Goal: Book appointment/travel/reservation: Book appointment/travel/reservation

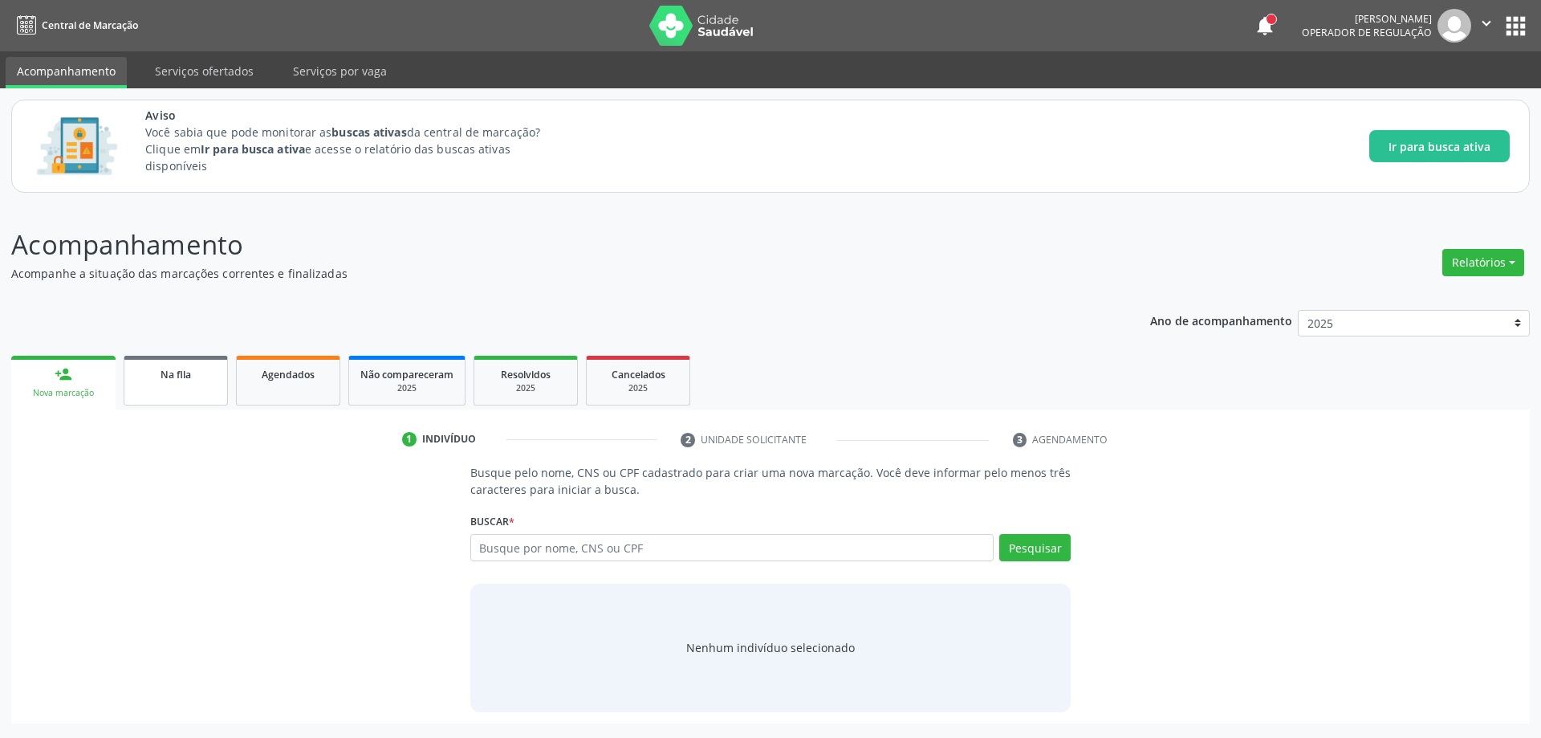
click at [182, 379] on span "Na fila" at bounding box center [176, 375] width 31 height 14
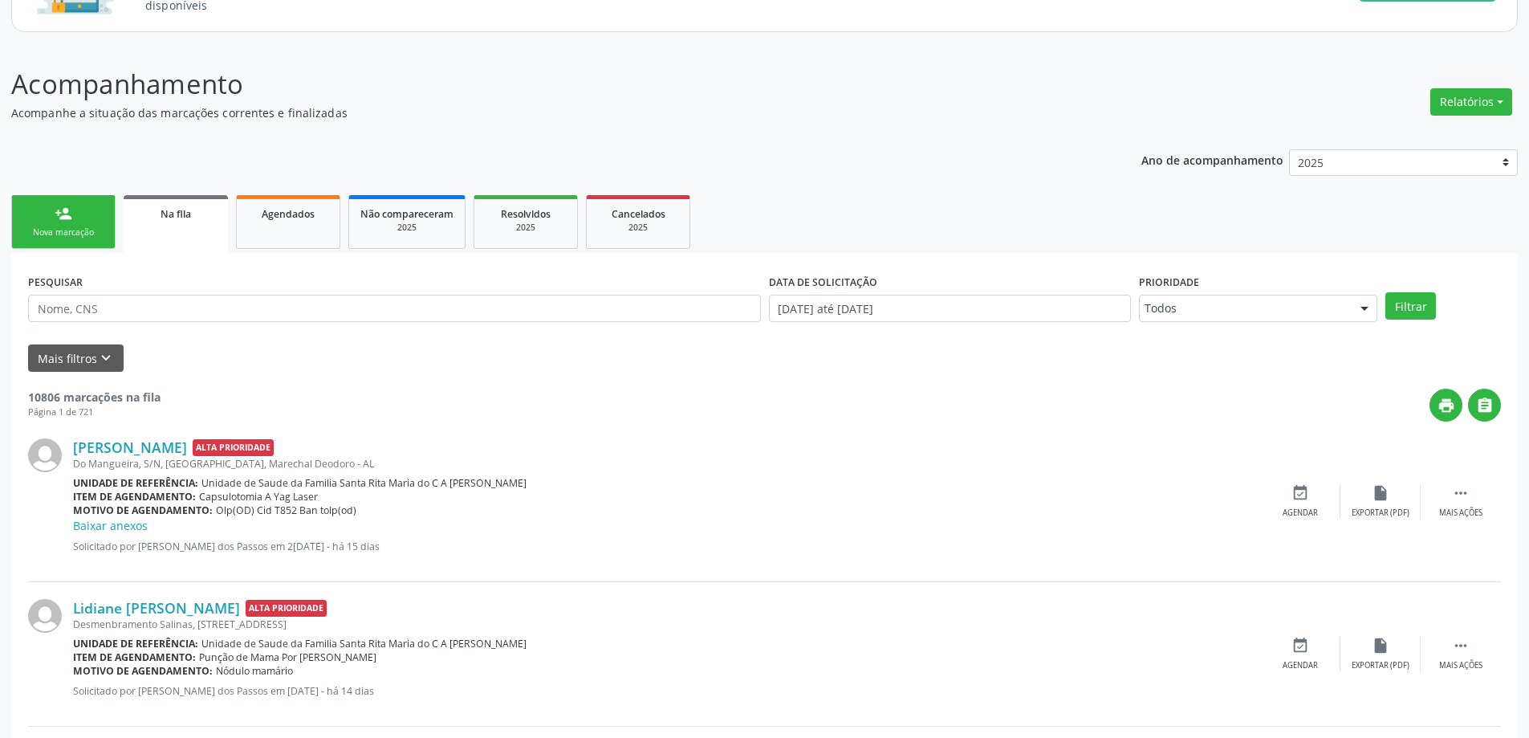
scroll to position [241, 0]
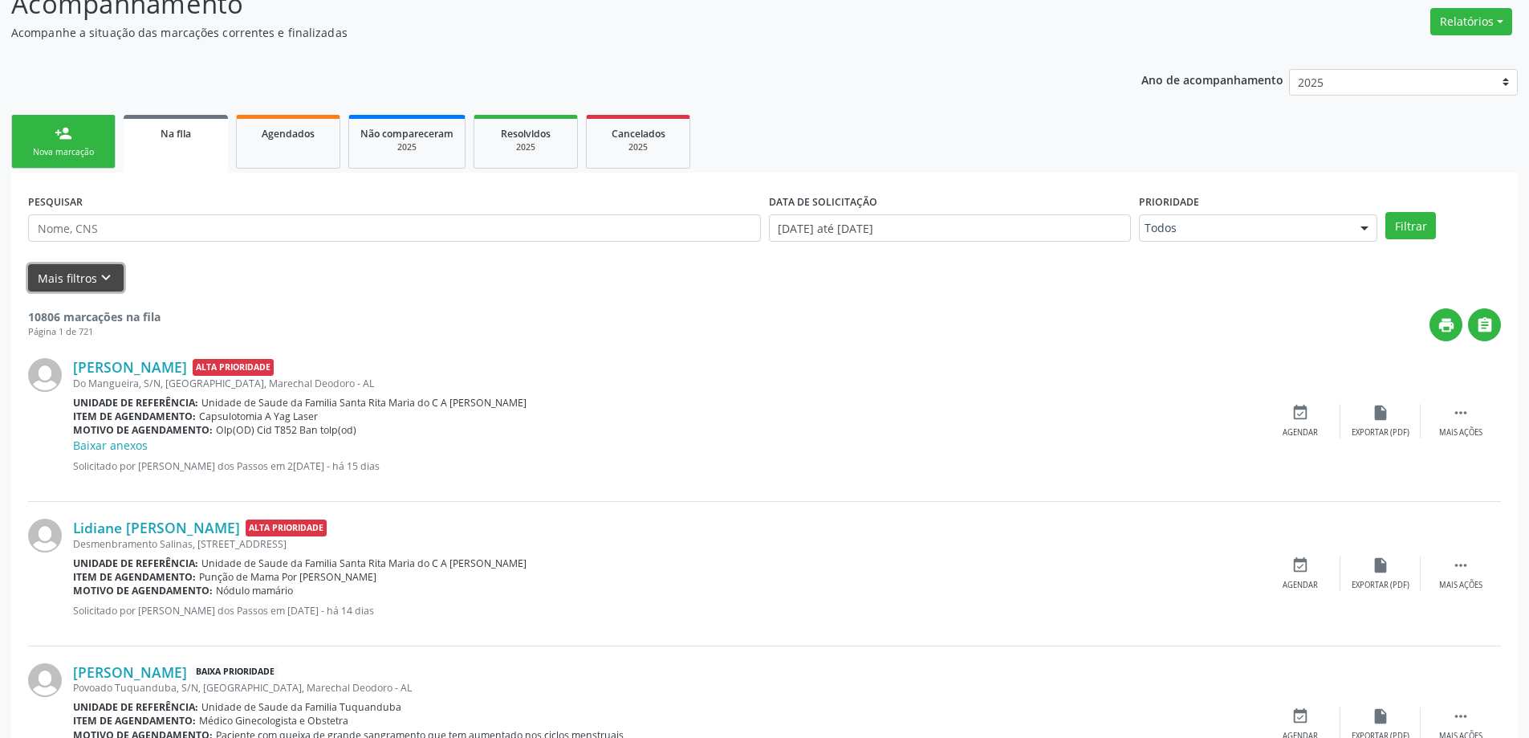
click at [90, 282] on button "Mais filtros keyboard_arrow_down" at bounding box center [76, 278] width 96 height 28
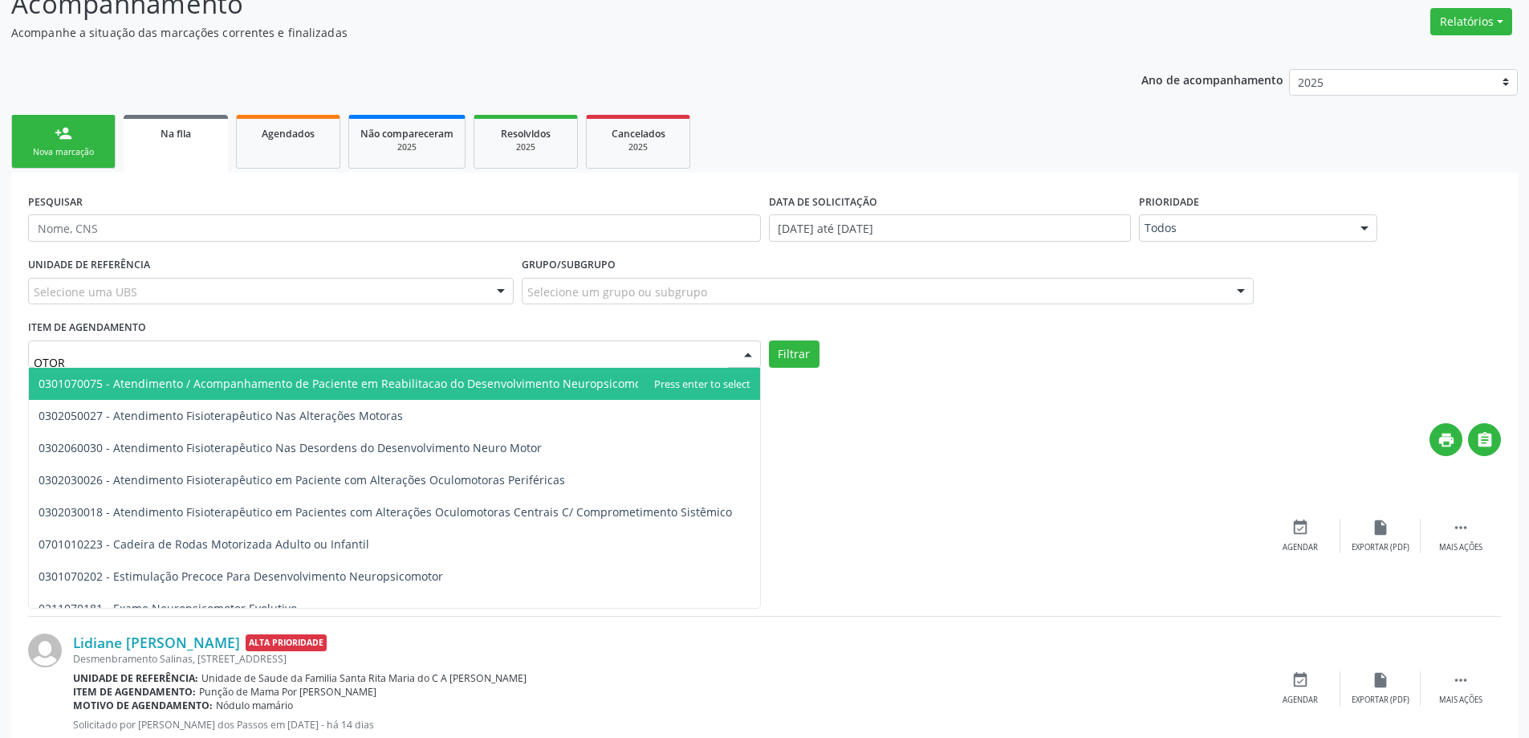
type input "OTORR"
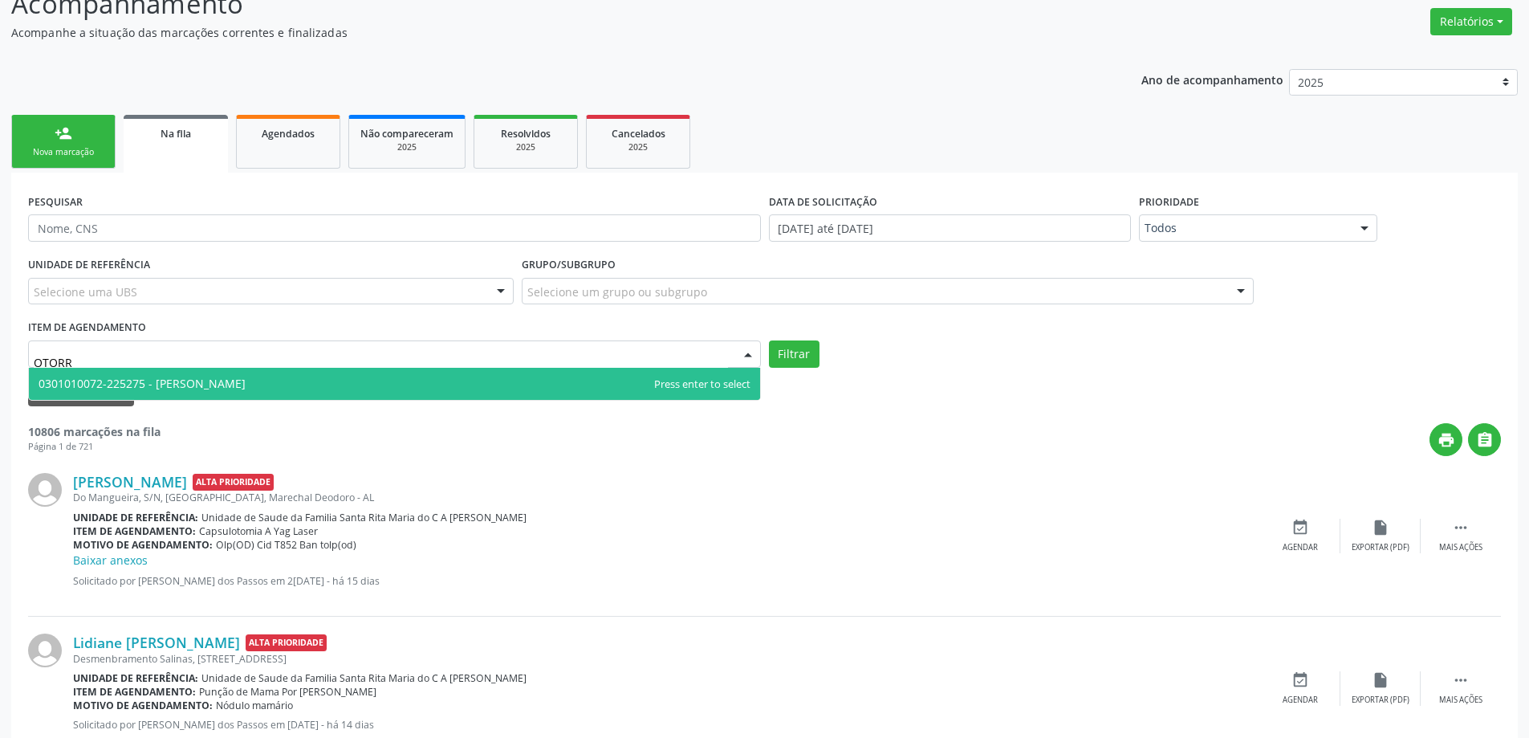
click at [392, 380] on span "0301010072-225275 - [PERSON_NAME]" at bounding box center [394, 384] width 731 height 32
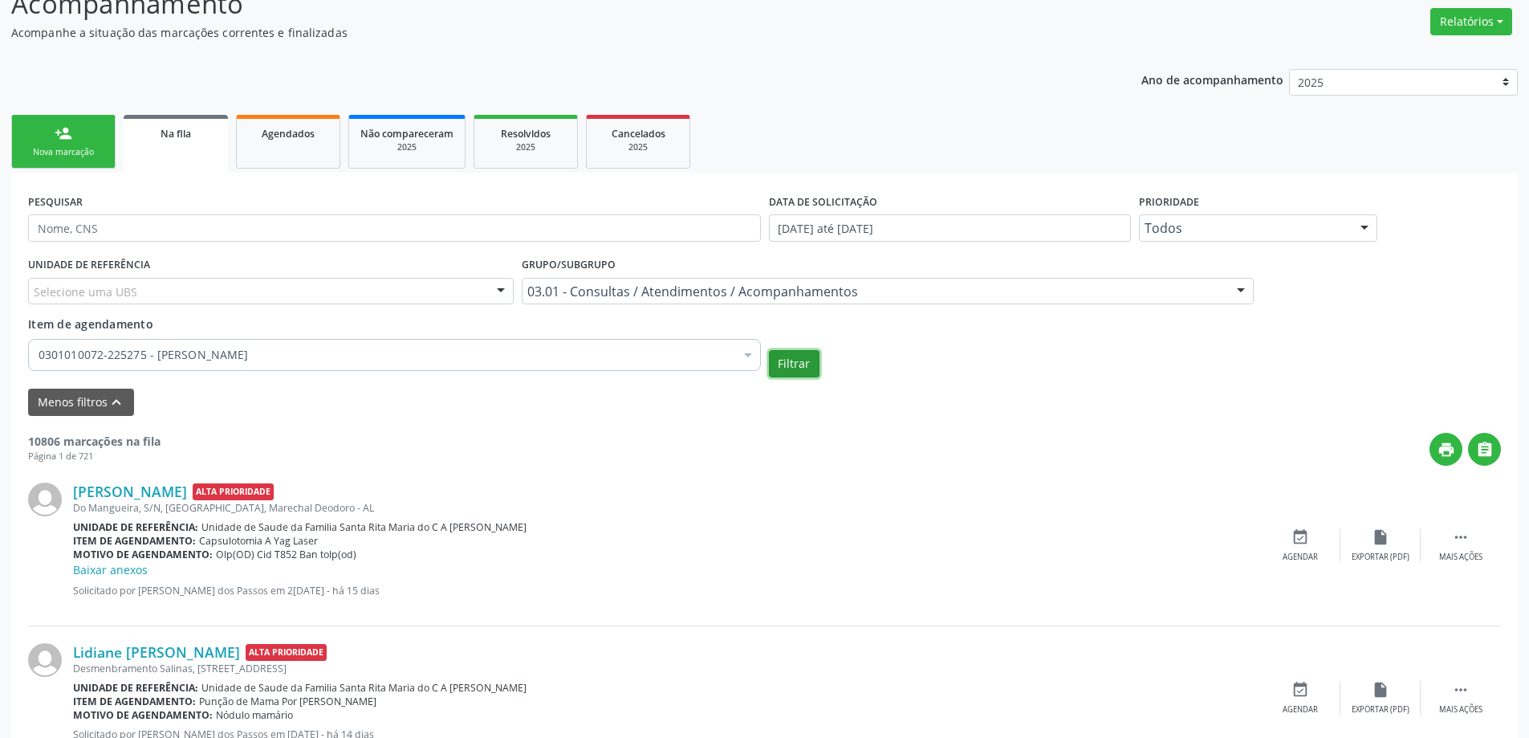
click at [805, 364] on button "Filtrar" at bounding box center [794, 363] width 51 height 27
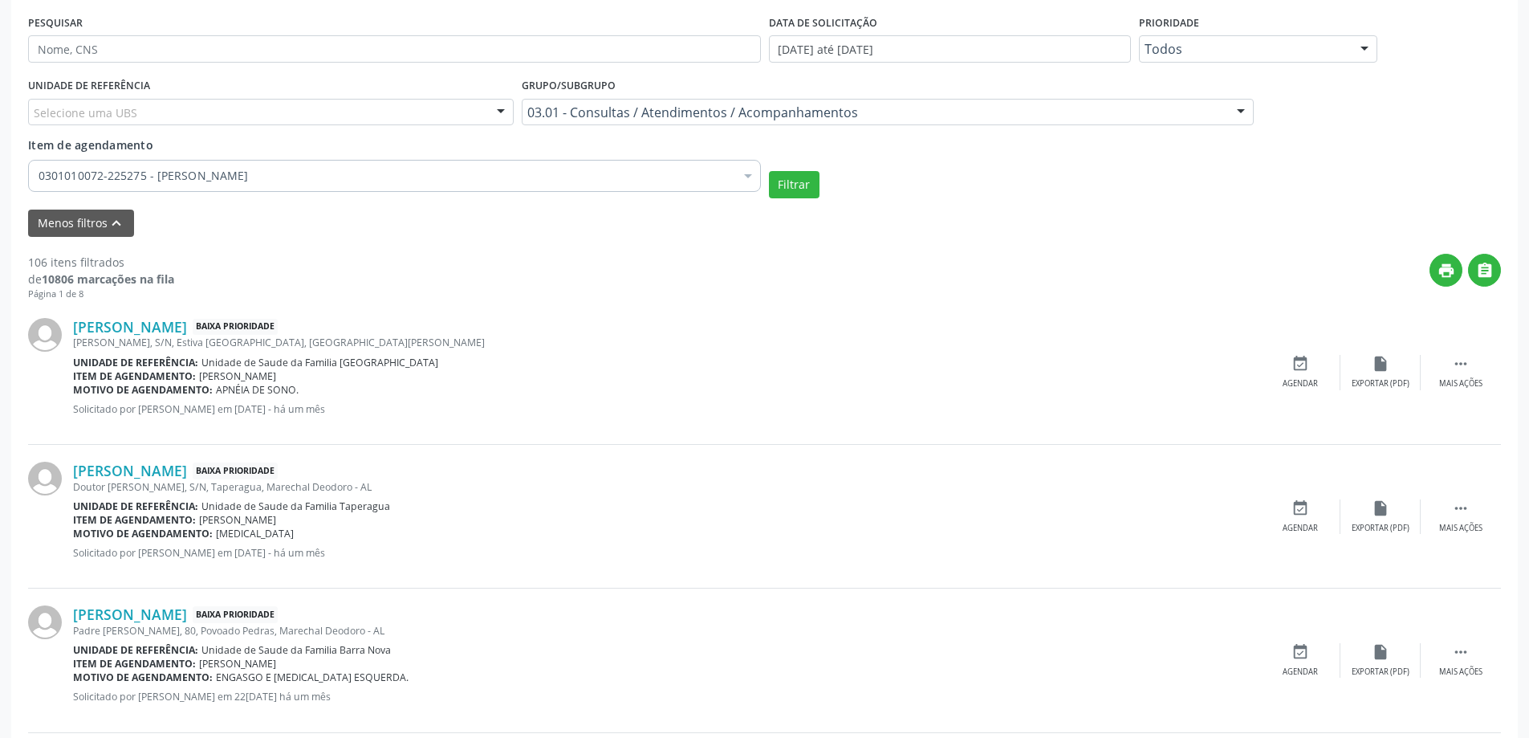
scroll to position [482, 0]
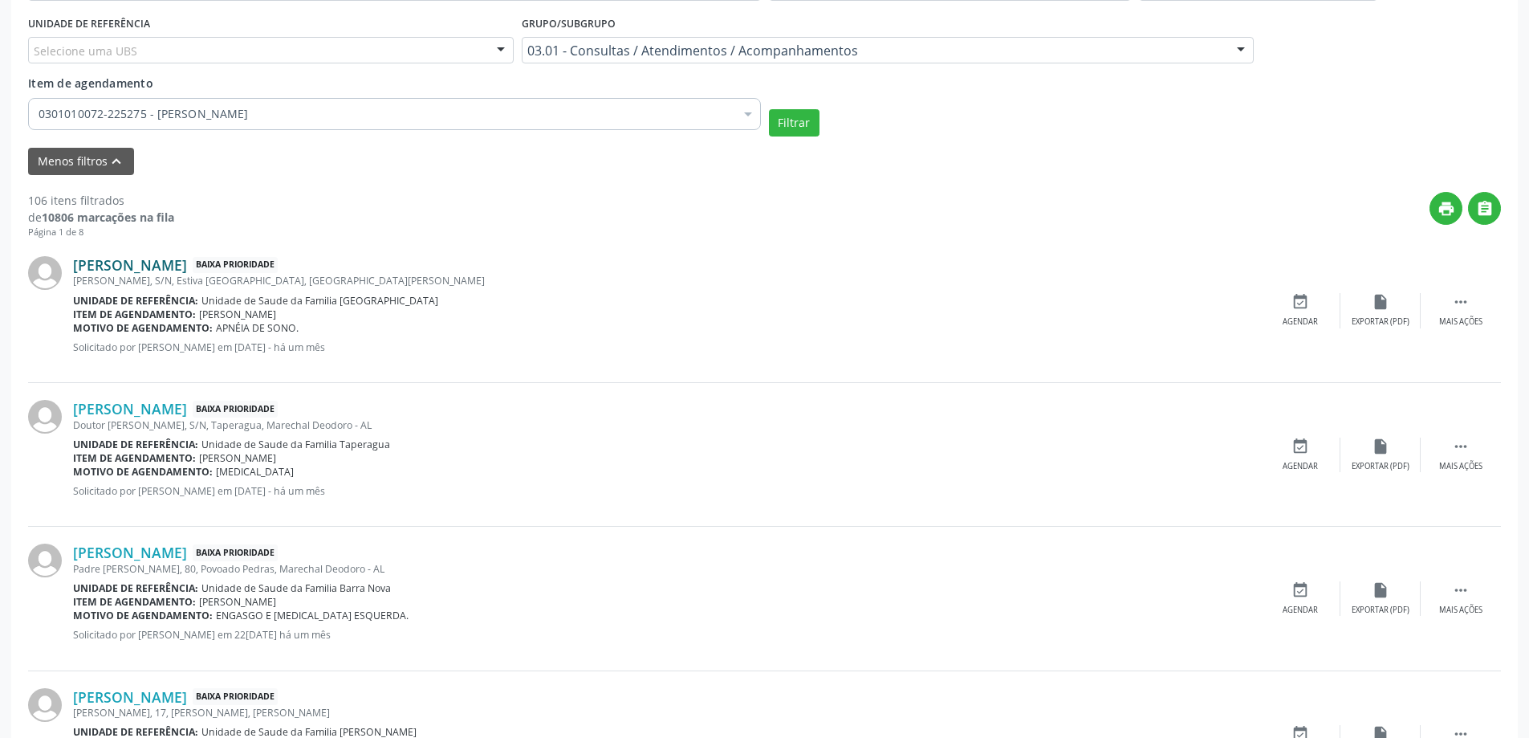
click at [187, 262] on link "[PERSON_NAME]" at bounding box center [130, 265] width 114 height 18
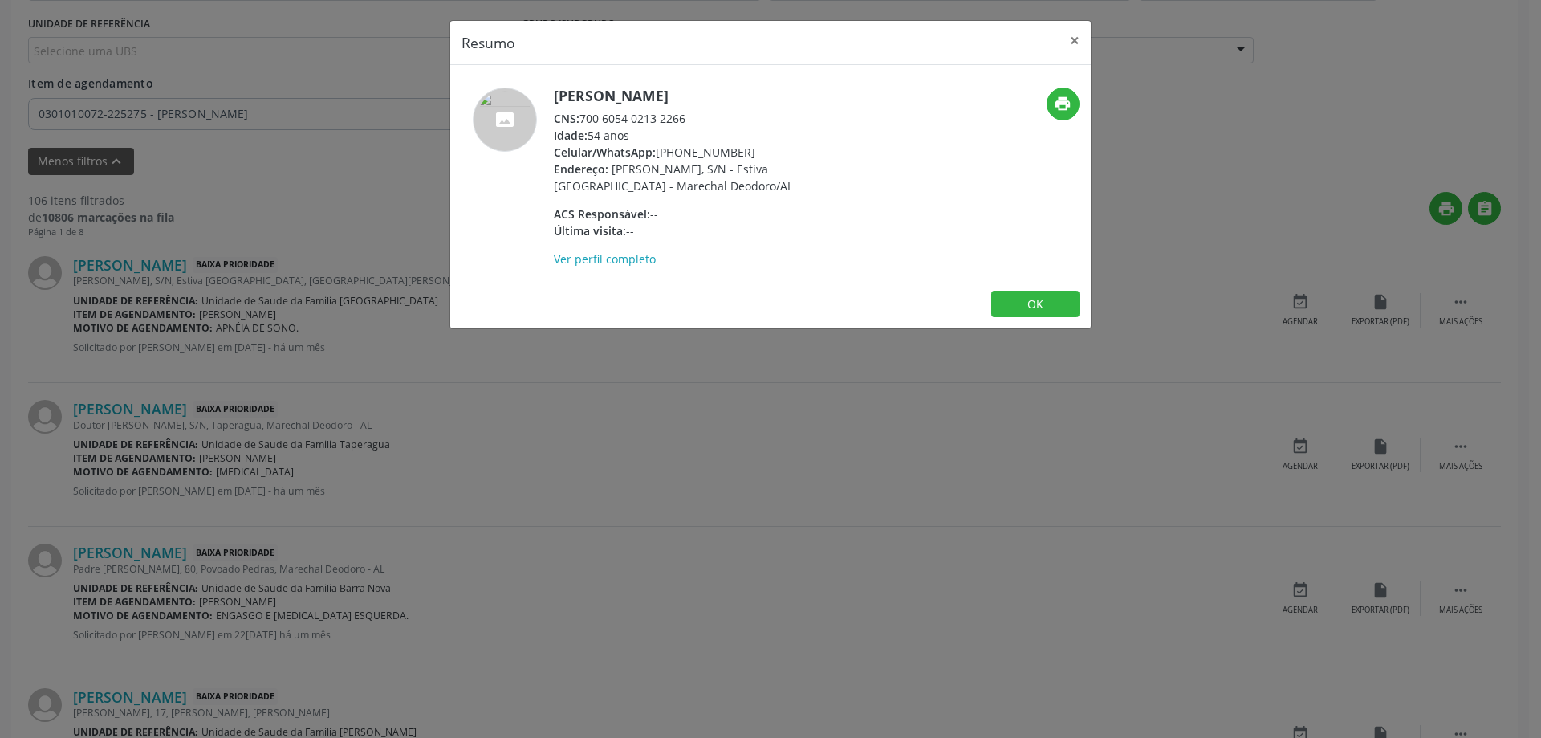
drag, startPoint x: 690, startPoint y: 119, endPoint x: 583, endPoint y: 119, distance: 106.8
click at [583, 119] on div "CNS: 700 6054 0213 2266" at bounding box center [710, 118] width 312 height 17
copy div "700 6054 0213 2266"
click at [1073, 34] on button "×" at bounding box center [1075, 40] width 32 height 39
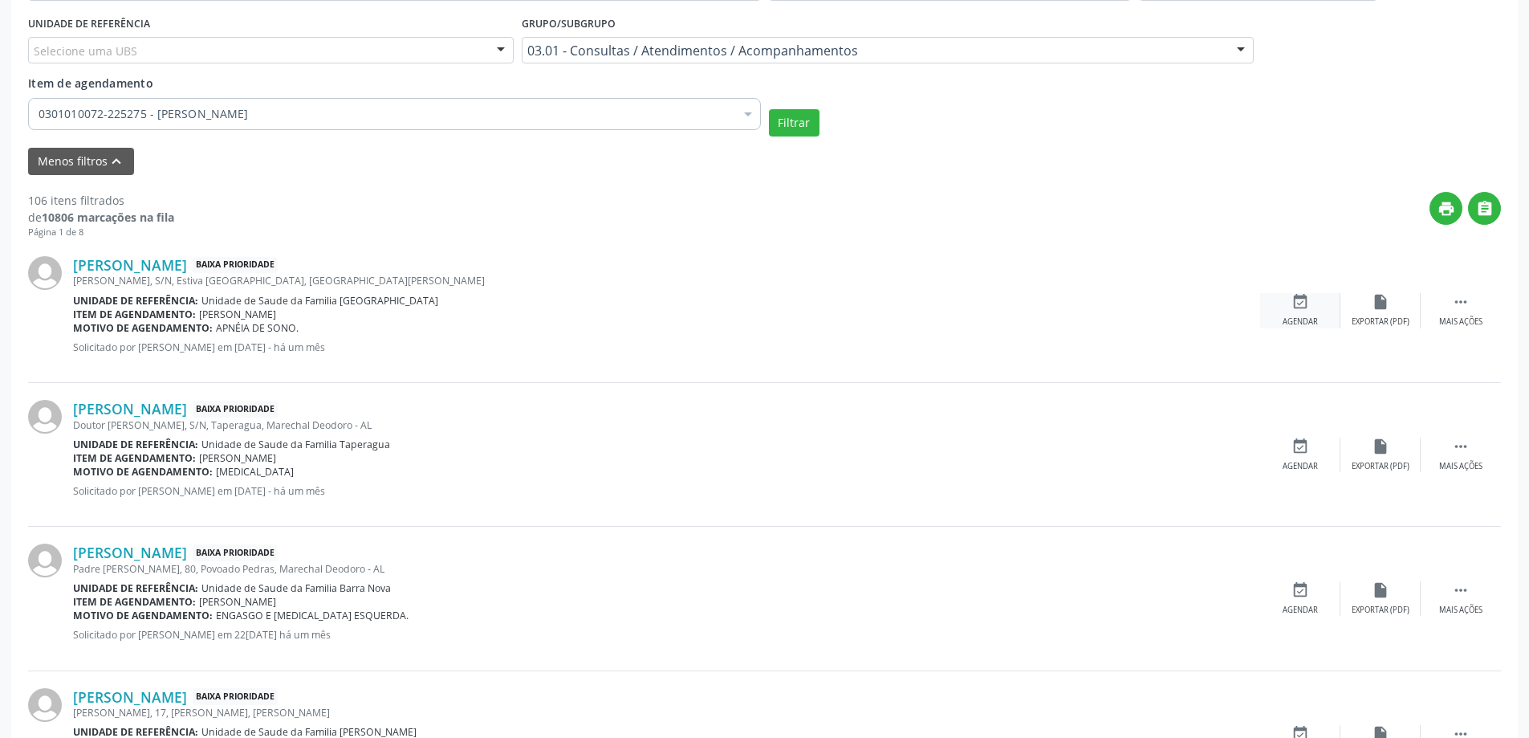
click at [1285, 311] on div "event_available Agendar" at bounding box center [1300, 310] width 80 height 35
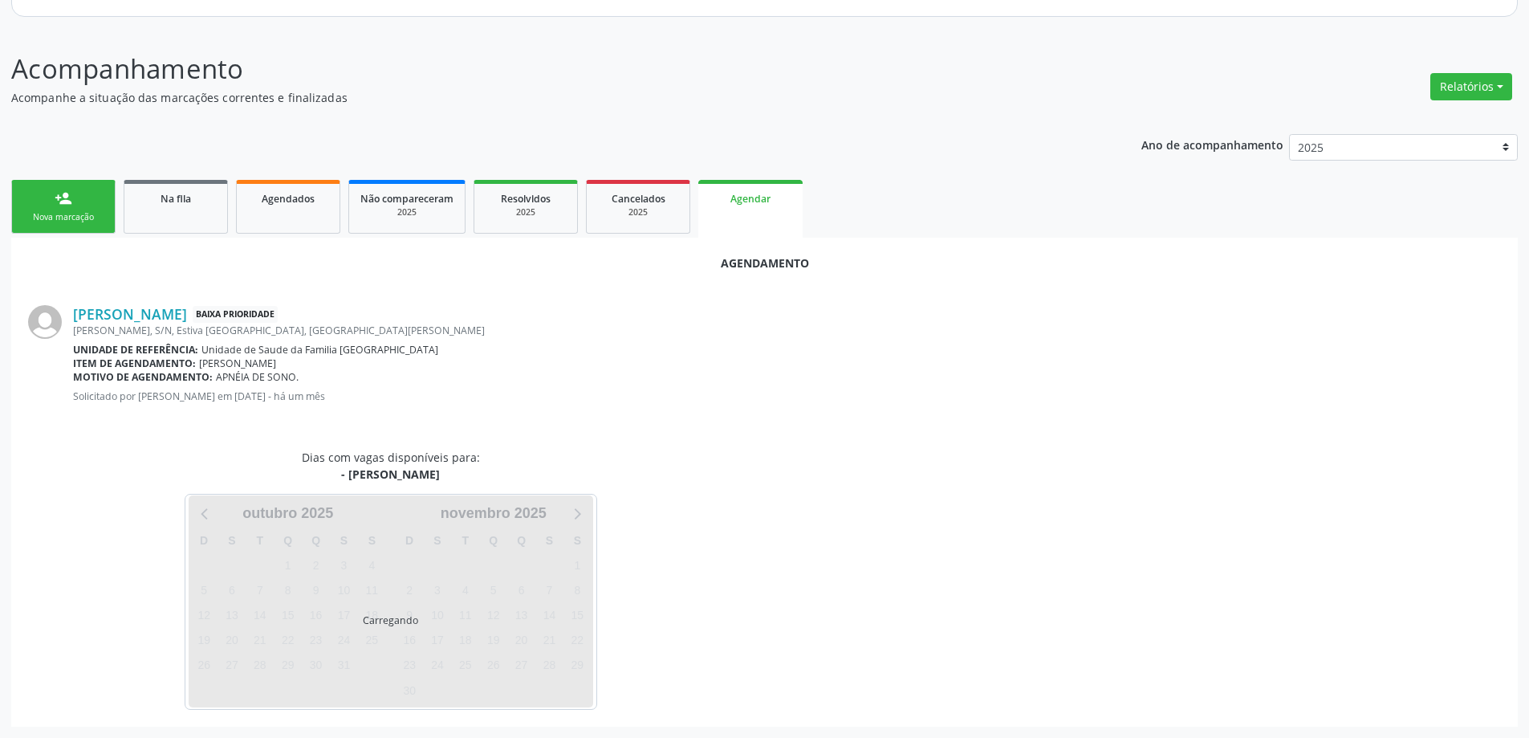
scroll to position [214, 0]
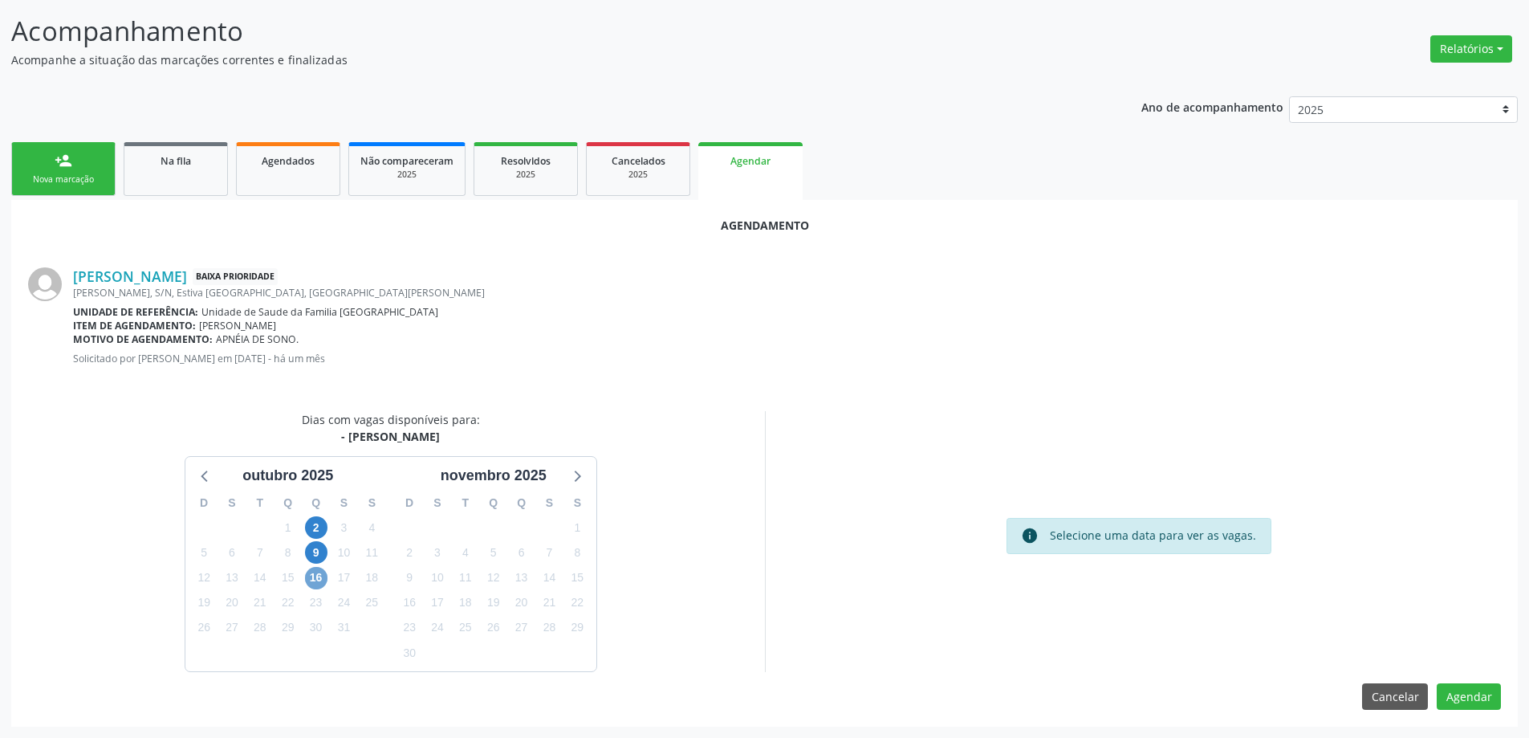
click at [307, 578] on span "16" at bounding box center [316, 578] width 22 height 22
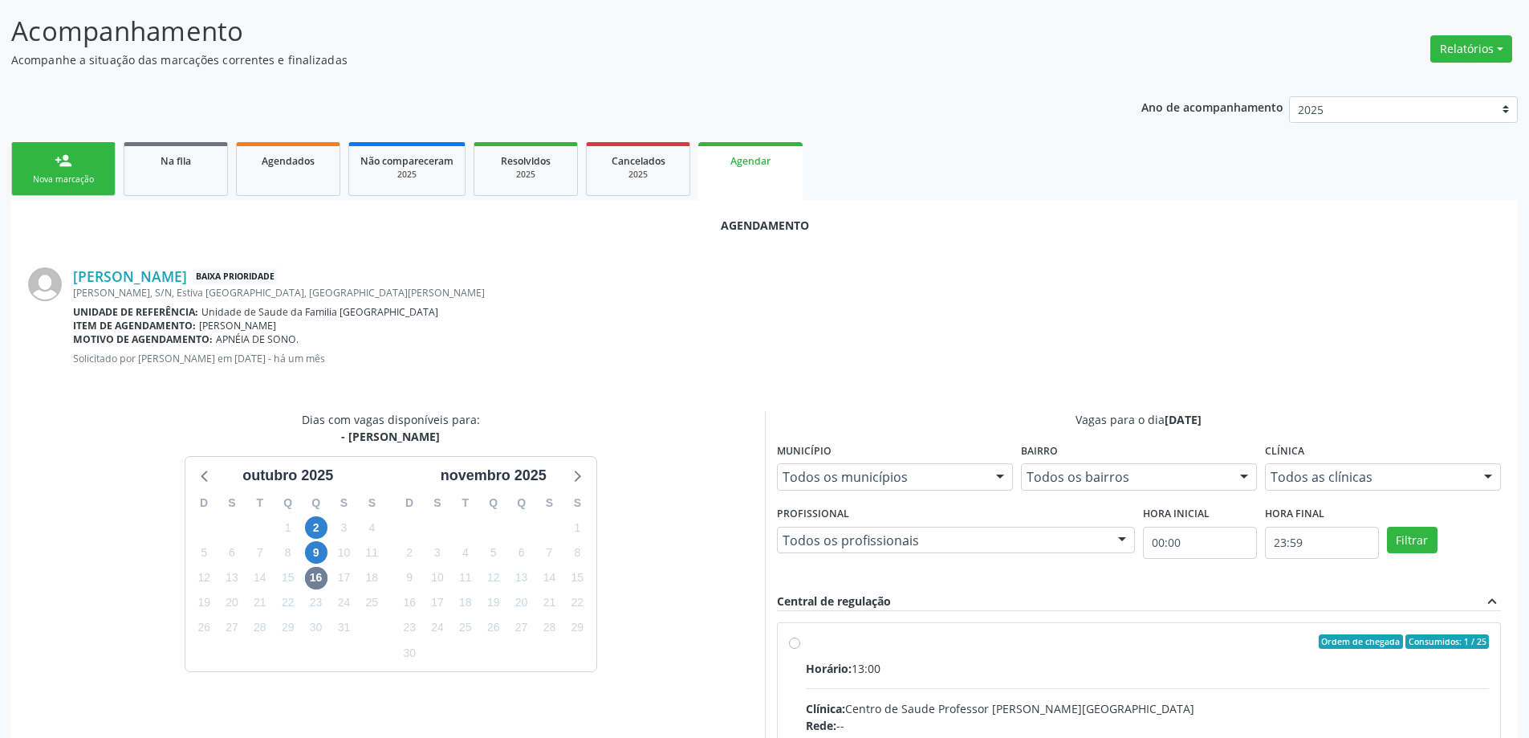
radio input "true"
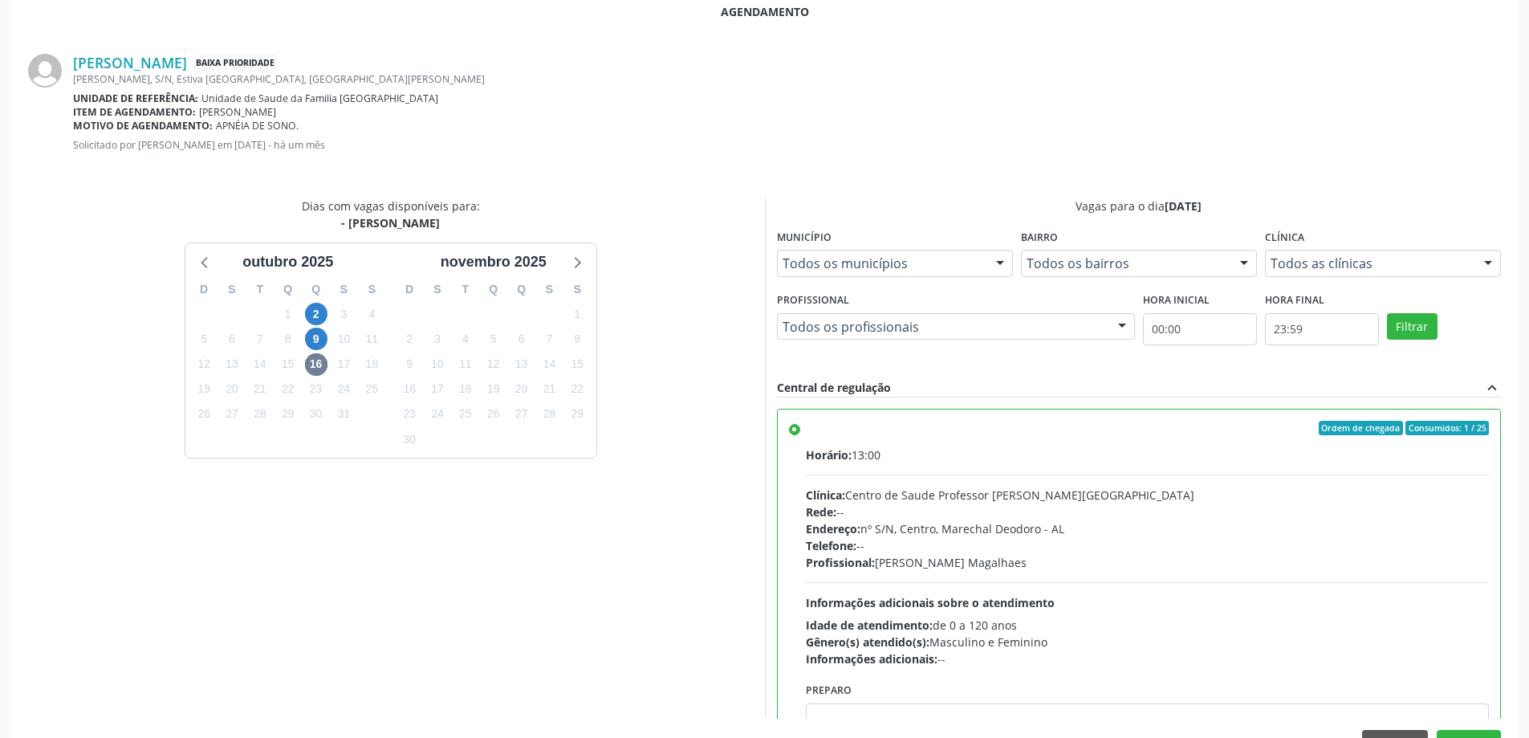
scroll to position [474, 0]
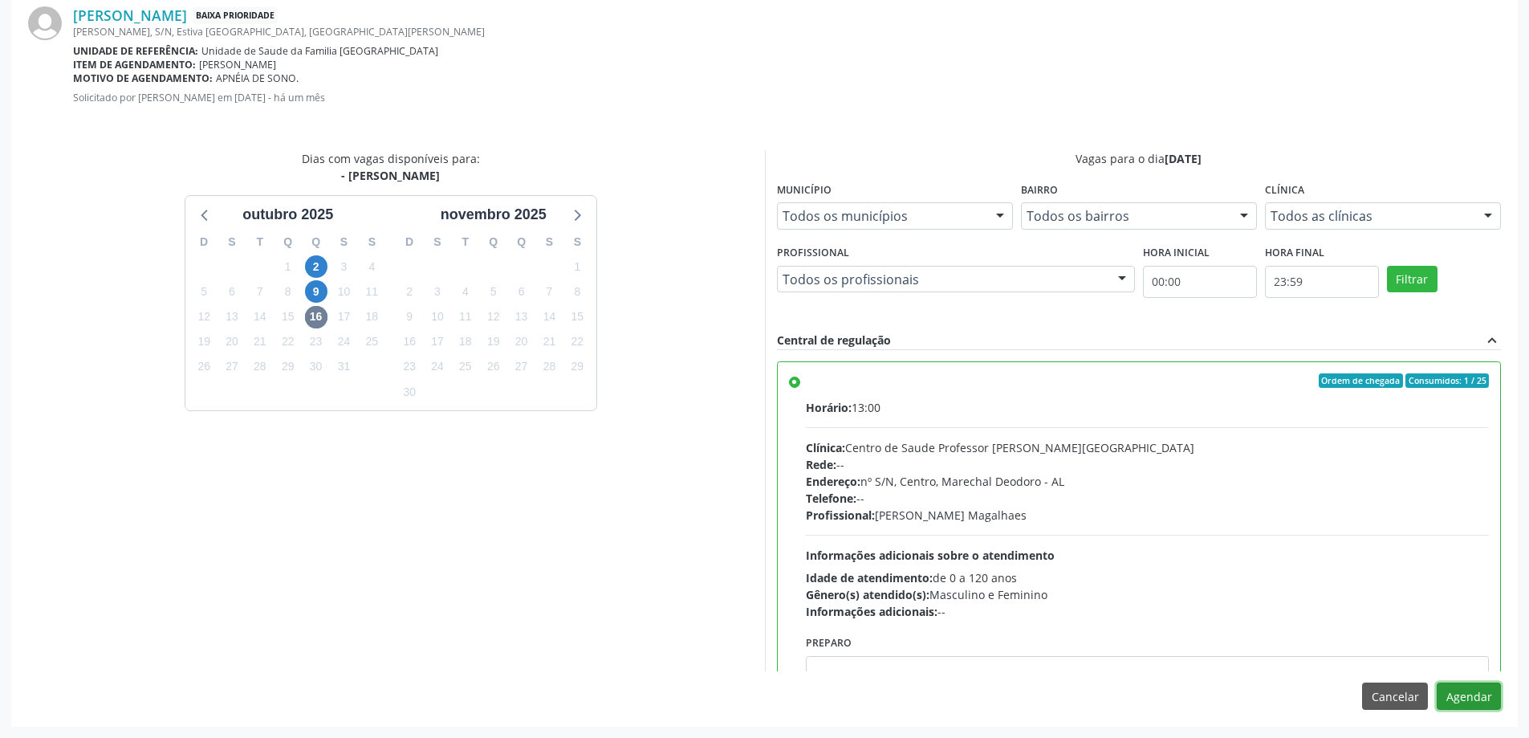
click at [1475, 706] on button "Agendar" at bounding box center [1469, 695] width 64 height 27
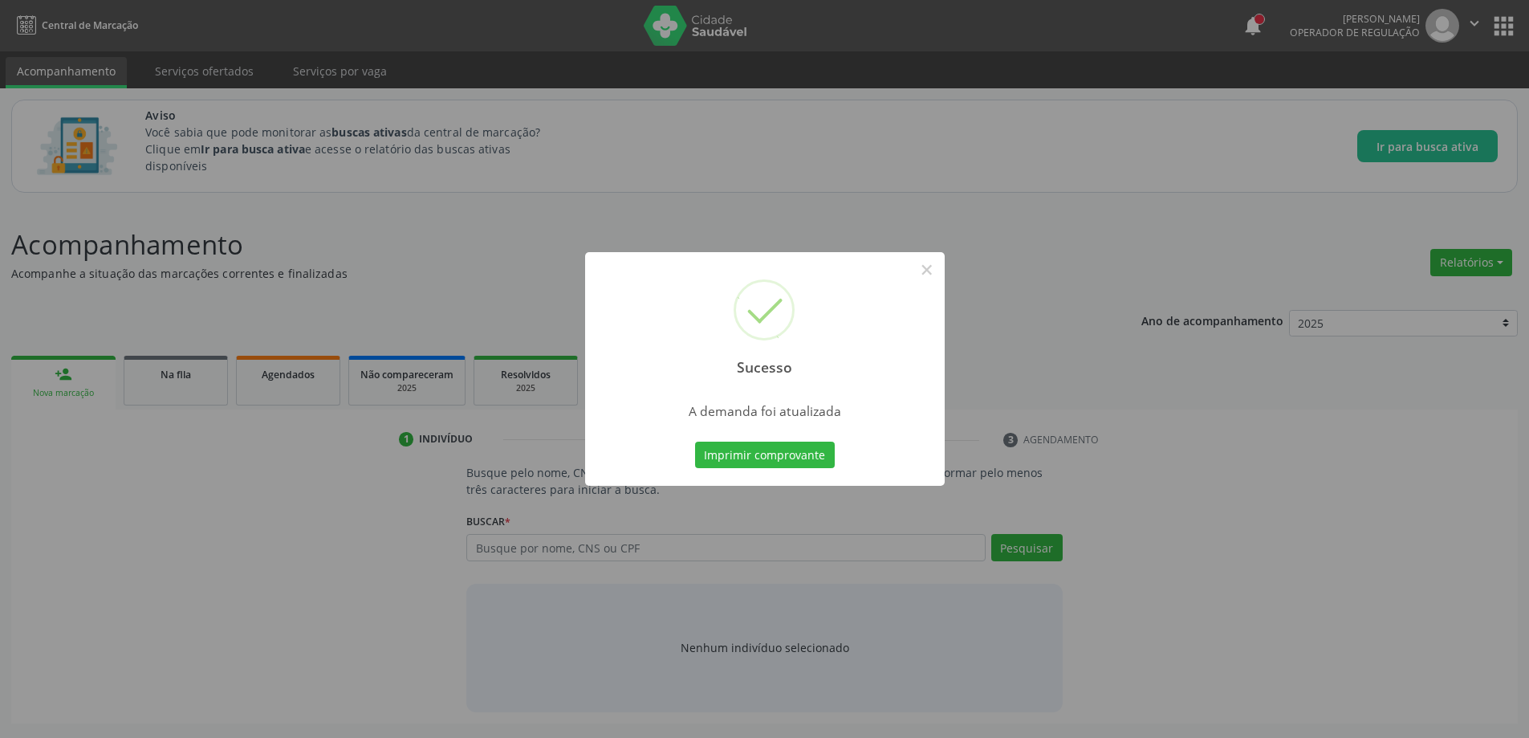
scroll to position [0, 0]
click at [934, 275] on button "×" at bounding box center [932, 269] width 27 height 27
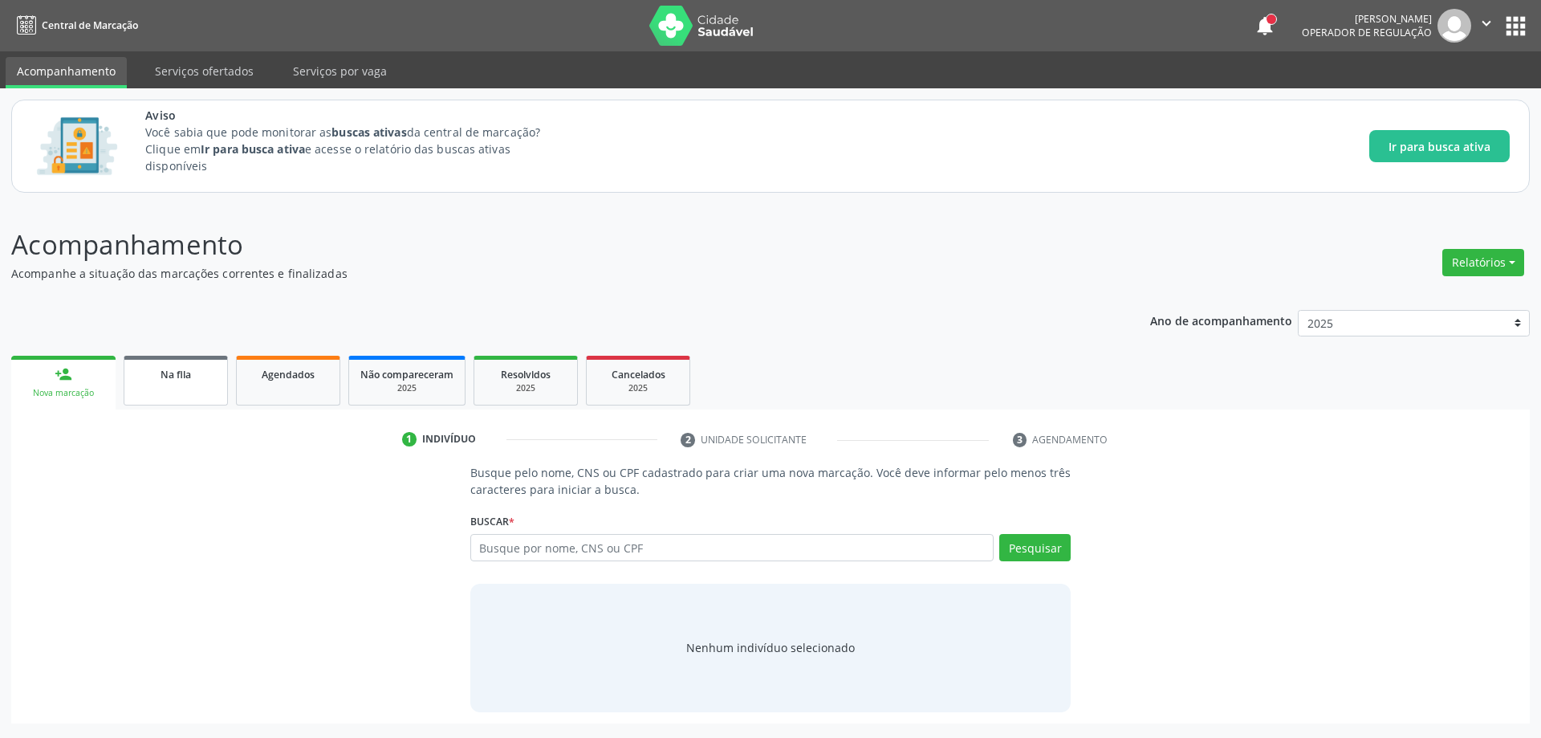
click at [180, 394] on link "Na fila" at bounding box center [176, 381] width 104 height 50
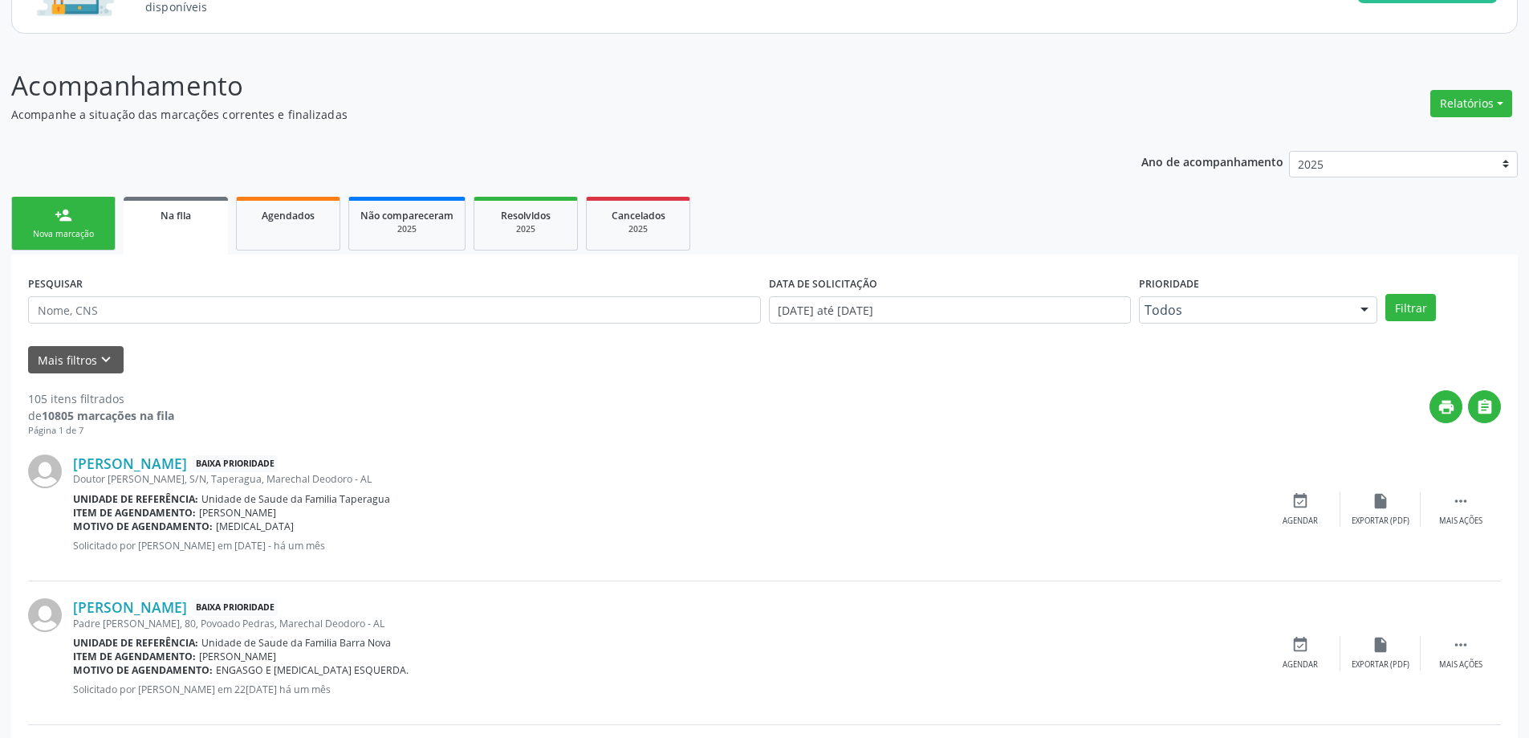
scroll to position [161, 0]
click at [148, 465] on link "[PERSON_NAME]" at bounding box center [130, 462] width 114 height 18
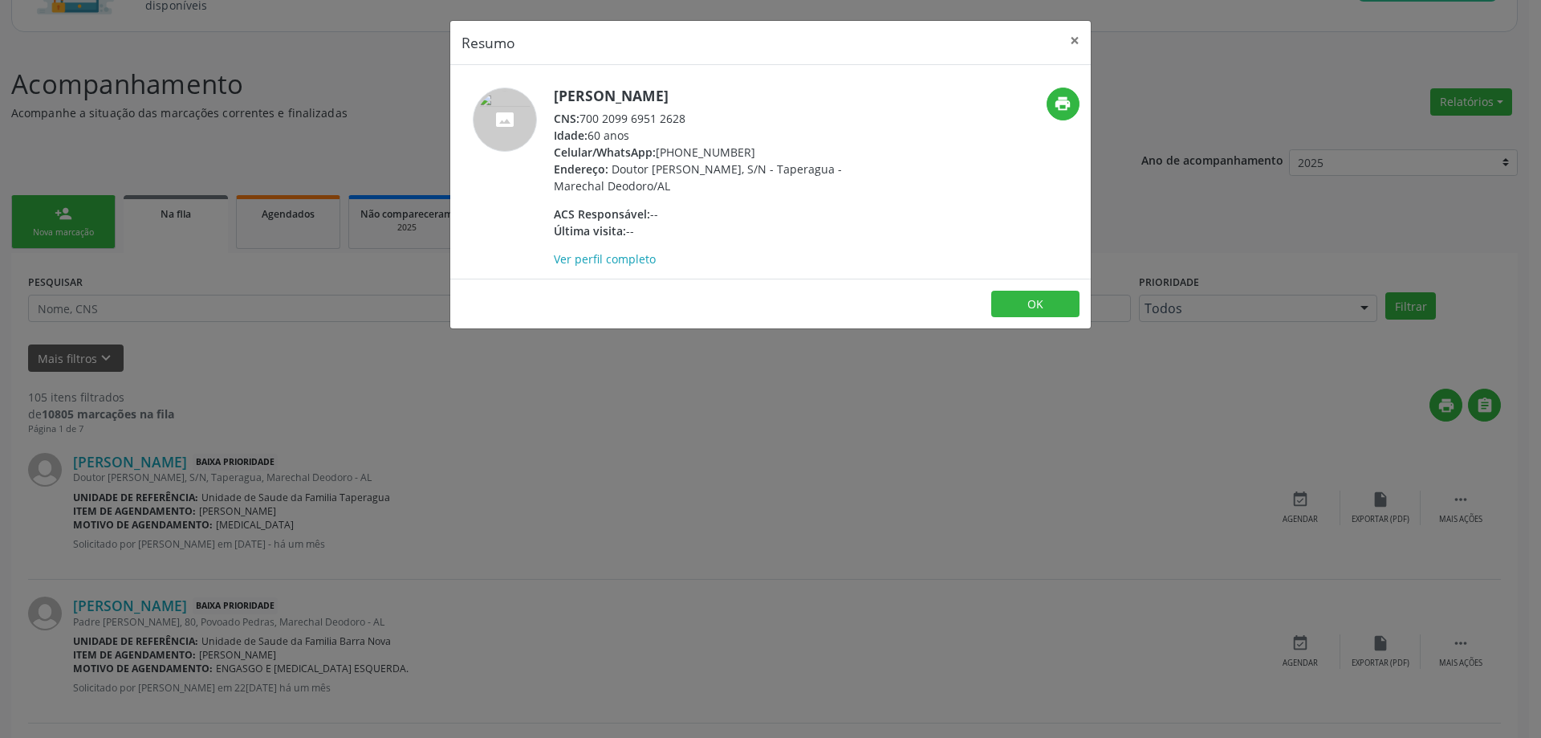
drag, startPoint x: 687, startPoint y: 117, endPoint x: 585, endPoint y: 120, distance: 102.0
click at [585, 120] on div "CNS: 700 2099 6951 2628" at bounding box center [710, 118] width 312 height 17
copy div "700 2099 6951 2628"
click at [1073, 43] on button "×" at bounding box center [1075, 40] width 32 height 39
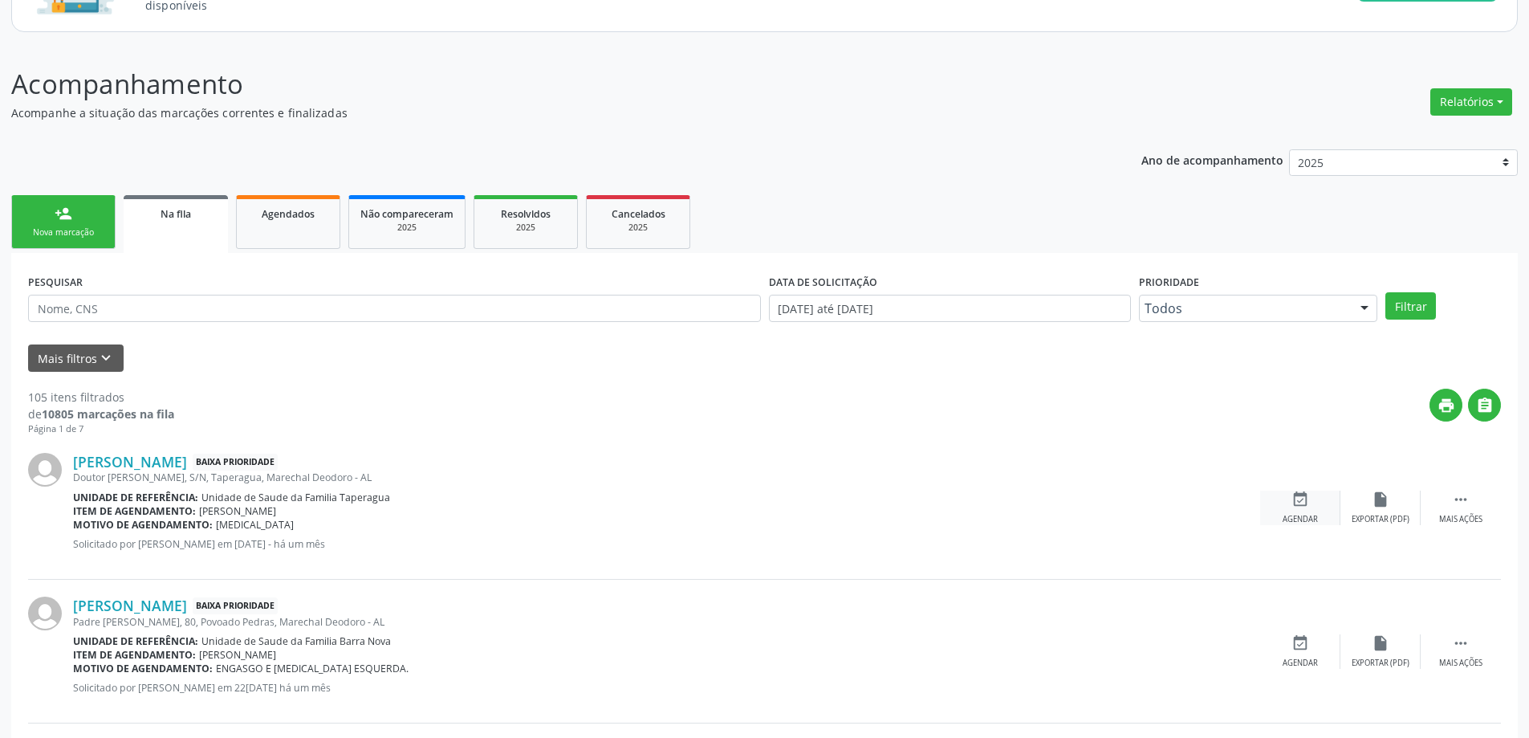
click at [1301, 509] on div "event_available Agendar" at bounding box center [1300, 507] width 80 height 35
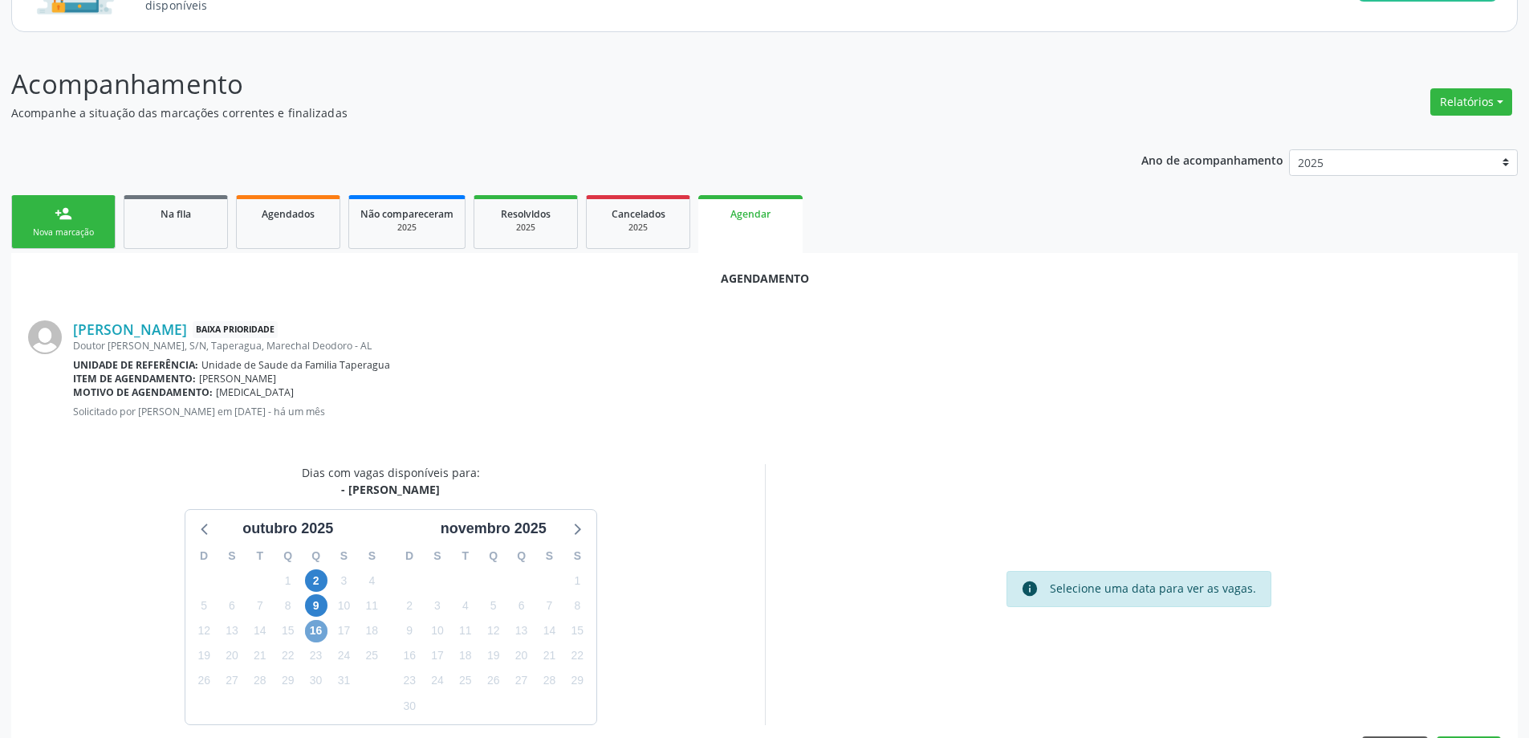
click at [309, 631] on span "16" at bounding box center [316, 631] width 22 height 22
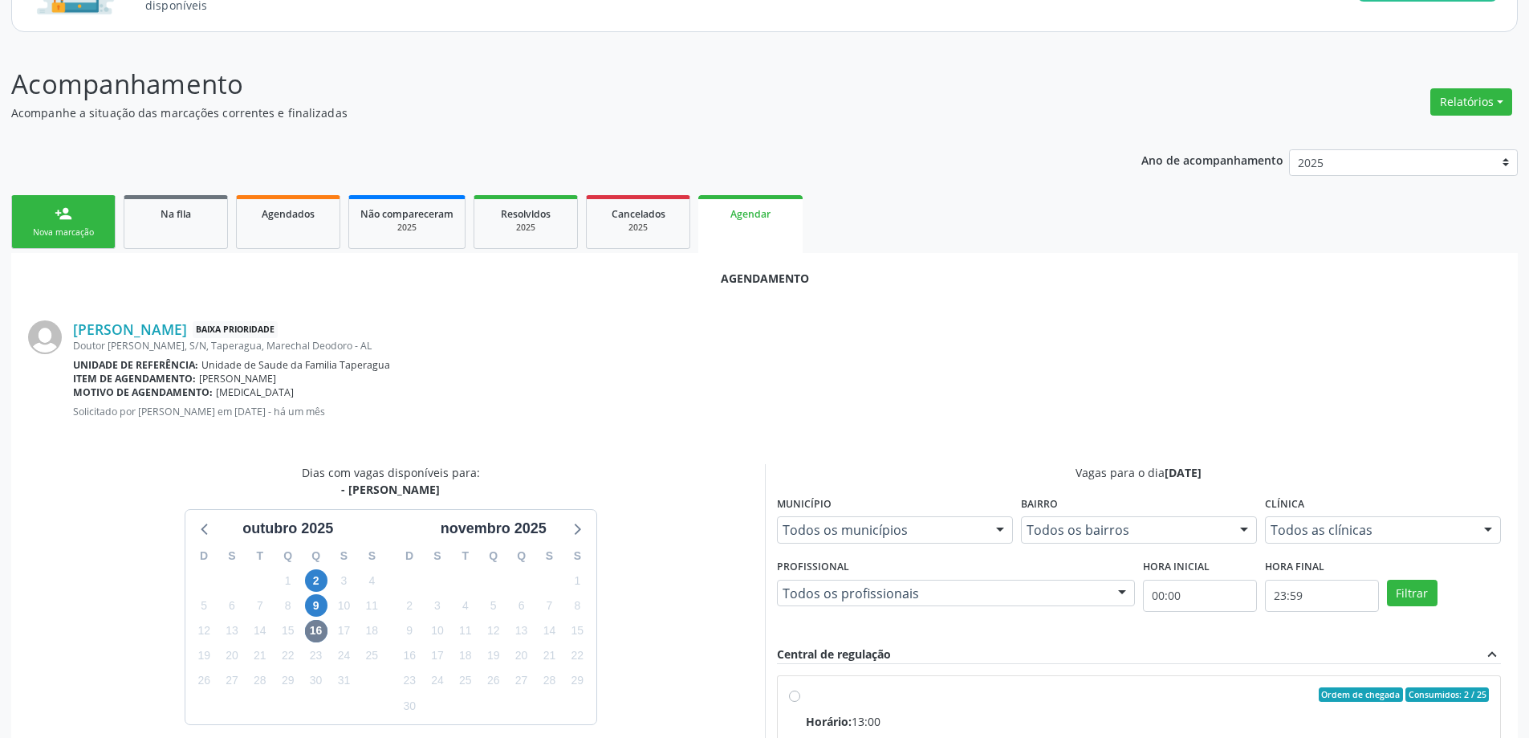
radio input "true"
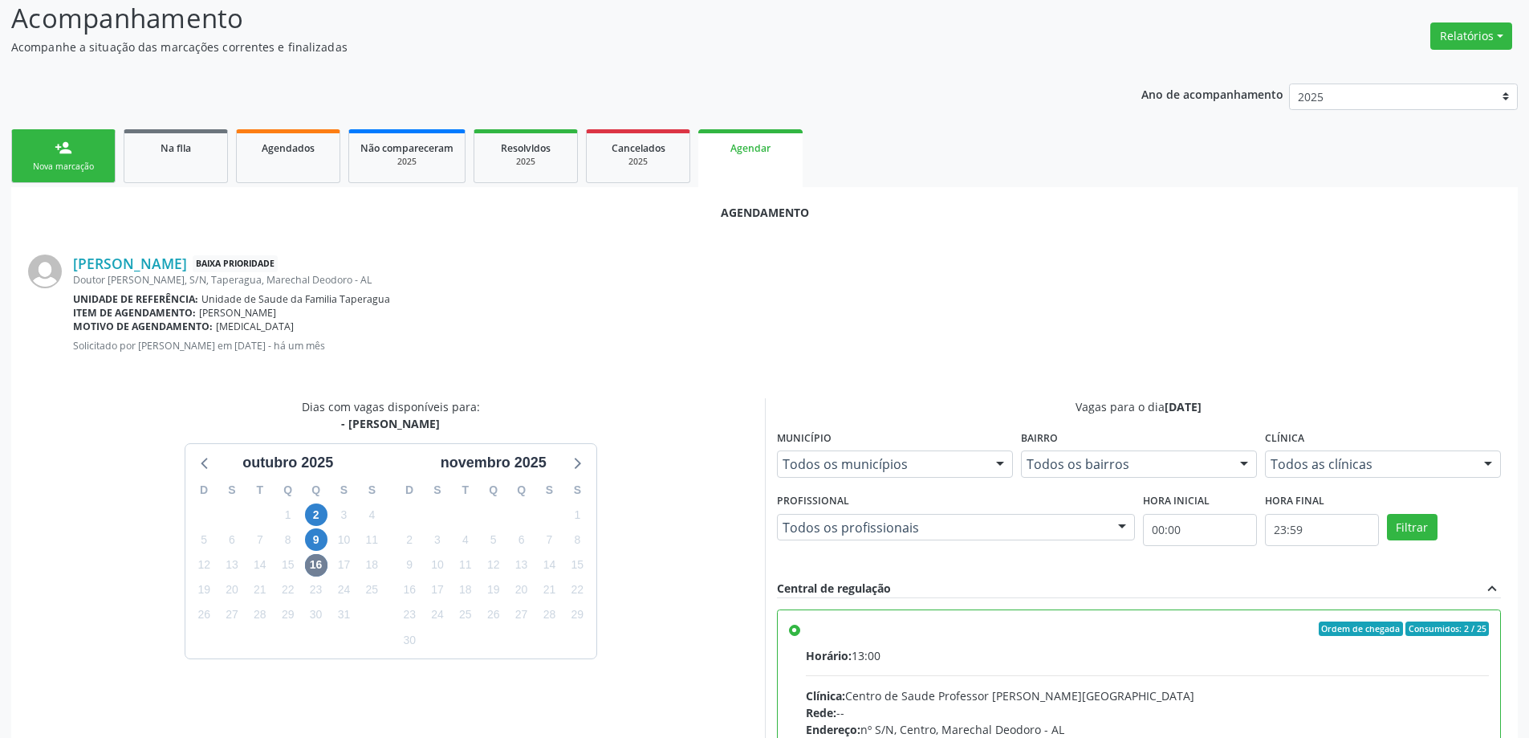
scroll to position [474, 0]
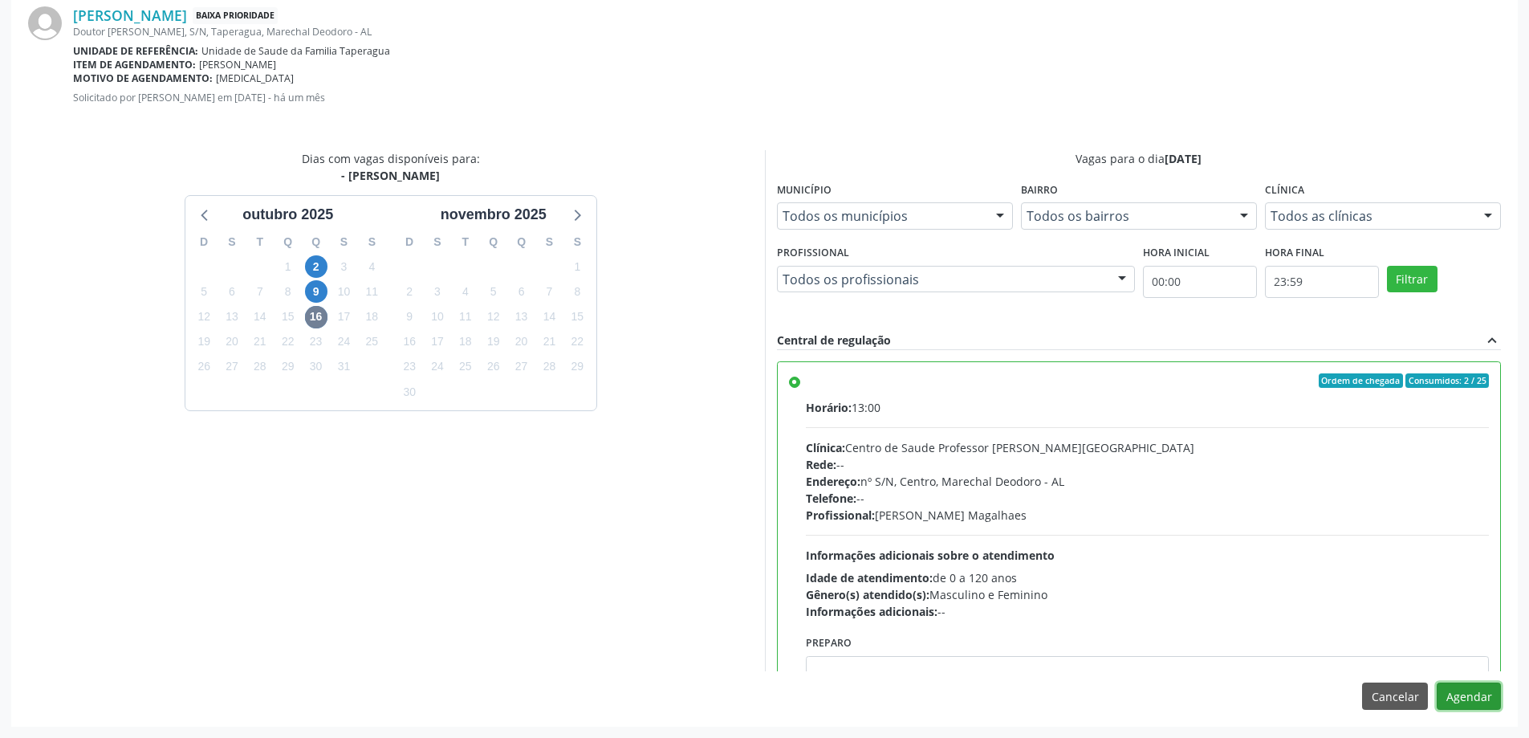
click at [1461, 692] on button "Agendar" at bounding box center [1469, 695] width 64 height 27
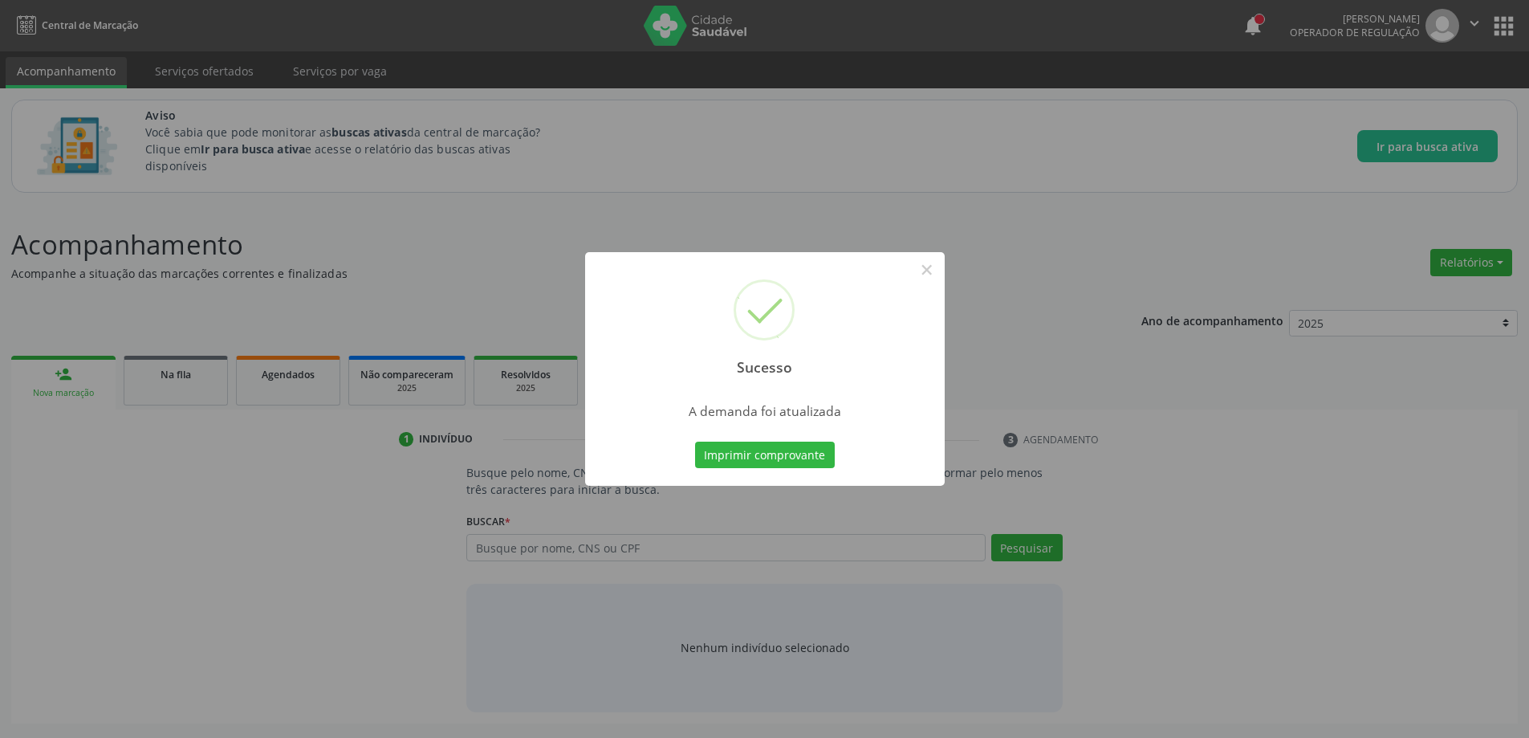
scroll to position [0, 0]
click at [935, 273] on button "×" at bounding box center [932, 269] width 27 height 27
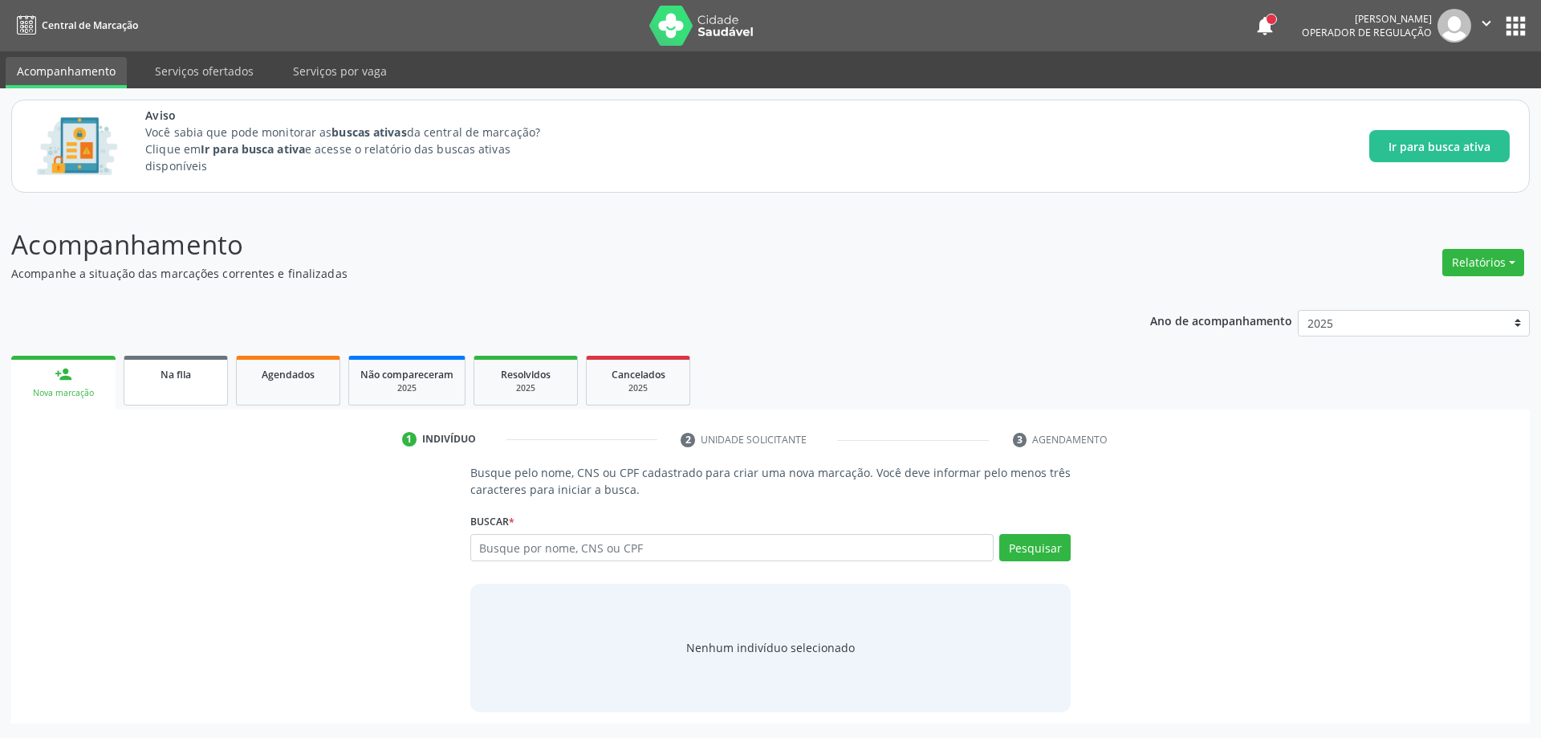
click at [148, 395] on link "Na fila" at bounding box center [176, 381] width 104 height 50
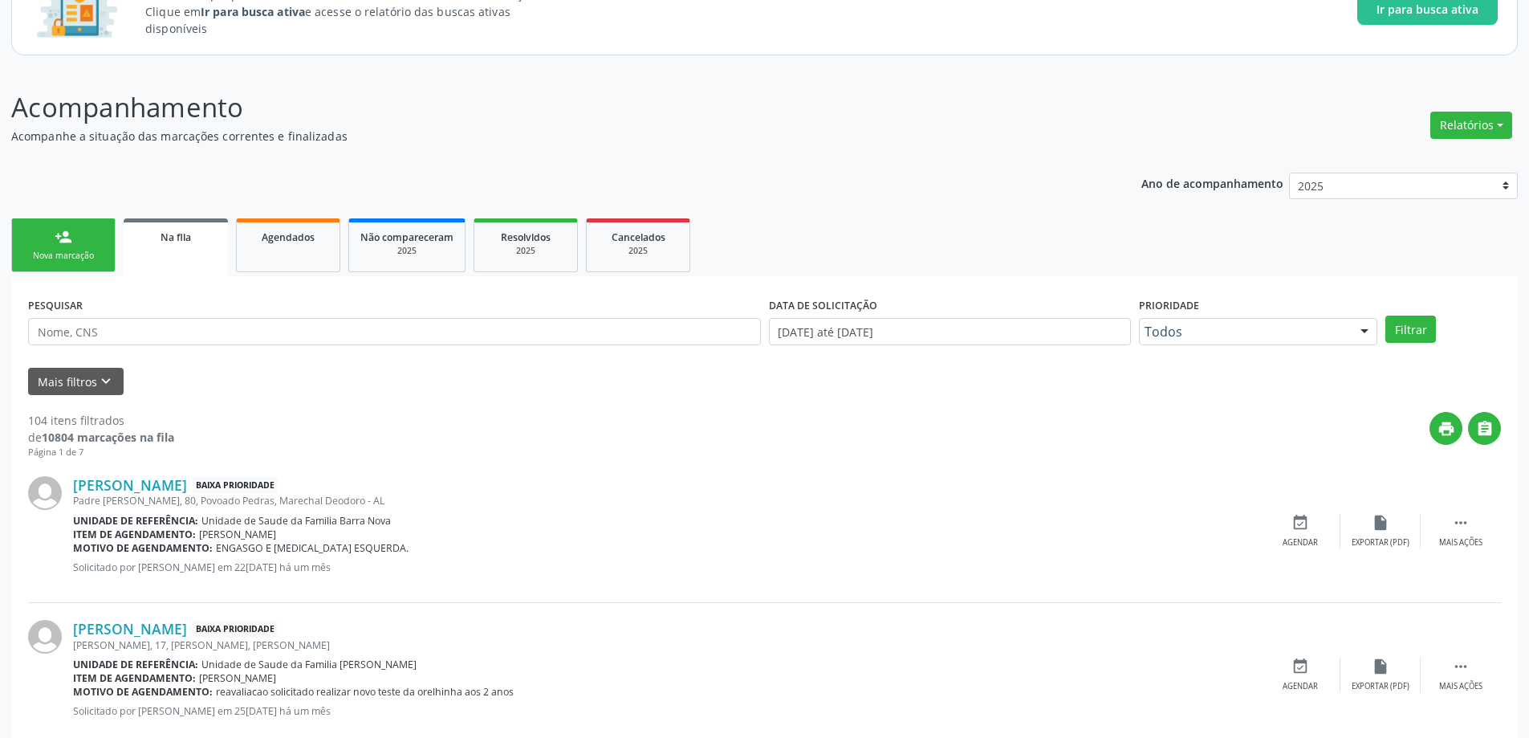
scroll to position [161, 0]
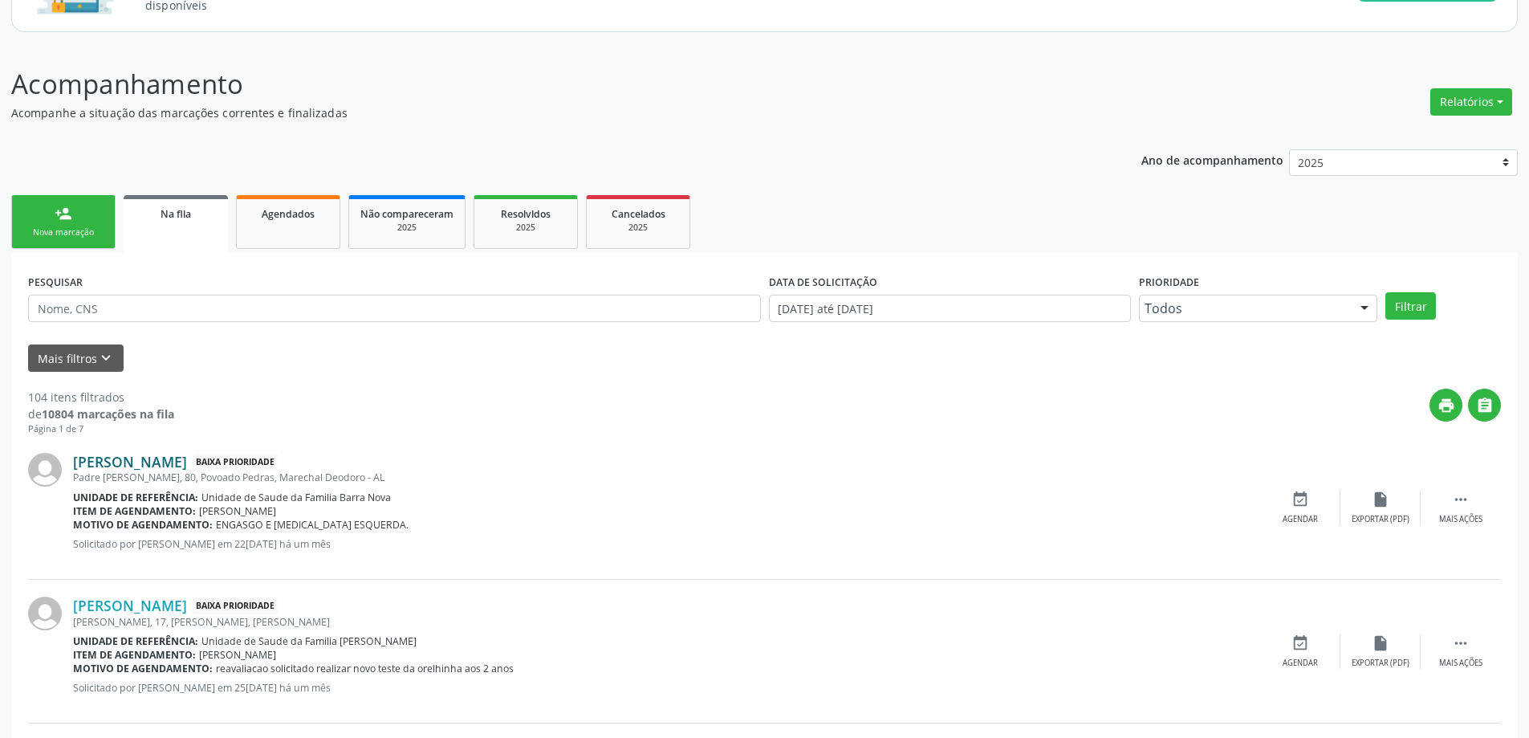
click at [150, 458] on link "[PERSON_NAME]" at bounding box center [130, 462] width 114 height 18
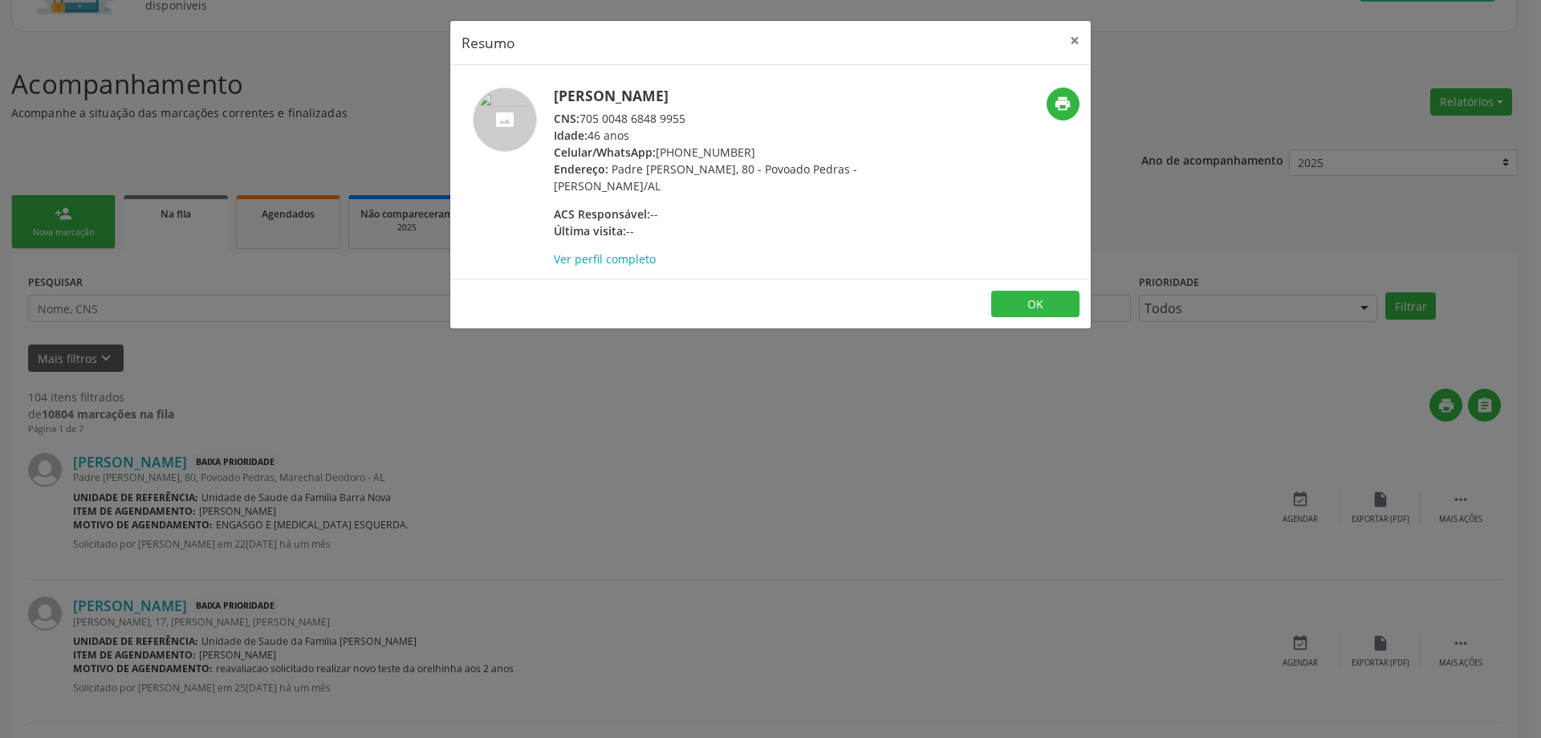
drag, startPoint x: 692, startPoint y: 119, endPoint x: 586, endPoint y: 119, distance: 106.0
click at [584, 120] on div "CNS: 705 0048 6848 9955" at bounding box center [710, 118] width 312 height 17
copy div "705 0048 6848 9955"
click at [1075, 46] on button "×" at bounding box center [1075, 40] width 32 height 39
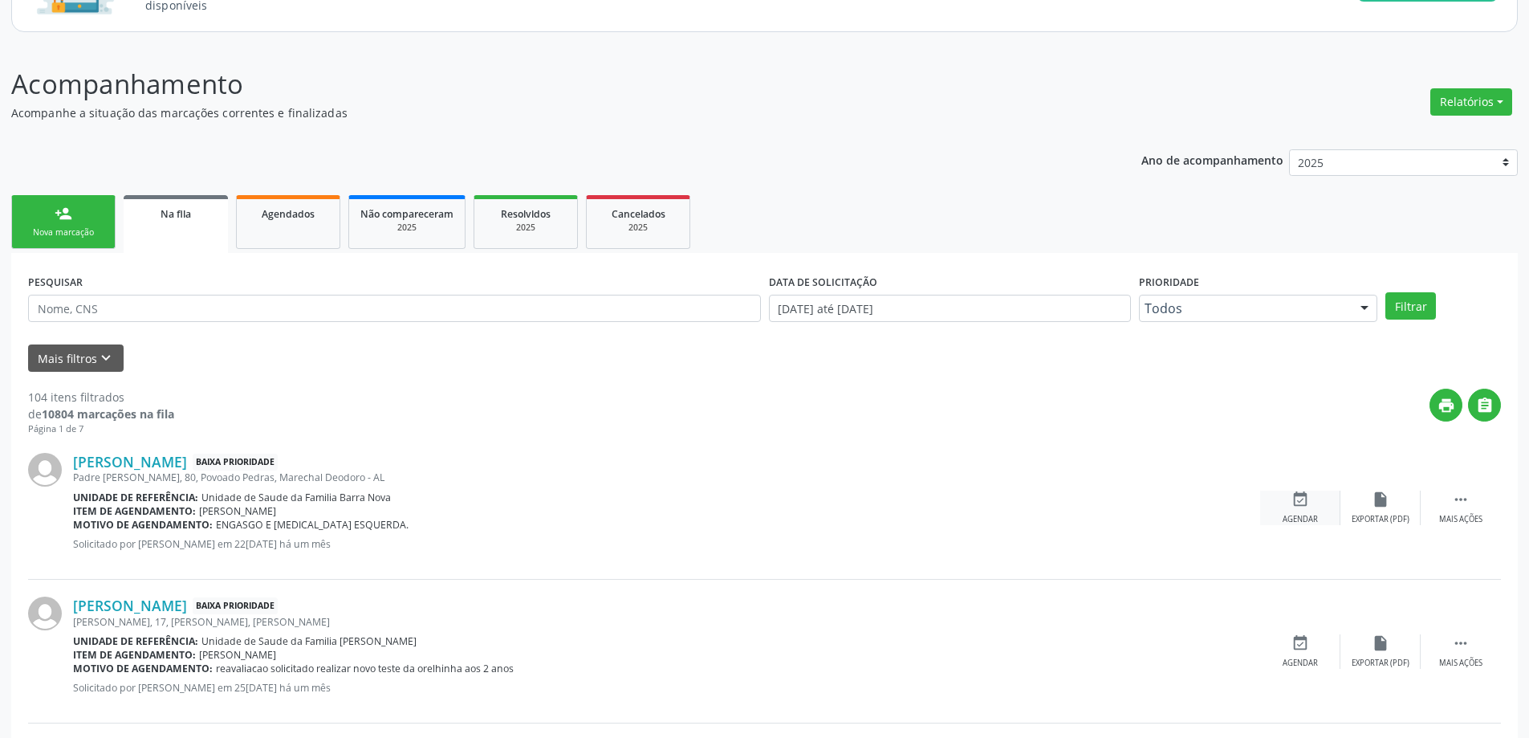
click at [1306, 493] on icon "event_available" at bounding box center [1301, 499] width 18 height 18
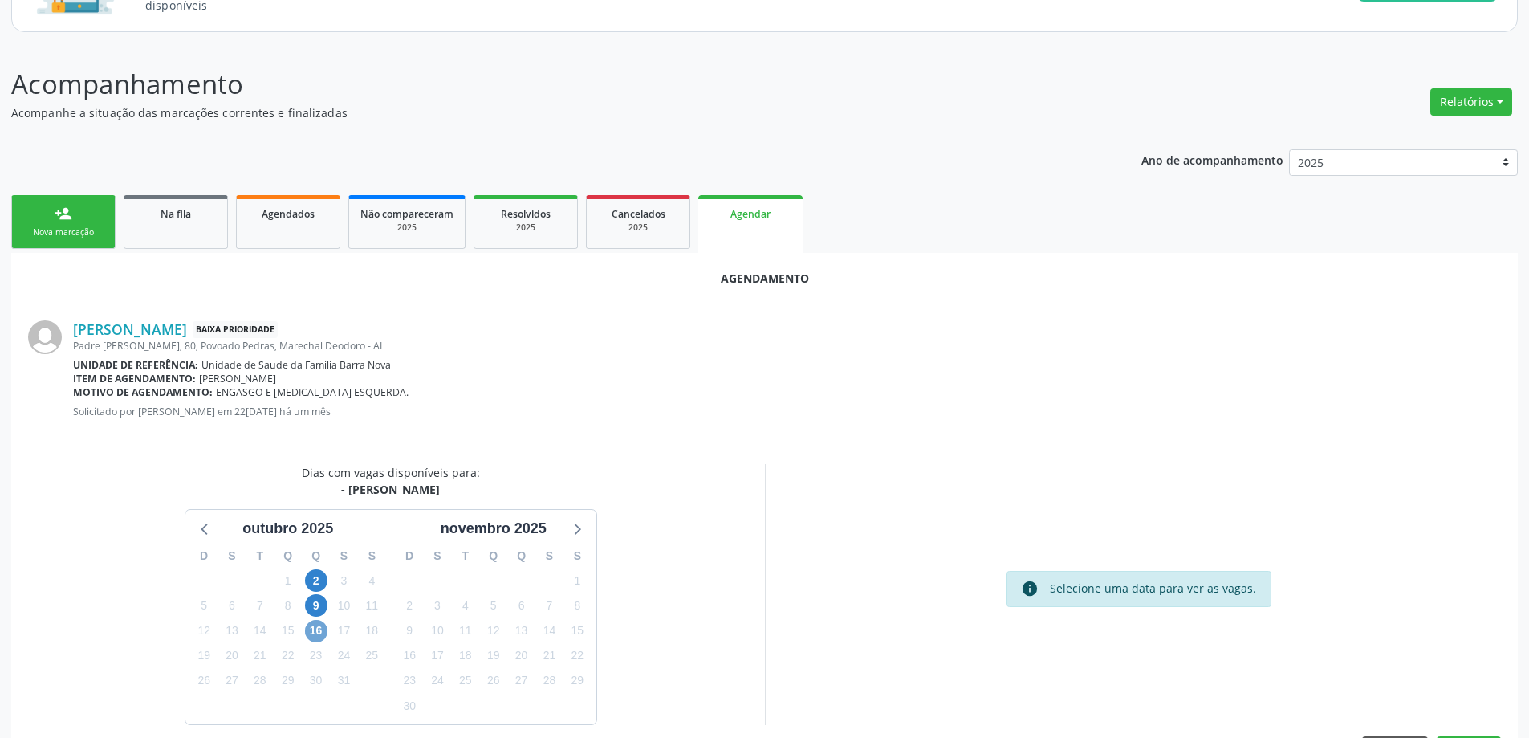
click at [314, 631] on span "16" at bounding box center [316, 631] width 22 height 22
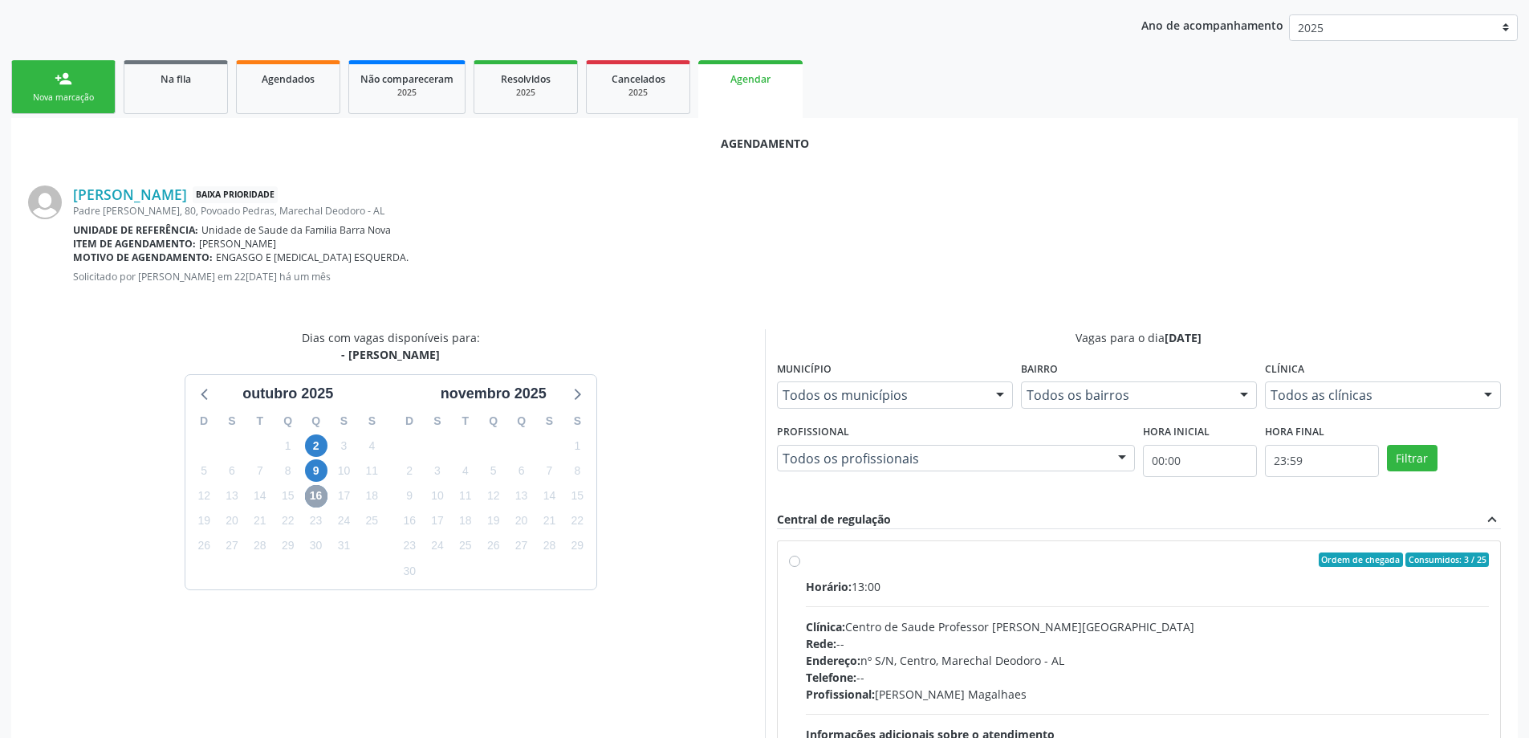
scroll to position [321, 0]
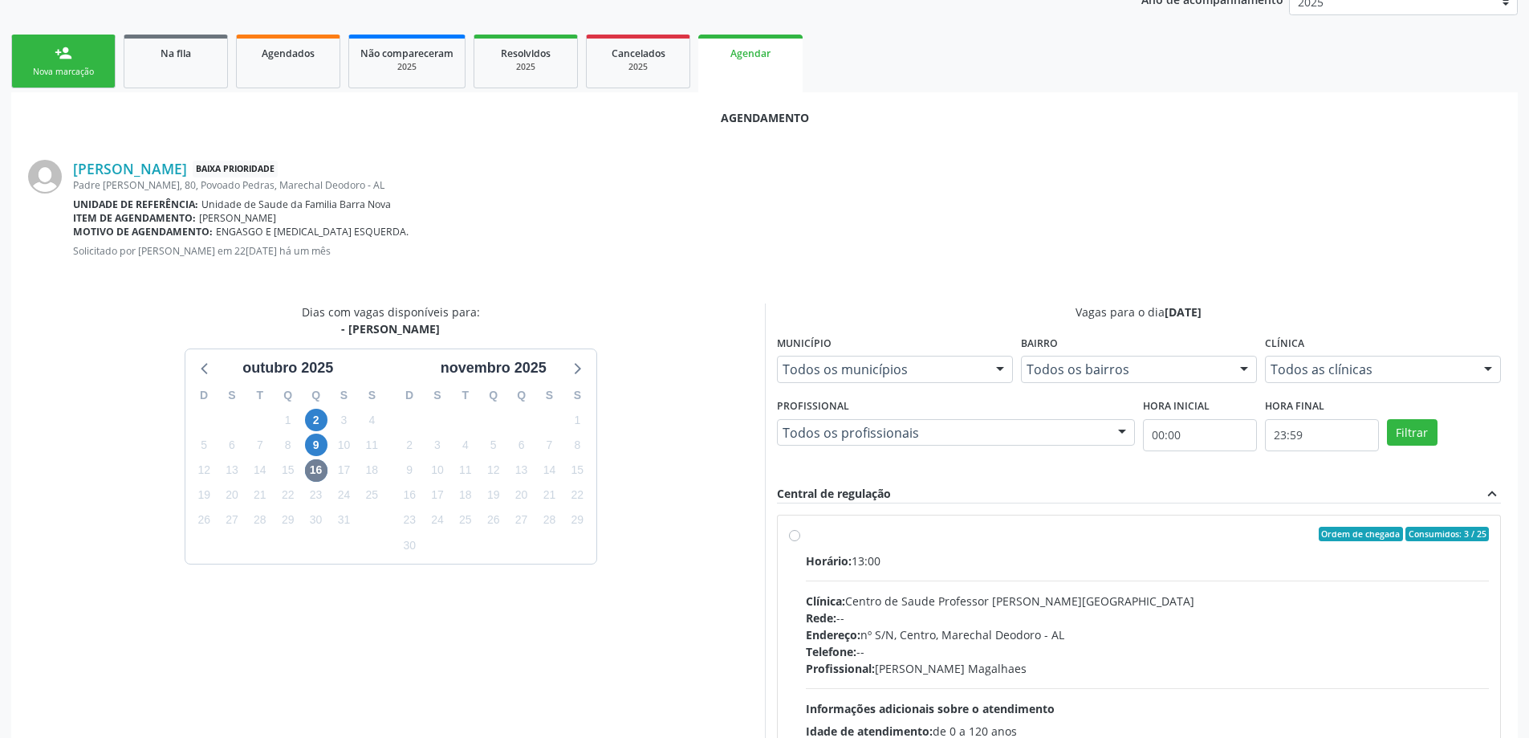
click at [783, 538] on div "Ordem de chegada Consumidos: 3 / 25 Horário: 13:00 Clínica: Centro de Saude Pro…" at bounding box center [1139, 649] width 723 height 269
radio input "true"
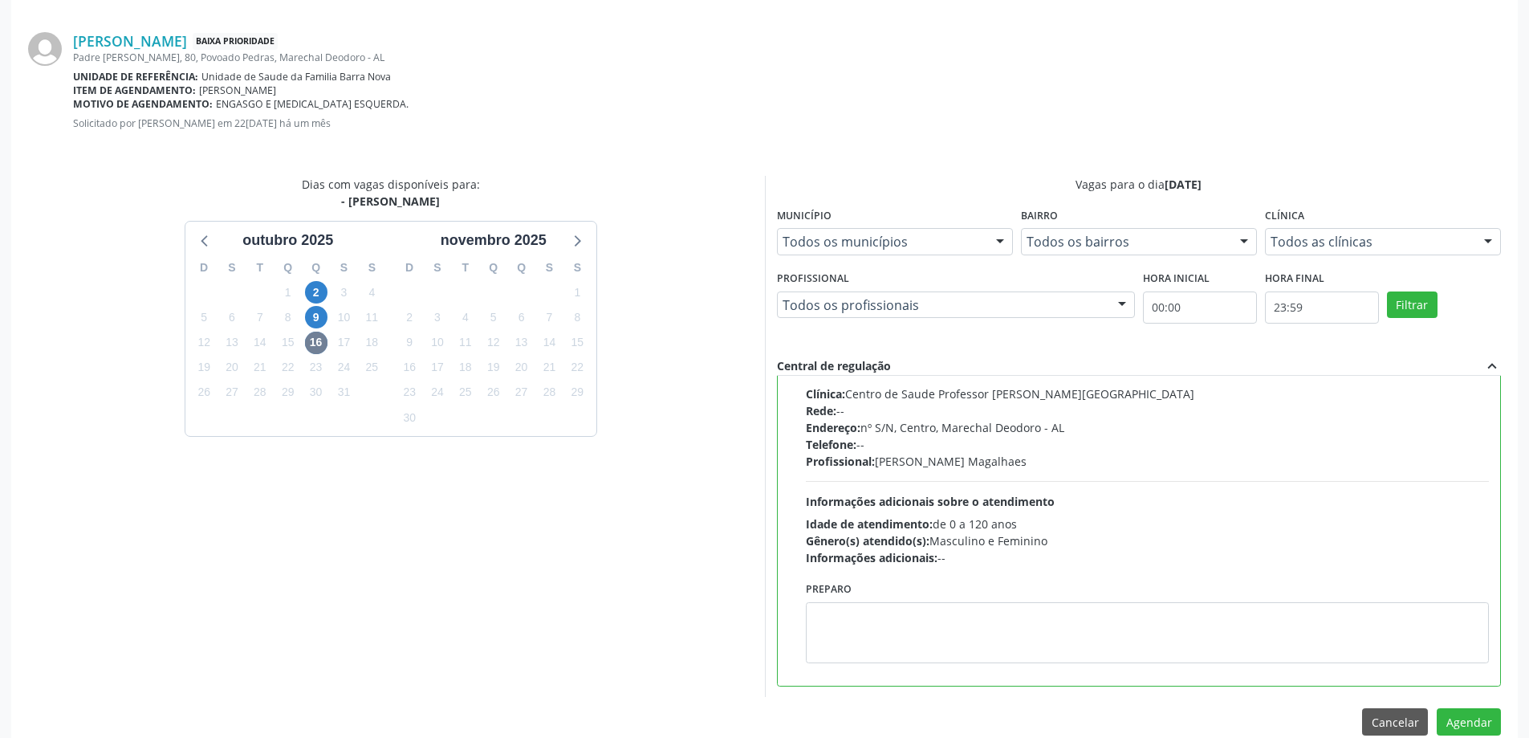
scroll to position [474, 0]
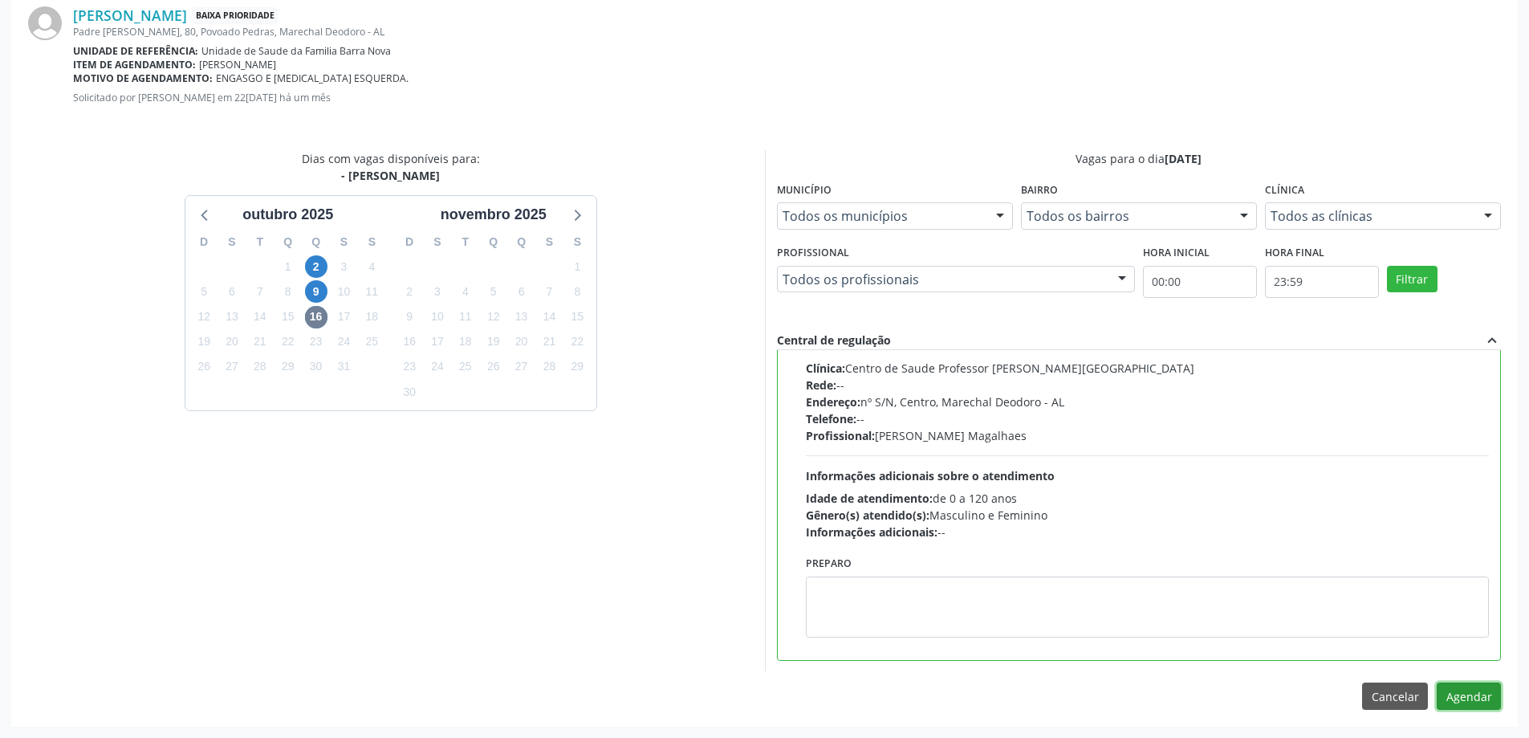
click at [1461, 689] on button "Agendar" at bounding box center [1469, 695] width 64 height 27
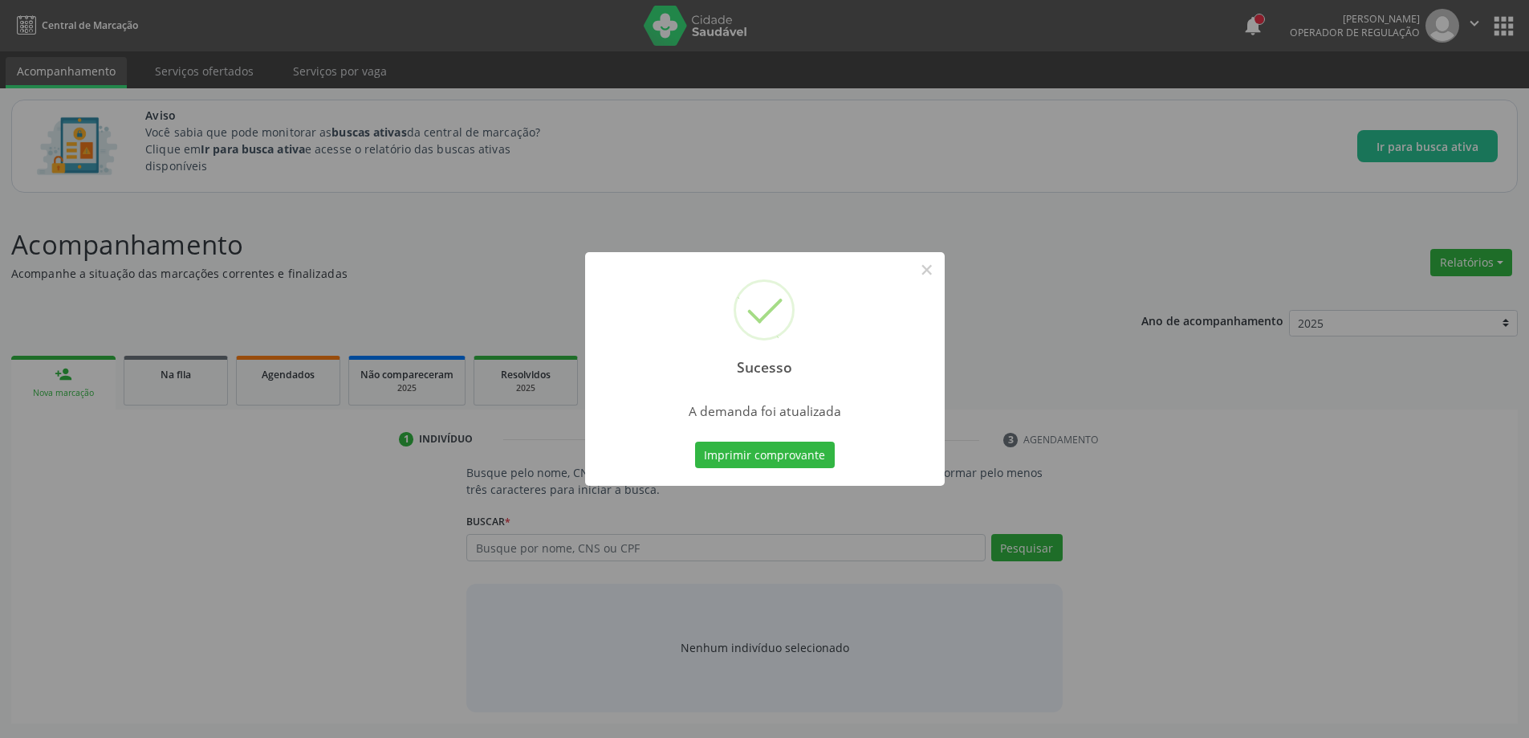
scroll to position [0, 0]
click at [938, 272] on button "×" at bounding box center [932, 269] width 27 height 27
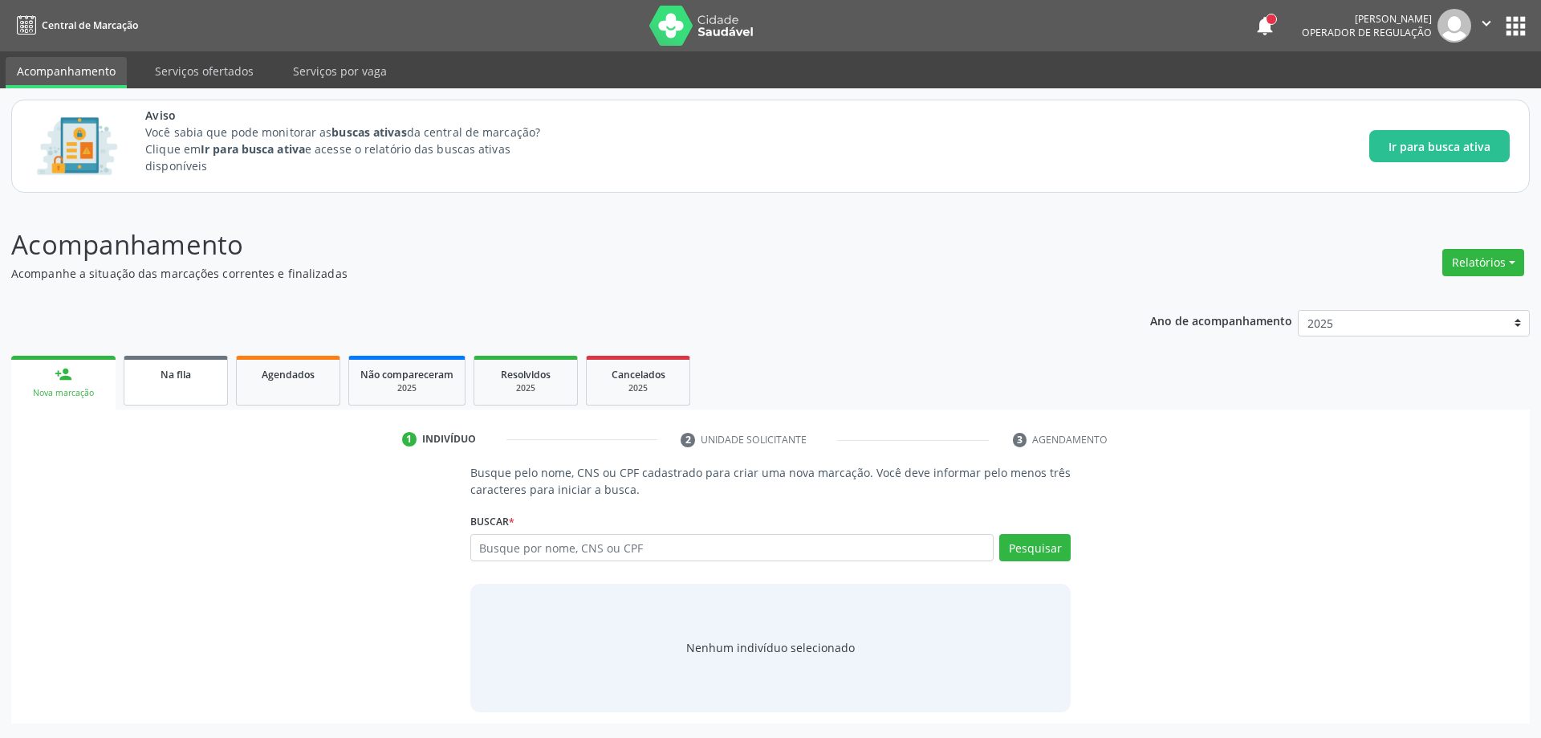
click at [147, 384] on link "Na fila" at bounding box center [176, 381] width 104 height 50
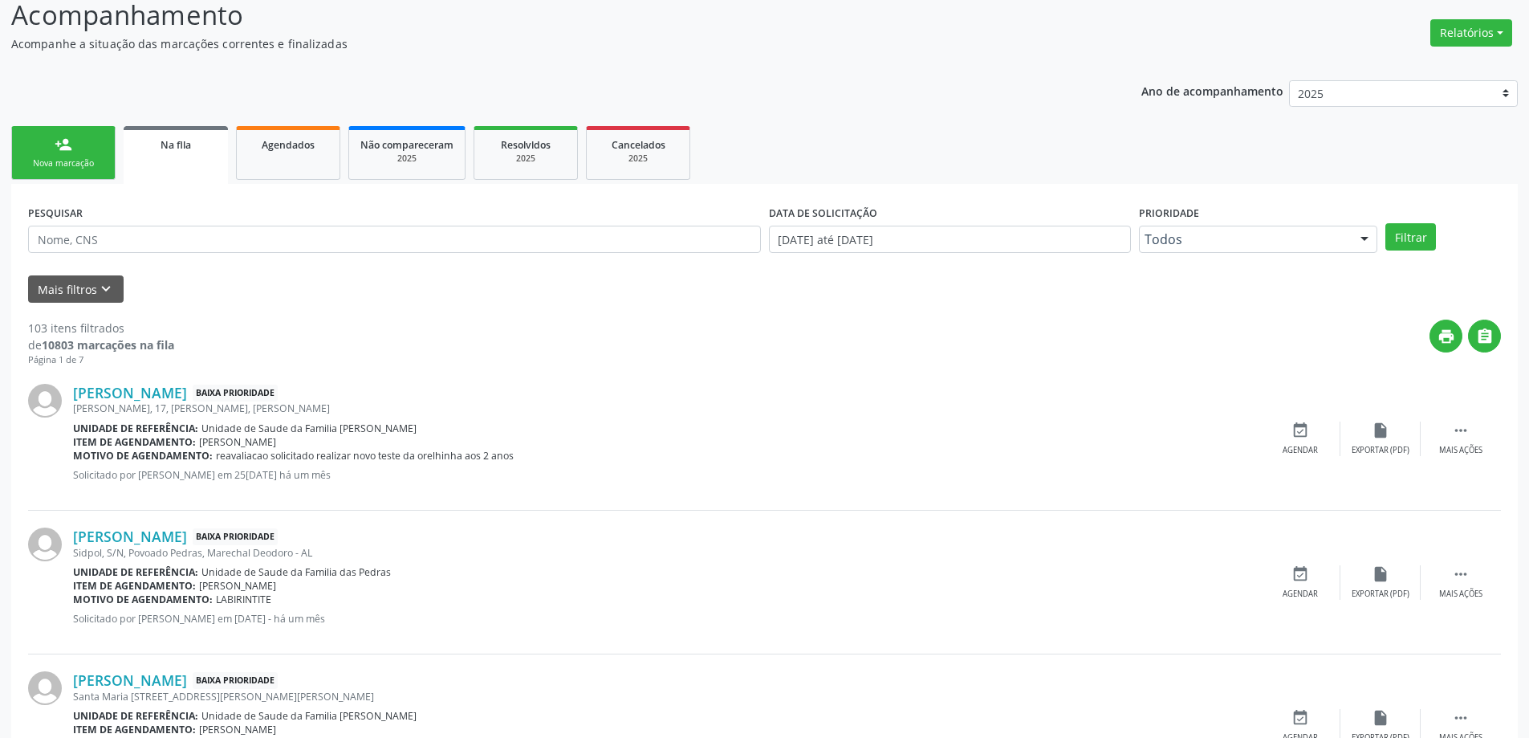
scroll to position [241, 0]
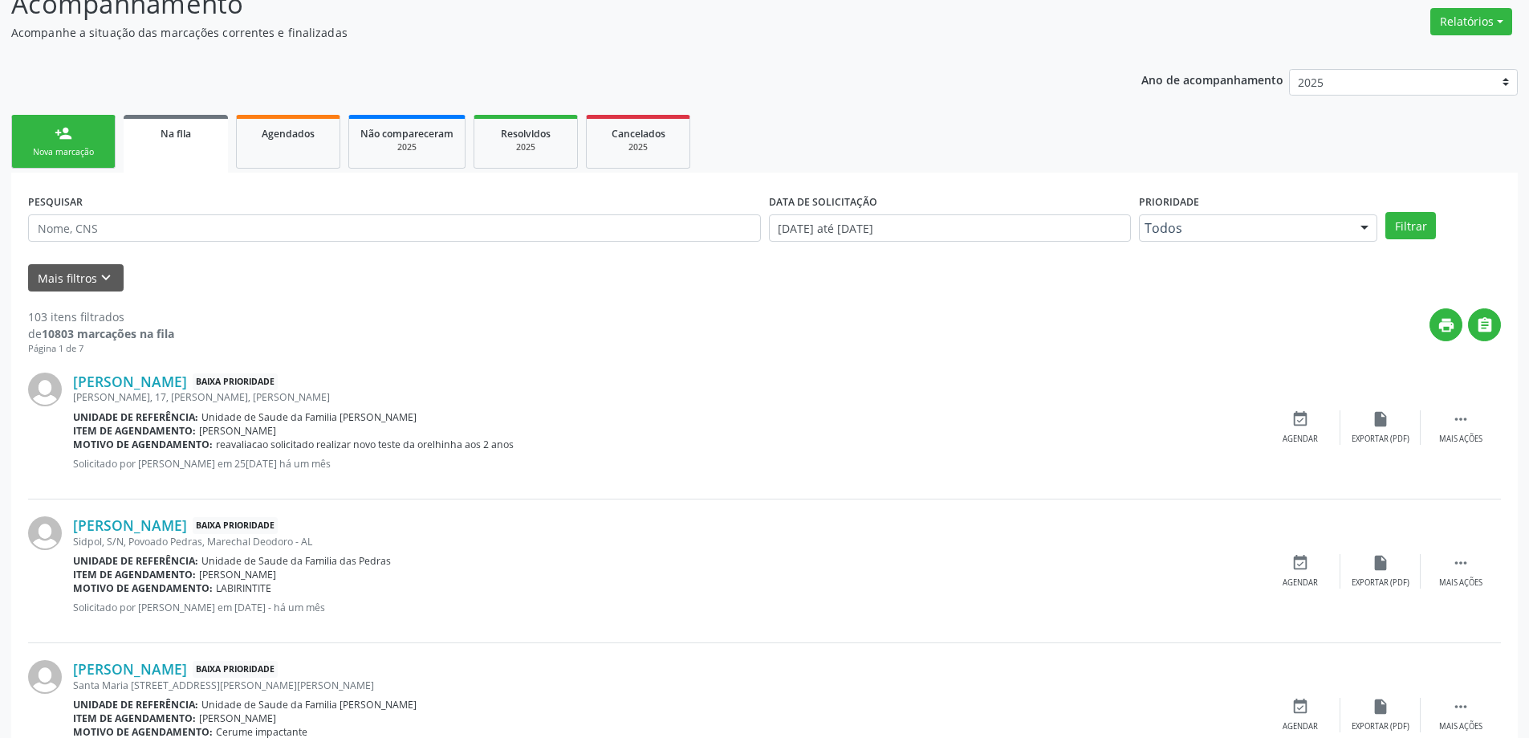
click at [170, 391] on div "[PERSON_NAME], 17, [PERSON_NAME], [PERSON_NAME]" at bounding box center [666, 397] width 1187 height 14
click at [151, 382] on link "[PERSON_NAME]" at bounding box center [130, 381] width 114 height 18
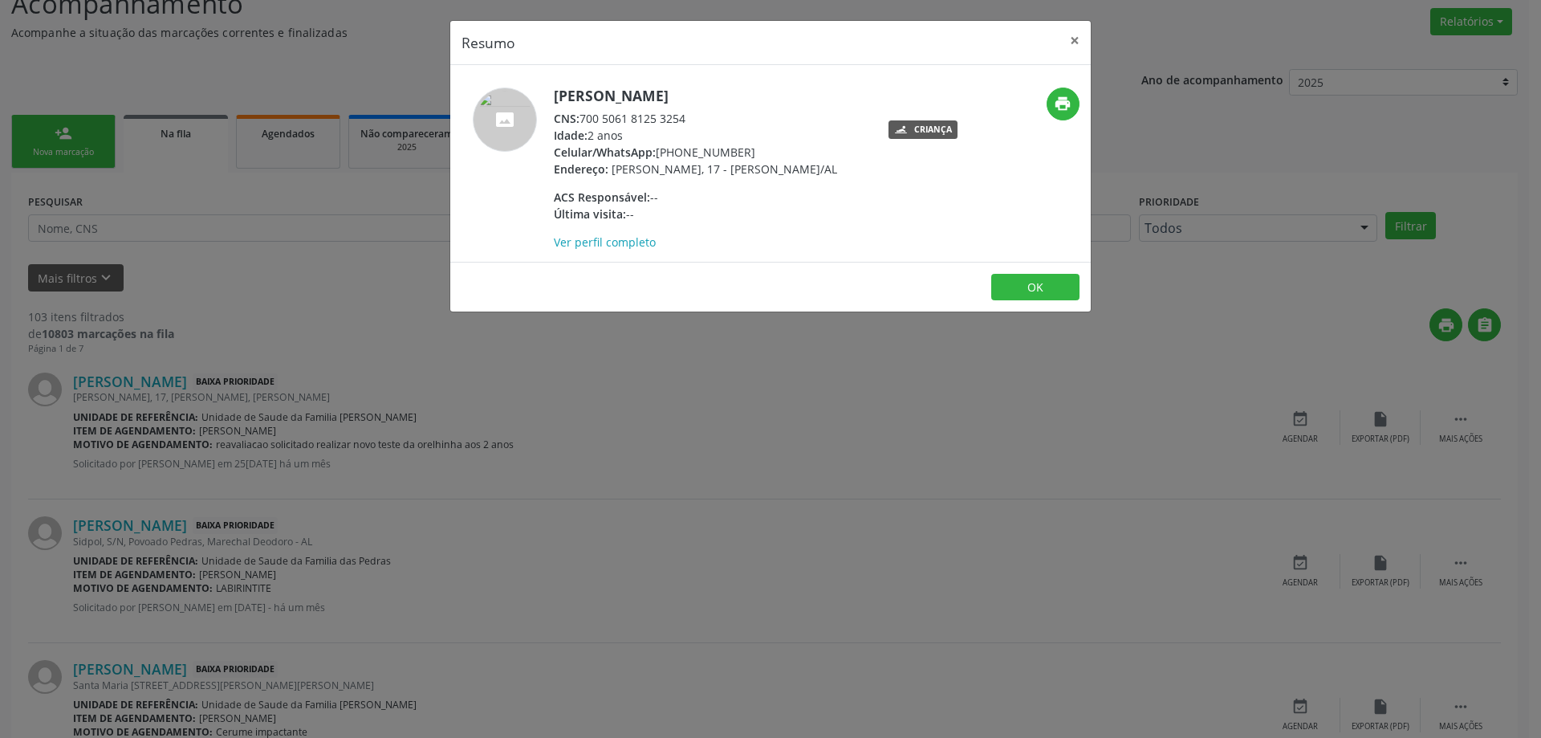
drag, startPoint x: 691, startPoint y: 117, endPoint x: 581, endPoint y: 116, distance: 110.0
click at [581, 116] on div "CNS: 700 5061 8125 3254" at bounding box center [695, 118] width 283 height 17
copy div "700 5061 8125 3254"
click at [1071, 36] on button "×" at bounding box center [1075, 40] width 32 height 39
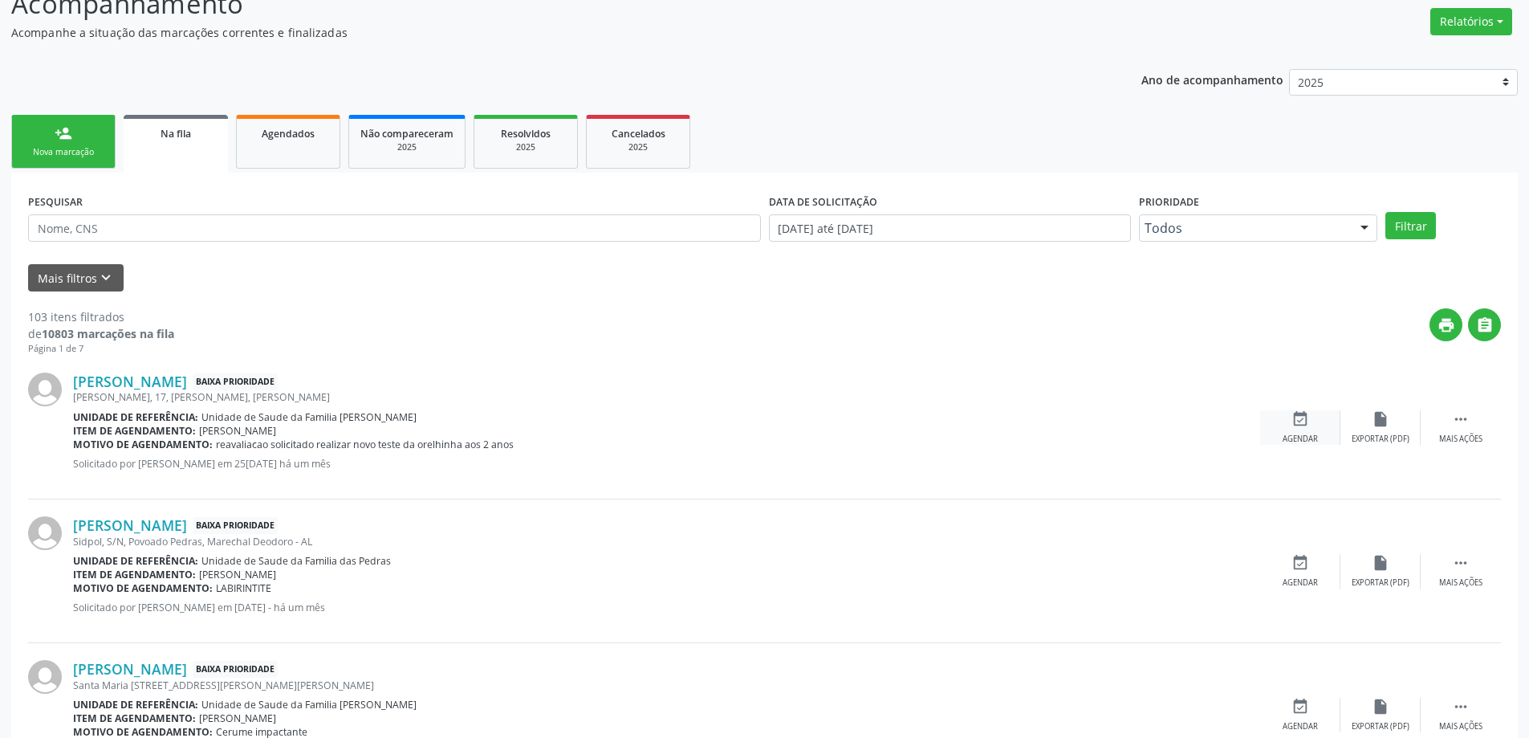
click at [1305, 422] on icon "event_available" at bounding box center [1301, 419] width 18 height 18
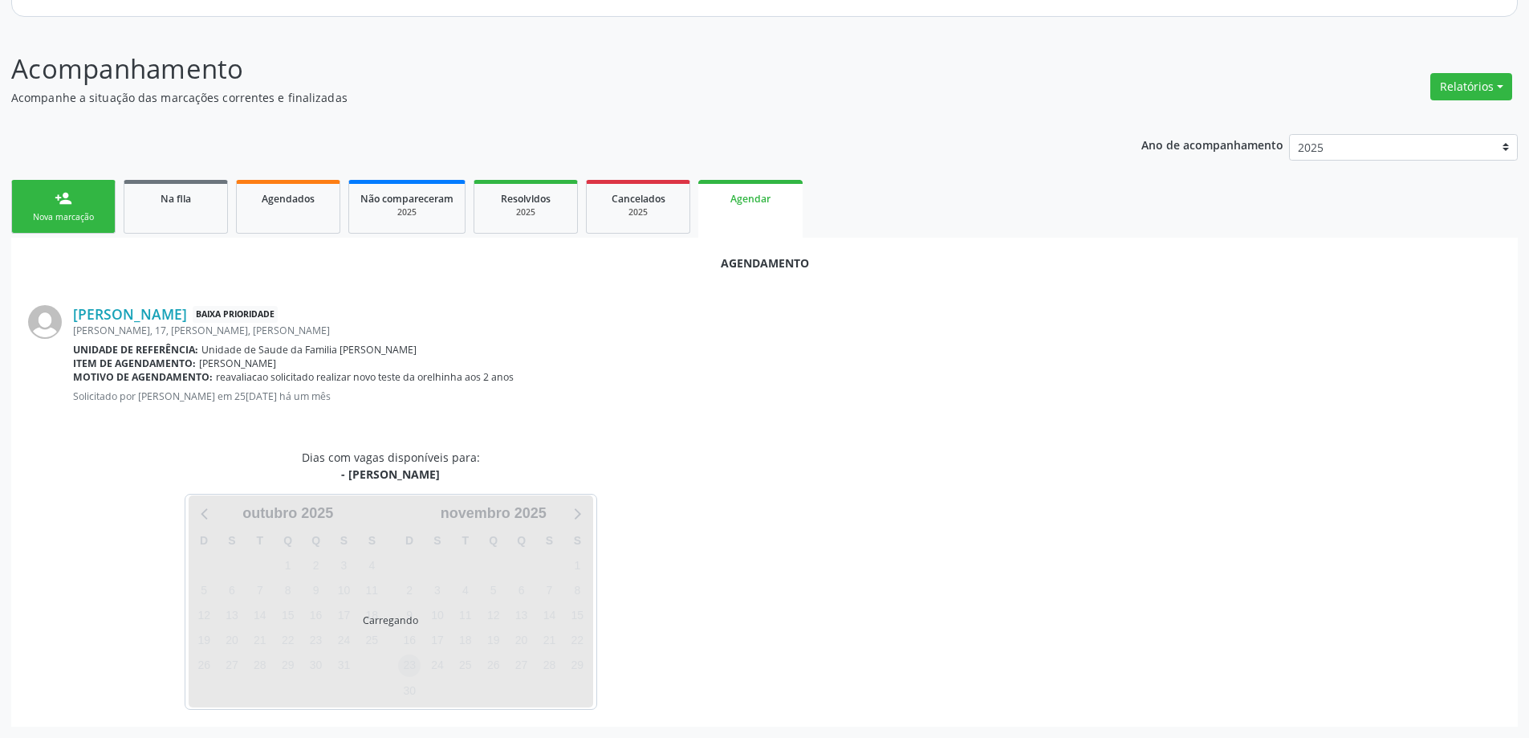
scroll to position [214, 0]
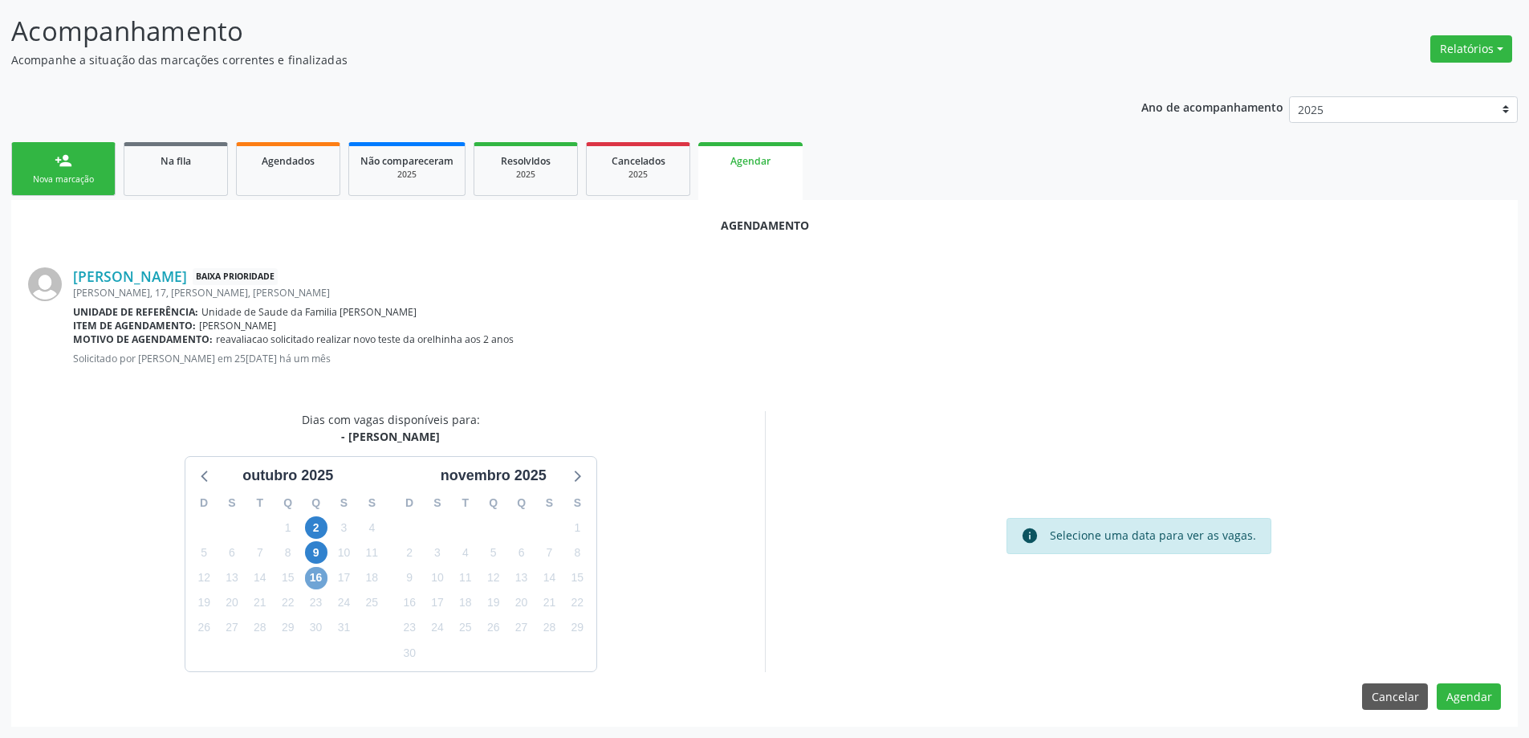
click at [310, 580] on span "16" at bounding box center [316, 578] width 22 height 22
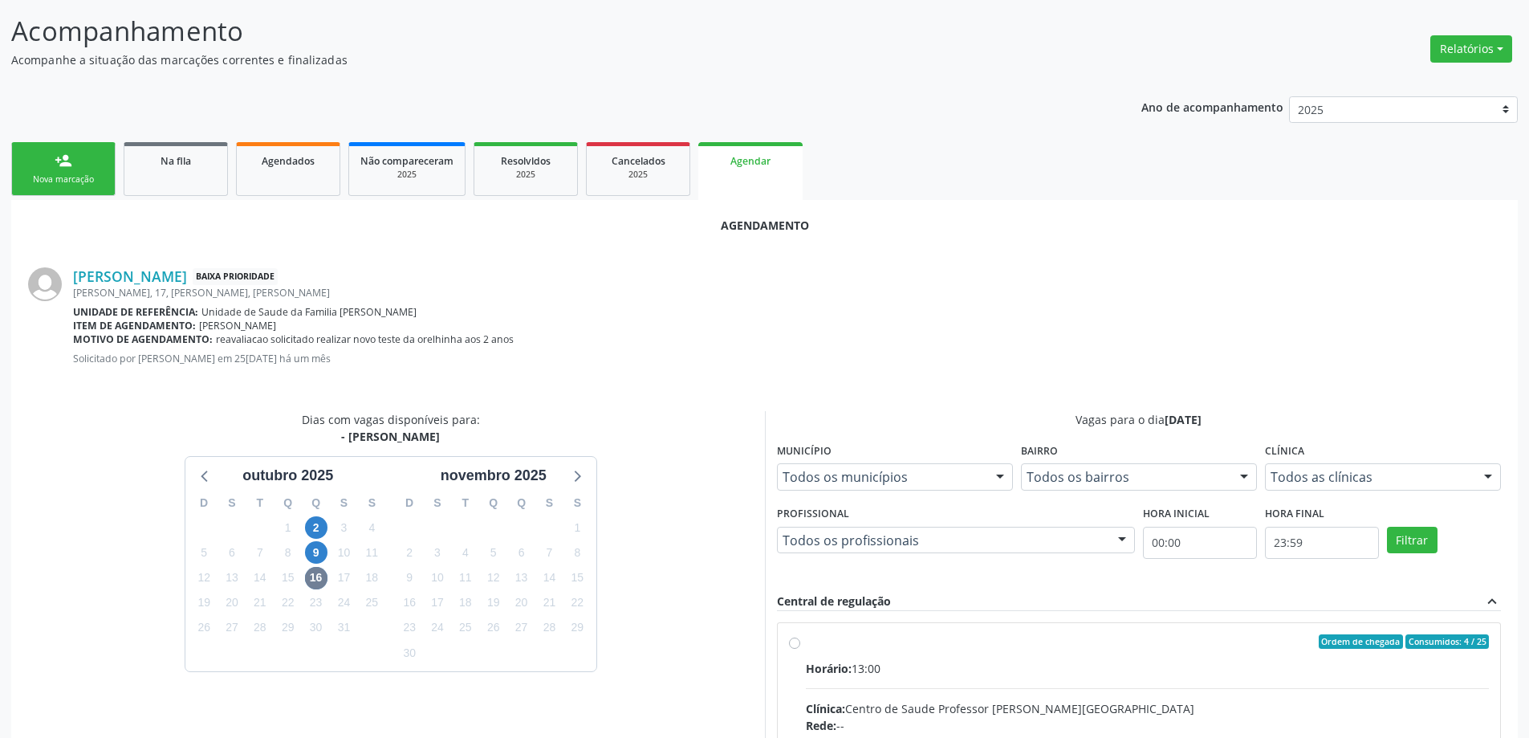
click at [799, 644] on input "Ordem de chegada Consumidos: 4 / 25 Horário: 13:00 Clínica: Centro de Saude Pro…" at bounding box center [794, 641] width 11 height 14
radio input "true"
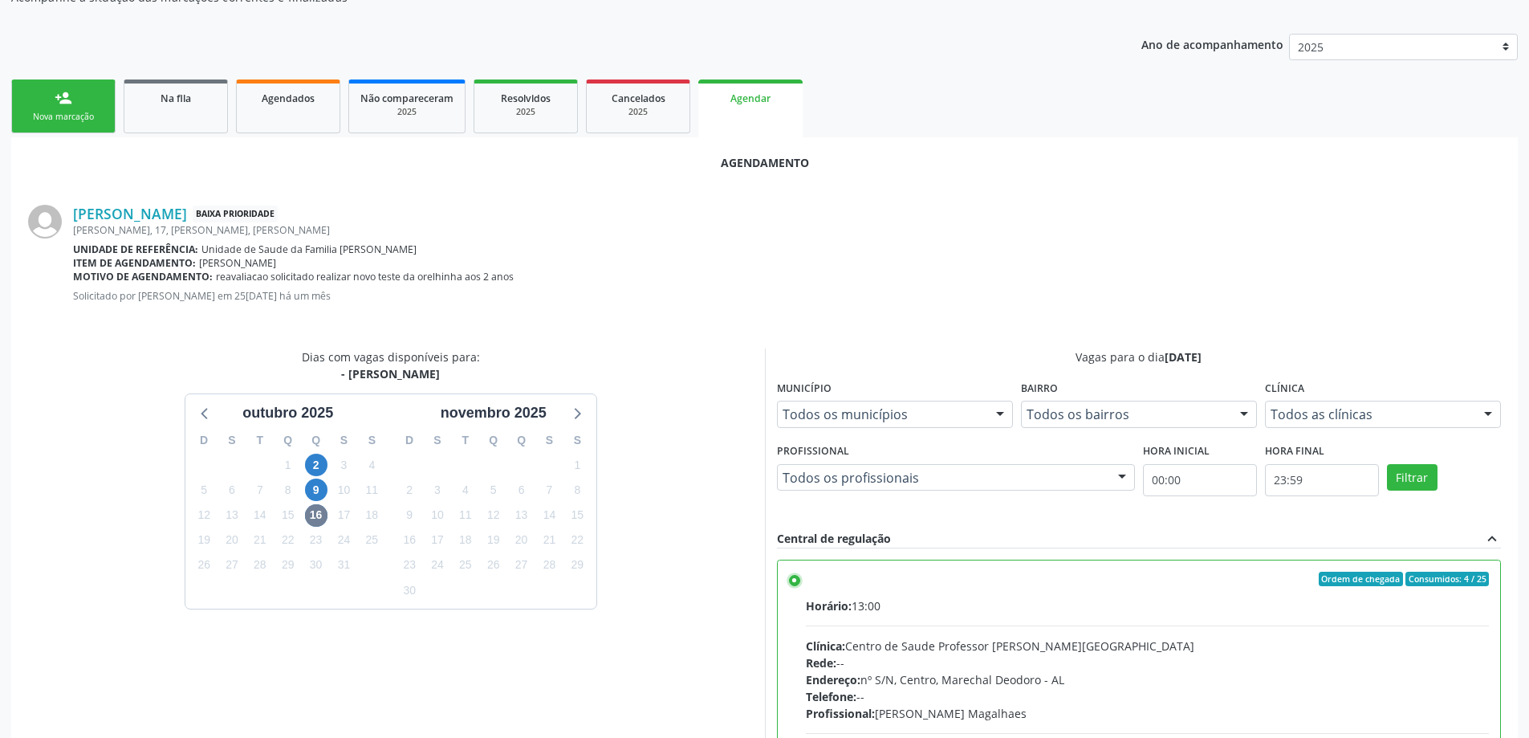
scroll to position [474, 0]
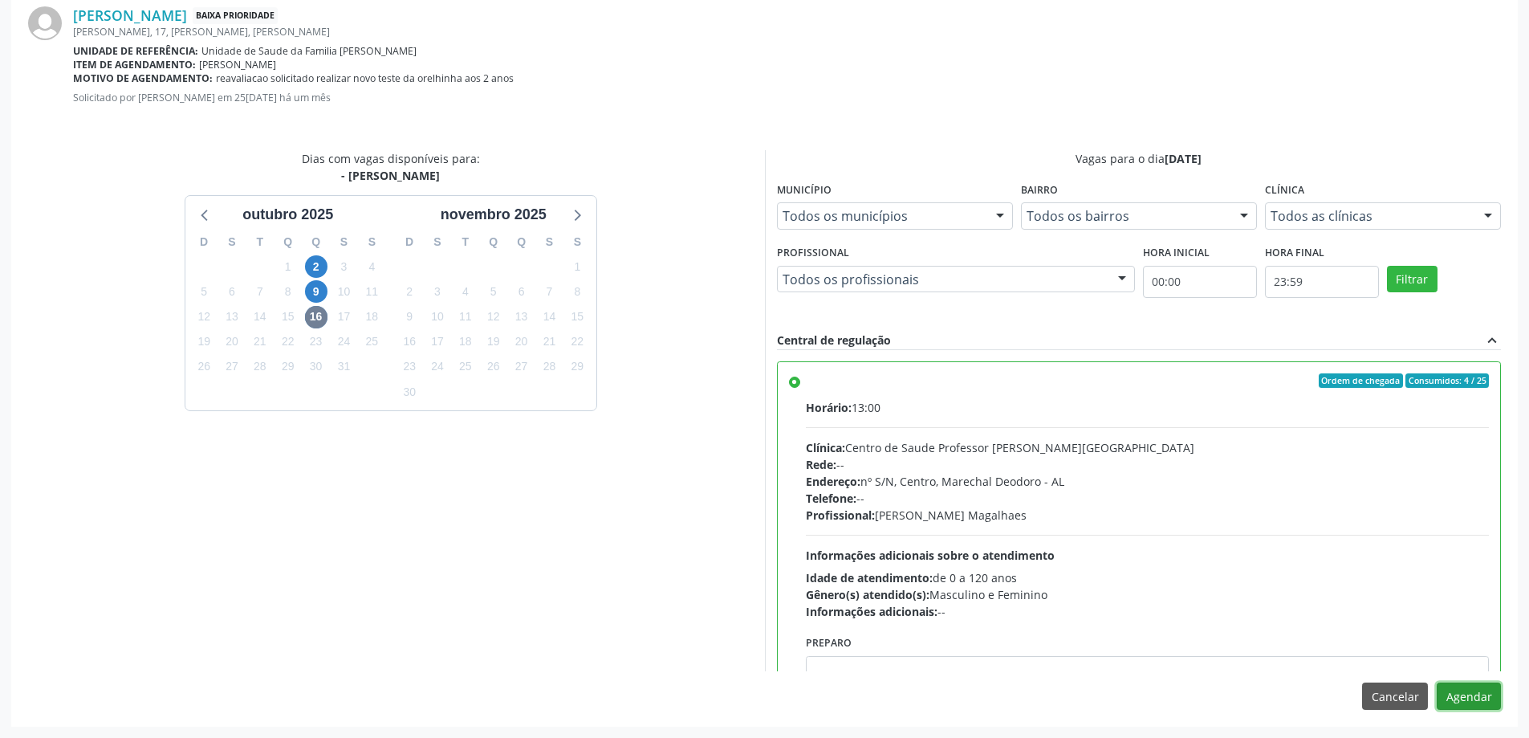
click at [1464, 705] on button "Agendar" at bounding box center [1469, 695] width 64 height 27
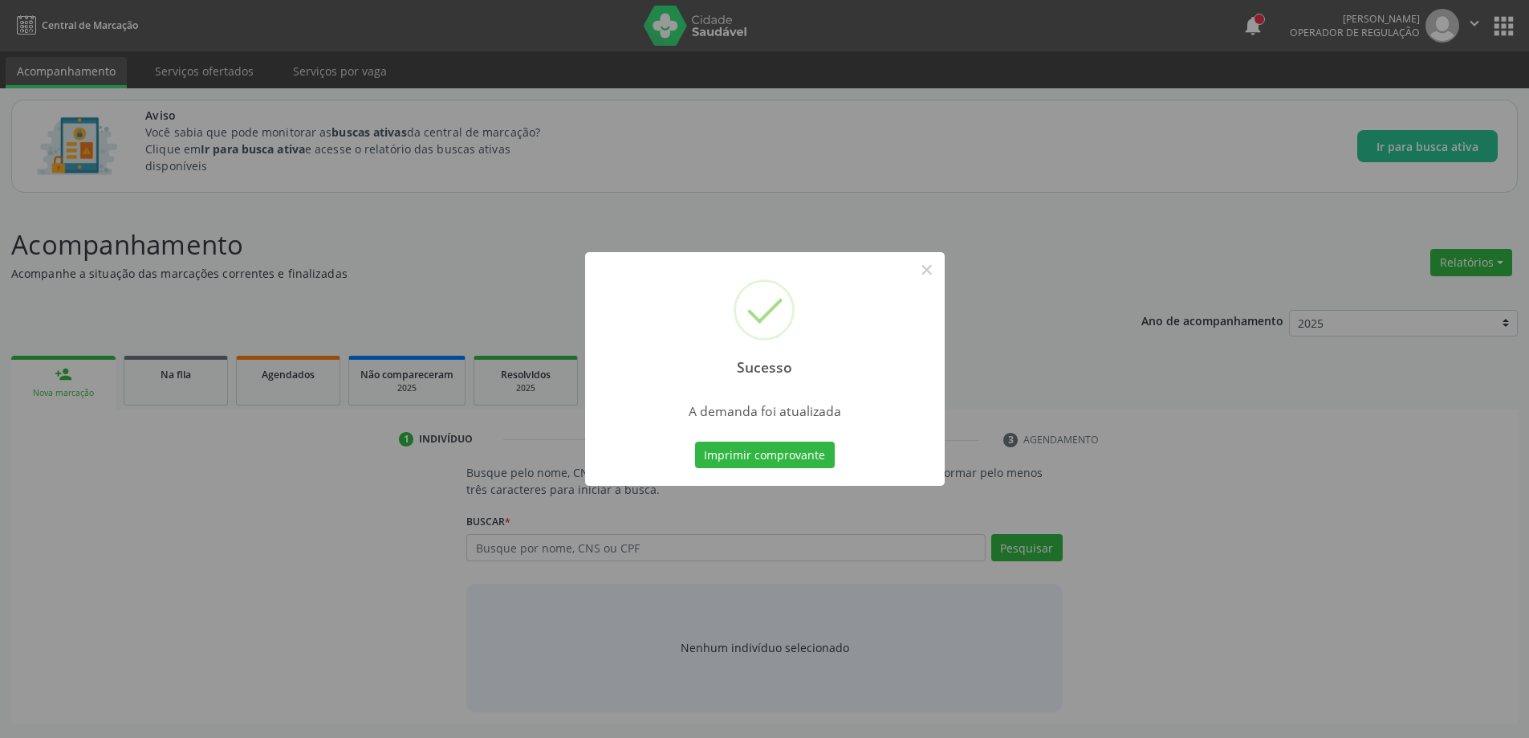
scroll to position [0, 0]
click at [936, 270] on button "×" at bounding box center [932, 269] width 27 height 27
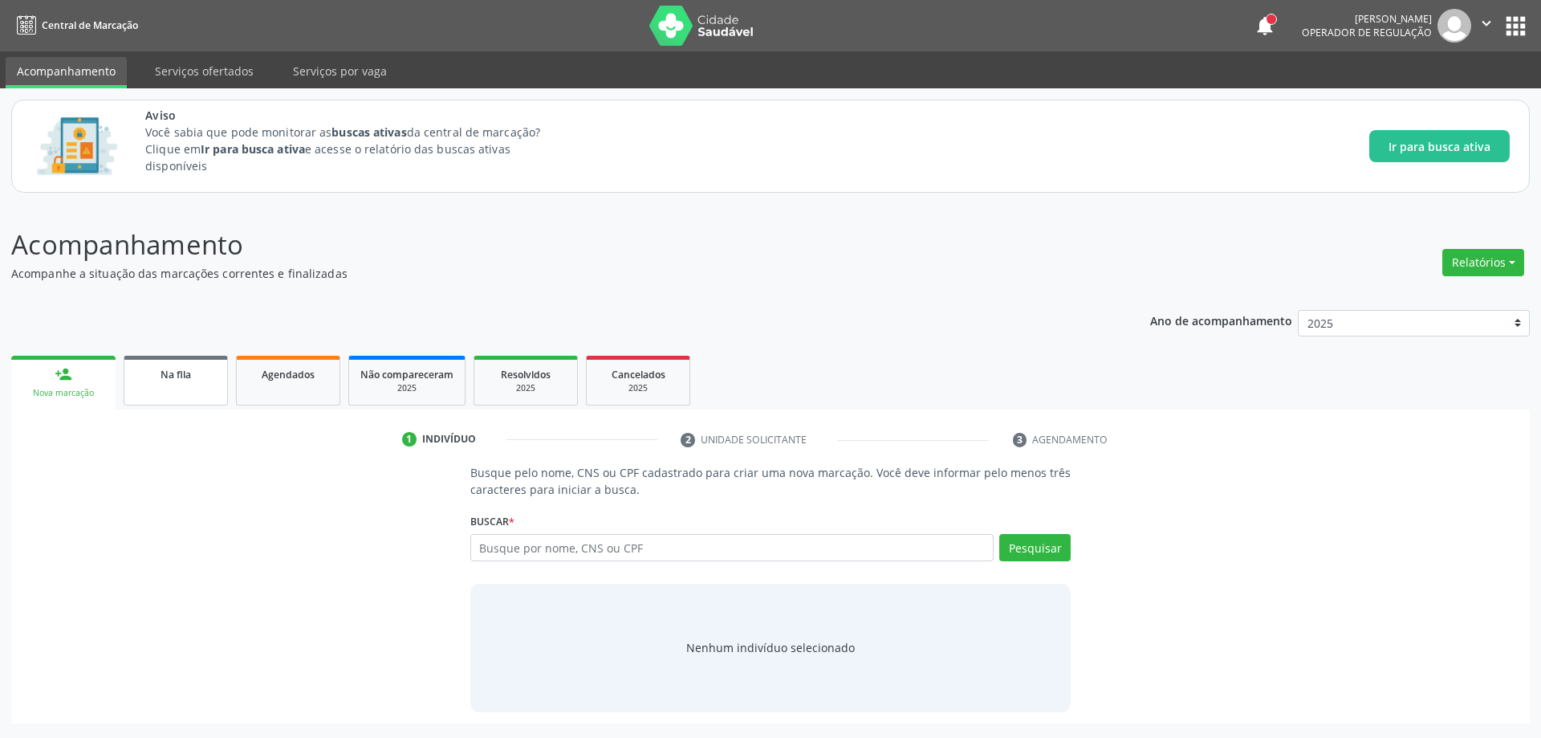
click at [189, 380] on span "Na fila" at bounding box center [176, 375] width 31 height 14
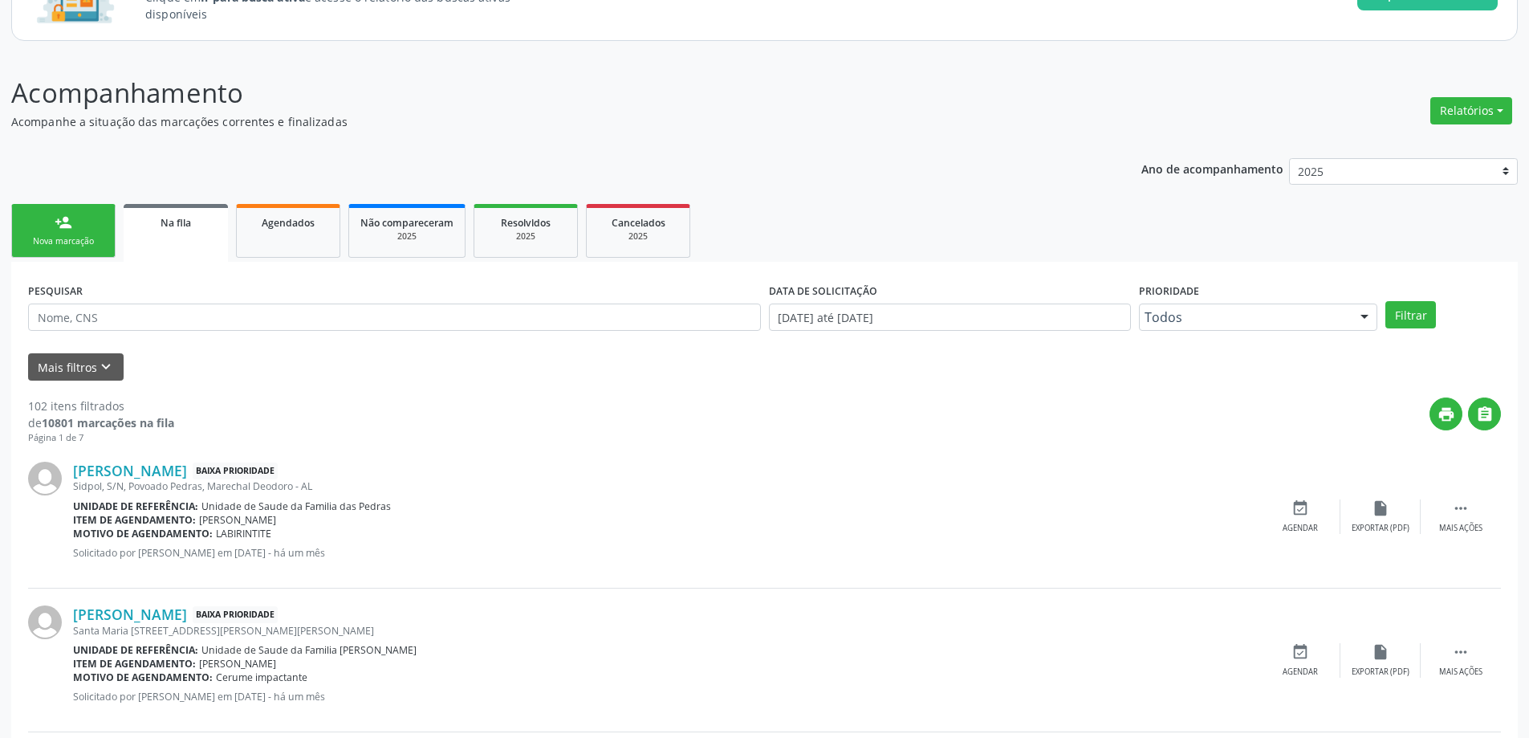
scroll to position [241, 0]
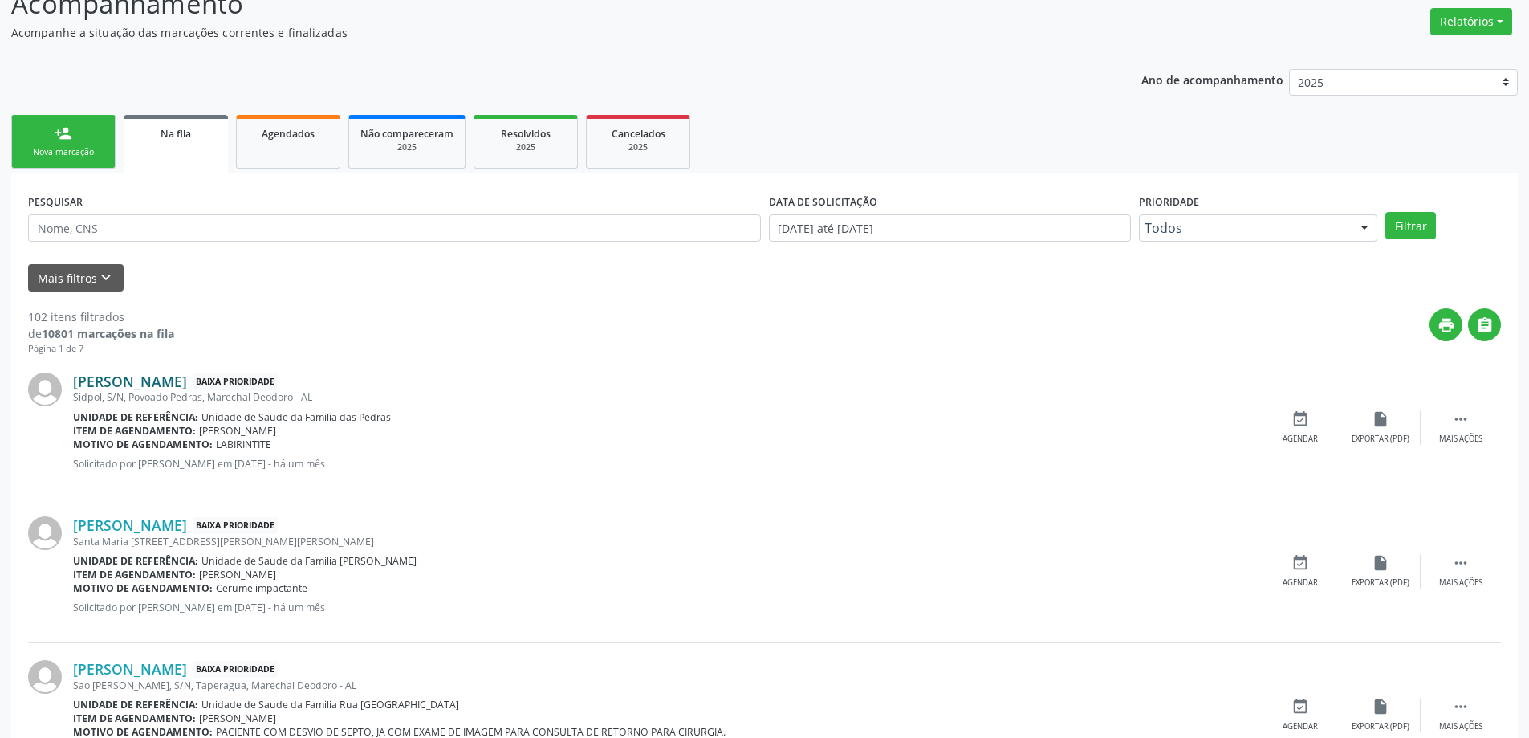
click at [145, 388] on link "[PERSON_NAME]" at bounding box center [130, 381] width 114 height 18
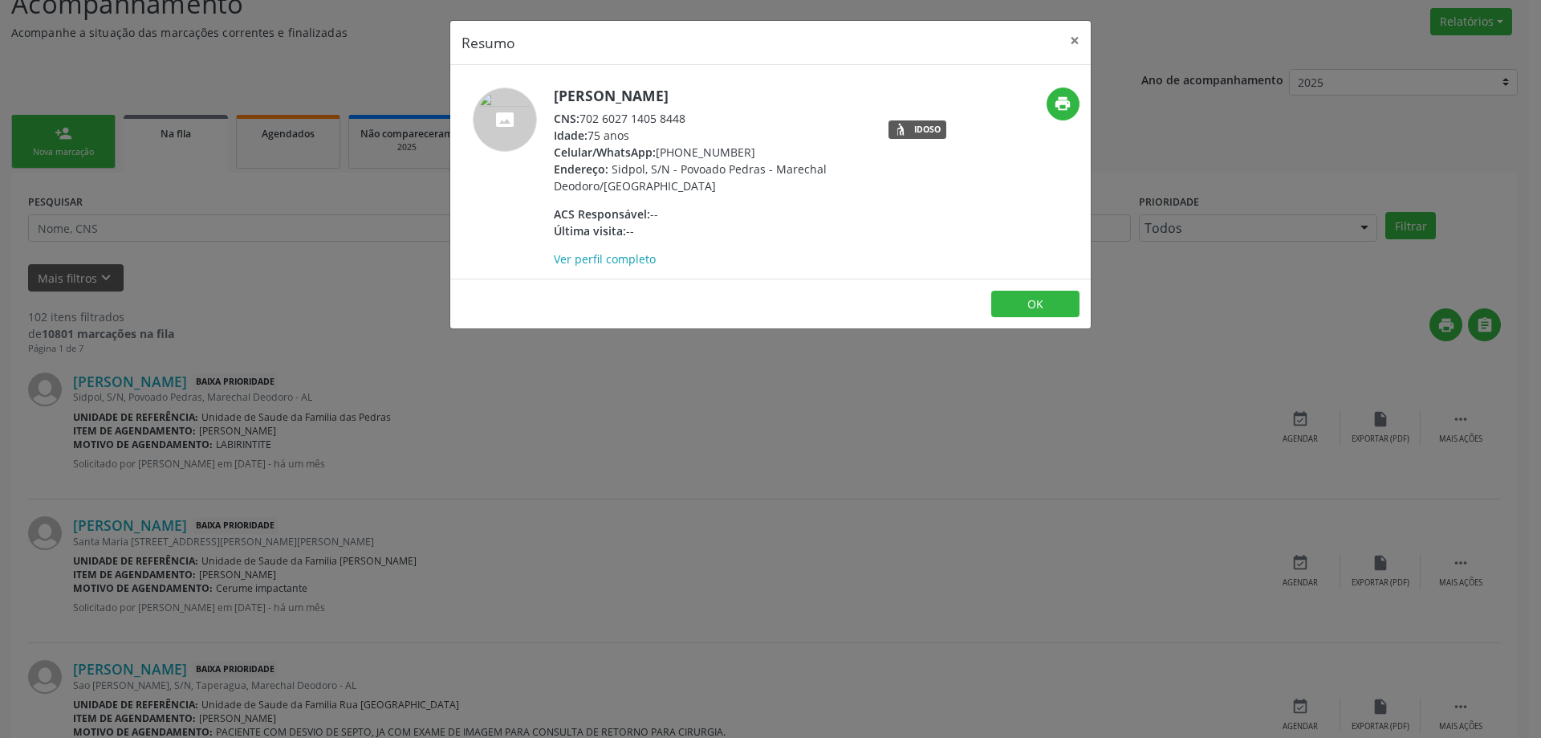
drag, startPoint x: 690, startPoint y: 123, endPoint x: 584, endPoint y: 118, distance: 105.3
click at [584, 118] on div "CNS: 702 6027 1405 8448" at bounding box center [710, 118] width 312 height 17
copy div "702 6027 1405 8448"
click at [1068, 39] on button "×" at bounding box center [1075, 40] width 32 height 39
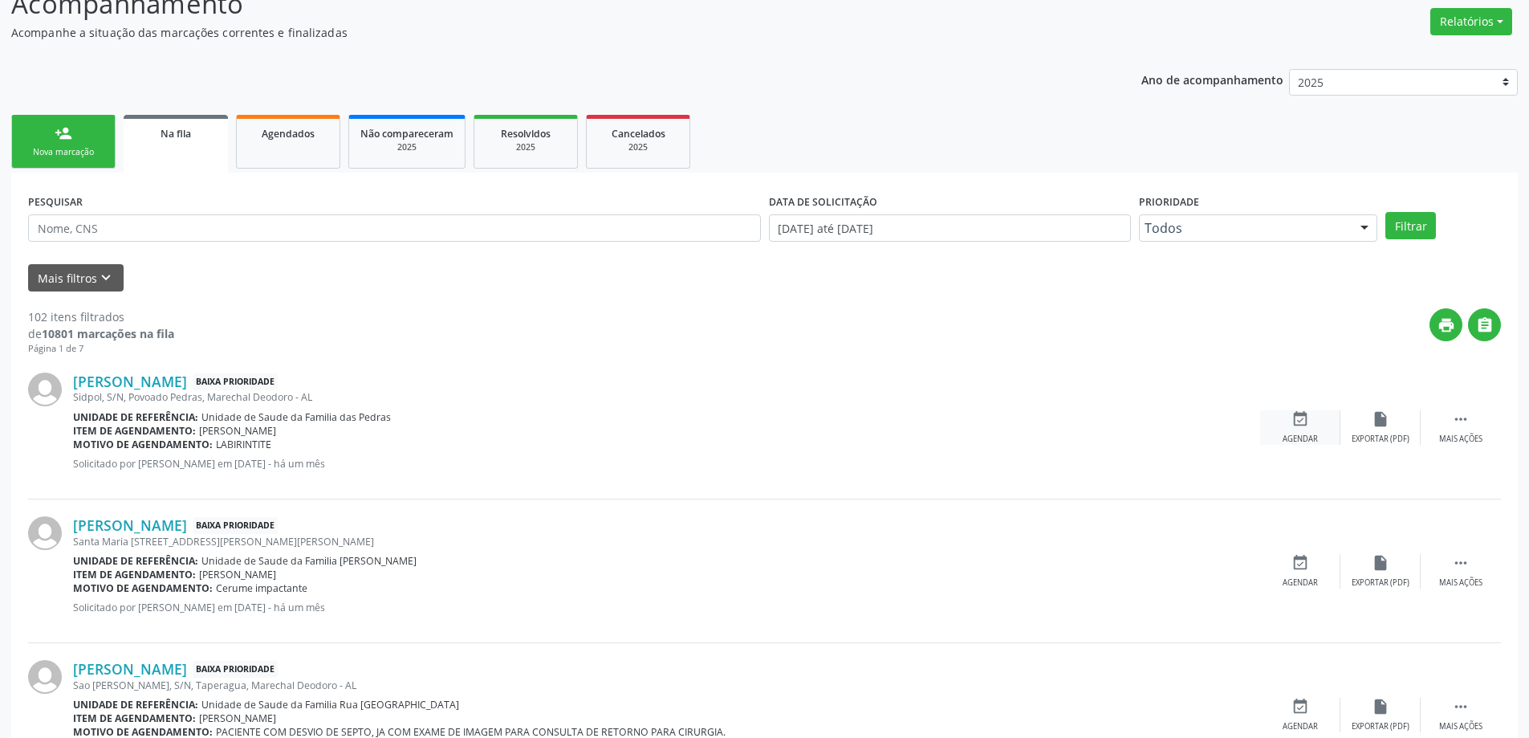
click at [1325, 413] on div "event_available Agendar" at bounding box center [1300, 427] width 80 height 35
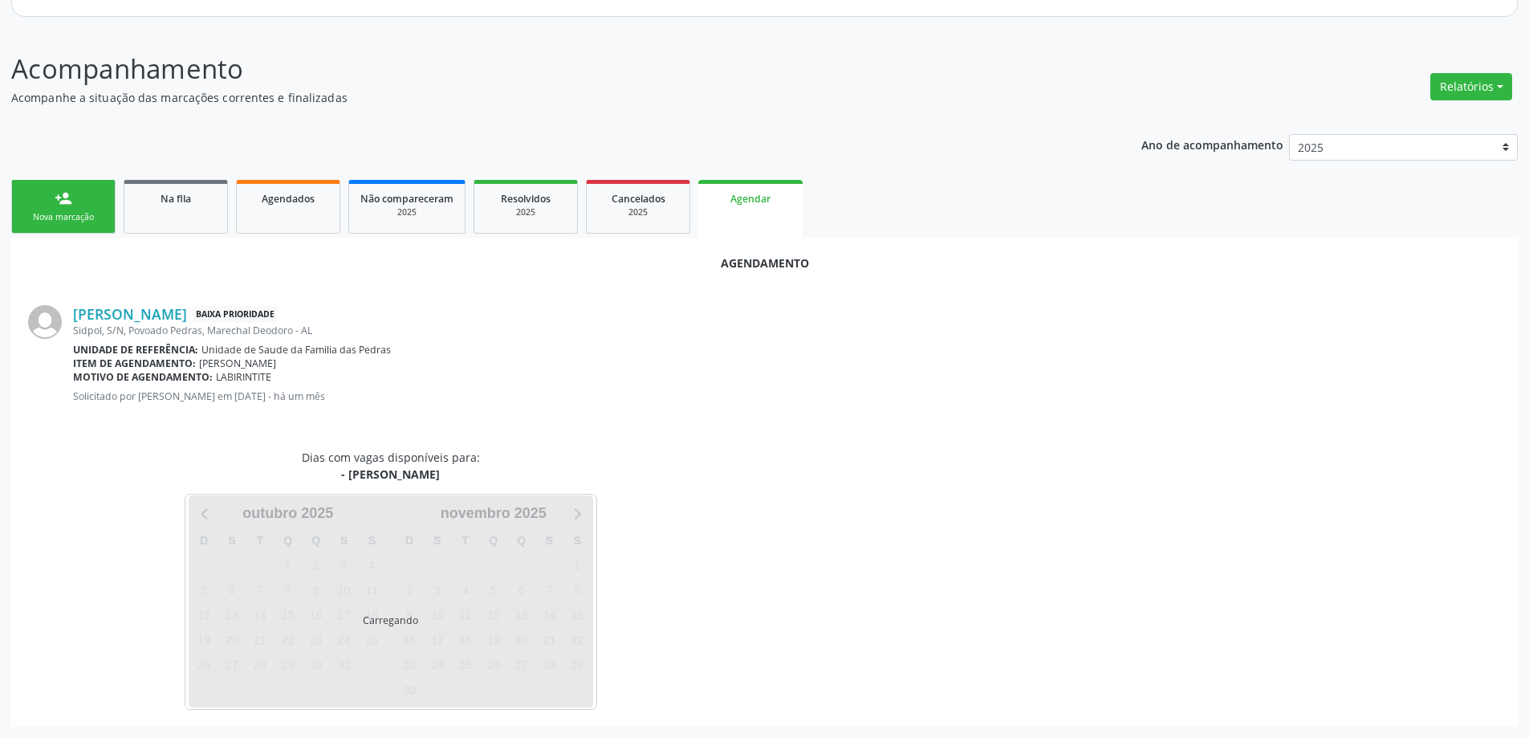
scroll to position [214, 0]
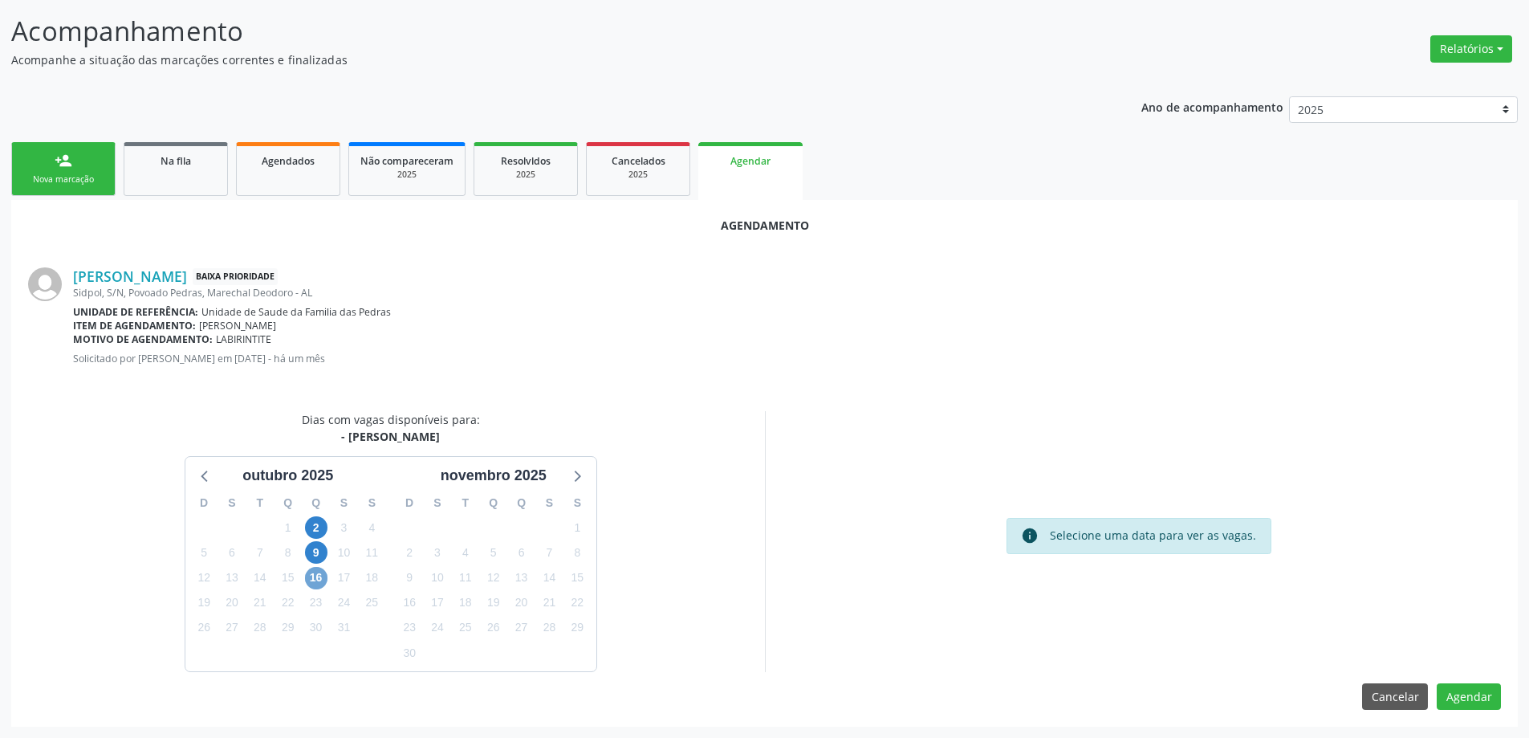
click at [320, 577] on span "16" at bounding box center [316, 578] width 22 height 22
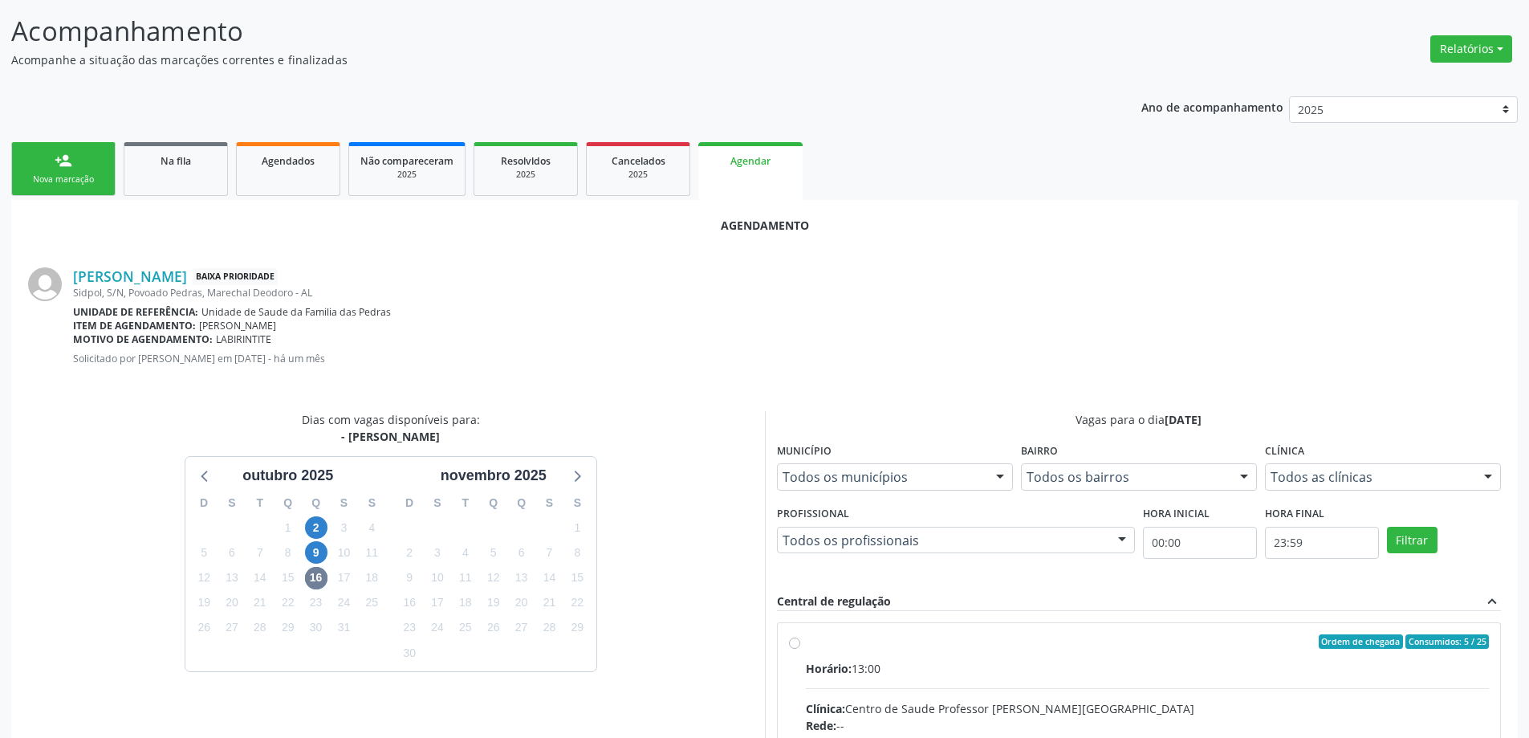
click at [792, 643] on input "Ordem de chegada Consumidos: 5 / 25 Horário: 13:00 Clínica: Centro de Saude Pro…" at bounding box center [794, 641] width 11 height 14
radio input "true"
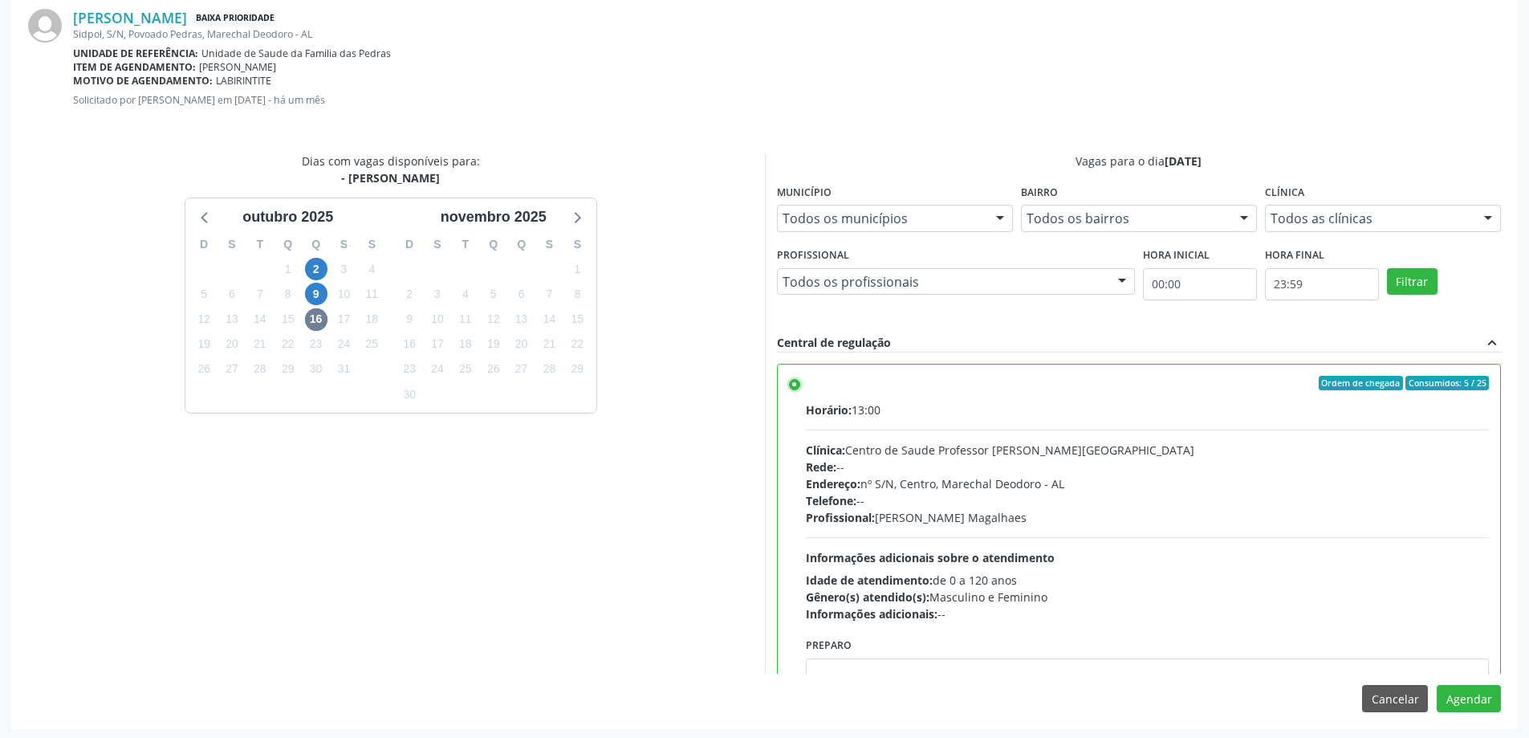
scroll to position [474, 0]
click at [1451, 696] on button "Agendar" at bounding box center [1469, 695] width 64 height 27
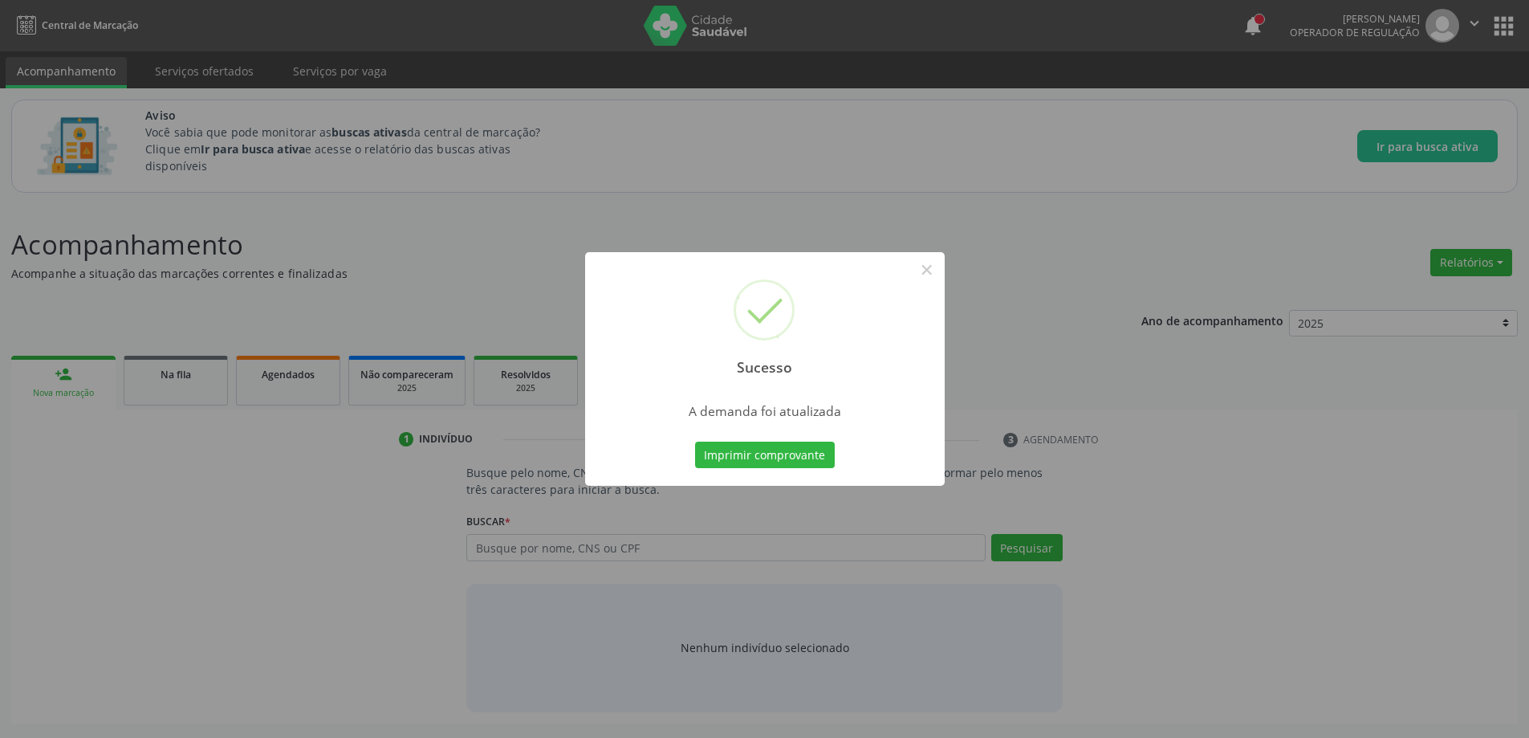
scroll to position [0, 0]
click at [928, 268] on button "×" at bounding box center [932, 269] width 27 height 27
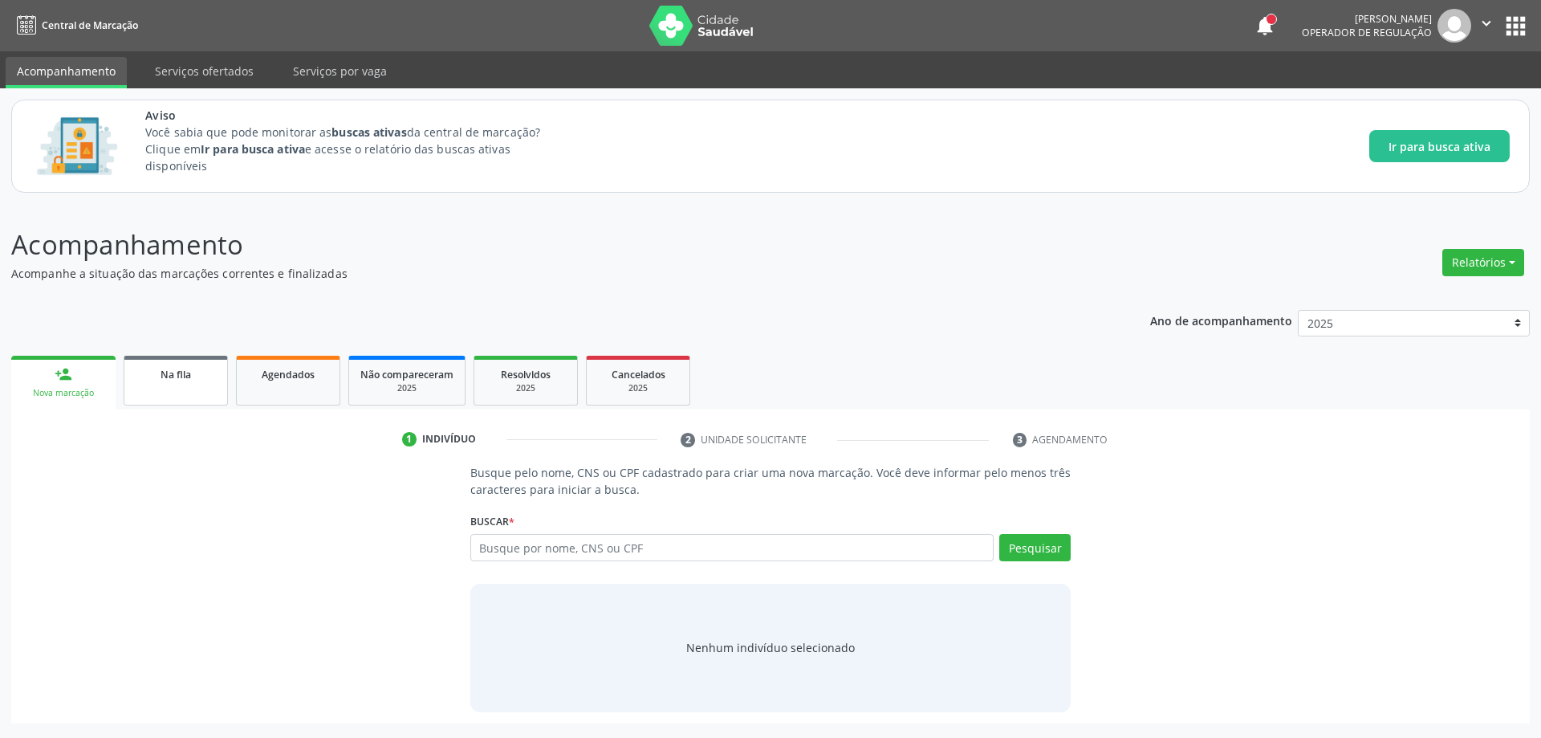
click at [190, 389] on link "Na fila" at bounding box center [176, 381] width 104 height 50
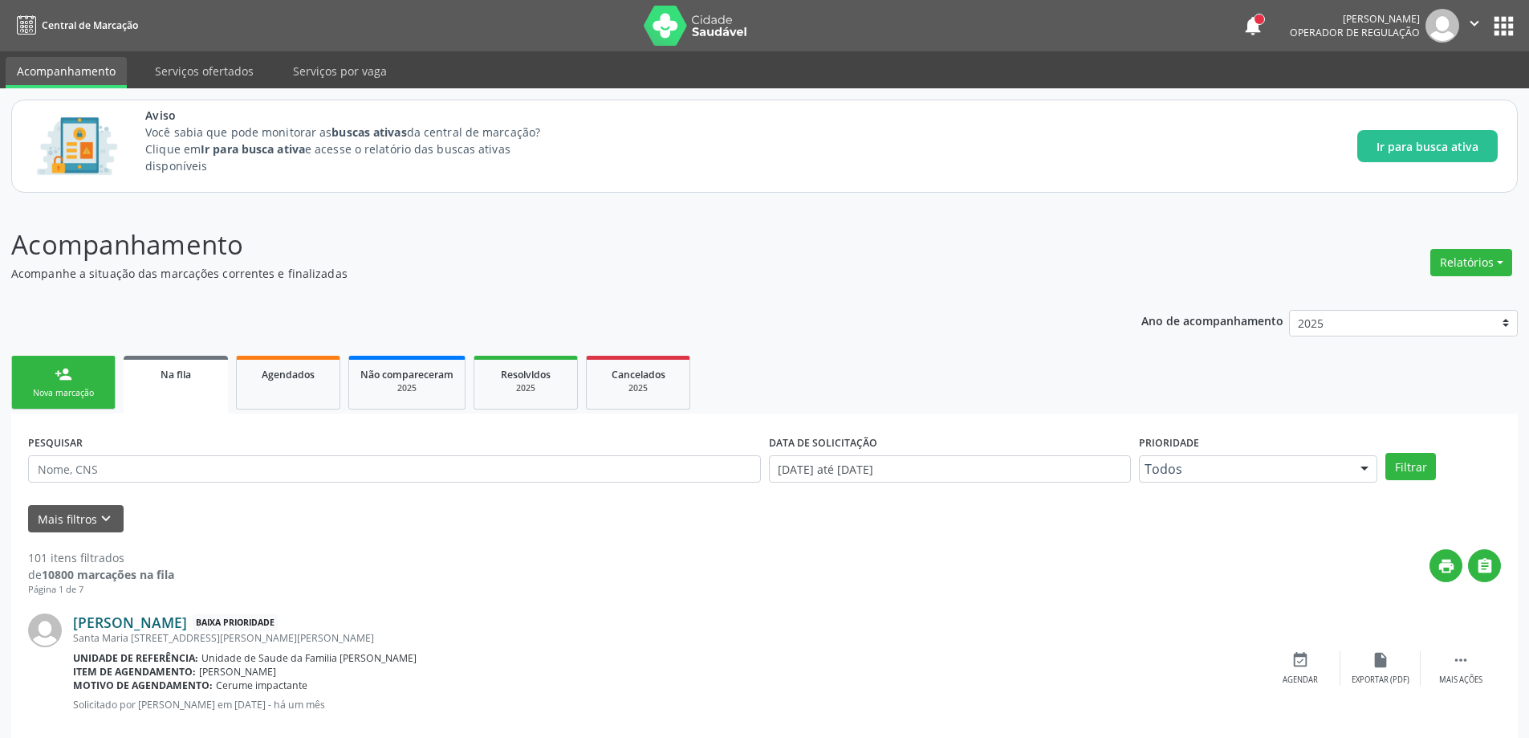
click at [187, 620] on link "[PERSON_NAME]" at bounding box center [130, 622] width 114 height 18
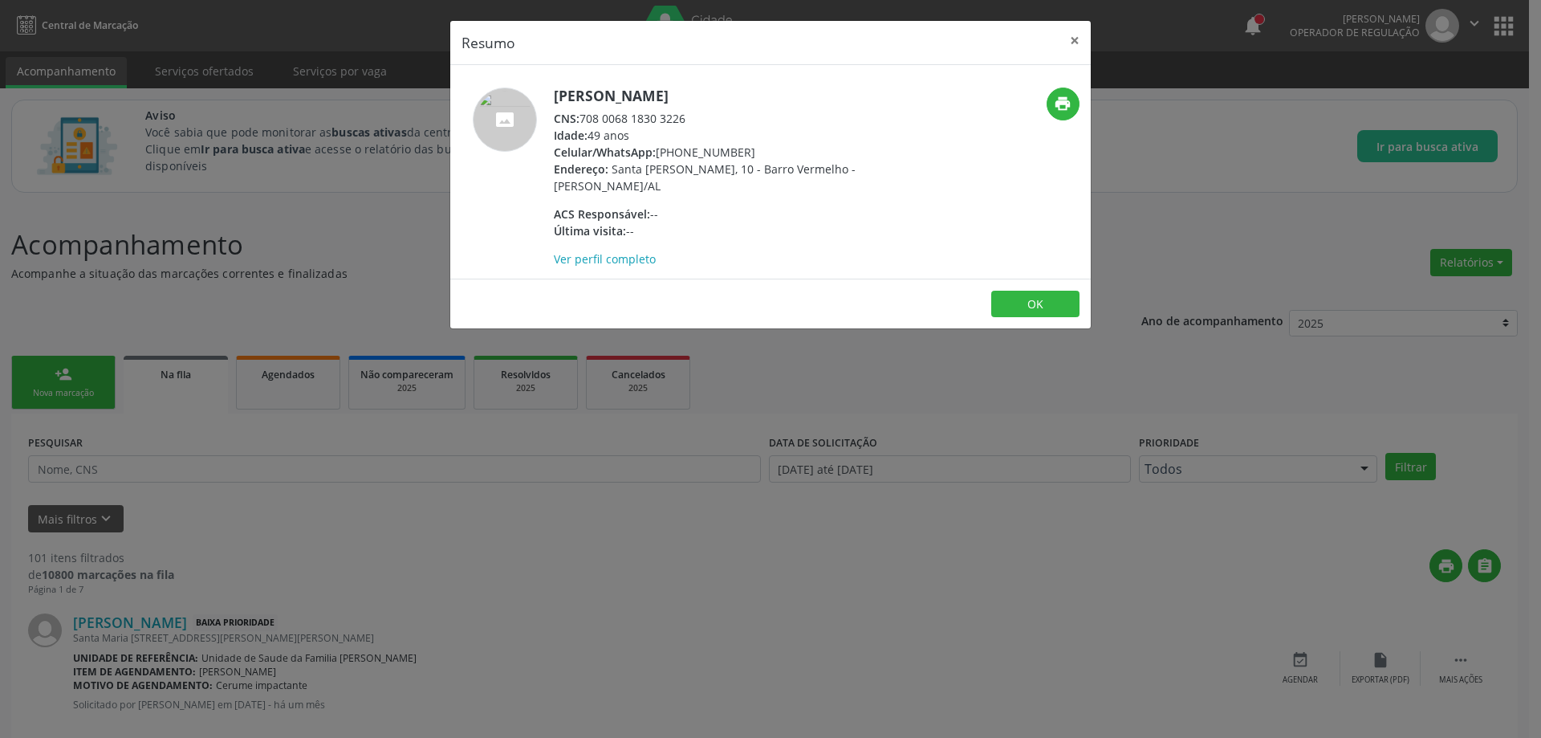
drag, startPoint x: 691, startPoint y: 118, endPoint x: 581, endPoint y: 113, distance: 110.1
click at [581, 113] on div "CNS: 708 0068 1830 3226" at bounding box center [710, 118] width 312 height 17
copy div "708 0068 1830 3226"
click at [1070, 47] on button "×" at bounding box center [1075, 40] width 32 height 39
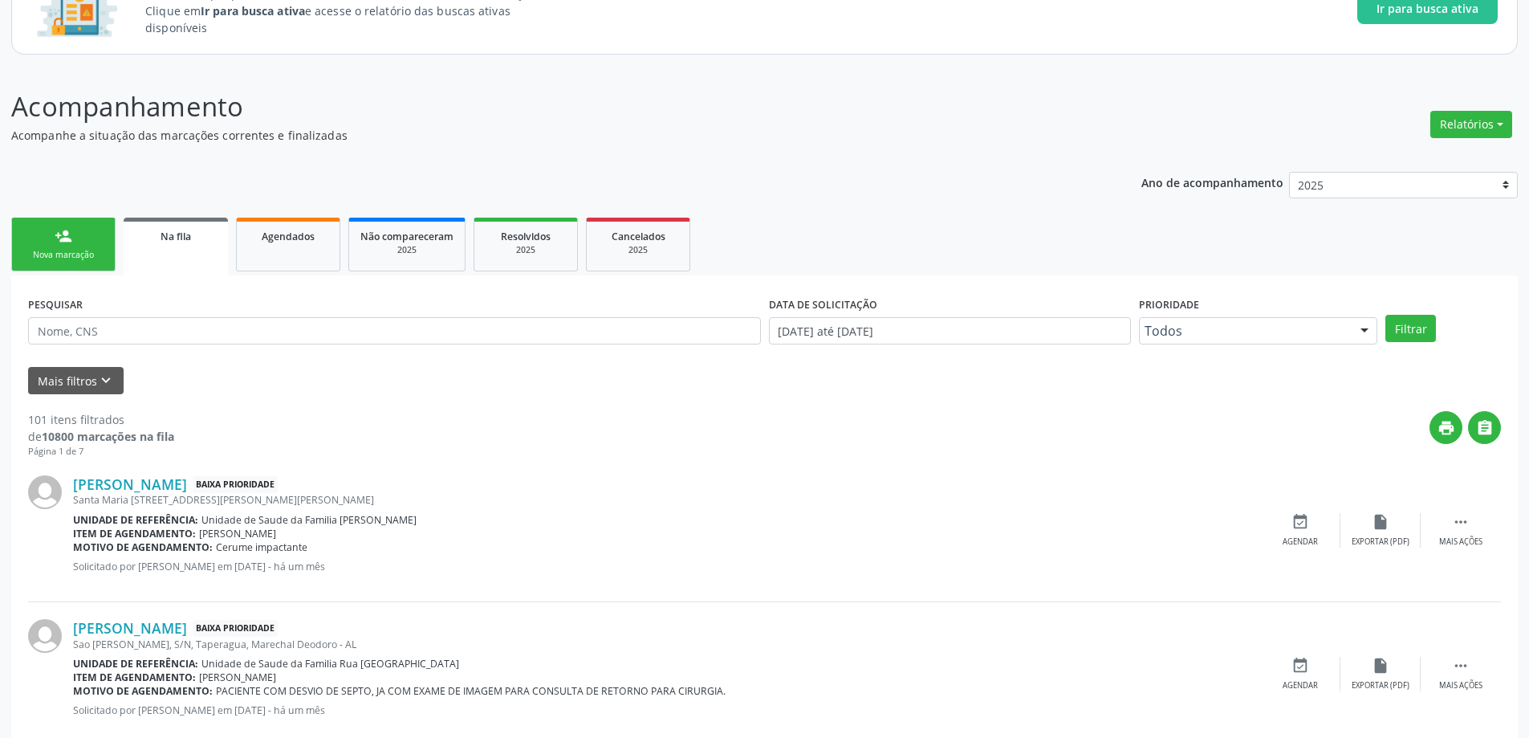
scroll to position [161, 0]
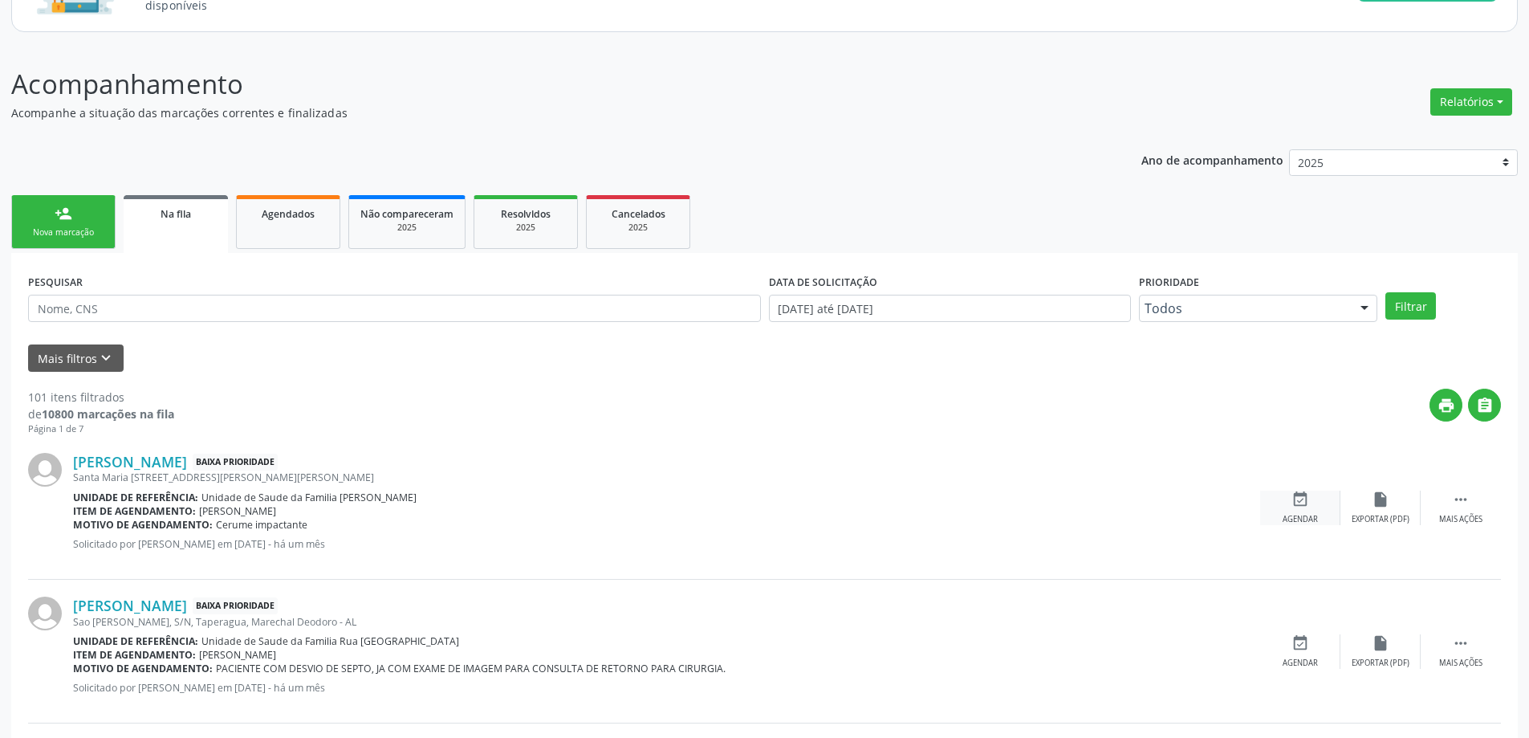
click at [1284, 507] on div "event_available Agendar" at bounding box center [1300, 507] width 80 height 35
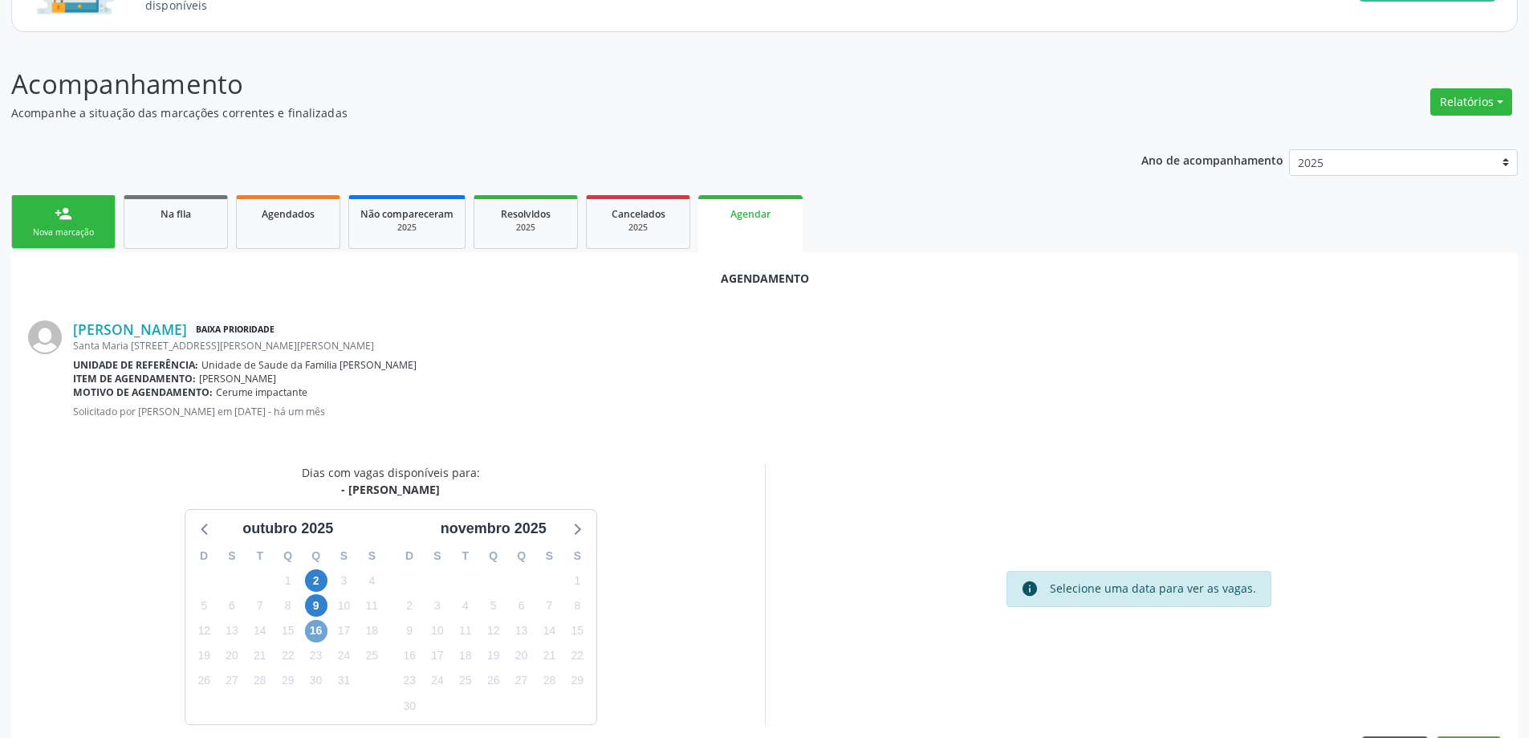
click at [312, 633] on span "16" at bounding box center [316, 631] width 22 height 22
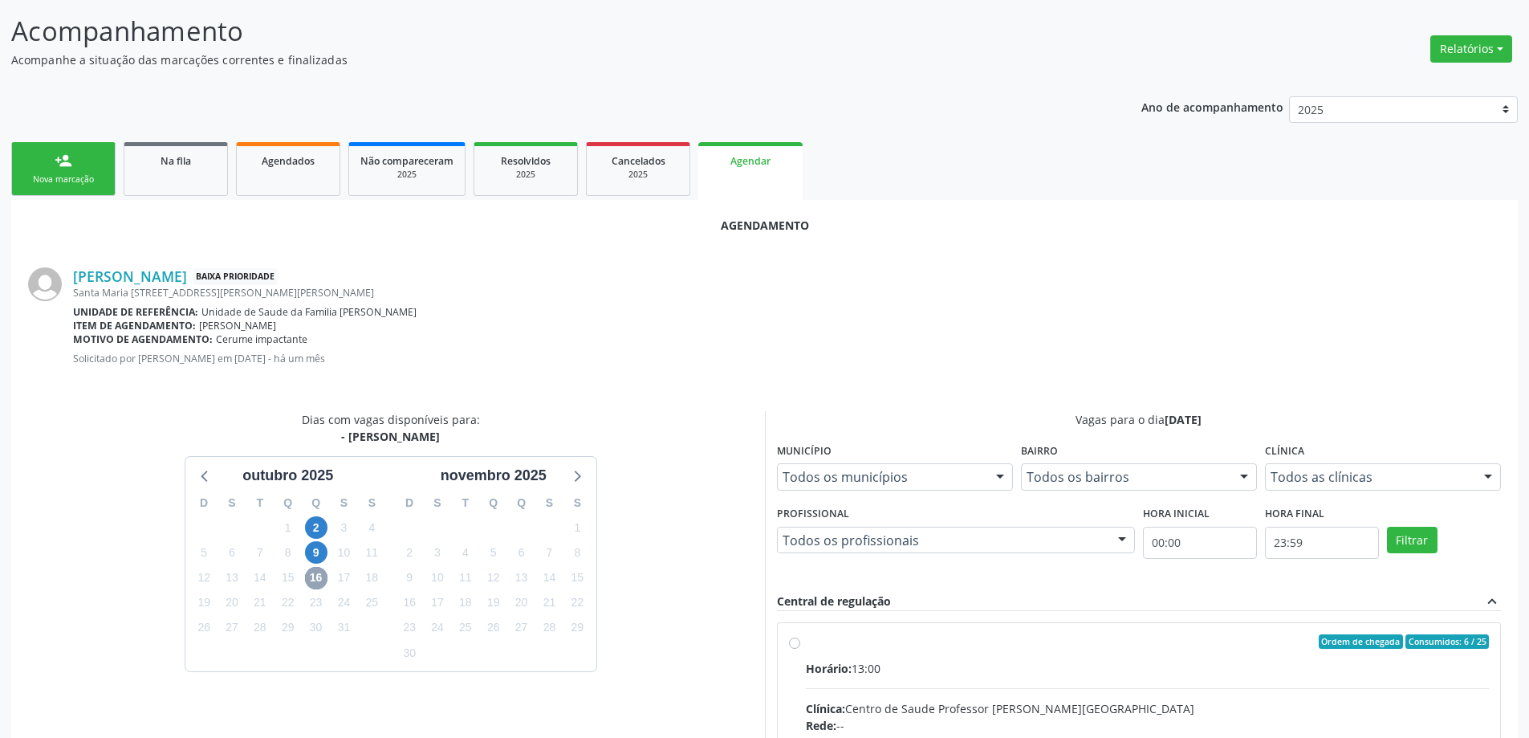
scroll to position [241, 0]
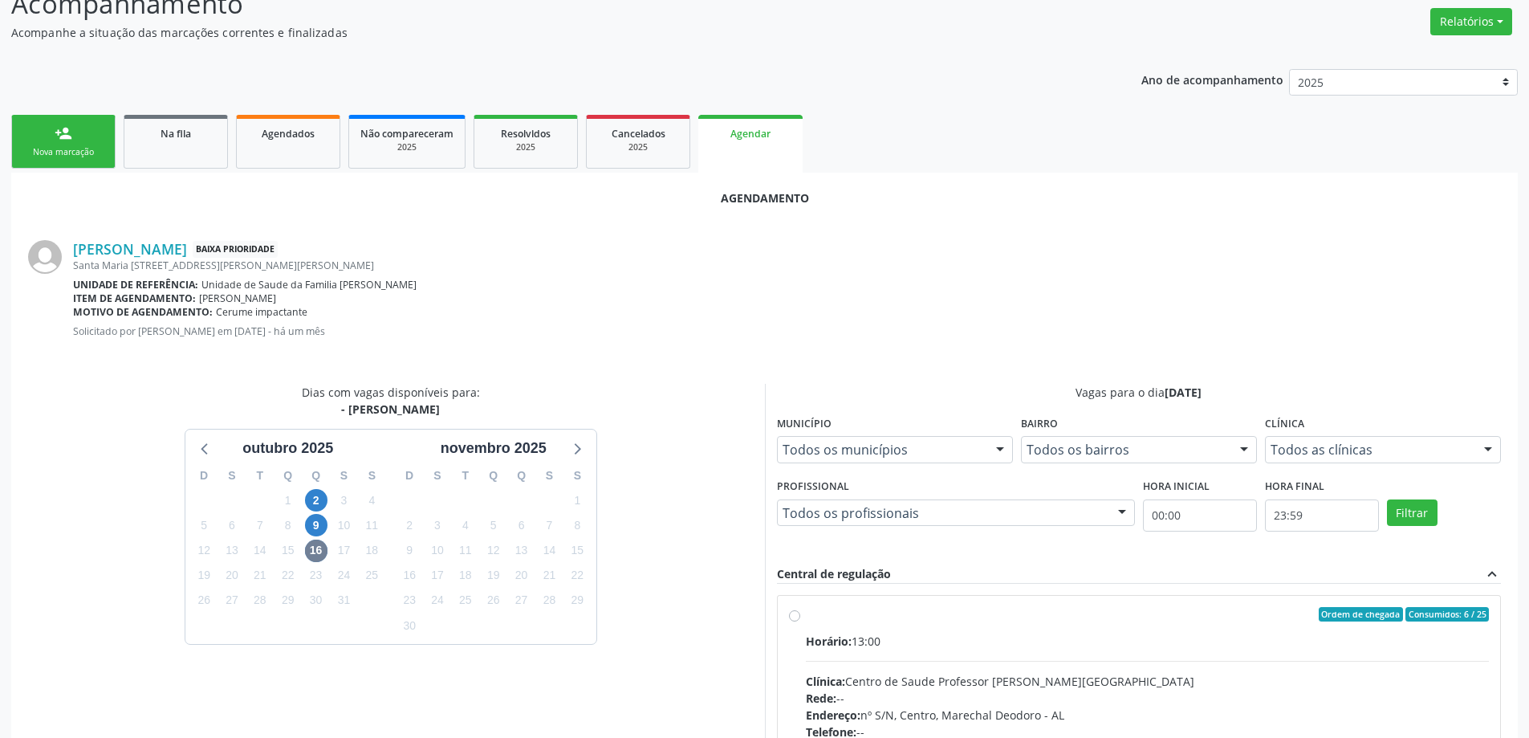
click at [806, 620] on label "Ordem de chegada Consumidos: 6 / 25 Horário: 13:00 Clínica: Centro de Saude Pro…" at bounding box center [1148, 730] width 684 height 246
click at [795, 620] on input "Ordem de chegada Consumidos: 6 / 25 Horário: 13:00 Clínica: Centro de Saude Pro…" at bounding box center [794, 614] width 11 height 14
radio input "true"
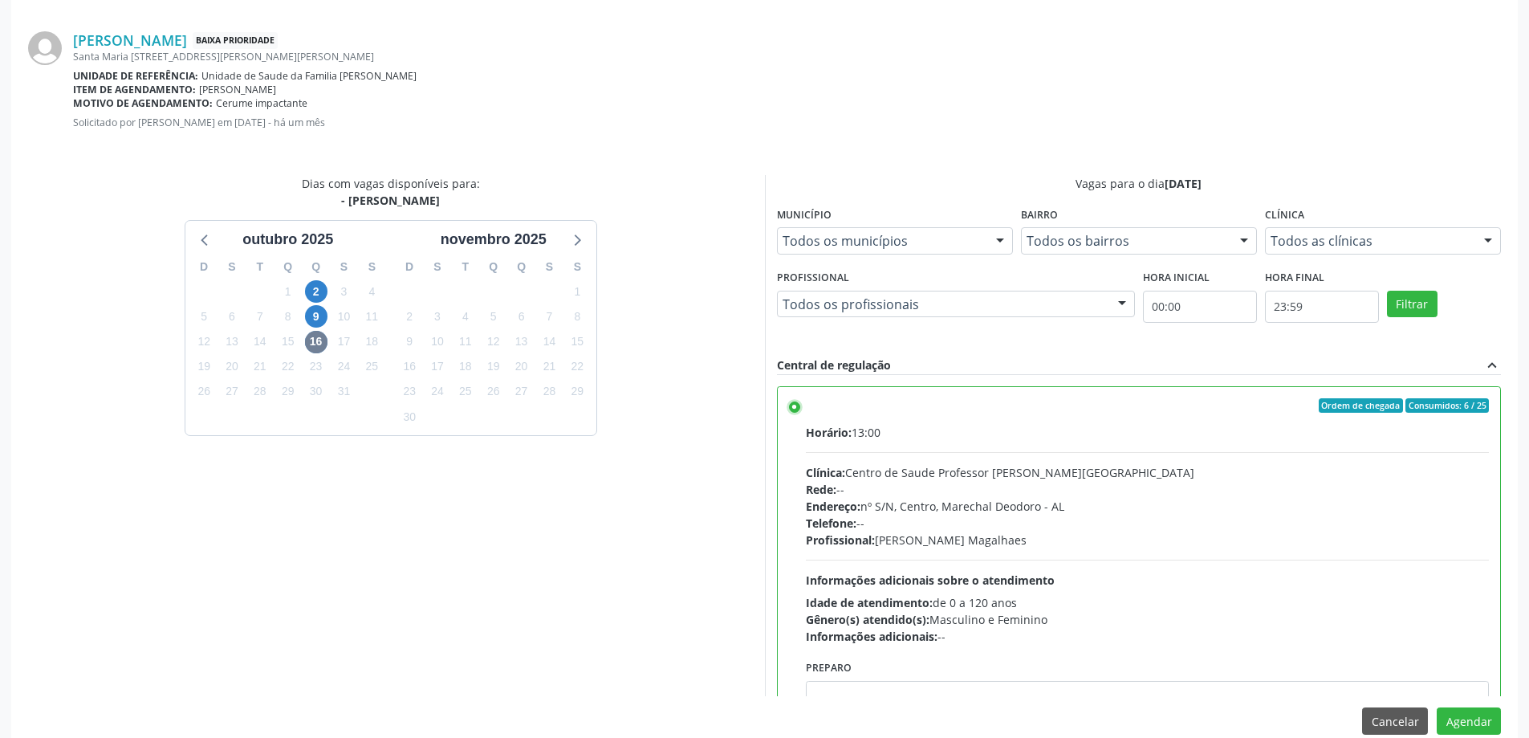
scroll to position [474, 0]
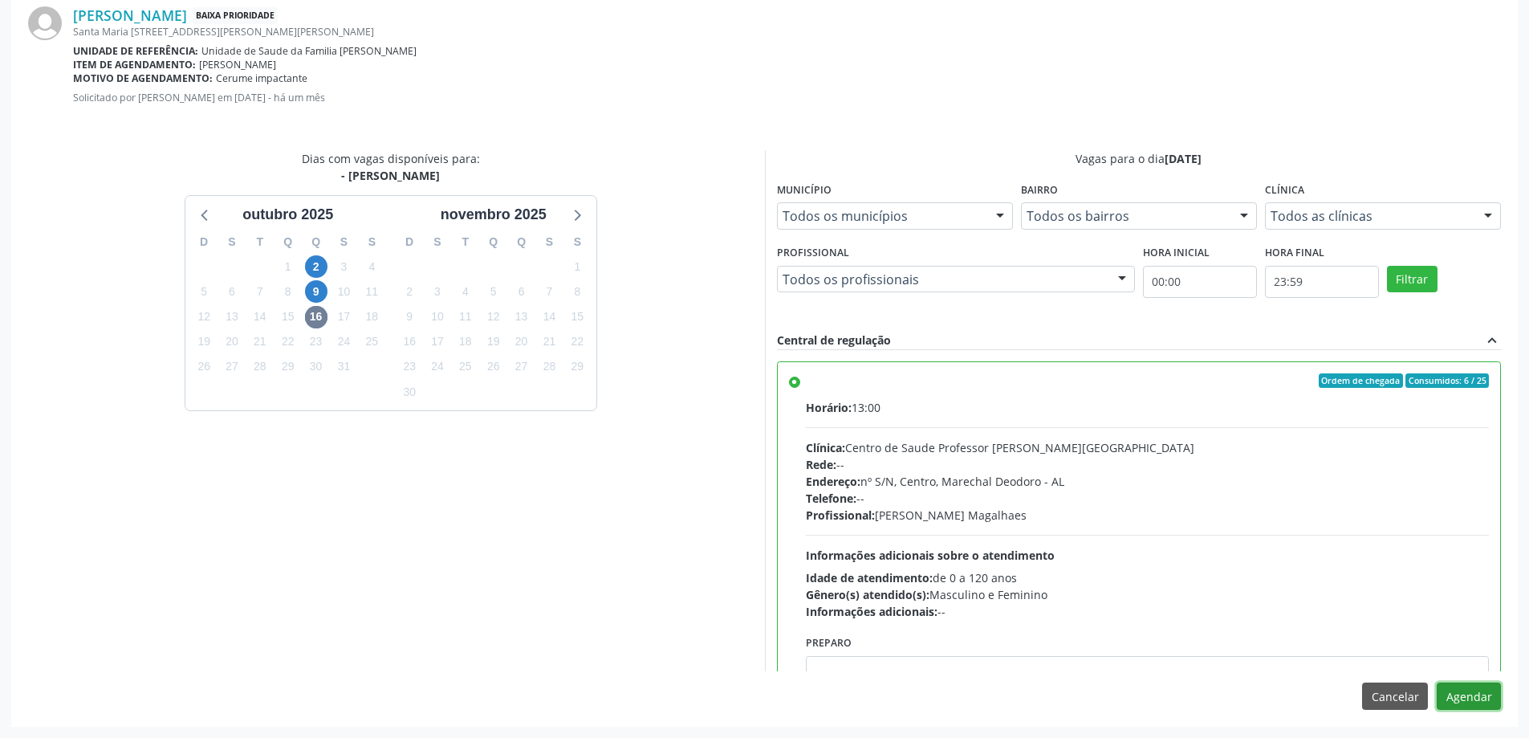
click at [1483, 697] on button "Agendar" at bounding box center [1469, 695] width 64 height 27
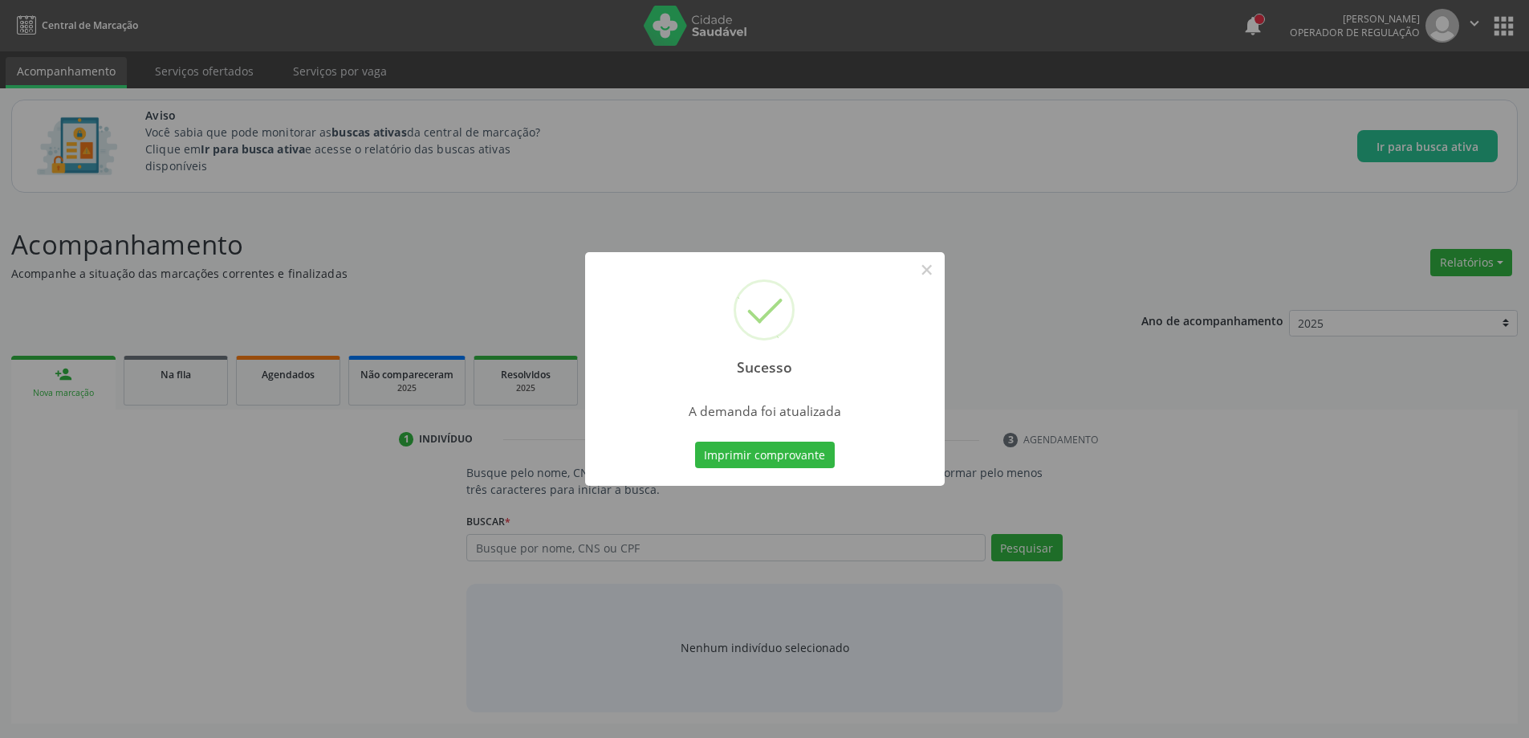
scroll to position [0, 0]
click at [938, 273] on button "×" at bounding box center [932, 269] width 27 height 27
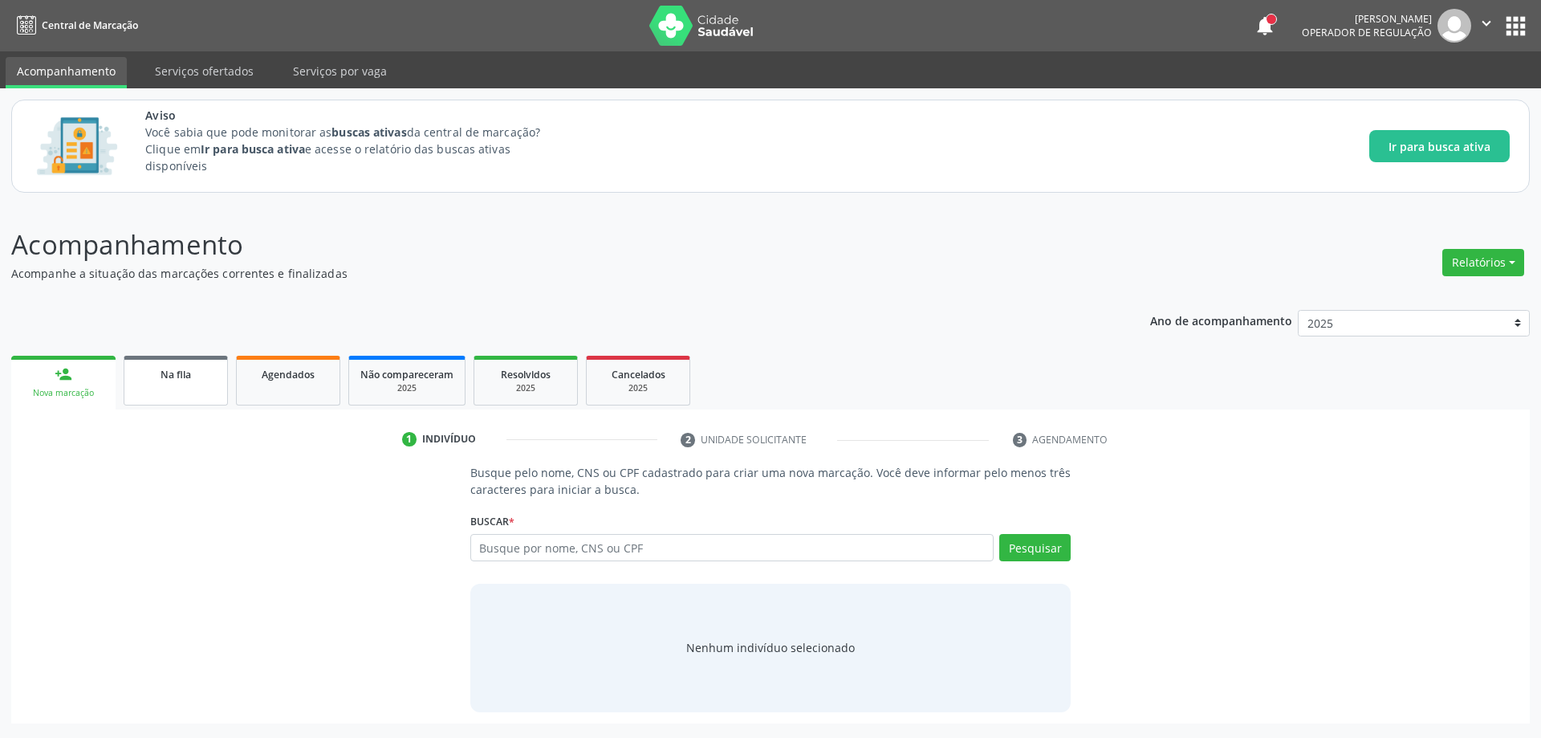
click at [148, 380] on div "Na fila" at bounding box center [176, 373] width 80 height 17
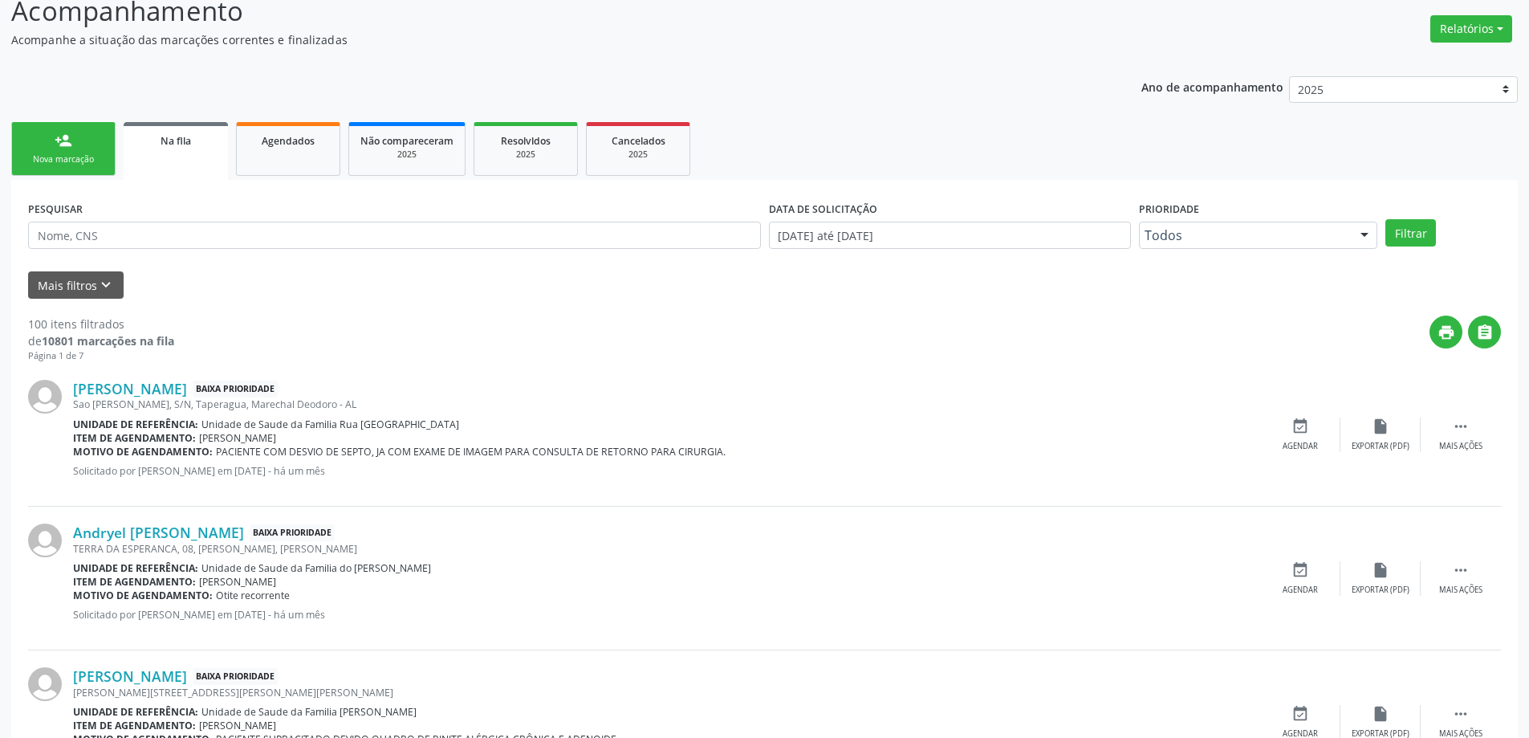
scroll to position [241, 0]
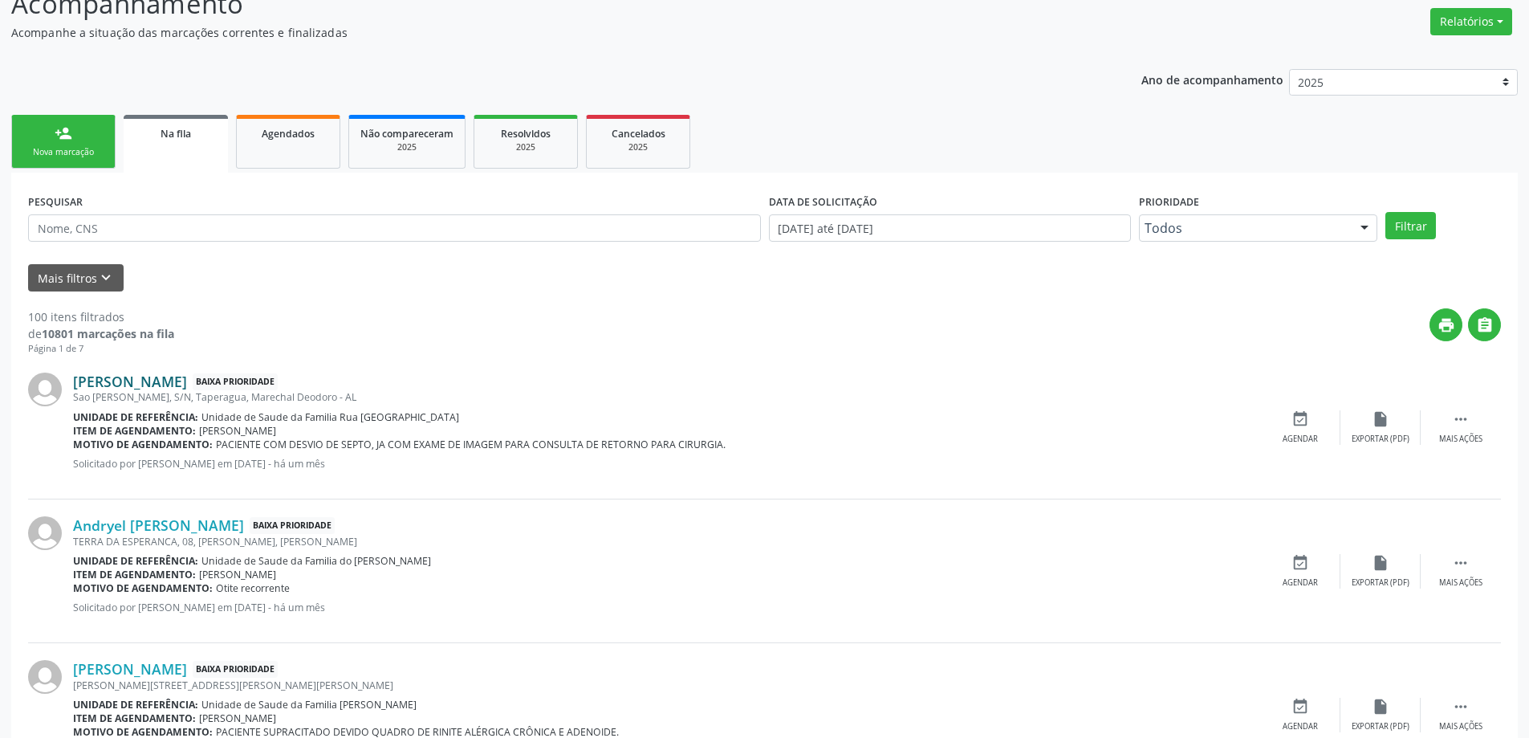
click at [91, 383] on link "[PERSON_NAME]" at bounding box center [130, 381] width 114 height 18
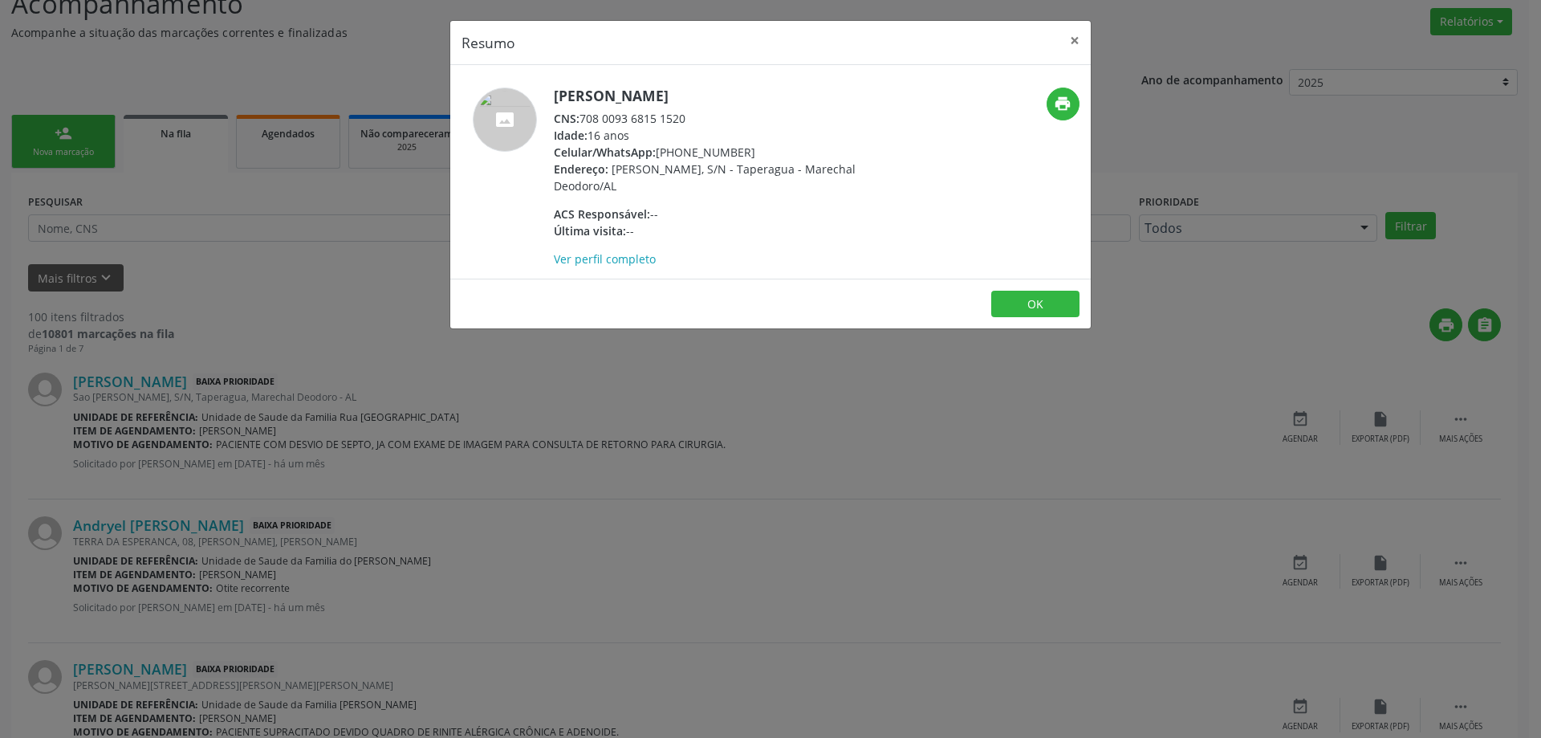
drag, startPoint x: 686, startPoint y: 118, endPoint x: 585, endPoint y: 116, distance: 101.2
click at [585, 116] on div "CNS: 708 0093 6815 1520" at bounding box center [710, 118] width 312 height 17
copy div "708 0093 6815 1520"
click at [1080, 43] on button "×" at bounding box center [1075, 40] width 32 height 39
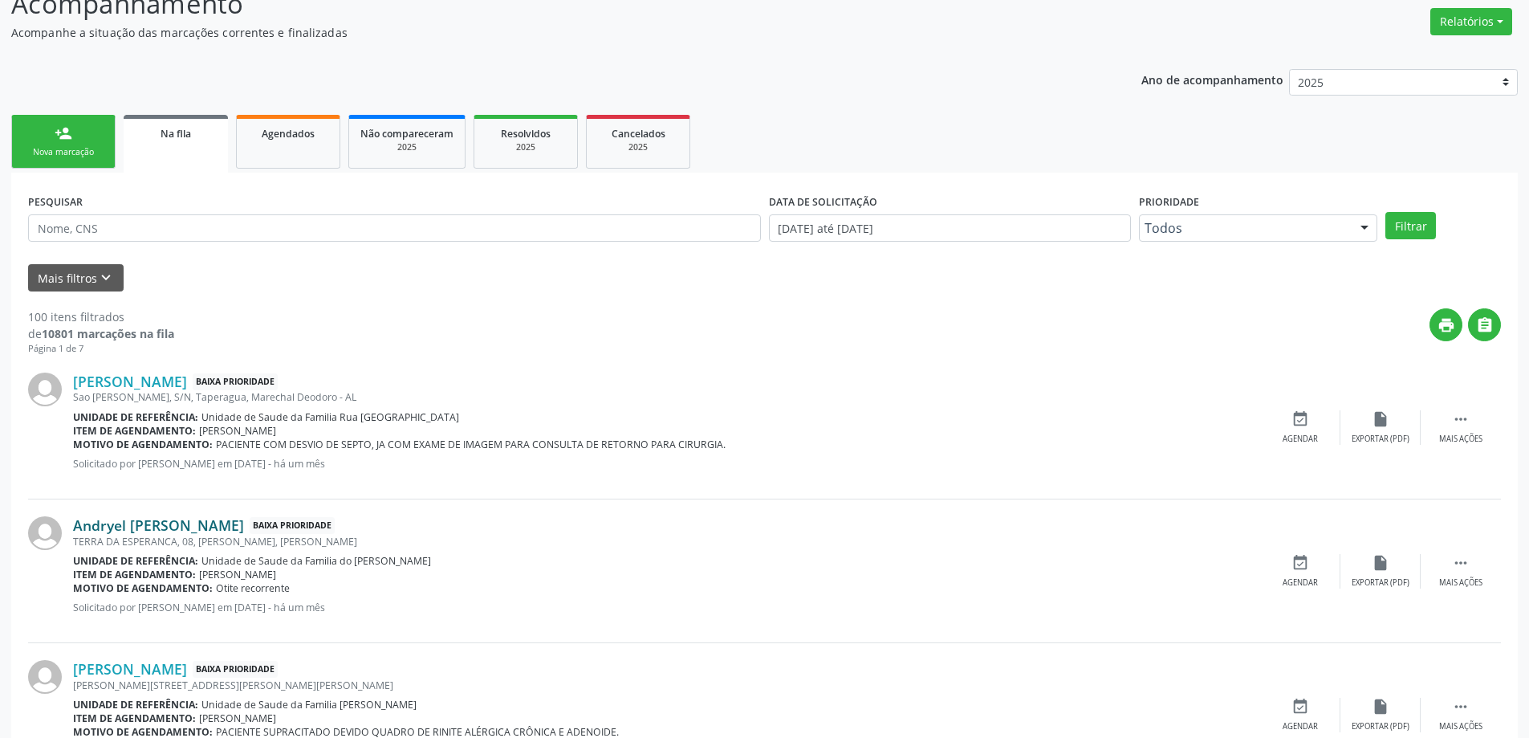
click at [177, 523] on link "Andryel [PERSON_NAME]" at bounding box center [158, 525] width 171 height 18
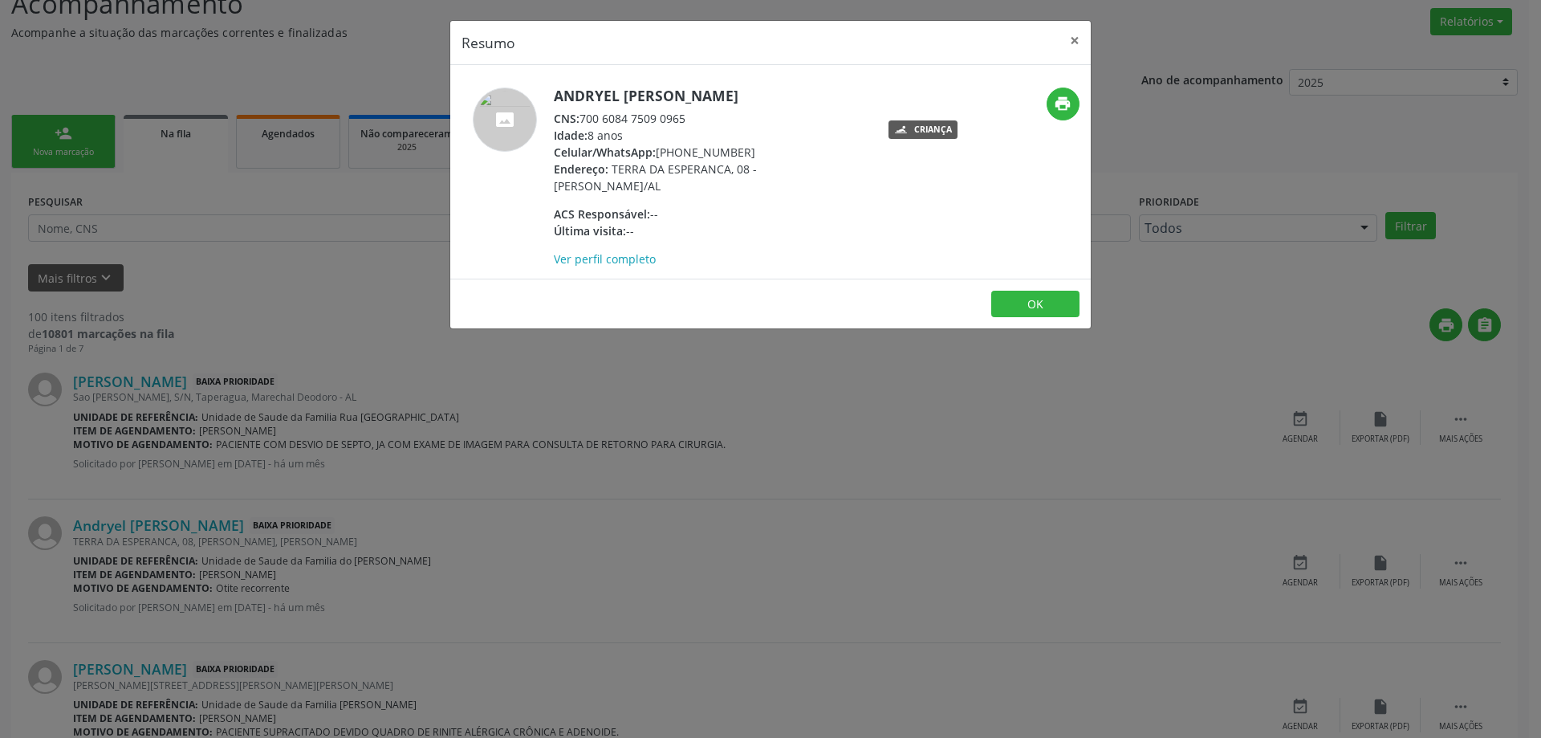
drag, startPoint x: 687, startPoint y: 117, endPoint x: 585, endPoint y: 122, distance: 102.1
click at [585, 122] on div "CNS: 700 6084 7509 0965" at bounding box center [710, 118] width 312 height 17
copy div "700 6084 7509 0965"
click at [1068, 44] on button "×" at bounding box center [1075, 40] width 32 height 39
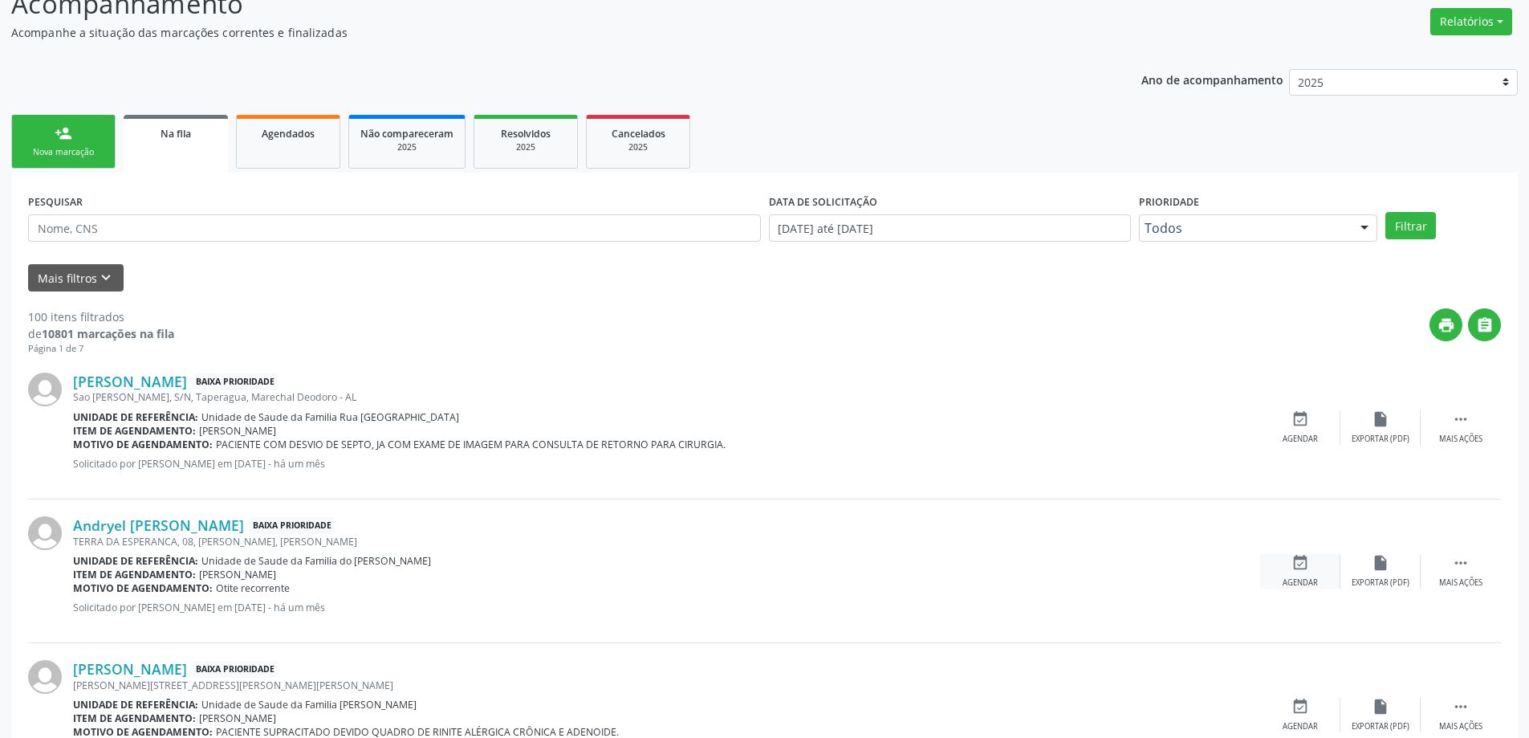
click at [1293, 572] on div "event_available Agendar" at bounding box center [1300, 571] width 80 height 35
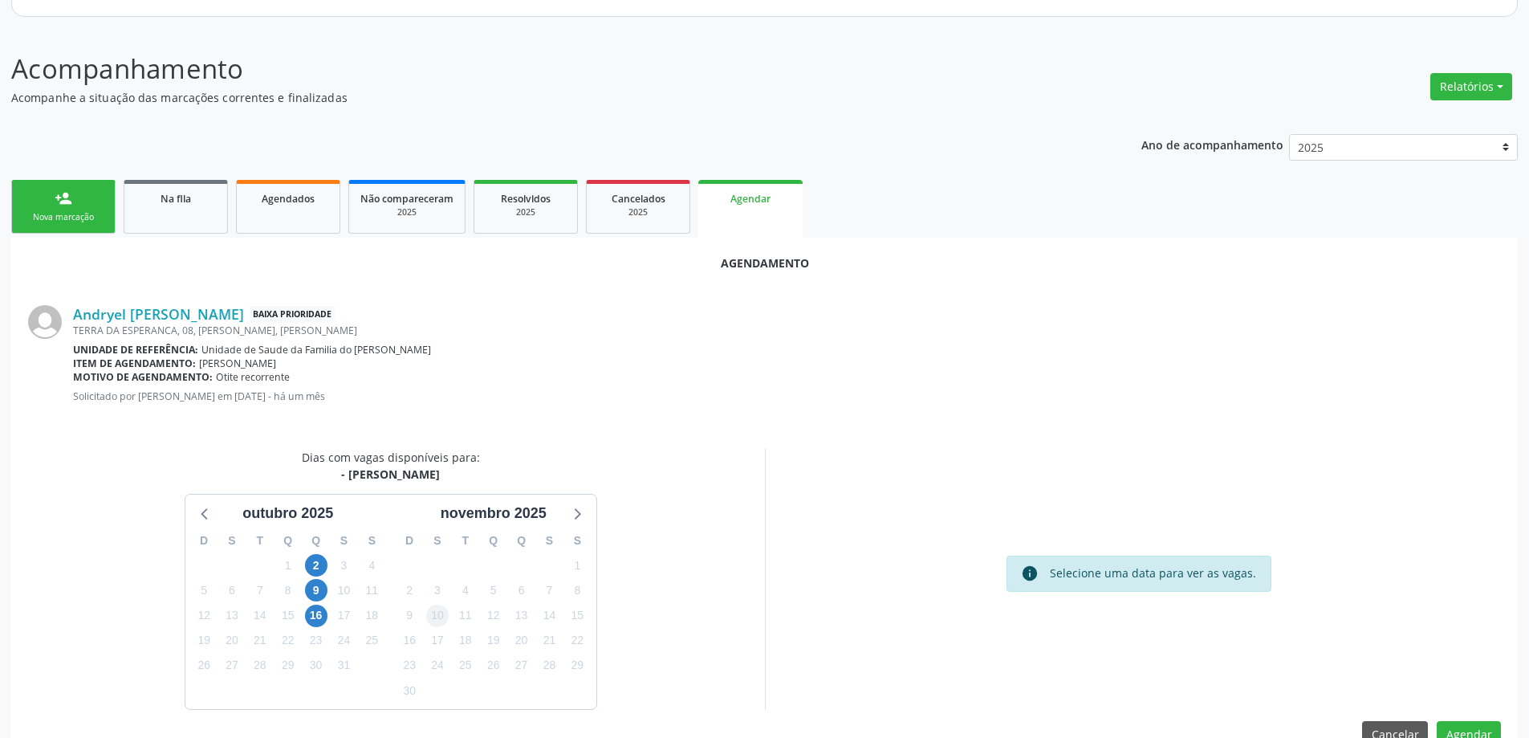
scroll to position [214, 0]
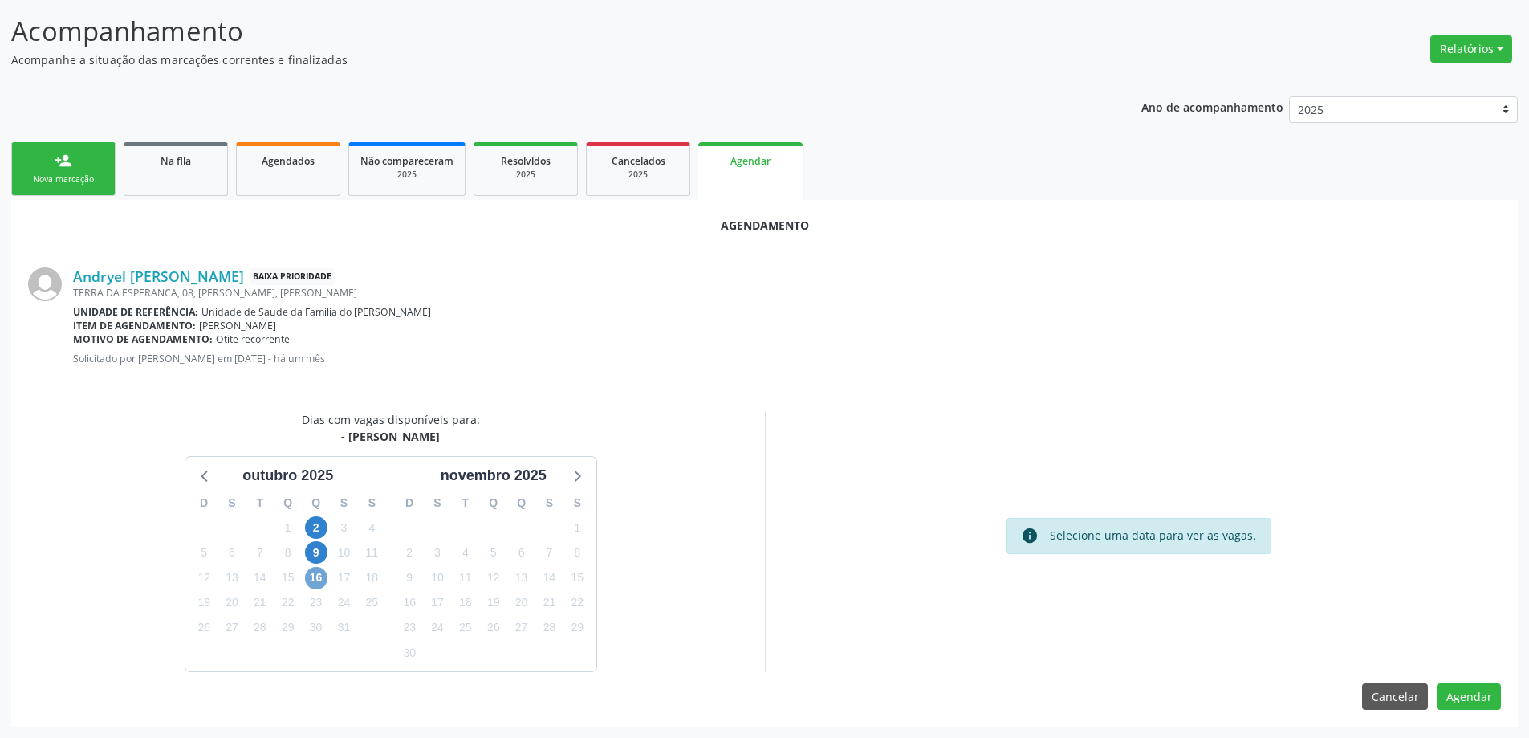
click at [311, 574] on span "16" at bounding box center [316, 578] width 22 height 22
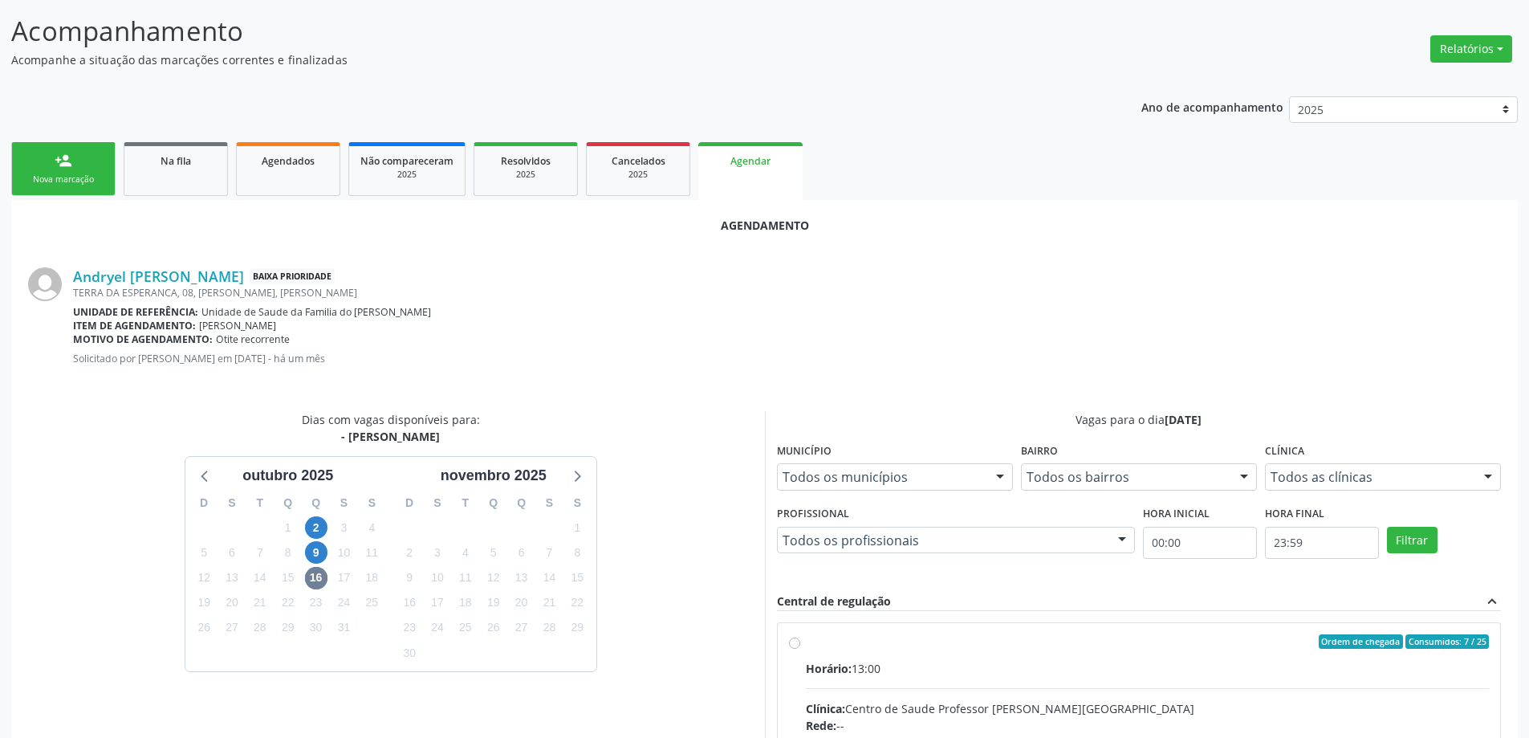
click at [790, 641] on input "Ordem de chegada Consumidos: 7 / 25 Horário: 13:00 Clínica: Centro de Saude Pro…" at bounding box center [794, 641] width 11 height 14
radio input "true"
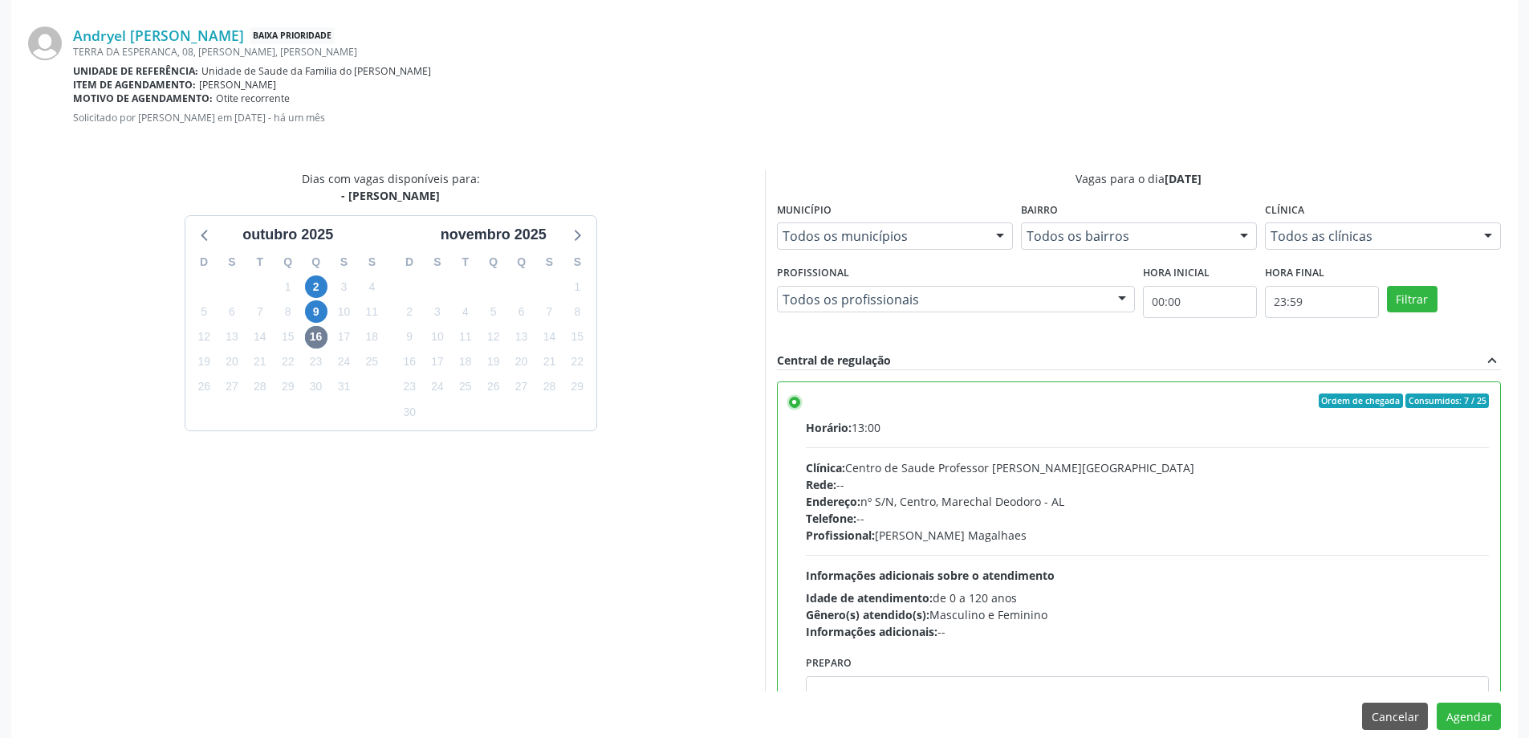
scroll to position [474, 0]
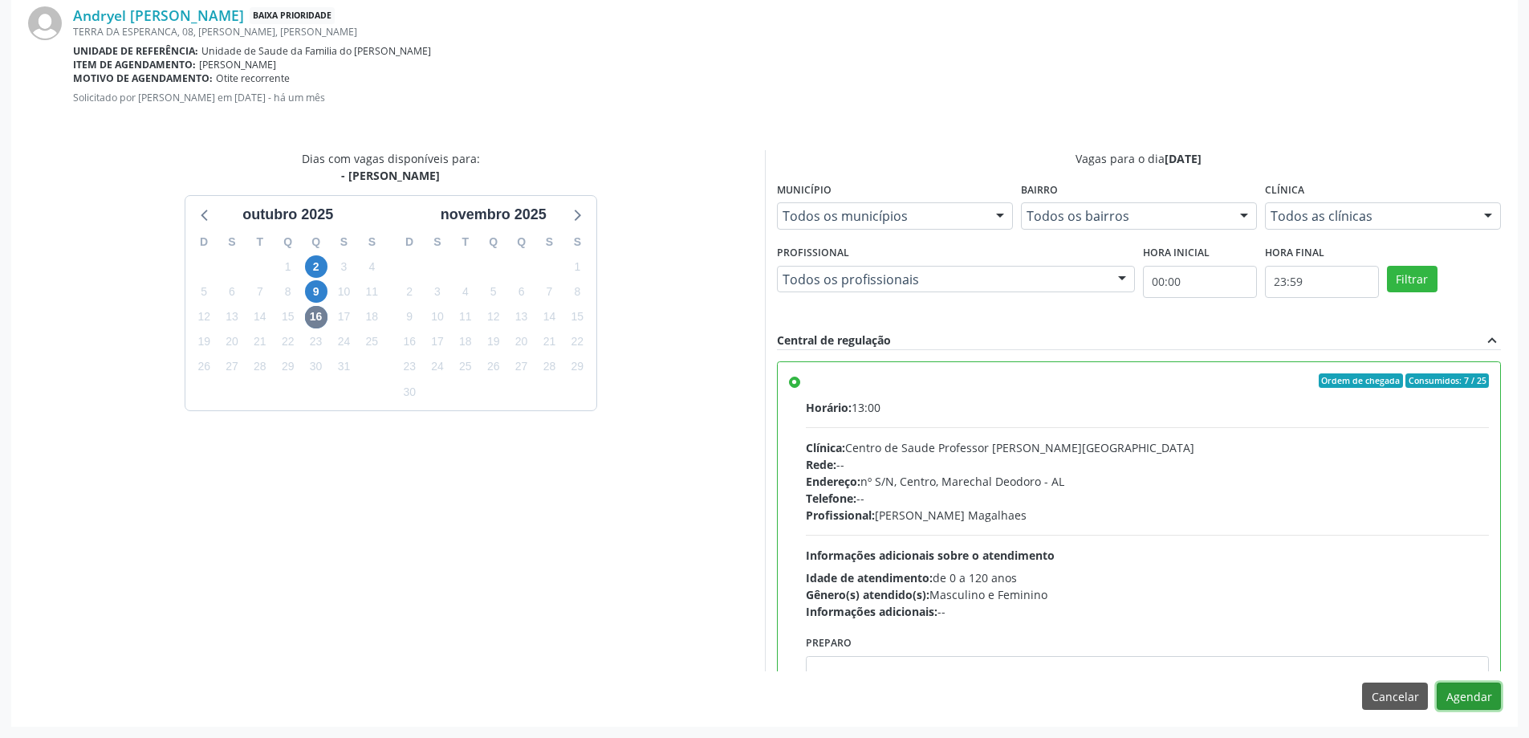
click at [1458, 688] on button "Agendar" at bounding box center [1469, 695] width 64 height 27
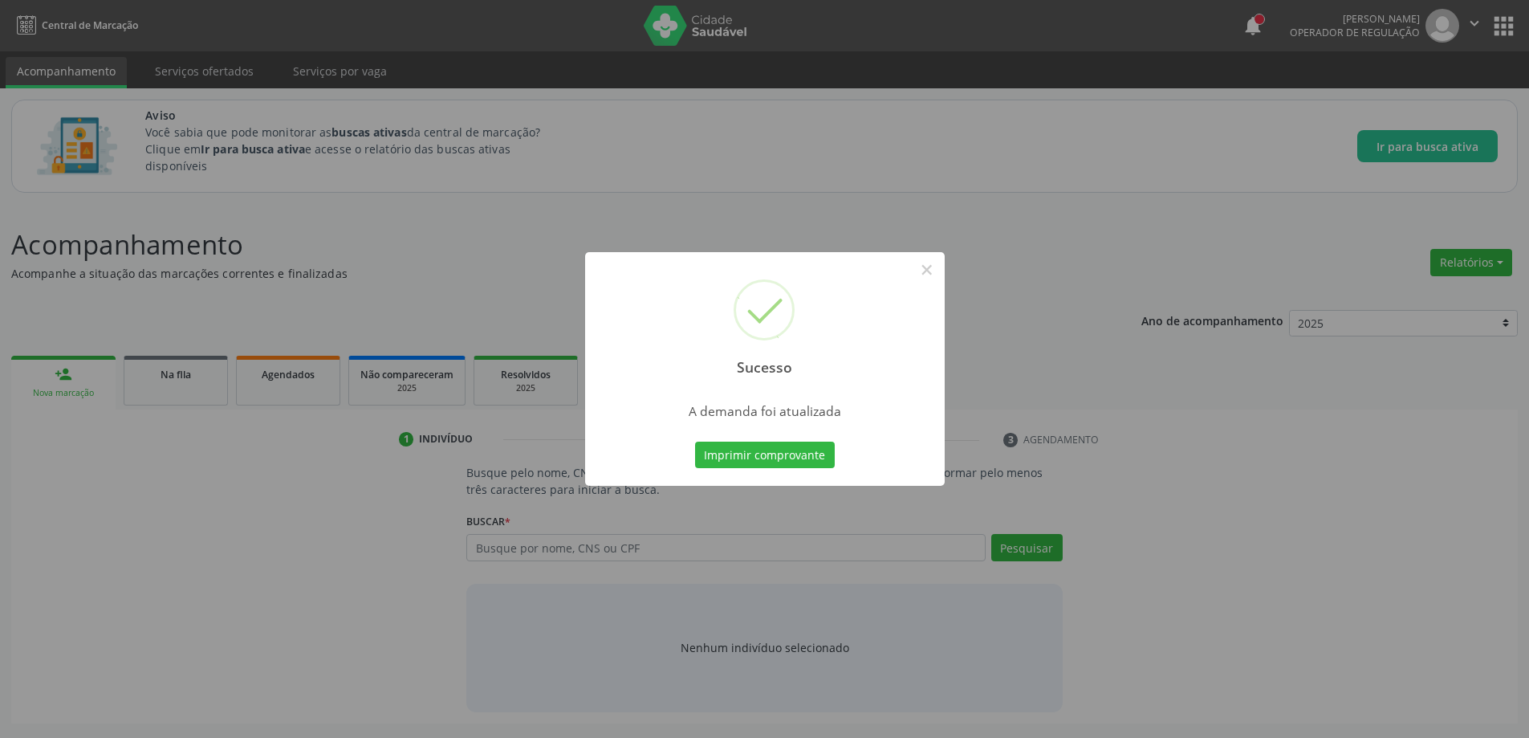
scroll to position [0, 0]
click at [933, 268] on button "×" at bounding box center [932, 269] width 27 height 27
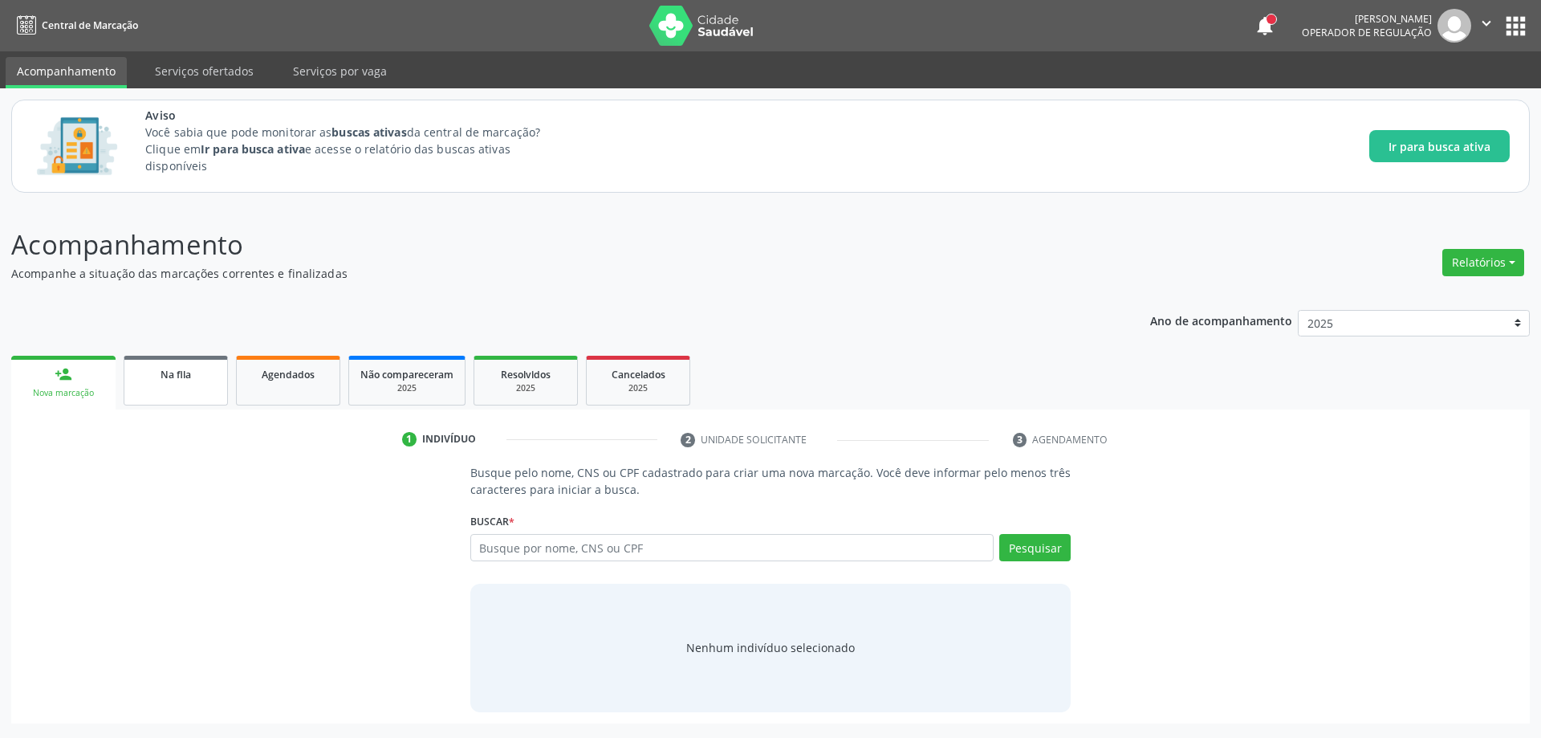
click at [197, 371] on div "Na fila" at bounding box center [176, 373] width 80 height 17
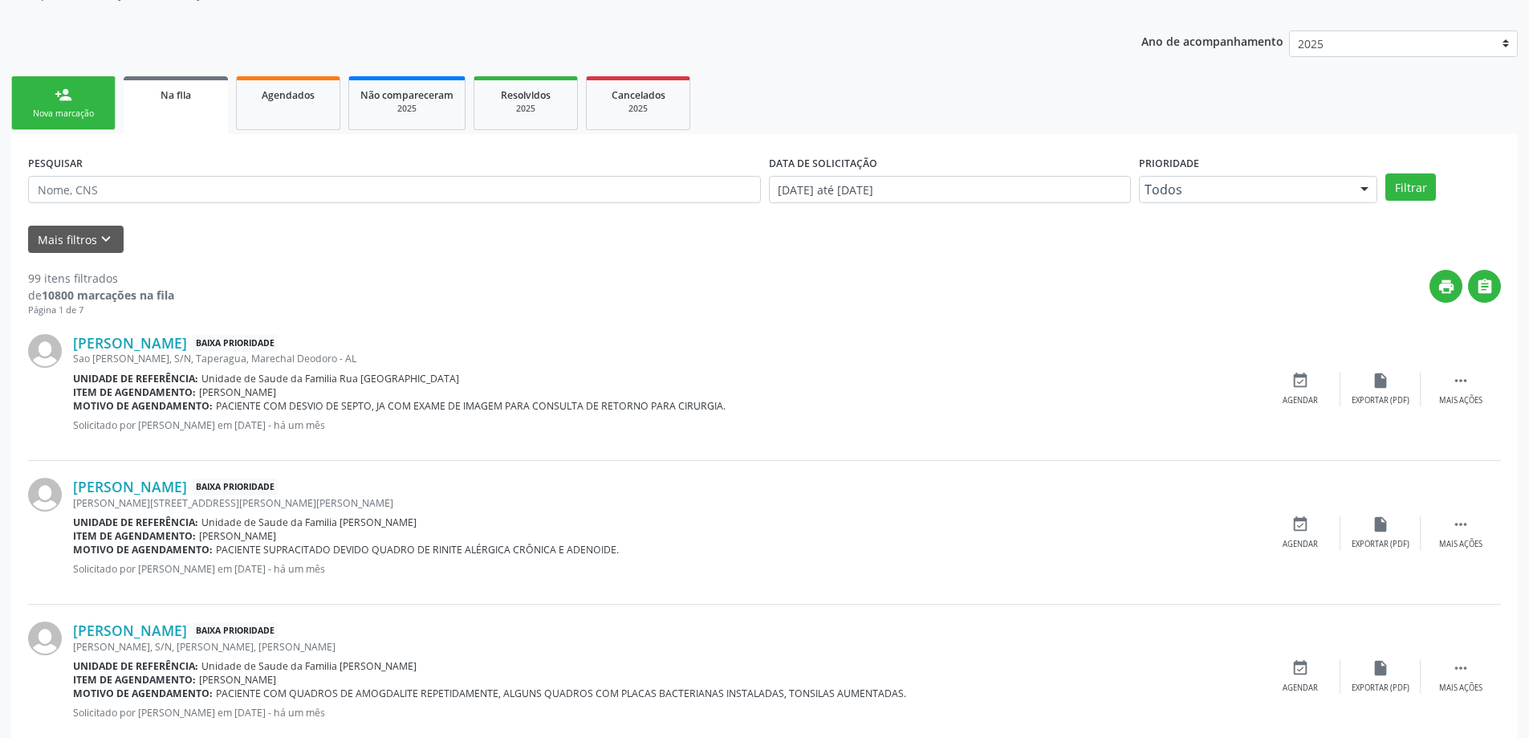
scroll to position [321, 0]
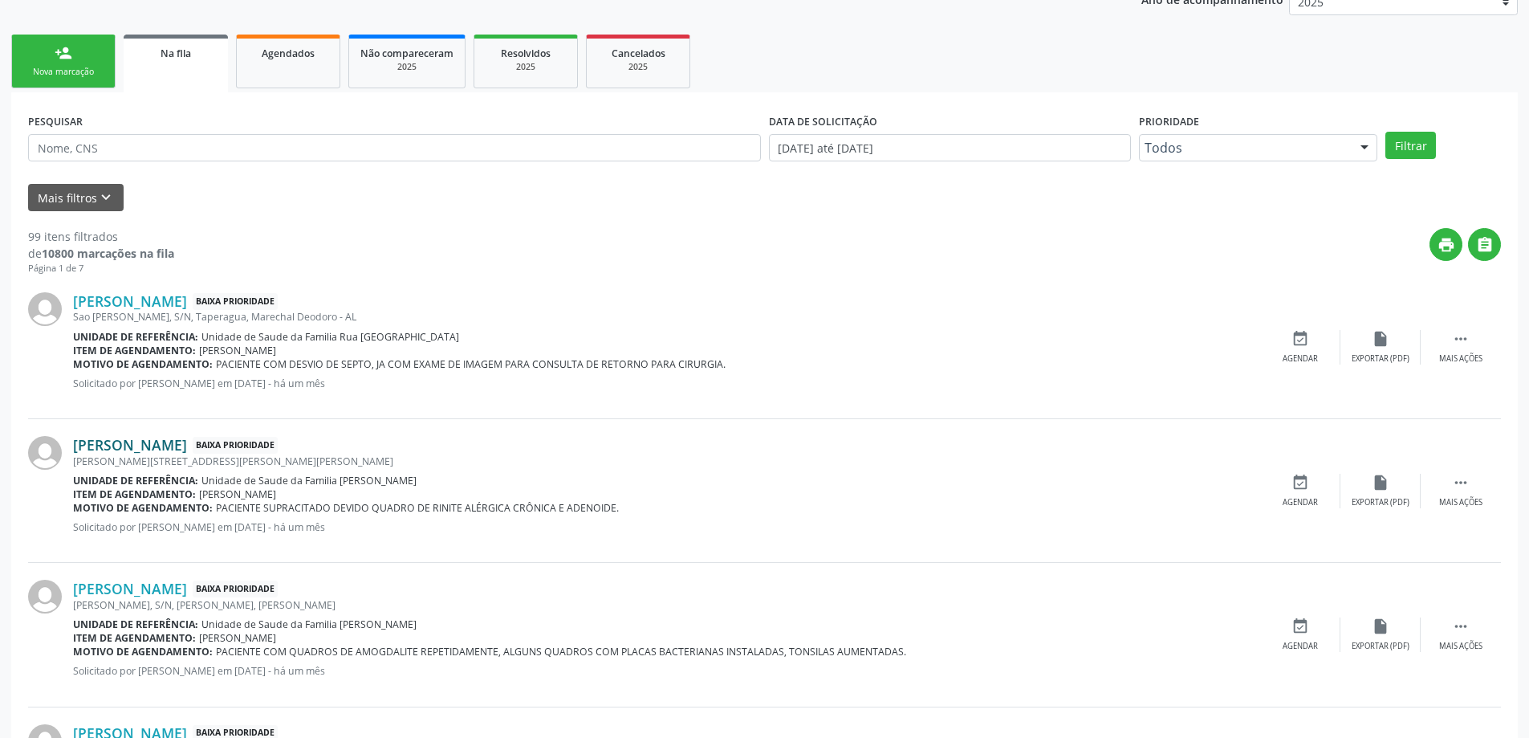
click at [120, 439] on link "[PERSON_NAME]" at bounding box center [130, 445] width 114 height 18
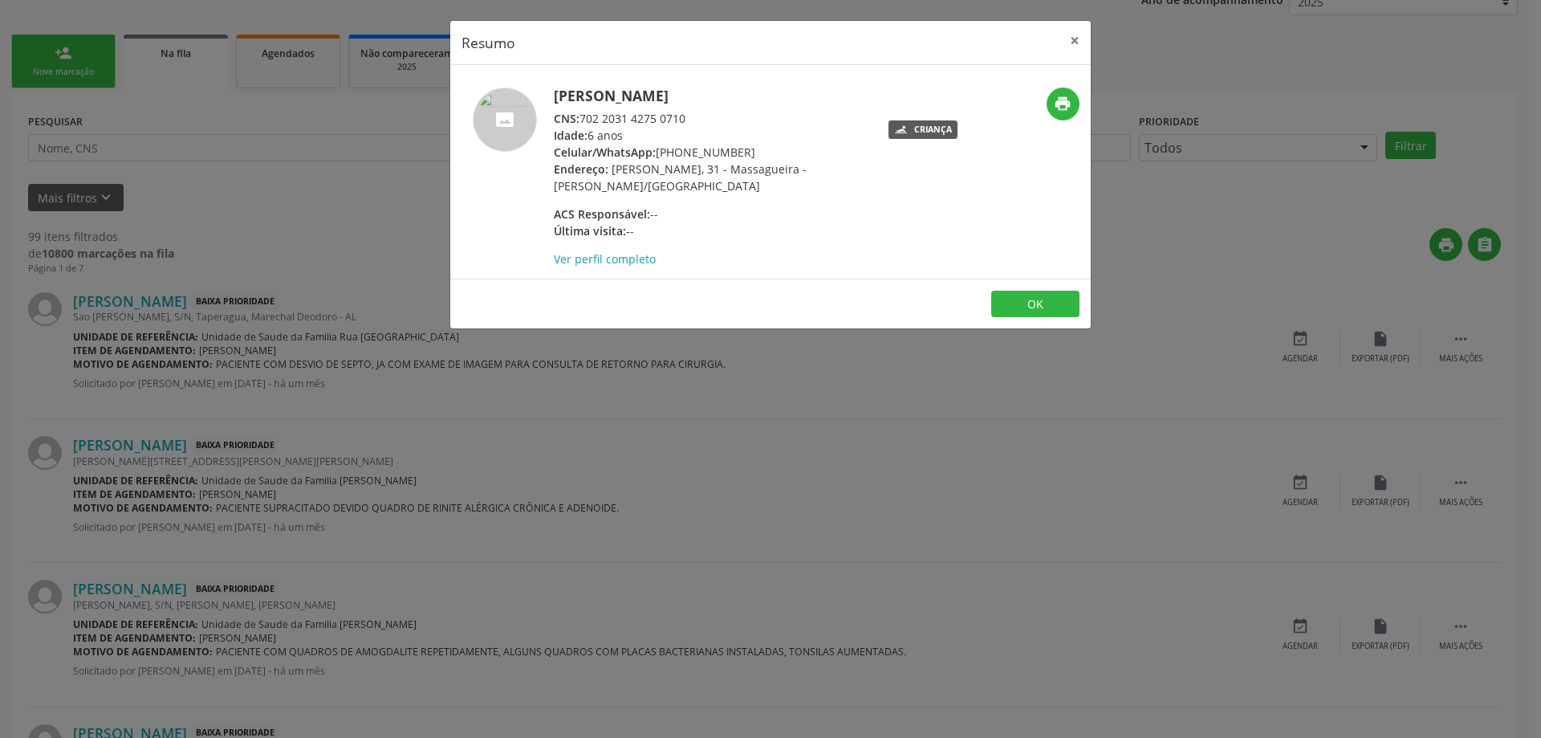
drag, startPoint x: 579, startPoint y: 120, endPoint x: 691, endPoint y: 121, distance: 112.4
click at [691, 121] on div "CNS: 702 2031 4275 0710" at bounding box center [710, 118] width 312 height 17
copy div "702 2031 4275 0710"
click at [1066, 44] on button "×" at bounding box center [1075, 40] width 32 height 39
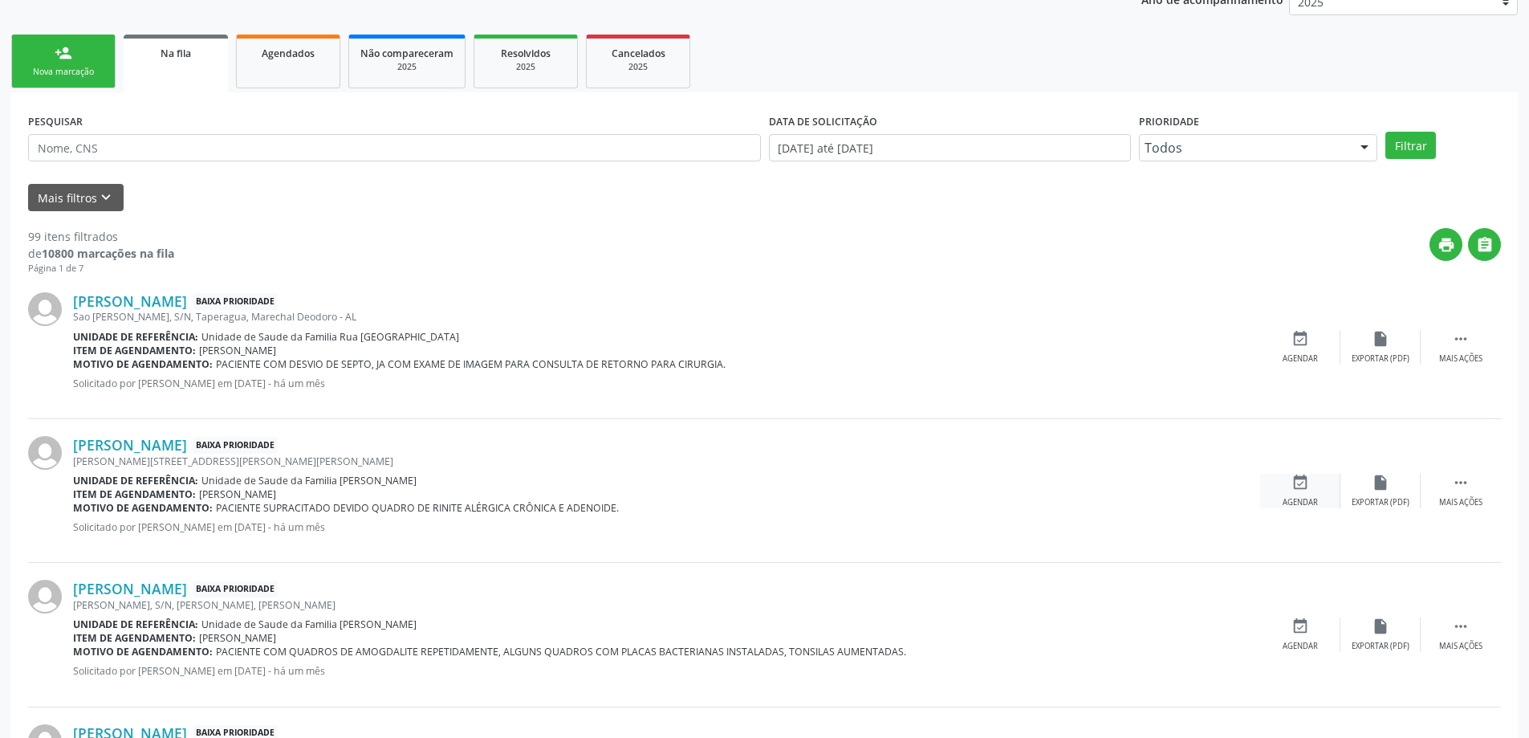
click at [1299, 490] on icon "event_available" at bounding box center [1301, 483] width 18 height 18
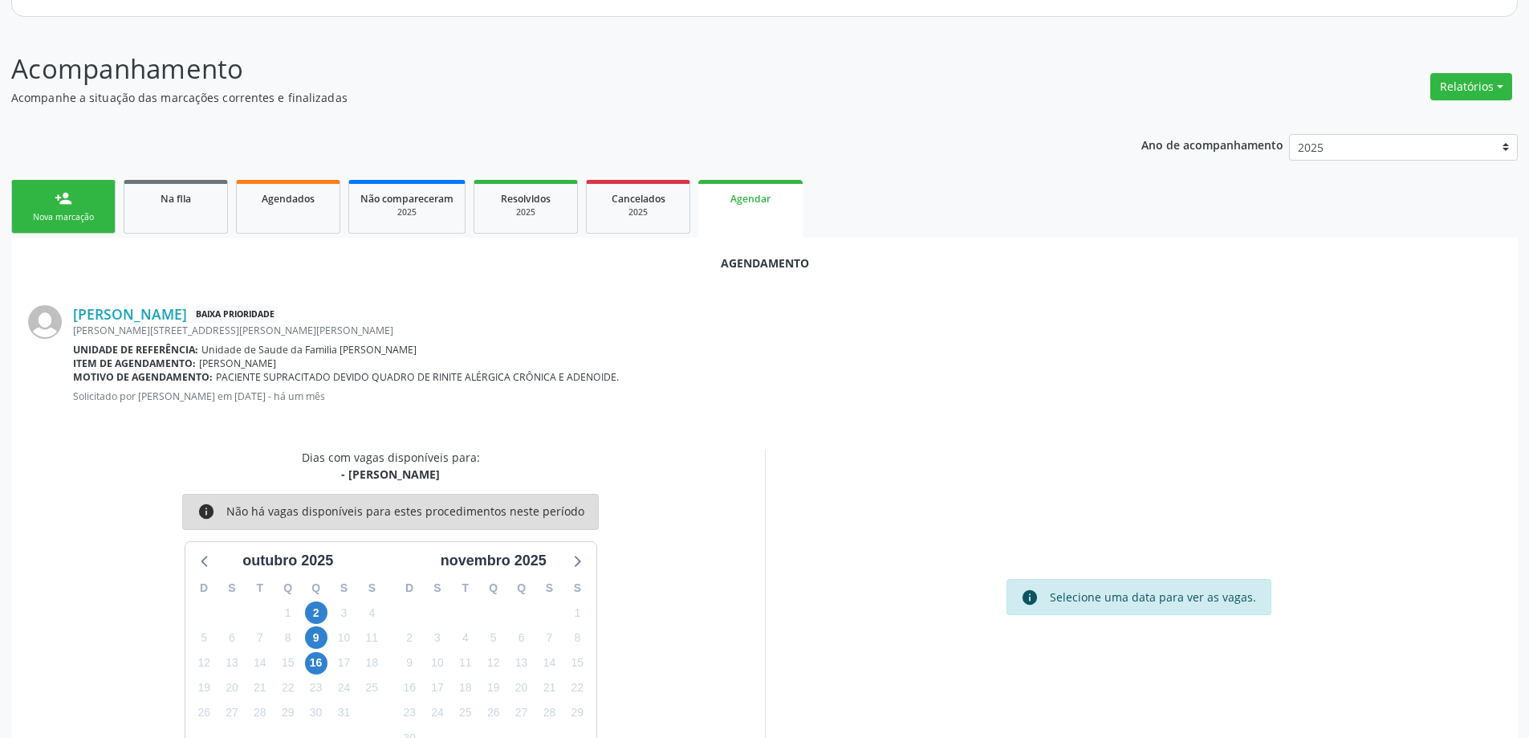
scroll to position [214, 0]
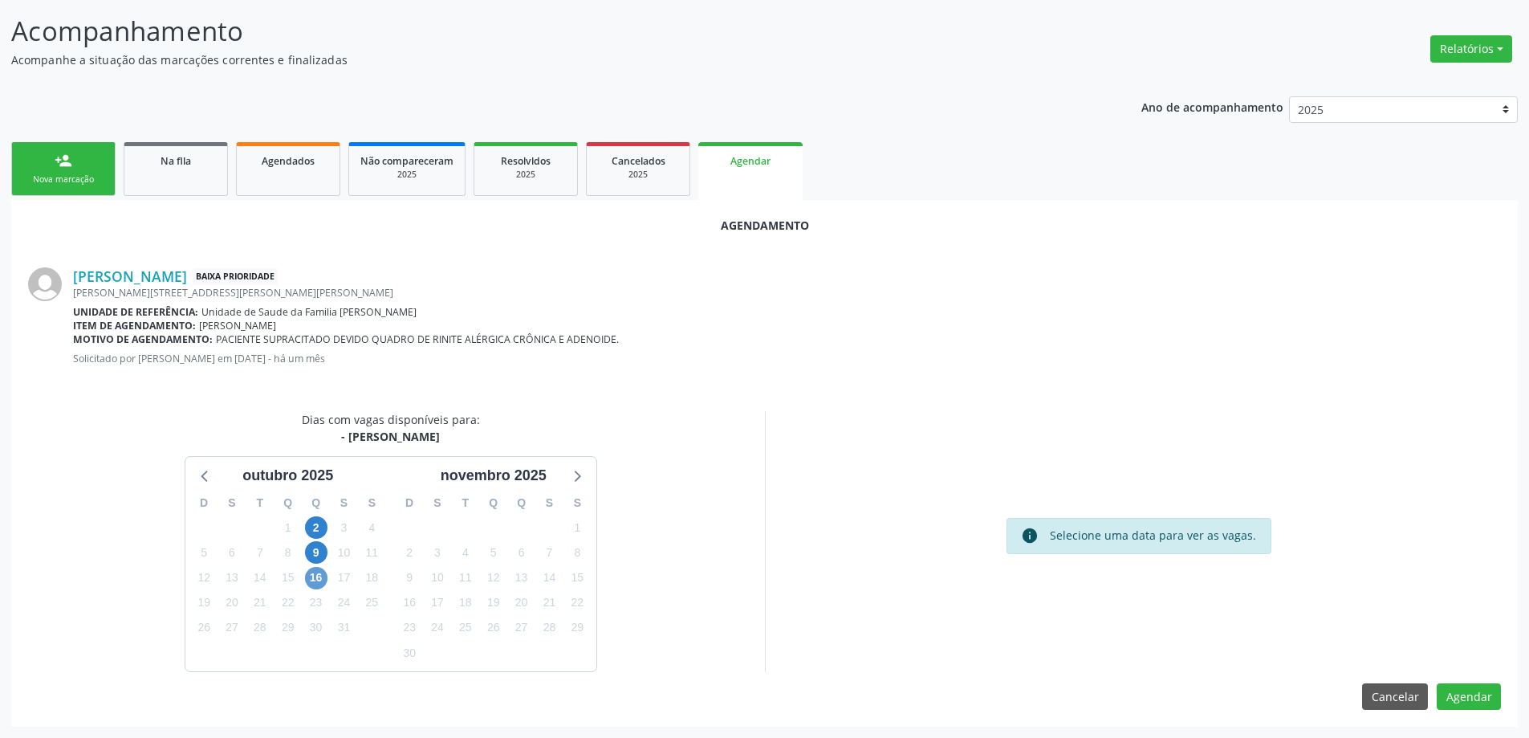
click at [305, 581] on div "16" at bounding box center [316, 577] width 22 height 25
click at [309, 581] on span "16" at bounding box center [316, 578] width 22 height 22
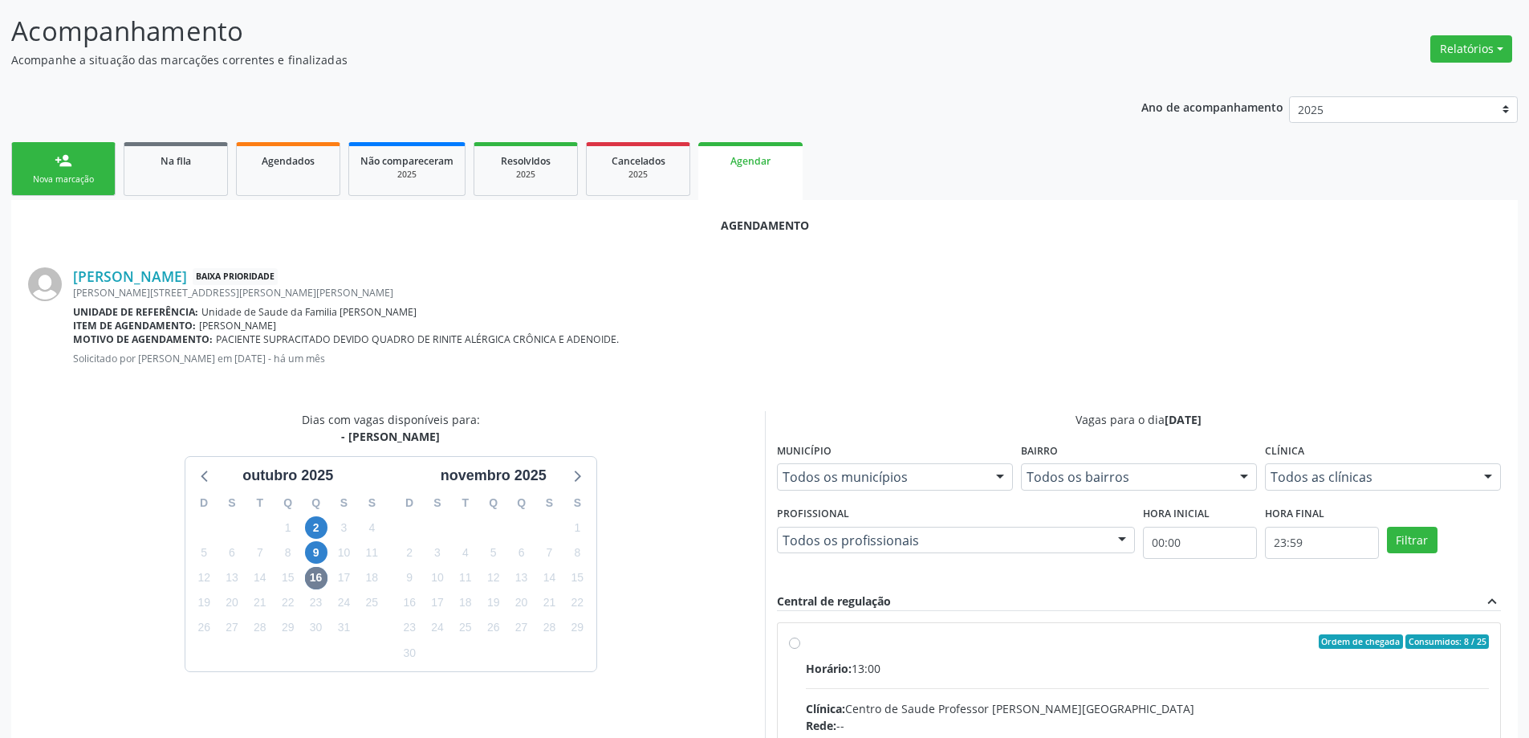
click at [796, 648] on input "Ordem de chegada Consumidos: 8 / 25 Horário: 13:00 Clínica: Centro de Saude Pro…" at bounding box center [794, 641] width 11 height 14
radio input "true"
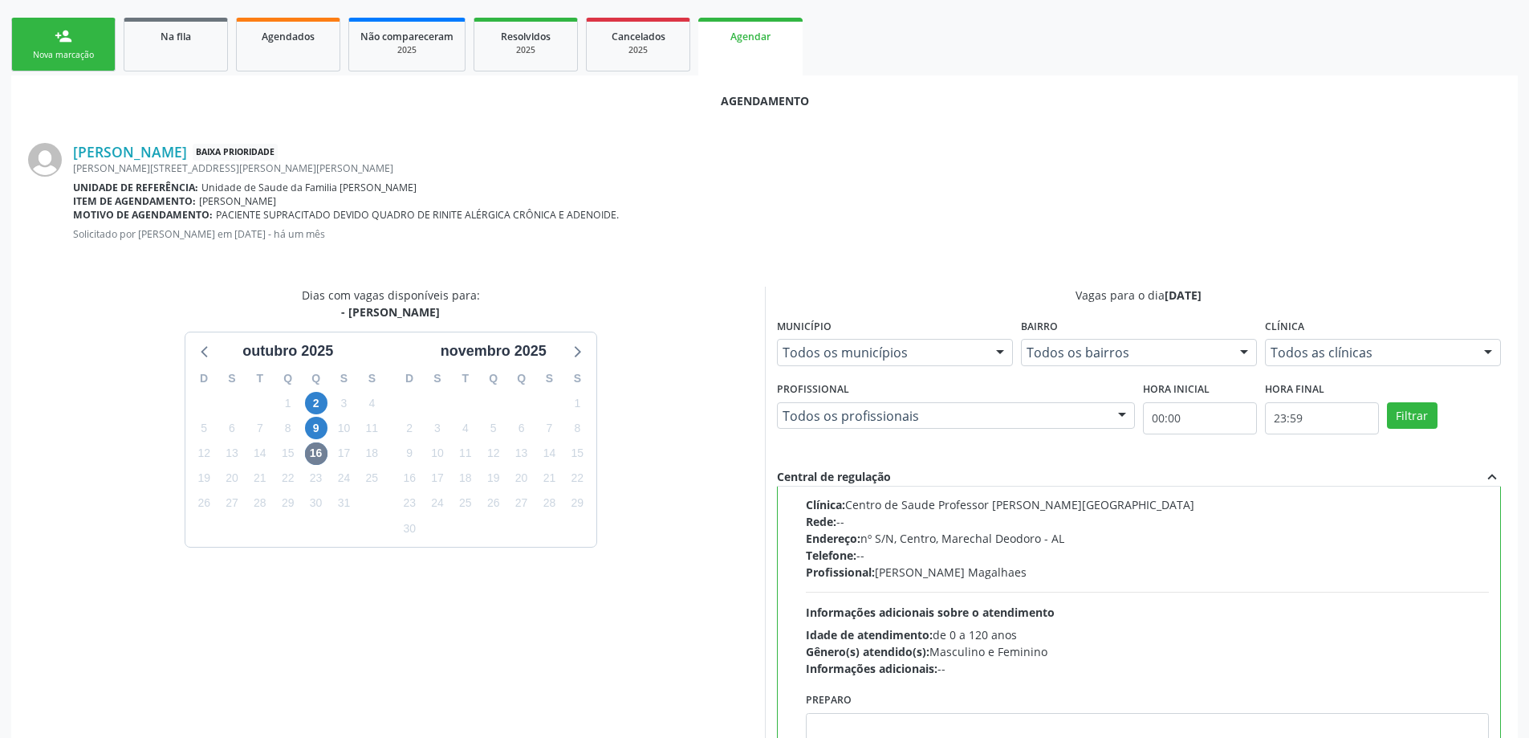
scroll to position [474, 0]
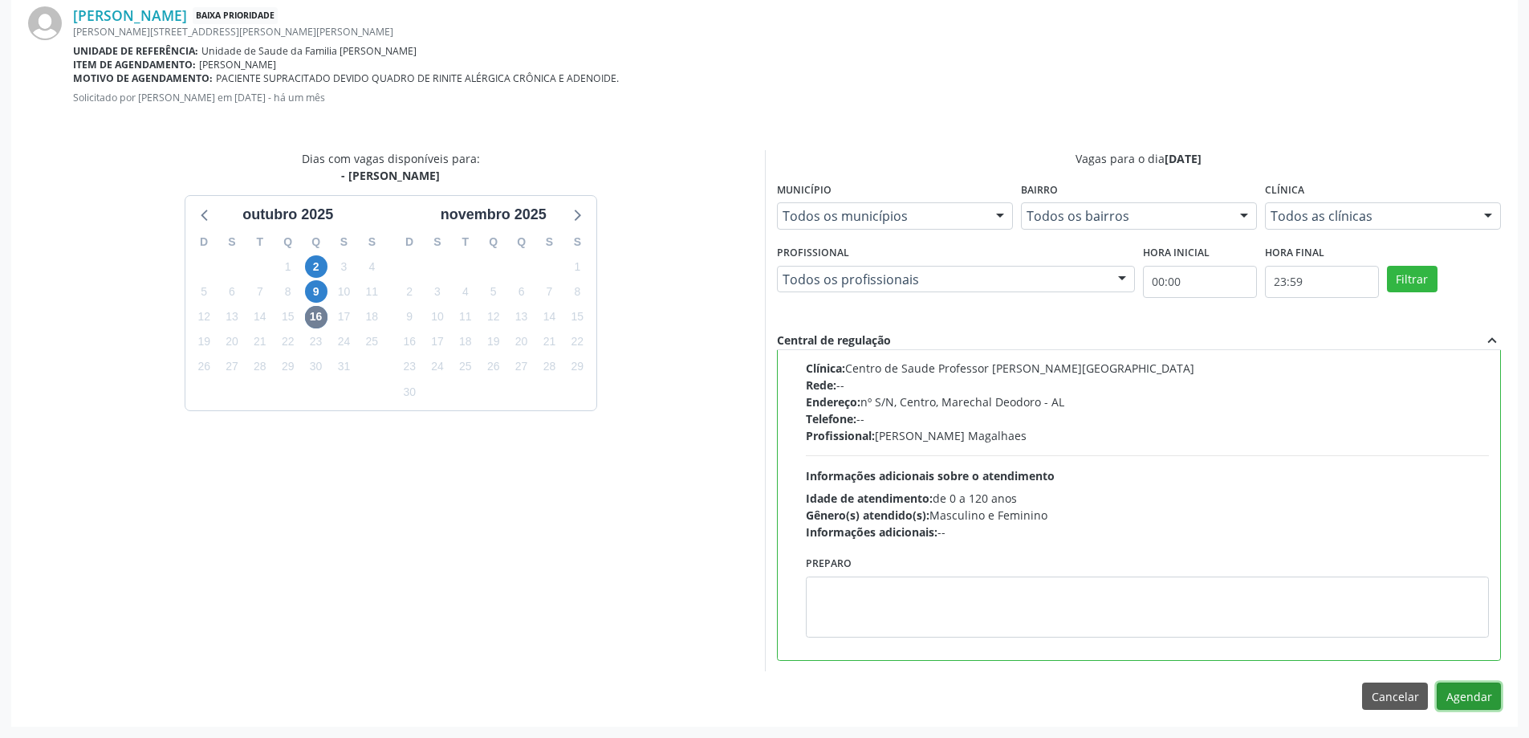
click at [1491, 708] on button "Agendar" at bounding box center [1469, 695] width 64 height 27
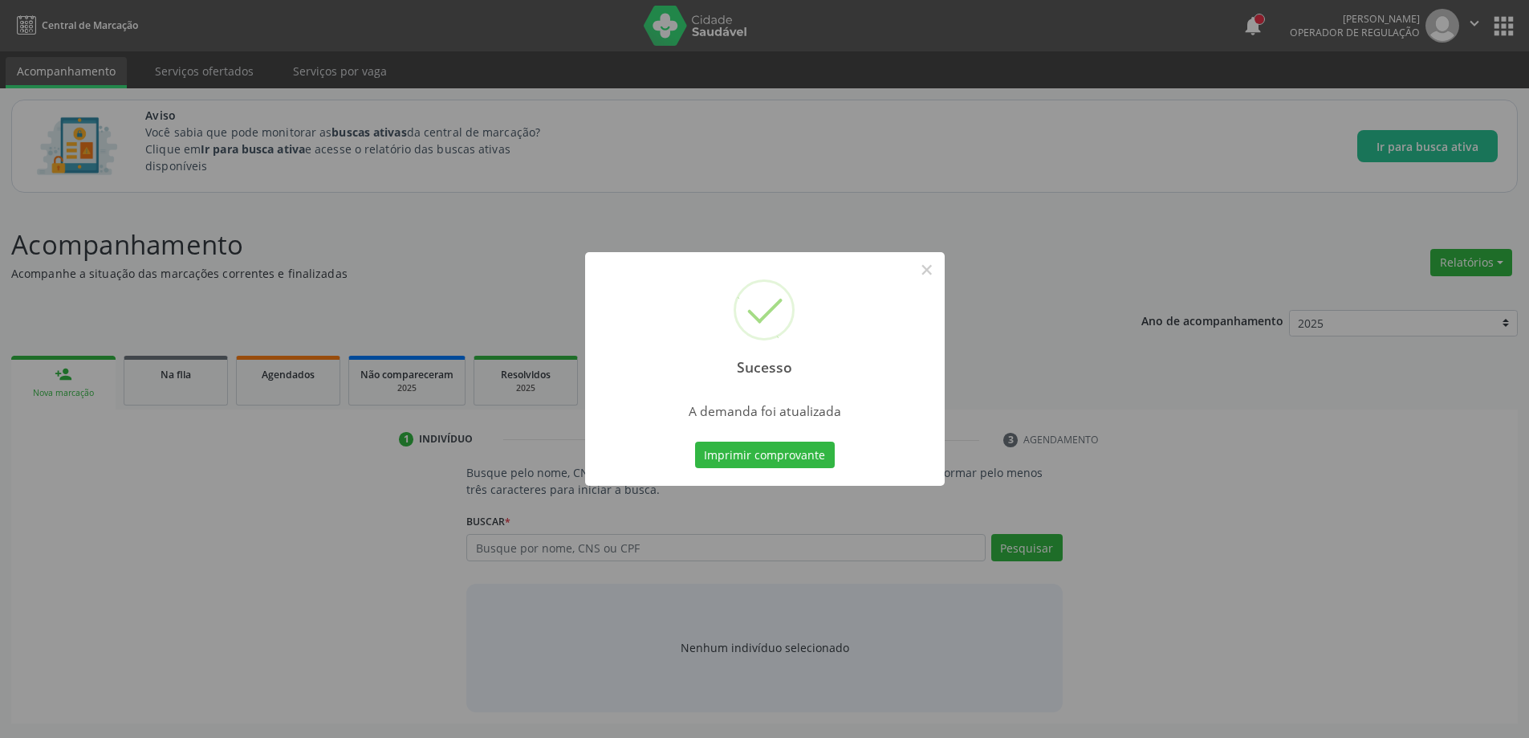
scroll to position [0, 0]
click at [932, 271] on button "×" at bounding box center [932, 269] width 27 height 27
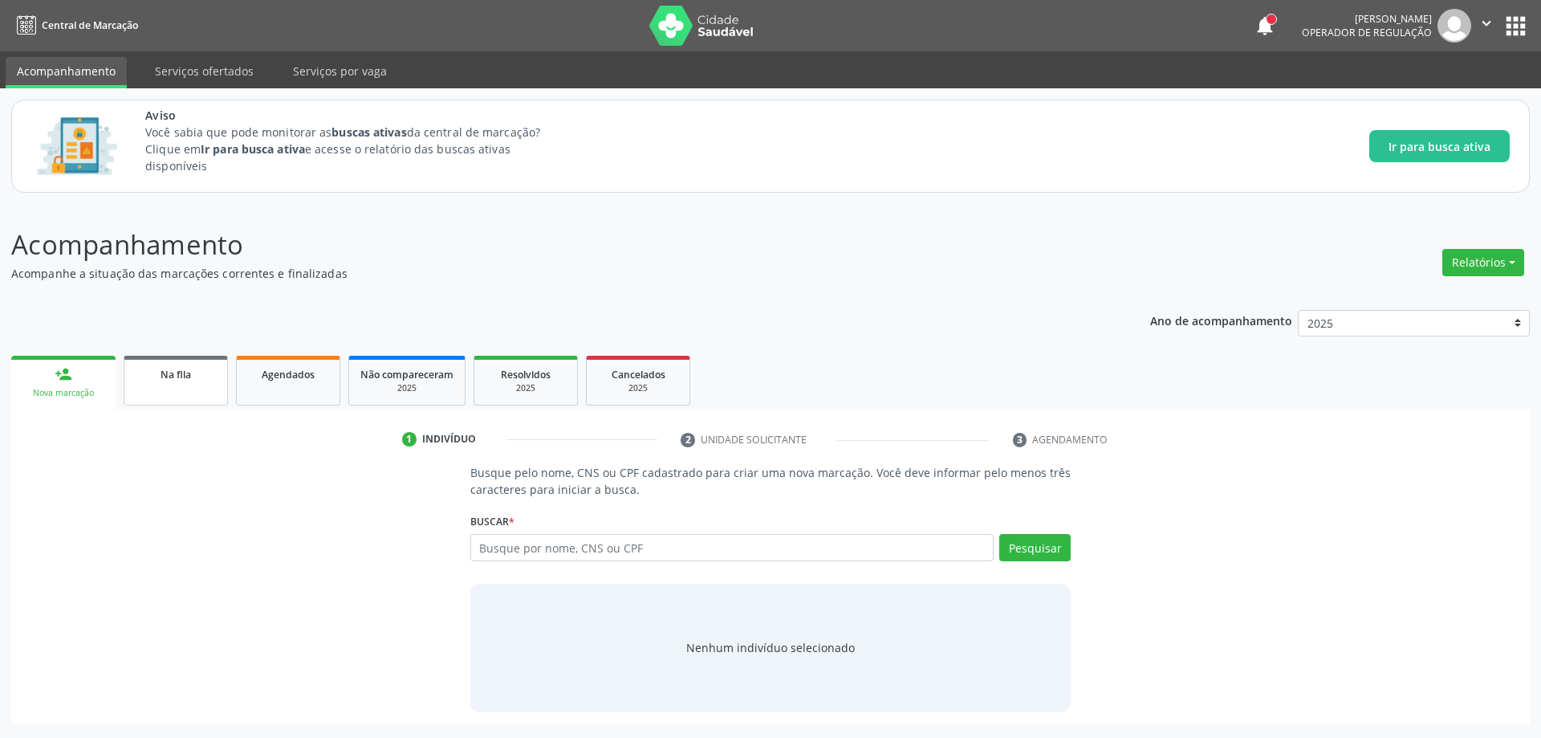
click at [153, 368] on div "Na fila" at bounding box center [176, 373] width 80 height 17
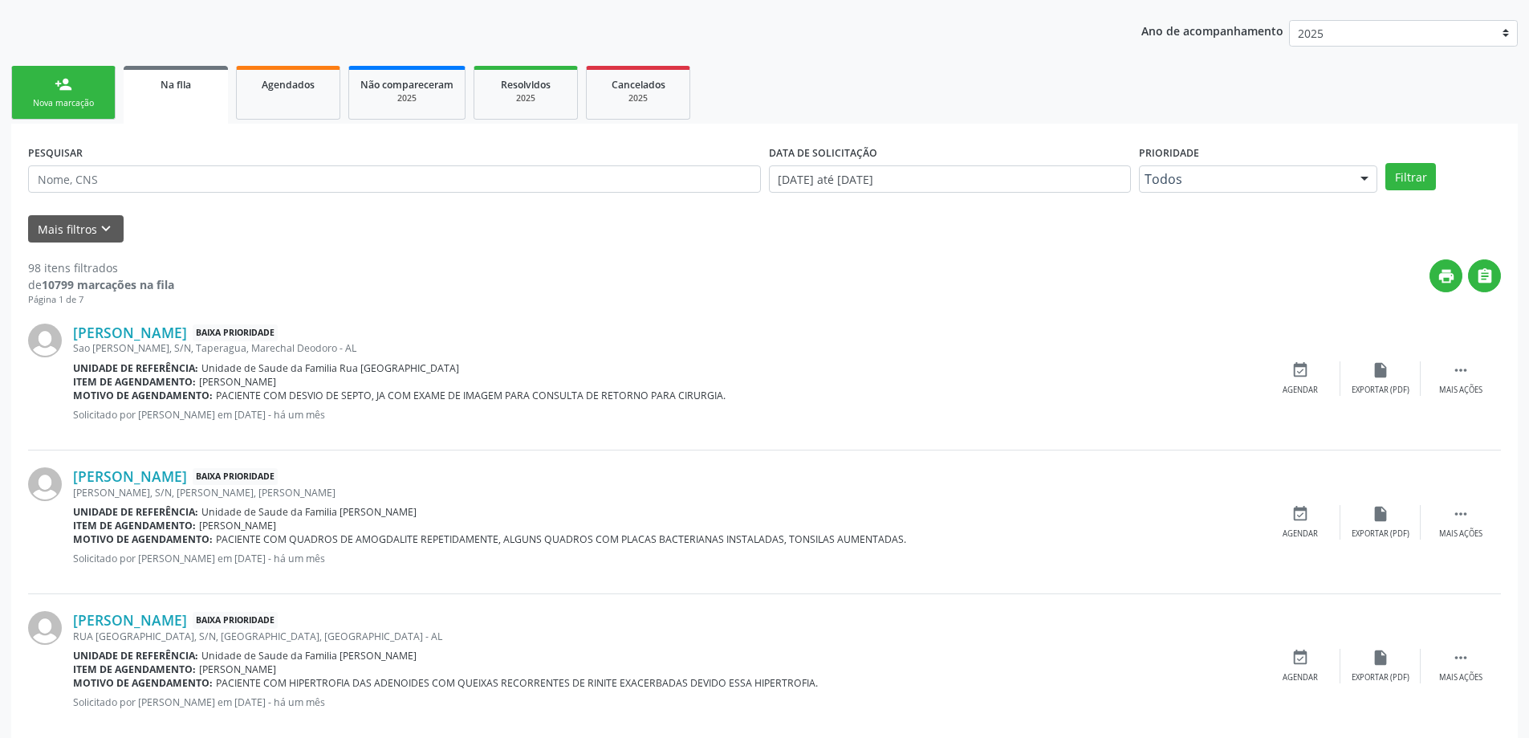
scroll to position [321, 0]
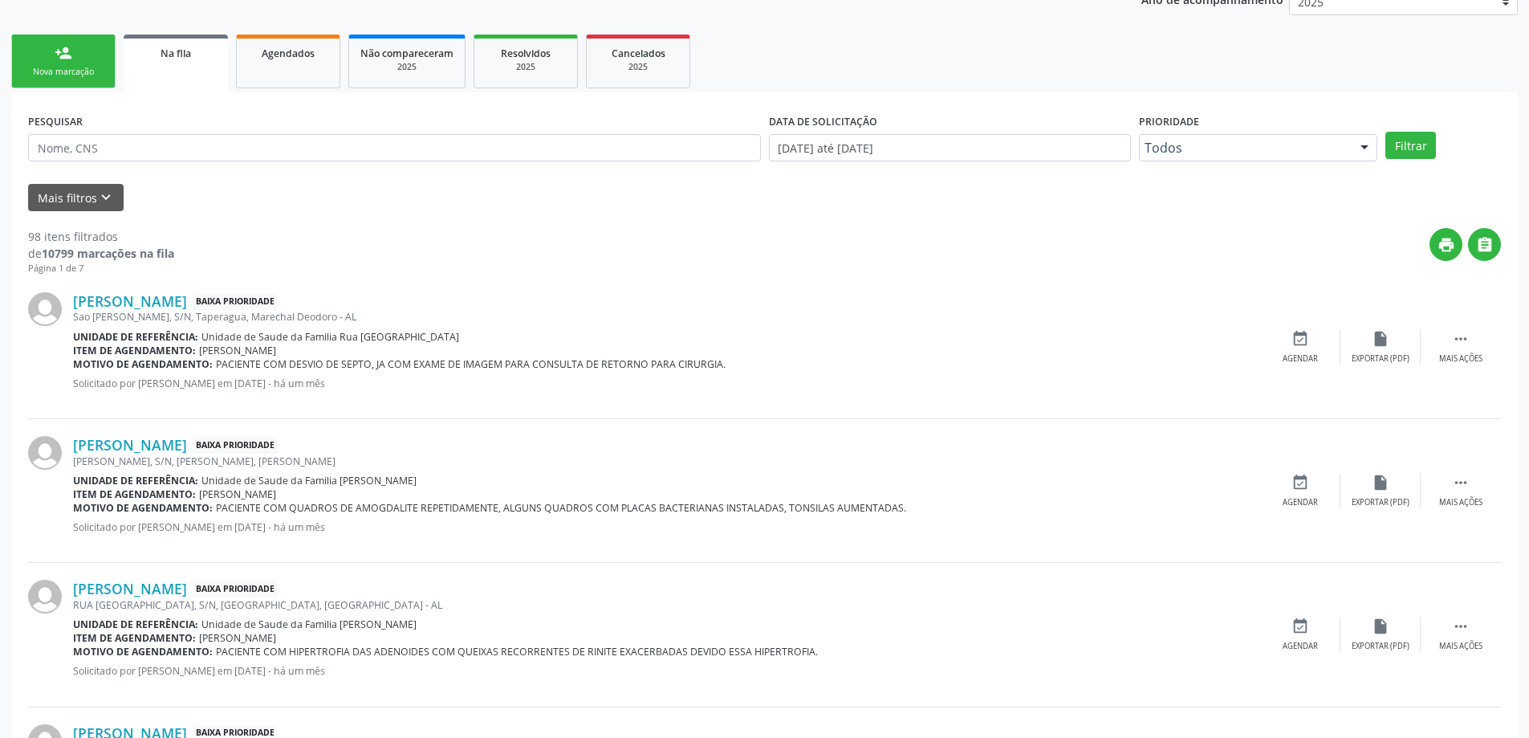
click at [135, 454] on div "[PERSON_NAME], S/N, [PERSON_NAME], [PERSON_NAME]" at bounding box center [666, 461] width 1187 height 14
click at [135, 444] on link "[PERSON_NAME]" at bounding box center [130, 445] width 114 height 18
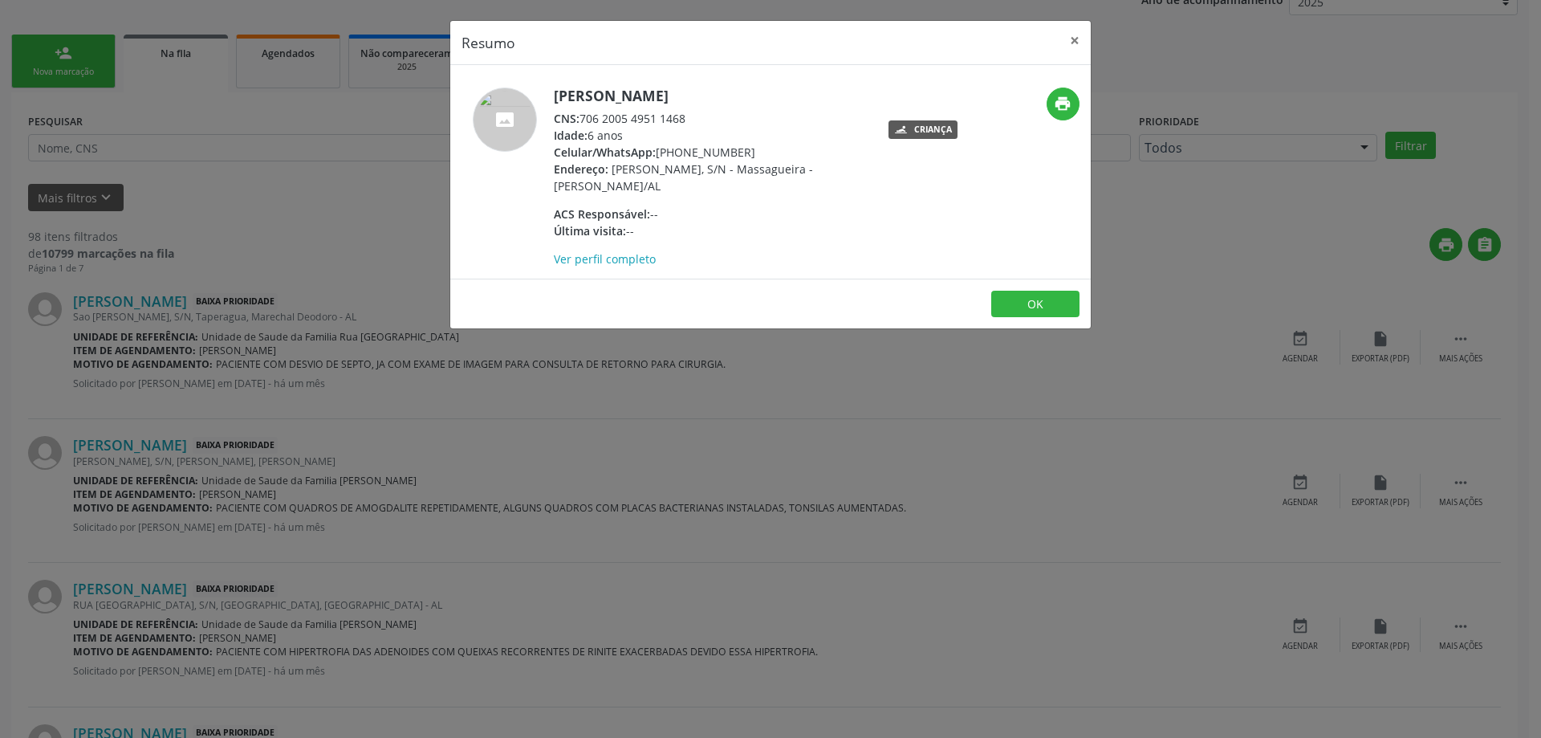
drag, startPoint x: 695, startPoint y: 121, endPoint x: 584, endPoint y: 116, distance: 110.9
click at [584, 116] on div "CNS: 706 2005 4951 1468" at bounding box center [710, 118] width 312 height 17
copy div "706 2005 4951 1468"
click at [1066, 49] on button "×" at bounding box center [1075, 40] width 32 height 39
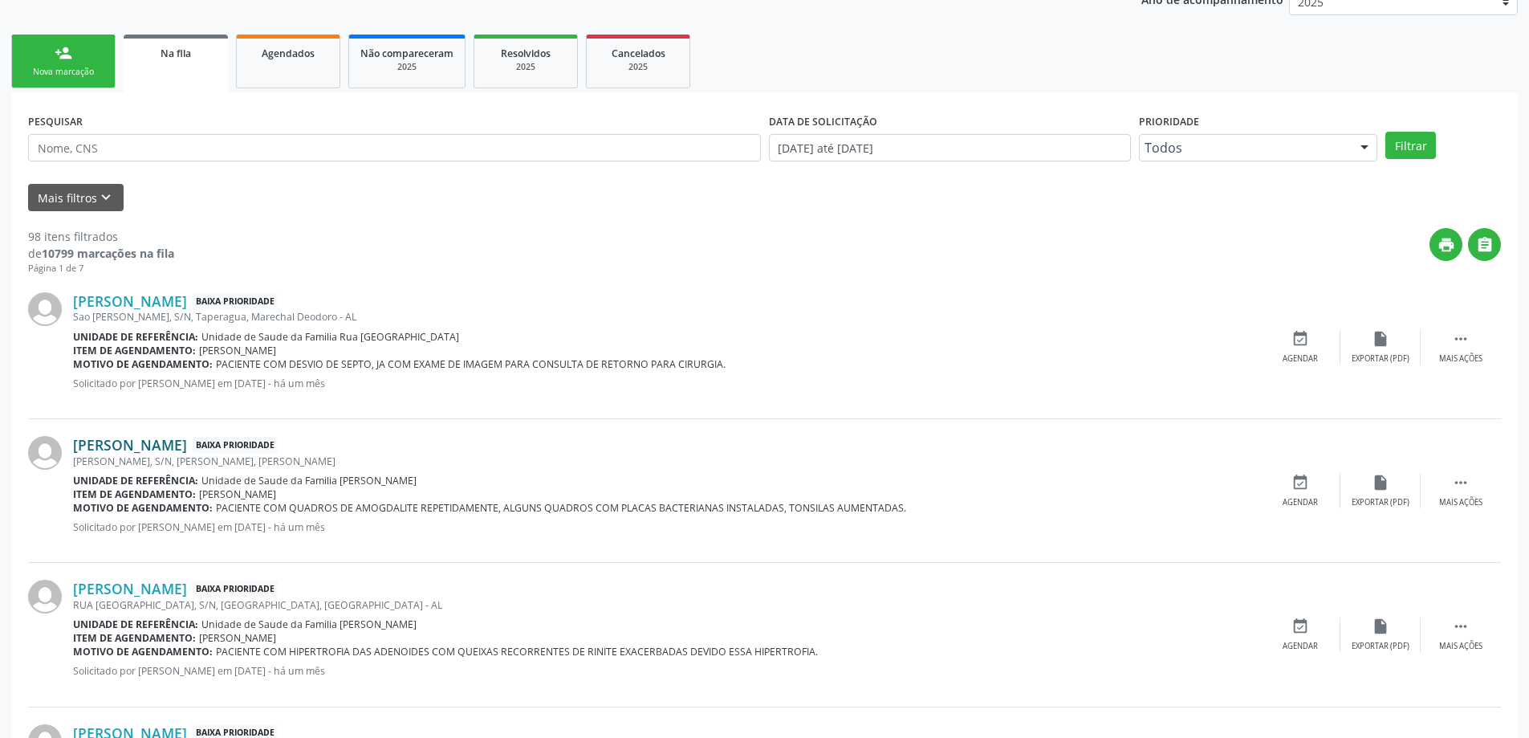
click at [89, 446] on link "[PERSON_NAME]" at bounding box center [130, 445] width 114 height 18
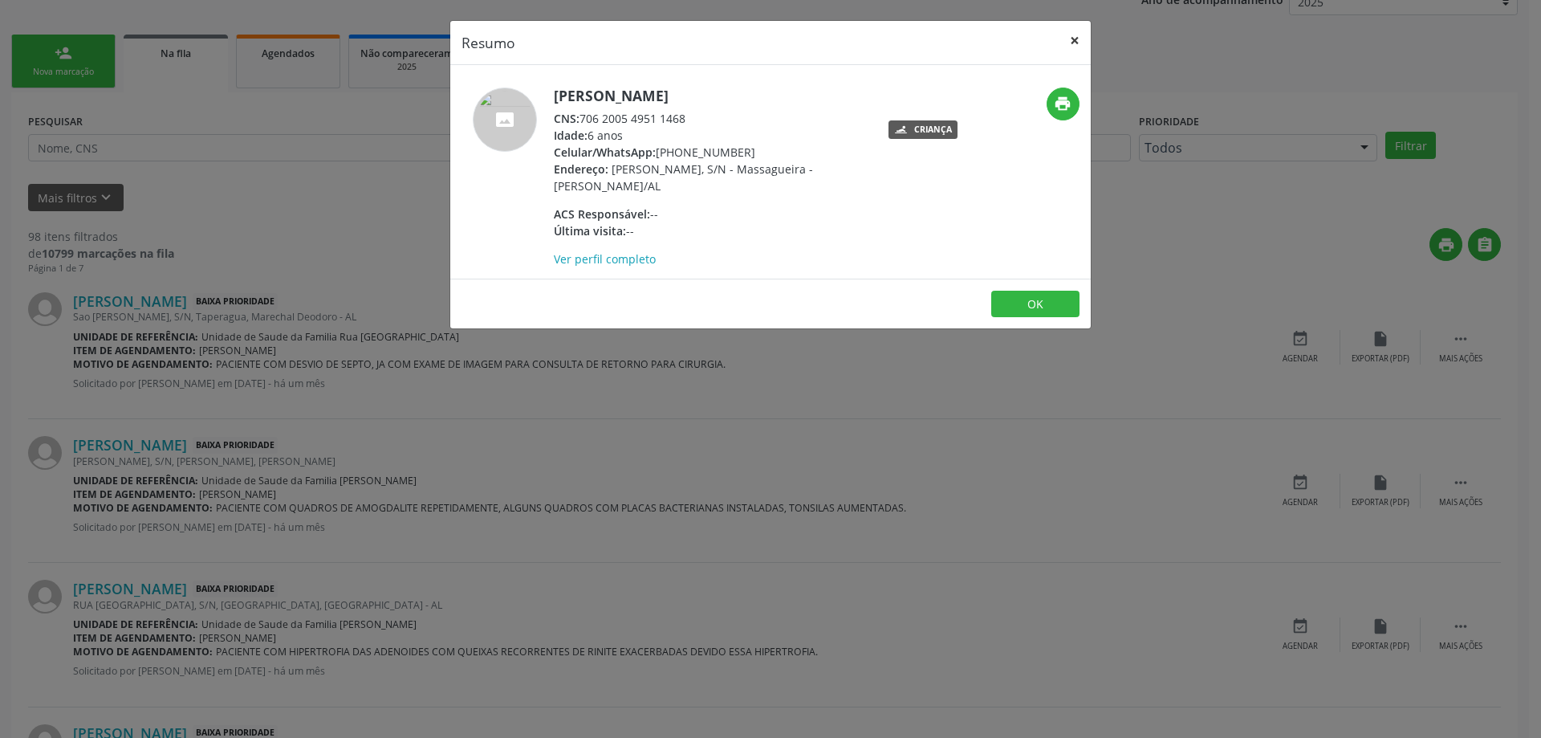
click at [1059, 39] on button "×" at bounding box center [1075, 40] width 32 height 39
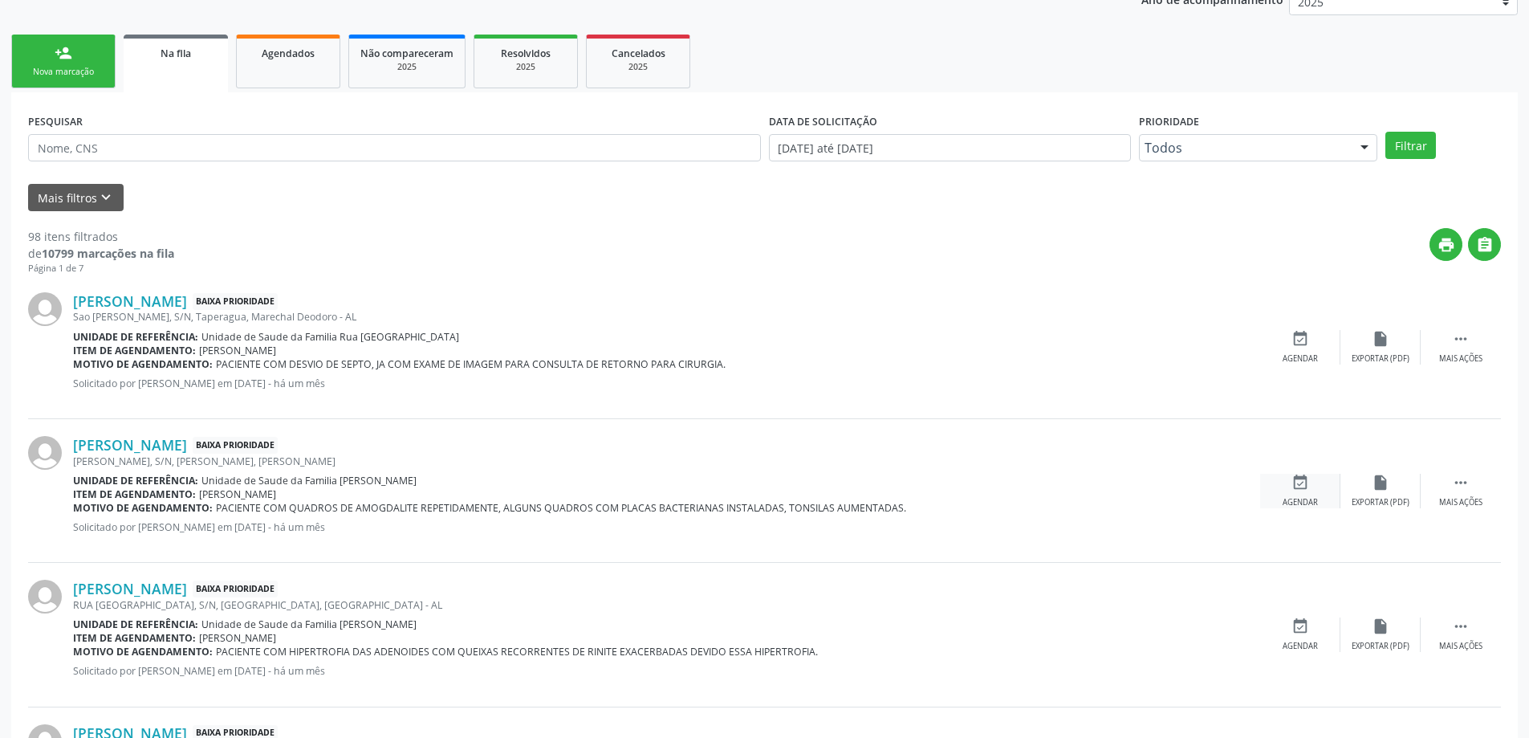
click at [1295, 497] on div "Agendar" at bounding box center [1300, 502] width 35 height 11
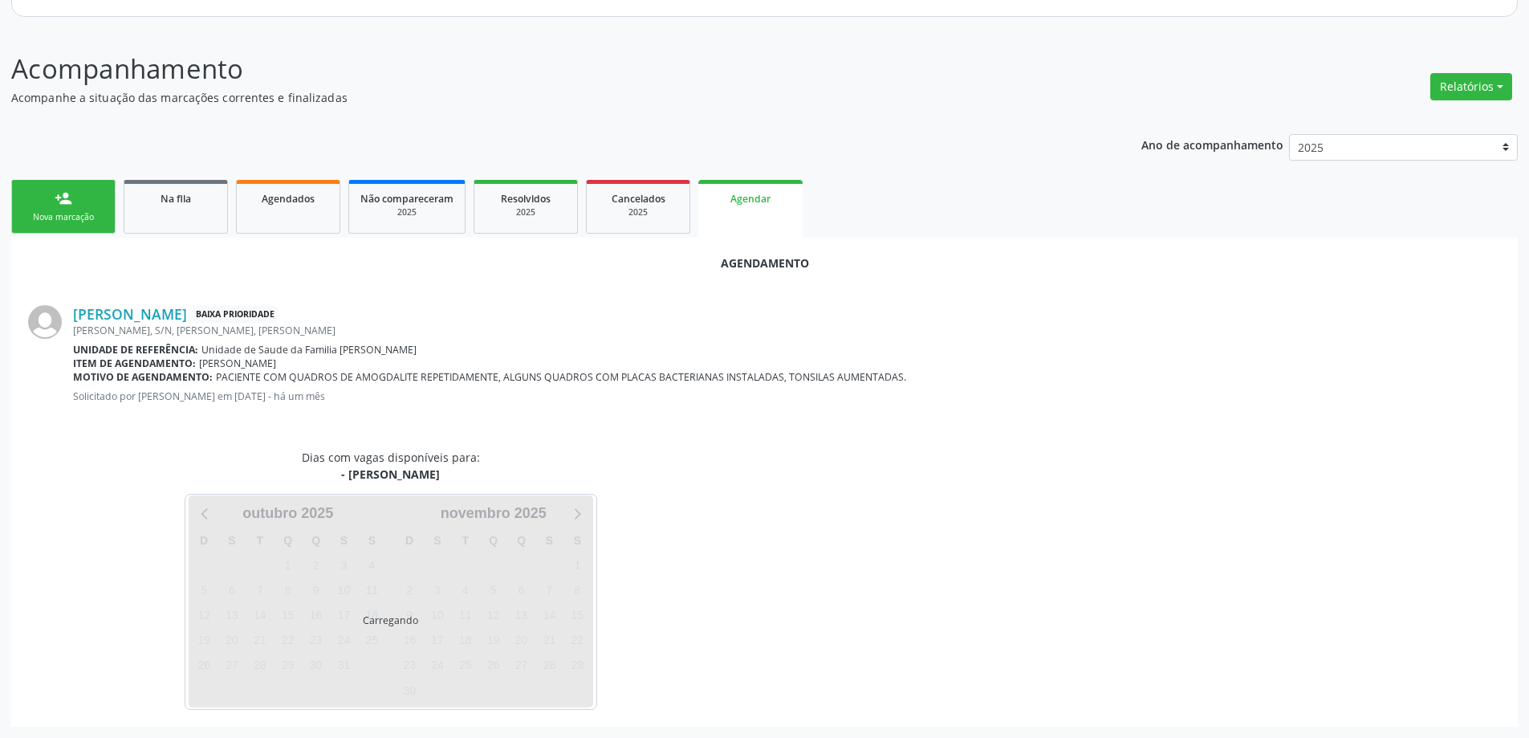
scroll to position [214, 0]
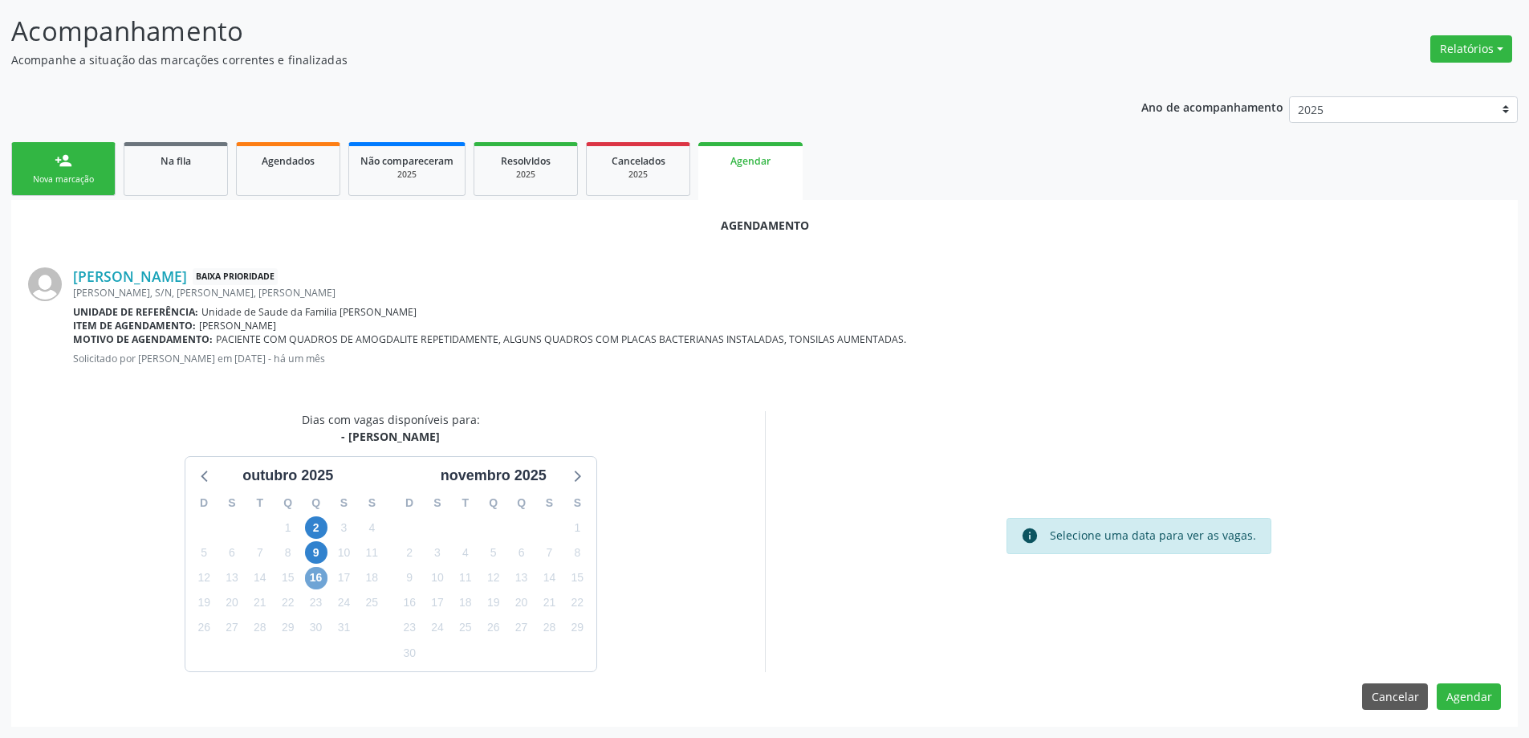
click at [323, 580] on span "16" at bounding box center [316, 578] width 22 height 22
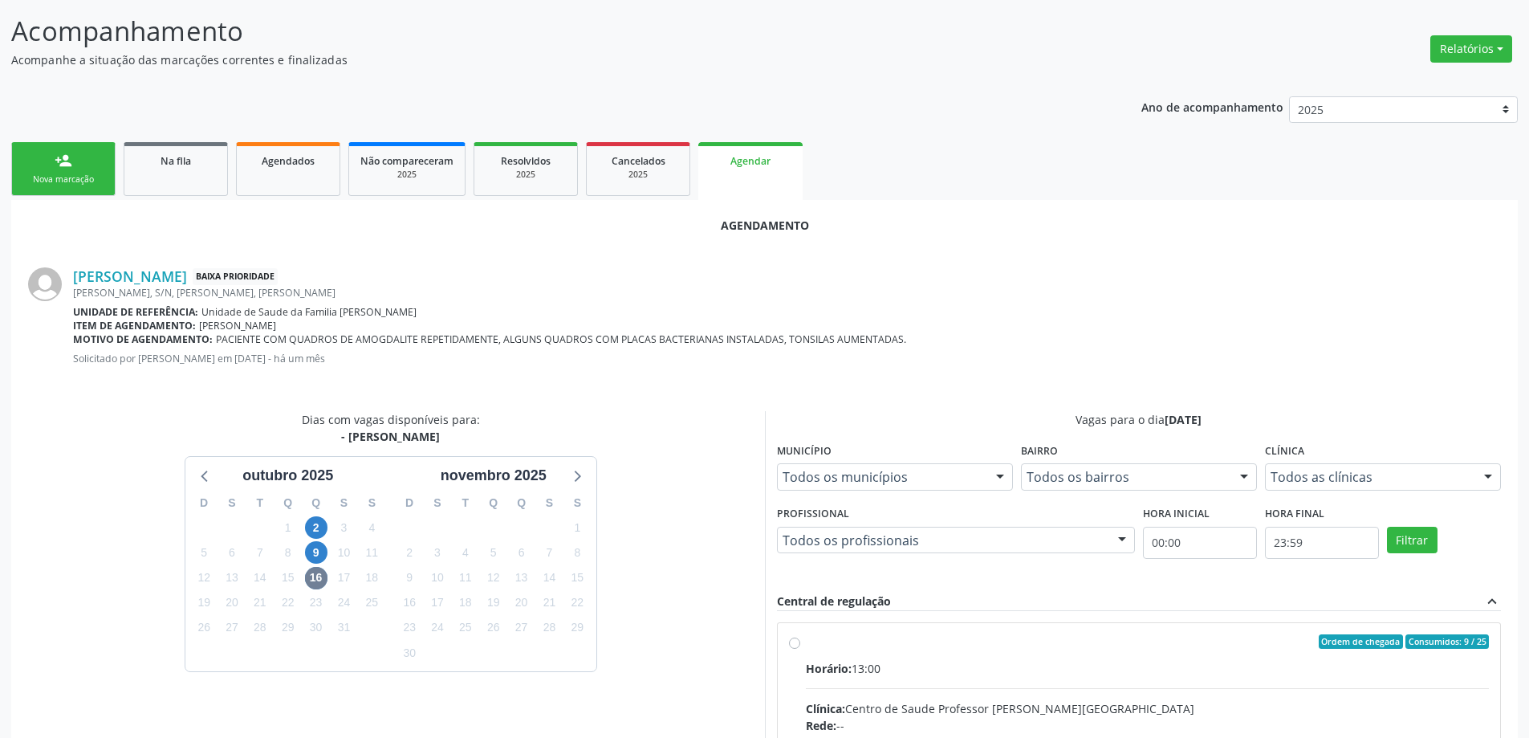
click at [799, 645] on input "Ordem de chegada Consumidos: 9 / 25 Horário: 13:00 Clínica: Centro de Saude Pro…" at bounding box center [794, 641] width 11 height 14
radio input "true"
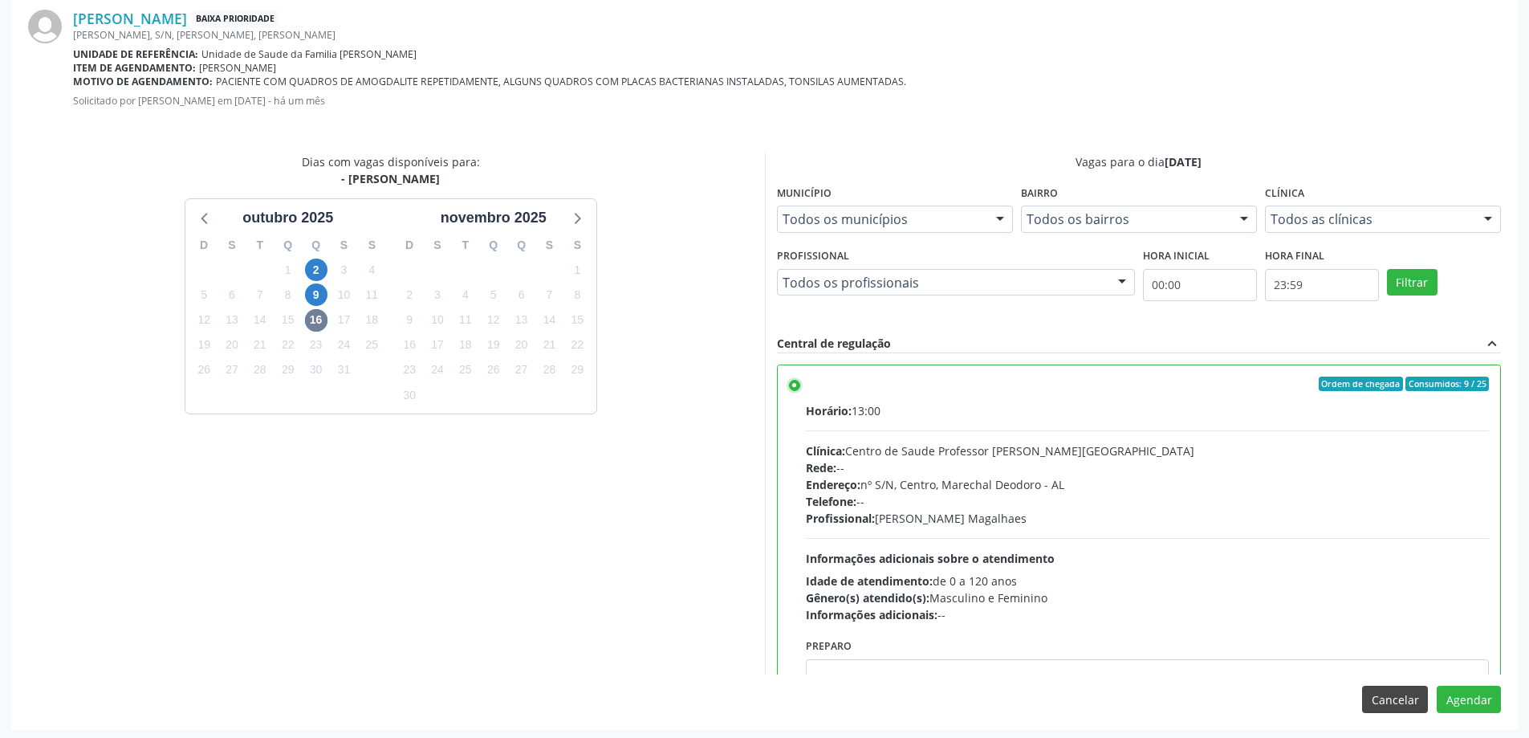
scroll to position [474, 0]
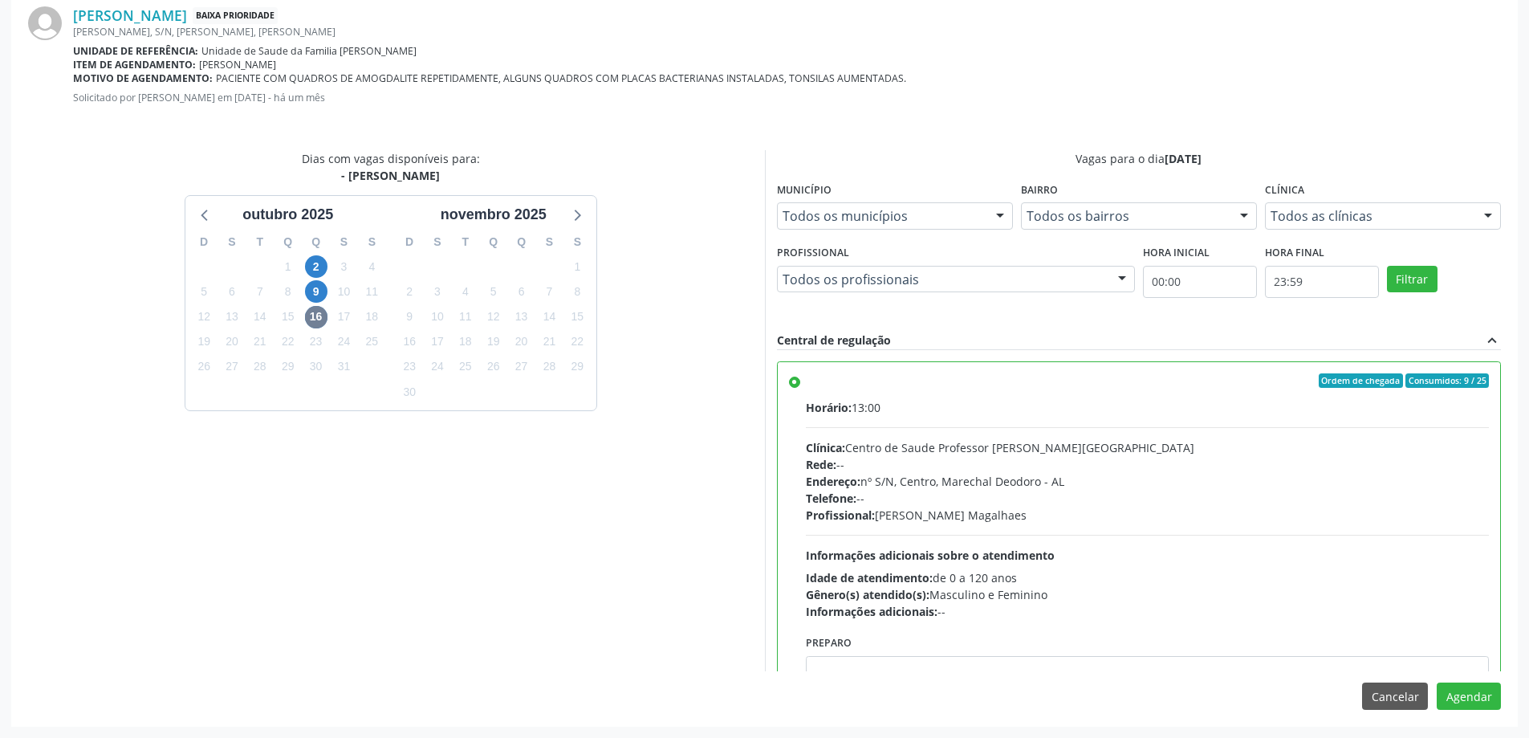
click at [1463, 681] on div "Agendamento [PERSON_NAME] Baixa Prioridade [PERSON_NAME], S/N, [GEOGRAPHIC_DATA…" at bounding box center [764, 332] width 1507 height 787
click at [1479, 707] on button "Agendar" at bounding box center [1469, 695] width 64 height 27
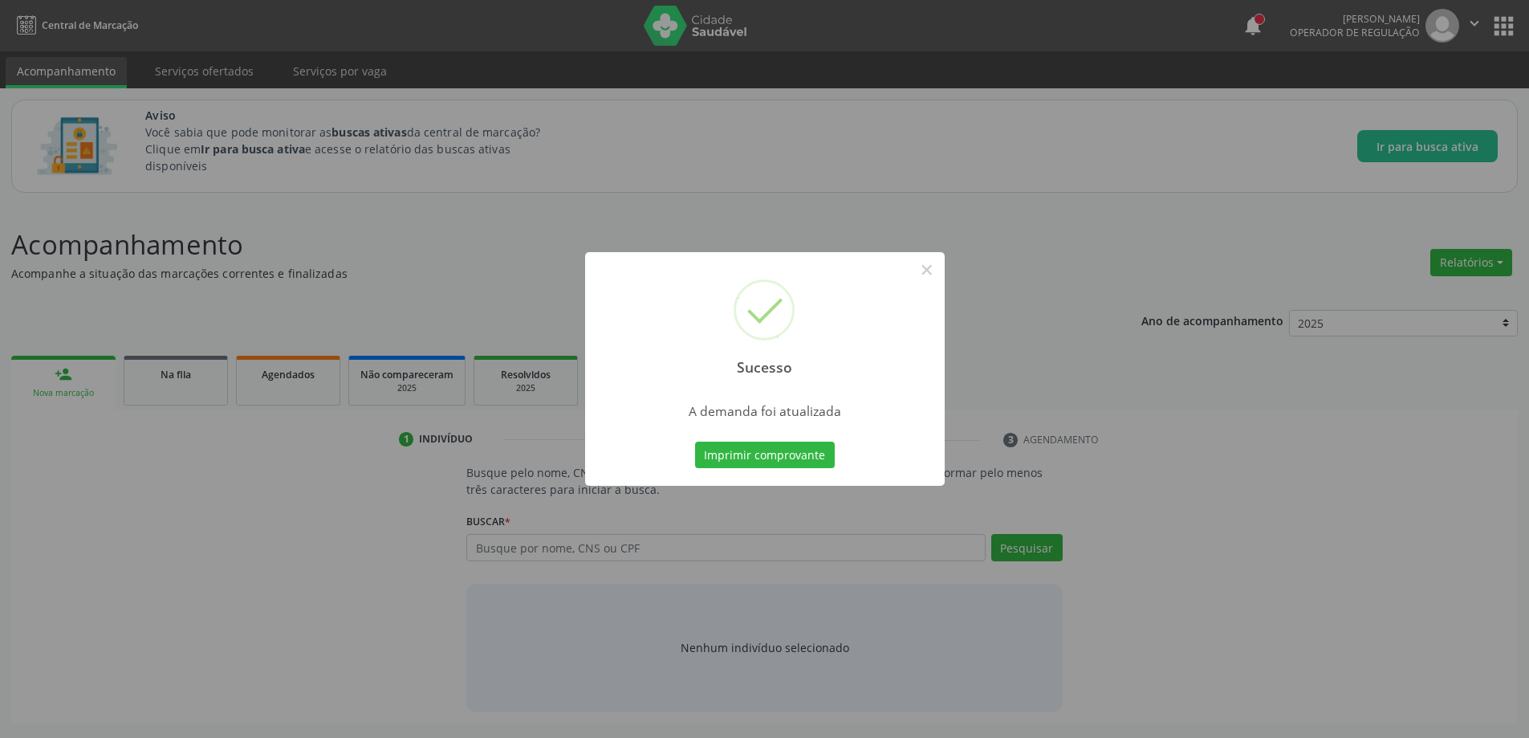
scroll to position [0, 0]
click at [932, 269] on button "×" at bounding box center [932, 269] width 27 height 27
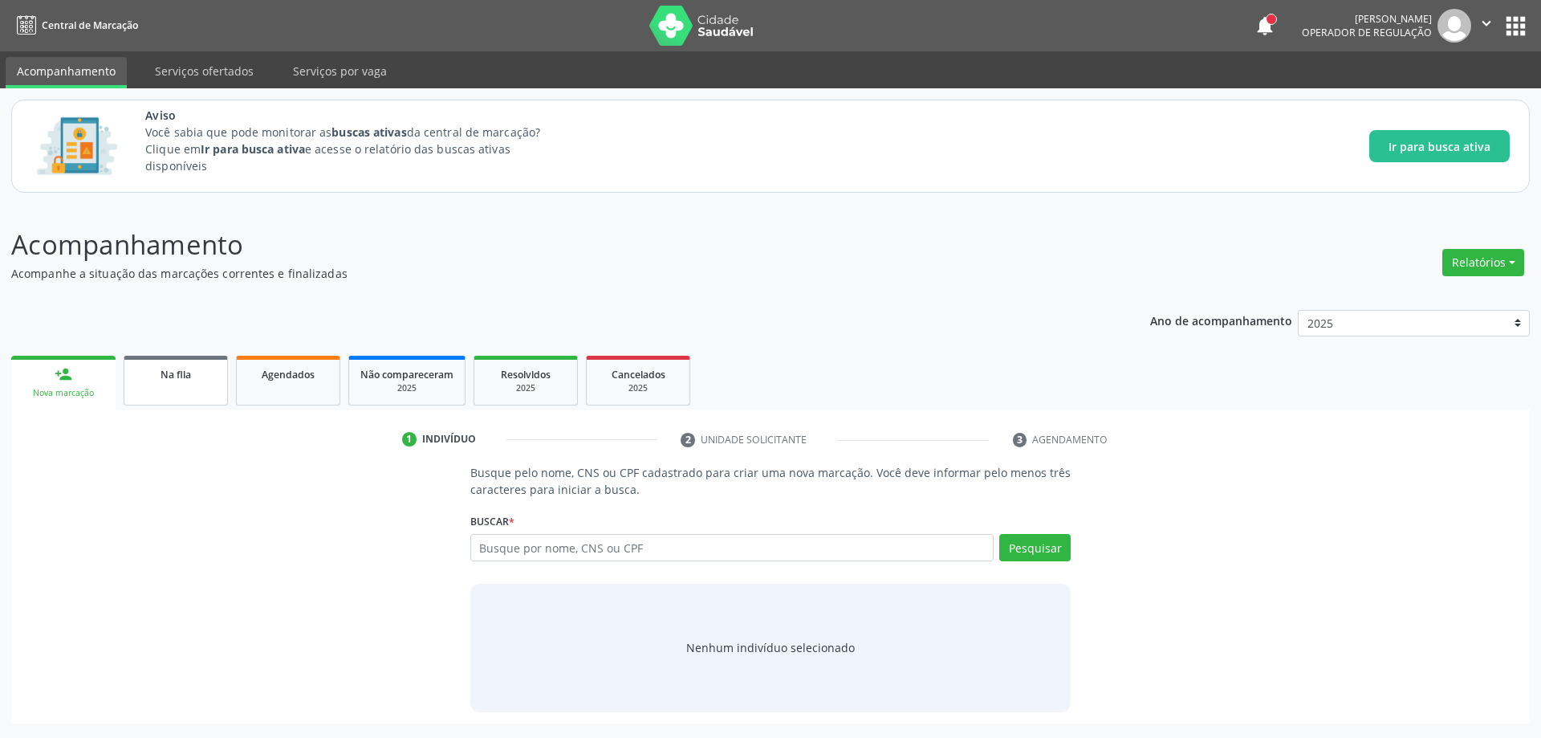
click at [141, 389] on link "Na fila" at bounding box center [176, 381] width 104 height 50
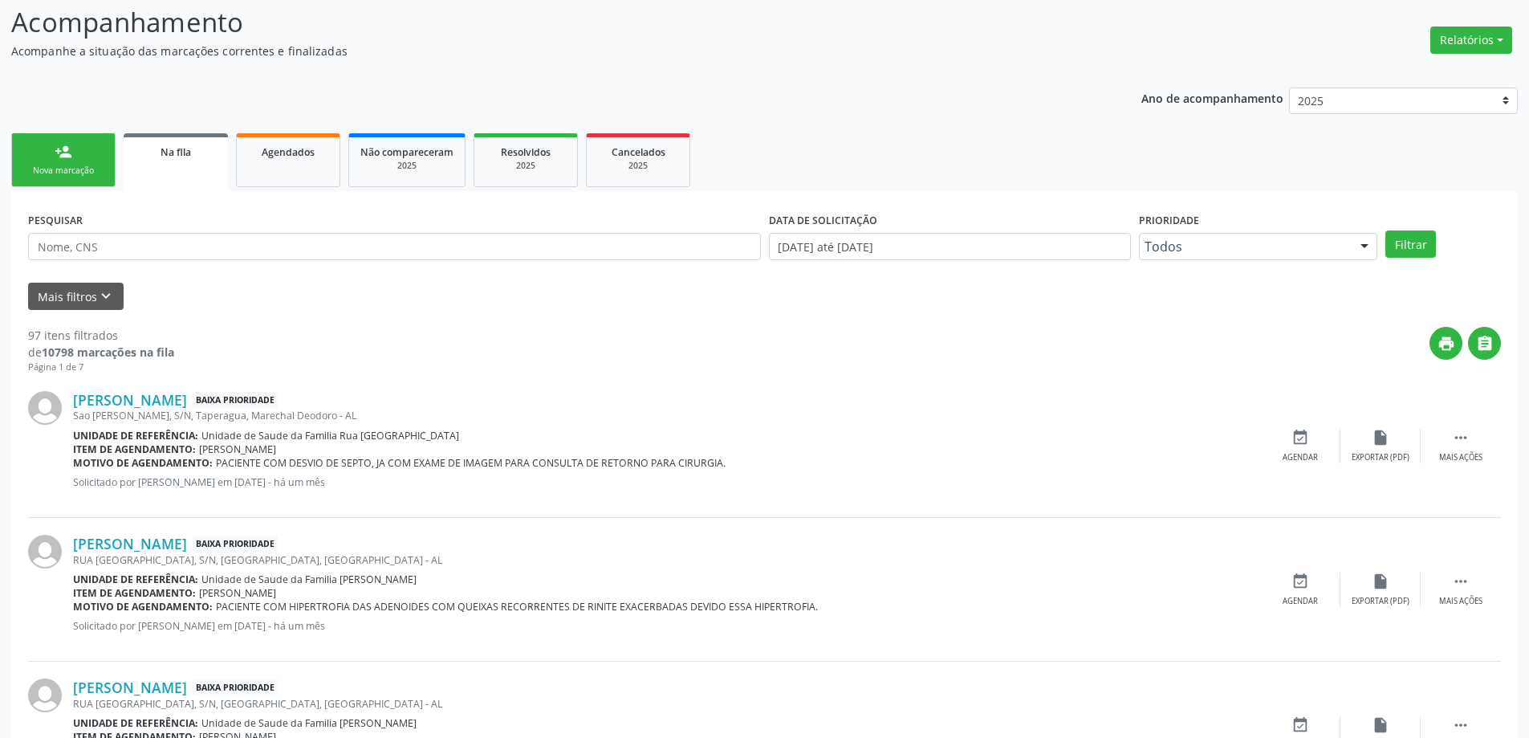
scroll to position [241, 0]
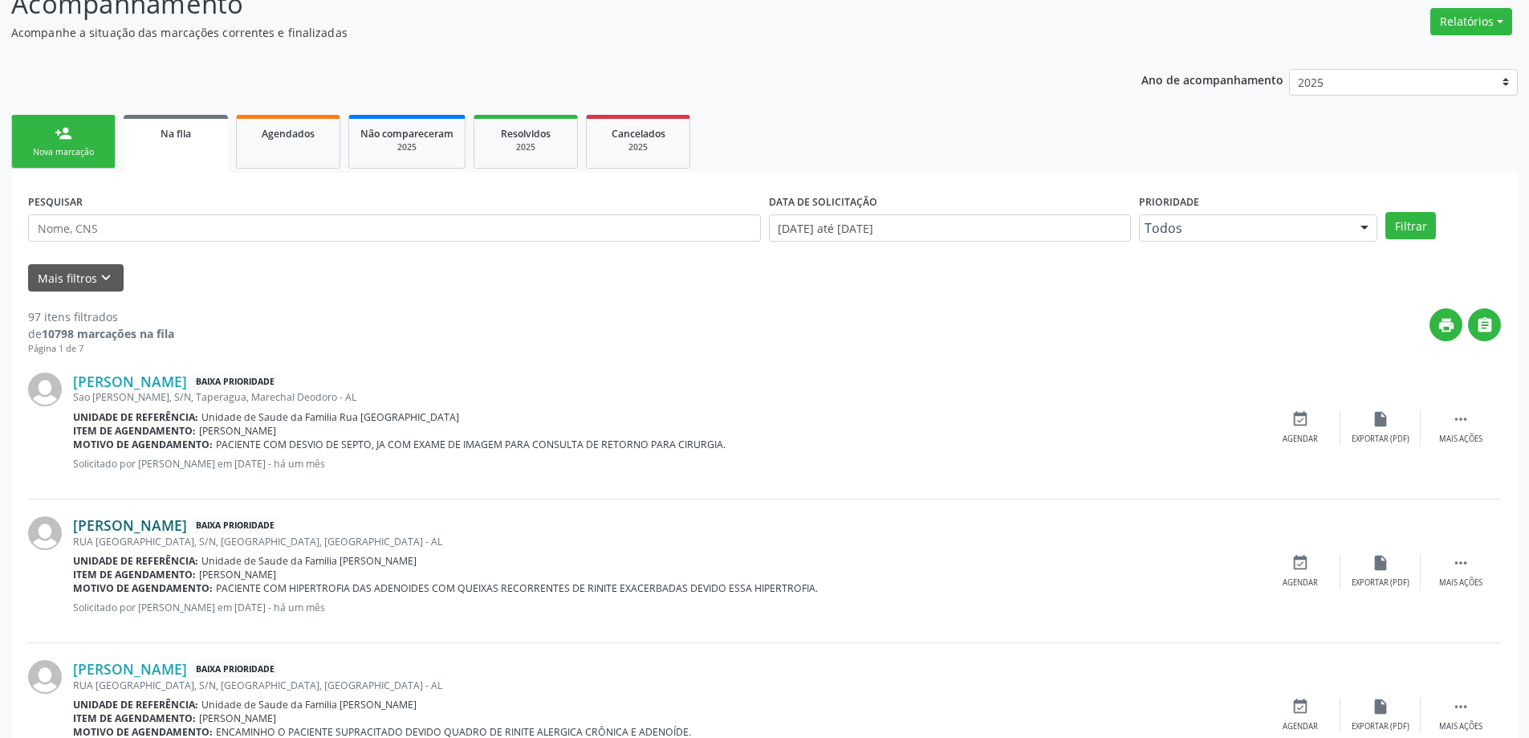
click at [138, 532] on link "[PERSON_NAME]" at bounding box center [130, 525] width 114 height 18
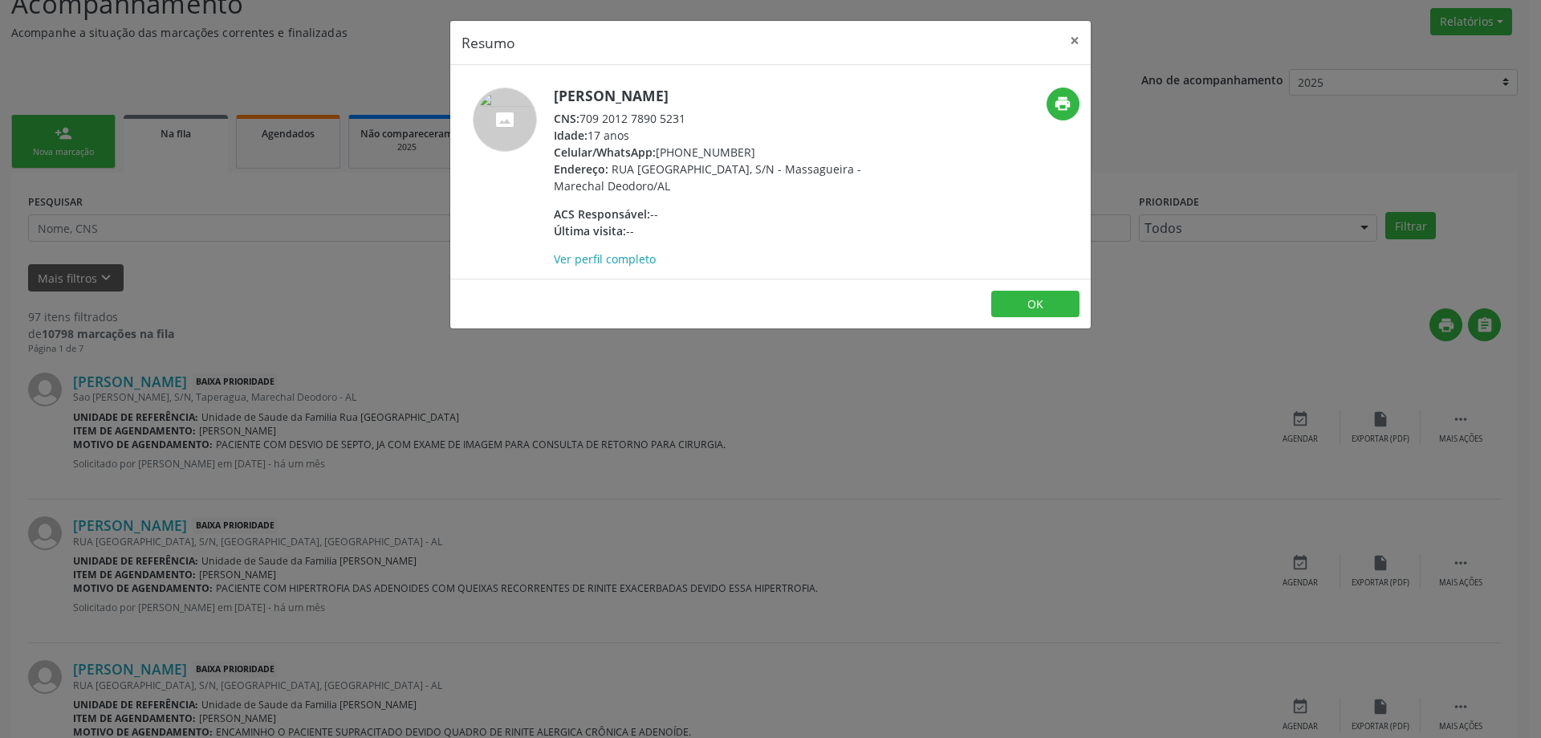
drag, startPoint x: 688, startPoint y: 121, endPoint x: 581, endPoint y: 118, distance: 106.8
click at [581, 118] on div "CNS: 709 2012 7890 5231" at bounding box center [710, 118] width 312 height 17
click at [1082, 39] on button "×" at bounding box center [1075, 40] width 32 height 39
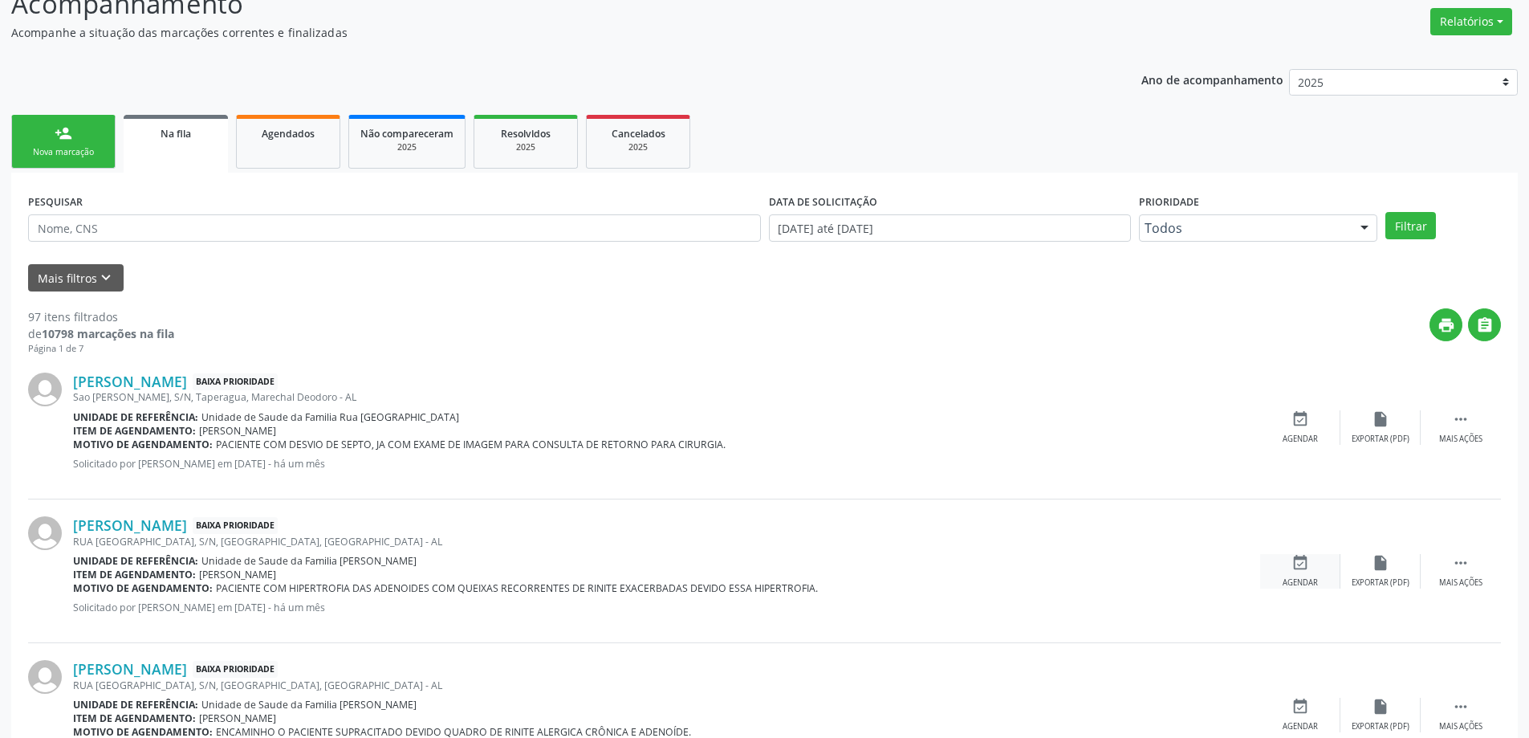
click at [1294, 562] on icon "event_available" at bounding box center [1301, 563] width 18 height 18
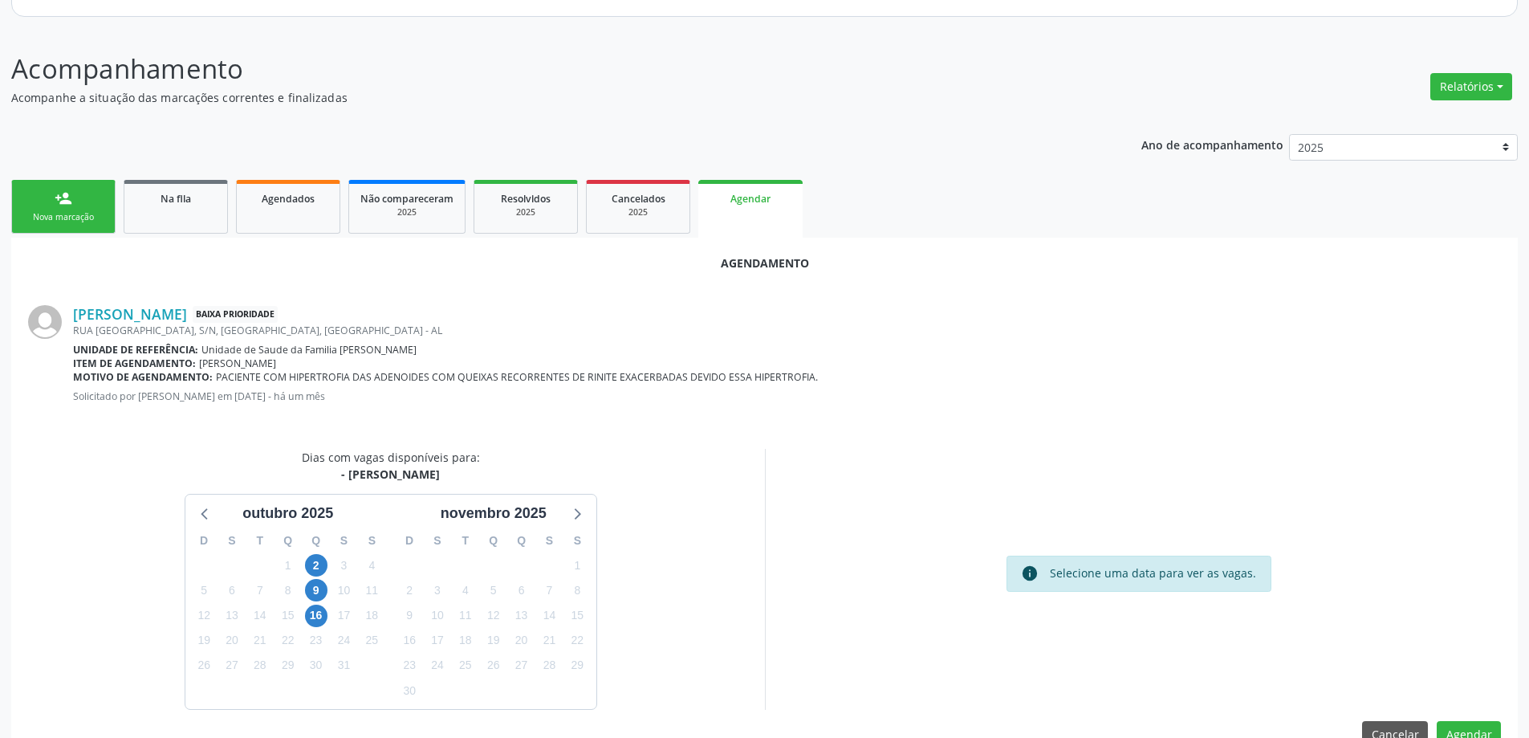
scroll to position [214, 0]
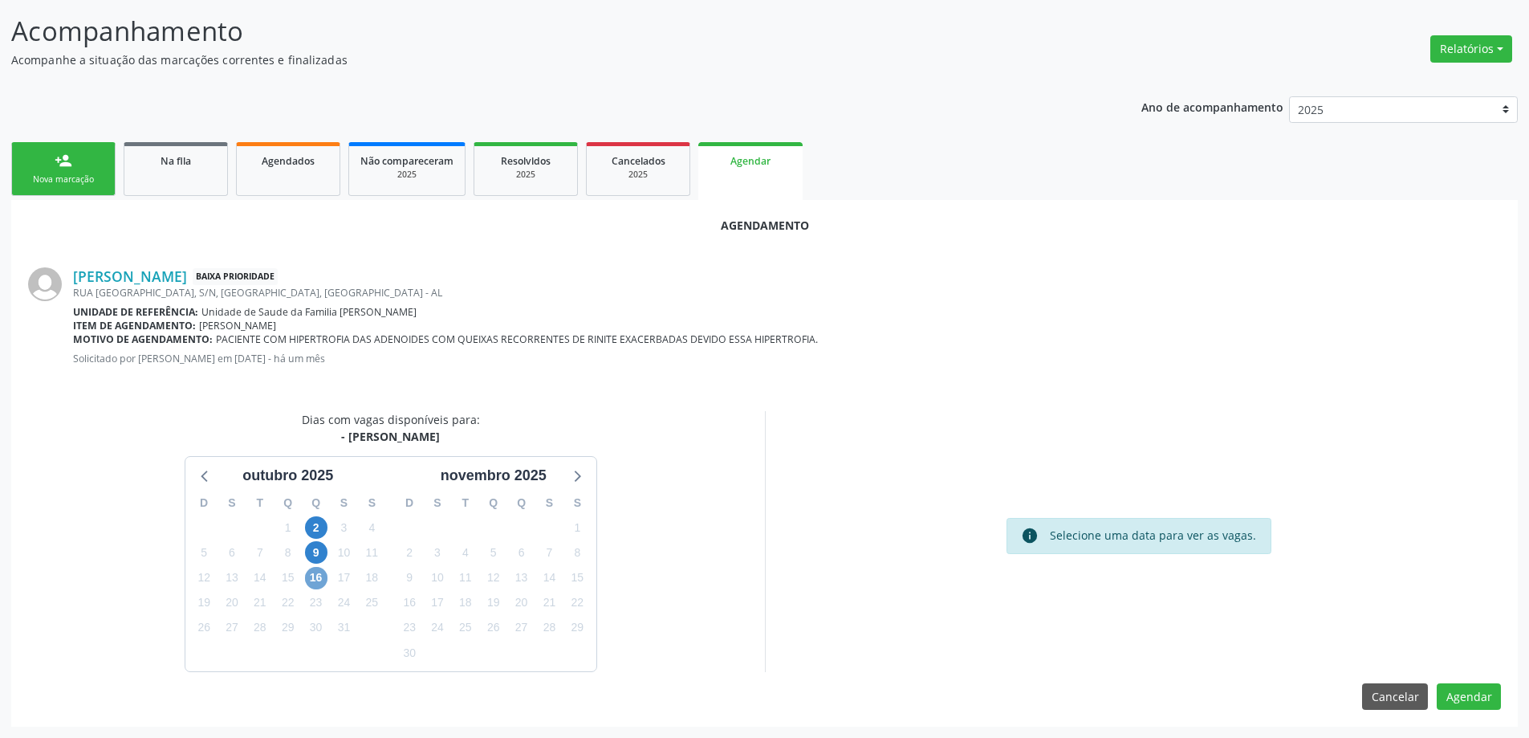
click at [311, 584] on span "16" at bounding box center [316, 578] width 22 height 22
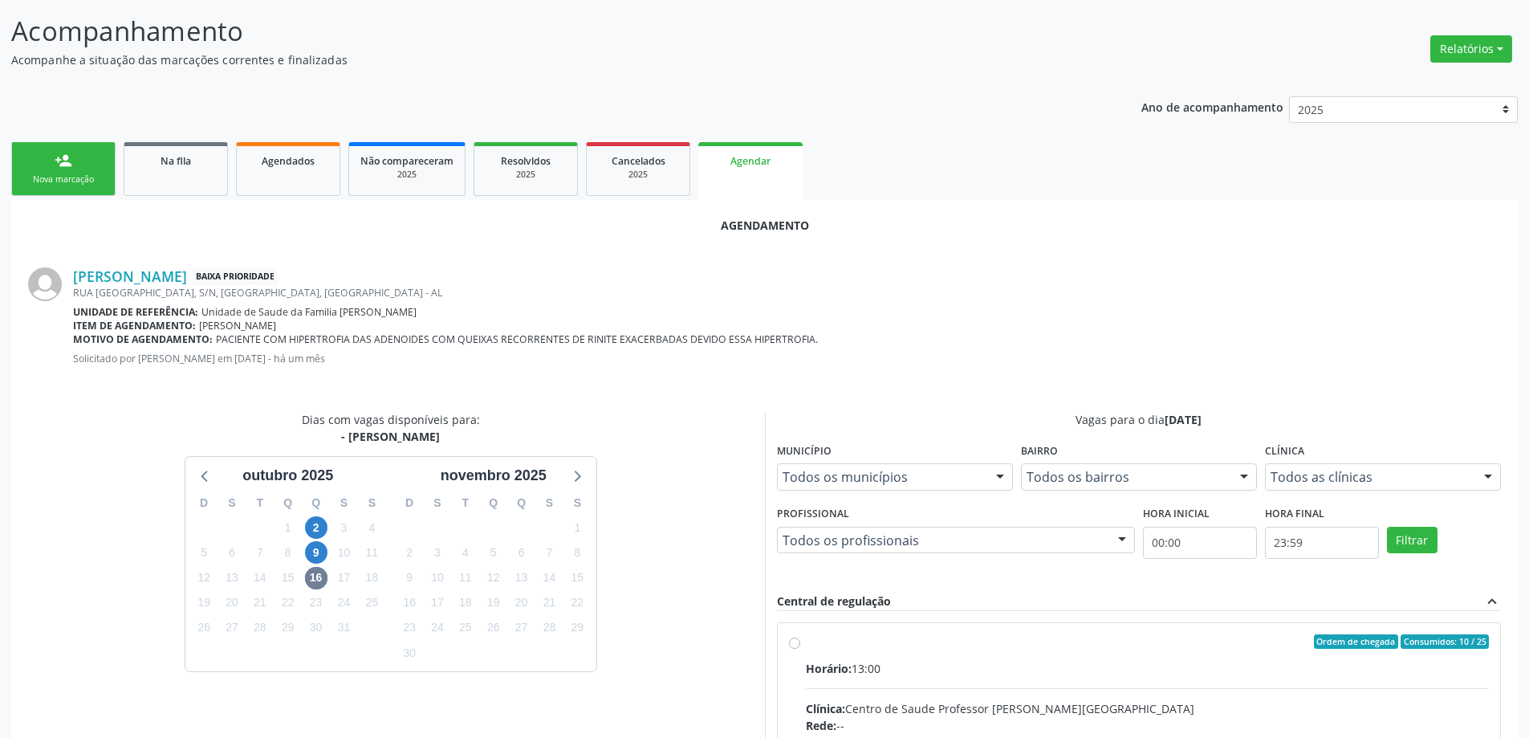
click at [793, 644] on input "Ordem de chegada Consumidos: 10 / 25 Horário: 13:00 Clínica: Centro de Saude Pr…" at bounding box center [794, 641] width 11 height 14
radio input "true"
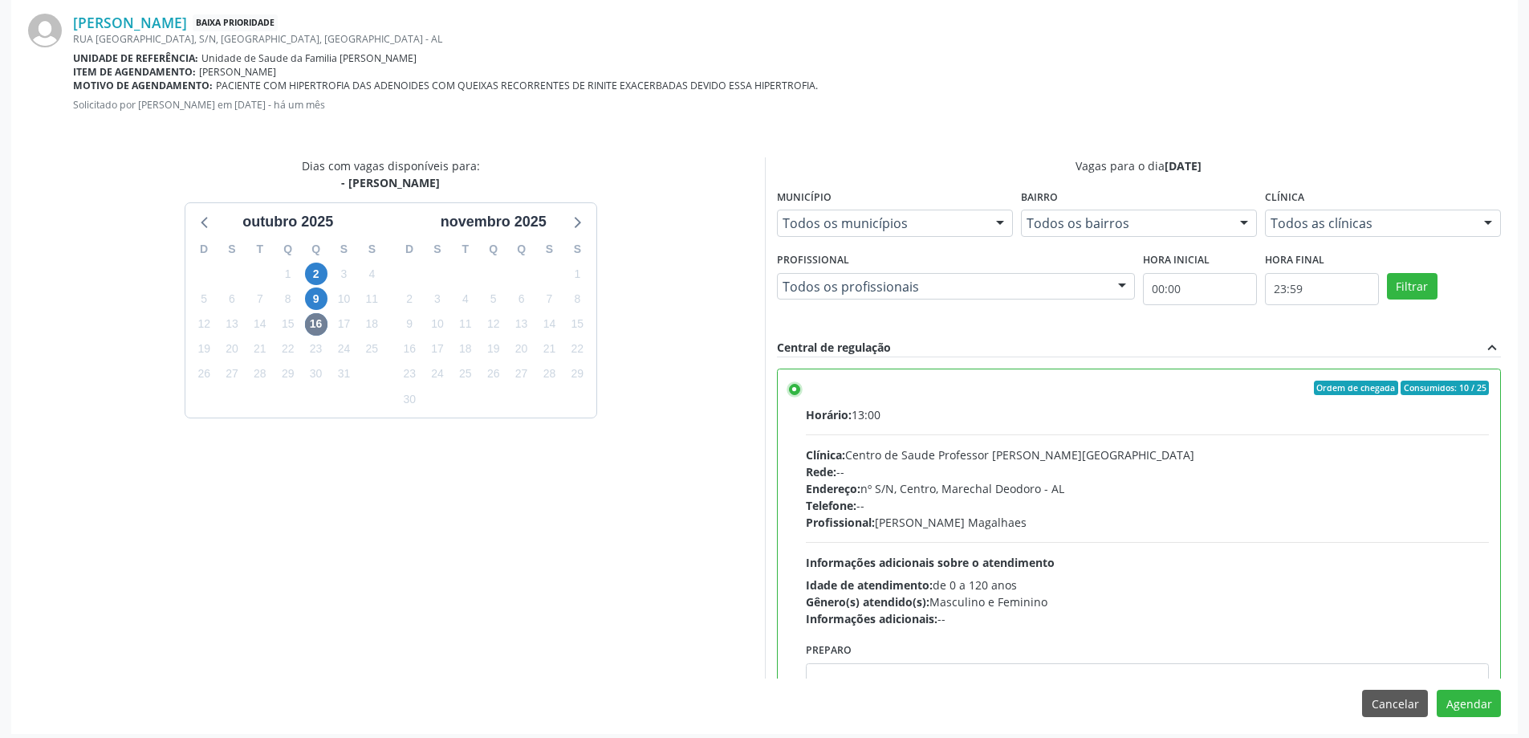
scroll to position [474, 0]
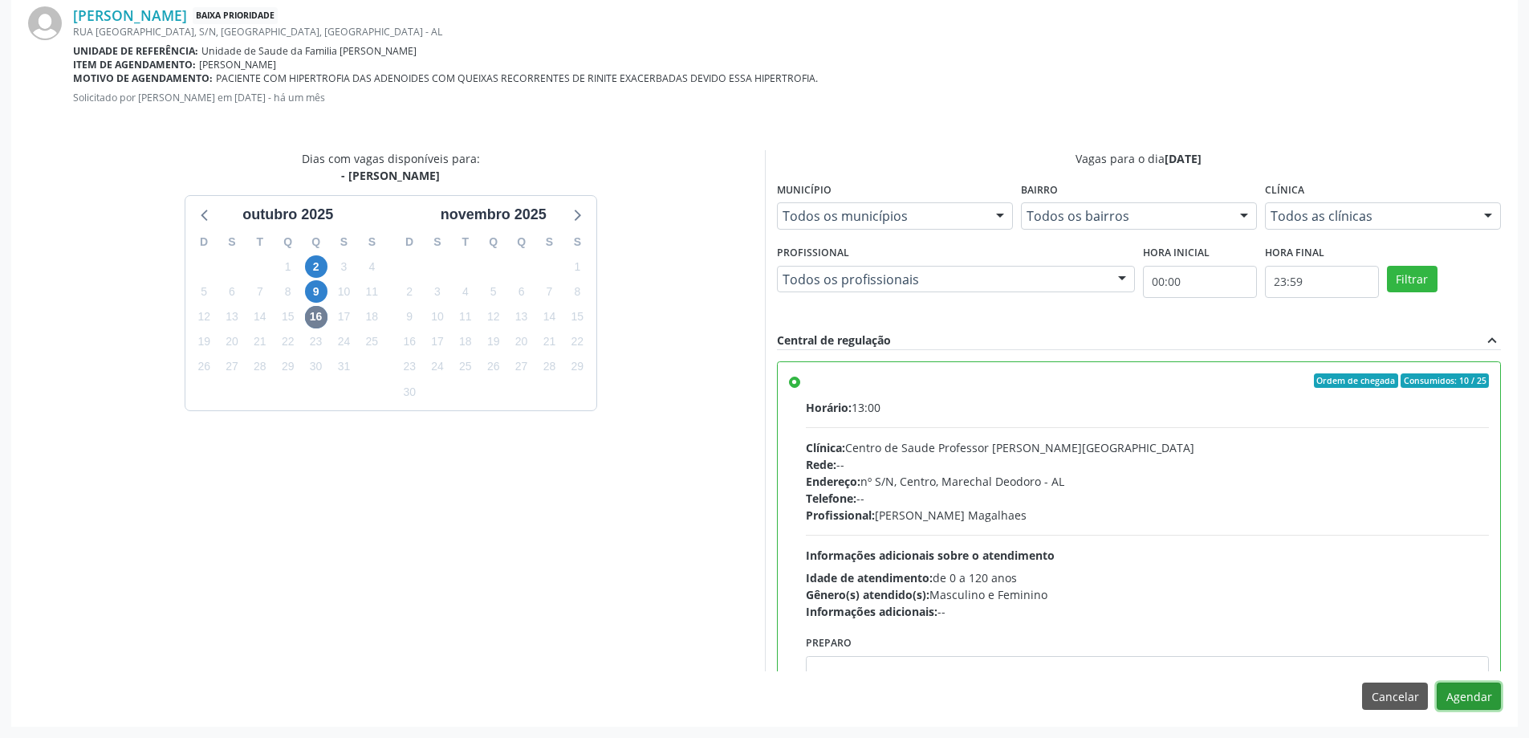
click at [1445, 704] on button "Agendar" at bounding box center [1469, 695] width 64 height 27
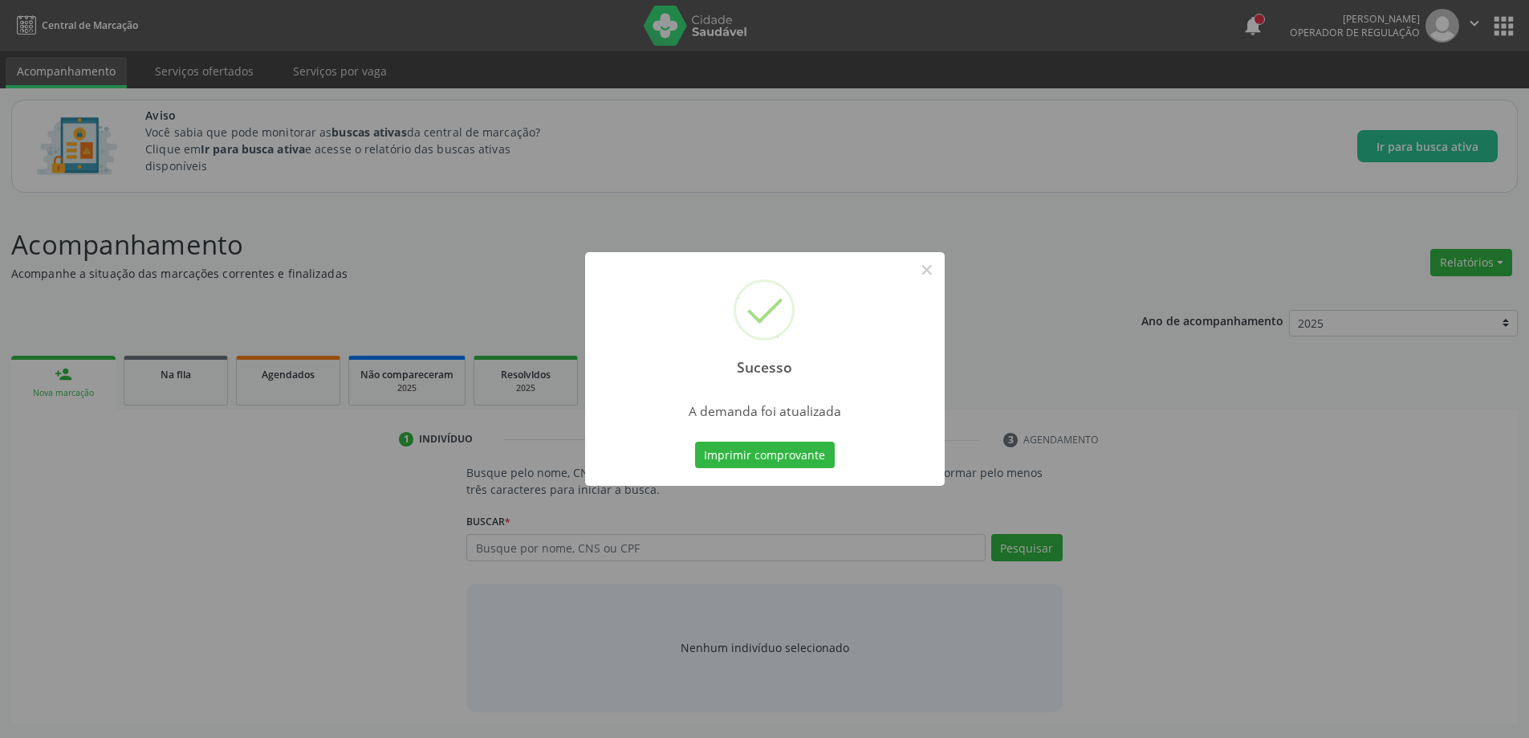
scroll to position [0, 0]
click at [925, 268] on button "×" at bounding box center [932, 269] width 27 height 27
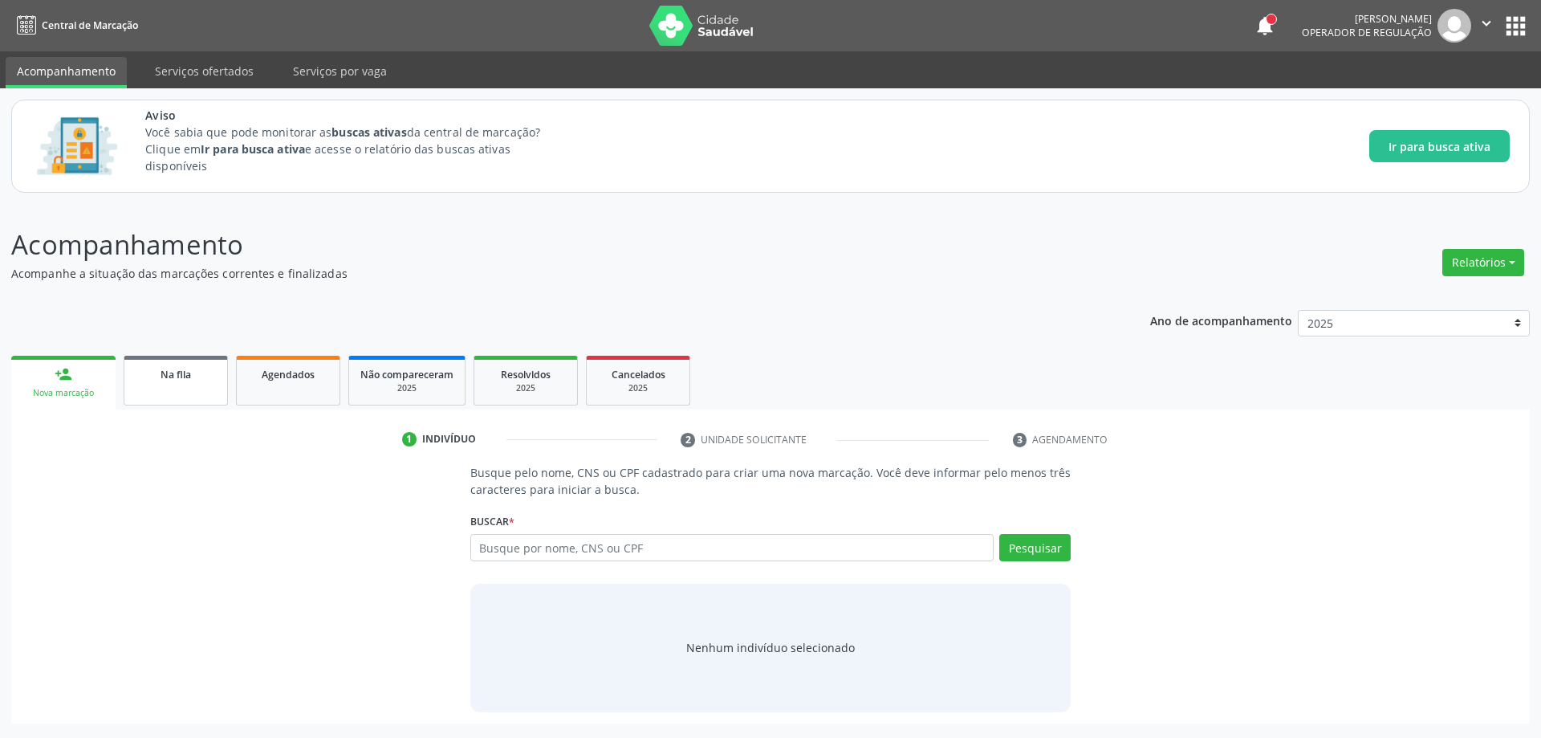
click at [161, 377] on span "Na fila" at bounding box center [176, 375] width 31 height 14
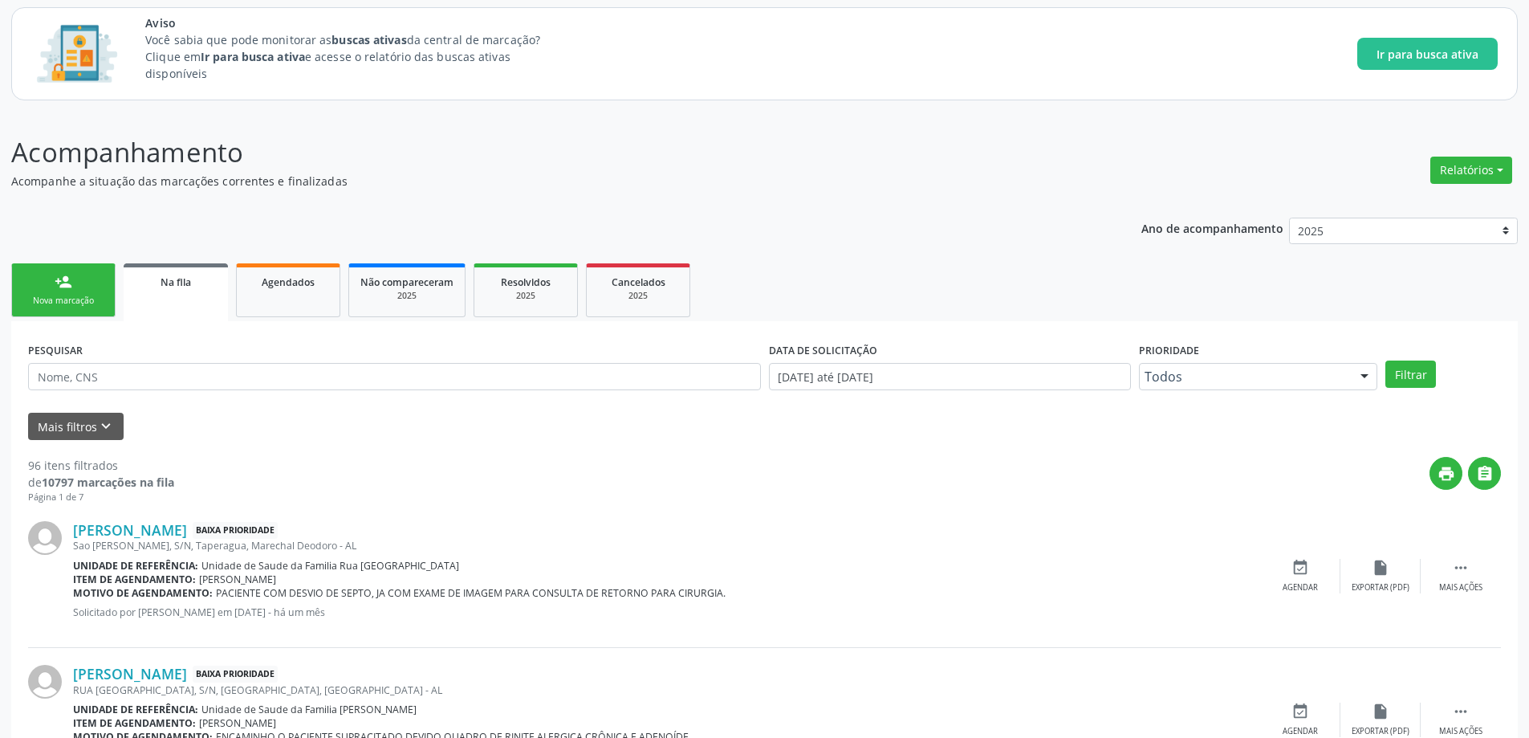
scroll to position [321, 0]
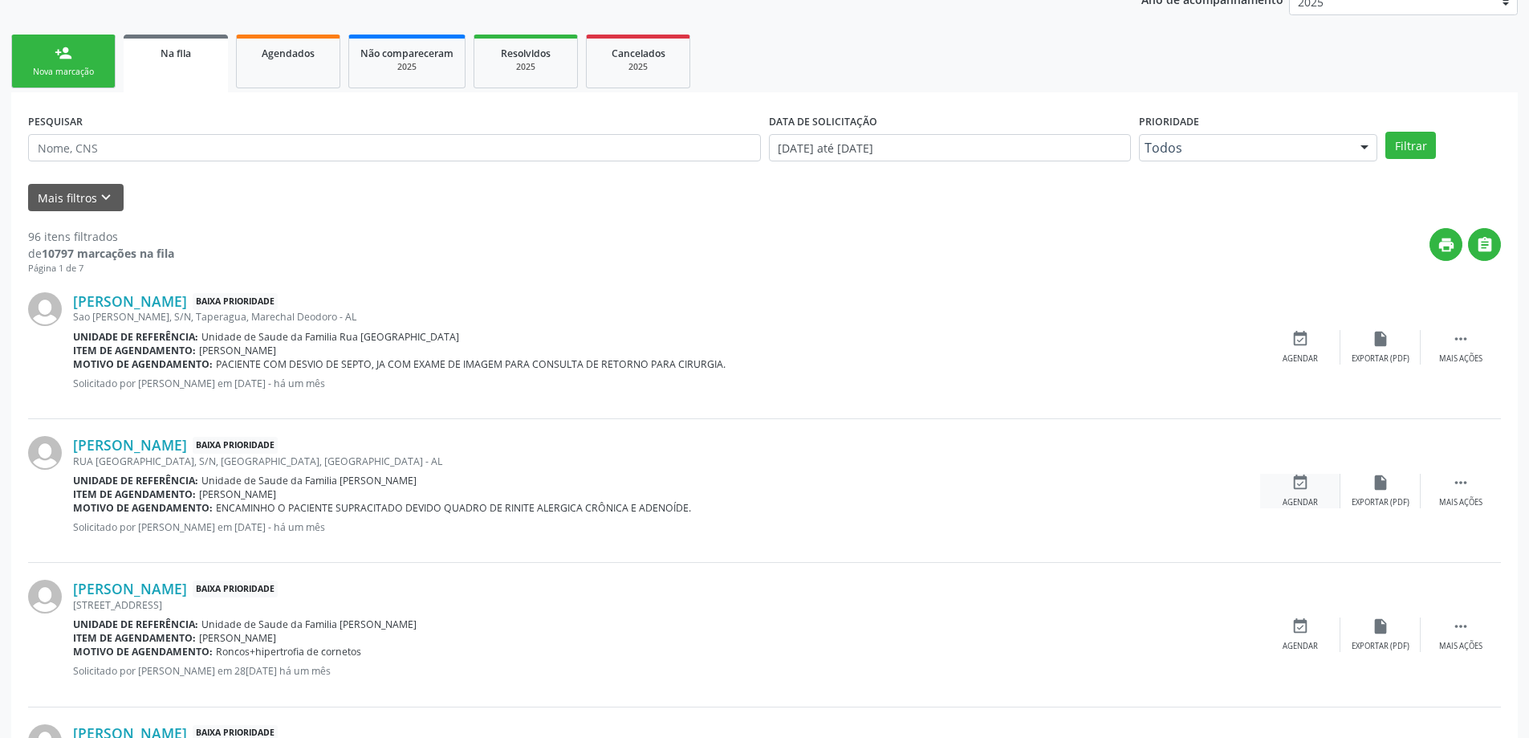
click at [1302, 499] on div "Agendar" at bounding box center [1300, 502] width 35 height 11
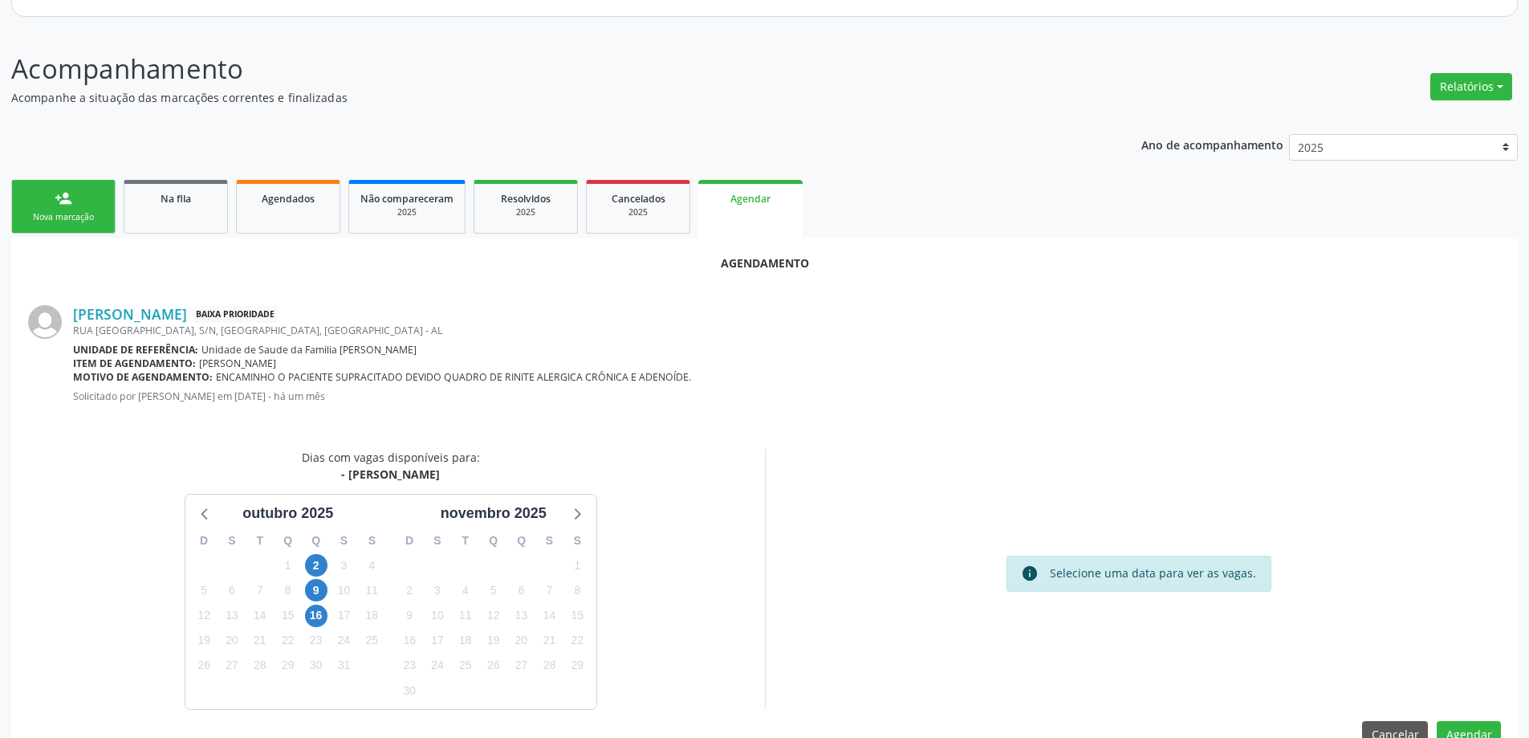
scroll to position [214, 0]
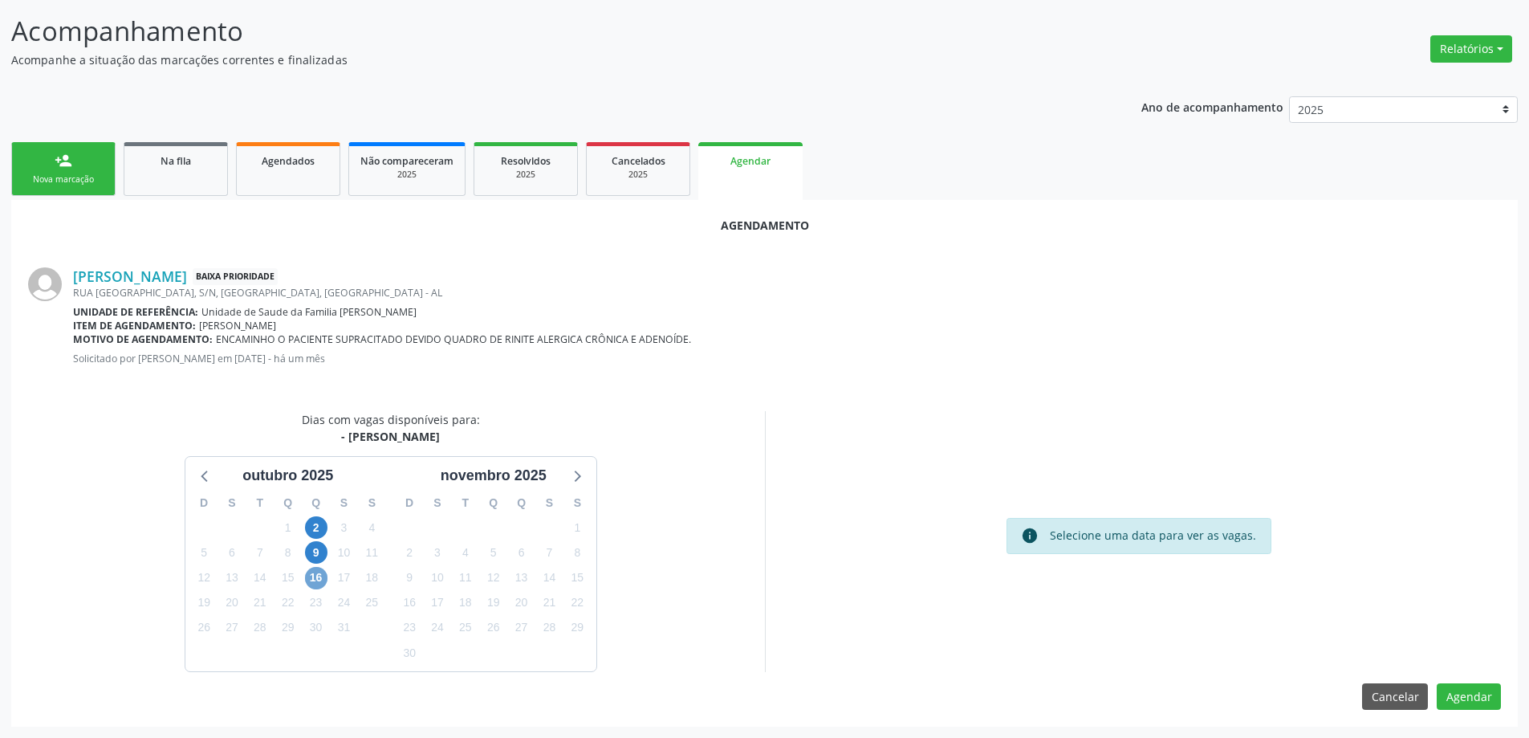
click at [326, 580] on span "16" at bounding box center [316, 578] width 22 height 22
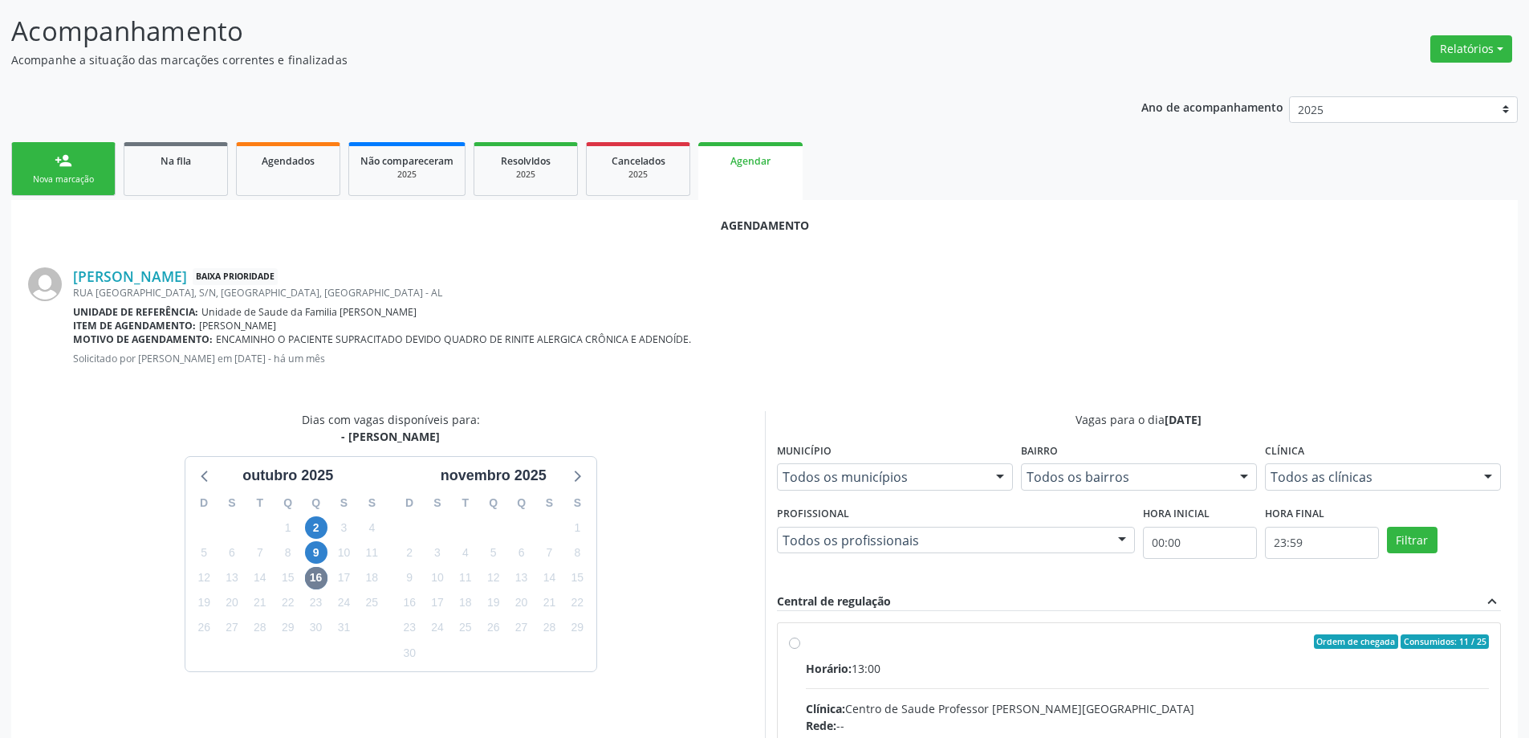
click at [789, 645] on input "Ordem de chegada Consumidos: 11 / 25 Horário: 13:00 Clínica: Centro de Saude Pr…" at bounding box center [794, 641] width 11 height 14
radio input "true"
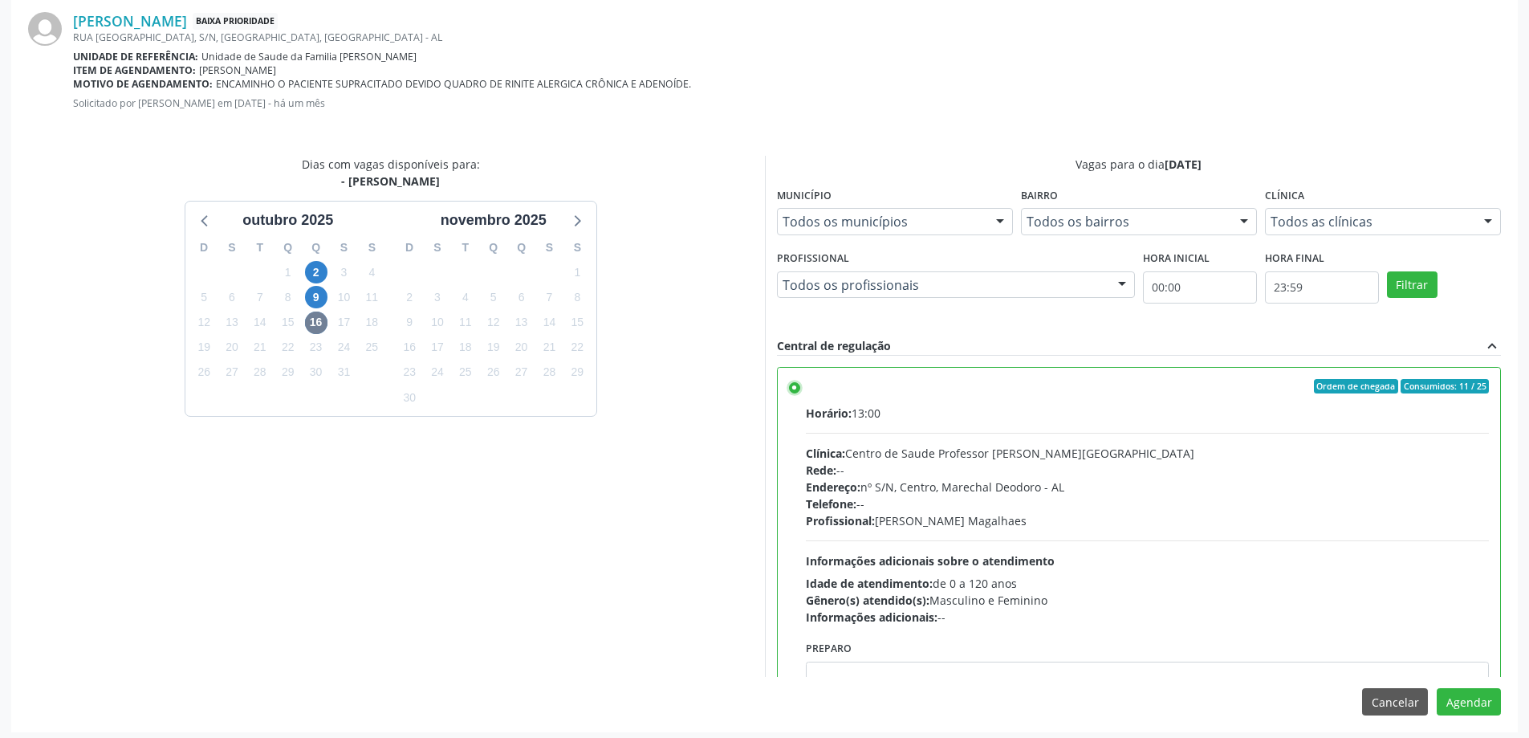
scroll to position [474, 0]
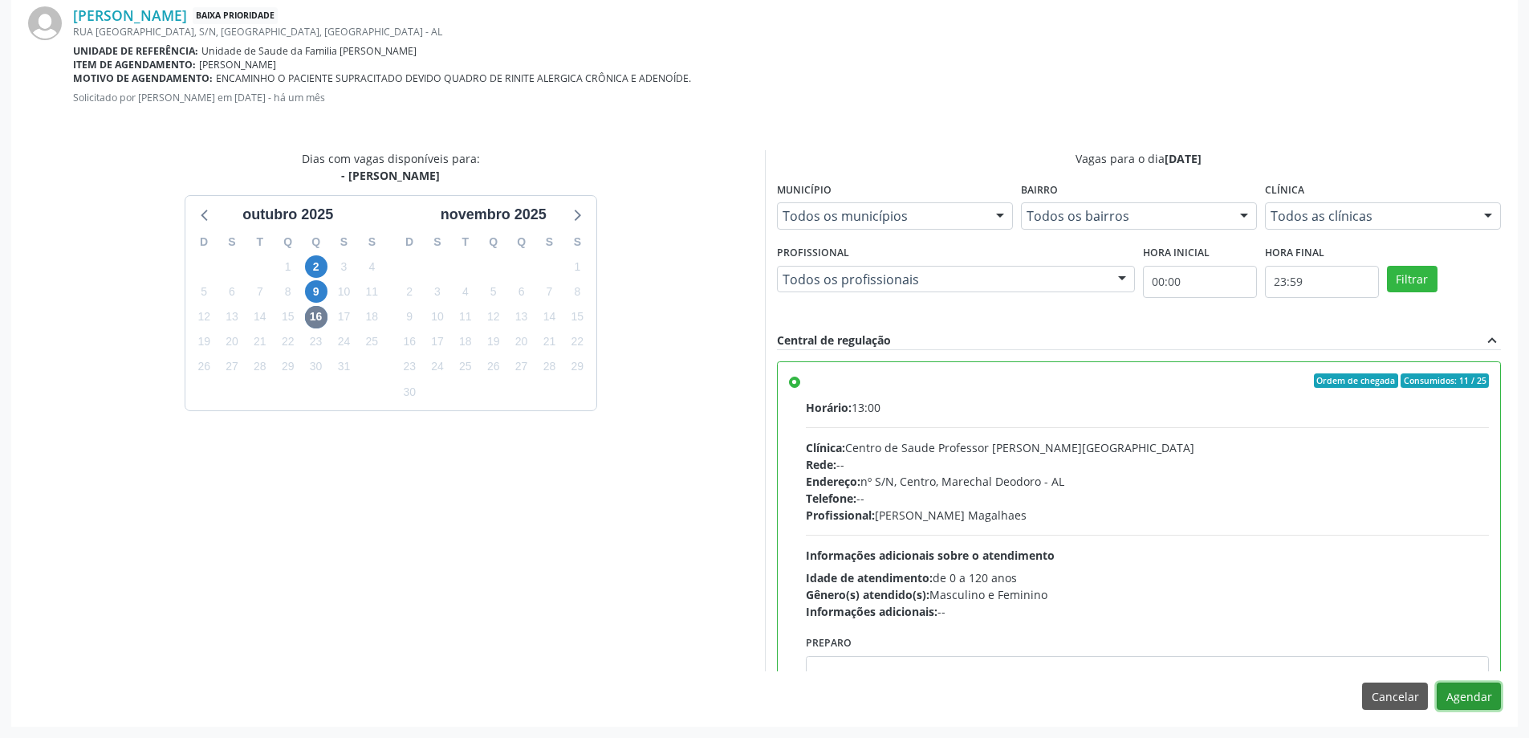
click at [1476, 709] on button "Agendar" at bounding box center [1469, 695] width 64 height 27
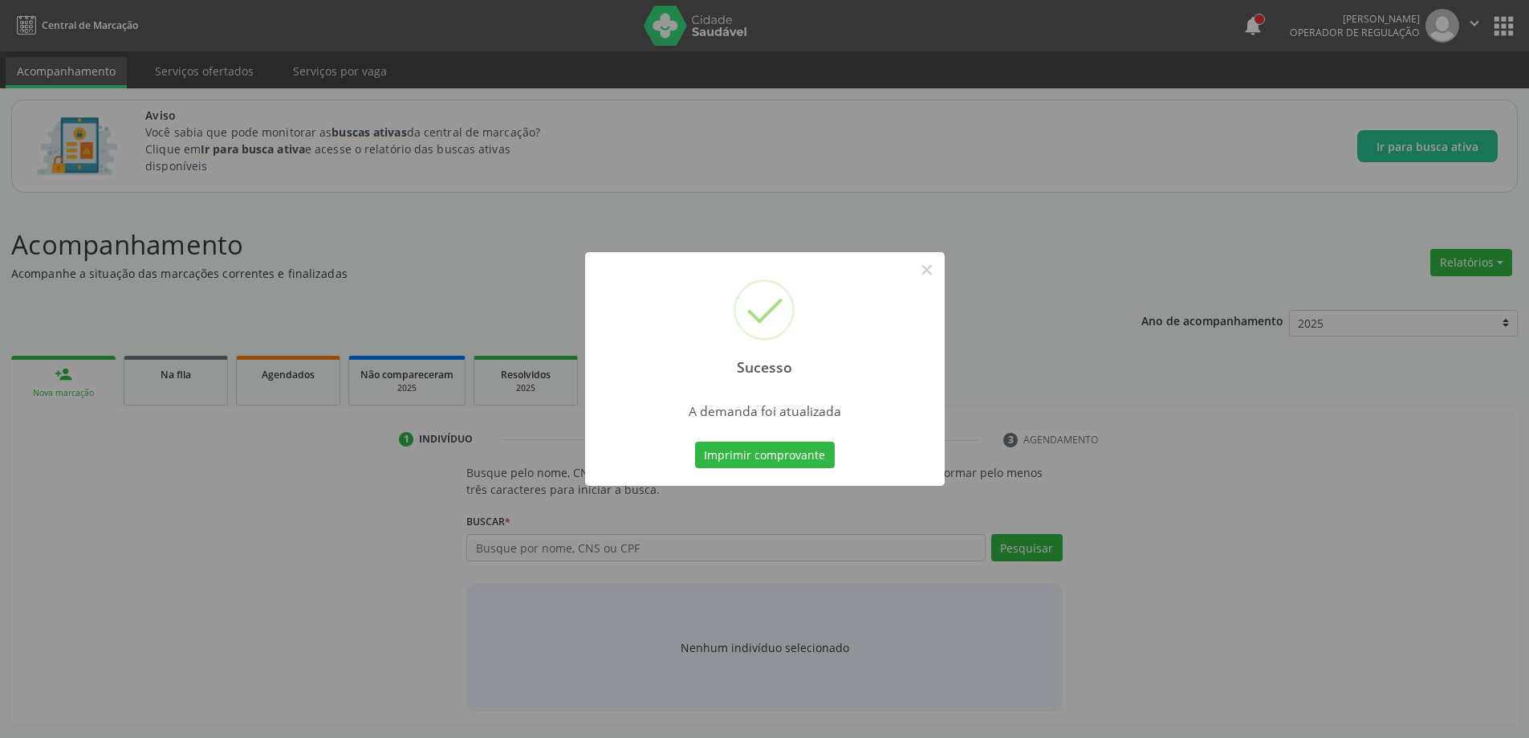
scroll to position [0, 0]
click at [926, 266] on button "×" at bounding box center [932, 269] width 27 height 27
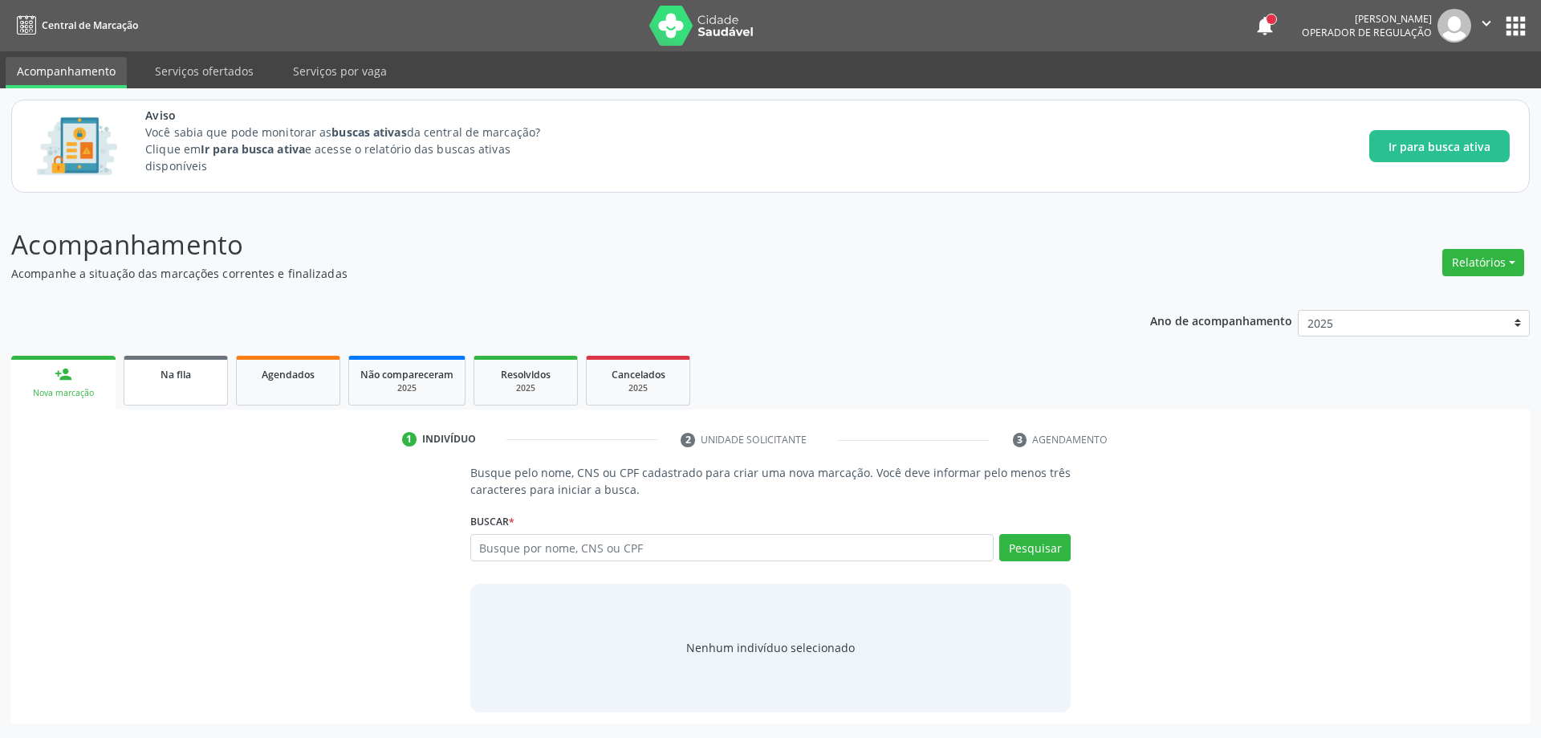
click at [148, 393] on link "Na fila" at bounding box center [176, 381] width 104 height 50
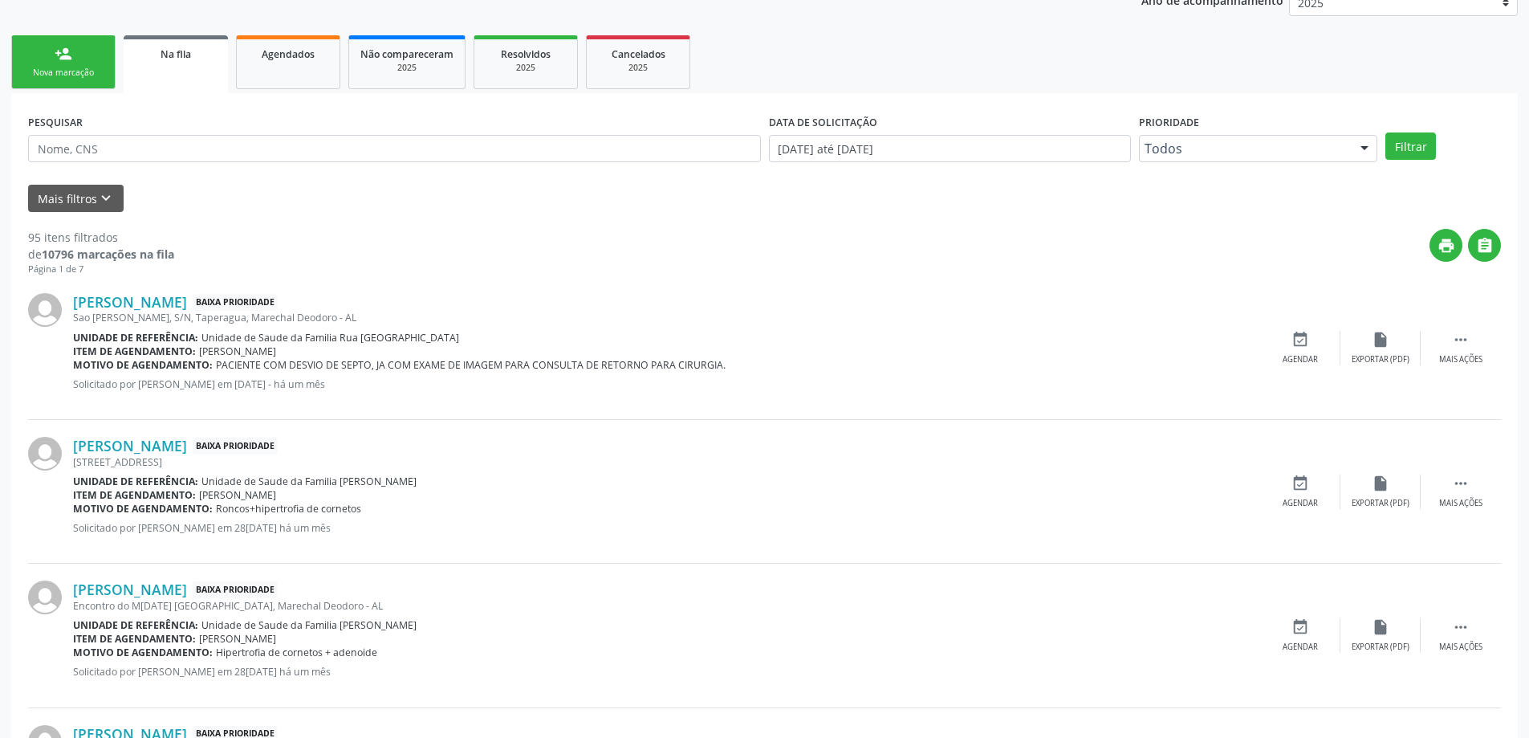
scroll to position [321, 0]
click at [110, 443] on link "[PERSON_NAME]" at bounding box center [130, 445] width 114 height 18
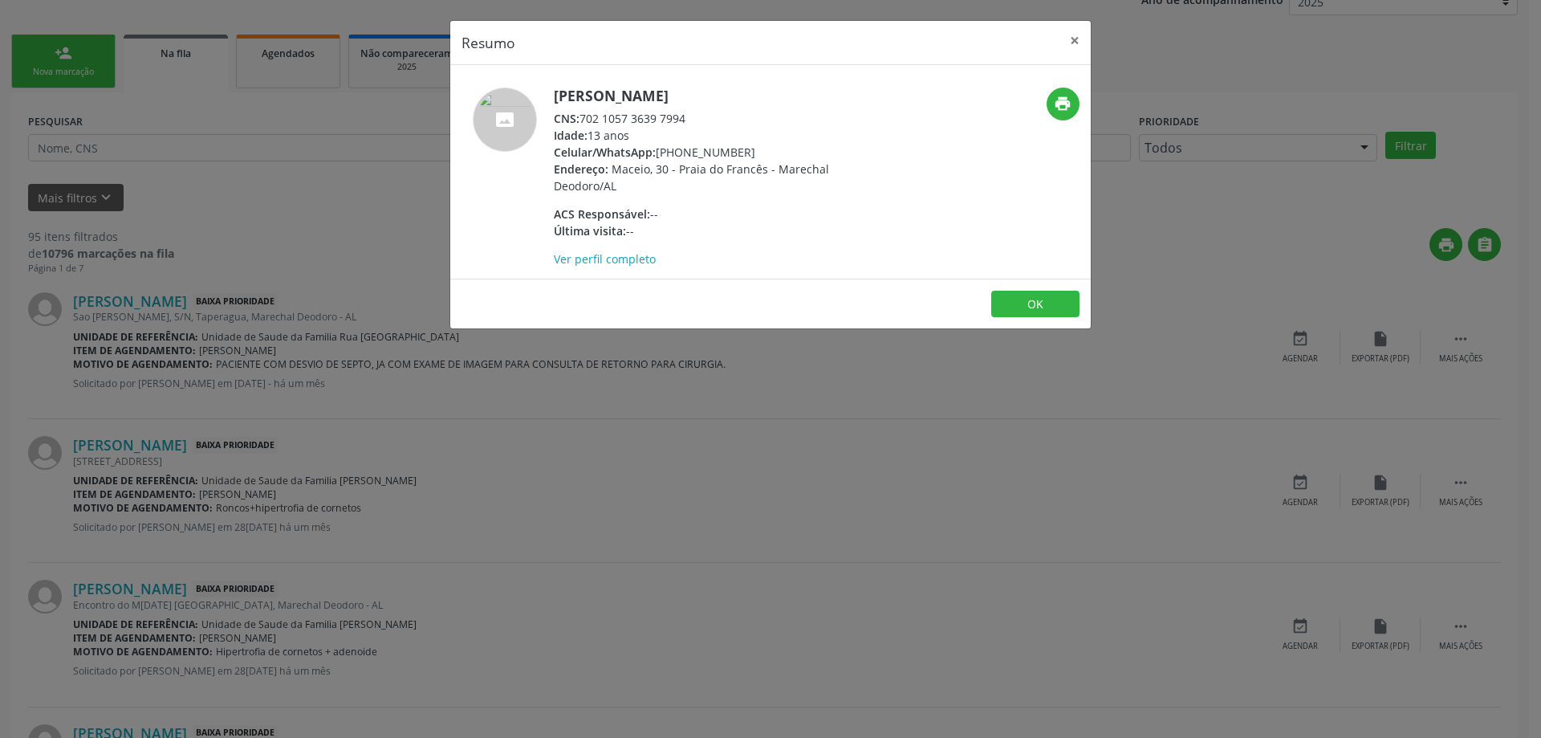
drag, startPoint x: 685, startPoint y: 133, endPoint x: 577, endPoint y: 138, distance: 107.7
click at [577, 127] on div "CNS: 702 1057 3639 7994" at bounding box center [710, 118] width 312 height 17
click at [577, 126] on span "CNS:" at bounding box center [567, 118] width 26 height 15
drag, startPoint x: 584, startPoint y: 132, endPoint x: 694, endPoint y: 135, distance: 110.8
click at [694, 127] on div "CNS: 702 1057 3639 7994" at bounding box center [710, 118] width 312 height 17
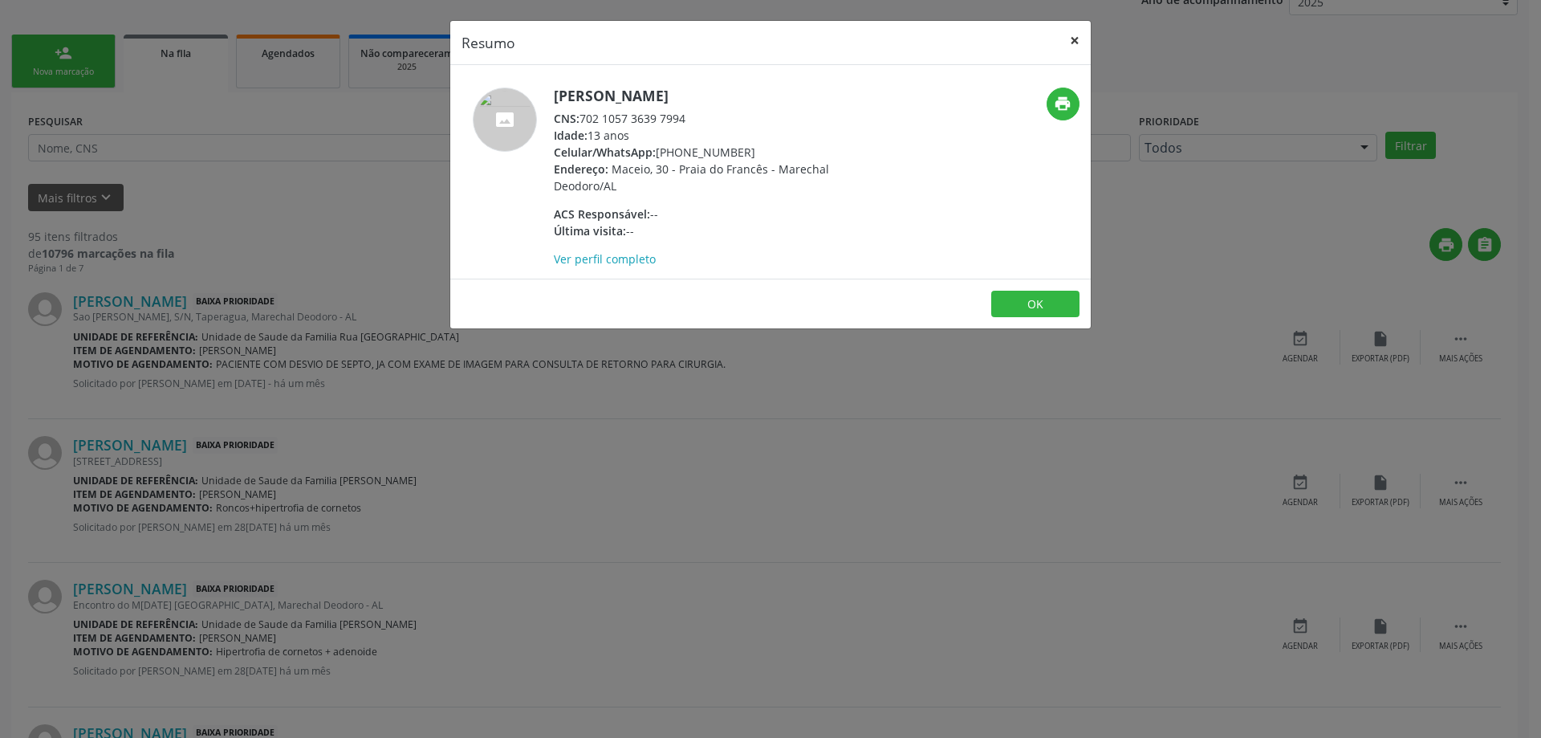
click at [1073, 33] on button "×" at bounding box center [1075, 40] width 32 height 39
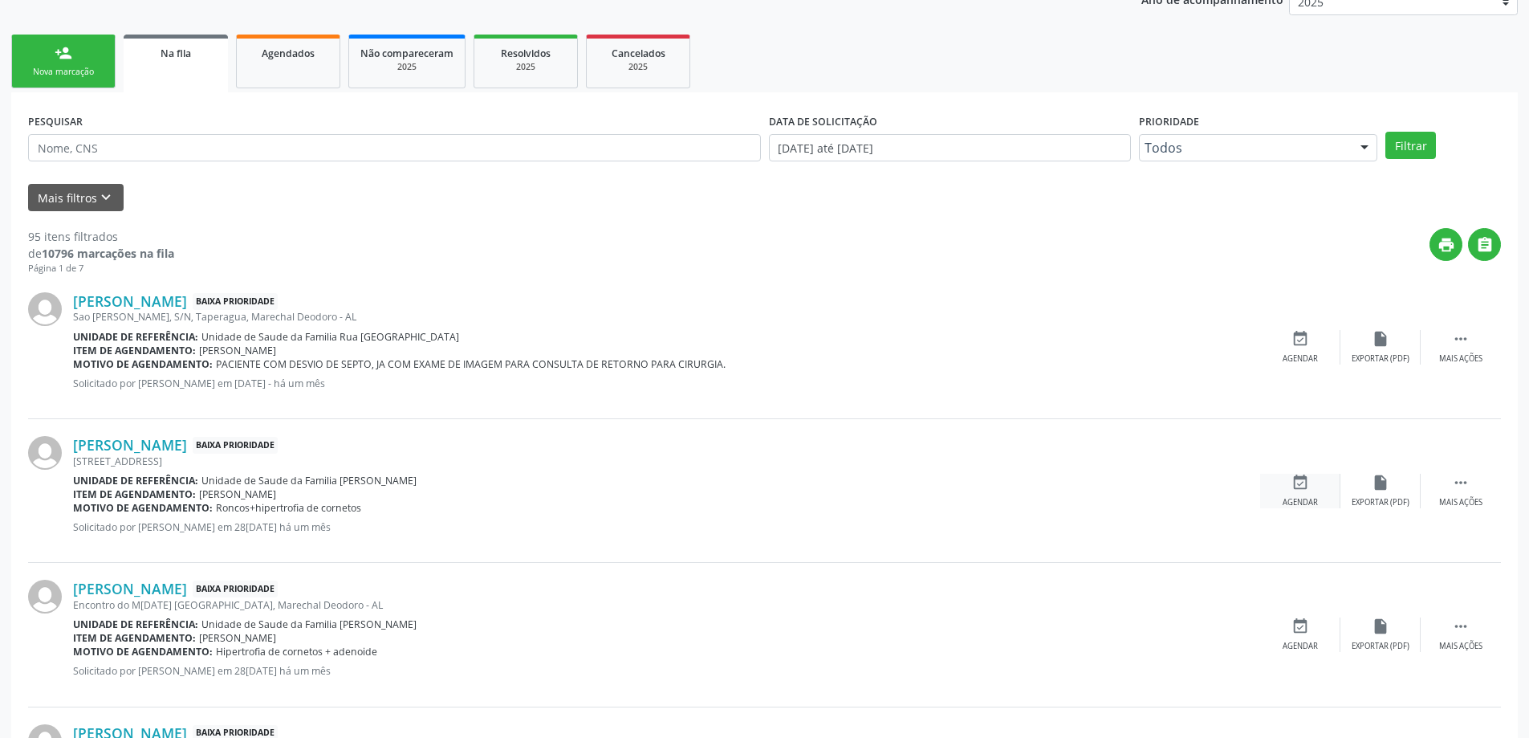
click at [1328, 495] on div "event_available Agendar" at bounding box center [1300, 491] width 80 height 35
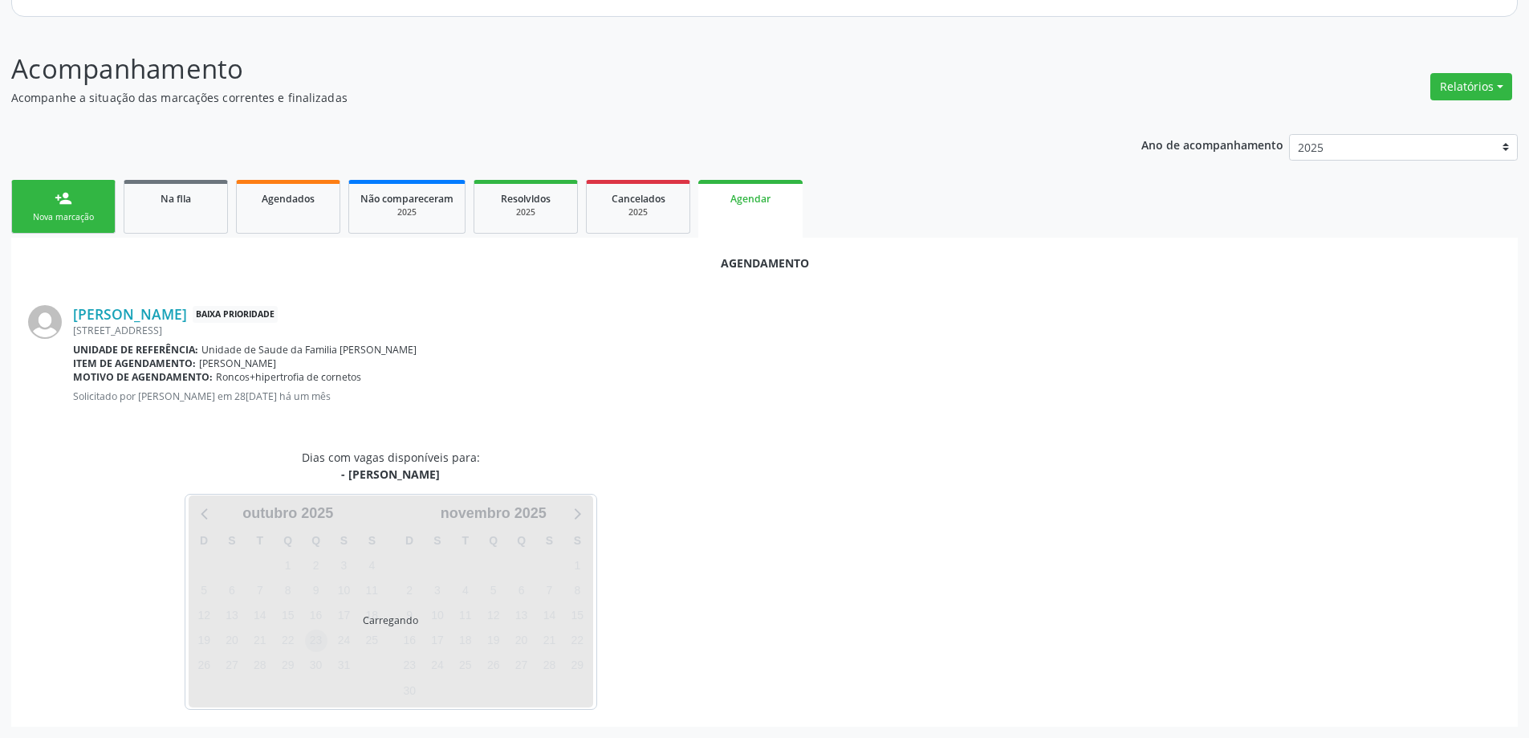
scroll to position [214, 0]
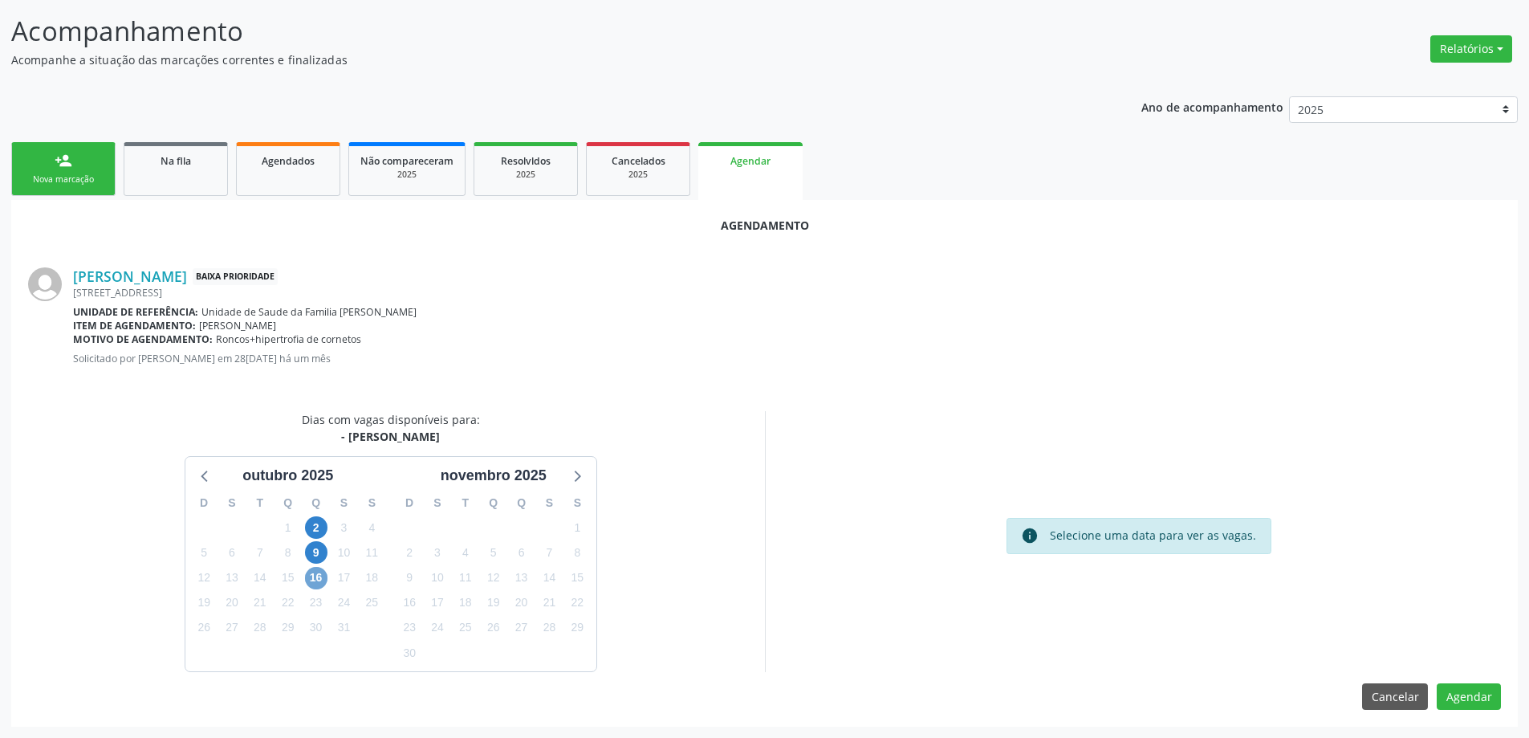
click at [316, 584] on span "16" at bounding box center [316, 578] width 22 height 22
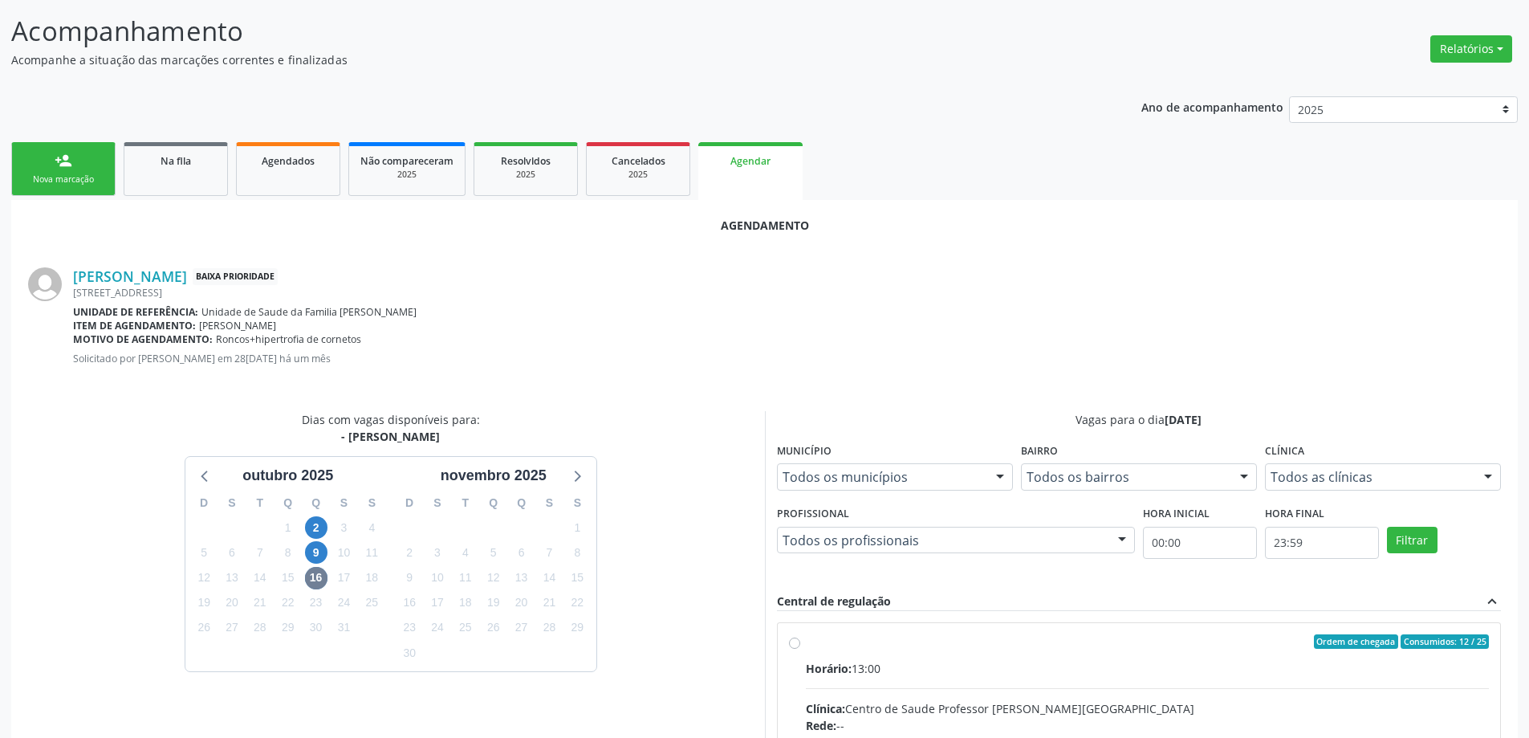
click at [795, 648] on input "Ordem de chegada Consumidos: 12 / 25 Horário: 13:00 Clínica: Centro de Saude Pr…" at bounding box center [794, 641] width 11 height 14
radio input "true"
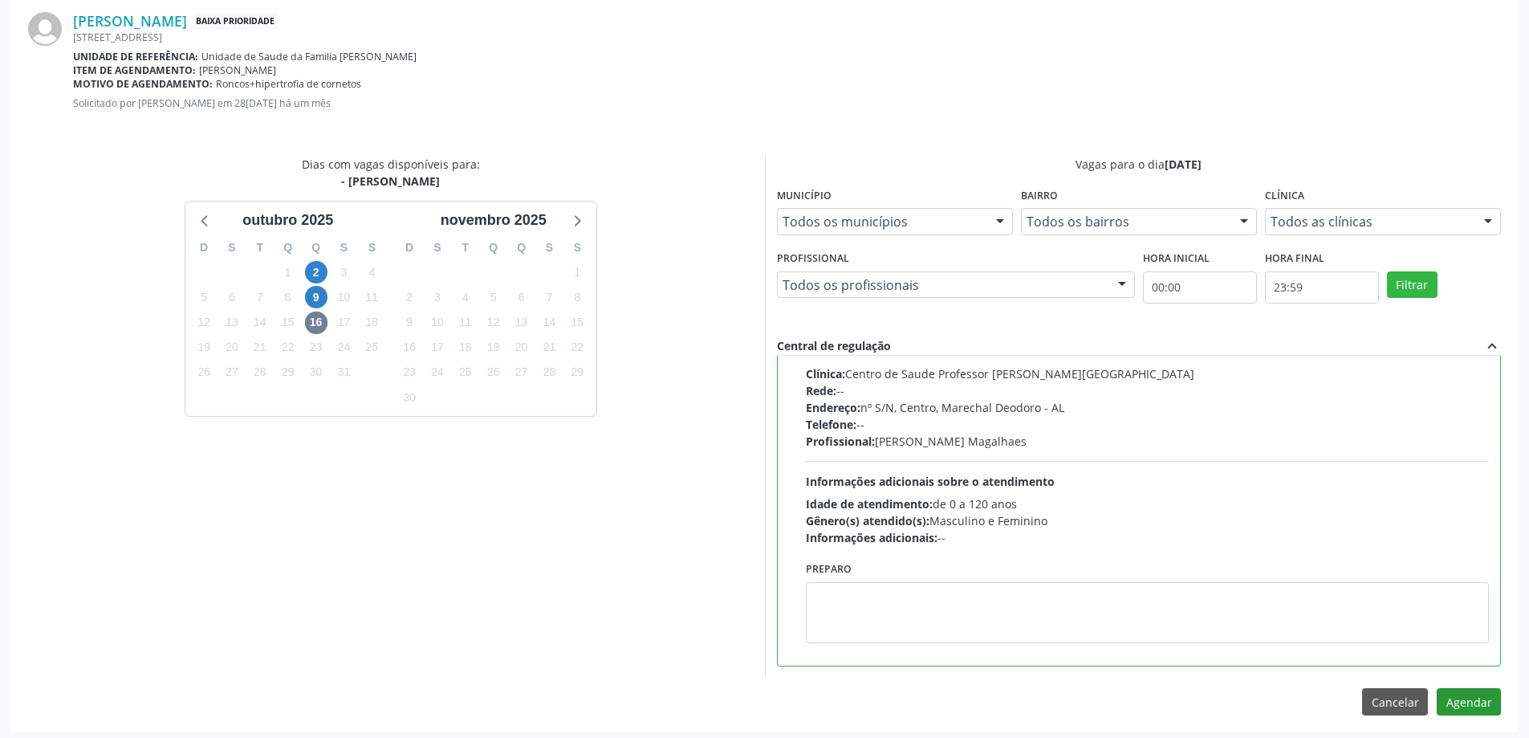
scroll to position [474, 0]
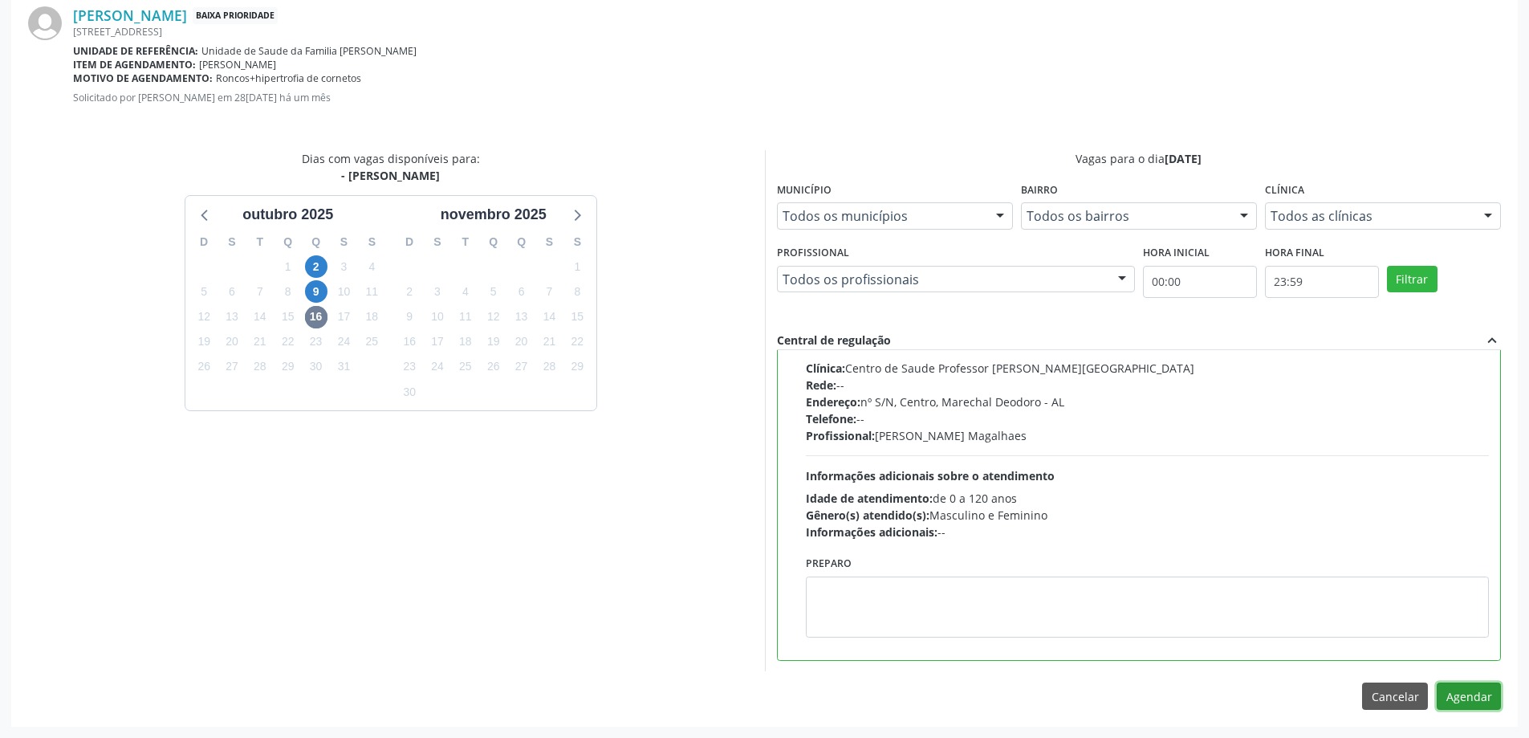
click at [1462, 694] on button "Agendar" at bounding box center [1469, 695] width 64 height 27
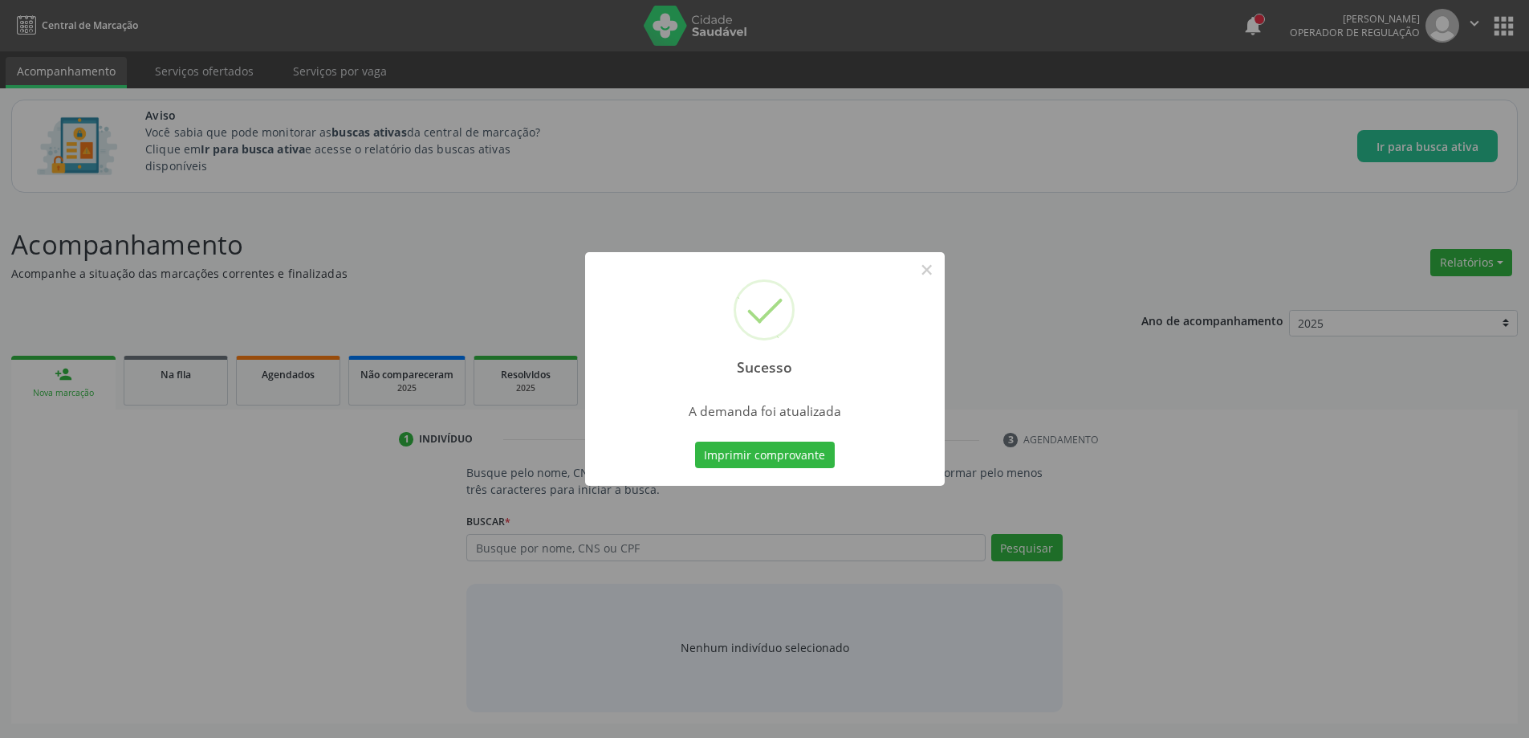
scroll to position [0, 0]
click at [937, 275] on button "×" at bounding box center [932, 269] width 27 height 27
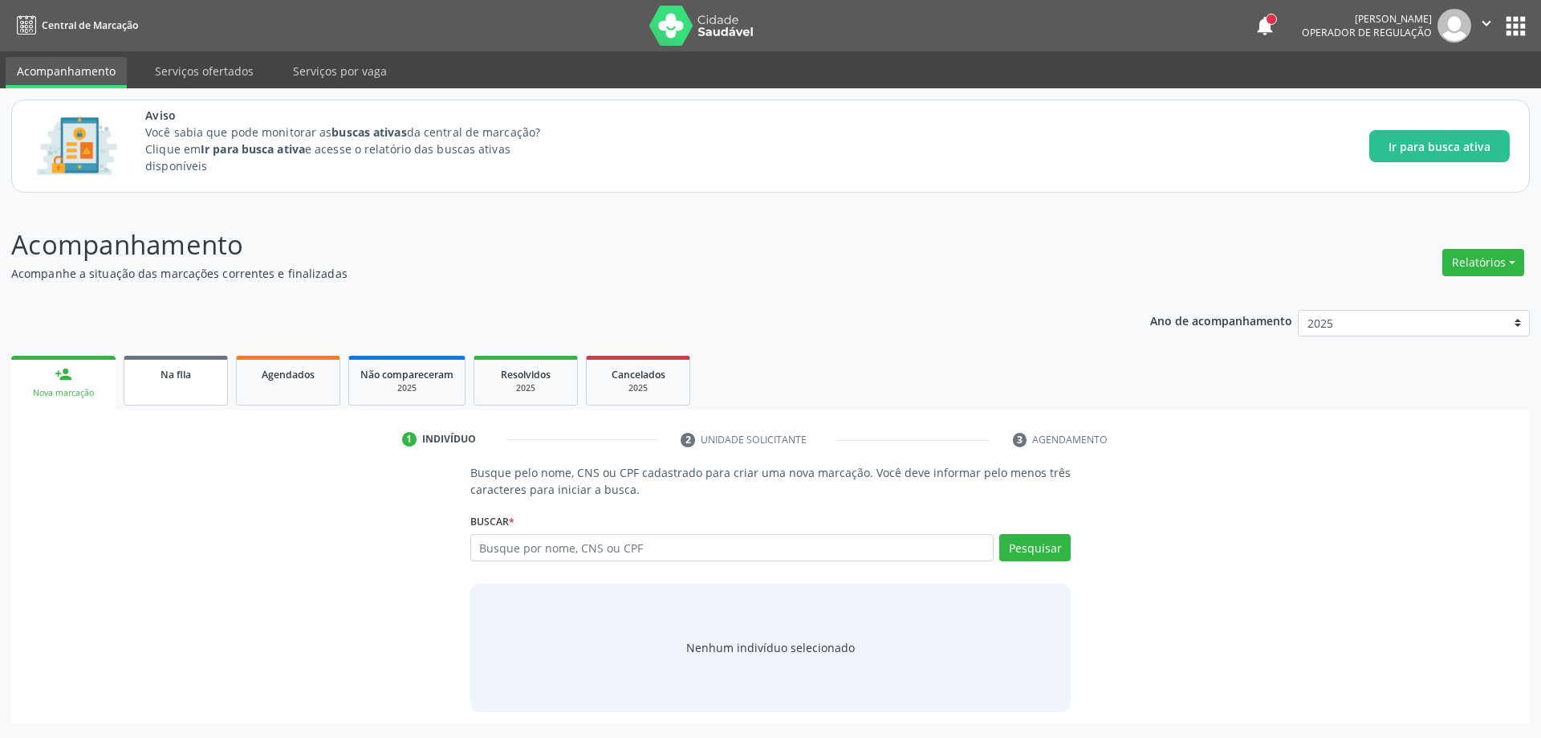
click at [177, 401] on link "Na fila" at bounding box center [176, 381] width 104 height 50
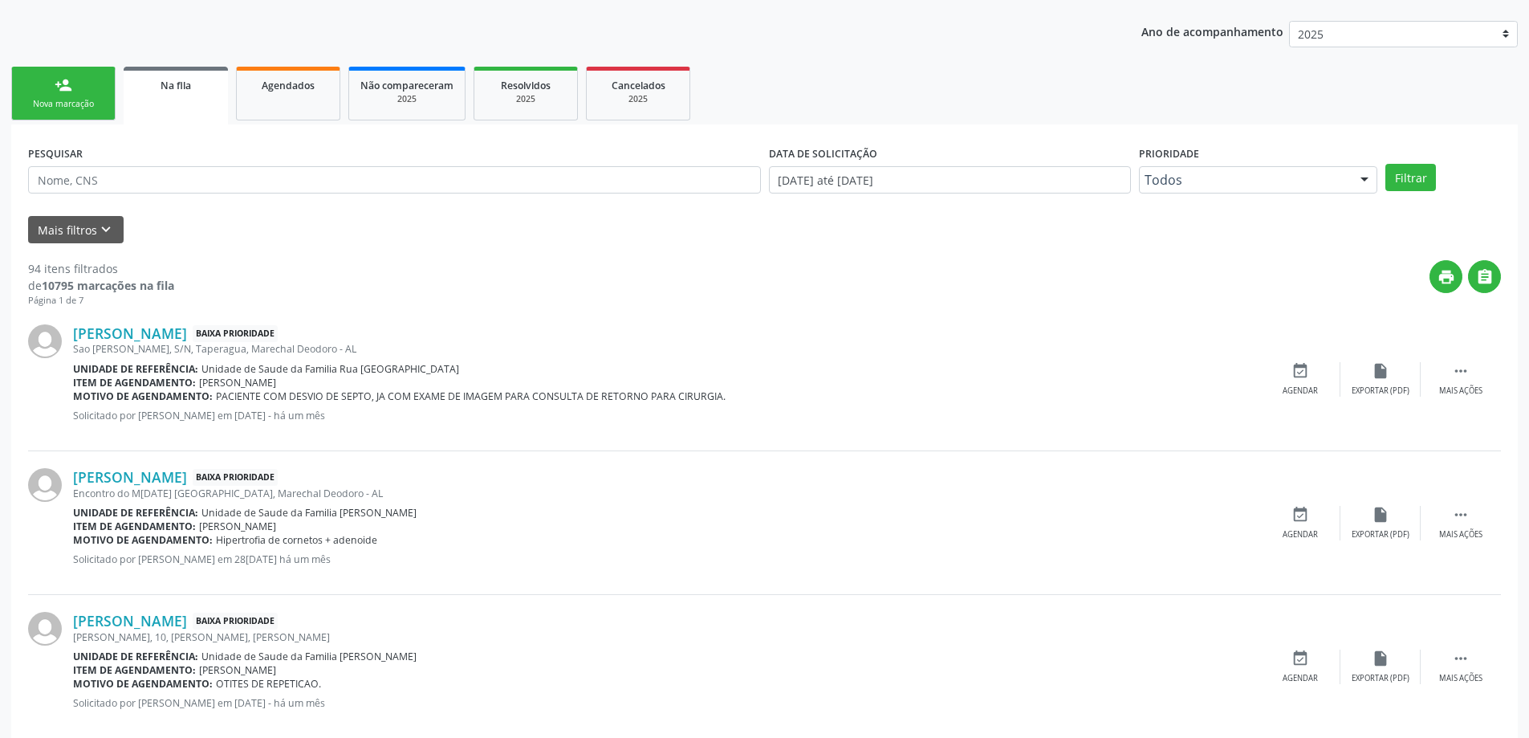
scroll to position [321, 0]
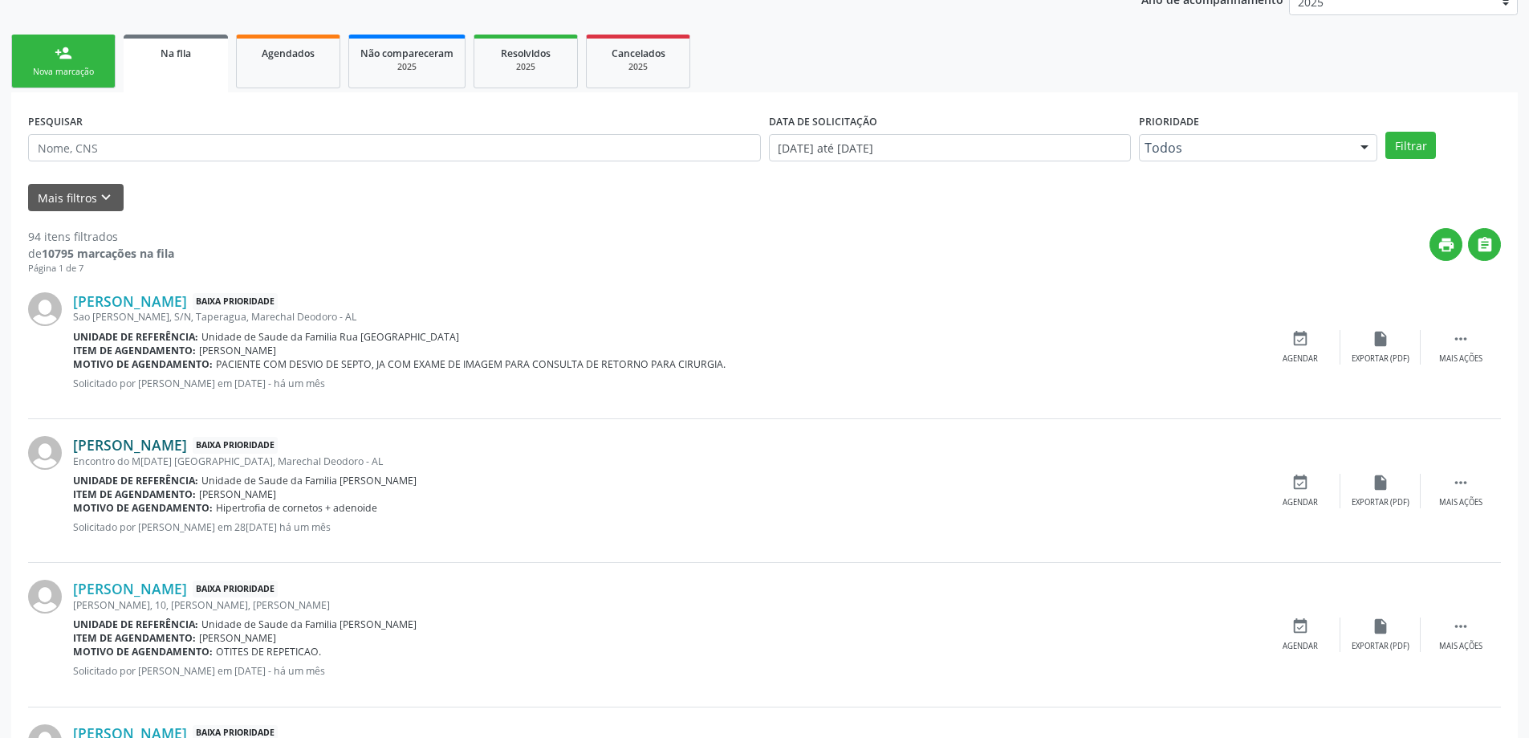
click at [161, 450] on link "[PERSON_NAME]" at bounding box center [130, 445] width 114 height 18
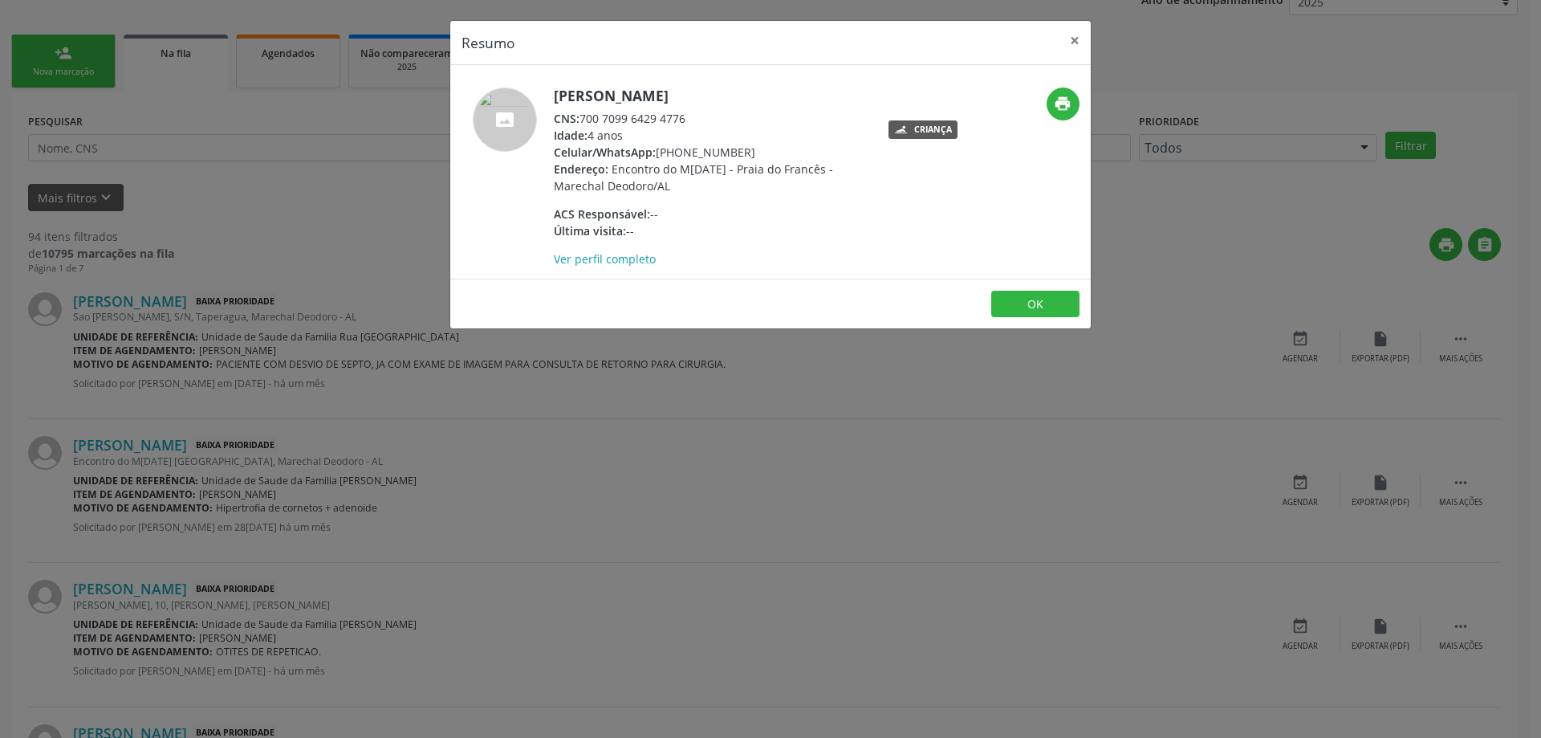
click at [683, 127] on div "Idade: 4 anos" at bounding box center [710, 135] width 312 height 17
drag, startPoint x: 686, startPoint y: 113, endPoint x: 583, endPoint y: 117, distance: 103.6
click at [583, 117] on div "CNS: 700 7099 6429 4776" at bounding box center [710, 118] width 312 height 17
click at [1069, 44] on button "×" at bounding box center [1075, 40] width 32 height 39
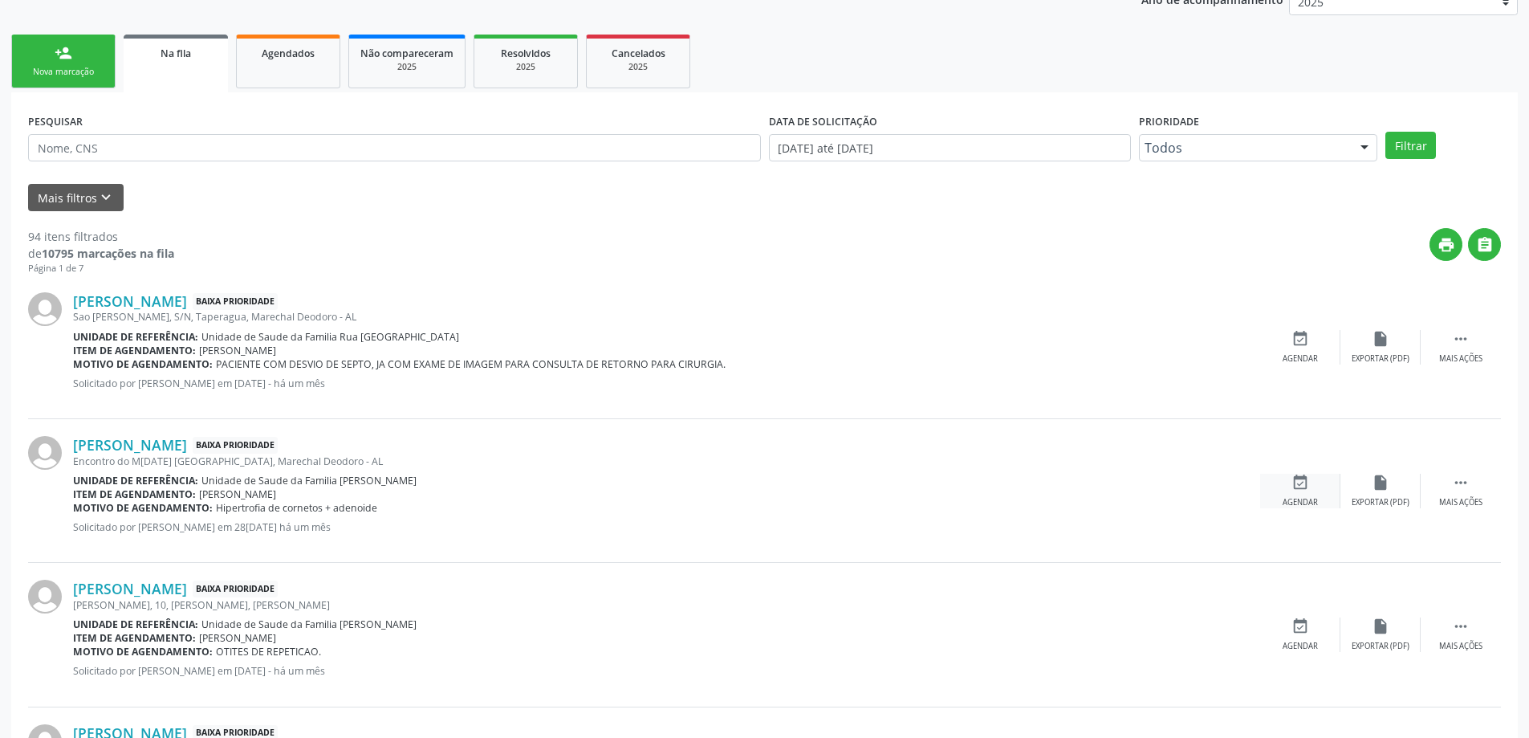
click at [1277, 494] on div "event_available Agendar" at bounding box center [1300, 491] width 80 height 35
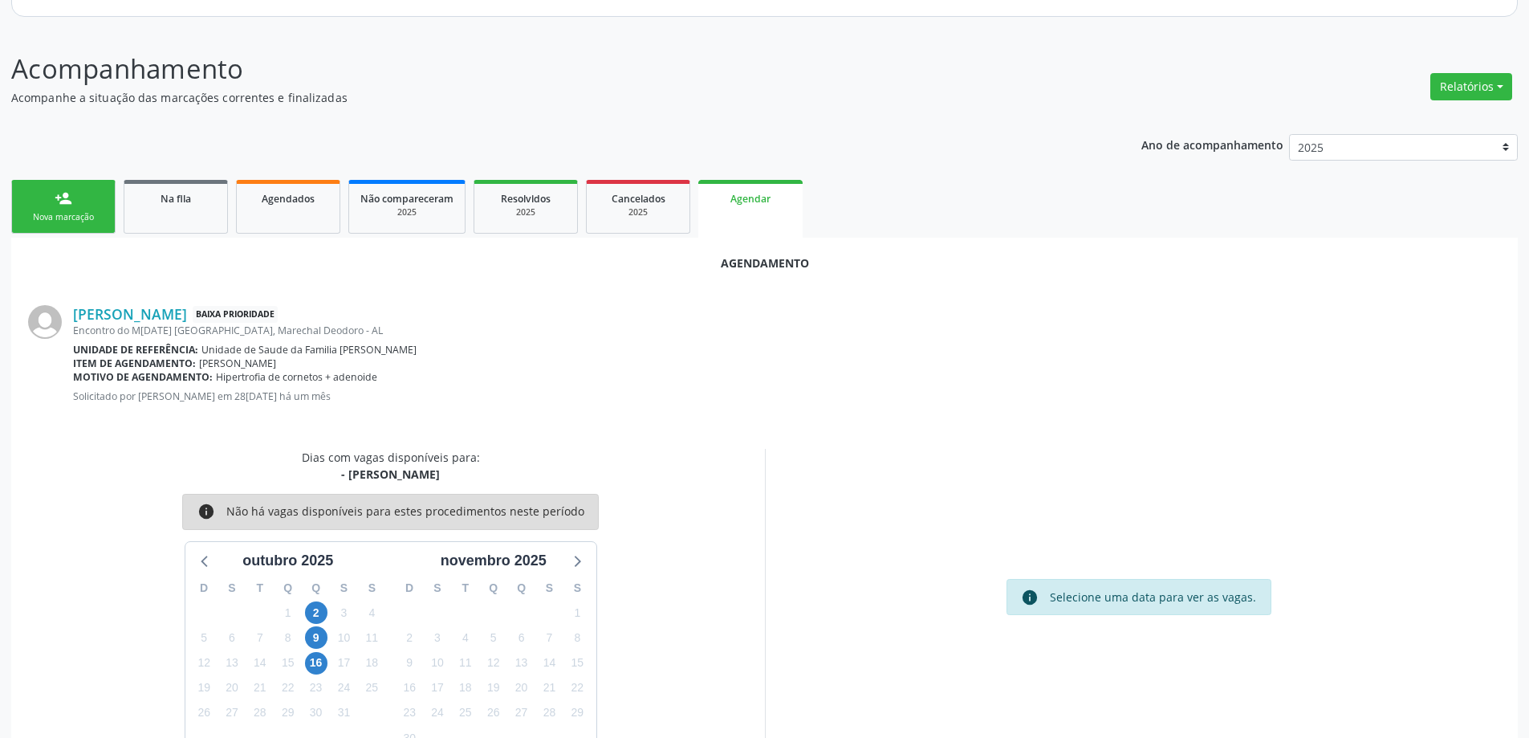
scroll to position [214, 0]
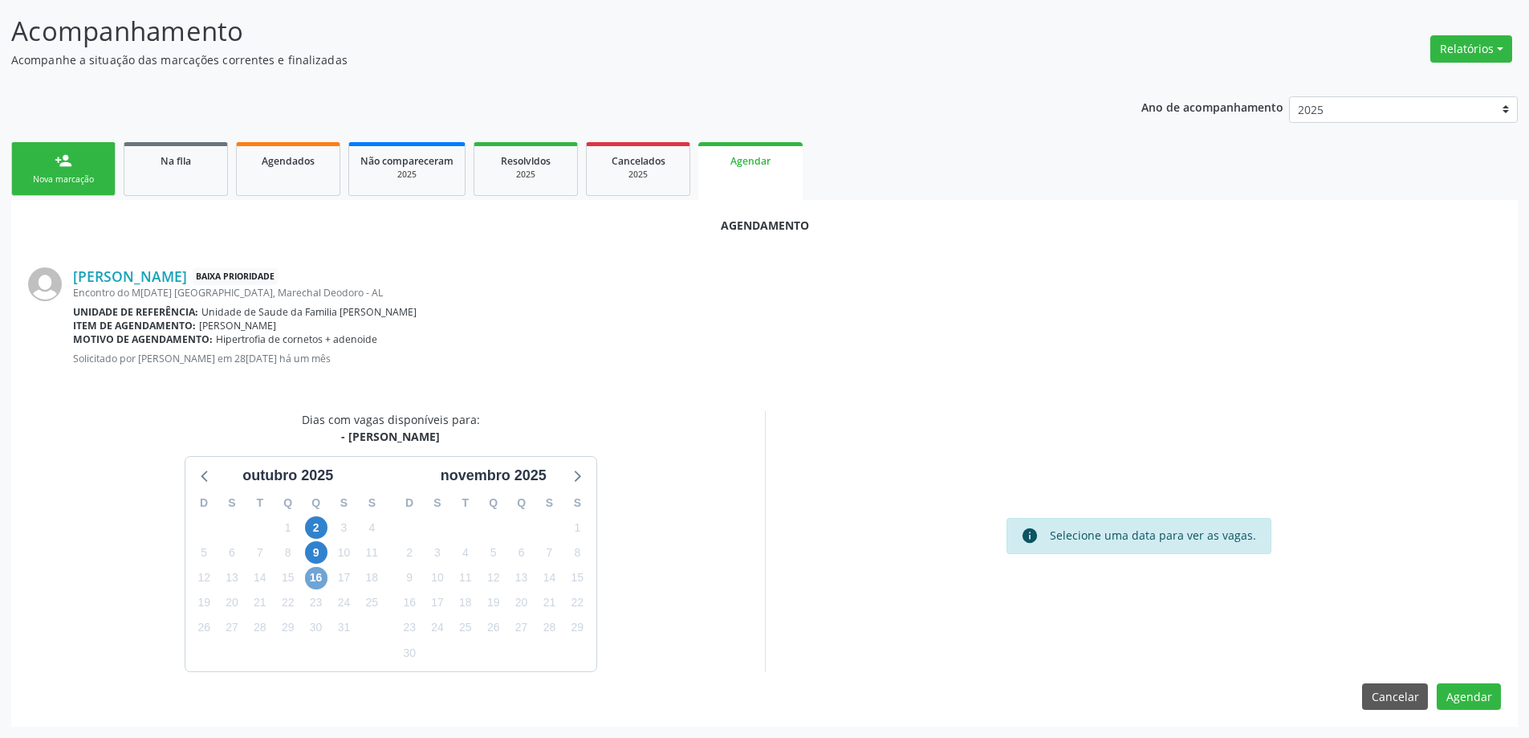
click at [314, 582] on span "16" at bounding box center [316, 578] width 22 height 22
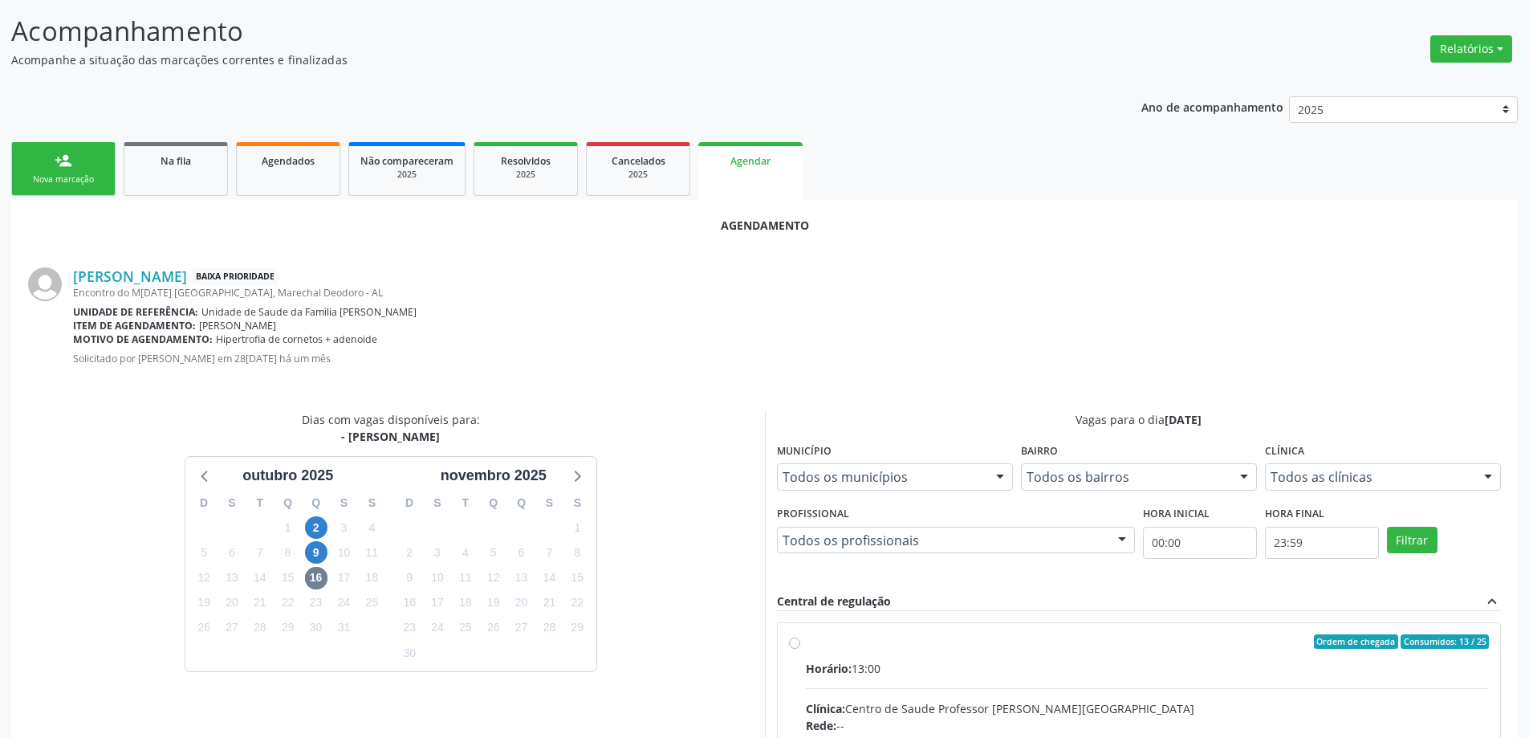
click at [789, 641] on input "Ordem de chegada Consumidos: 13 / 25 Horário: 13:00 Clínica: Centro de Saude Pr…" at bounding box center [794, 641] width 11 height 14
radio input "true"
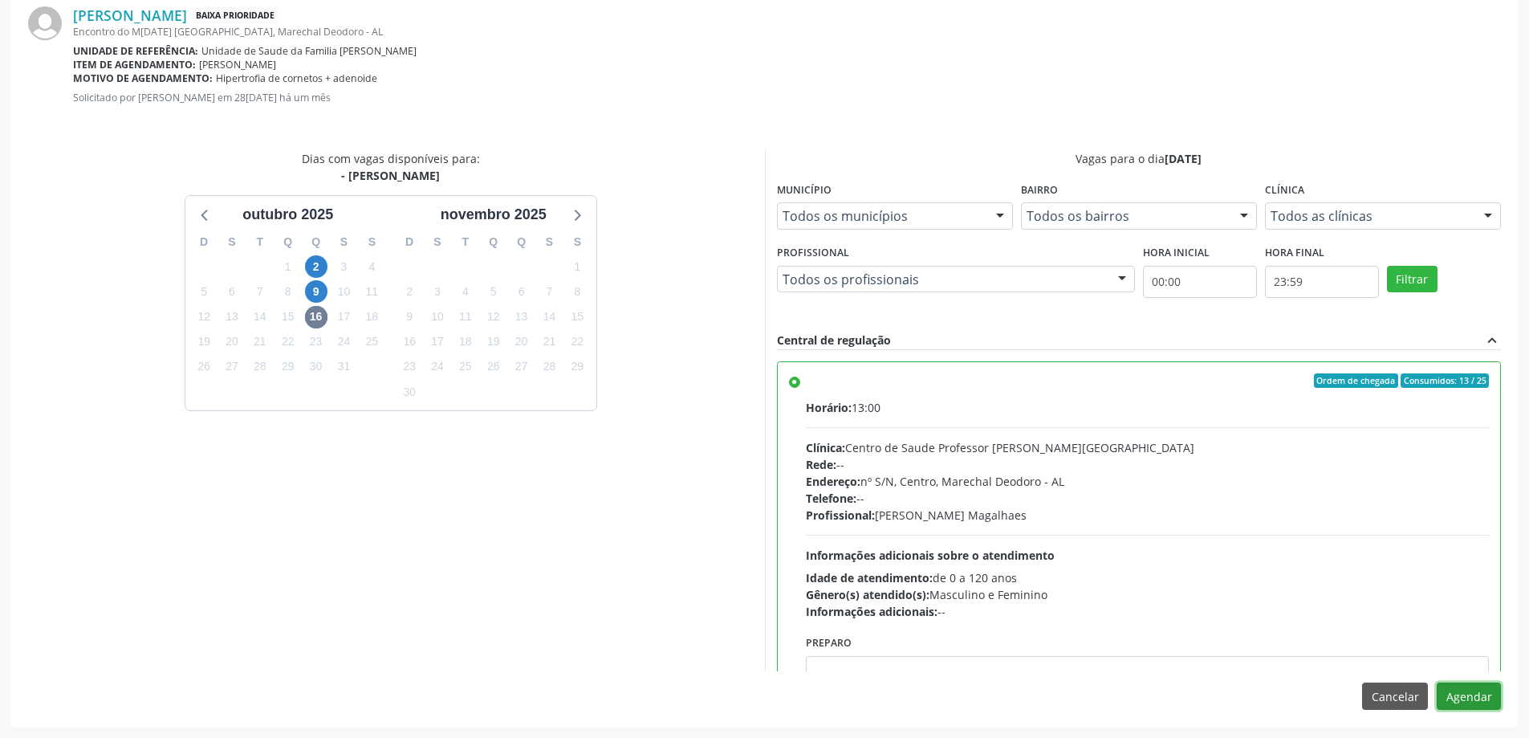
click at [1479, 686] on button "Agendar" at bounding box center [1469, 695] width 64 height 27
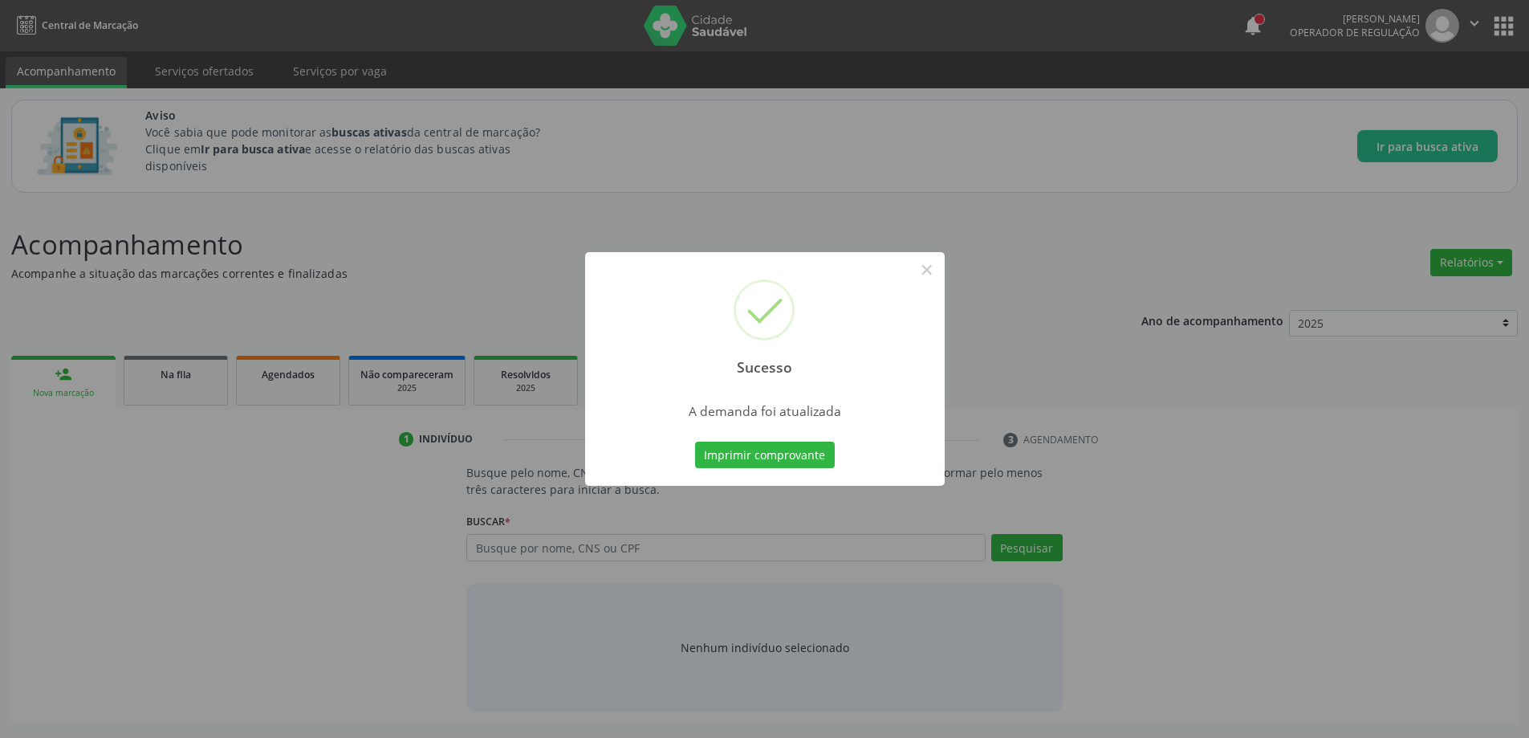
scroll to position [0, 0]
click at [922, 271] on button "×" at bounding box center [932, 269] width 27 height 27
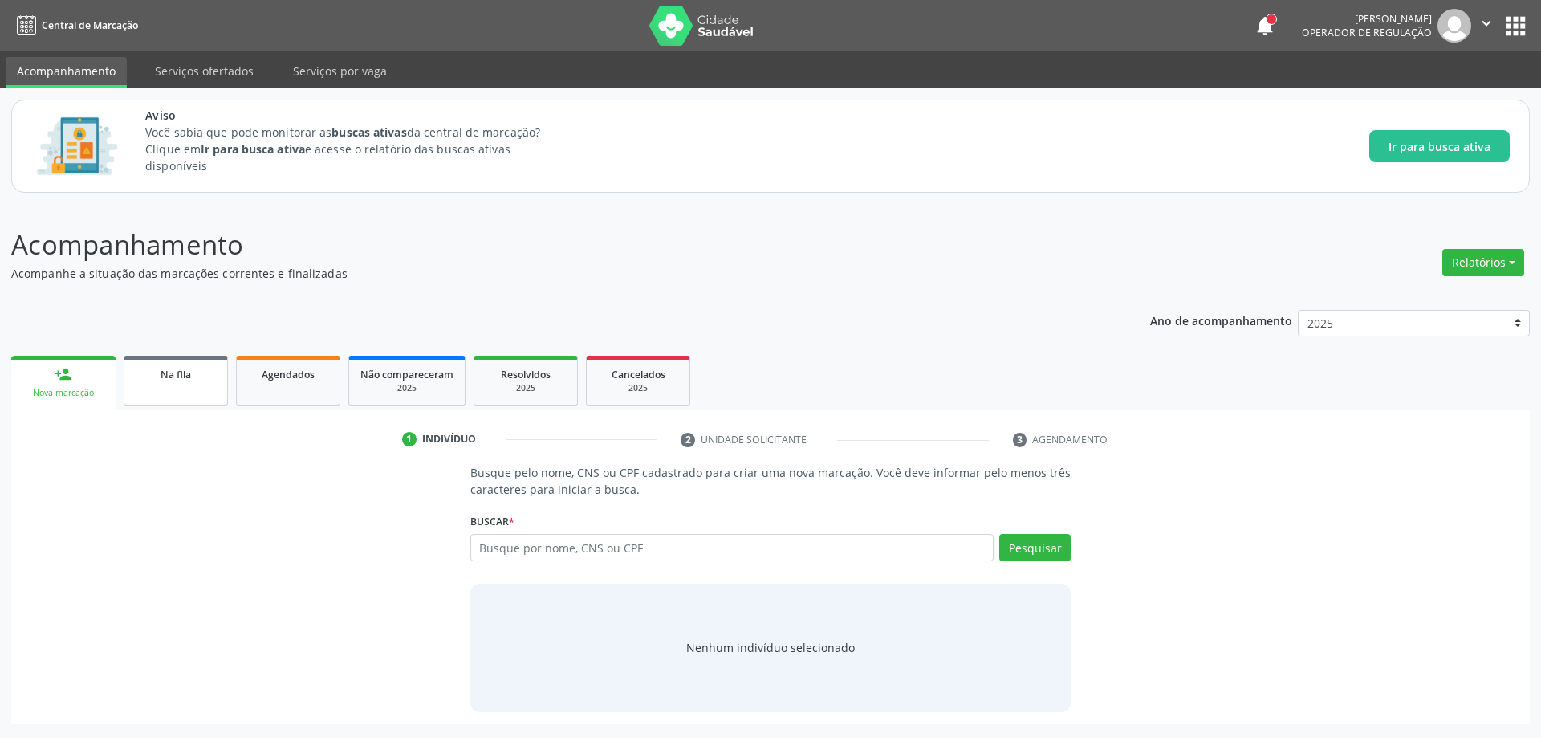
click at [148, 372] on div "Na fila" at bounding box center [176, 373] width 80 height 17
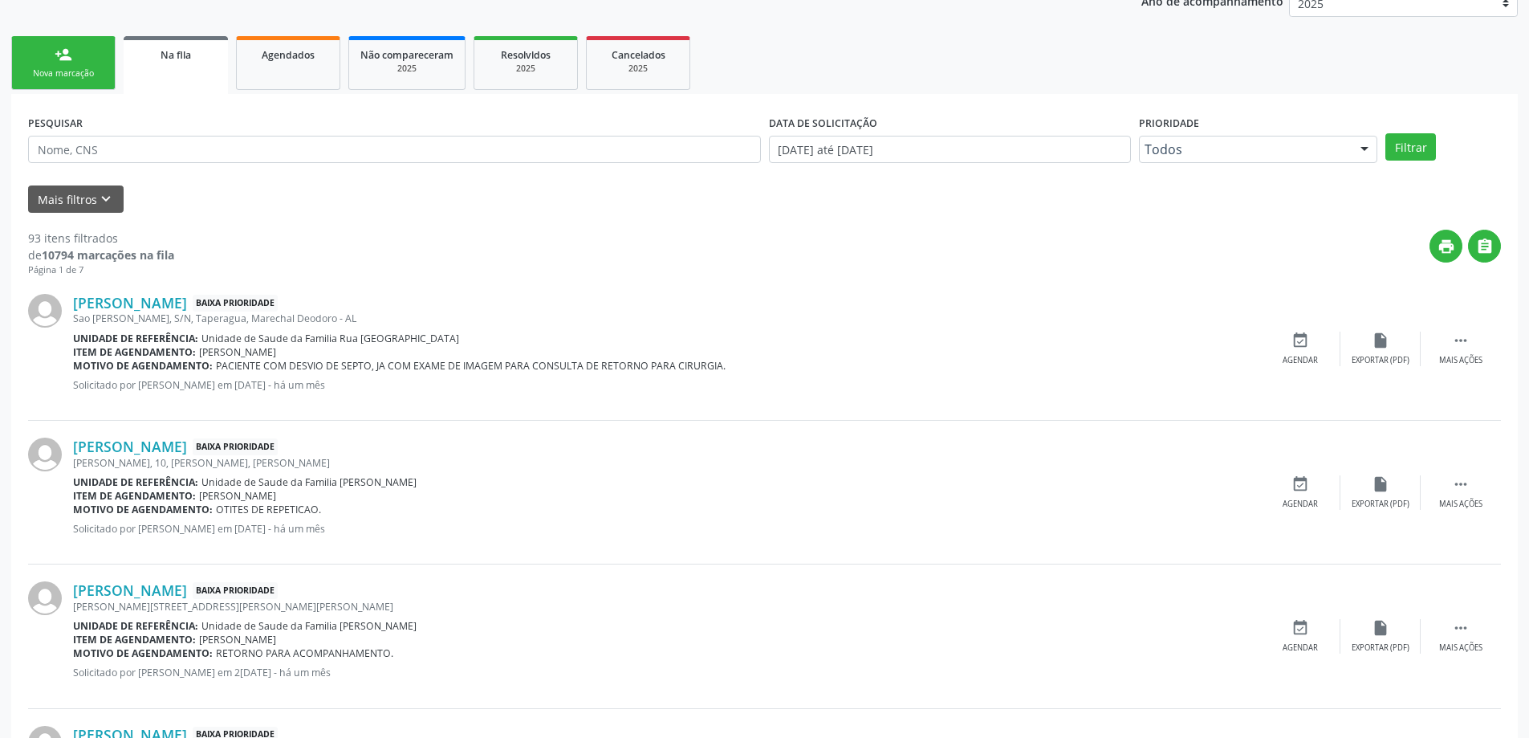
scroll to position [321, 0]
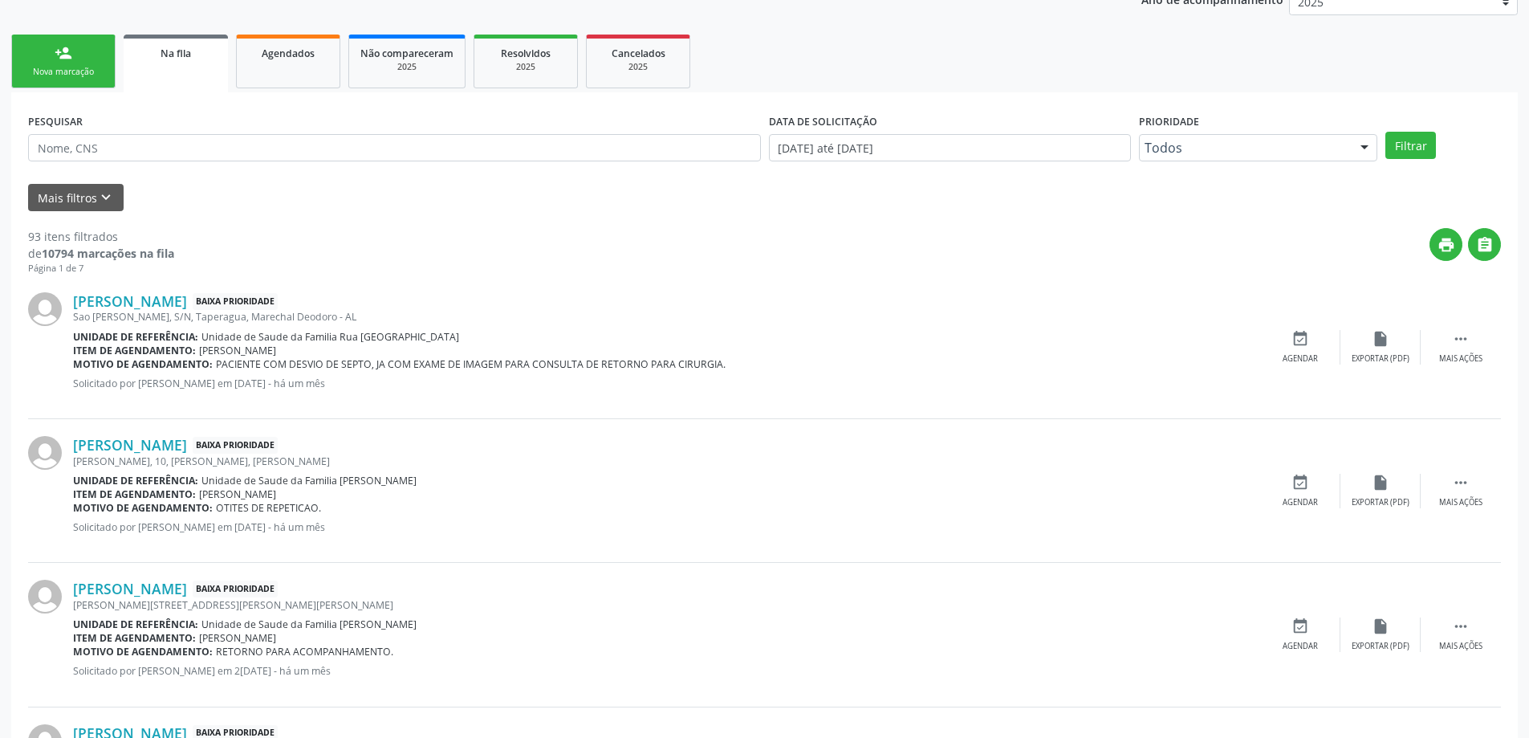
click at [167, 454] on div "[PERSON_NAME], 10, [PERSON_NAME], [PERSON_NAME]" at bounding box center [666, 461] width 1187 height 14
click at [97, 437] on link "[PERSON_NAME]" at bounding box center [130, 445] width 114 height 18
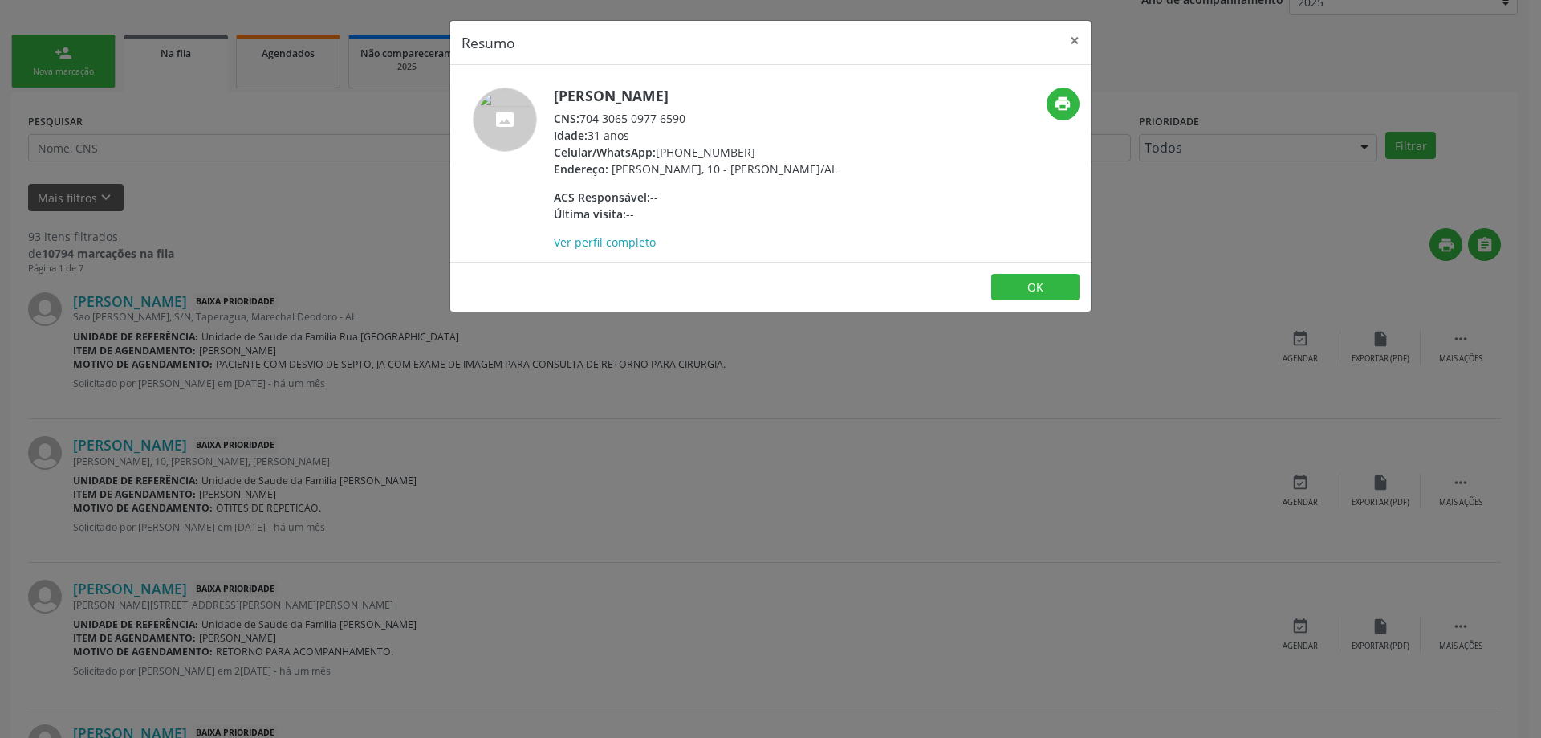
drag, startPoint x: 686, startPoint y: 116, endPoint x: 584, endPoint y: 123, distance: 102.1
click at [584, 123] on div "CNS: 704 3065 0977 6590" at bounding box center [695, 118] width 283 height 17
click at [1076, 43] on button "×" at bounding box center [1075, 40] width 32 height 39
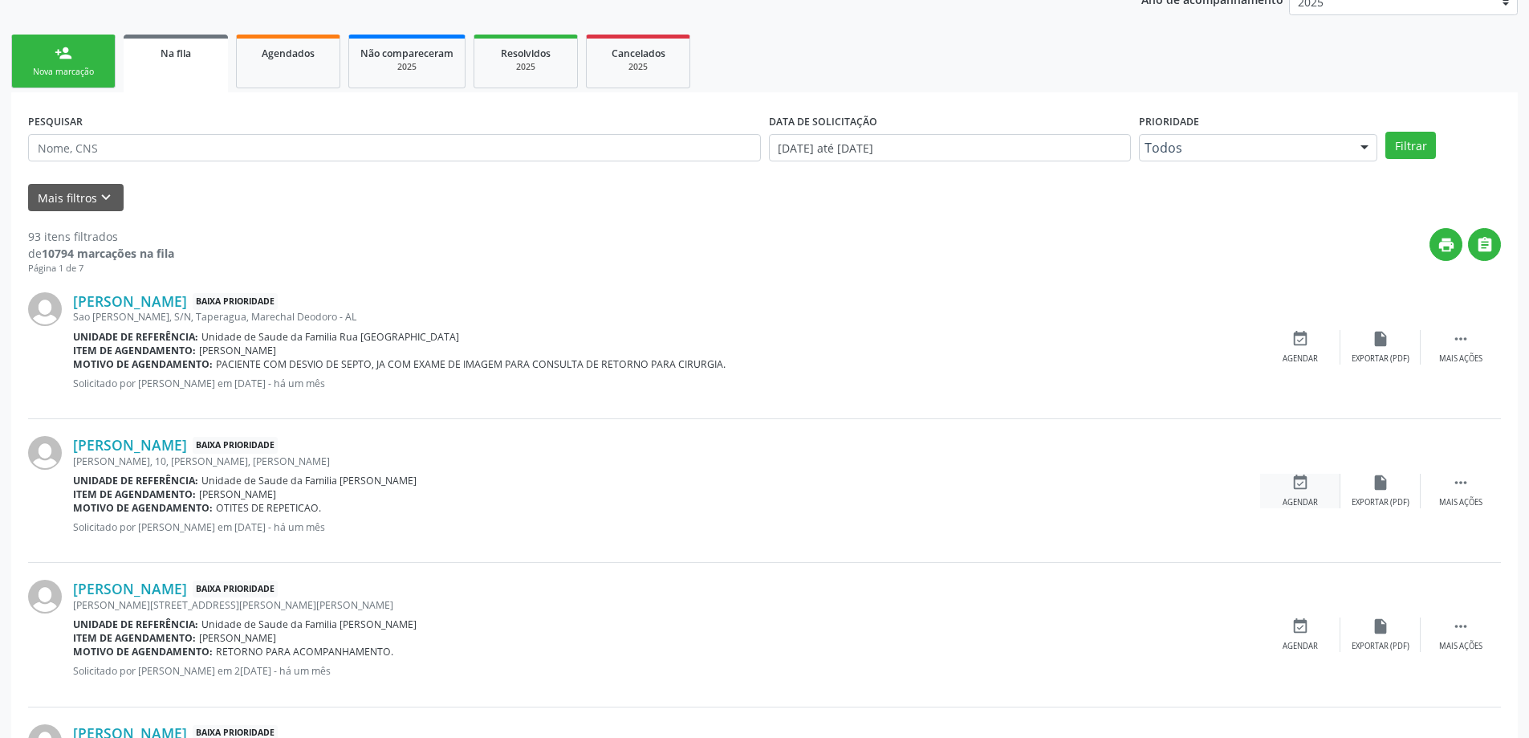
click at [1303, 486] on icon "event_available" at bounding box center [1301, 483] width 18 height 18
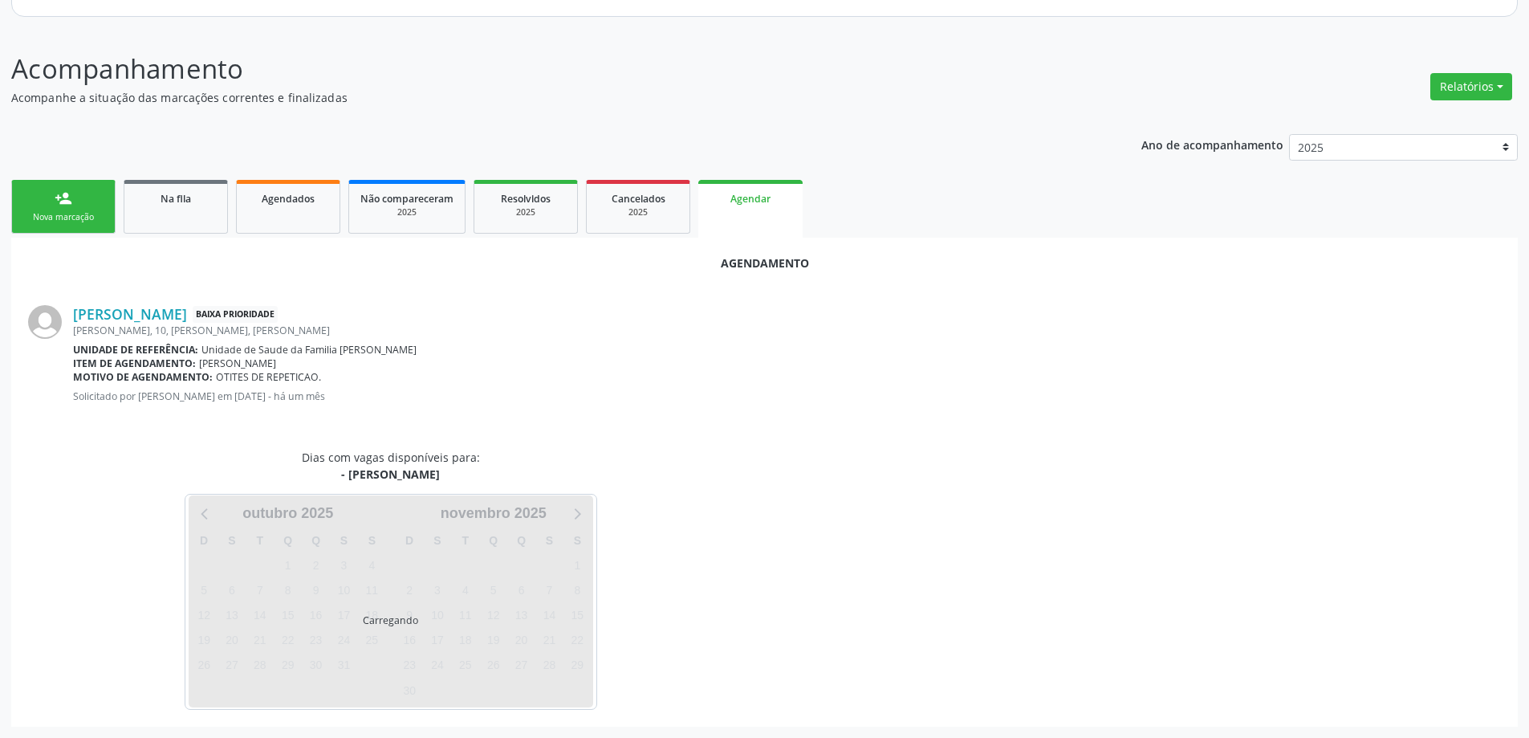
scroll to position [214, 0]
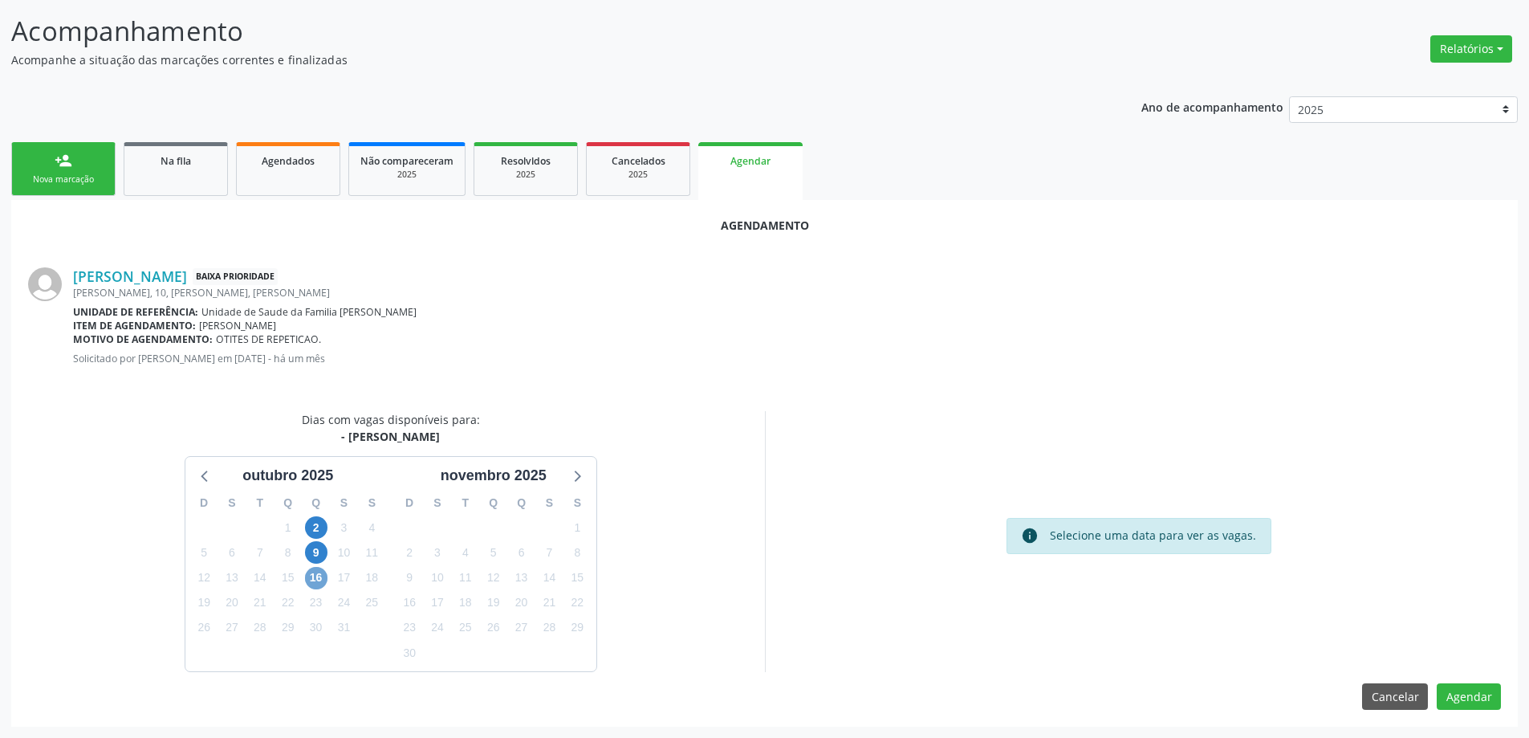
click at [314, 577] on span "16" at bounding box center [316, 578] width 22 height 22
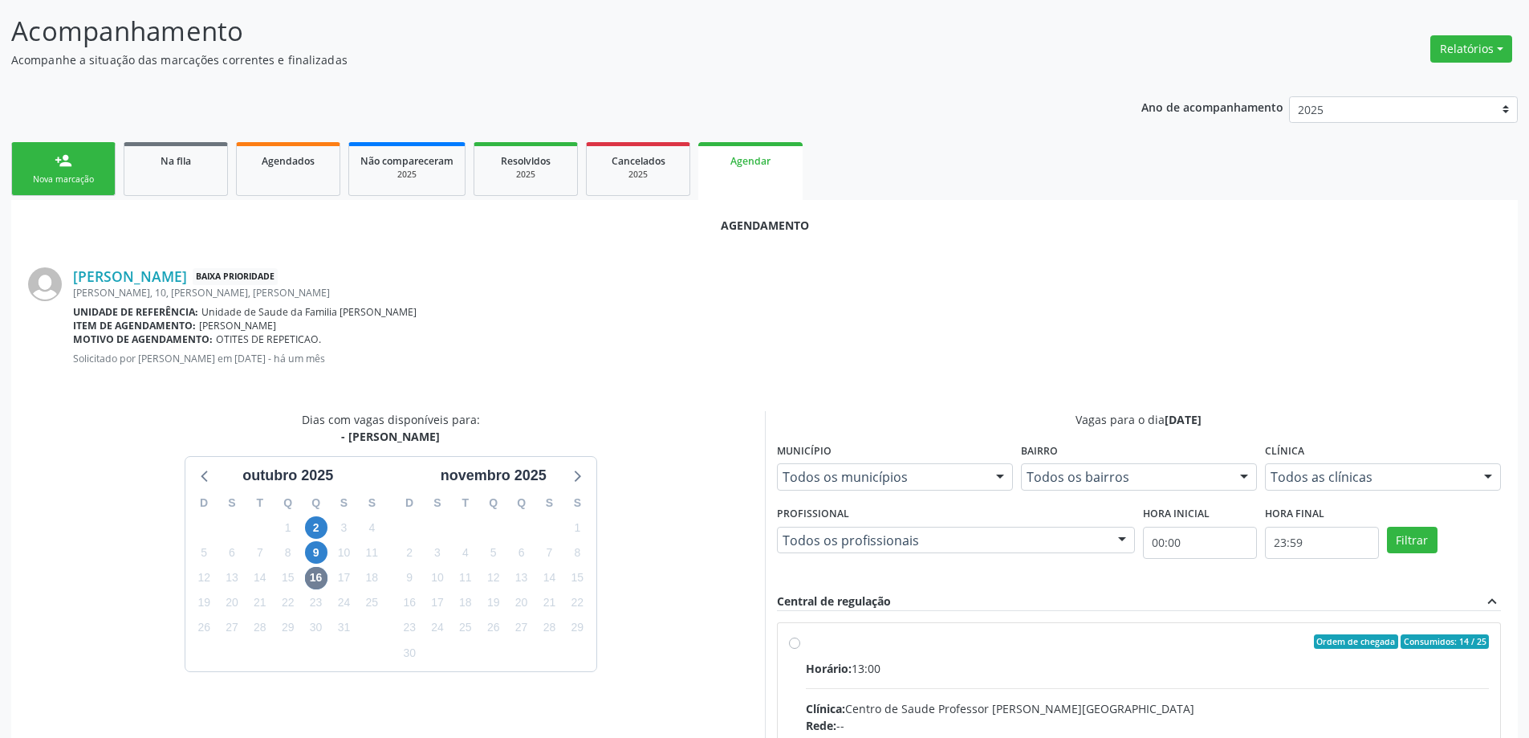
click at [790, 641] on input "Ordem de chegada Consumidos: 14 / 25 Horário: 13:00 Clínica: Centro de Saude Pr…" at bounding box center [794, 641] width 11 height 14
radio input "true"
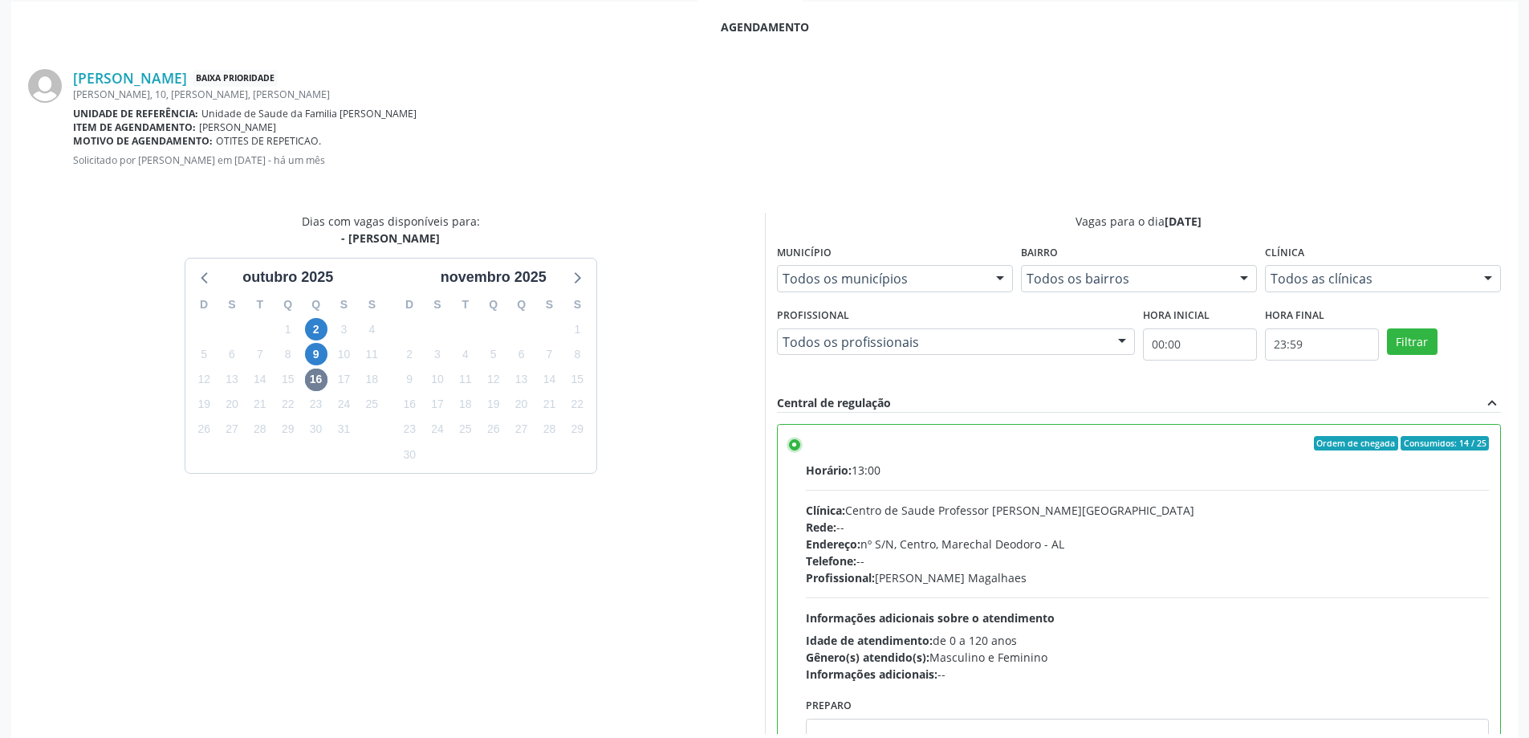
scroll to position [474, 0]
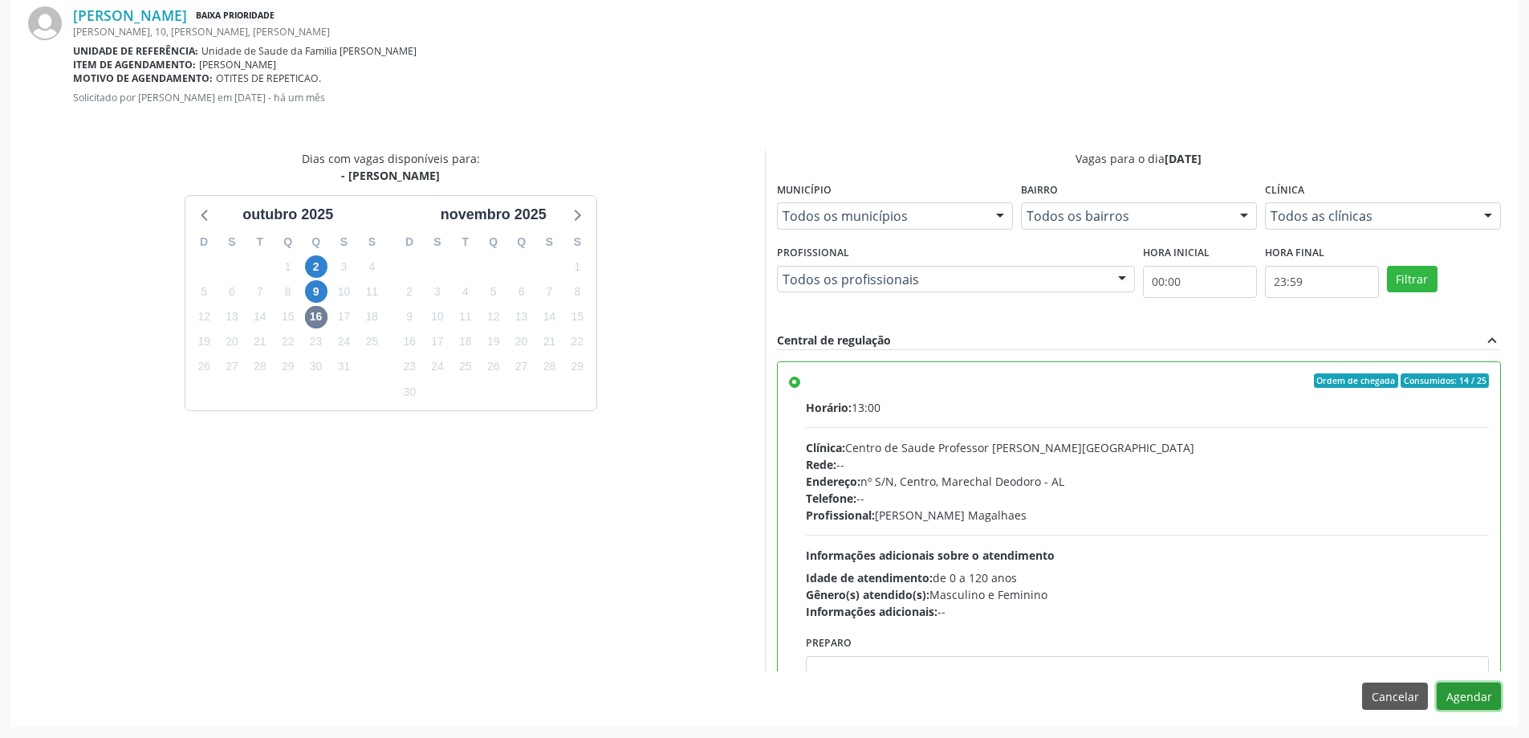
click at [1448, 687] on button "Agendar" at bounding box center [1469, 695] width 64 height 27
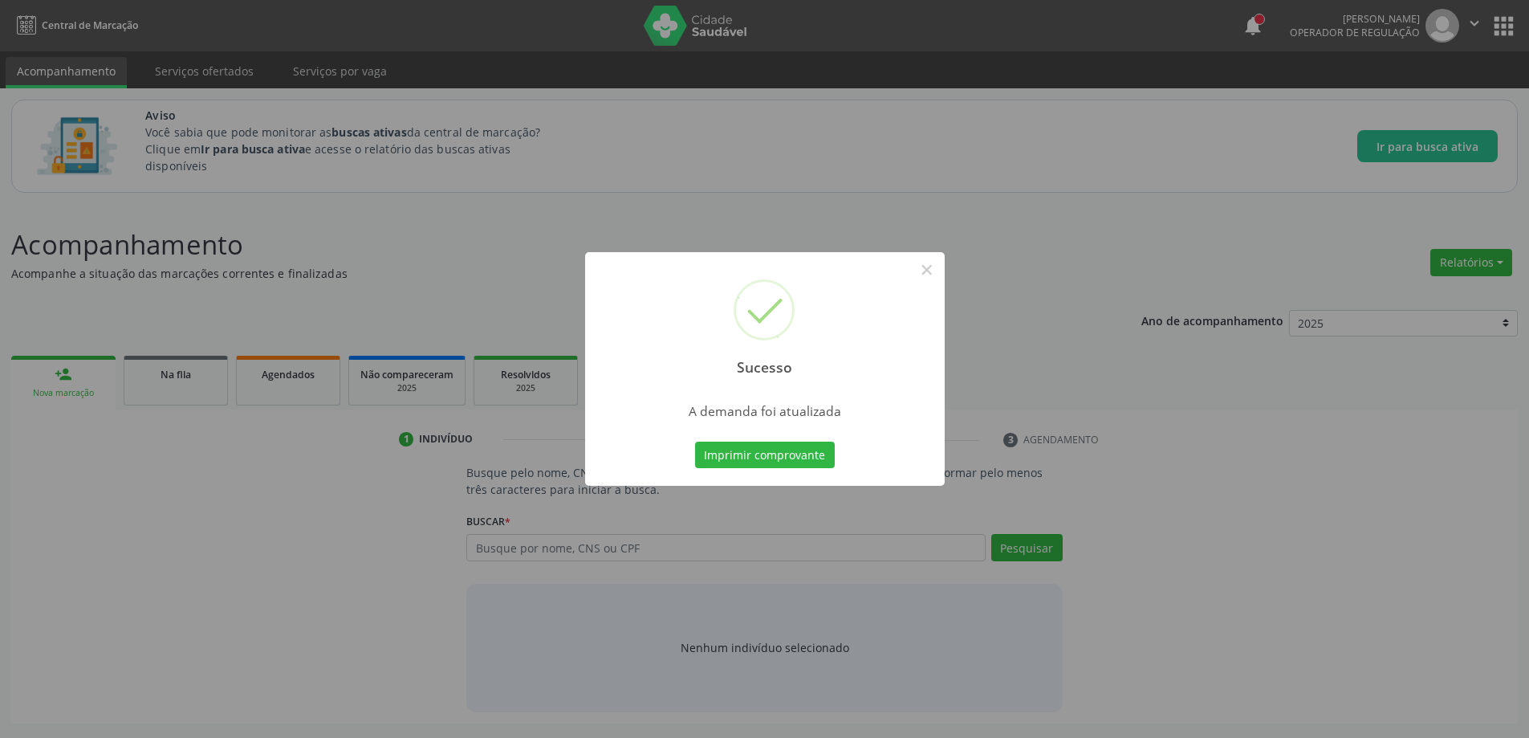
scroll to position [0, 0]
click at [925, 274] on button "×" at bounding box center [932, 269] width 27 height 27
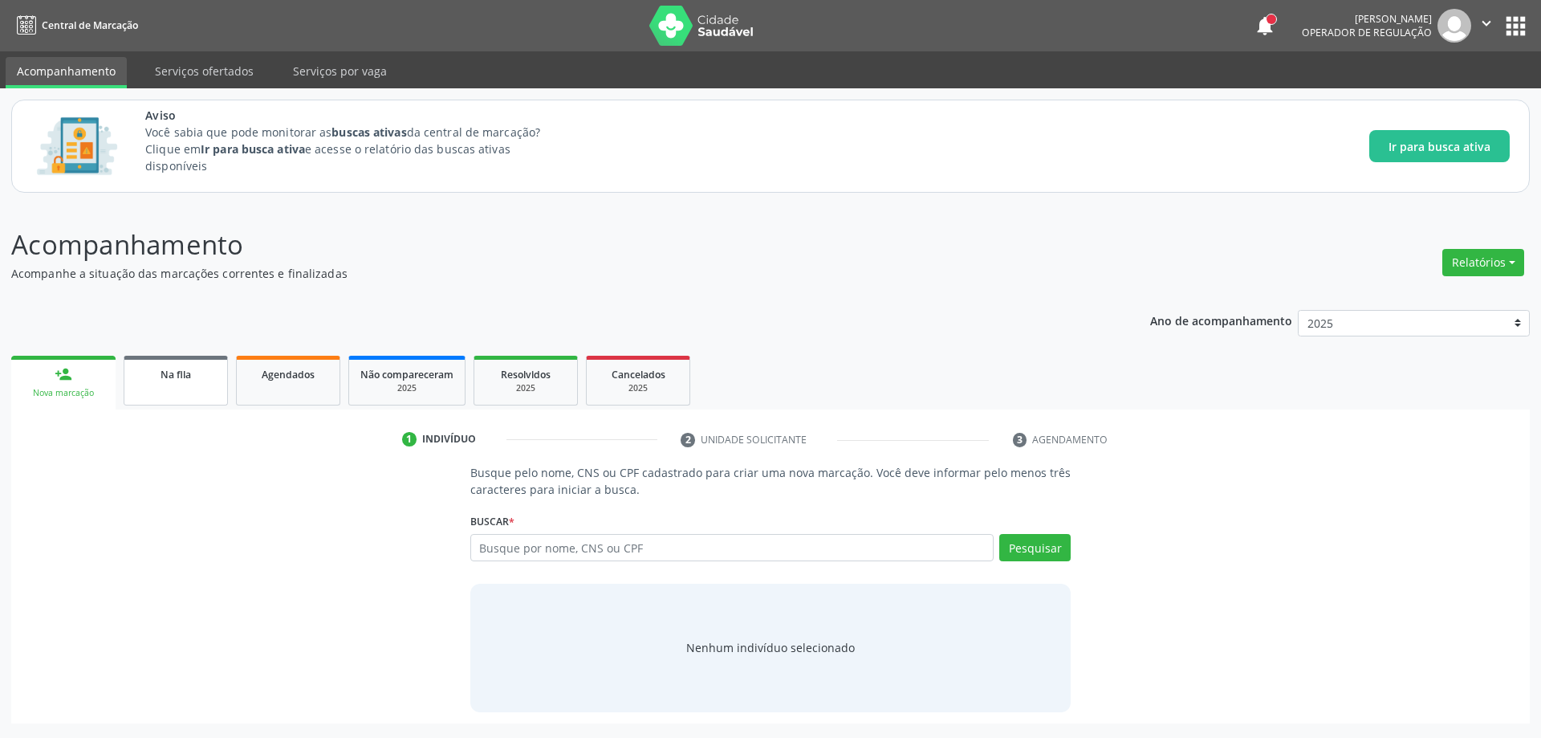
click at [164, 380] on span "Na fila" at bounding box center [176, 375] width 31 height 14
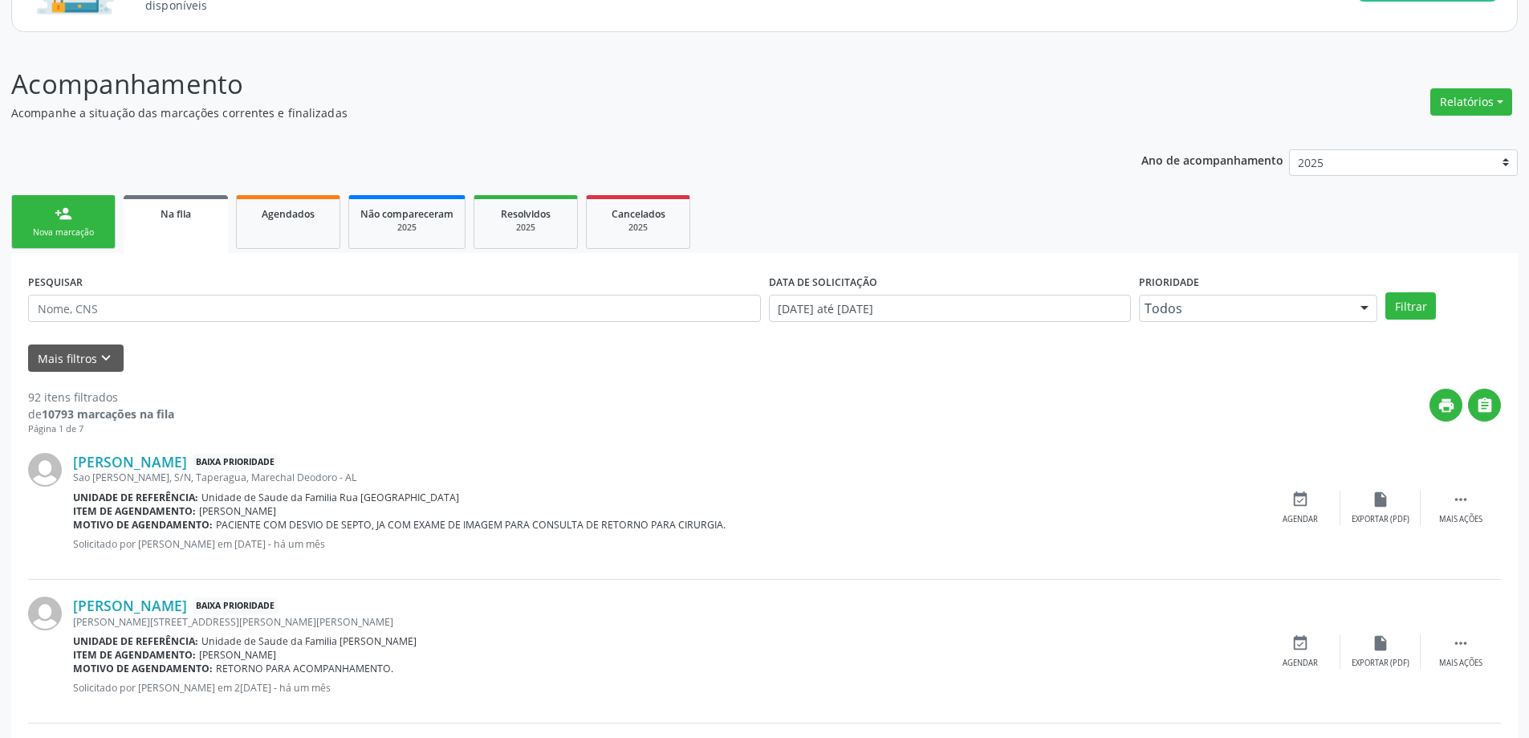
scroll to position [241, 0]
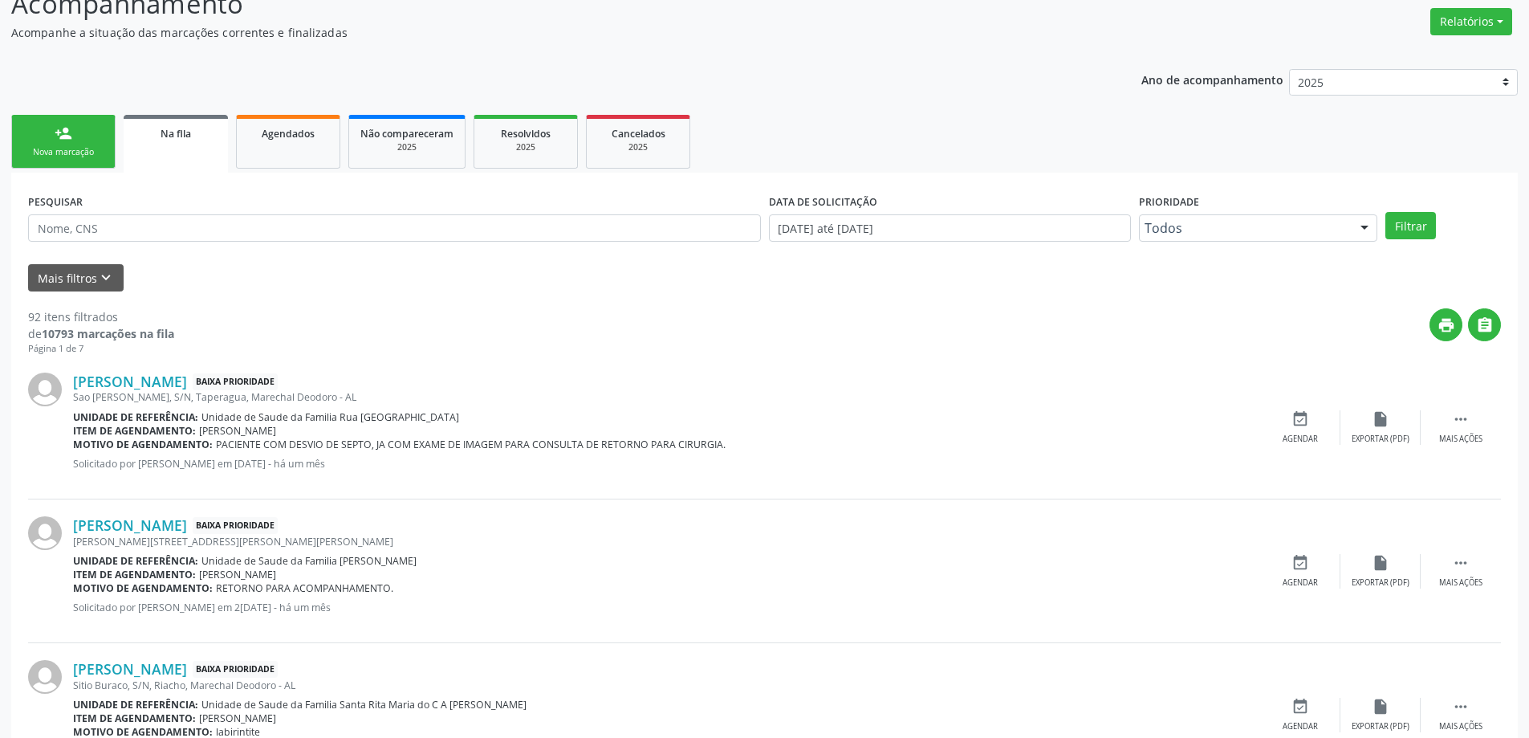
click at [119, 535] on div "[PERSON_NAME][STREET_ADDRESS][PERSON_NAME][PERSON_NAME]" at bounding box center [666, 542] width 1187 height 14
click at [119, 530] on link "[PERSON_NAME]" at bounding box center [130, 525] width 114 height 18
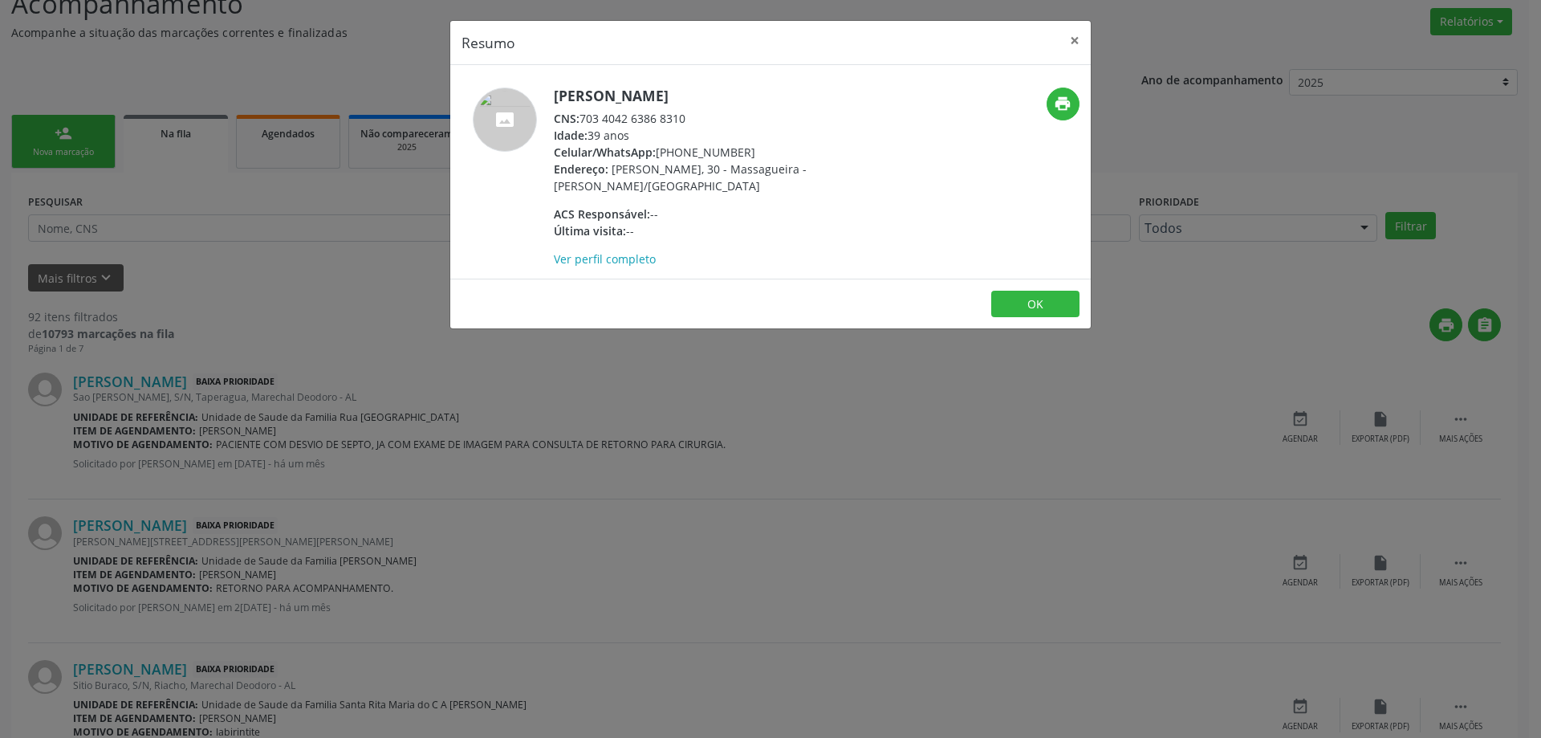
drag, startPoint x: 585, startPoint y: 117, endPoint x: 687, endPoint y: 116, distance: 101.9
click at [687, 116] on div "CNS: 703 4042 6386 8310" at bounding box center [710, 118] width 312 height 17
click at [1076, 35] on button "×" at bounding box center [1075, 40] width 32 height 39
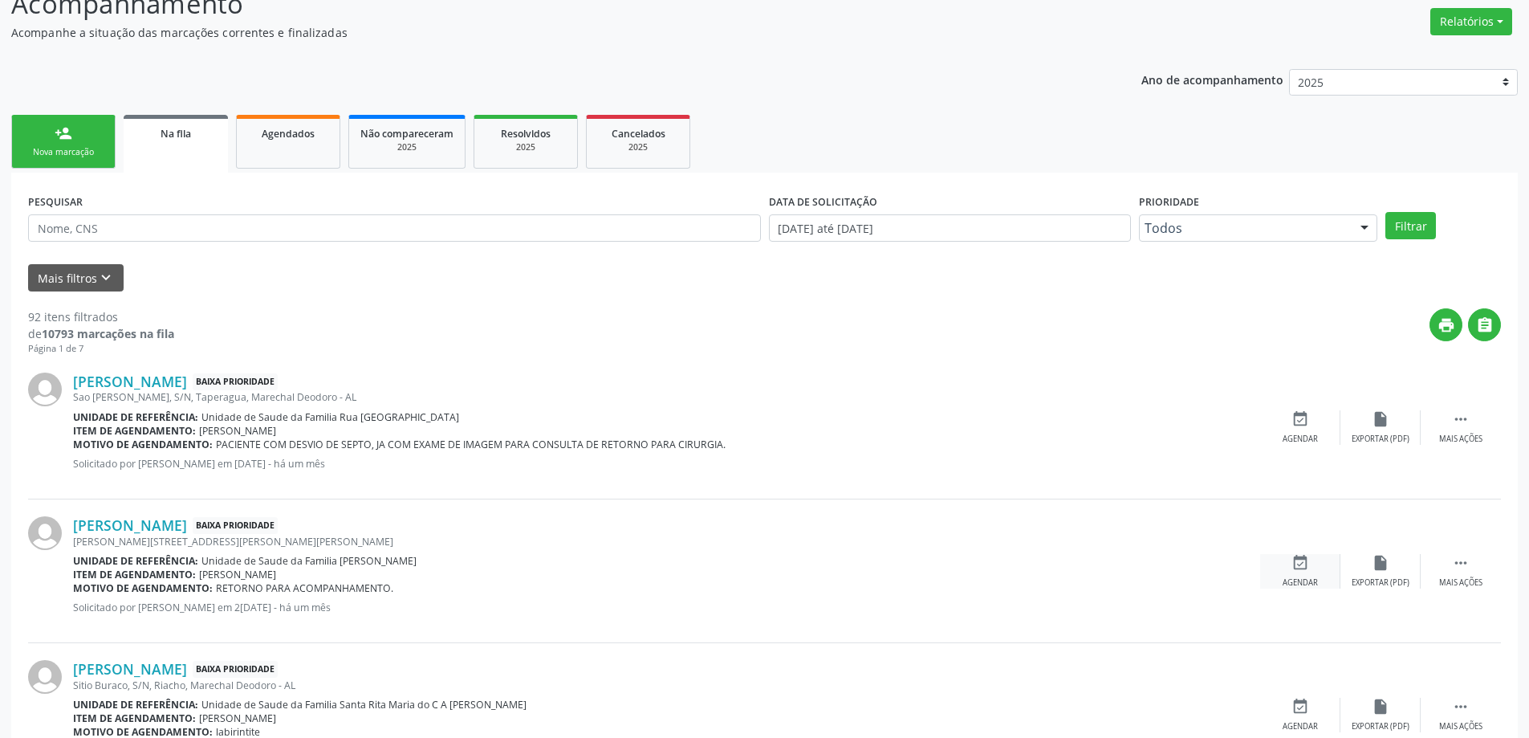
click at [1288, 573] on div "event_available Agendar" at bounding box center [1300, 571] width 80 height 35
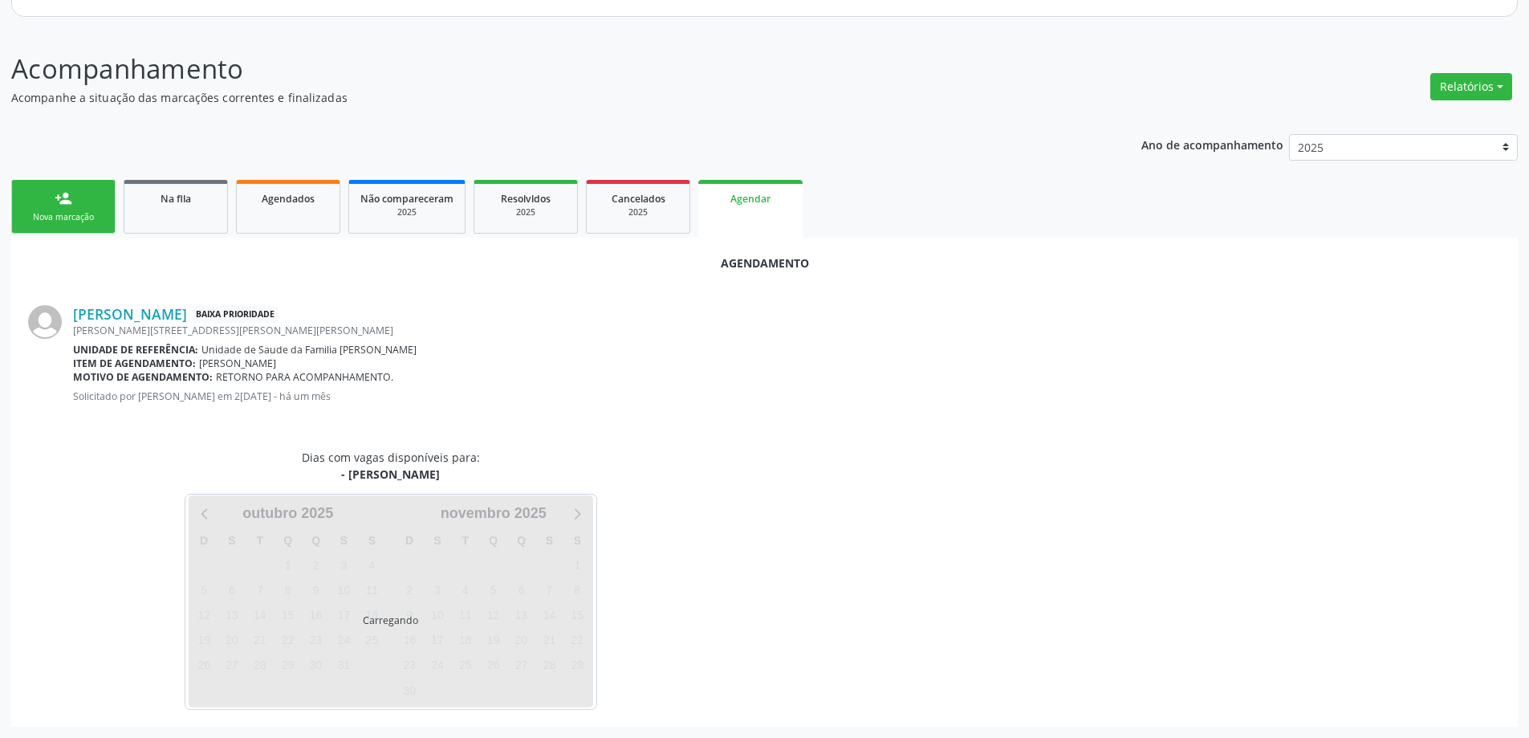
scroll to position [214, 0]
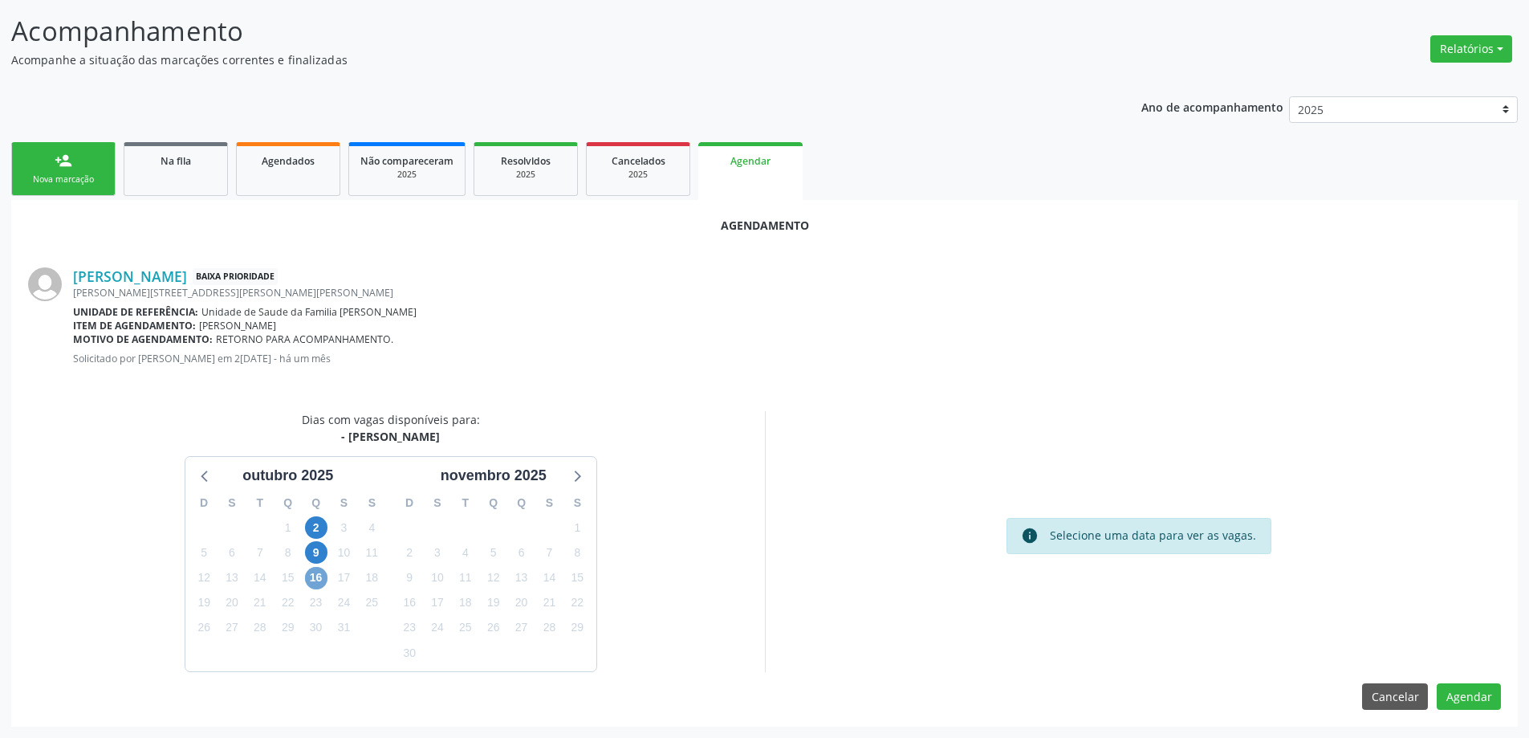
click at [306, 576] on span "16" at bounding box center [316, 578] width 22 height 22
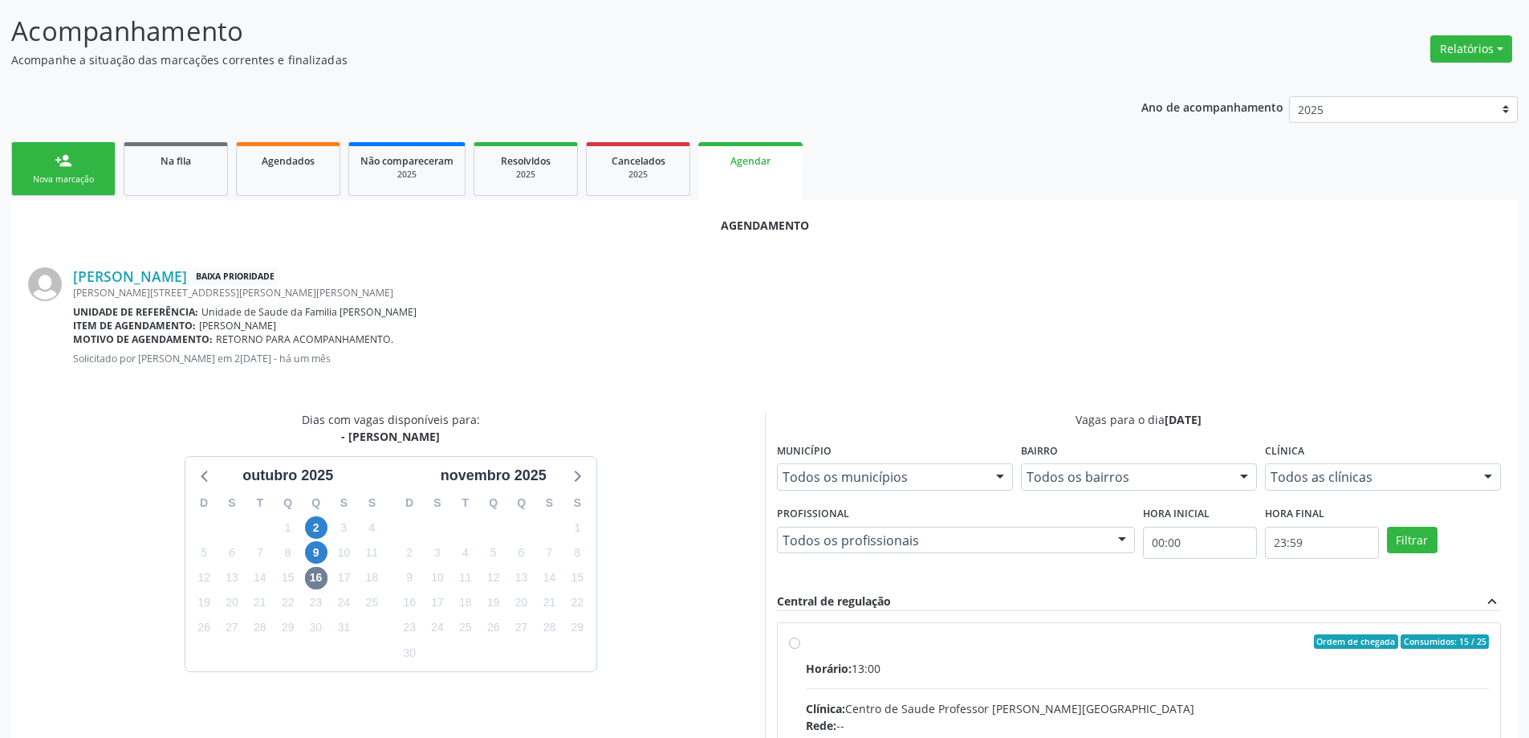
click at [789, 641] on input "Ordem de chegada Consumidos: 15 / 25 Horário: 13:00 Clínica: Centro de Saude Pr…" at bounding box center [794, 641] width 11 height 14
radio input "true"
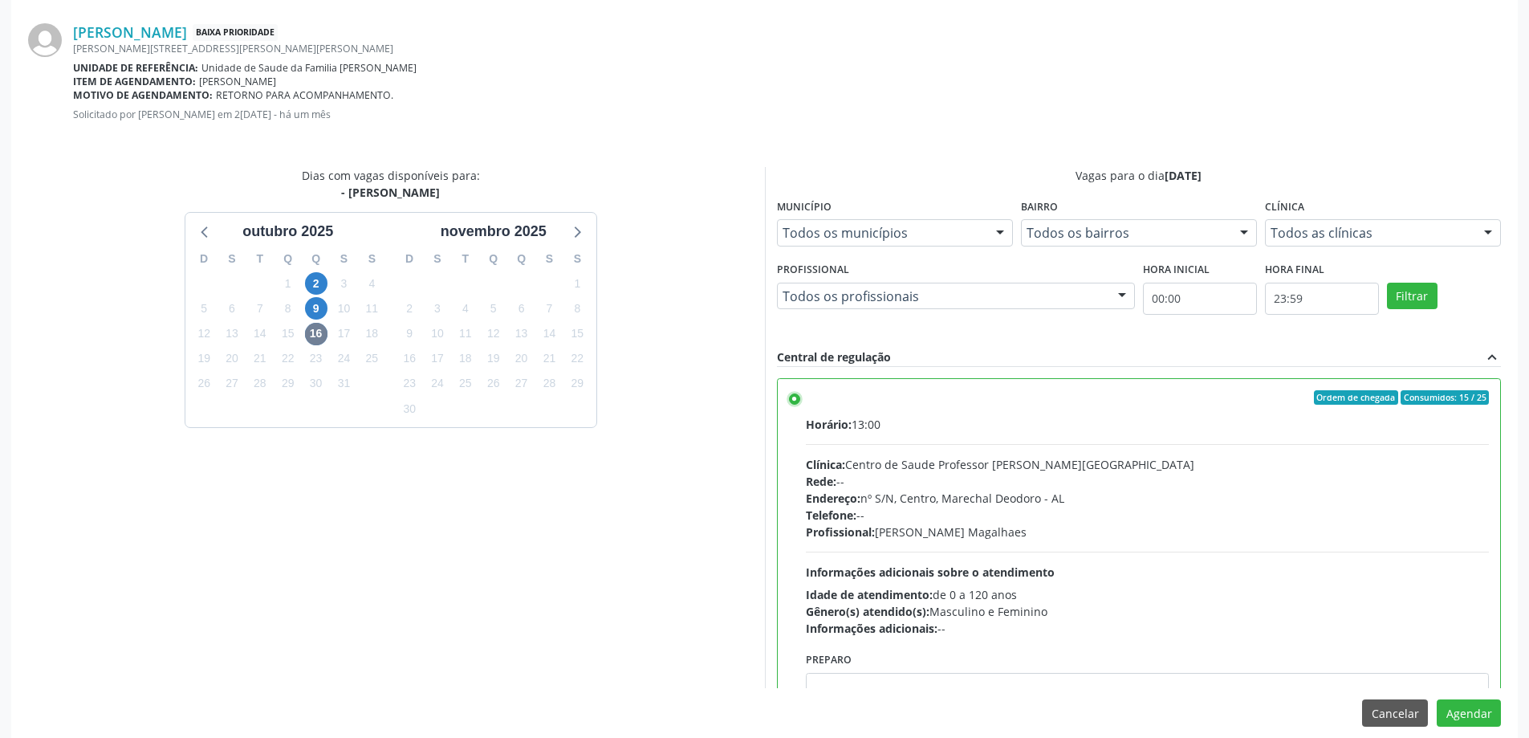
scroll to position [474, 0]
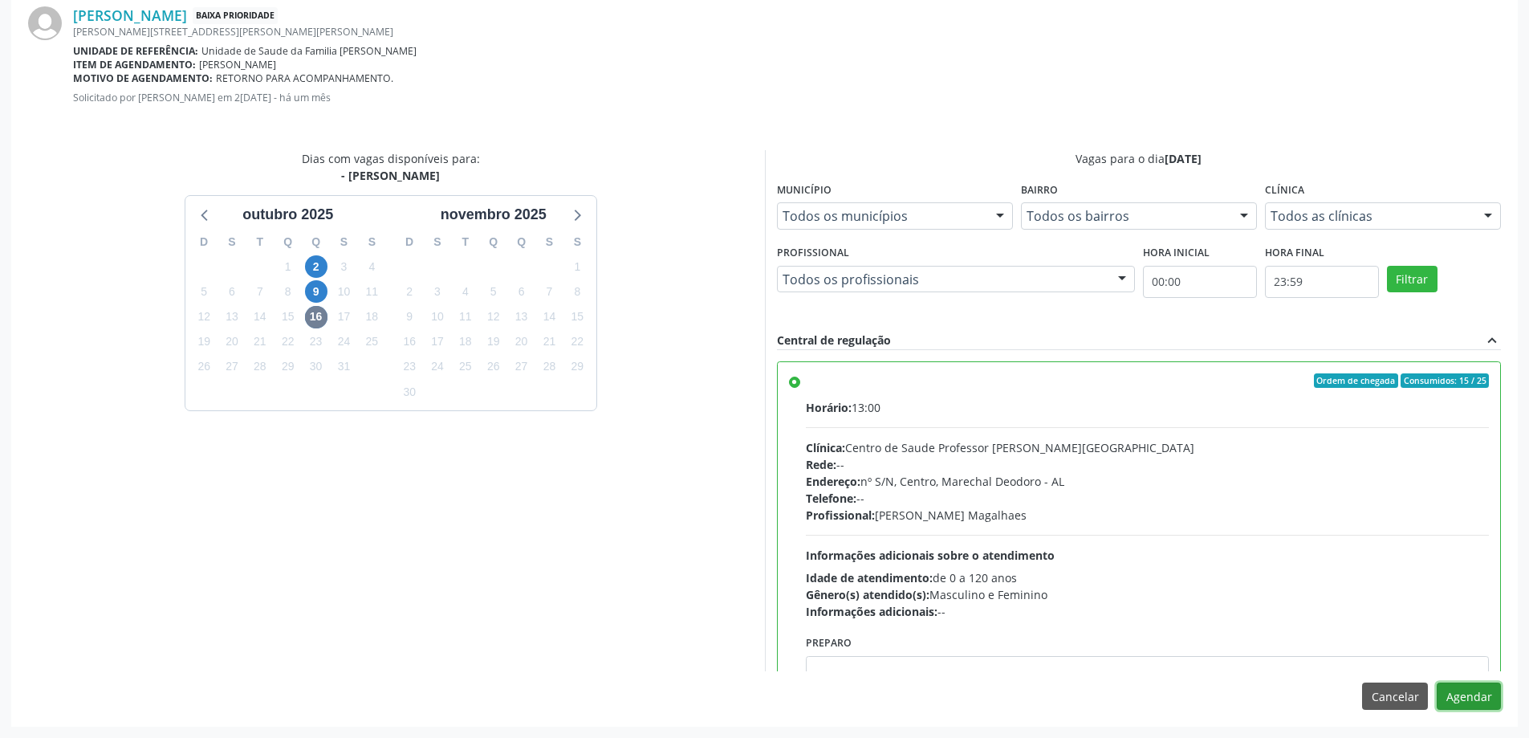
click at [1448, 695] on button "Agendar" at bounding box center [1469, 695] width 64 height 27
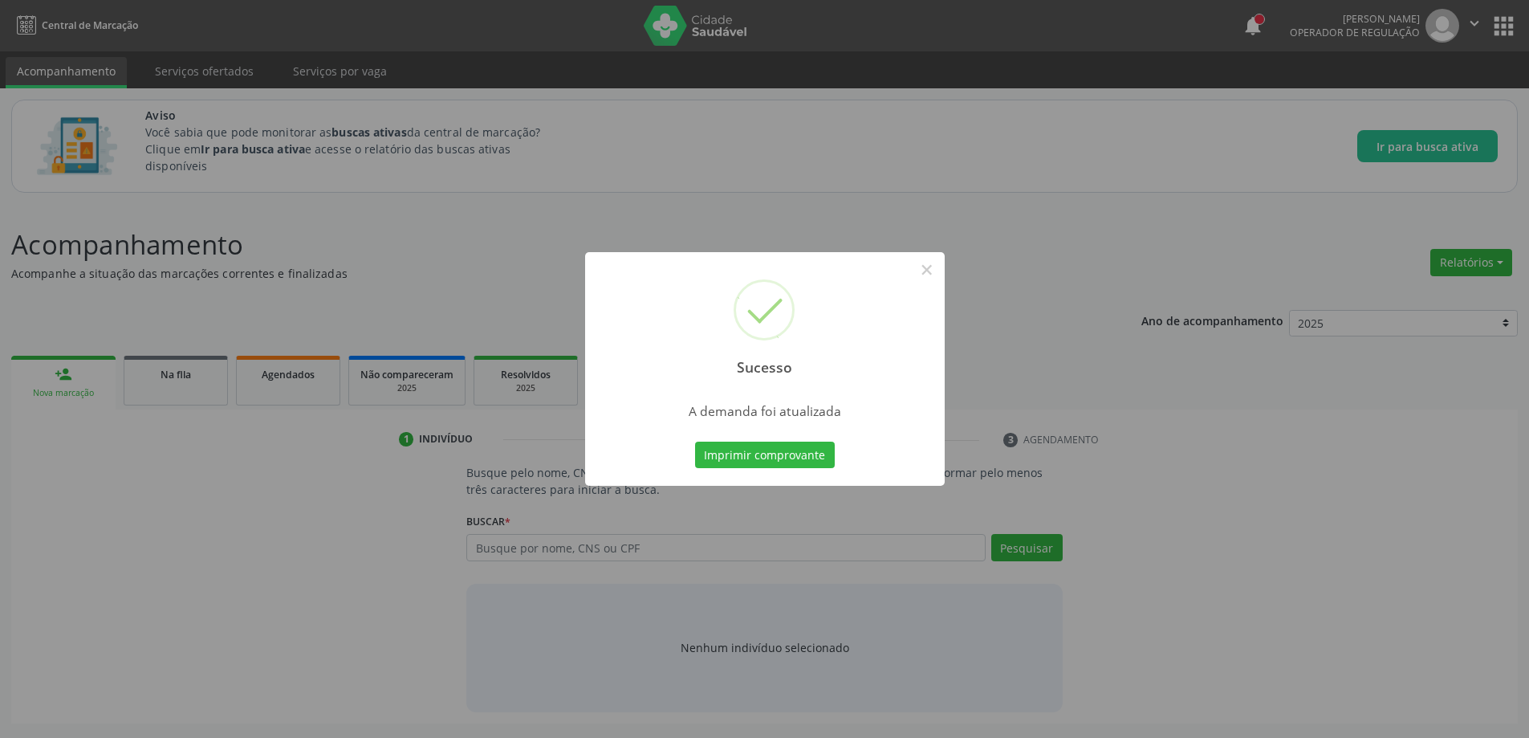
scroll to position [0, 0]
click at [938, 266] on button "×" at bounding box center [932, 269] width 27 height 27
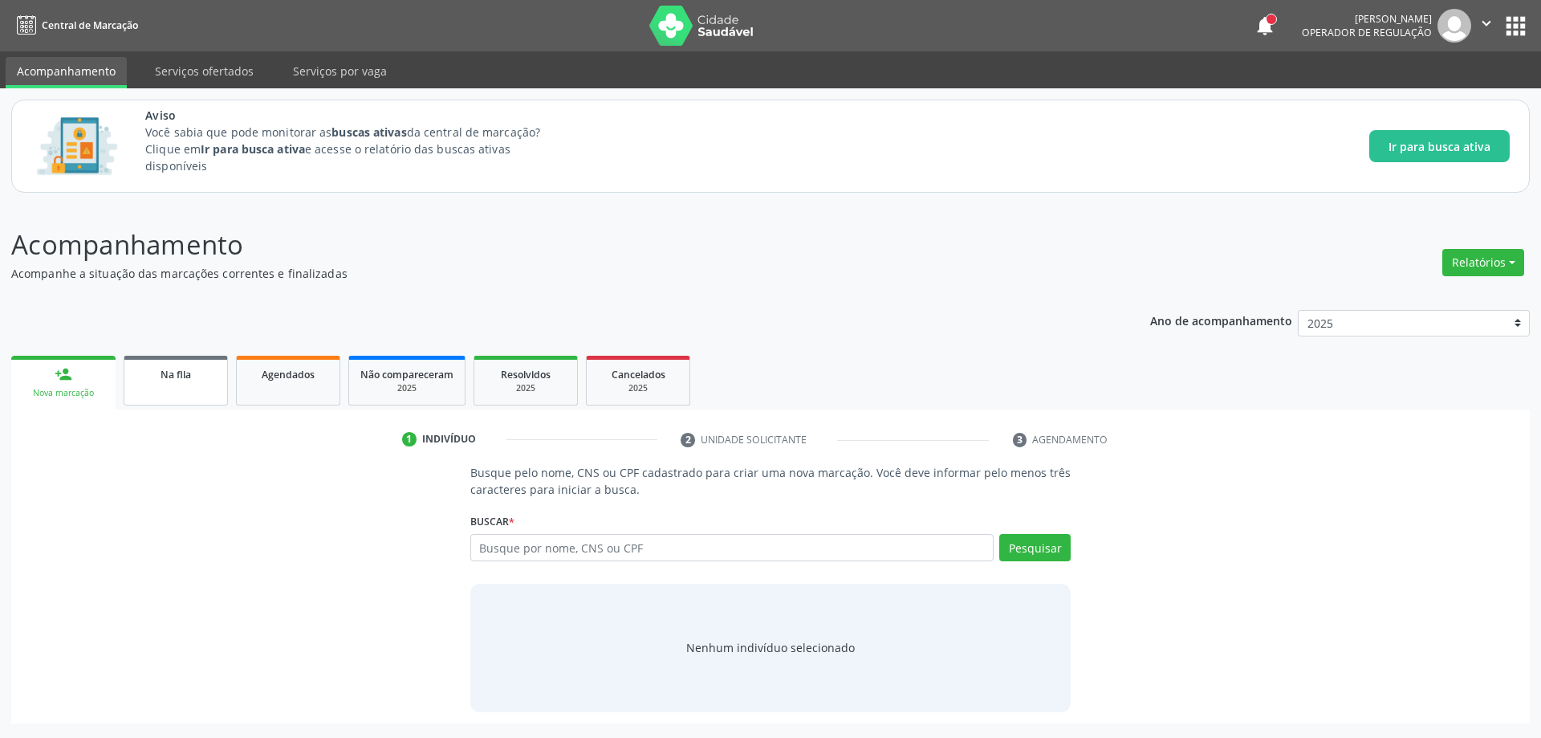
click at [148, 378] on div "Na fila" at bounding box center [176, 373] width 80 height 17
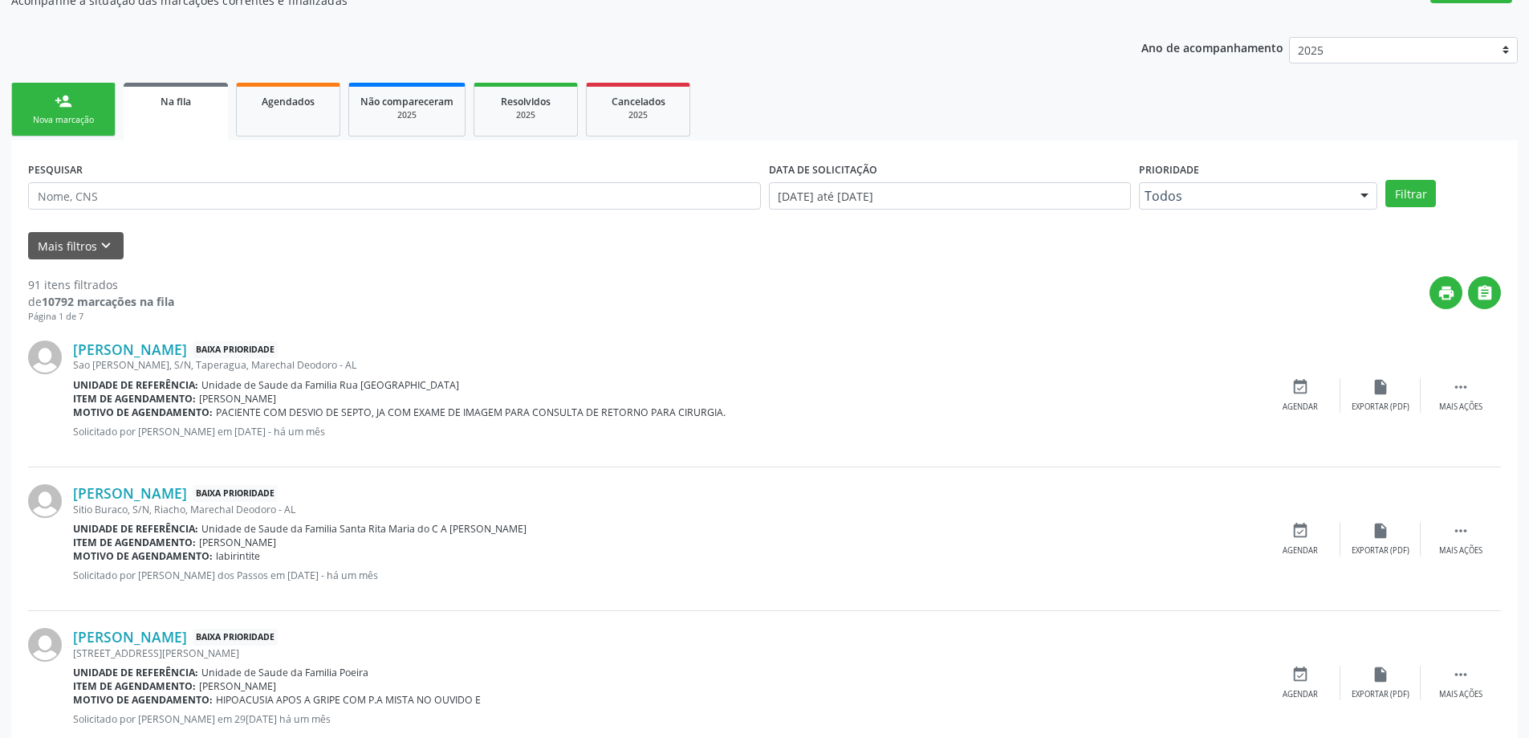
scroll to position [321, 0]
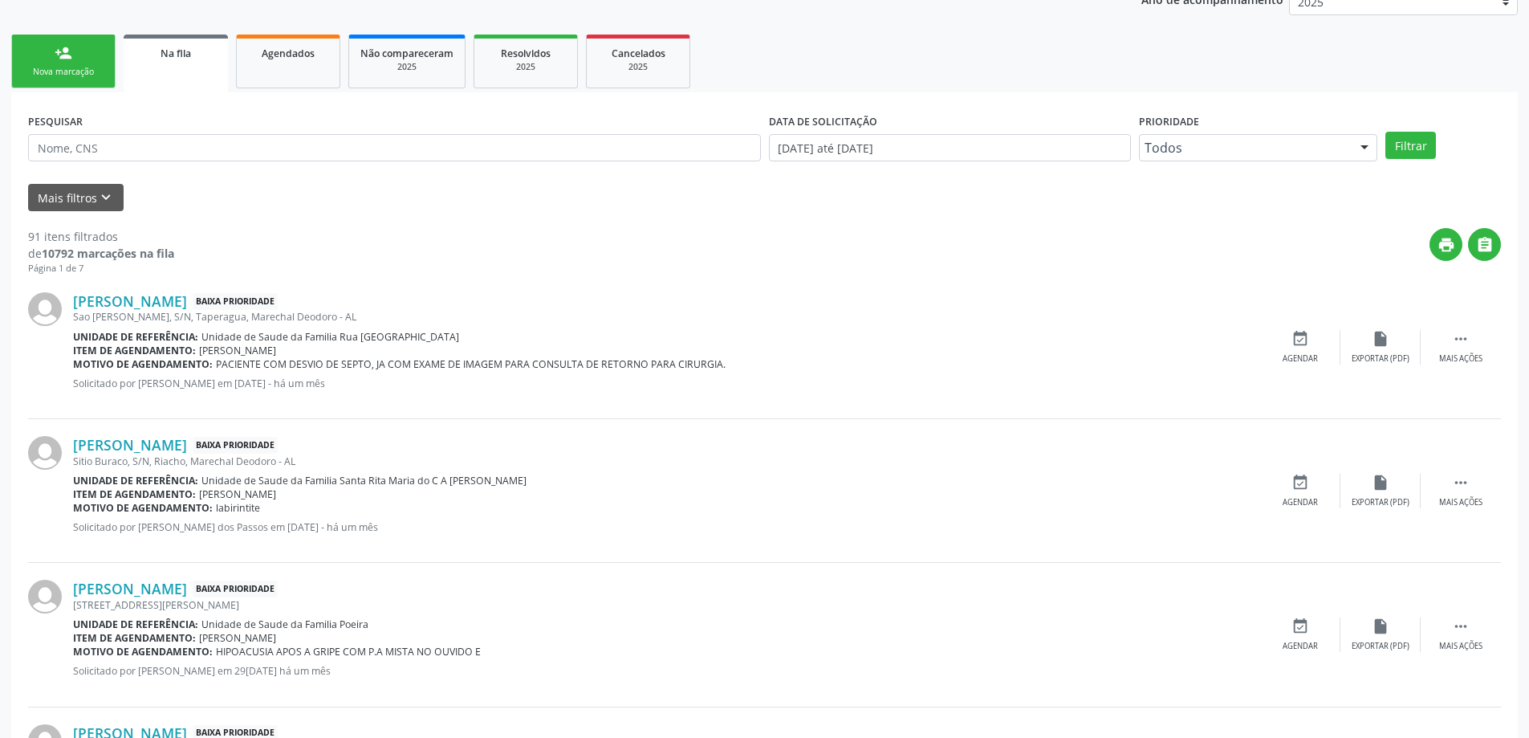
click at [184, 457] on div "Sitio Buraco, S/N, Riacho, Marechal Deodoro - AL" at bounding box center [666, 461] width 1187 height 14
click at [179, 446] on link "[PERSON_NAME]" at bounding box center [130, 445] width 114 height 18
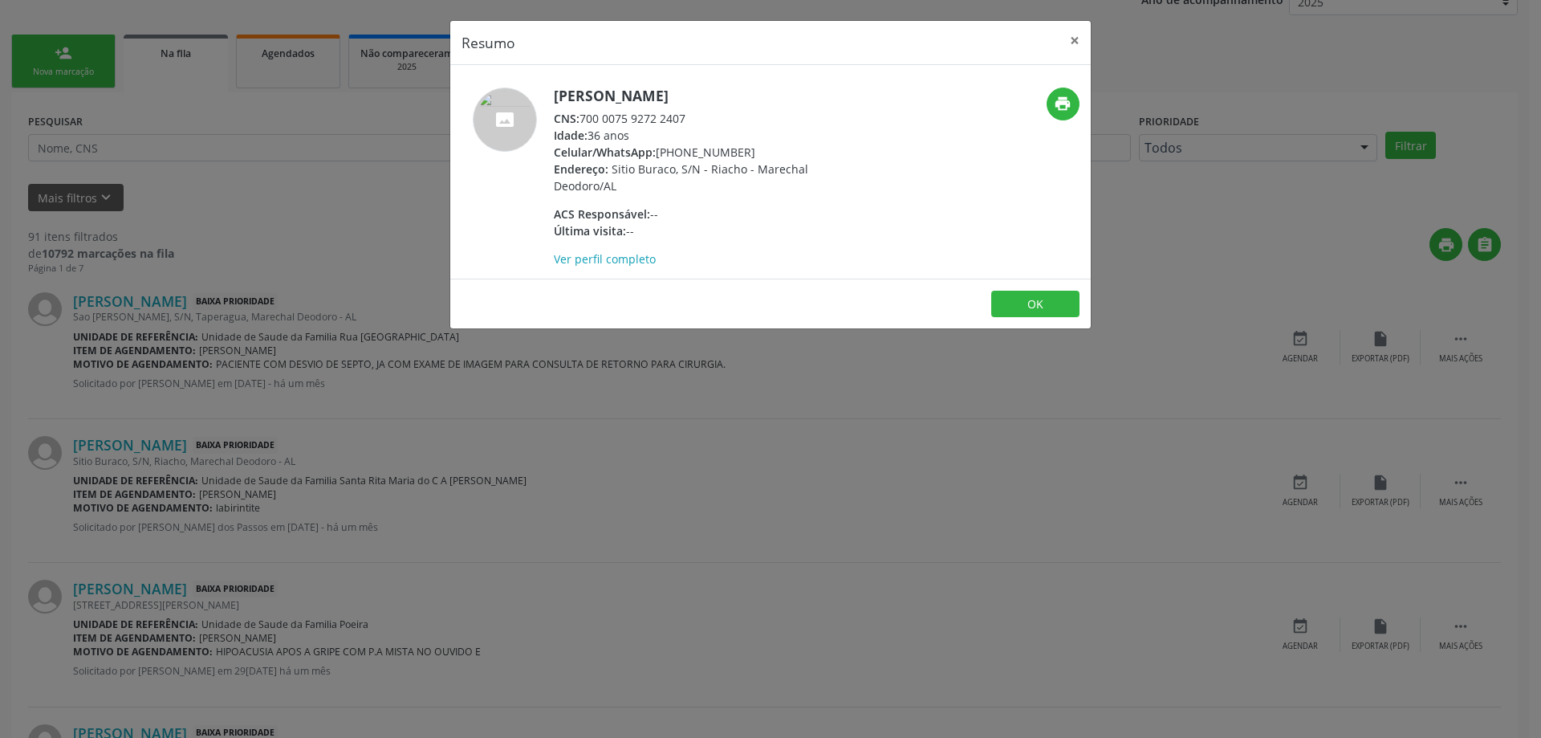
drag, startPoint x: 690, startPoint y: 116, endPoint x: 584, endPoint y: 124, distance: 105.5
click at [584, 124] on div "CNS: 700 0075 9272 2407" at bounding box center [710, 118] width 312 height 17
click at [1076, 49] on button "×" at bounding box center [1075, 40] width 32 height 39
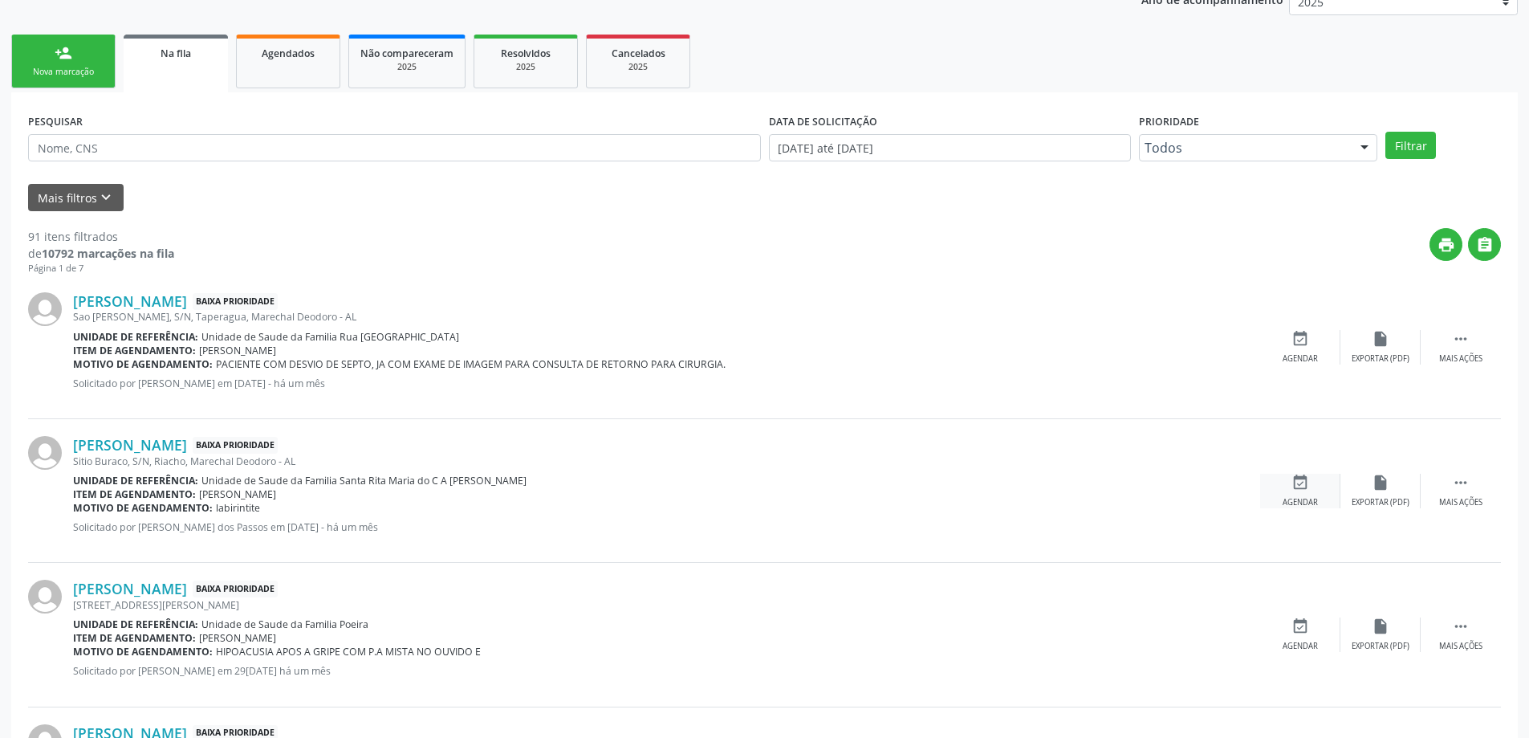
click at [1300, 491] on div "event_available Agendar" at bounding box center [1300, 491] width 80 height 35
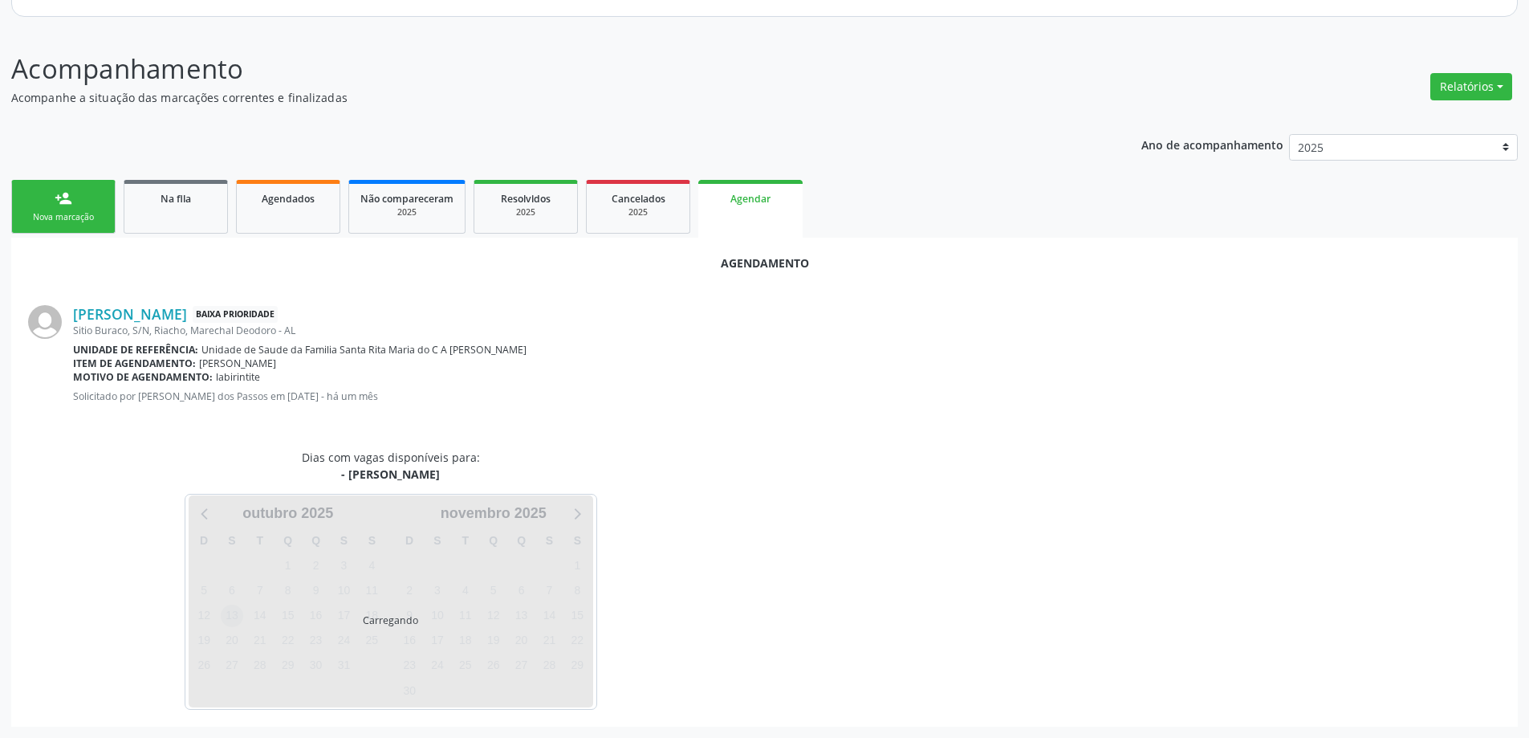
scroll to position [214, 0]
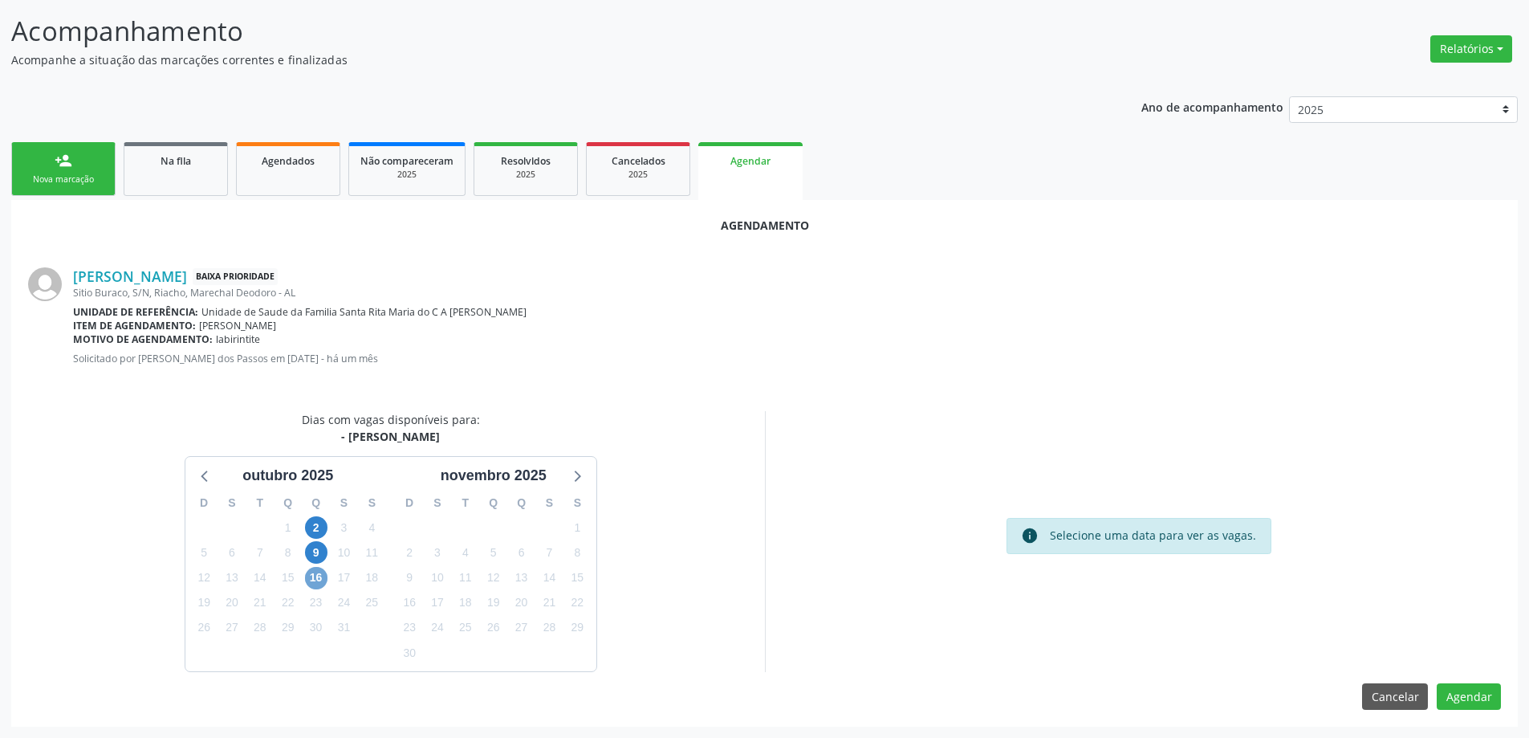
click at [315, 581] on span "16" at bounding box center [316, 578] width 22 height 22
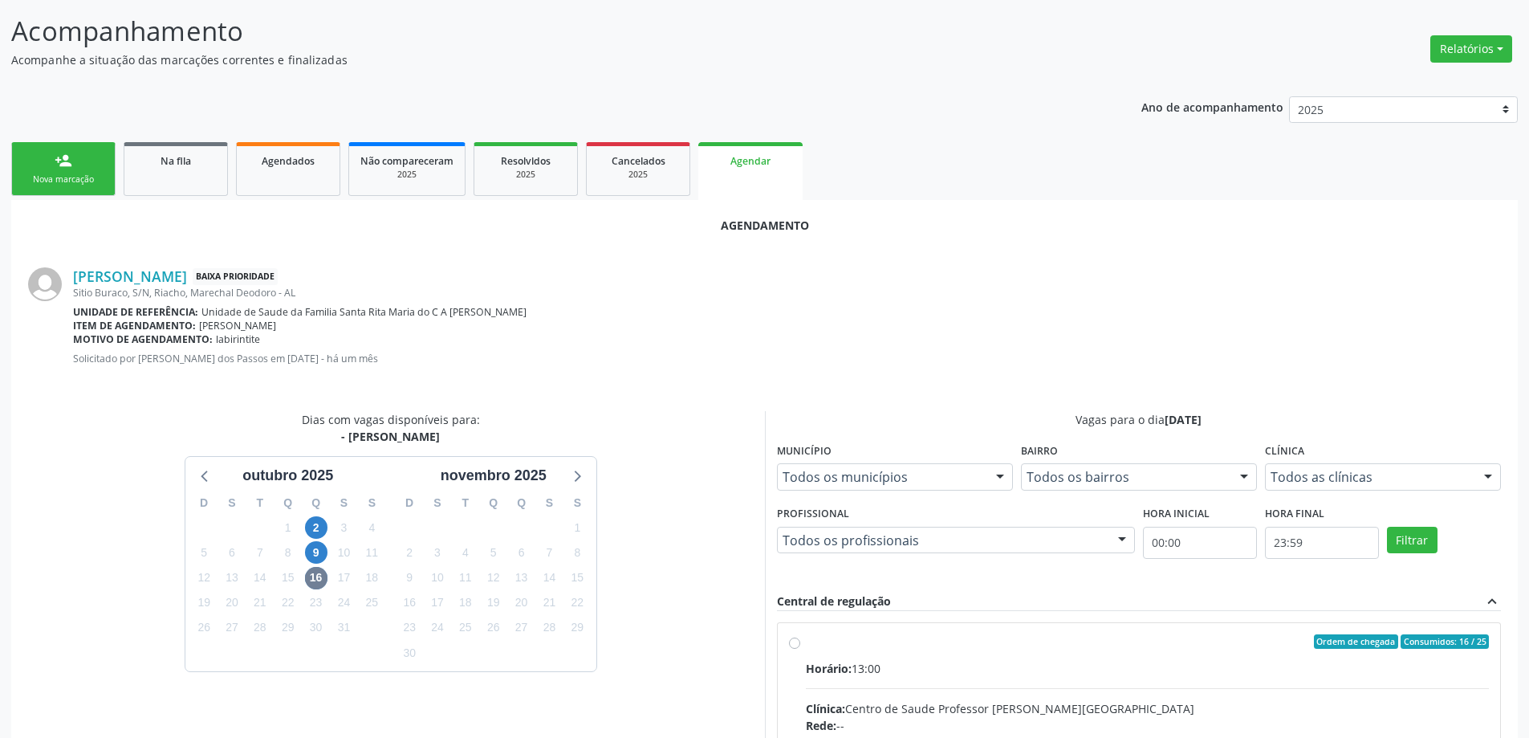
radio input "true"
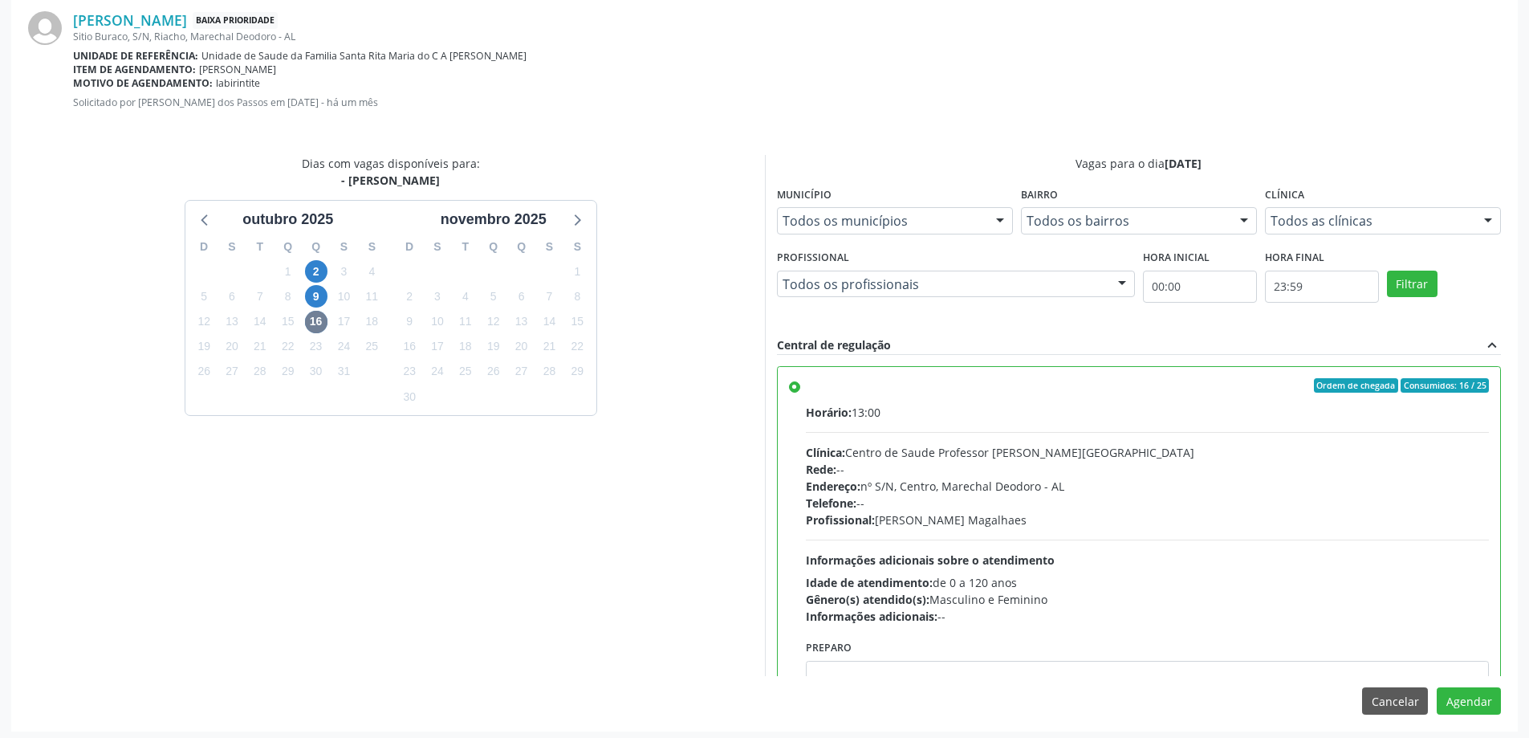
scroll to position [474, 0]
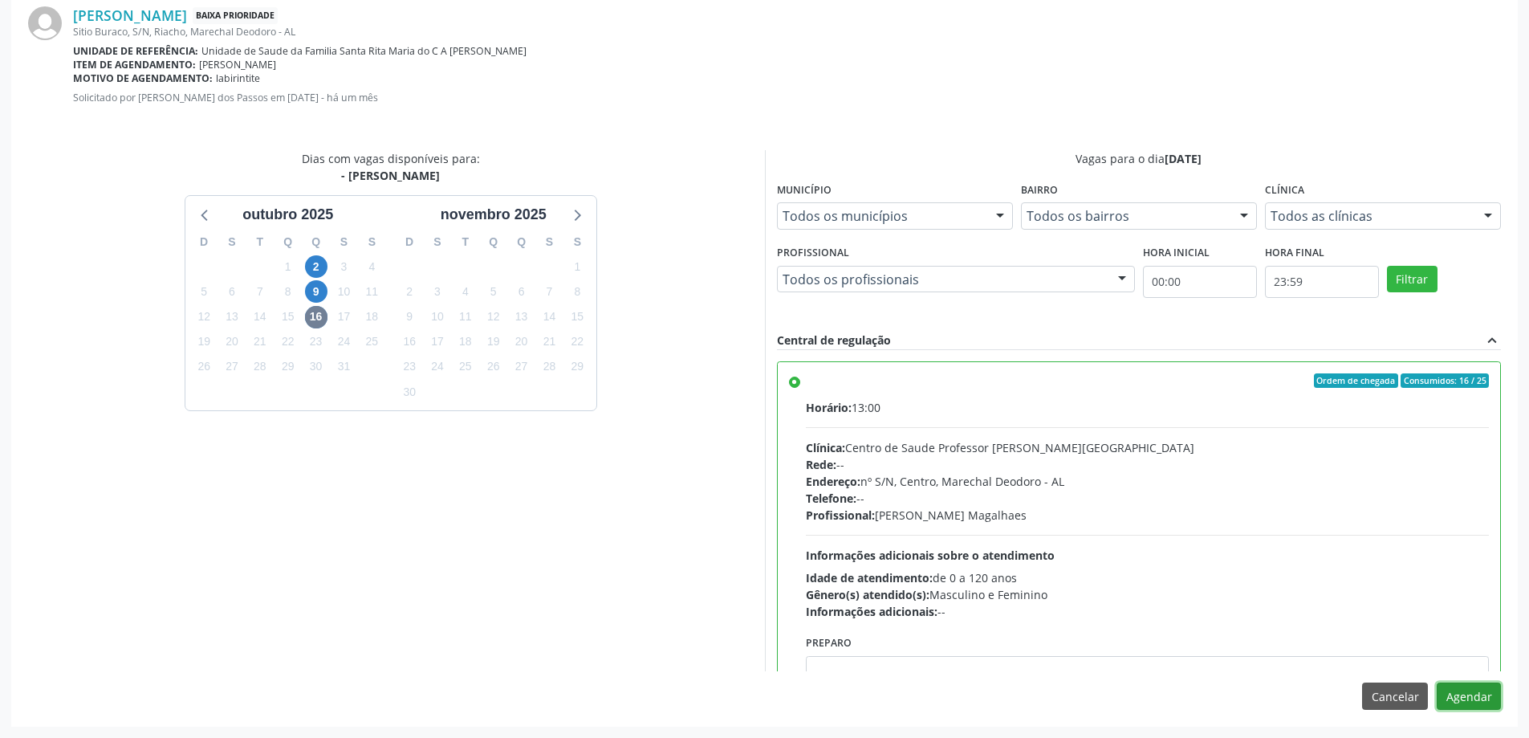
click at [1485, 699] on button "Agendar" at bounding box center [1469, 695] width 64 height 27
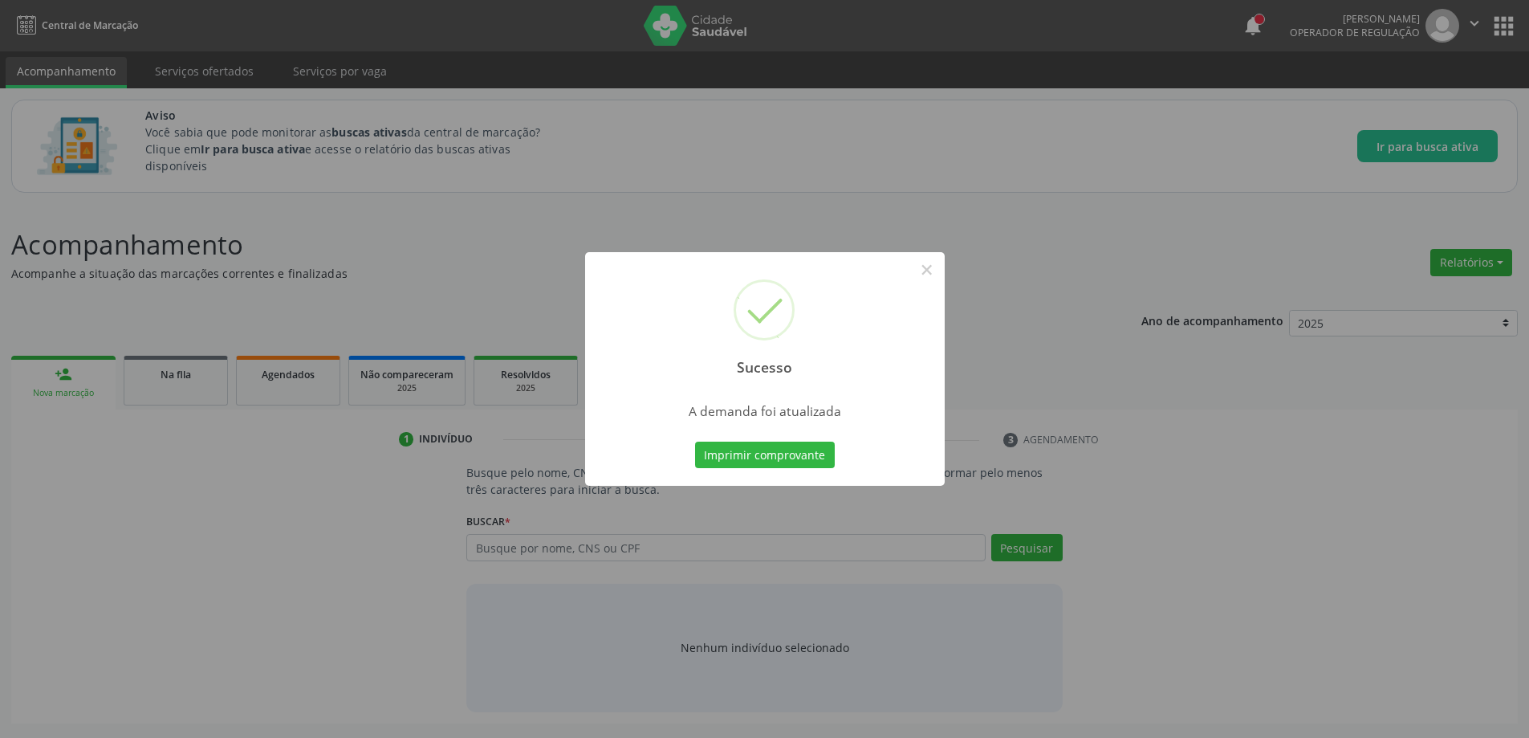
scroll to position [0, 0]
click at [927, 271] on button "×" at bounding box center [932, 269] width 27 height 27
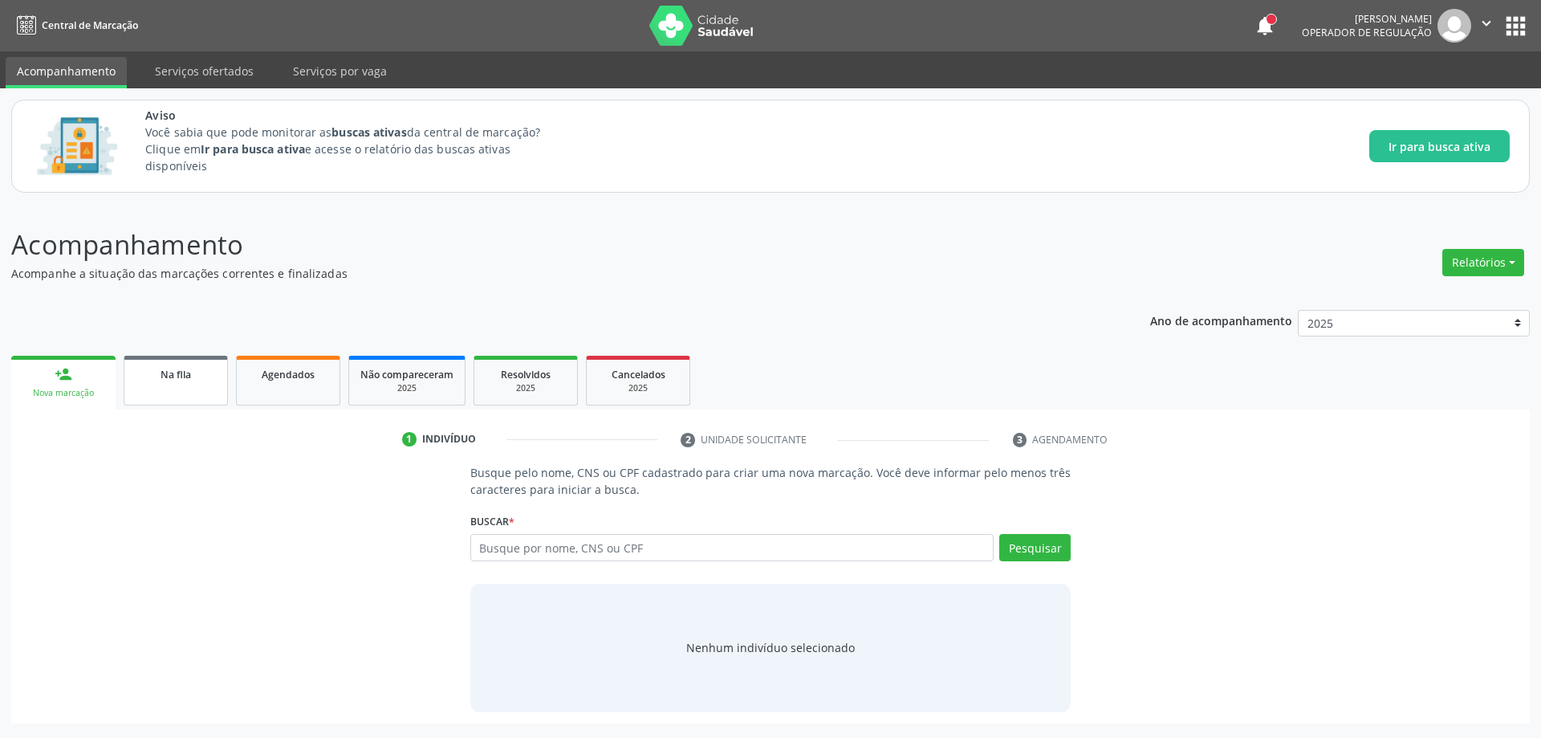
click at [165, 384] on link "Na fila" at bounding box center [176, 381] width 104 height 50
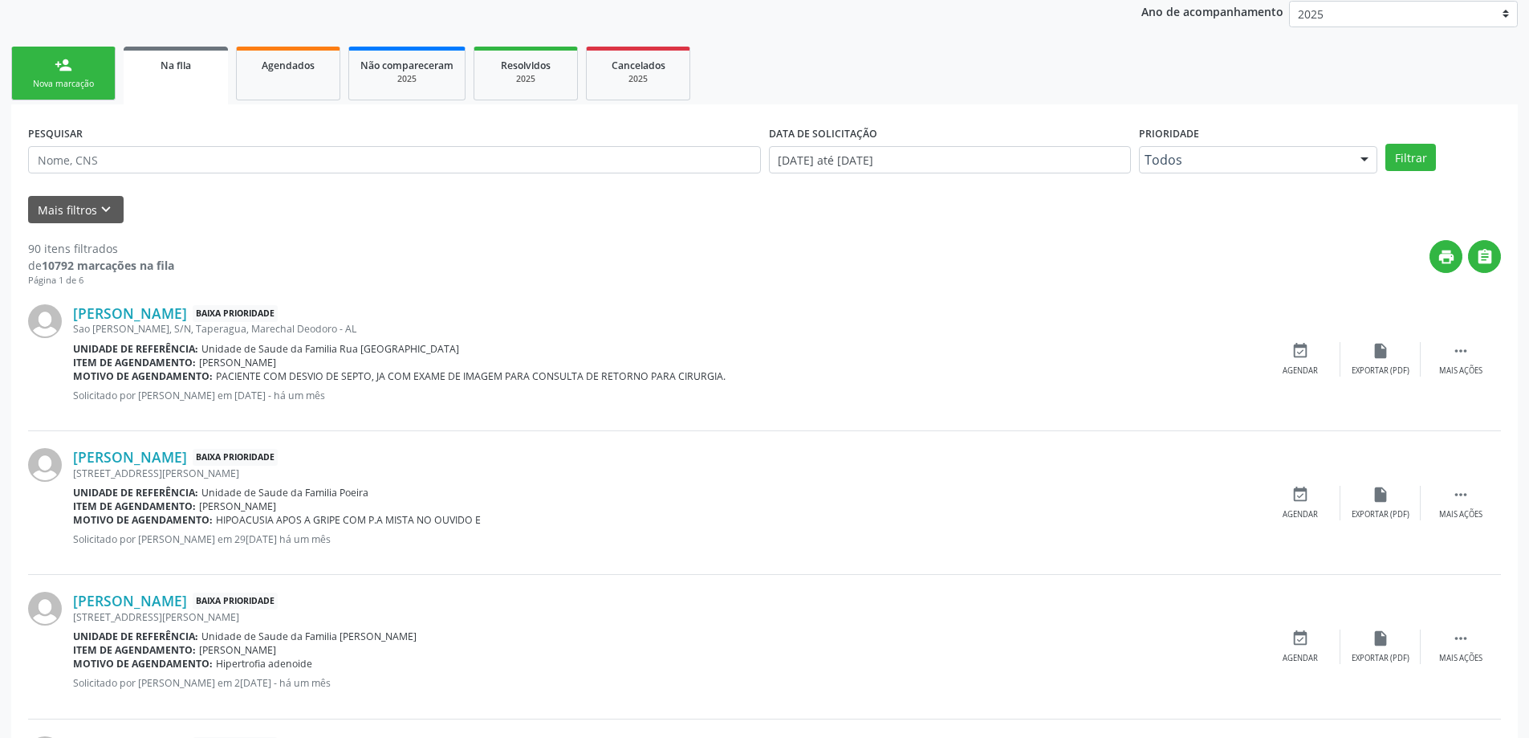
scroll to position [321, 0]
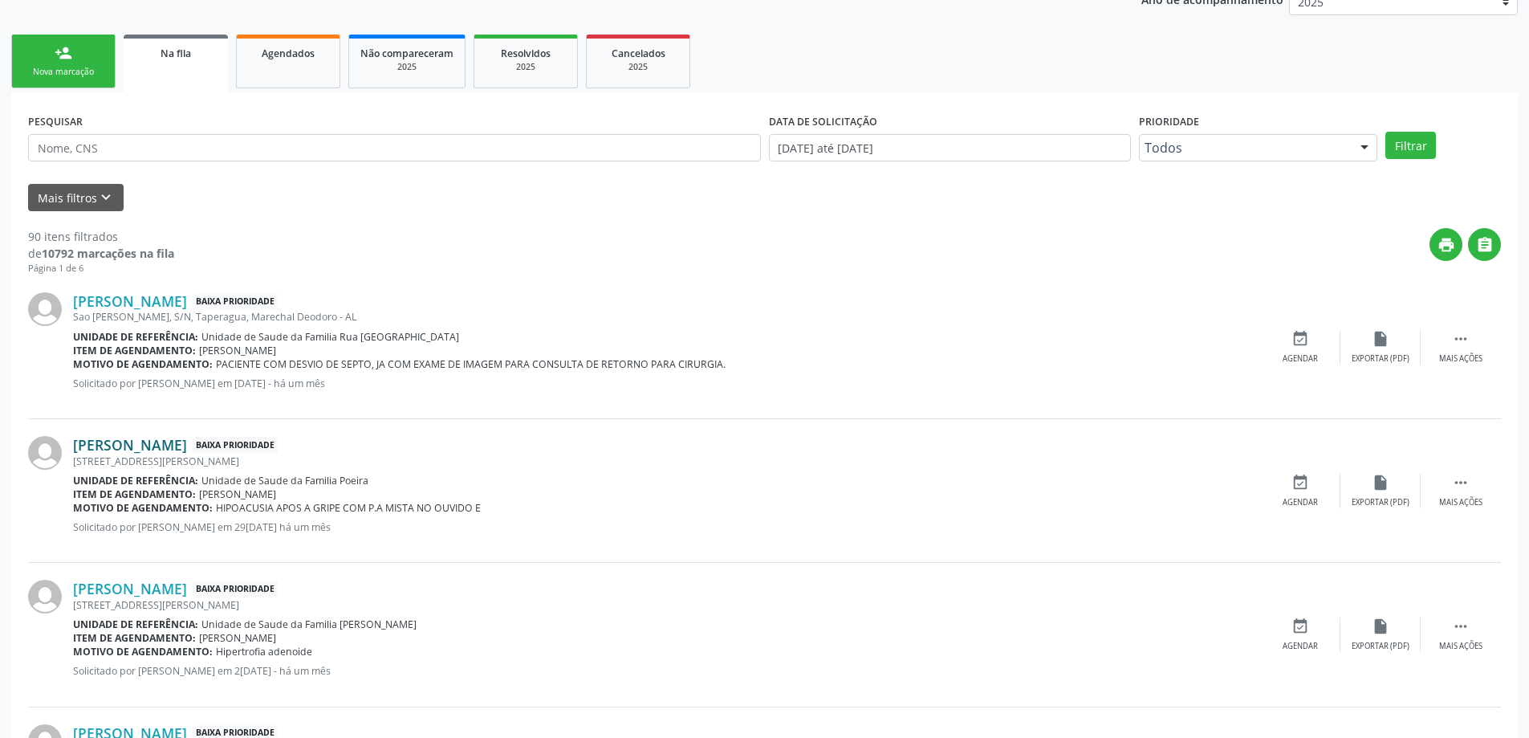
click at [100, 441] on link "[PERSON_NAME]" at bounding box center [130, 445] width 114 height 18
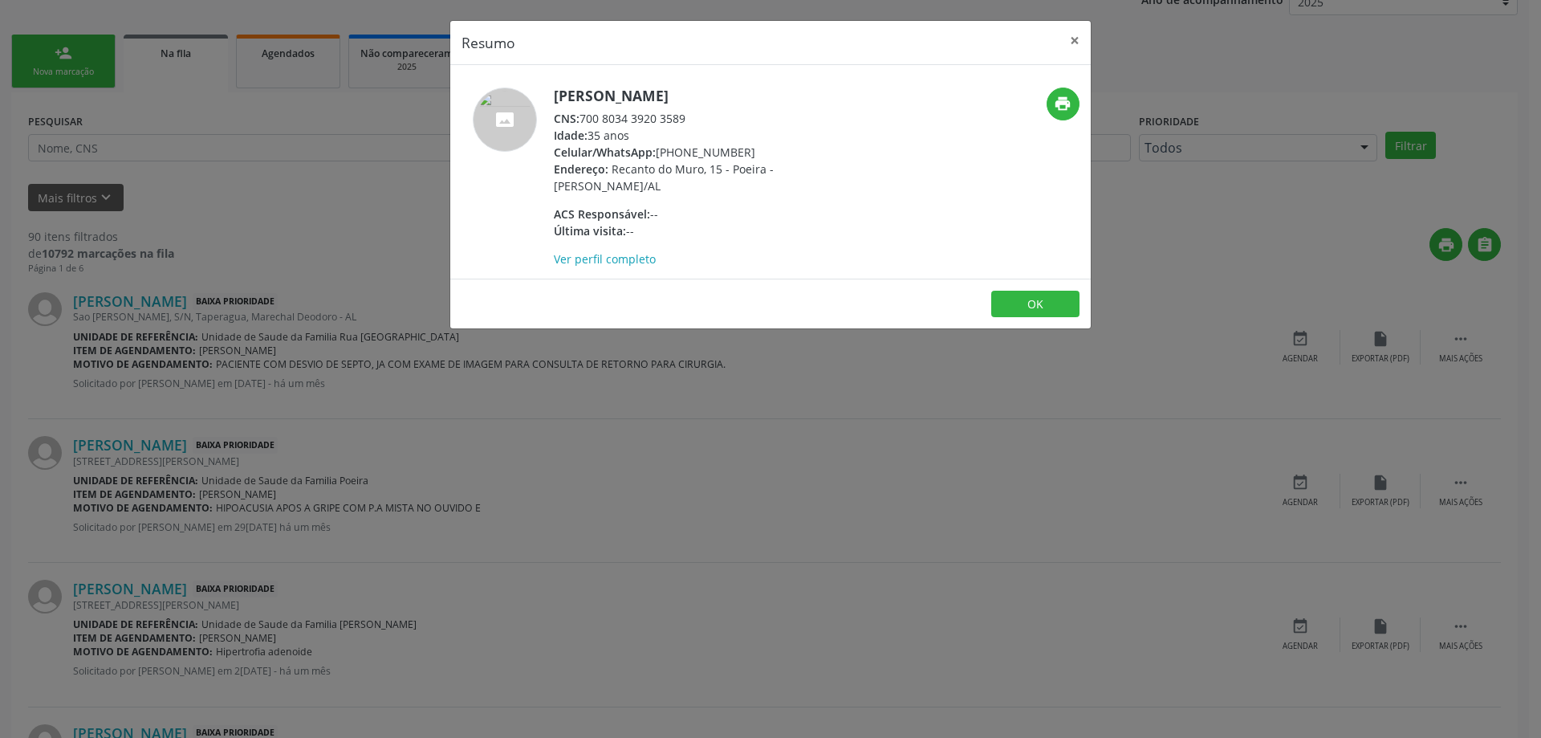
drag, startPoint x: 583, startPoint y: 112, endPoint x: 706, endPoint y: 116, distance: 123.7
click at [706, 116] on div "CNS: 700 8034 3920 3589" at bounding box center [710, 118] width 312 height 17
click at [1072, 41] on button "×" at bounding box center [1075, 40] width 32 height 39
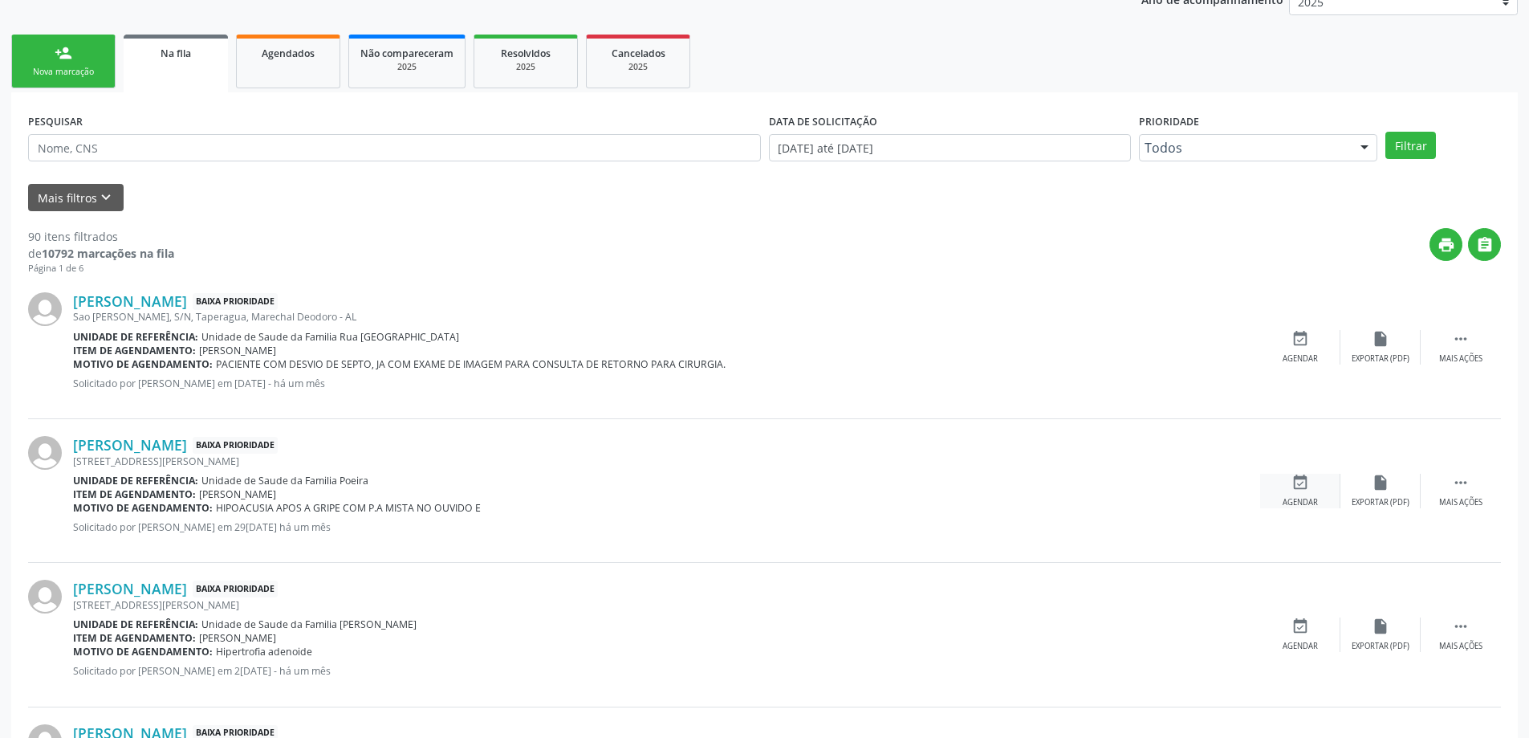
click at [1300, 490] on icon "event_available" at bounding box center [1301, 483] width 18 height 18
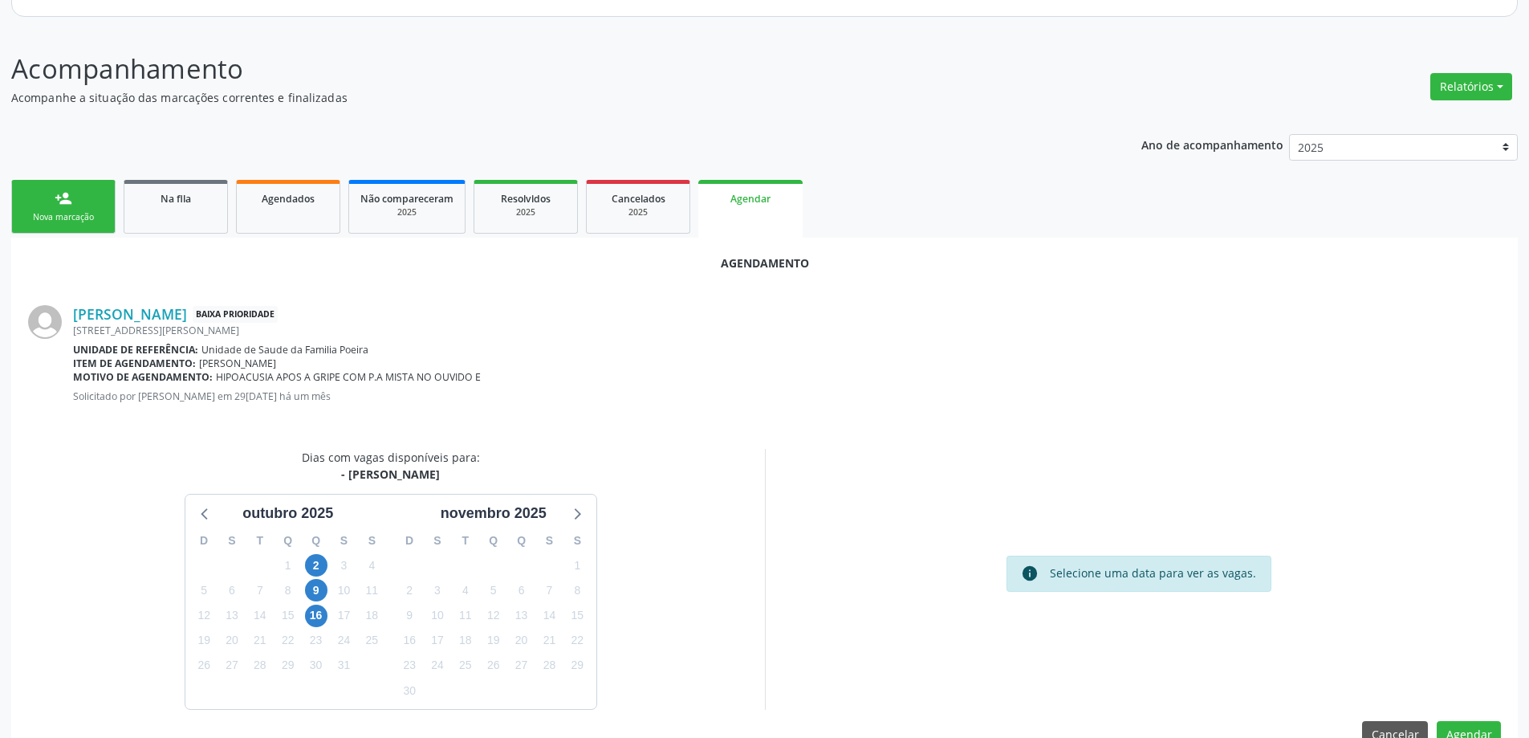
scroll to position [214, 0]
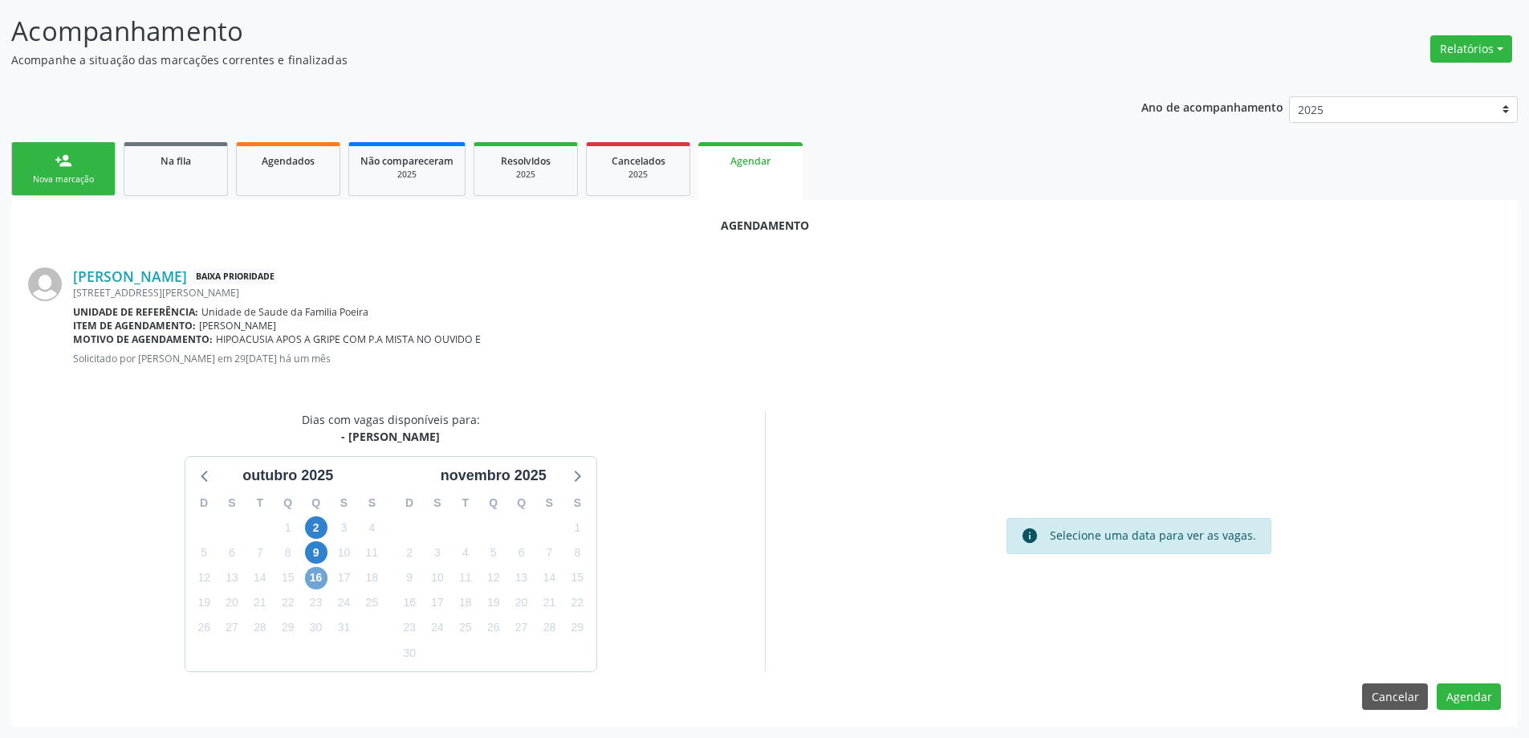
click at [311, 580] on span "16" at bounding box center [316, 578] width 22 height 22
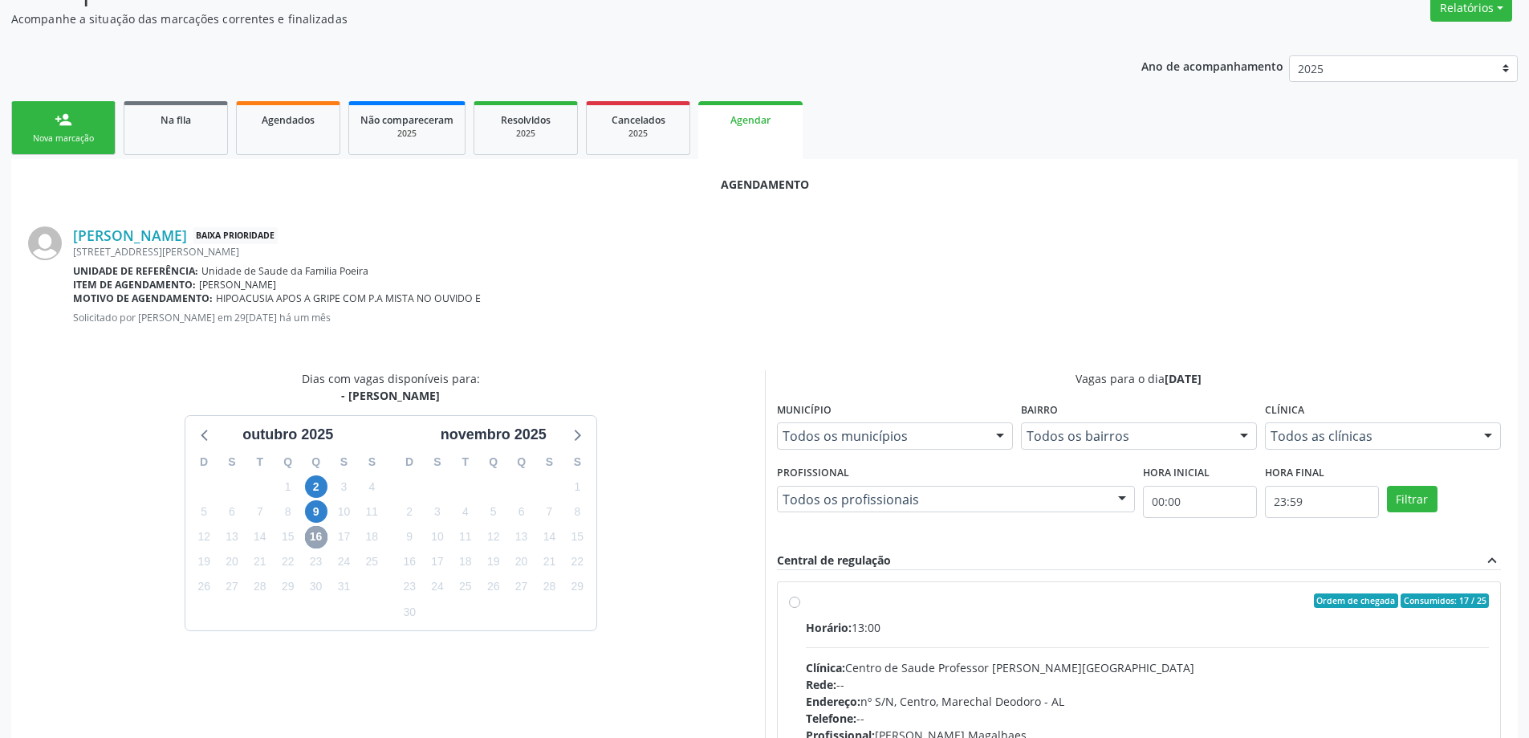
scroll to position [294, 0]
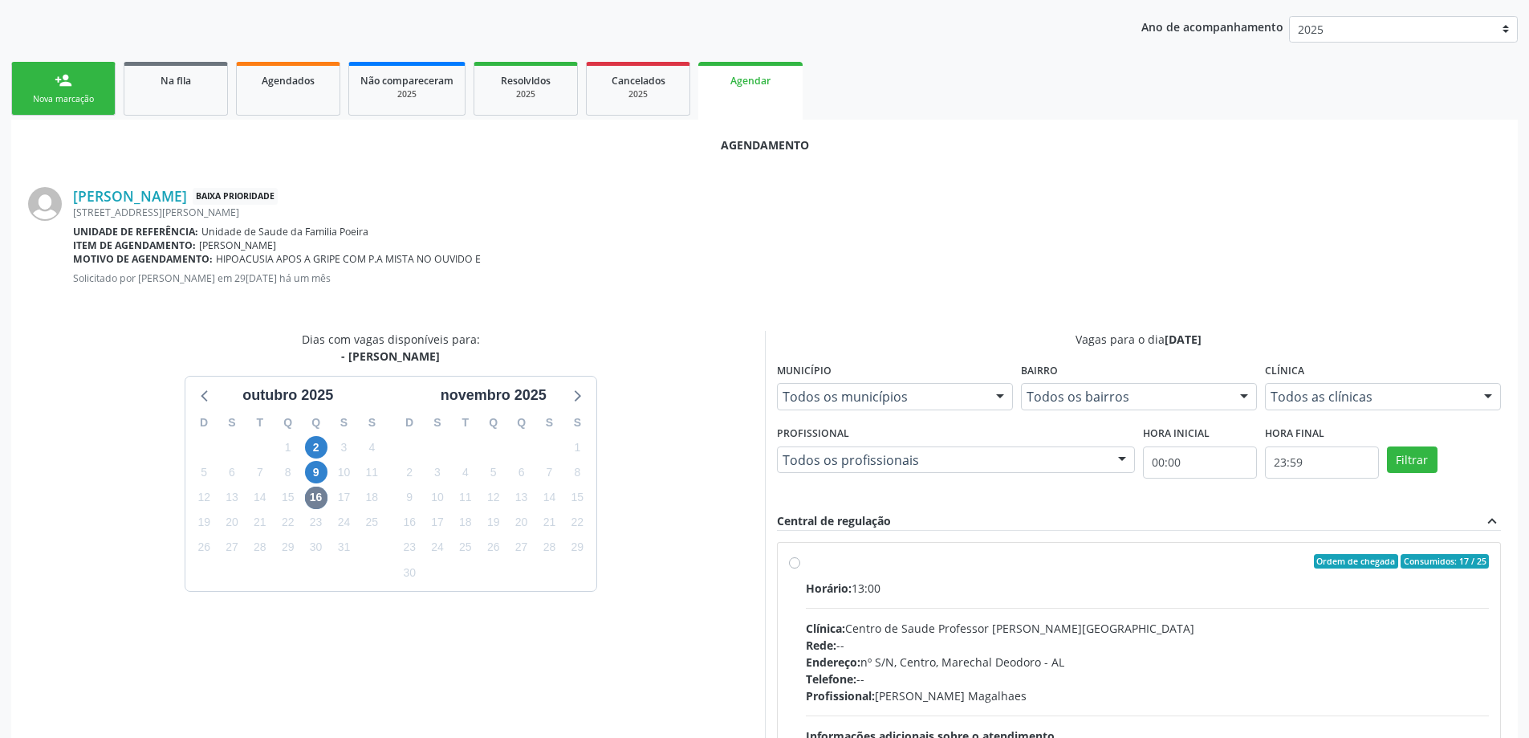
click at [806, 561] on label "Ordem de chegada Consumidos: 17 / 25 Horário: 13:00 Clínica: Centro de Saude Pr…" at bounding box center [1148, 677] width 684 height 246
click at [793, 561] on input "Ordem de chegada Consumidos: 17 / 25 Horário: 13:00 Clínica: Centro de Saude Pr…" at bounding box center [794, 561] width 11 height 14
radio input "true"
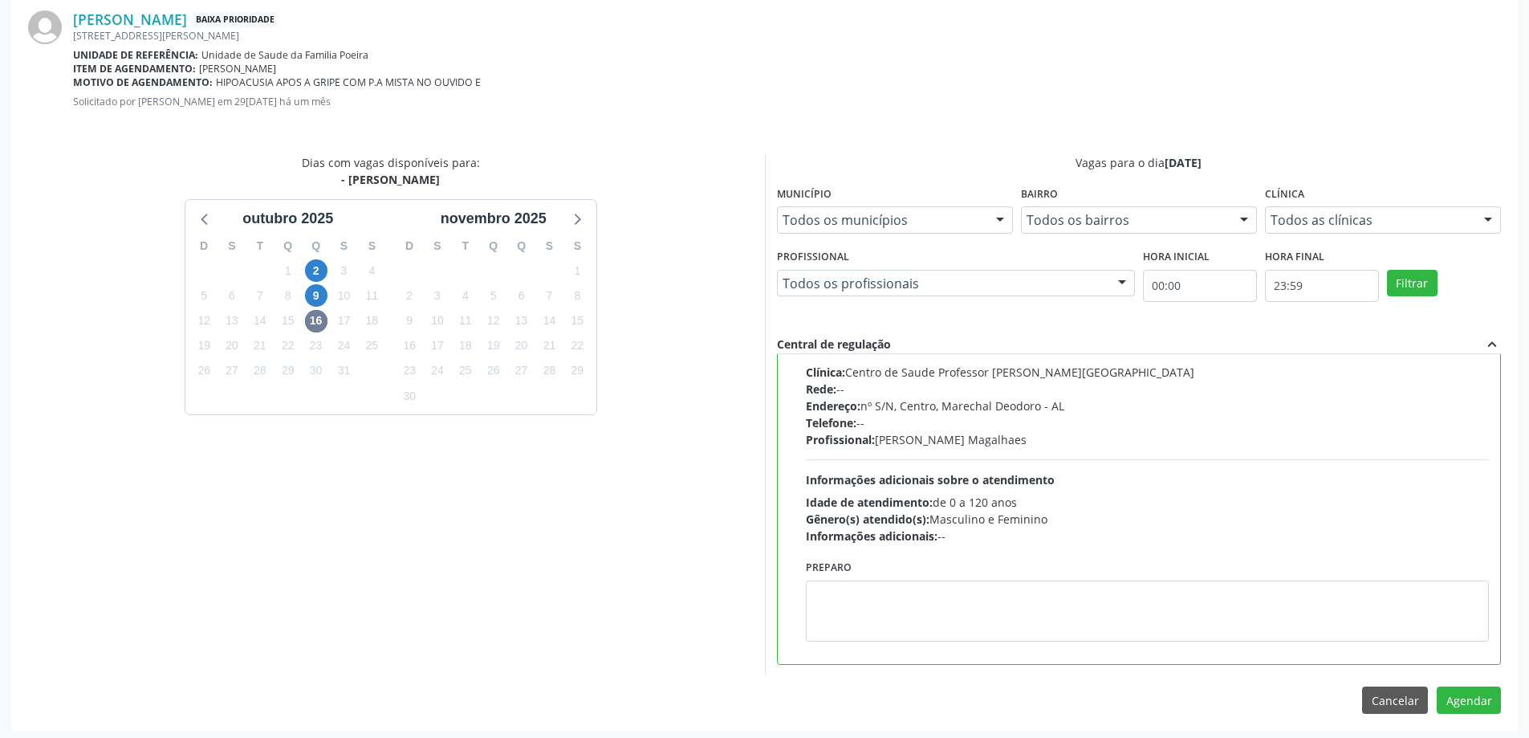
scroll to position [474, 0]
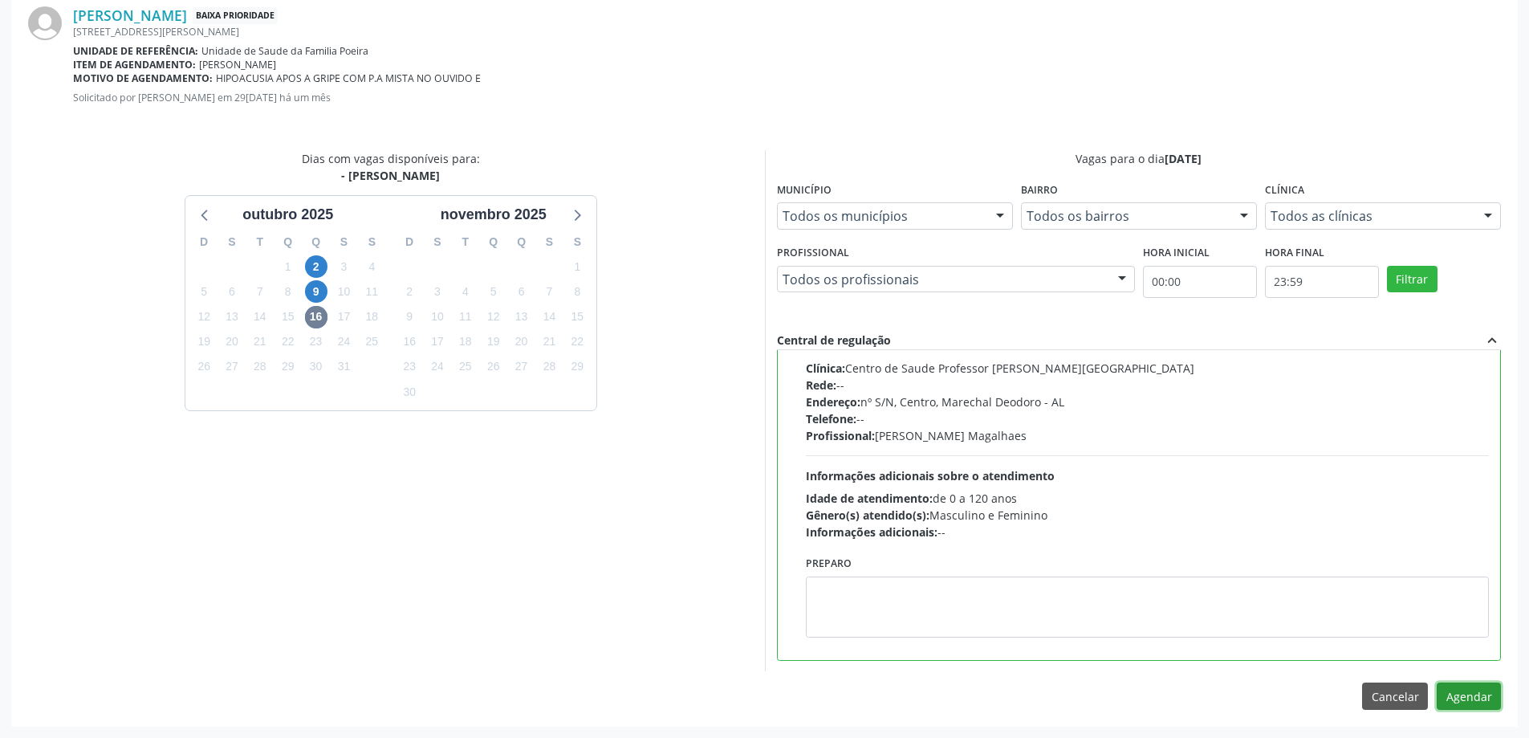
click at [1471, 691] on button "Agendar" at bounding box center [1469, 695] width 64 height 27
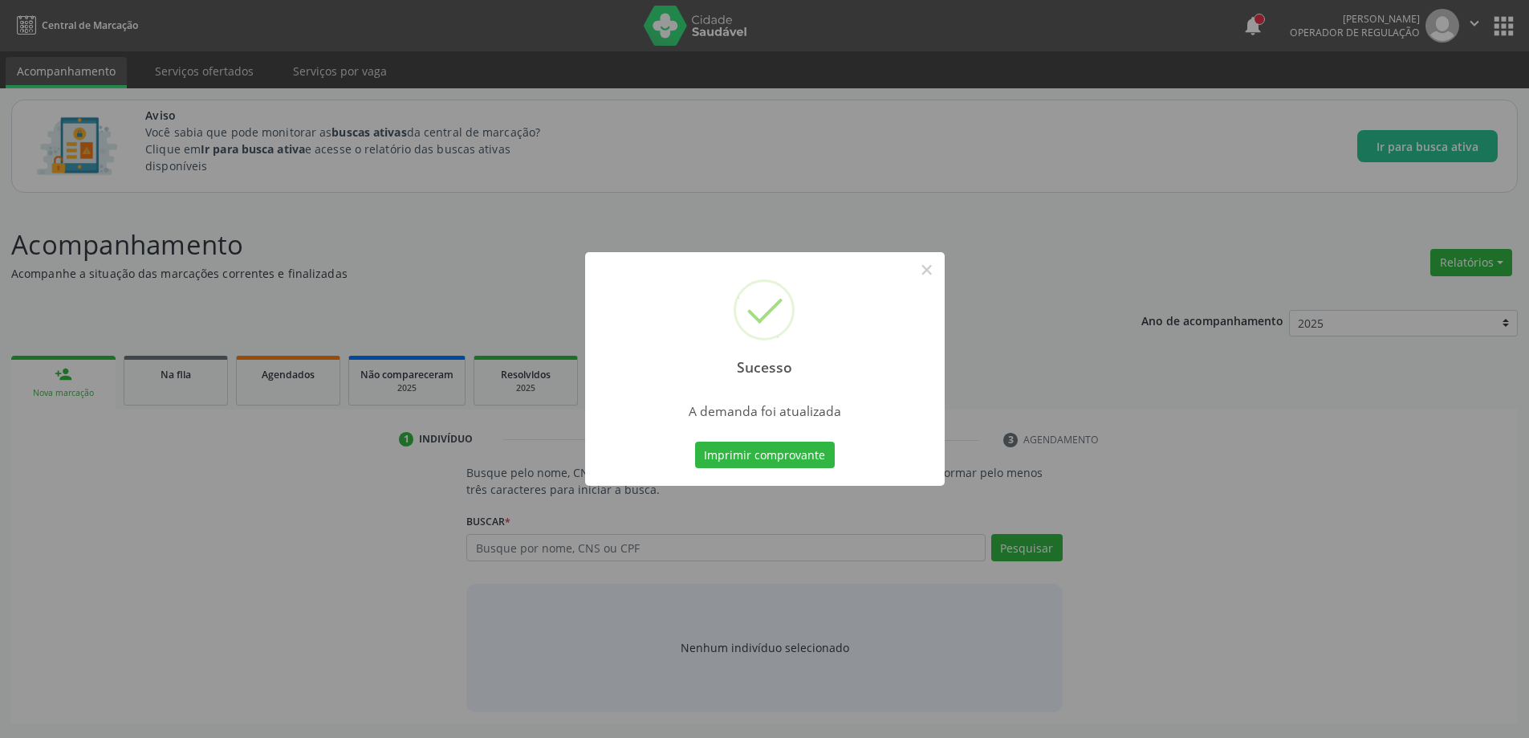
scroll to position [0, 0]
click at [939, 268] on button "×" at bounding box center [932, 269] width 27 height 27
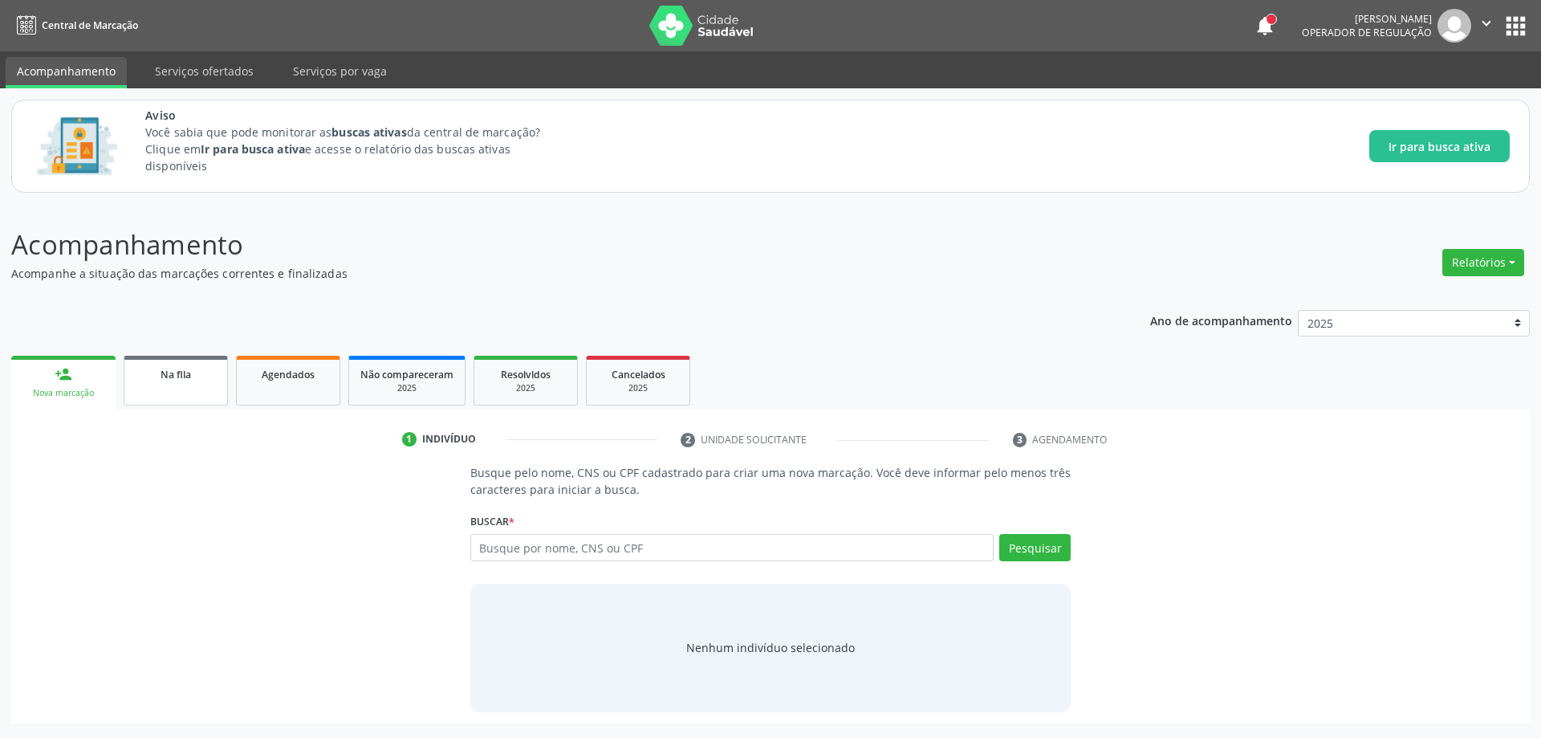
click at [193, 376] on div "Na fila" at bounding box center [176, 373] width 80 height 17
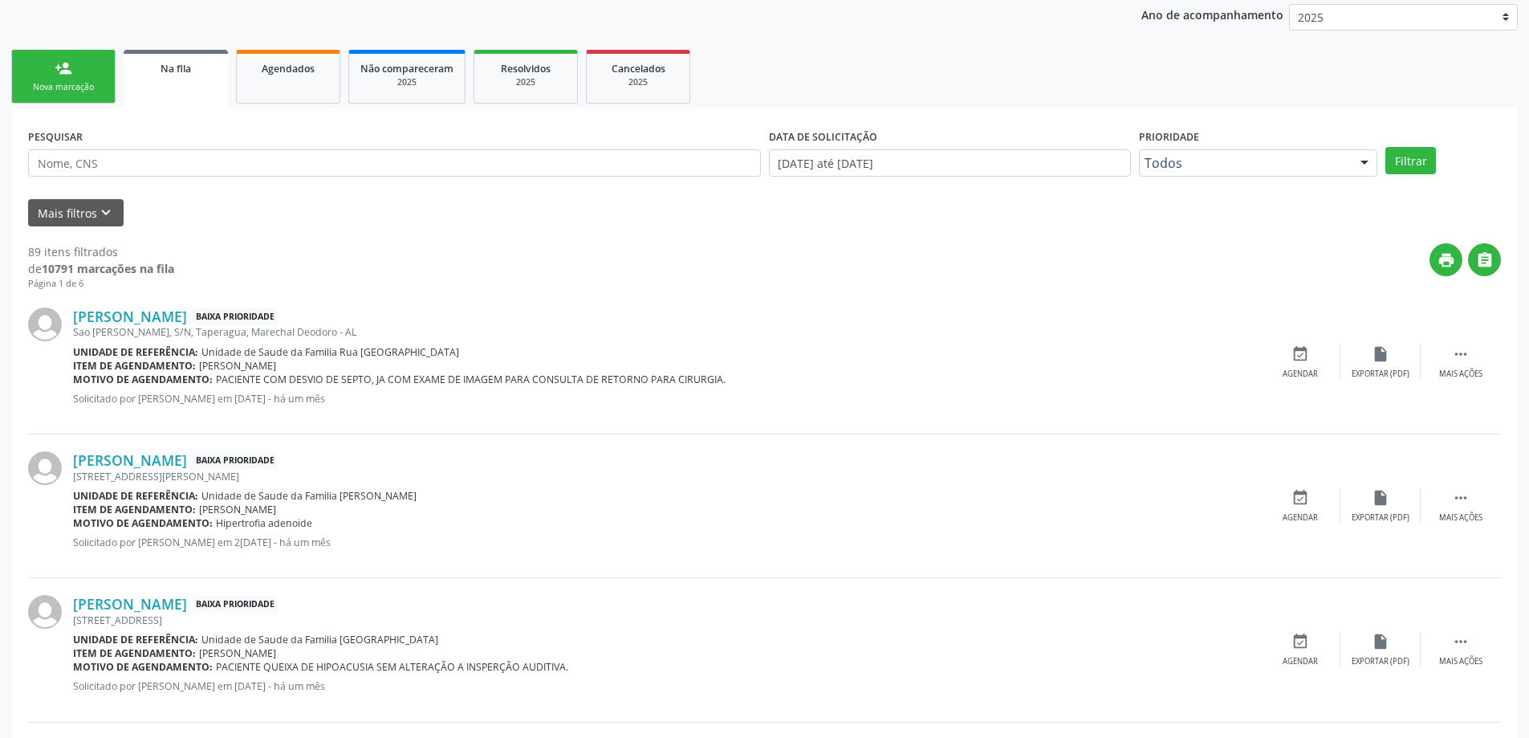
scroll to position [321, 0]
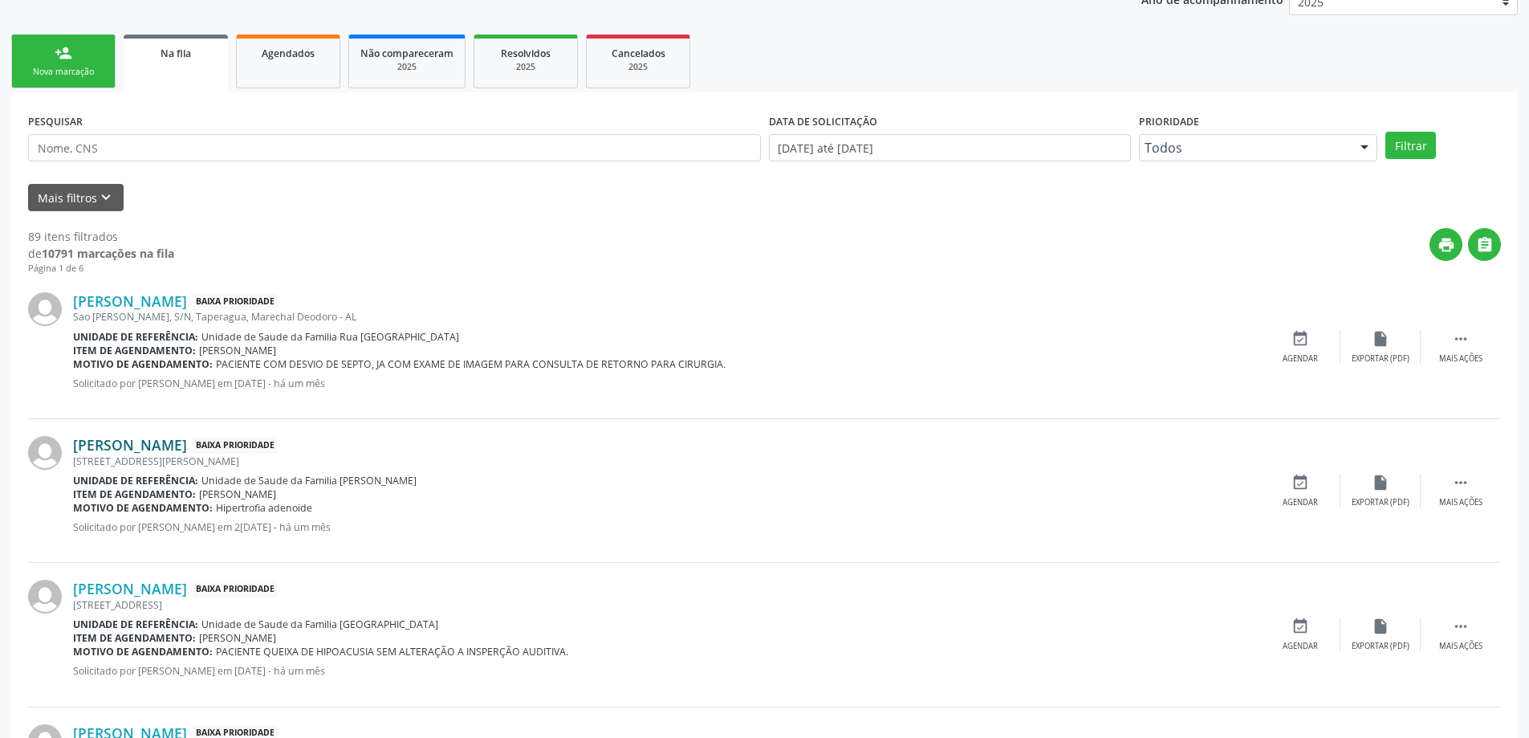
click at [145, 445] on link "[PERSON_NAME]" at bounding box center [130, 445] width 114 height 18
click at [162, 450] on link "[PERSON_NAME]" at bounding box center [130, 445] width 114 height 18
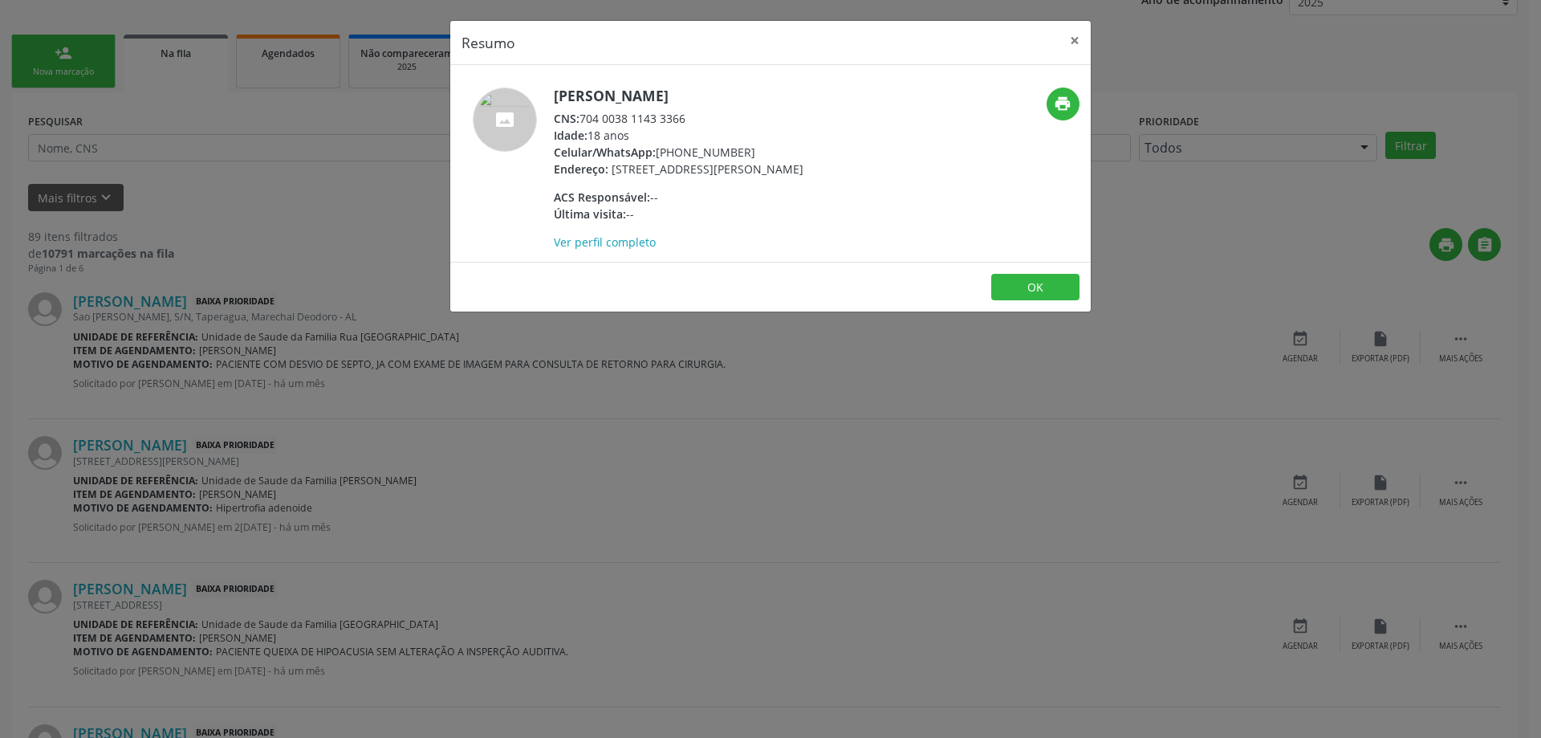
drag, startPoint x: 582, startPoint y: 118, endPoint x: 694, endPoint y: 120, distance: 111.6
click at [694, 120] on div "CNS: 704 0038 1143 3366" at bounding box center [679, 118] width 250 height 17
click at [1070, 43] on button "×" at bounding box center [1075, 40] width 32 height 39
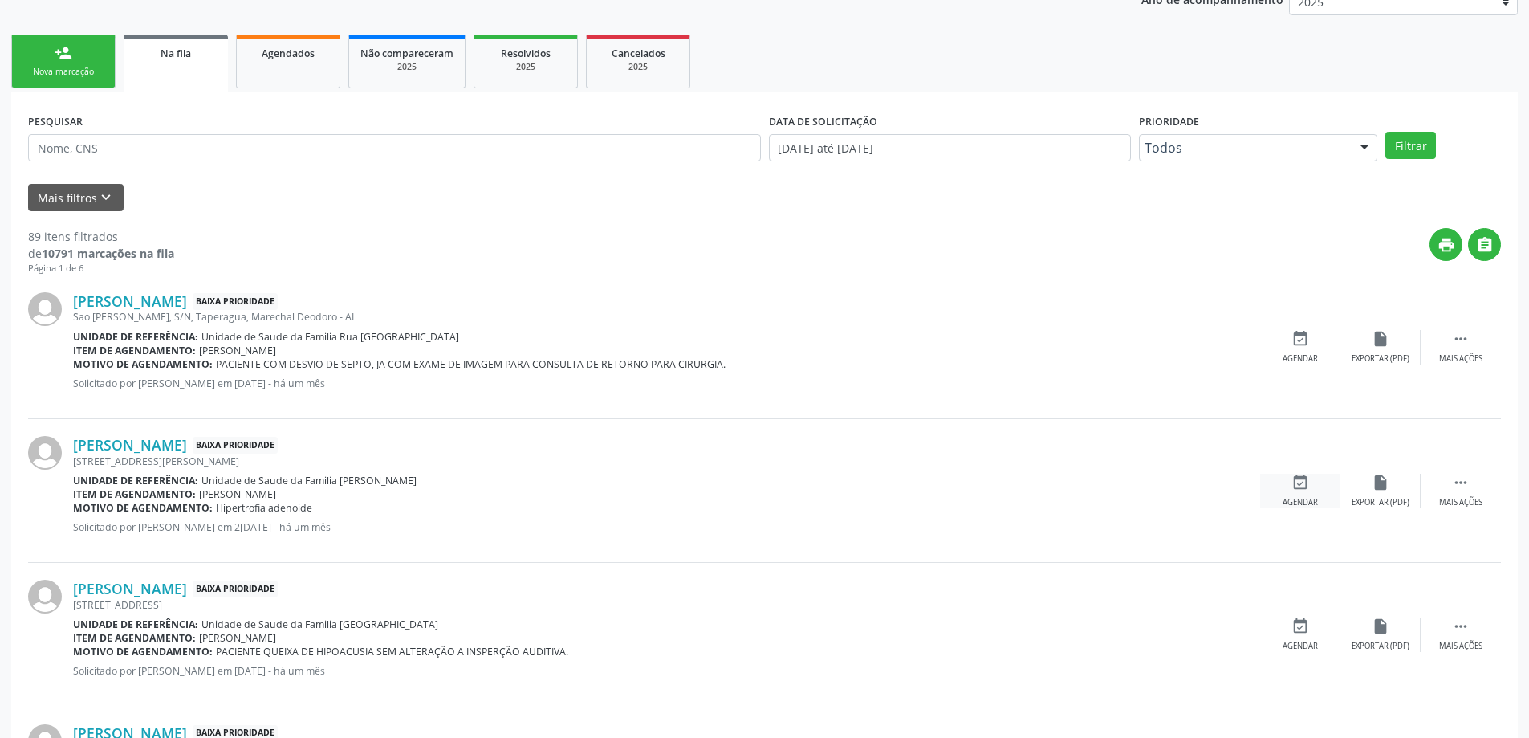
click at [1271, 487] on div "event_available Agendar" at bounding box center [1300, 491] width 80 height 35
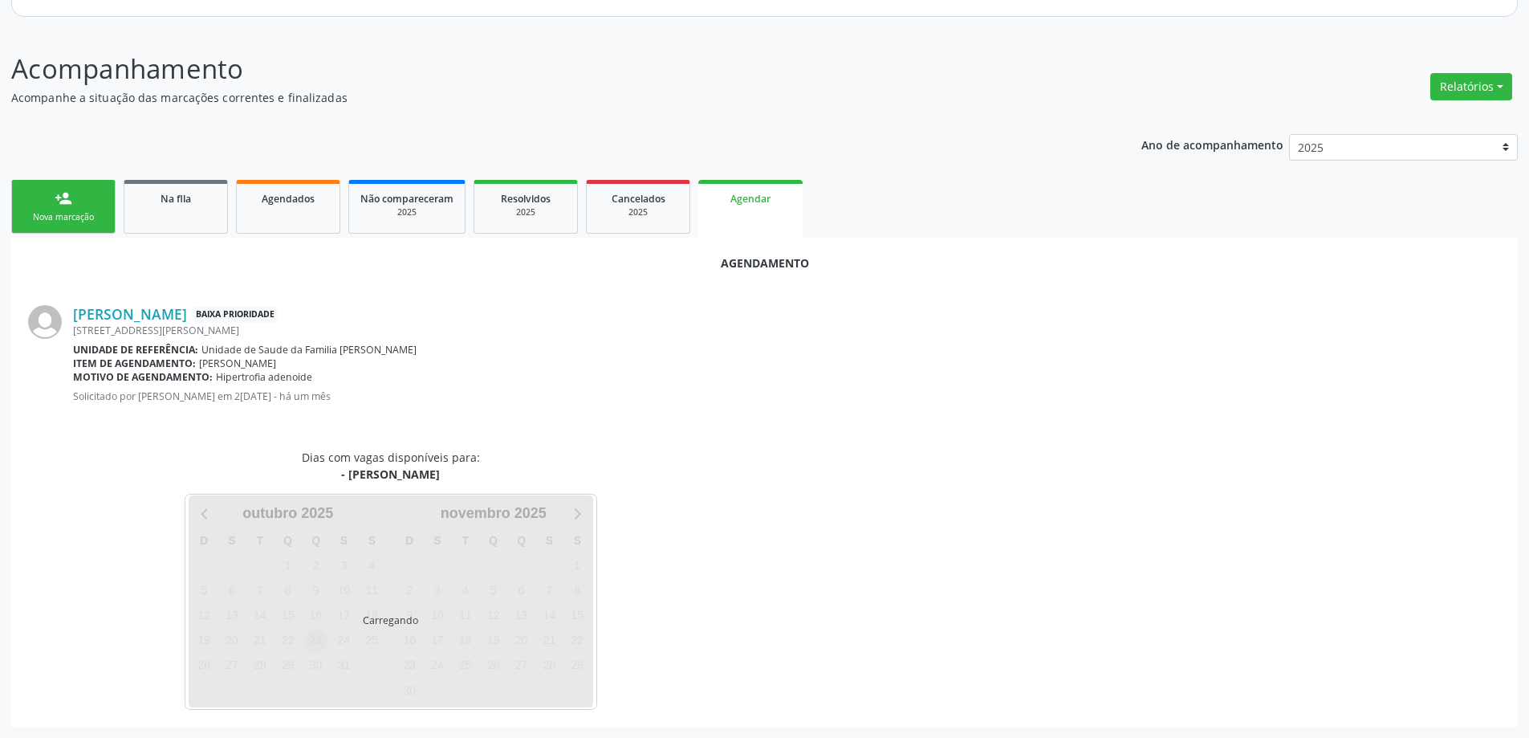
scroll to position [214, 0]
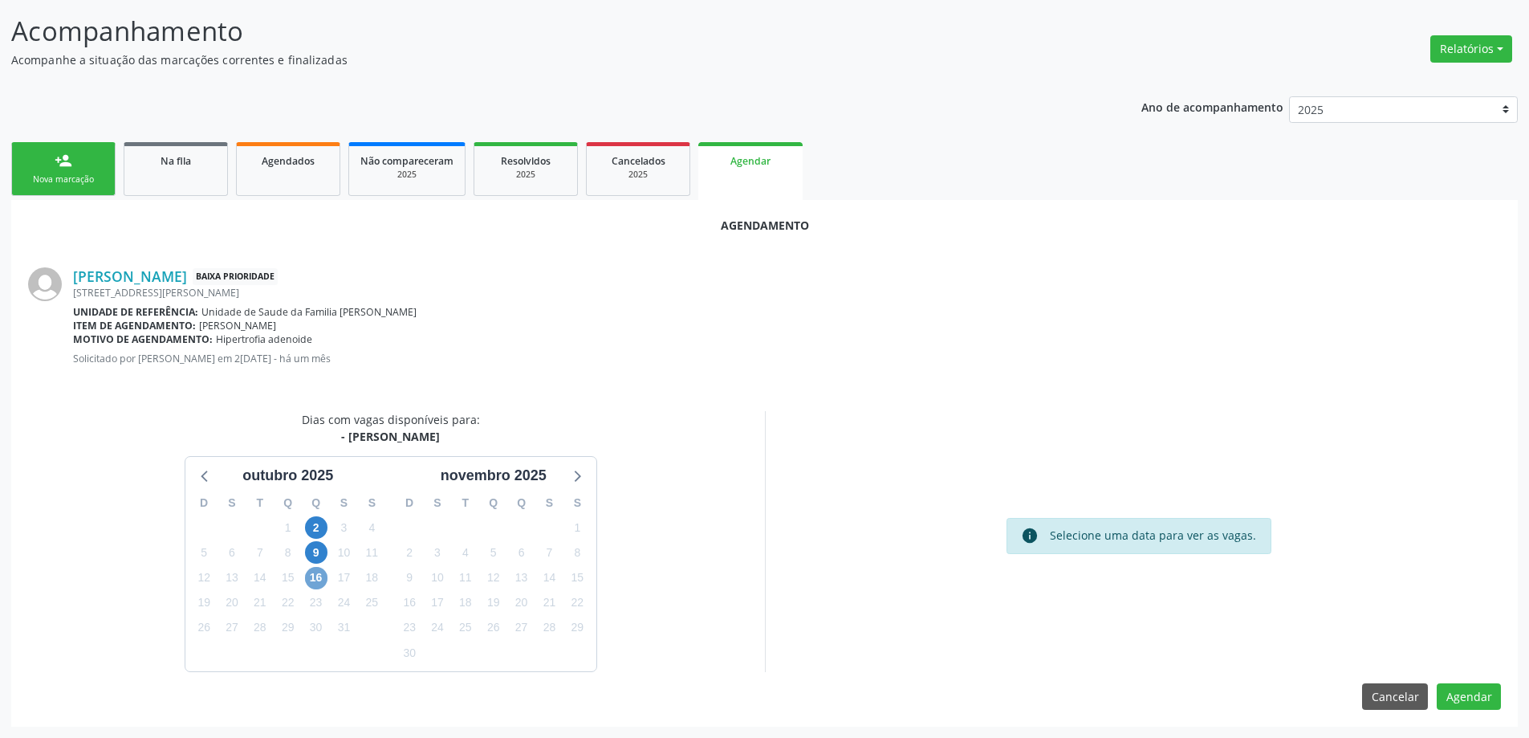
click at [319, 576] on span "16" at bounding box center [316, 578] width 22 height 22
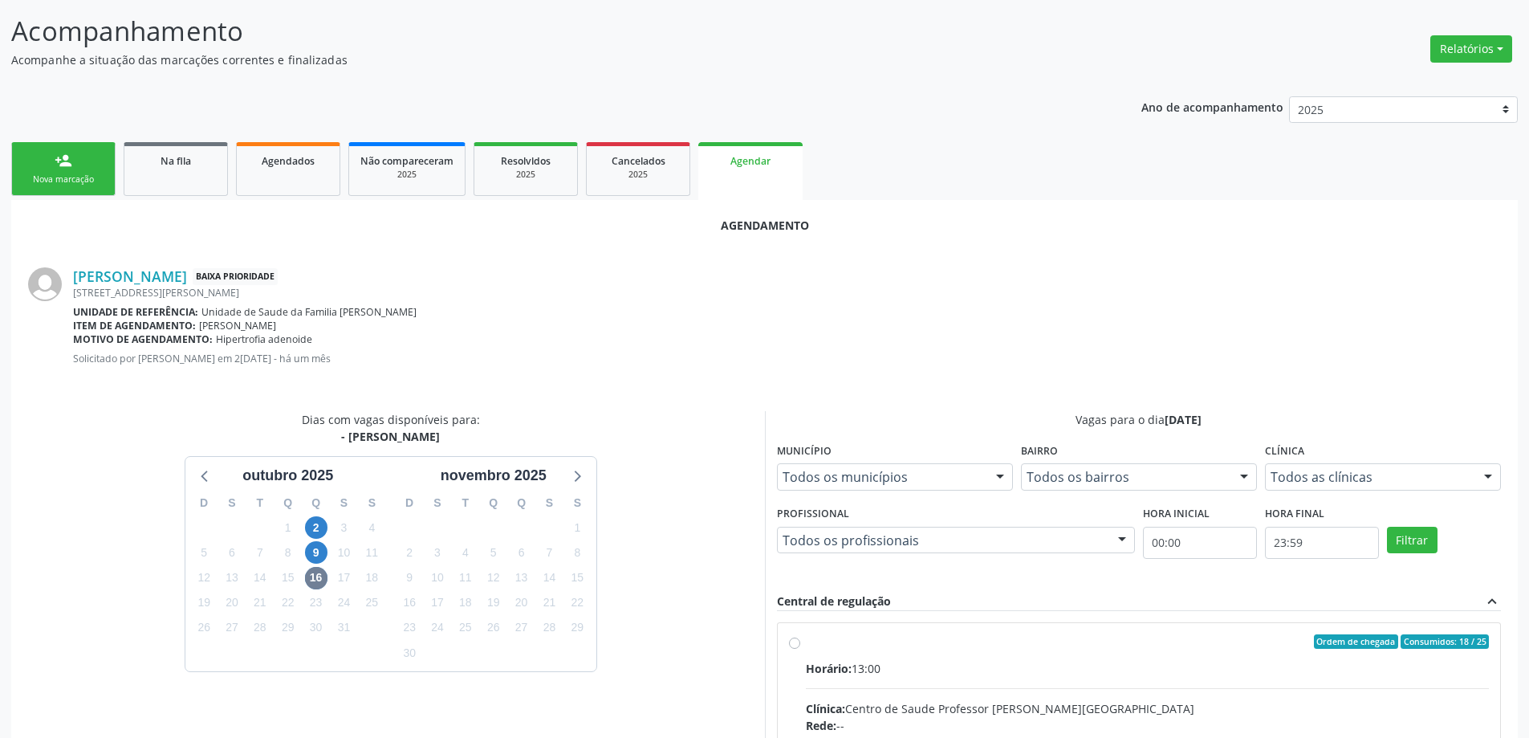
radio input "true"
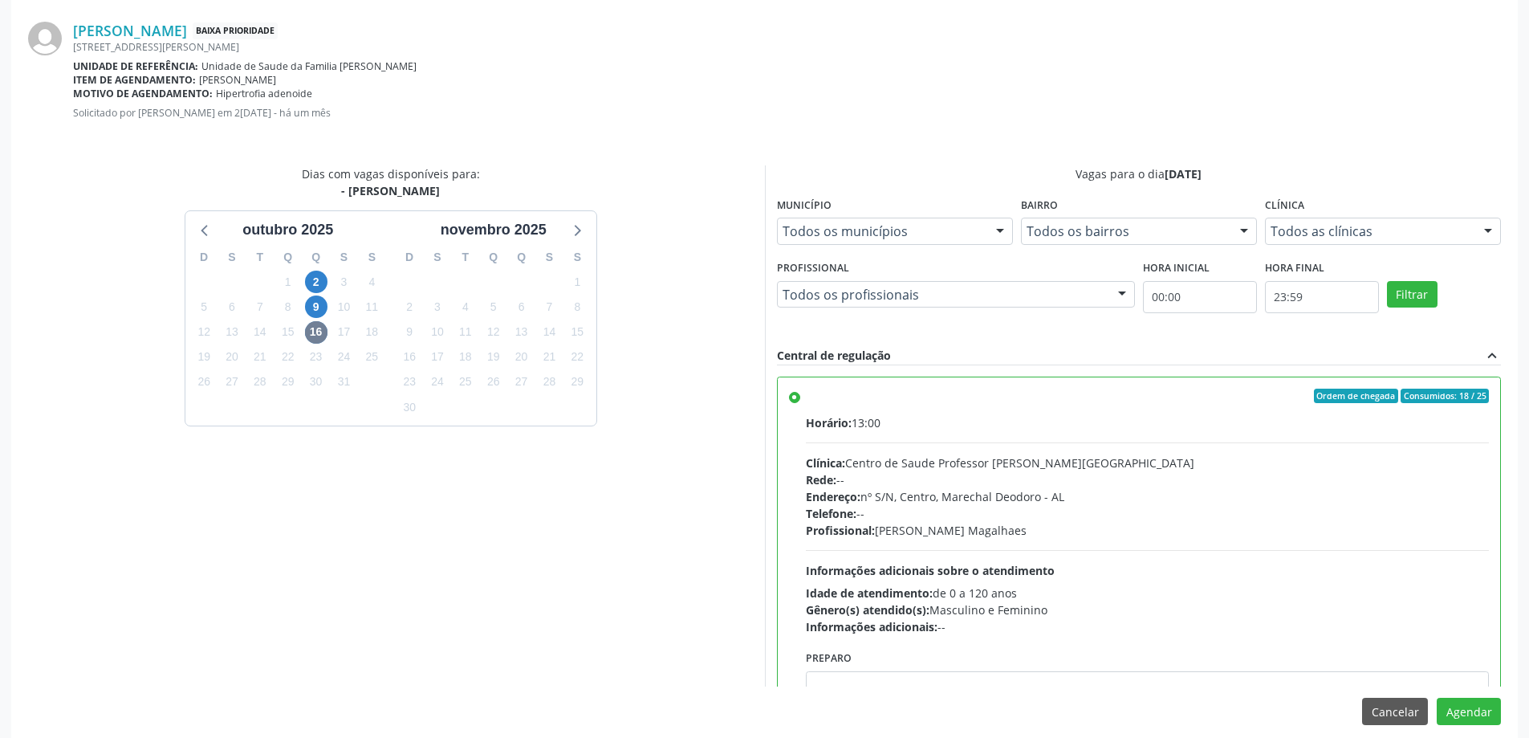
scroll to position [474, 0]
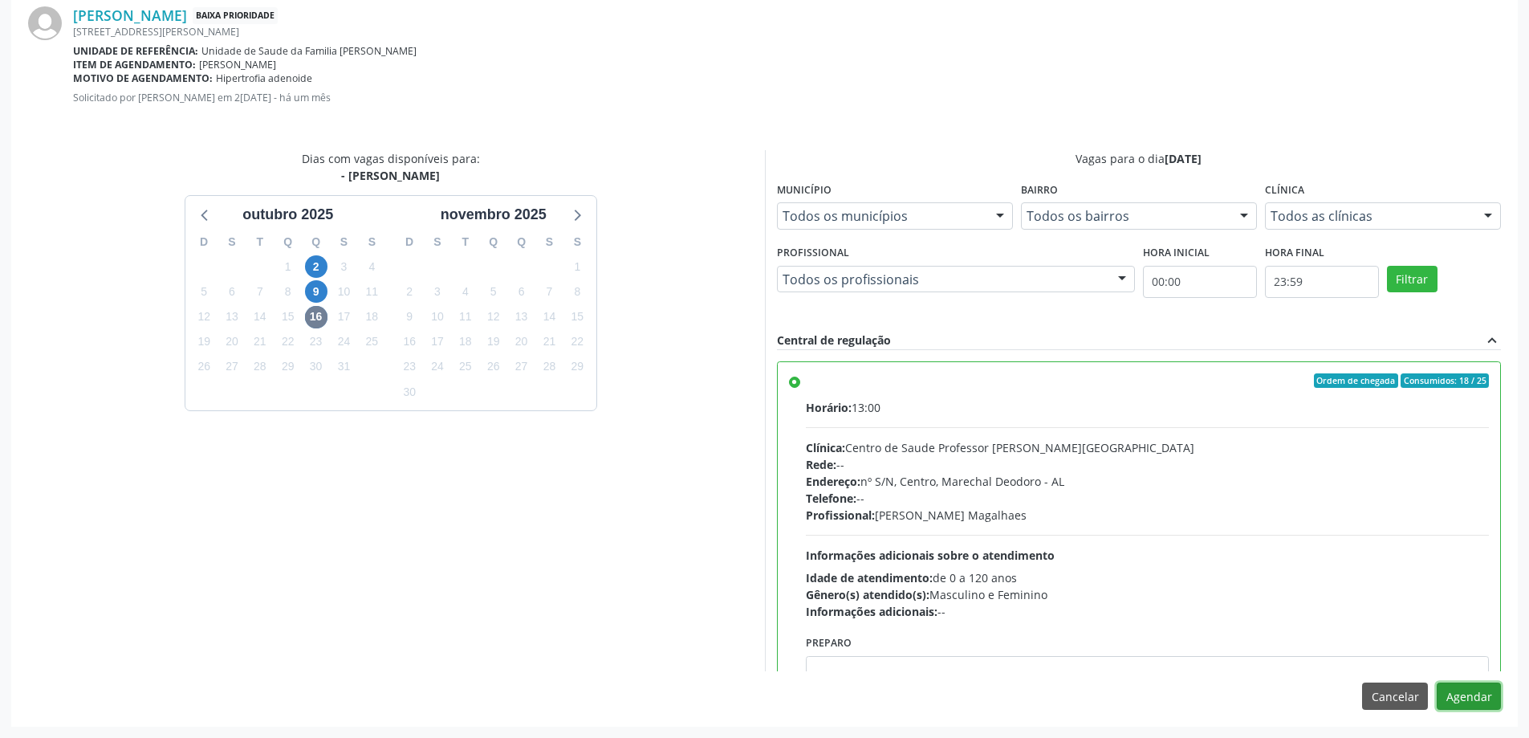
click at [1489, 686] on button "Agendar" at bounding box center [1469, 695] width 64 height 27
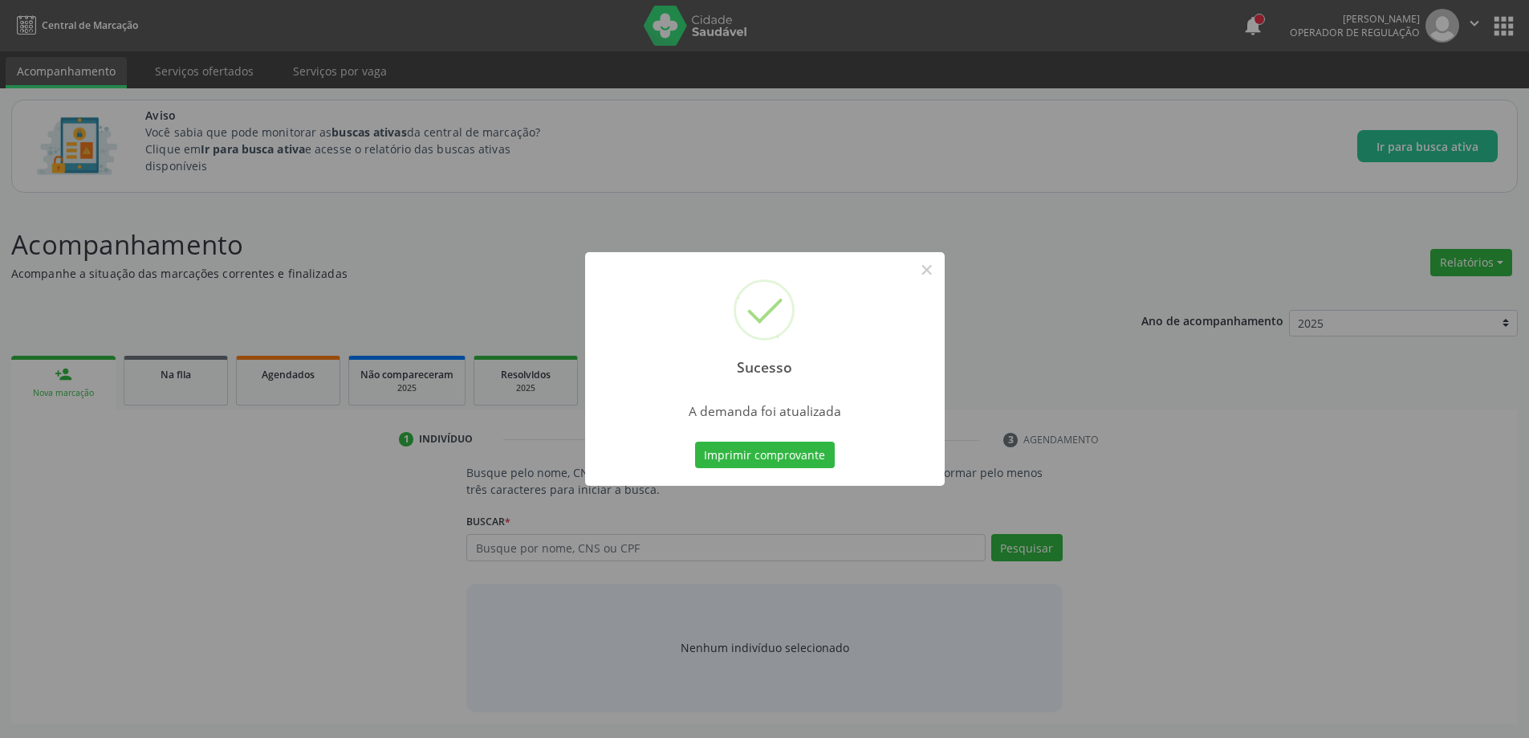
scroll to position [0, 0]
click at [958, 269] on div "Sucesso × A demanda foi atualizada Imprimir comprovante Cancel" at bounding box center [770, 369] width 1541 height 738
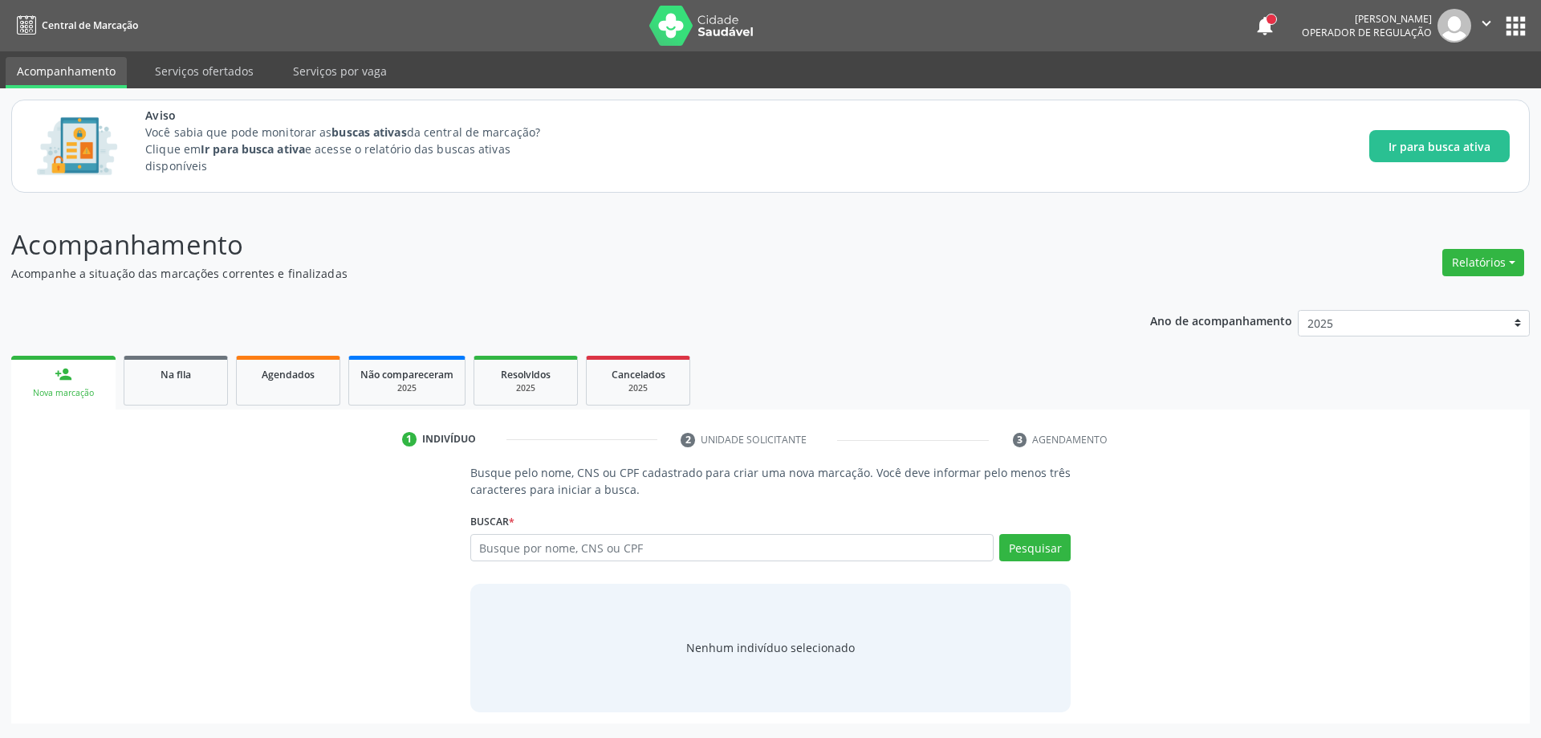
click at [122, 398] on ul "person_add Nova marcação Na fila Agendados Não compareceram 2025 Resolvidos 202…" at bounding box center [770, 381] width 1519 height 58
click at [154, 389] on link "Na fila" at bounding box center [176, 381] width 104 height 50
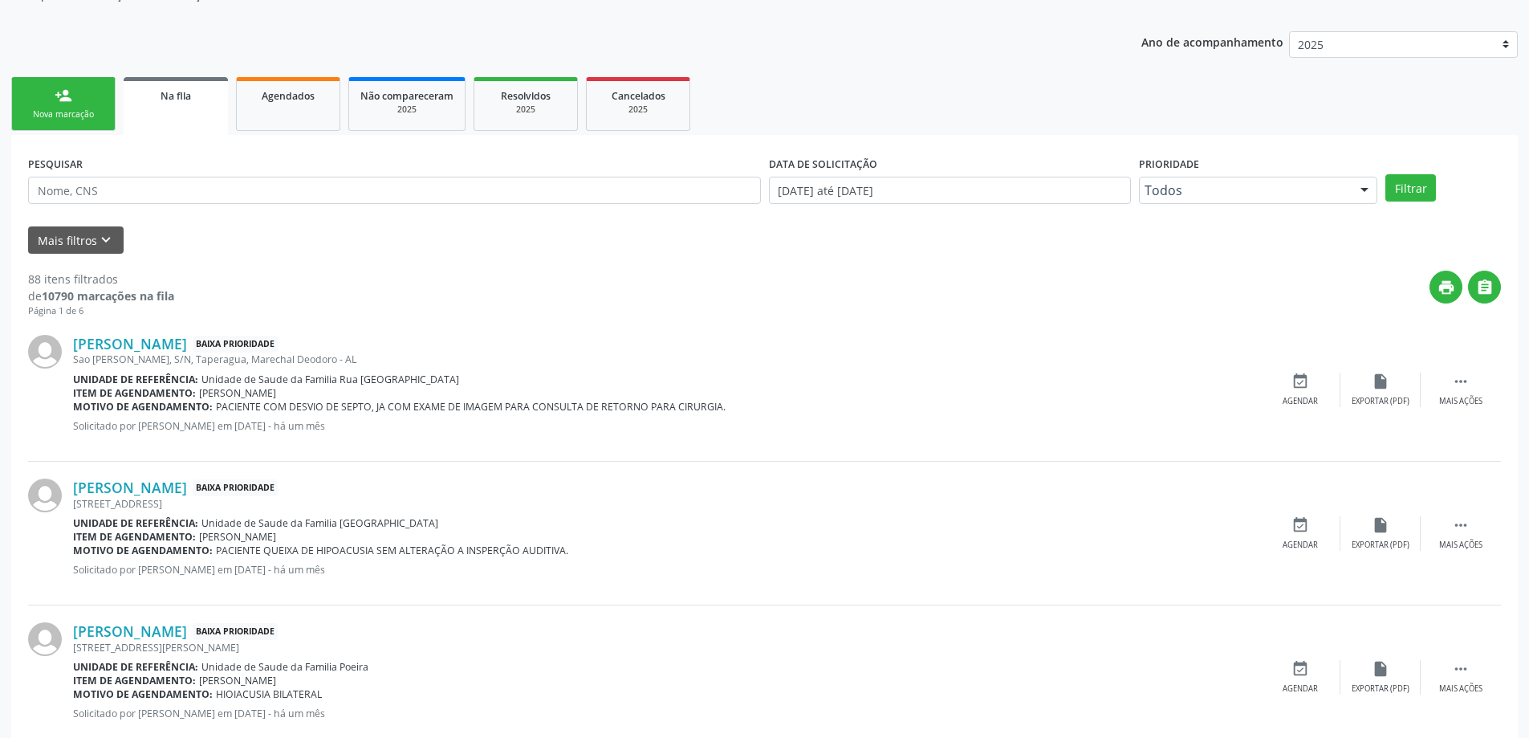
scroll to position [321, 0]
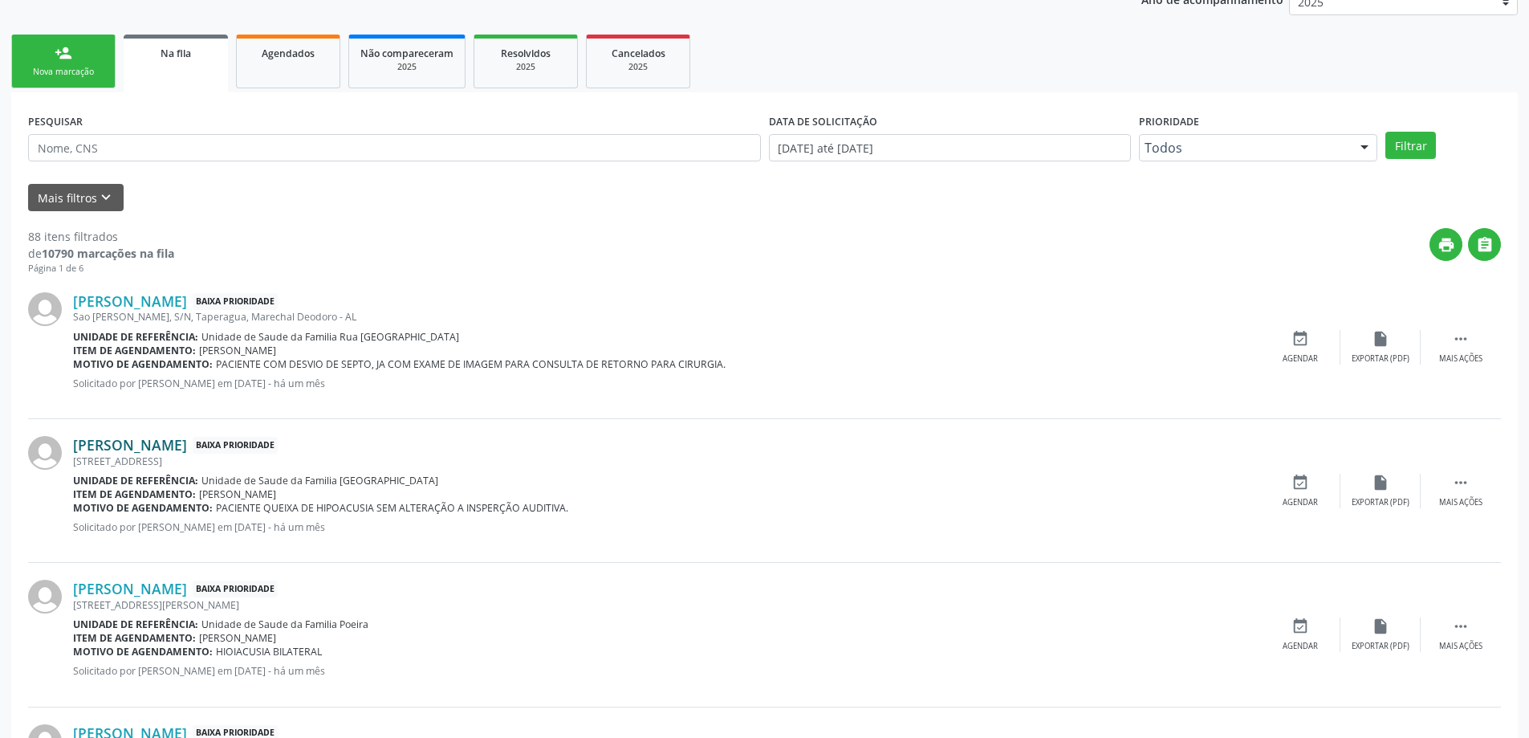
click at [99, 447] on link "[PERSON_NAME]" at bounding box center [130, 445] width 114 height 18
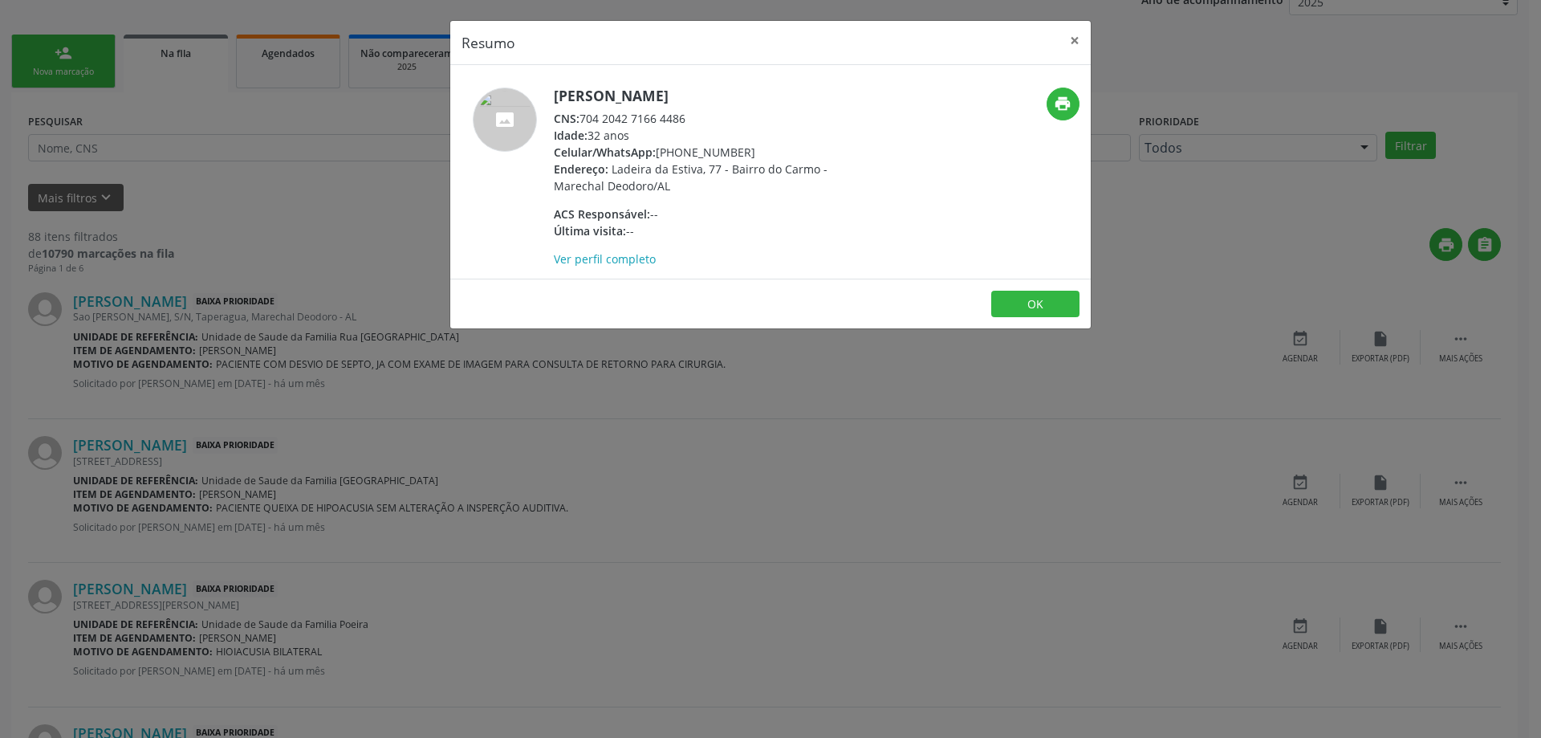
drag, startPoint x: 690, startPoint y: 120, endPoint x: 582, endPoint y: 121, distance: 108.4
click at [582, 121] on div "CNS: 704 2042 7166 4486" at bounding box center [710, 118] width 312 height 17
click at [1072, 40] on button "×" at bounding box center [1075, 40] width 32 height 39
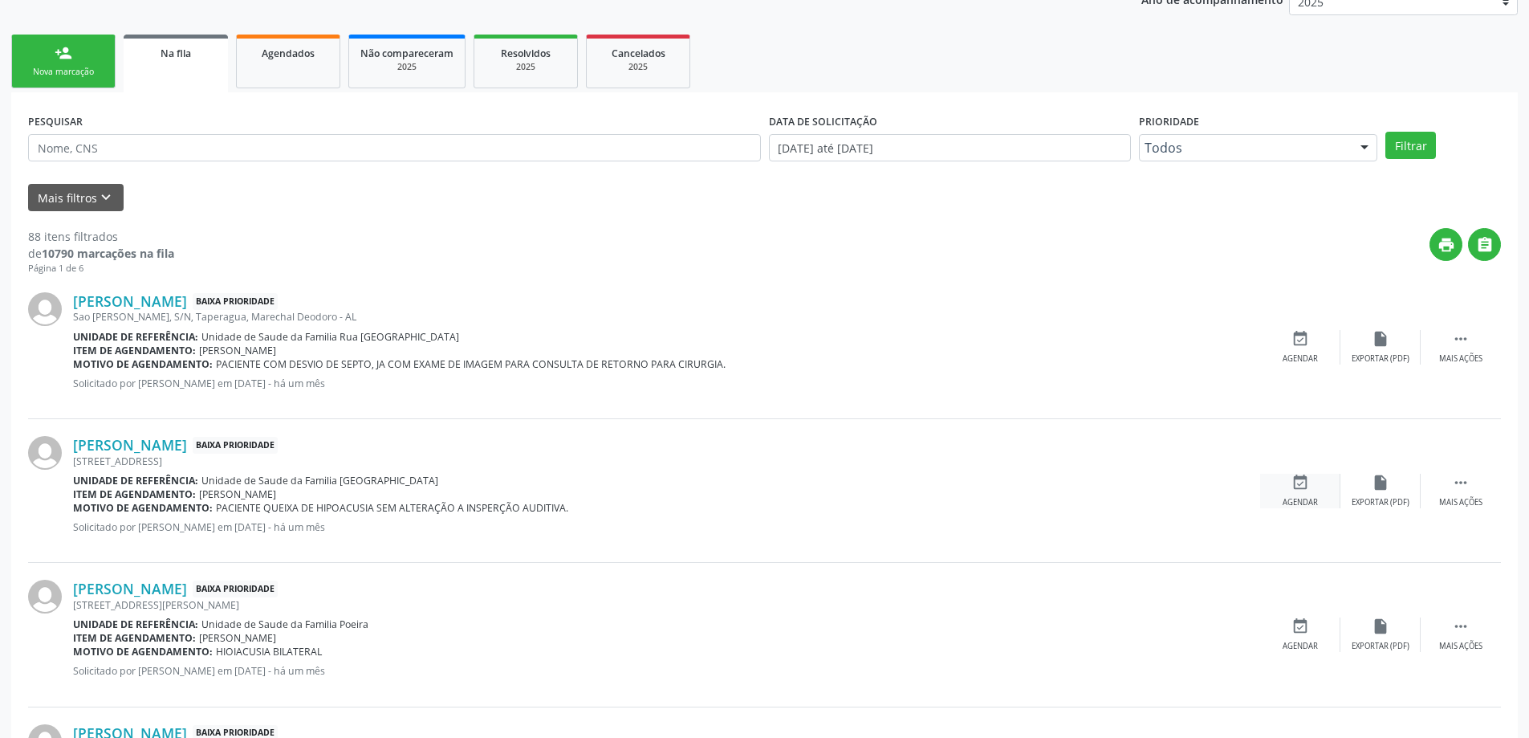
click at [1316, 487] on div "event_available Agendar" at bounding box center [1300, 491] width 80 height 35
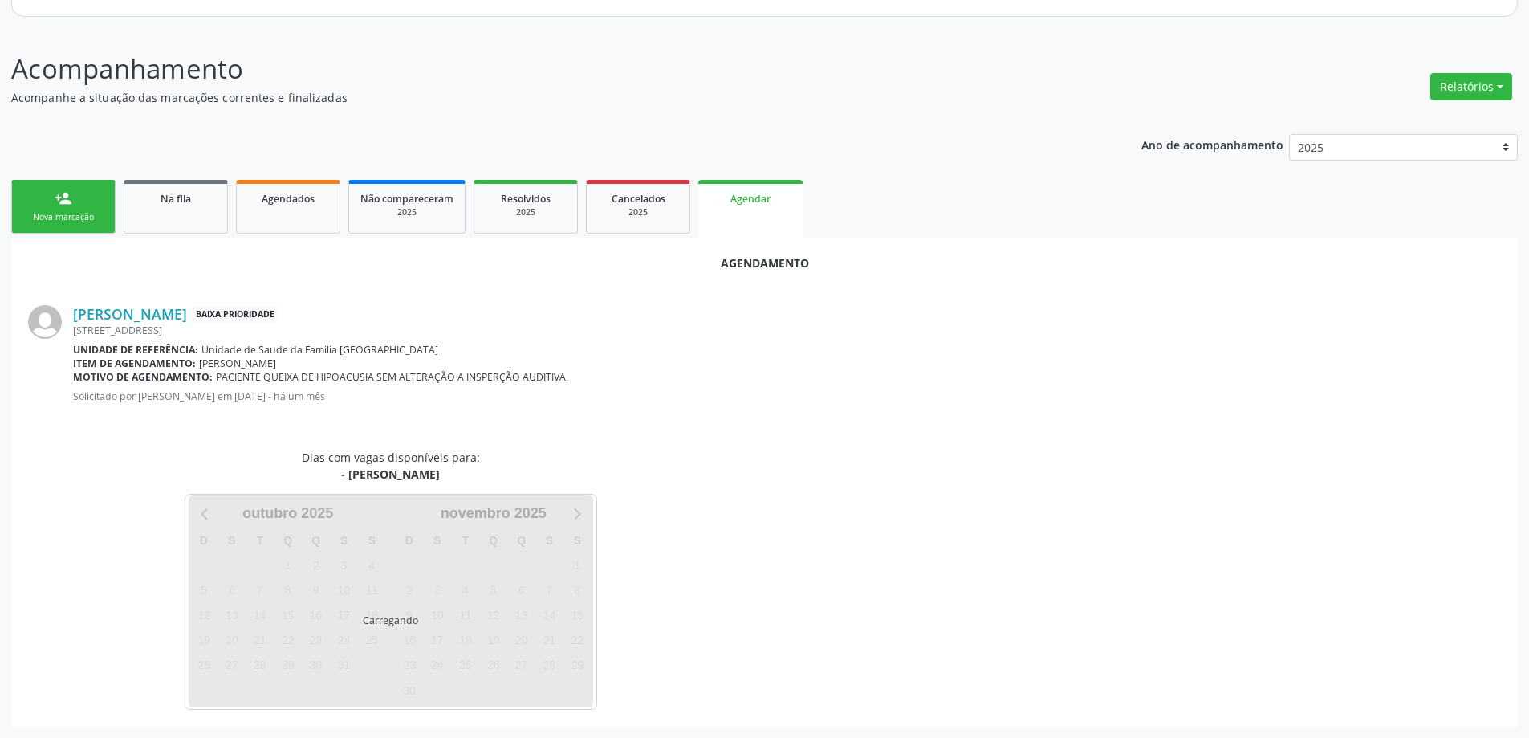
scroll to position [214, 0]
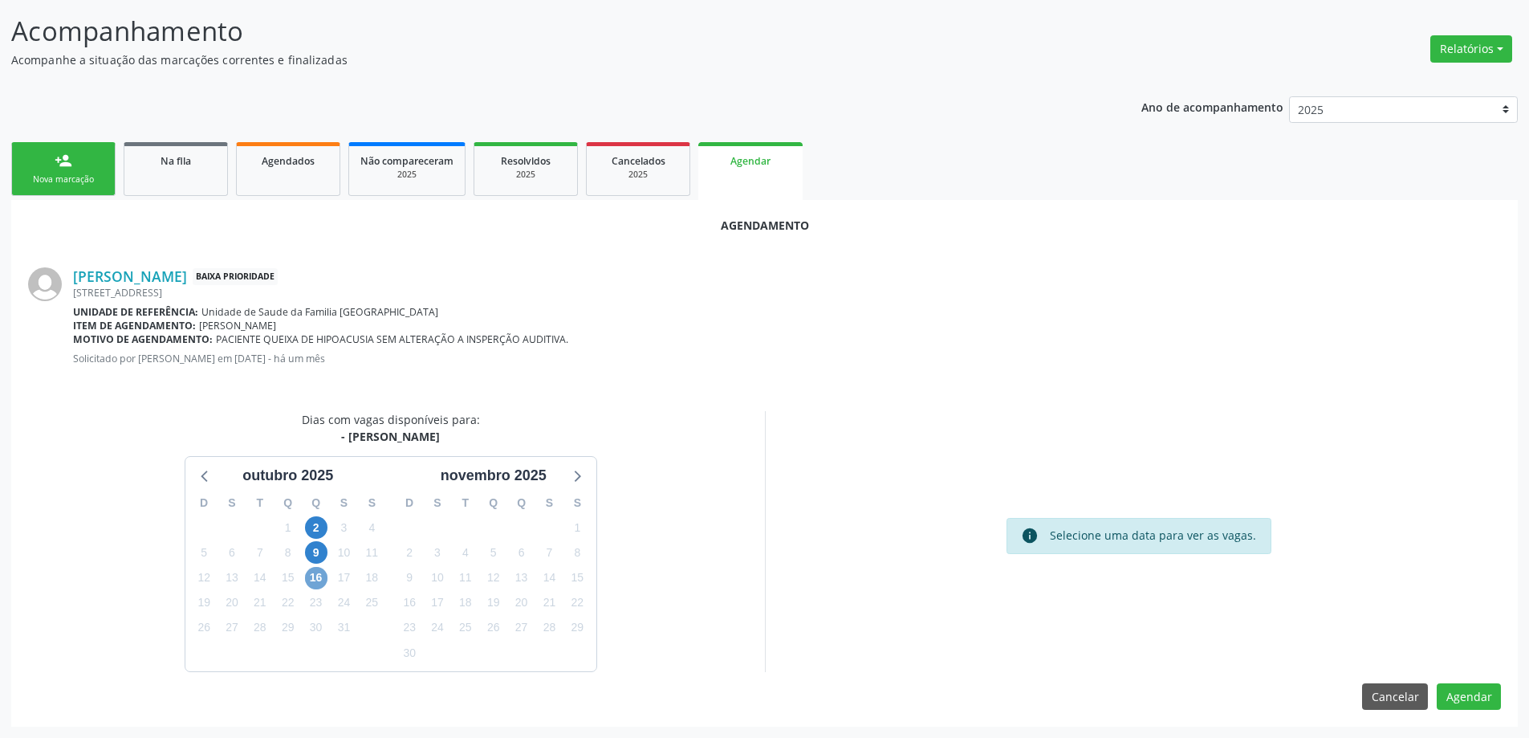
click at [309, 584] on span "16" at bounding box center [316, 578] width 22 height 22
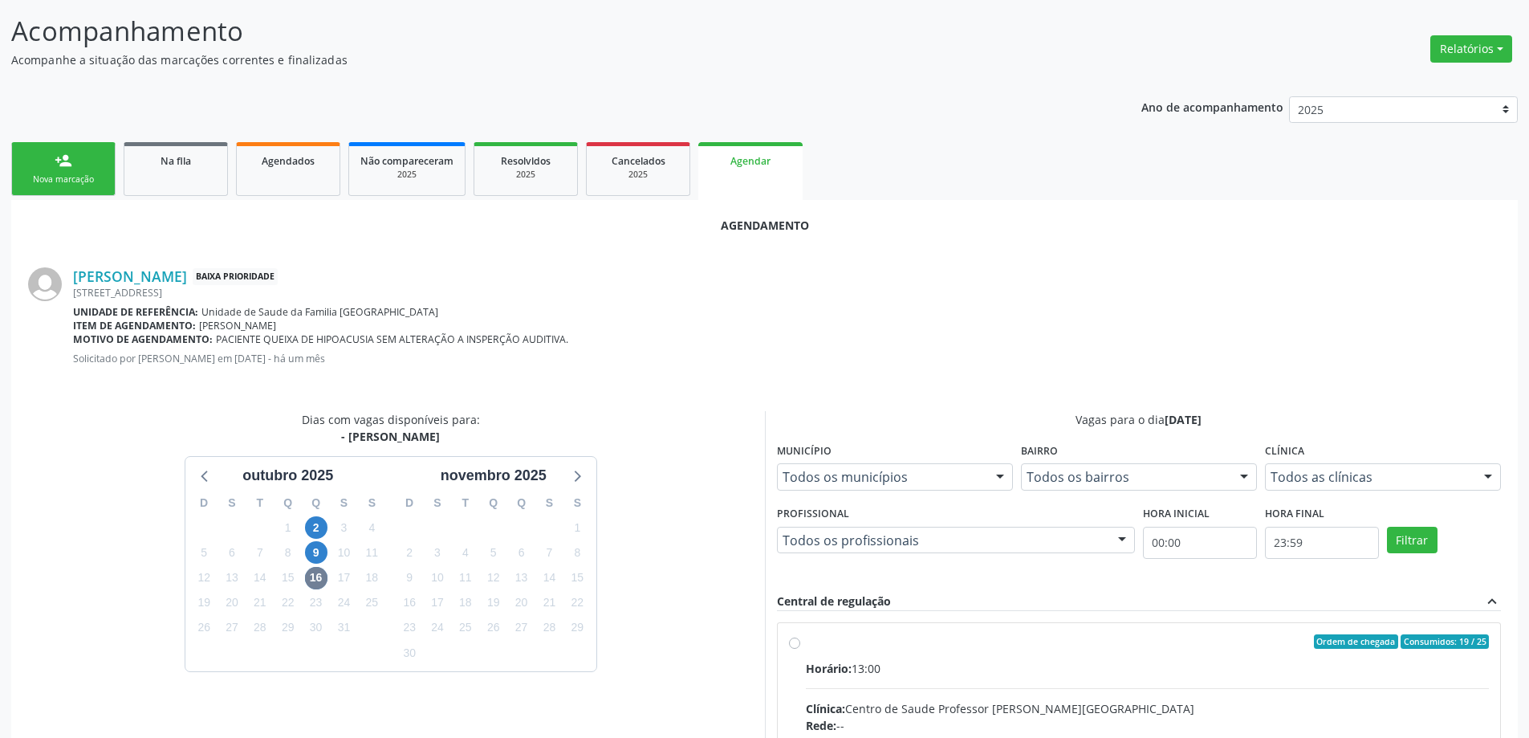
radio input "true"
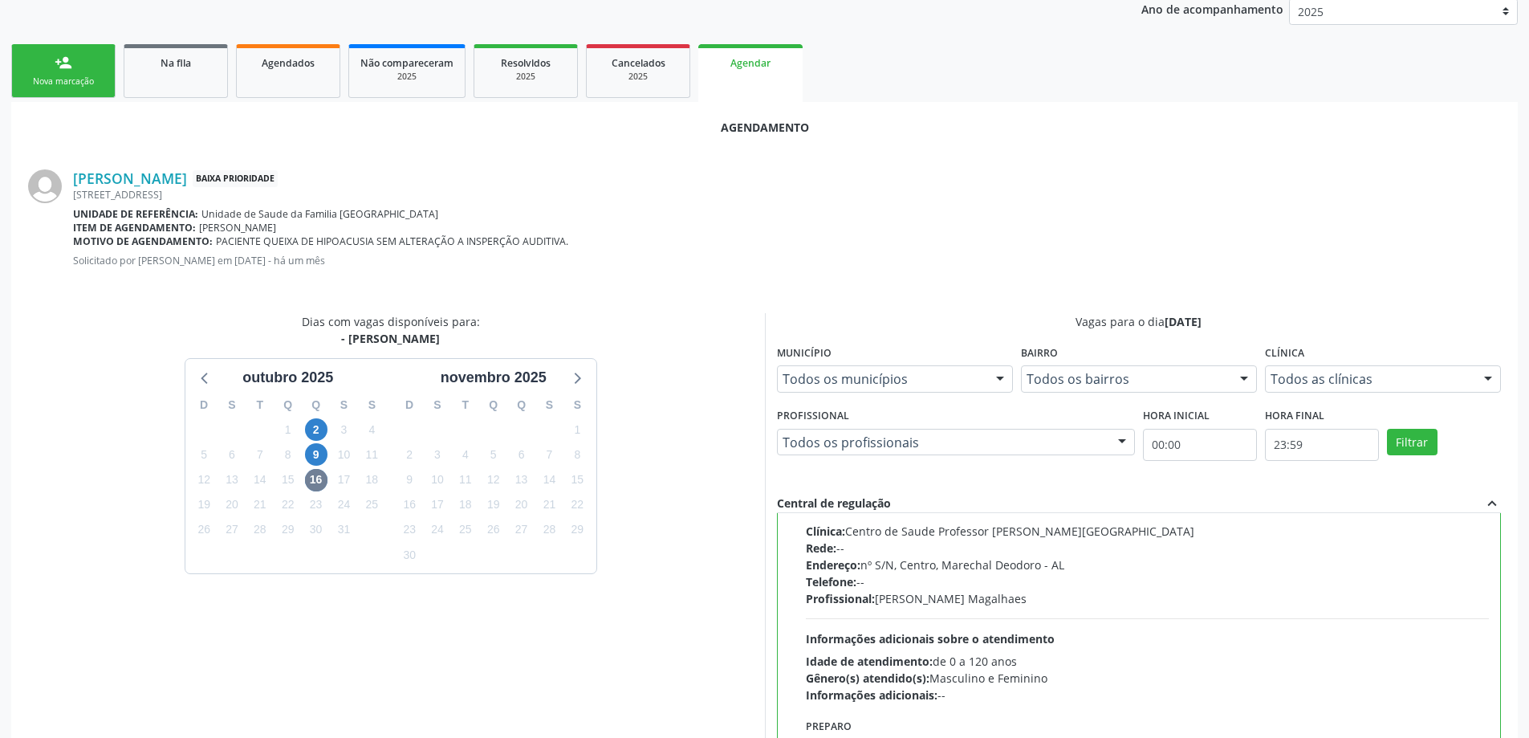
scroll to position [474, 0]
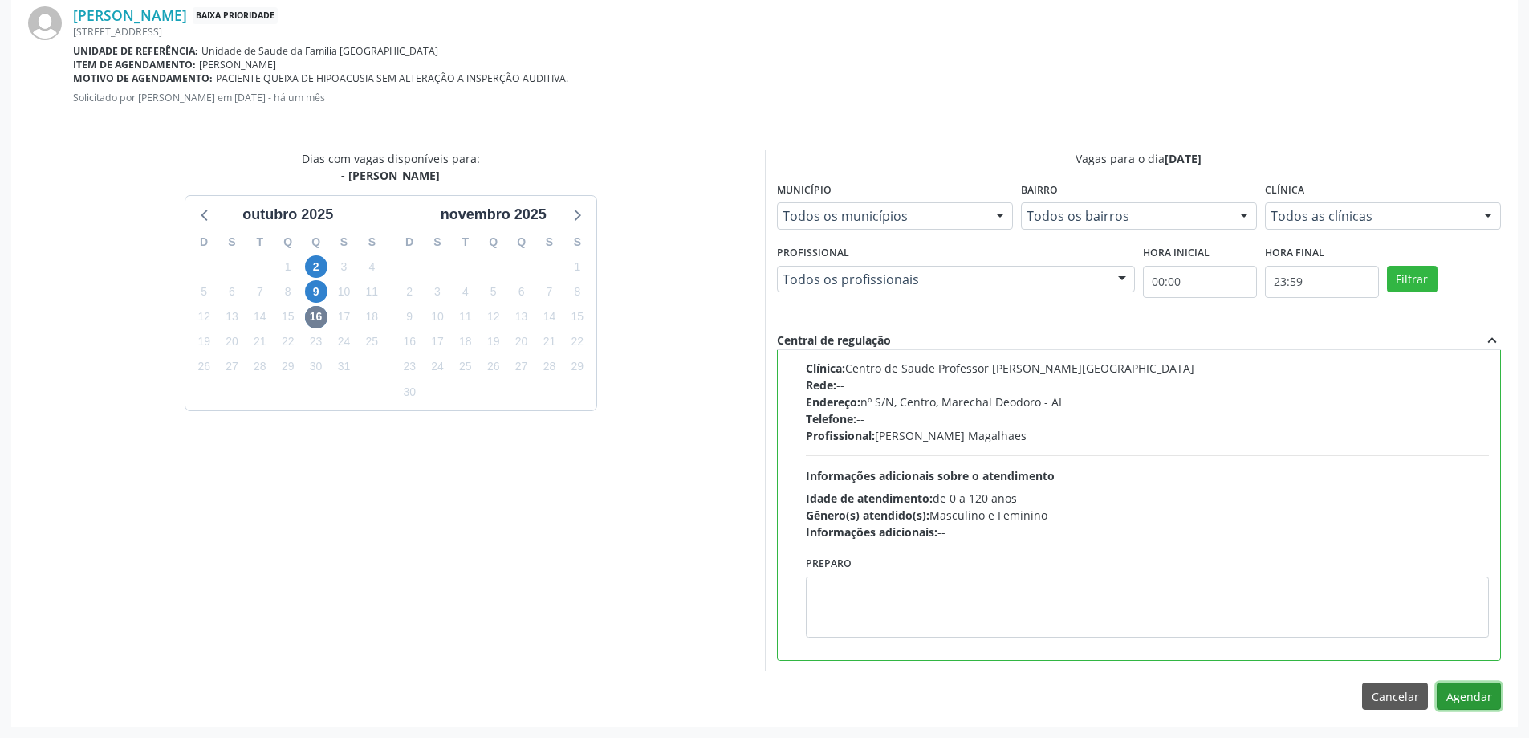
click at [1479, 695] on button "Agendar" at bounding box center [1469, 695] width 64 height 27
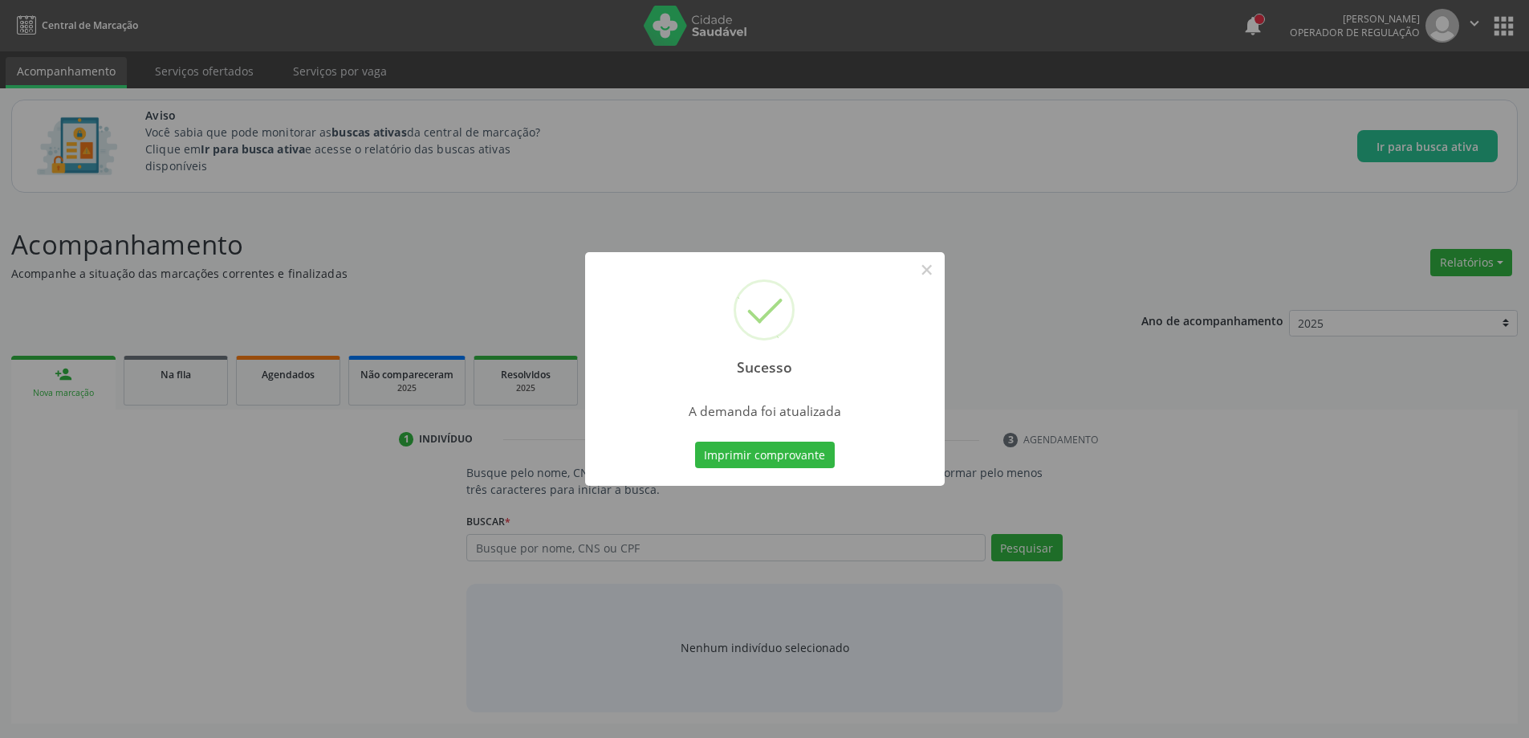
scroll to position [0, 0]
click at [936, 273] on button "×" at bounding box center [932, 269] width 27 height 27
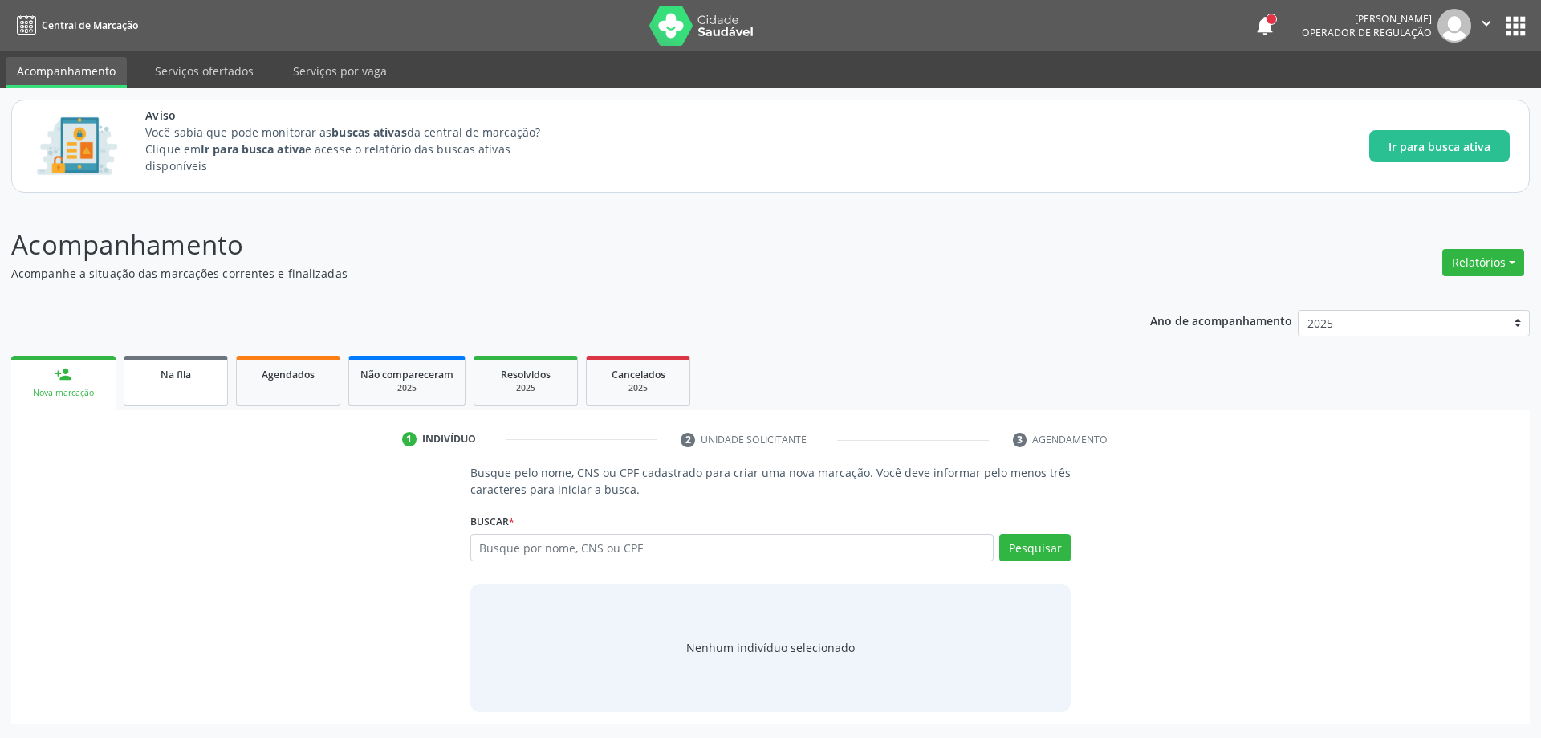
click at [182, 384] on link "Na fila" at bounding box center [176, 381] width 104 height 50
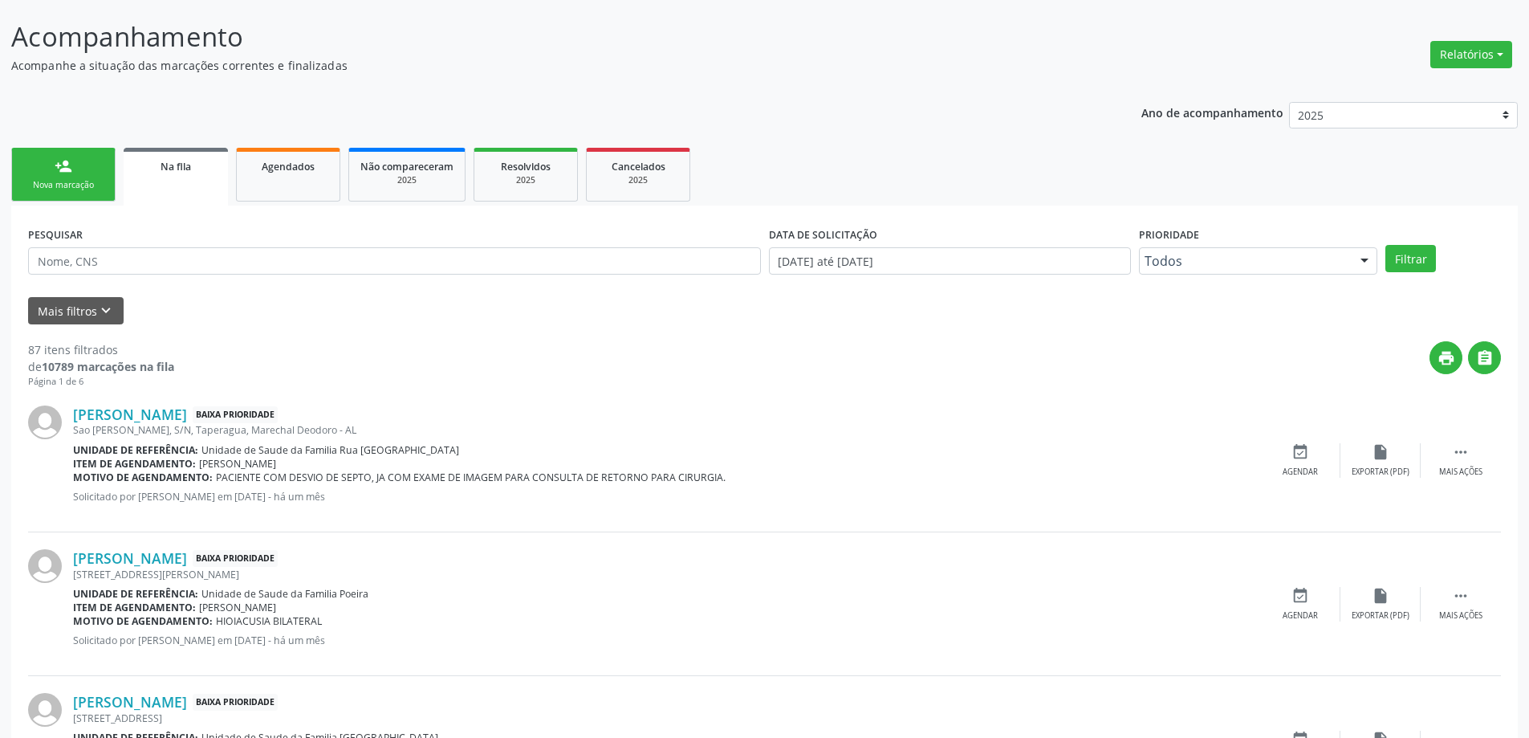
scroll to position [241, 0]
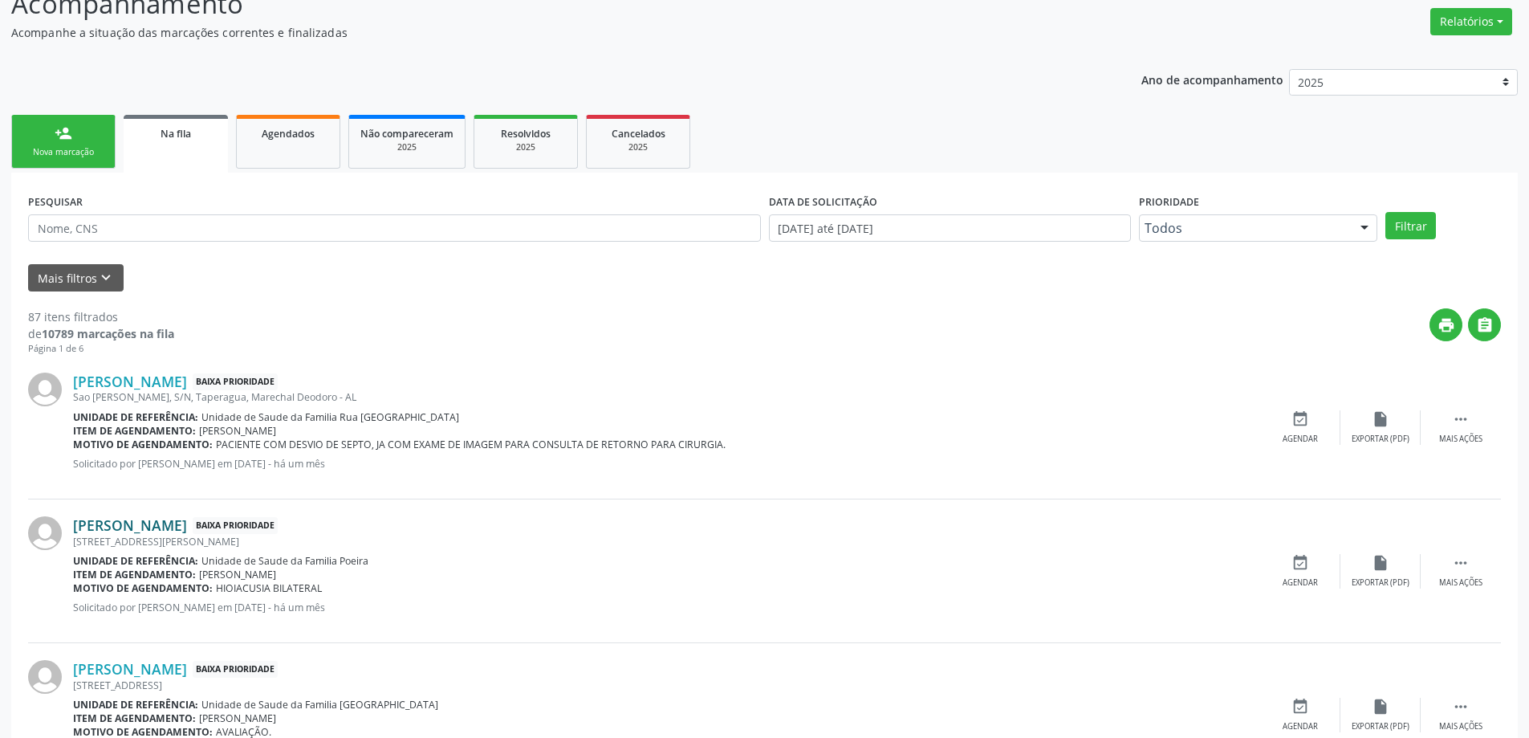
click at [131, 530] on link "[PERSON_NAME]" at bounding box center [130, 525] width 114 height 18
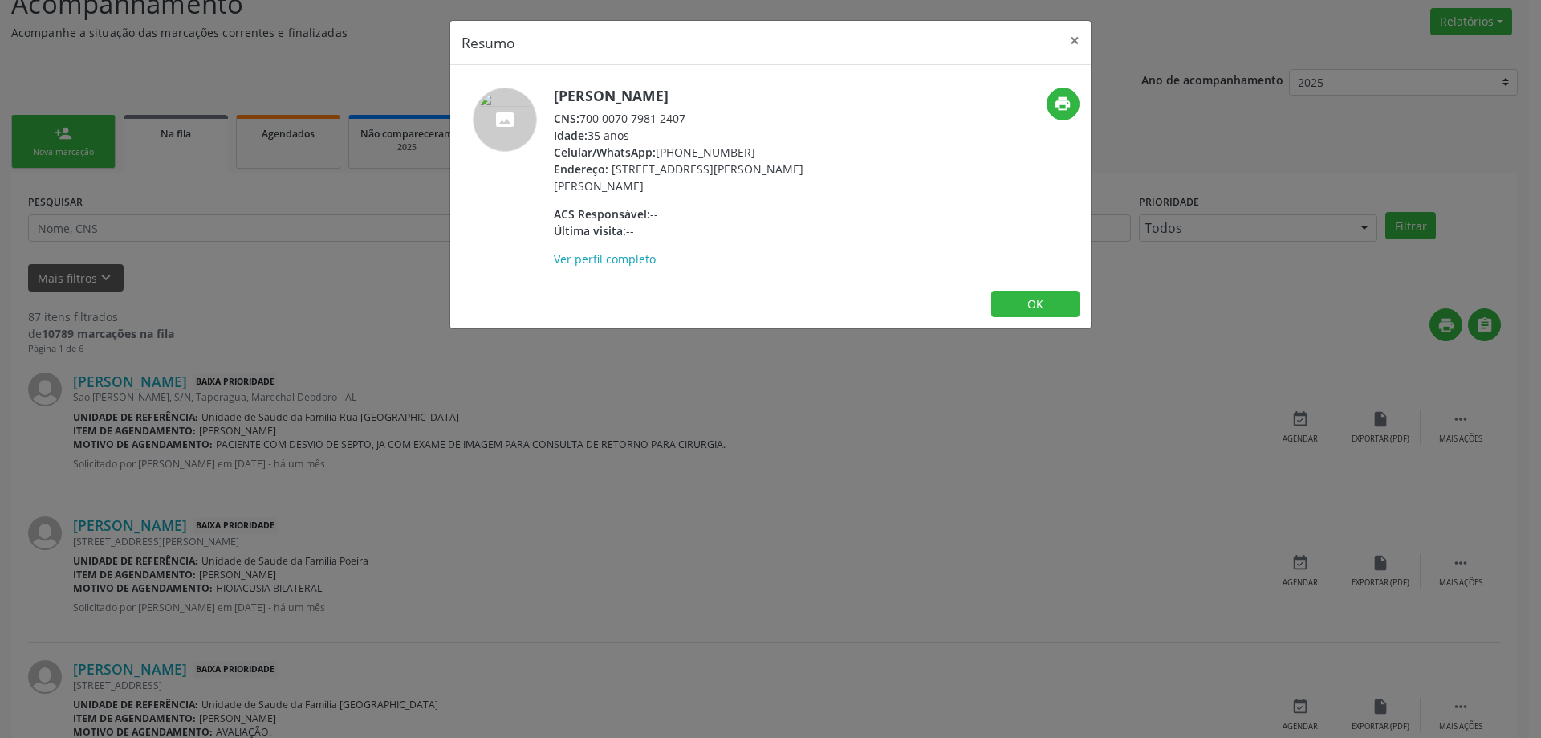
drag, startPoint x: 582, startPoint y: 112, endPoint x: 683, endPoint y: 116, distance: 101.2
click at [683, 116] on div "CNS: 700 0070 7981 2407" at bounding box center [710, 118] width 312 height 17
click at [692, 127] on div "Idade: 35 anos" at bounding box center [710, 135] width 312 height 17
drag, startPoint x: 580, startPoint y: 116, endPoint x: 697, endPoint y: 121, distance: 117.3
click at [697, 121] on div "CNS: 700 0070 7981 2407" at bounding box center [710, 118] width 312 height 17
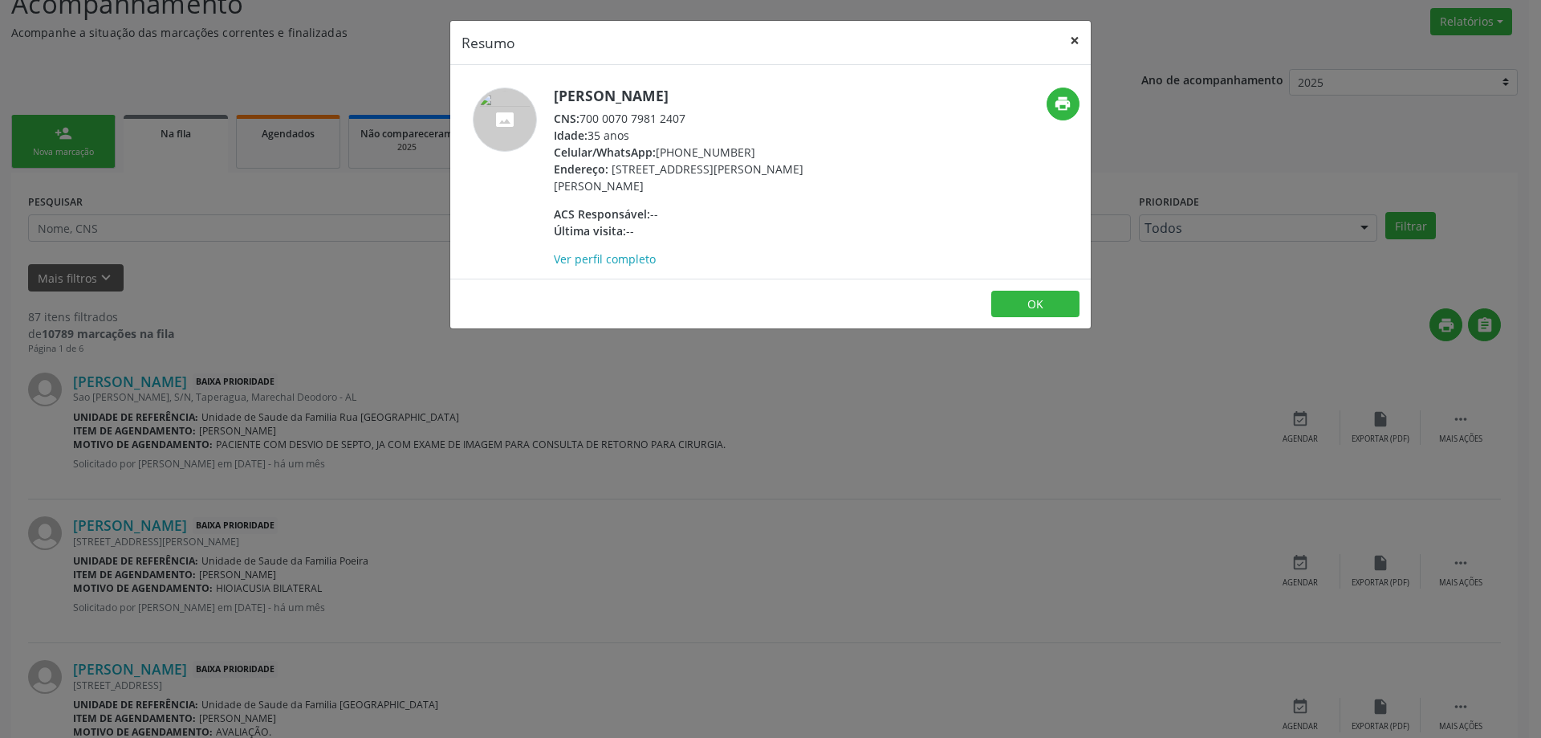
click at [1076, 37] on button "×" at bounding box center [1075, 40] width 32 height 39
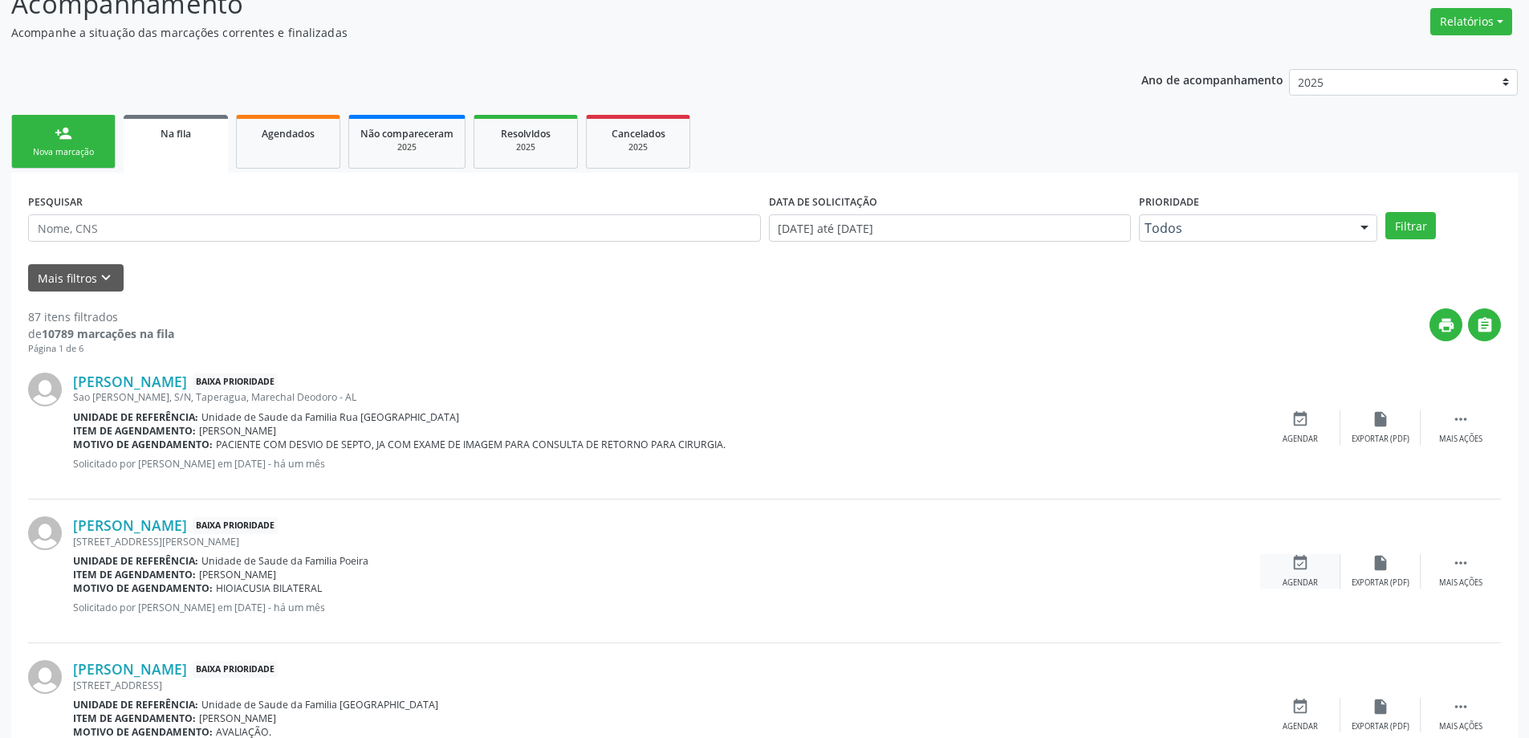
click at [1304, 576] on div "event_available Agendar" at bounding box center [1300, 571] width 80 height 35
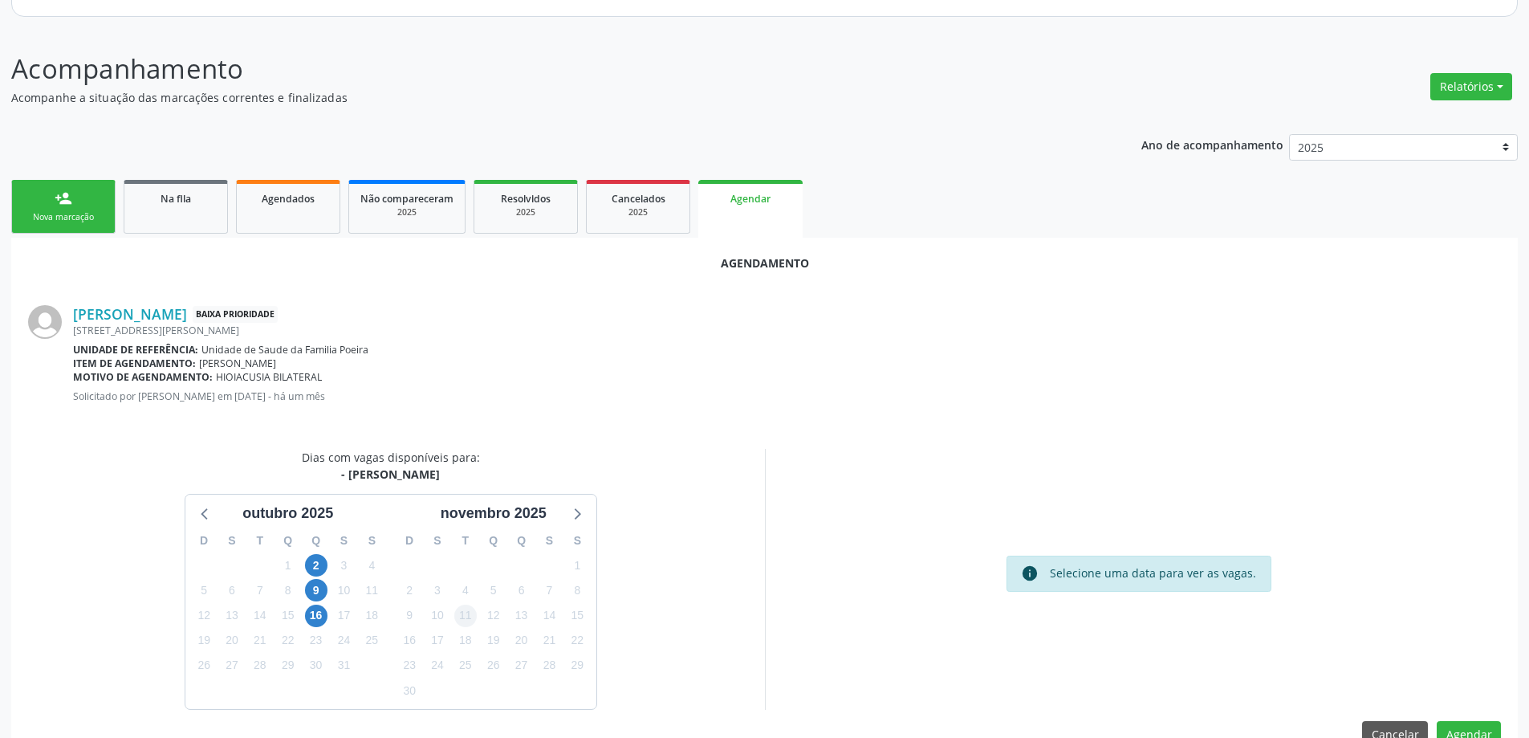
scroll to position [214, 0]
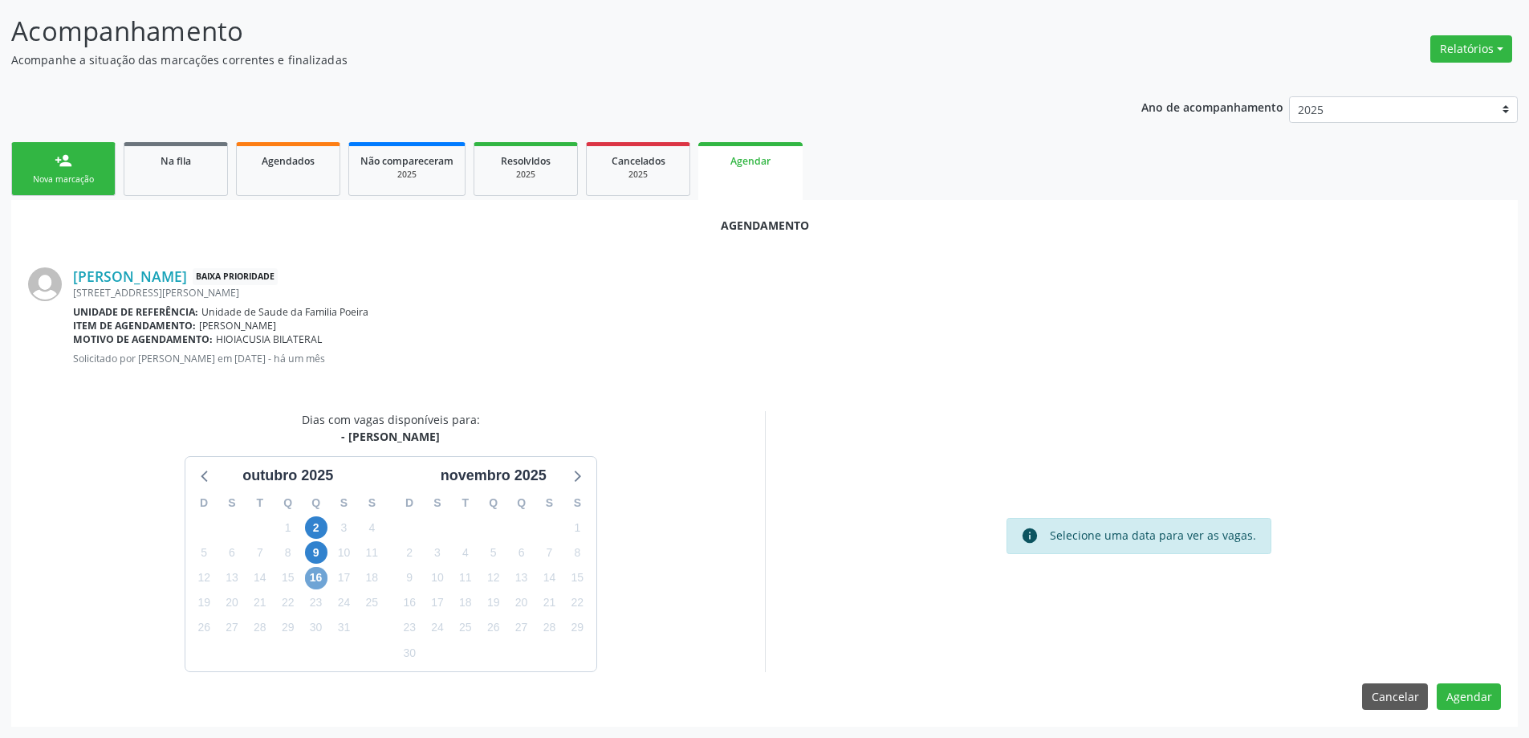
drag, startPoint x: 320, startPoint y: 576, endPoint x: 391, endPoint y: 583, distance: 71.0
click at [319, 576] on span "16" at bounding box center [316, 578] width 22 height 22
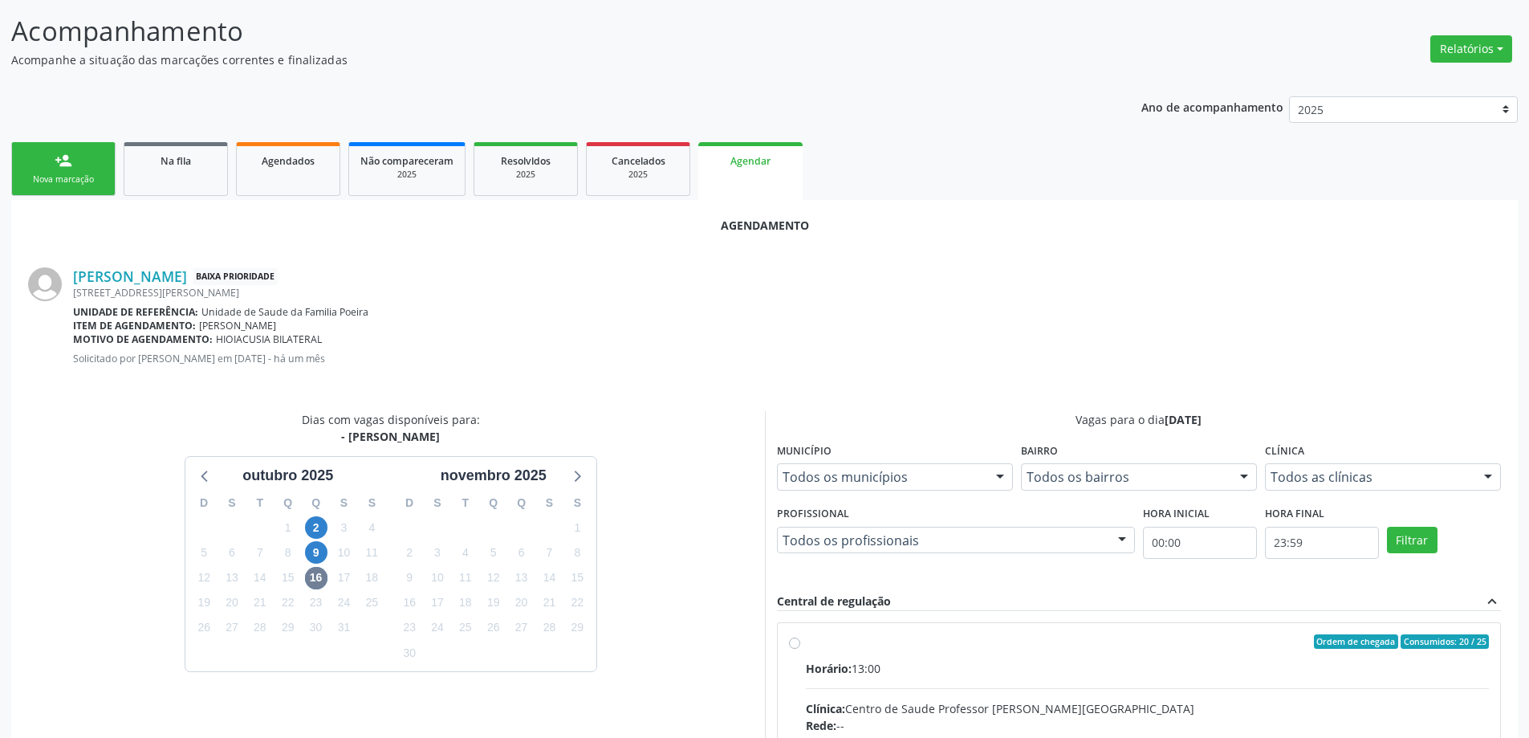
click at [791, 643] on input "Ordem de chegada Consumidos: 20 / 25 Horário: 13:00 Clínica: Centro de Saude Pr…" at bounding box center [794, 641] width 11 height 14
radio input "true"
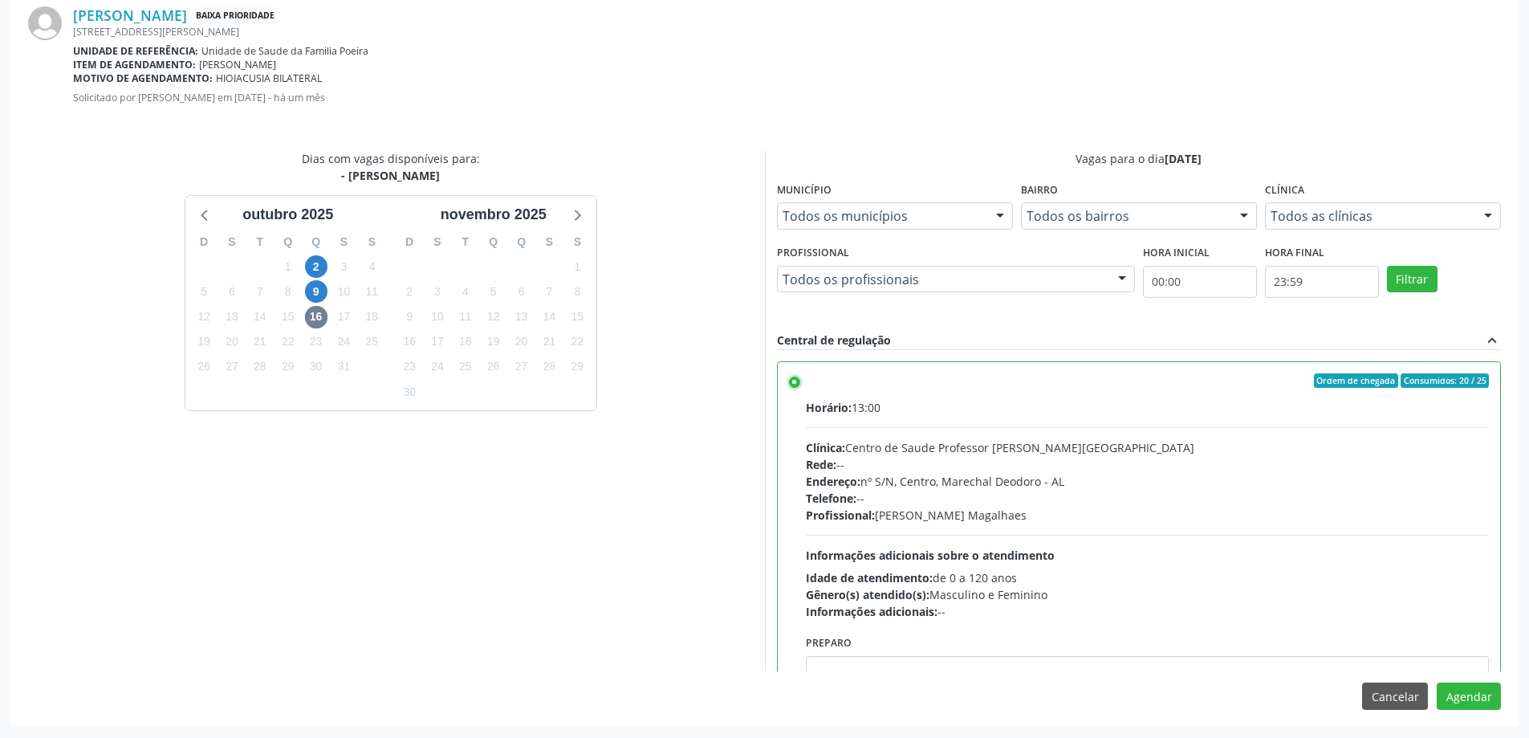
scroll to position [79, 0]
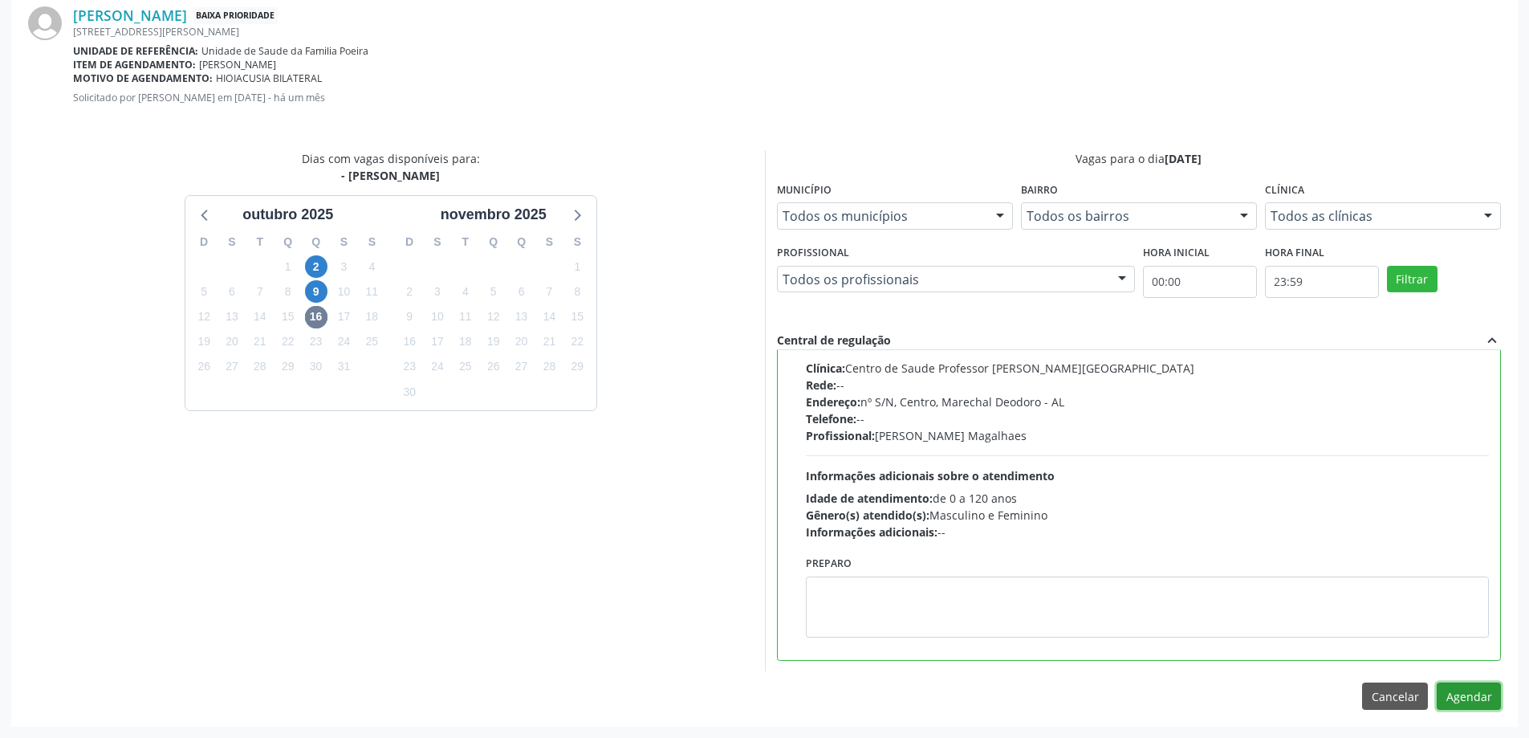
click at [1463, 702] on button "Agendar" at bounding box center [1469, 695] width 64 height 27
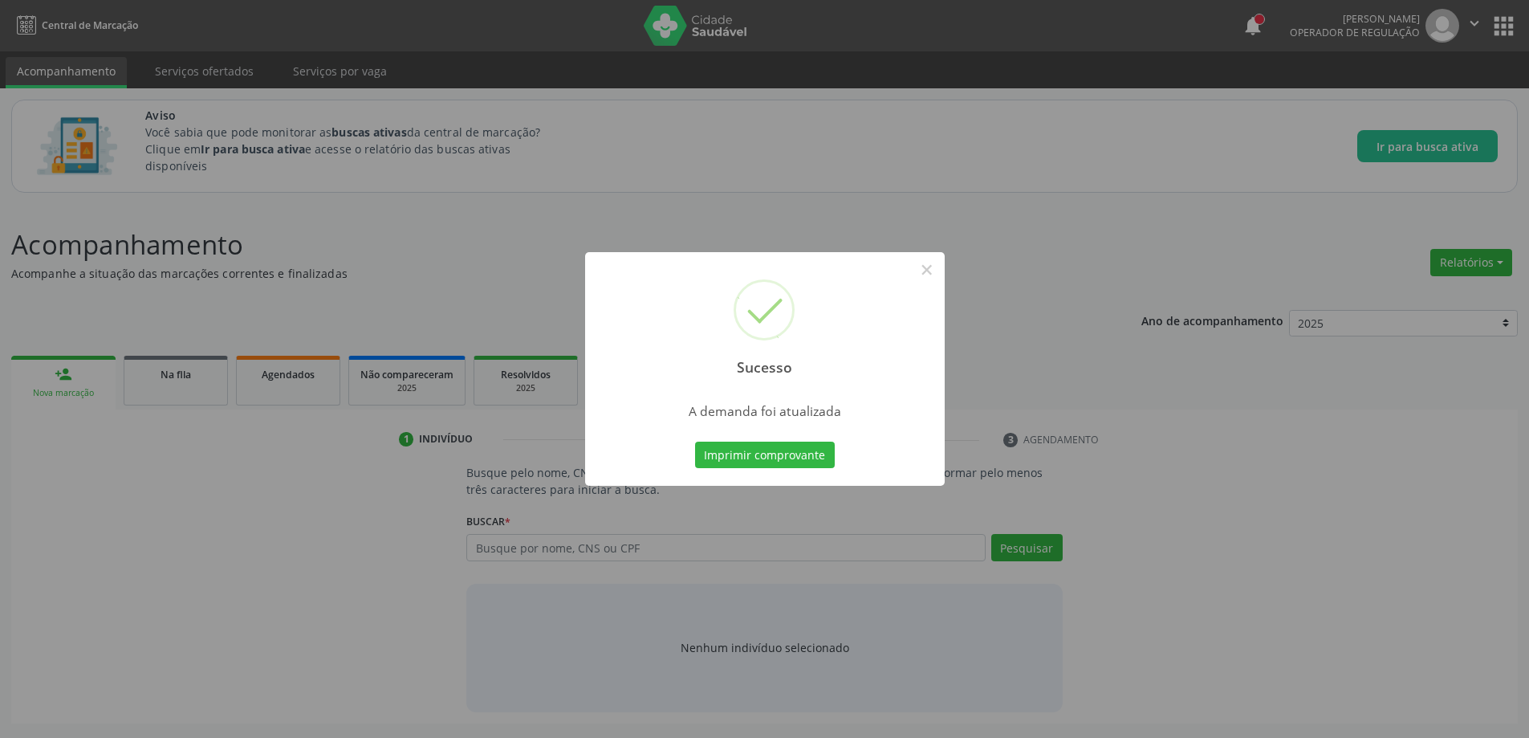
scroll to position [0, 0]
click at [921, 272] on button "×" at bounding box center [932, 269] width 27 height 27
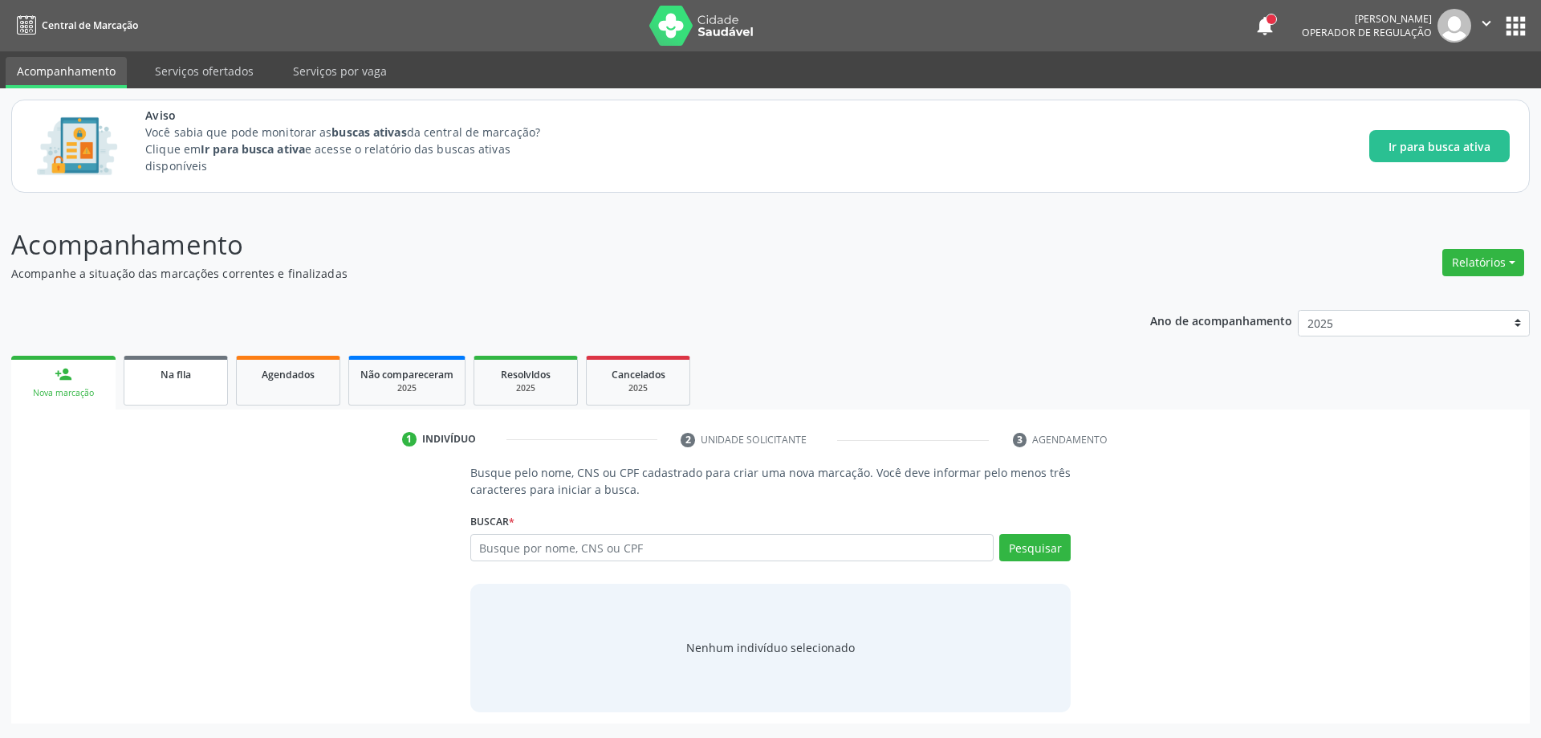
click at [129, 398] on link "Na fila" at bounding box center [176, 381] width 104 height 50
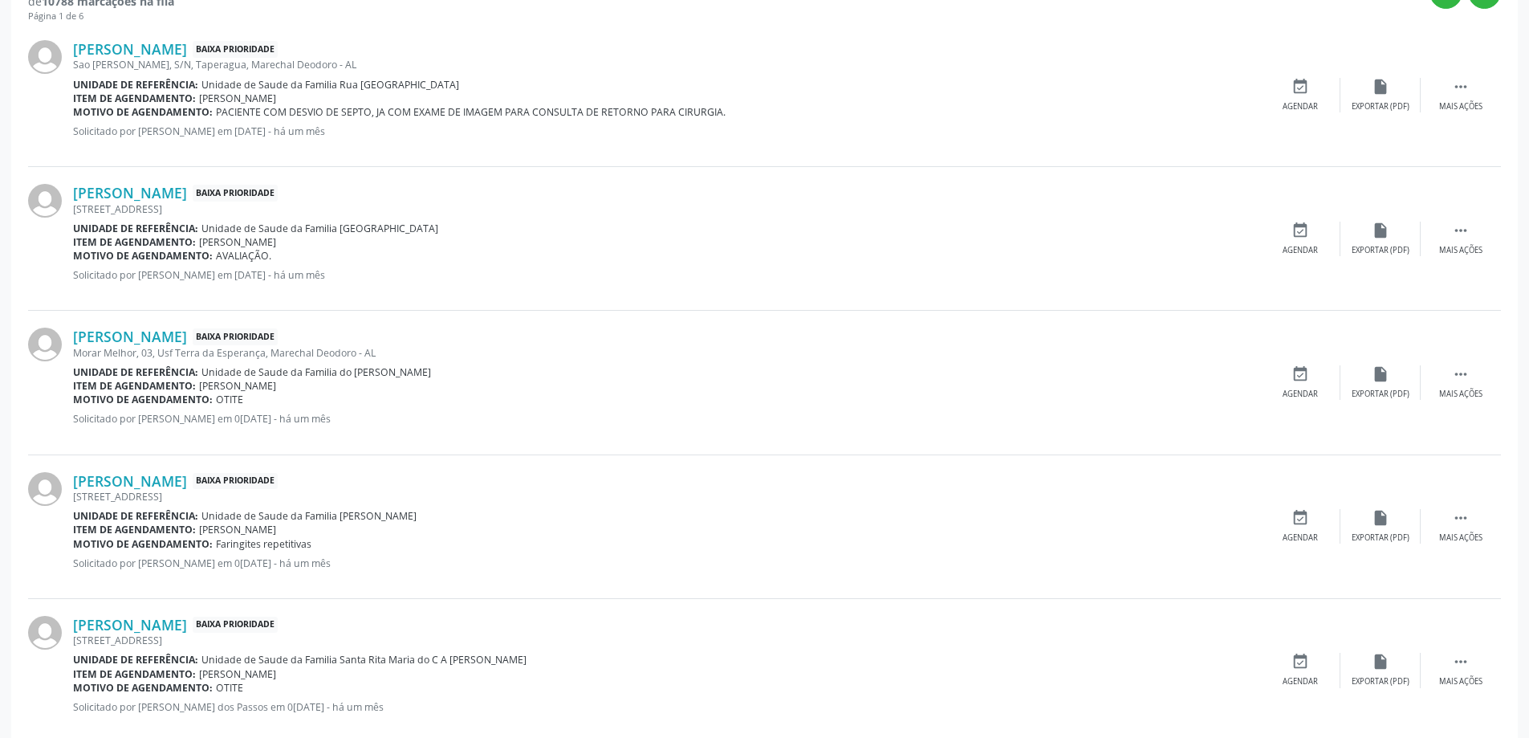
scroll to position [562, 0]
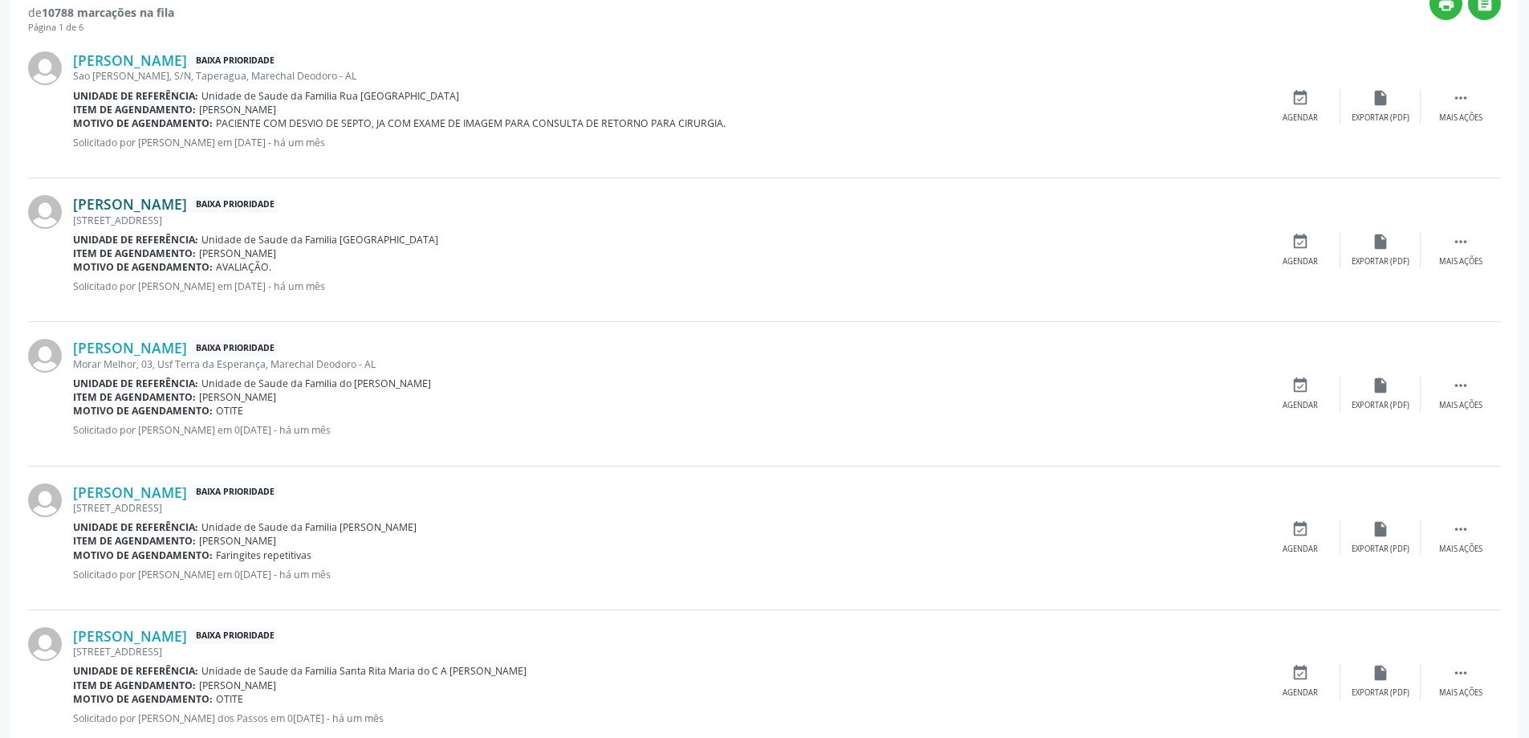
click at [100, 210] on link "[PERSON_NAME]" at bounding box center [130, 204] width 114 height 18
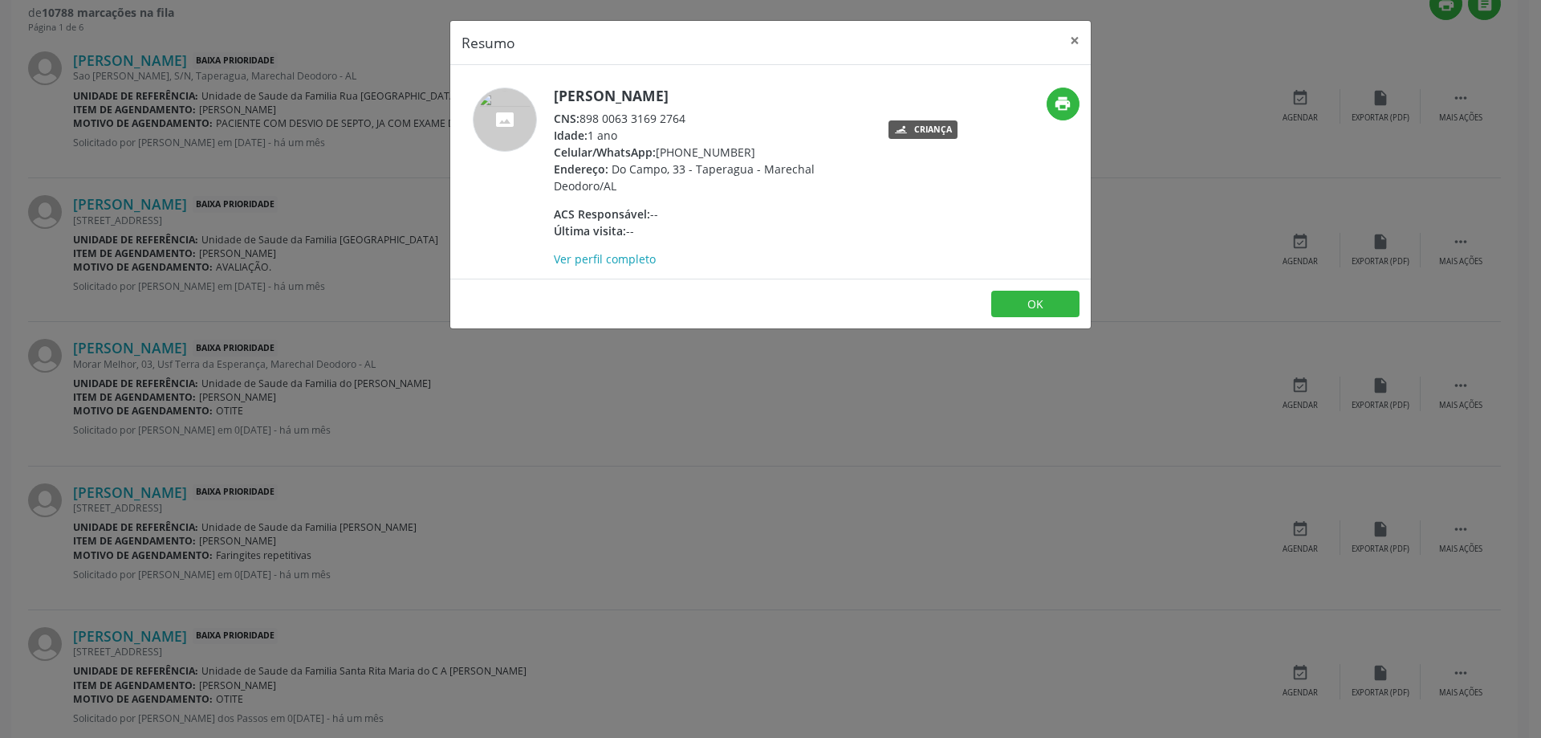
drag, startPoint x: 690, startPoint y: 110, endPoint x: 584, endPoint y: 120, distance: 106.4
click at [584, 120] on div "CNS: 898 0063 3169 2764" at bounding box center [710, 118] width 312 height 17
click at [1068, 48] on button "×" at bounding box center [1075, 40] width 32 height 39
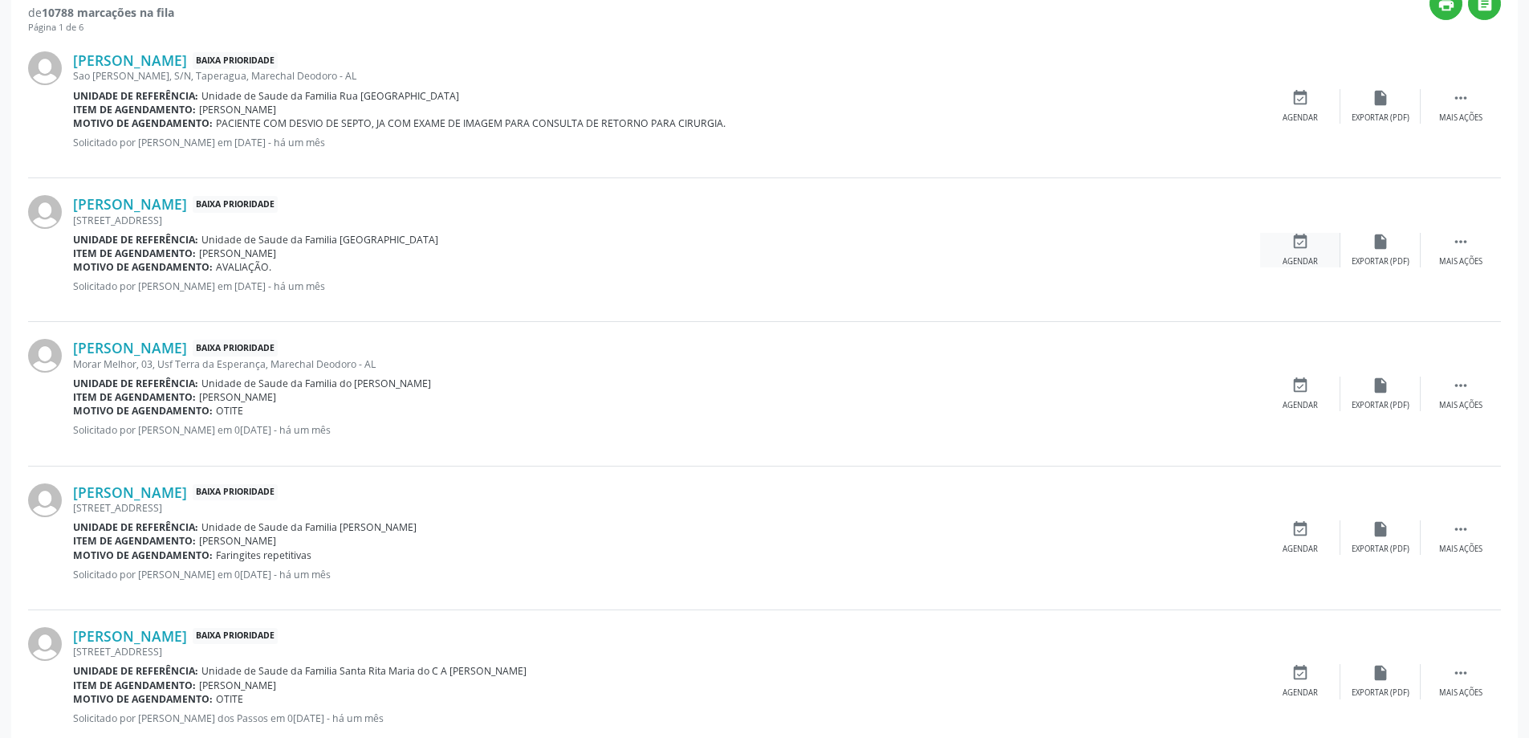
click at [1309, 243] on div "event_available Agendar" at bounding box center [1300, 250] width 80 height 35
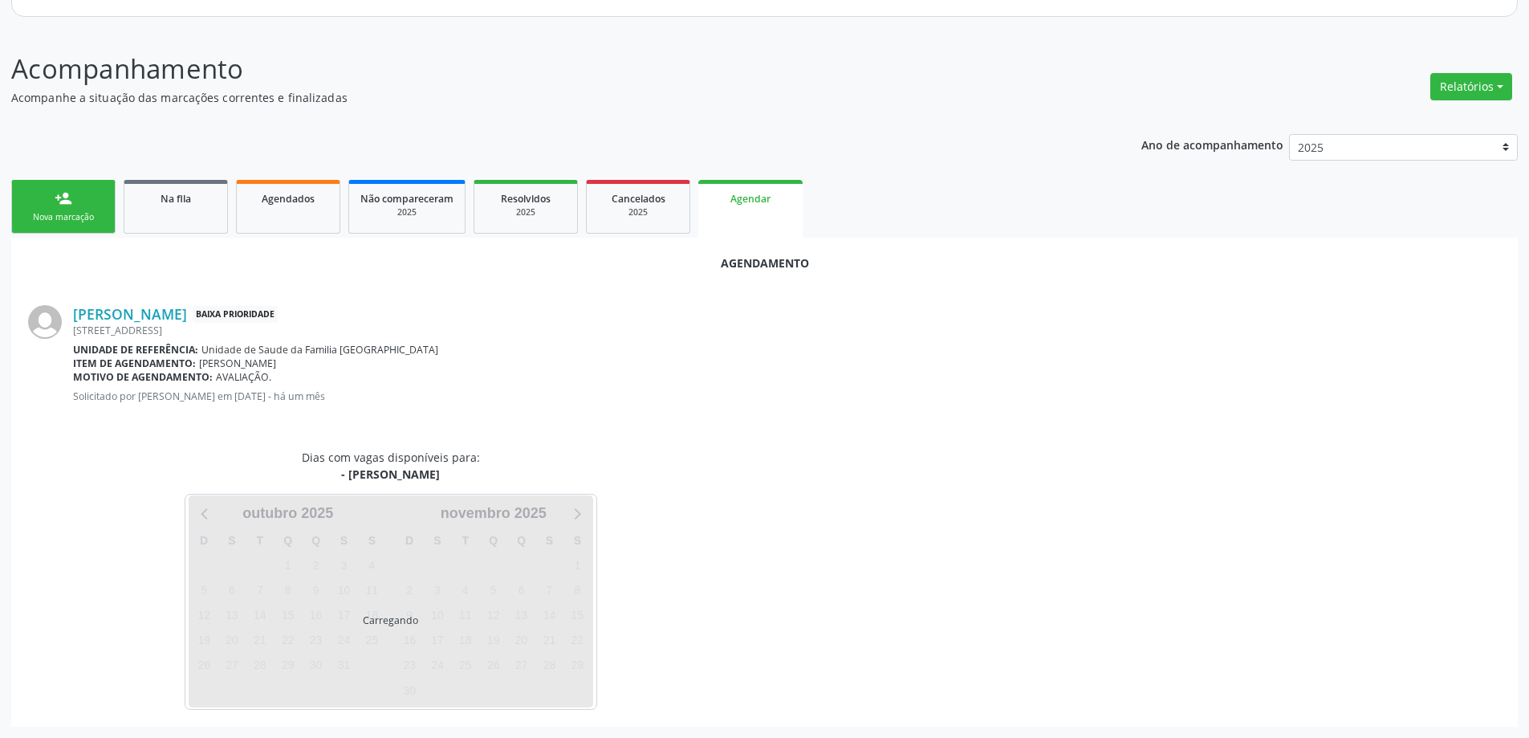
scroll to position [214, 0]
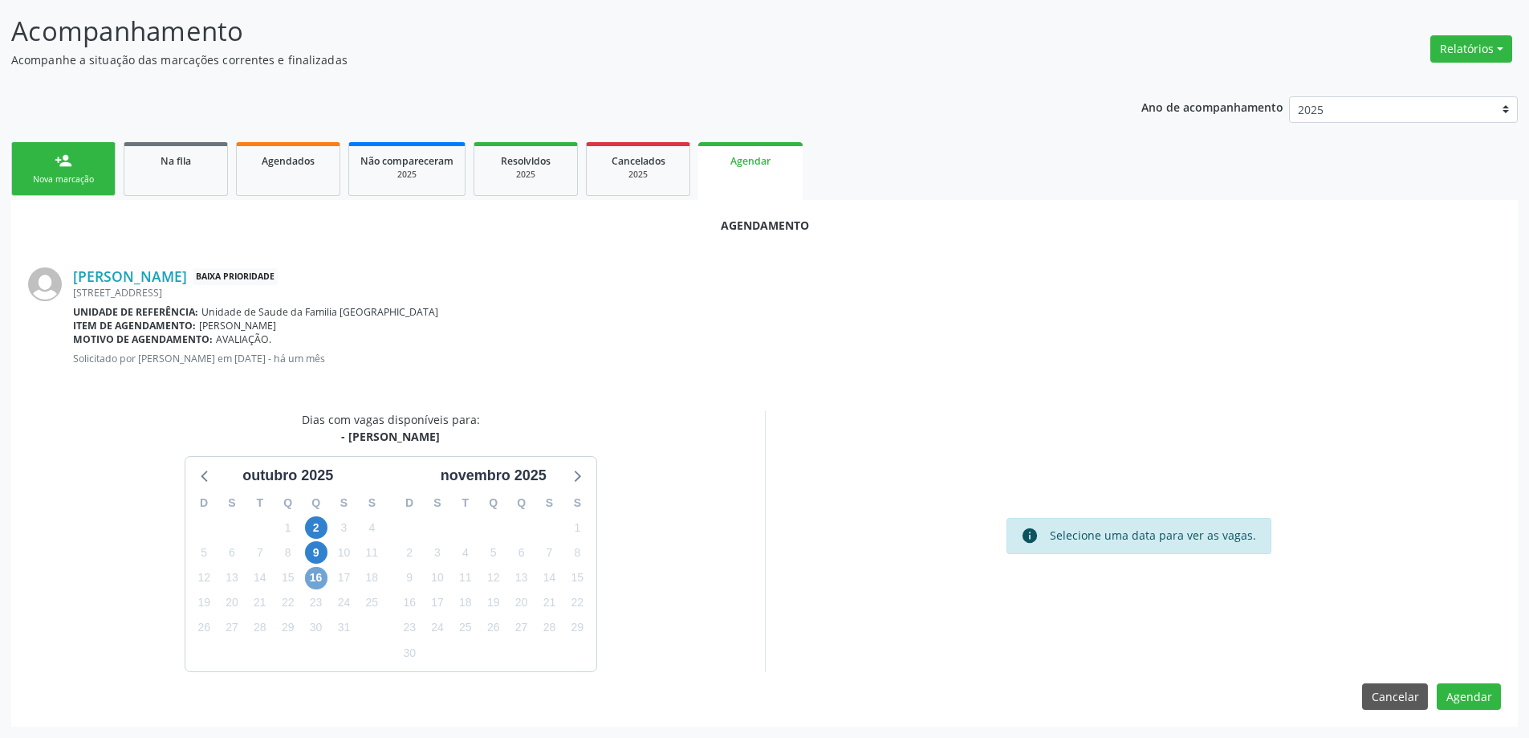
click at [314, 580] on span "16" at bounding box center [316, 578] width 22 height 22
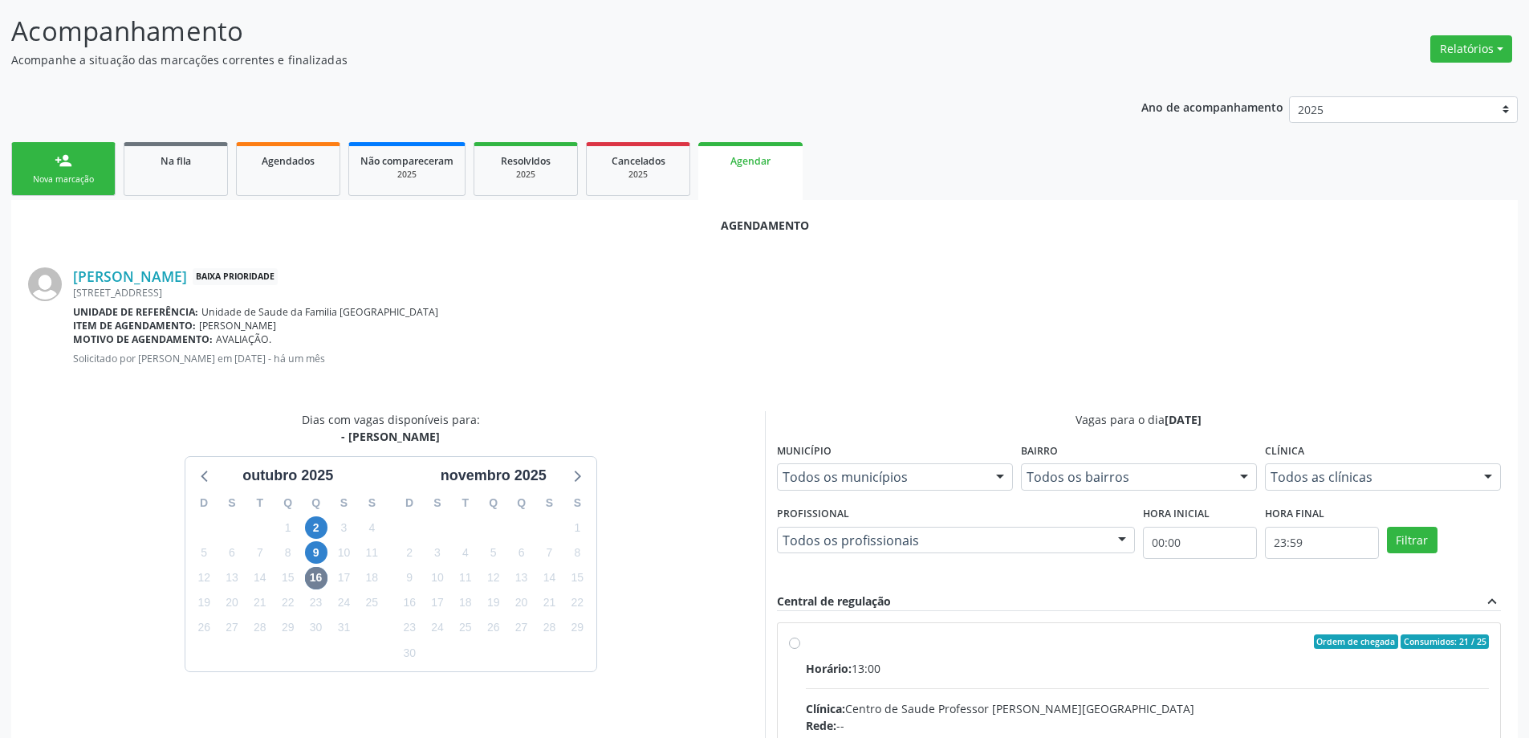
click at [789, 644] on input "Ordem de chegada Consumidos: 21 / 25 Horário: 13:00 Clínica: Centro de Saude Pr…" at bounding box center [794, 641] width 11 height 14
radio input "true"
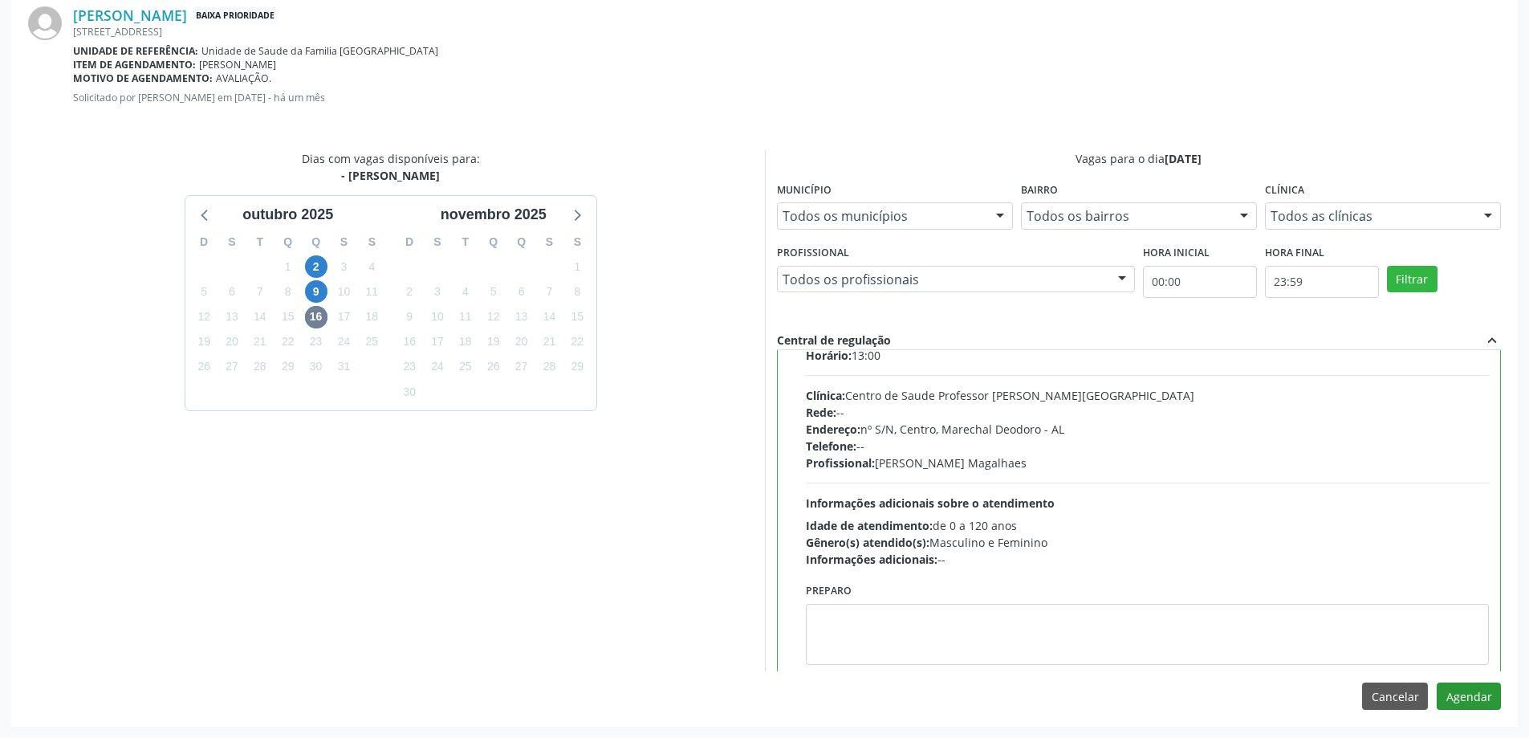
scroll to position [79, 0]
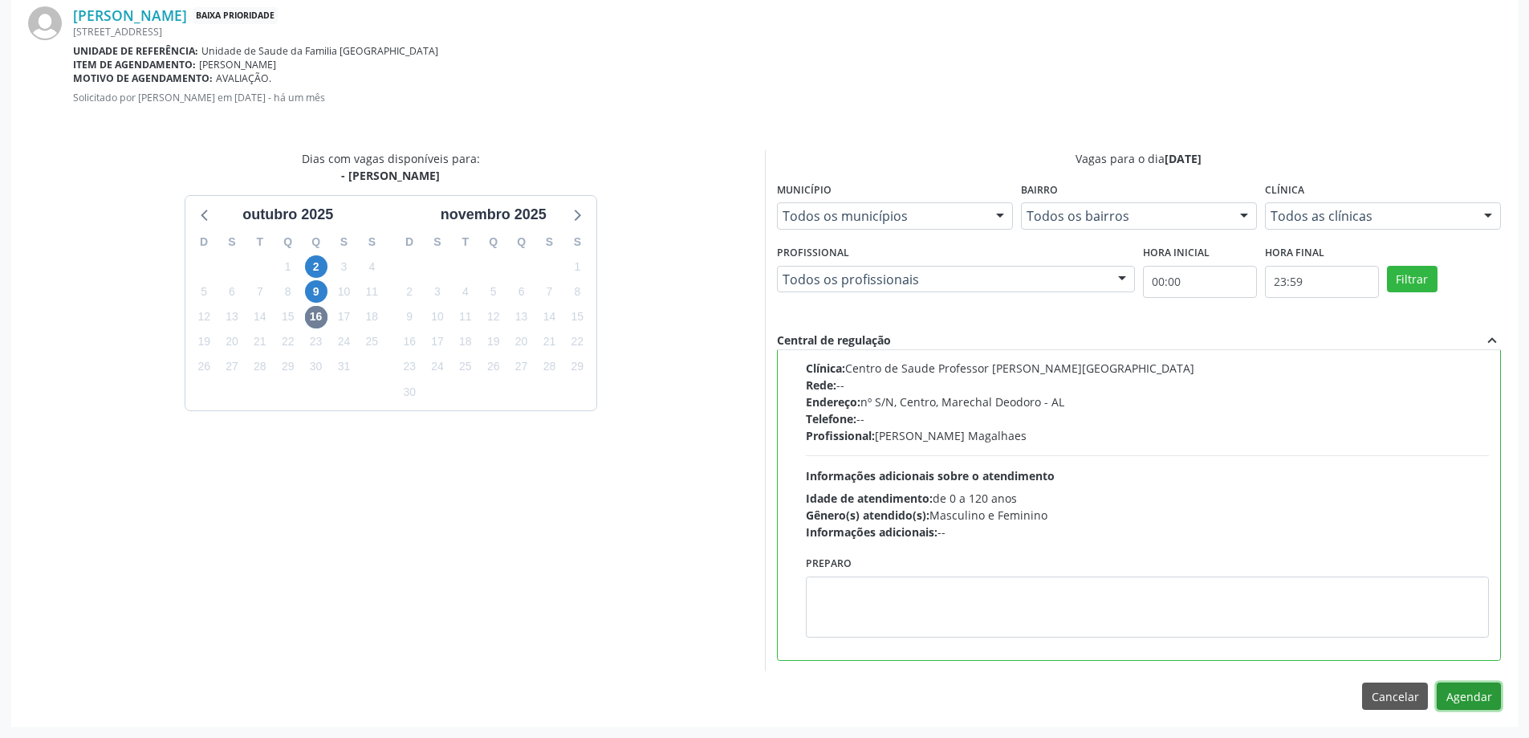
click at [1479, 696] on button "Agendar" at bounding box center [1469, 695] width 64 height 27
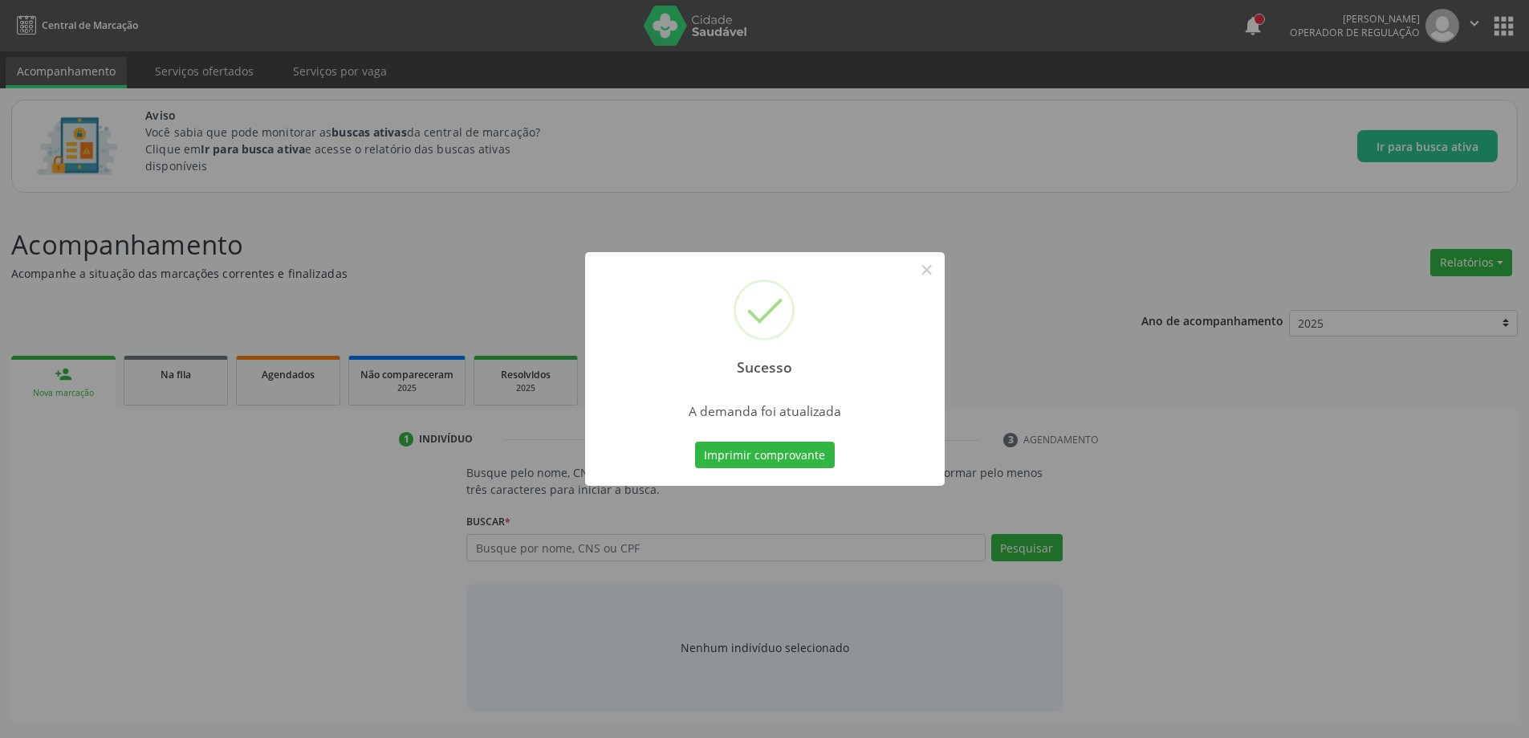
scroll to position [0, 0]
click at [925, 269] on button "×" at bounding box center [932, 269] width 27 height 27
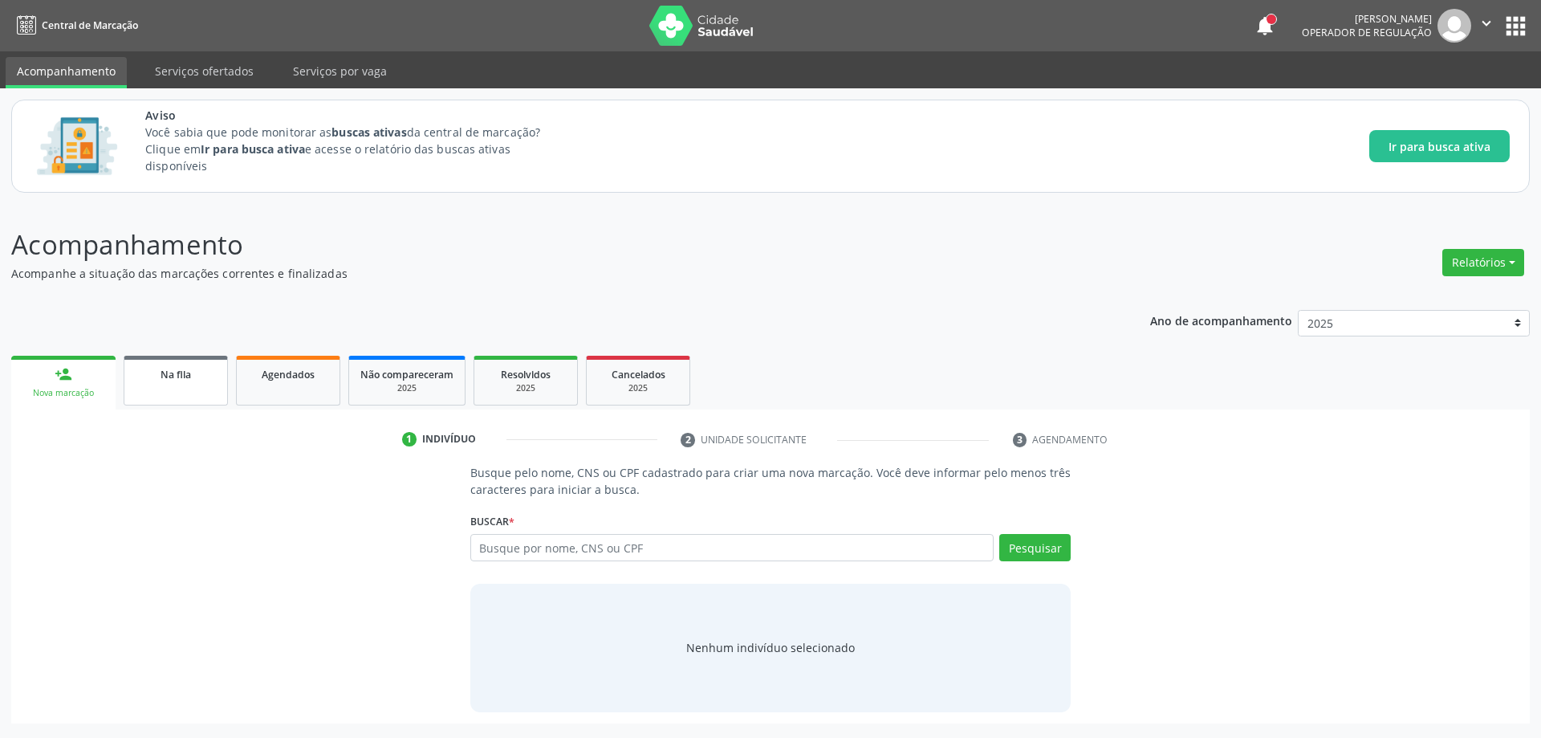
click at [209, 387] on link "Na fila" at bounding box center [176, 381] width 104 height 50
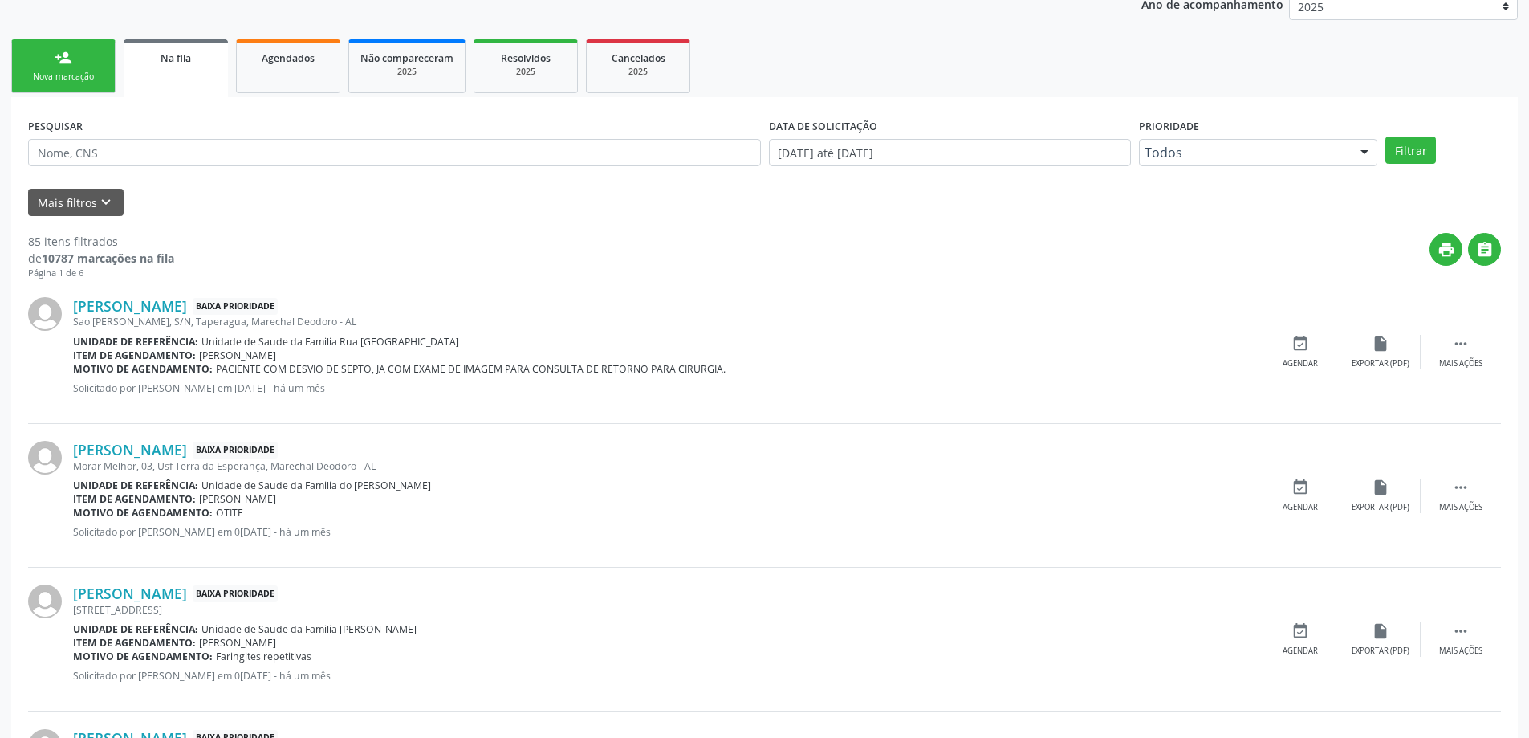
scroll to position [321, 0]
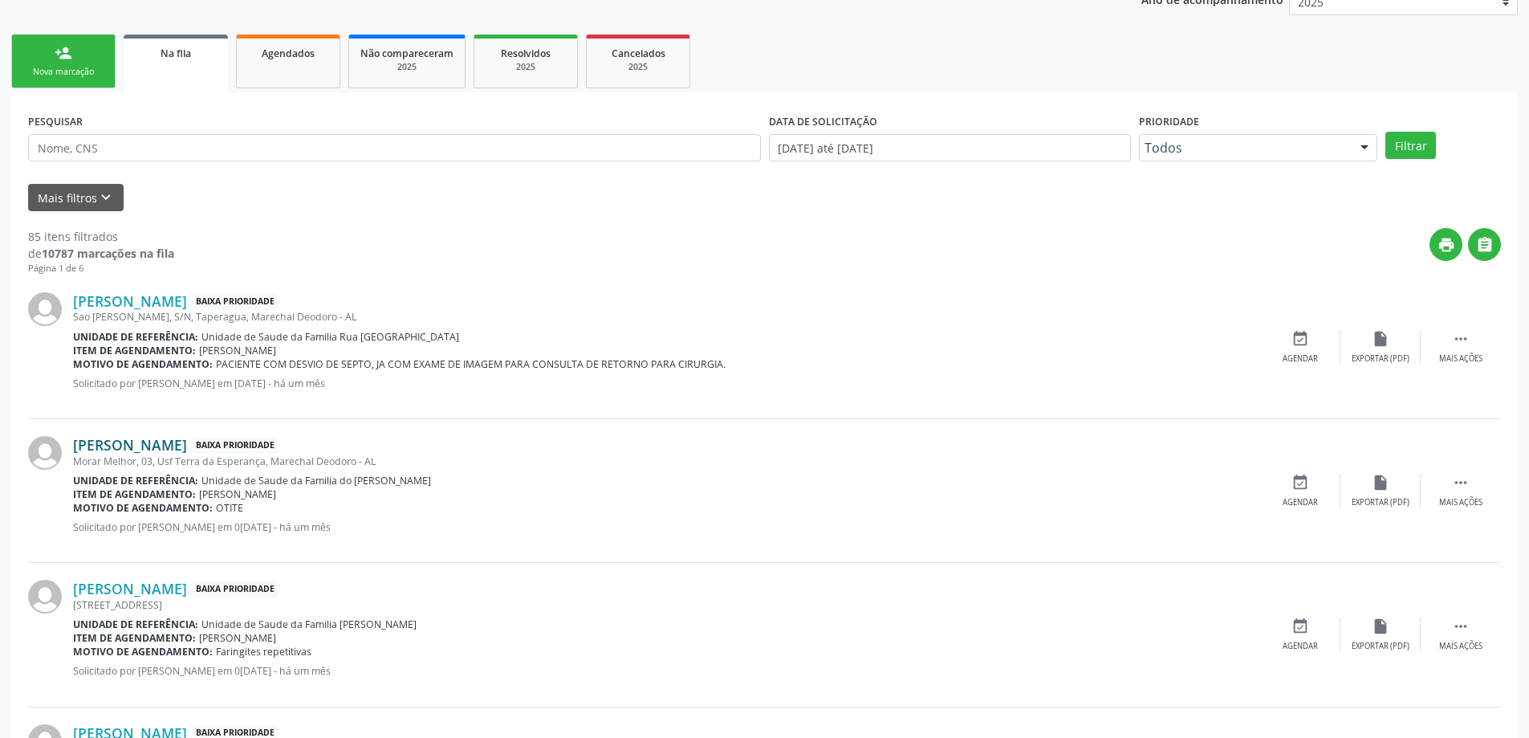
click at [187, 437] on link "[PERSON_NAME]" at bounding box center [130, 445] width 114 height 18
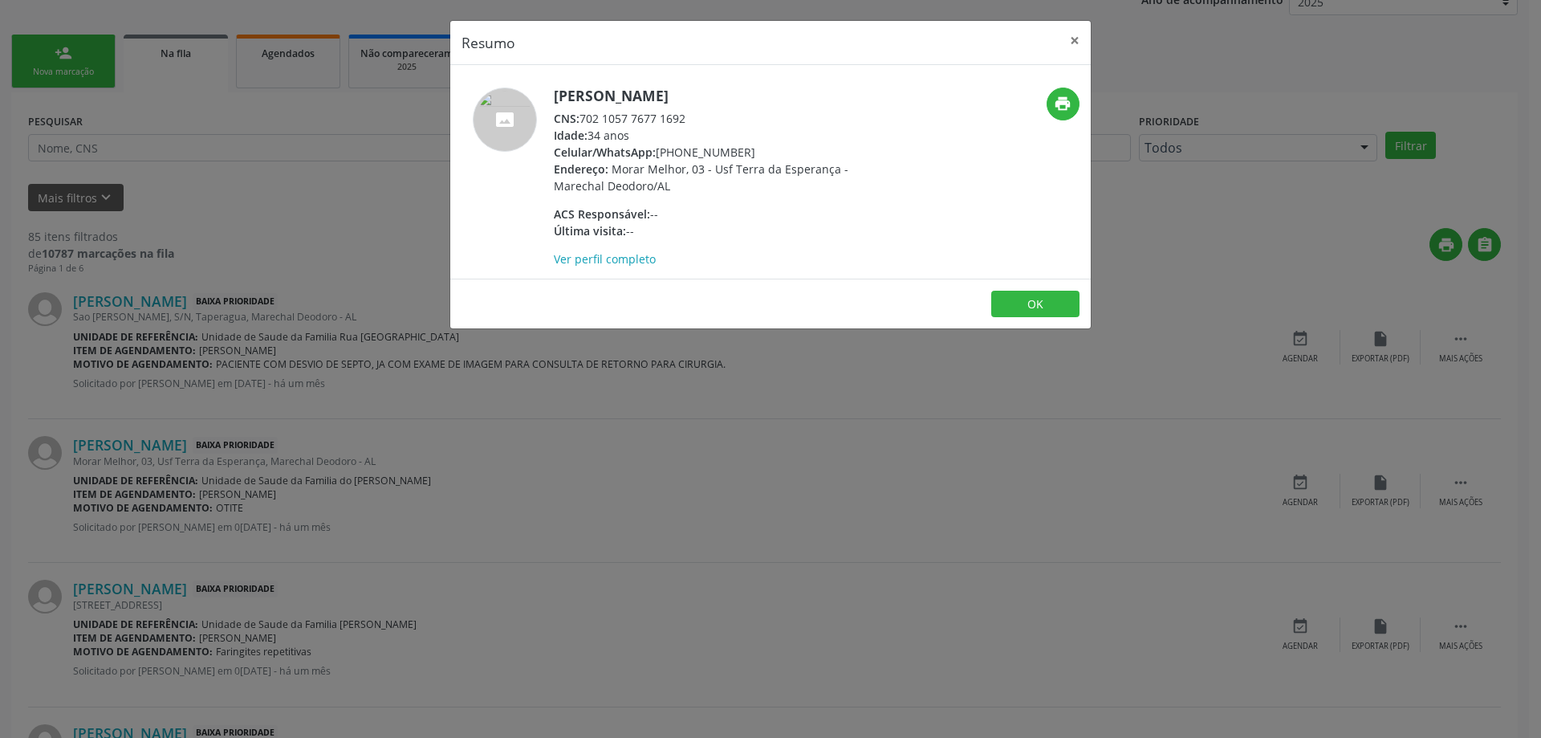
drag, startPoint x: 685, startPoint y: 122, endPoint x: 581, endPoint y: 119, distance: 103.6
click at [581, 119] on div "CNS: 702 1057 7677 1692" at bounding box center [710, 118] width 312 height 17
click at [1068, 39] on button "×" at bounding box center [1075, 40] width 32 height 39
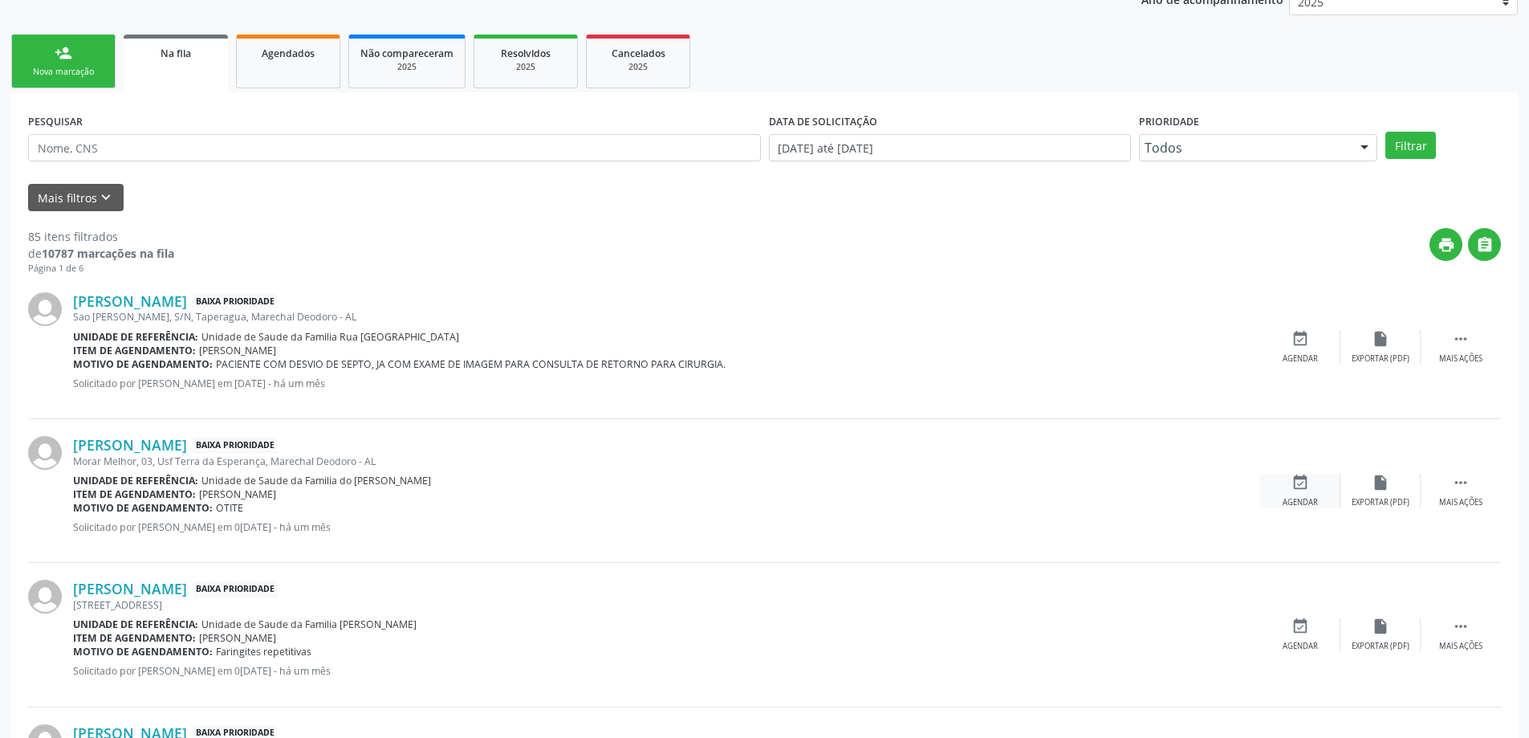
click at [1301, 486] on icon "event_available" at bounding box center [1301, 483] width 18 height 18
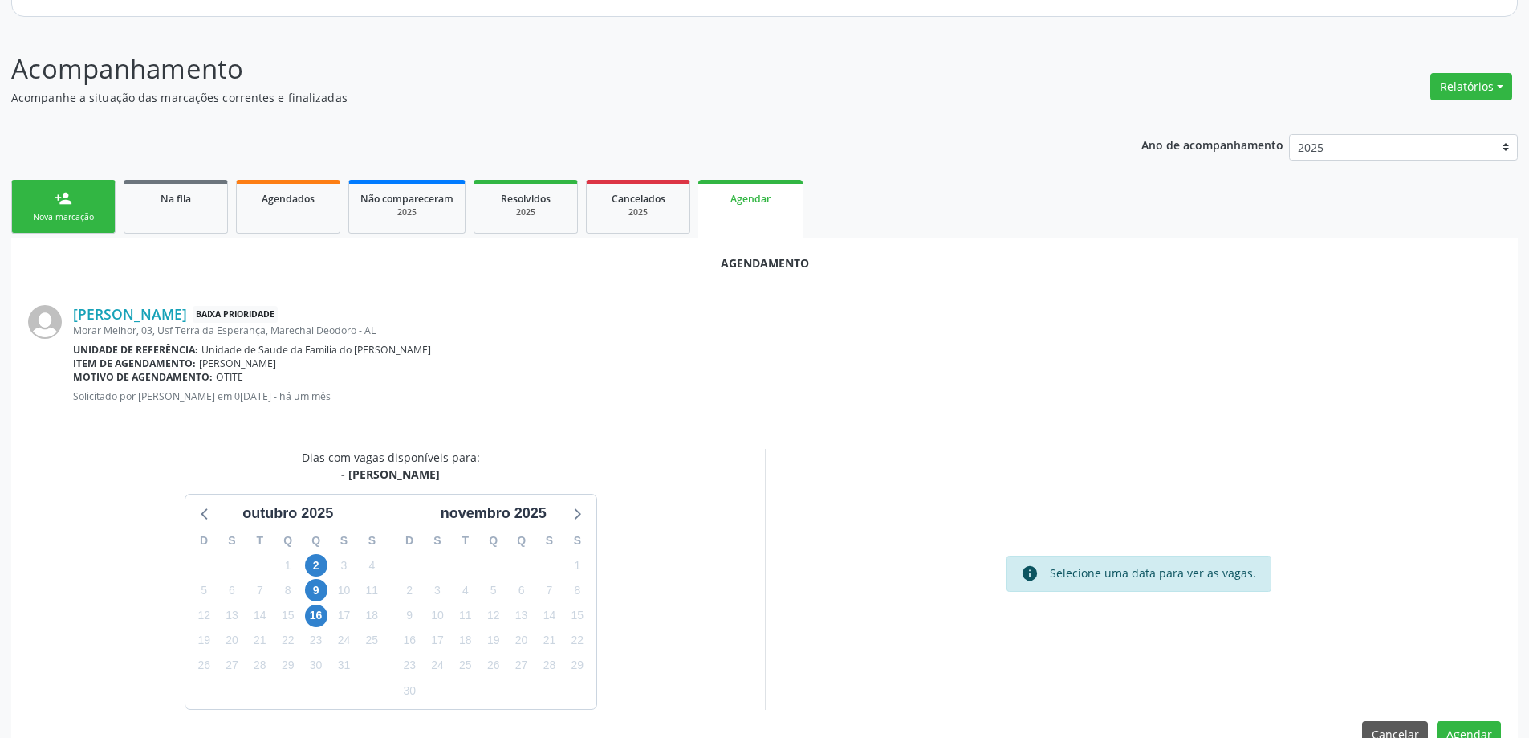
scroll to position [214, 0]
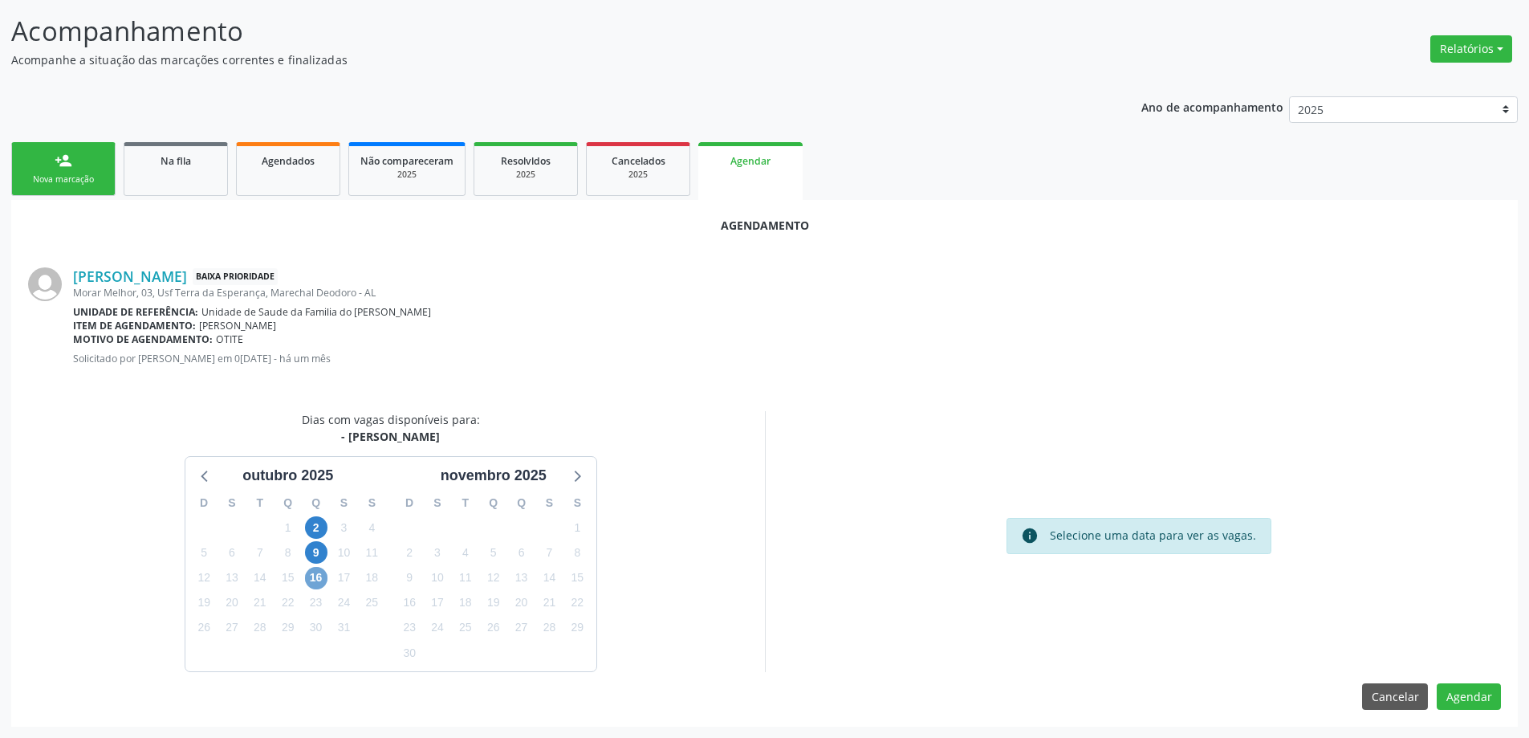
click at [310, 588] on span "16" at bounding box center [316, 578] width 22 height 22
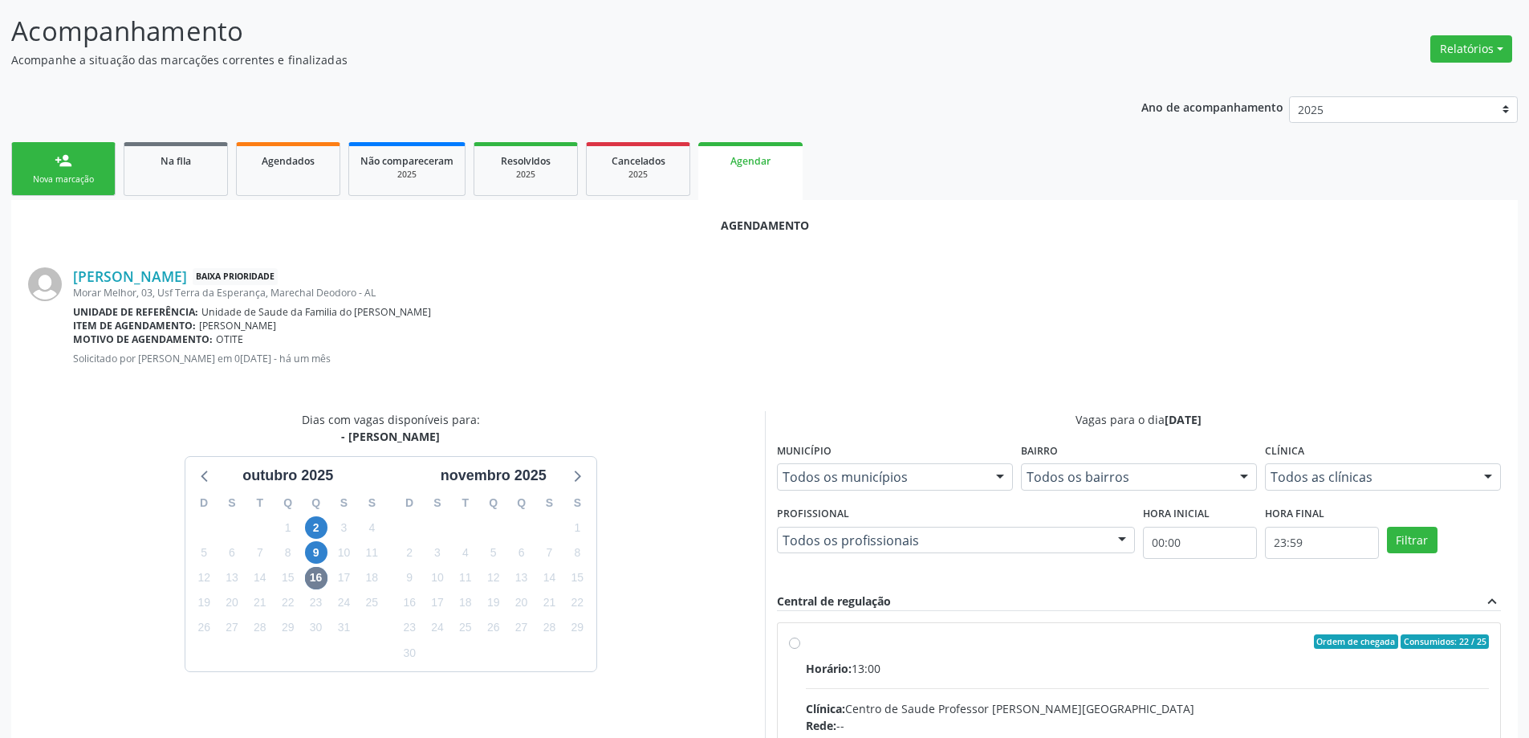
click at [791, 648] on input "Ordem de chegada Consumidos: 22 / 25 Horário: 13:00 Clínica: Centro de Saude Pr…" at bounding box center [794, 641] width 11 height 14
radio input "true"
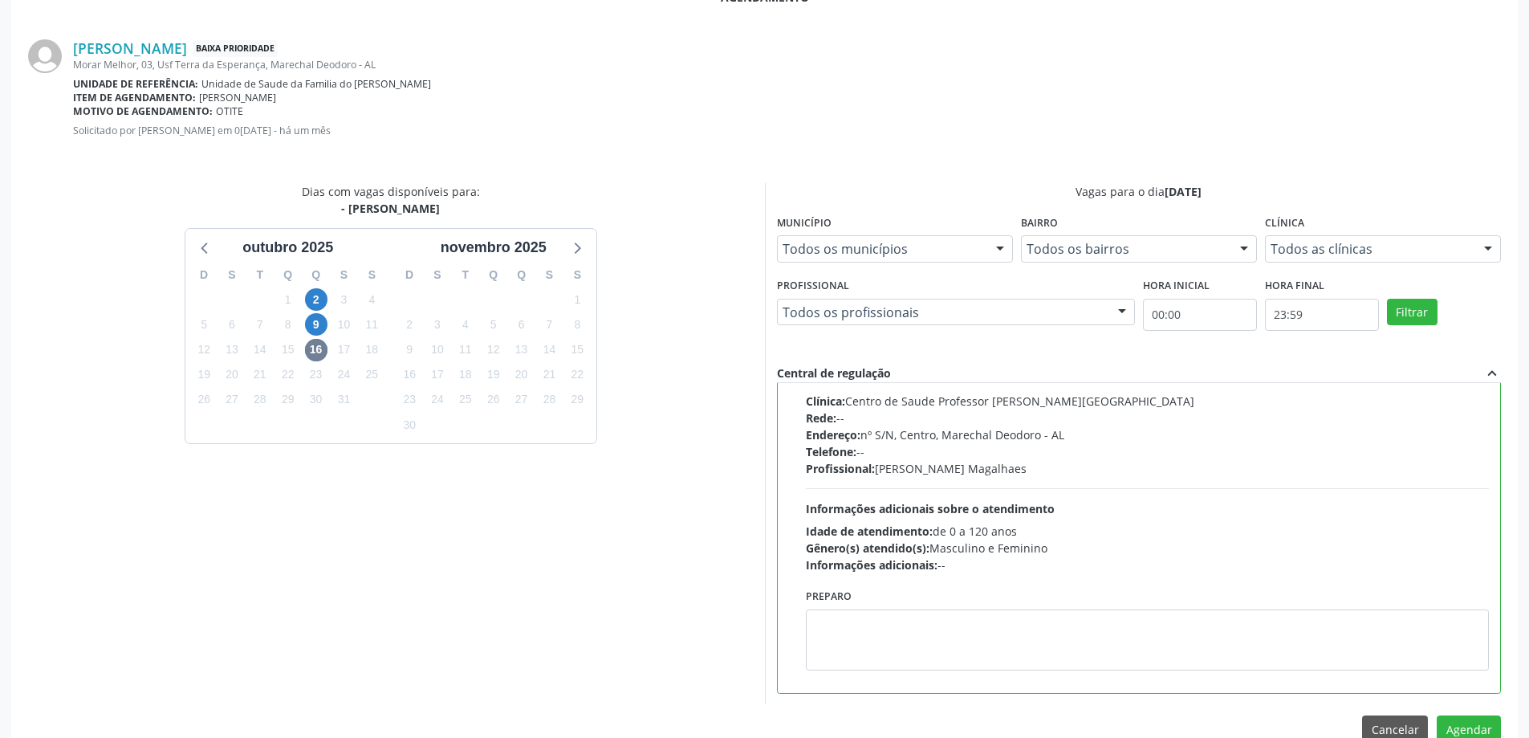
scroll to position [474, 0]
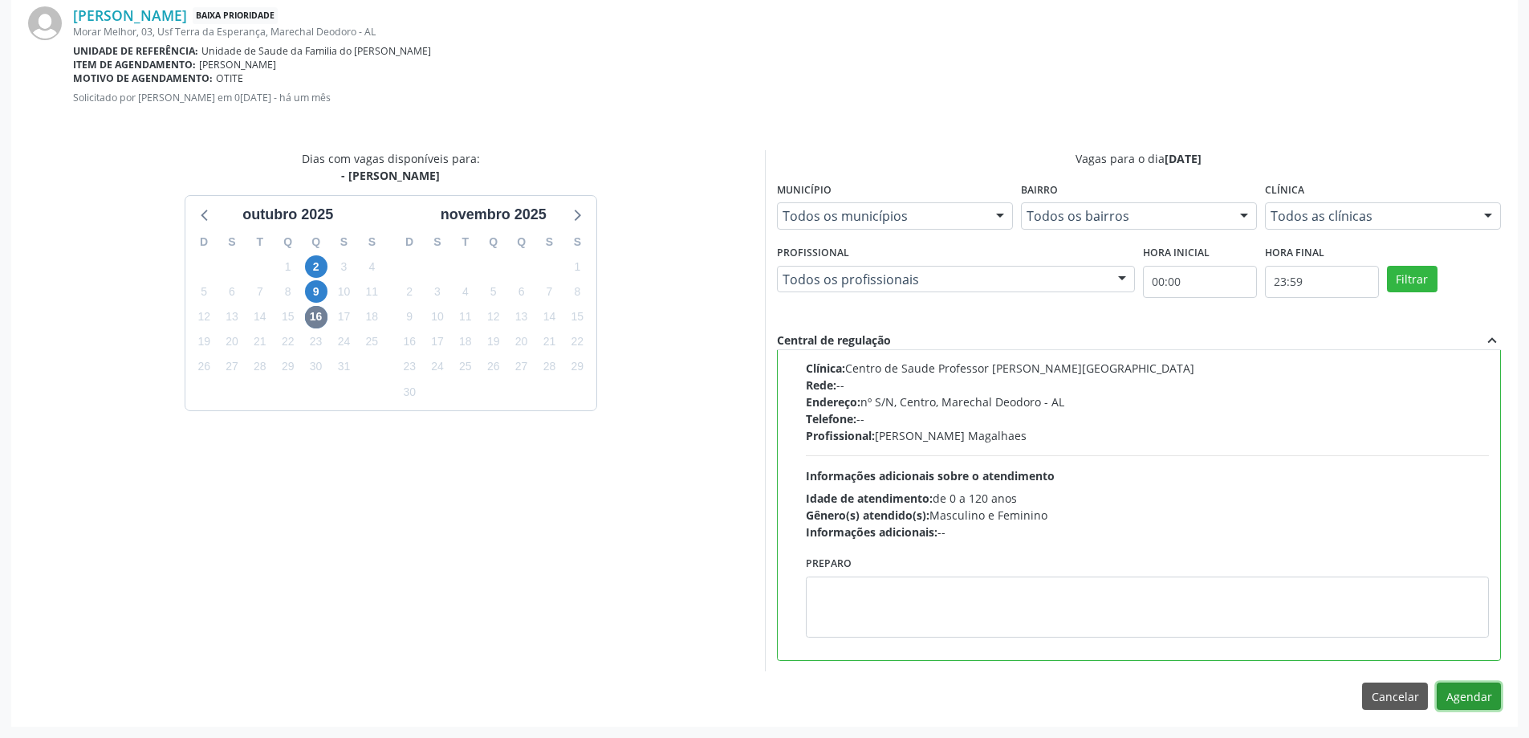
click at [1484, 709] on button "Agendar" at bounding box center [1469, 695] width 64 height 27
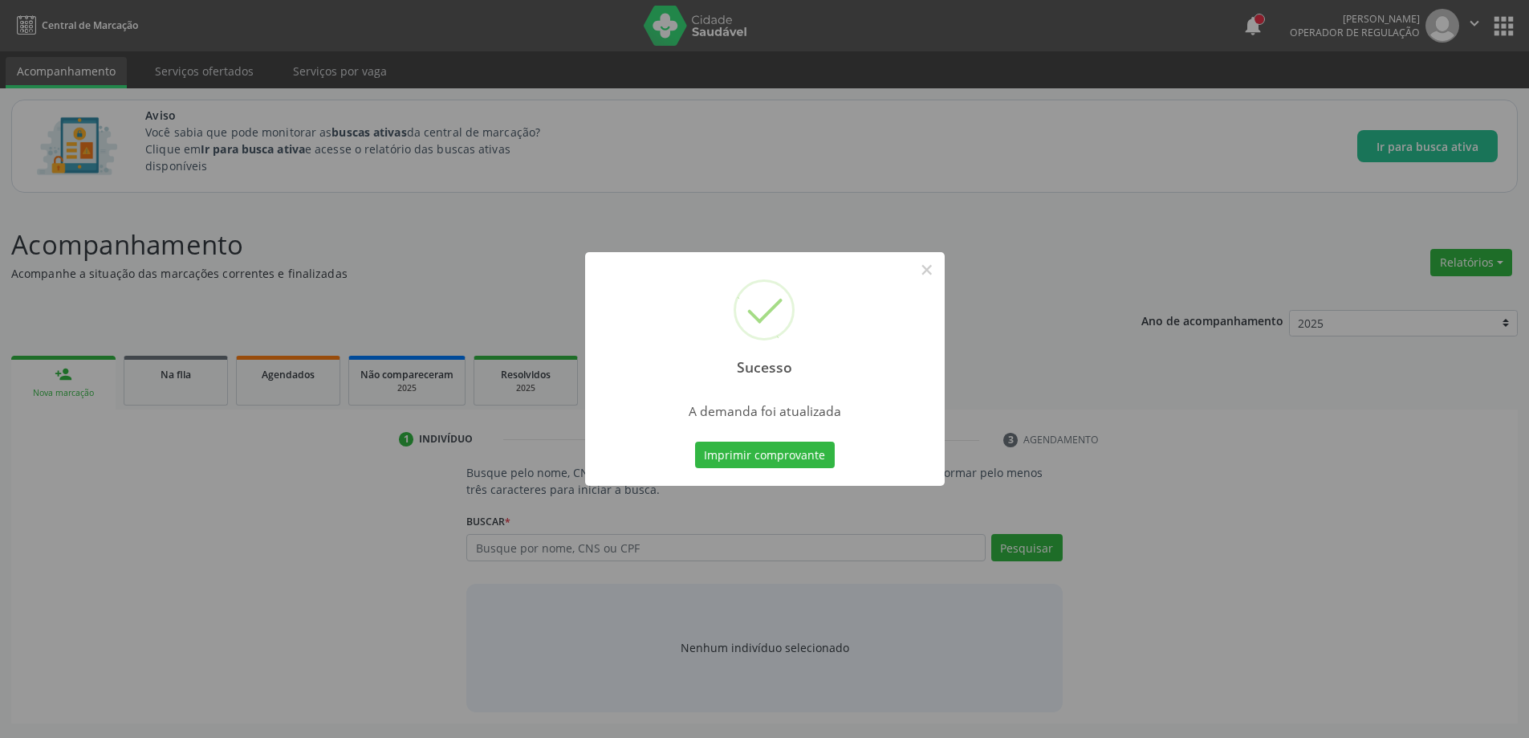
scroll to position [0, 0]
click at [928, 268] on button "×" at bounding box center [932, 269] width 27 height 27
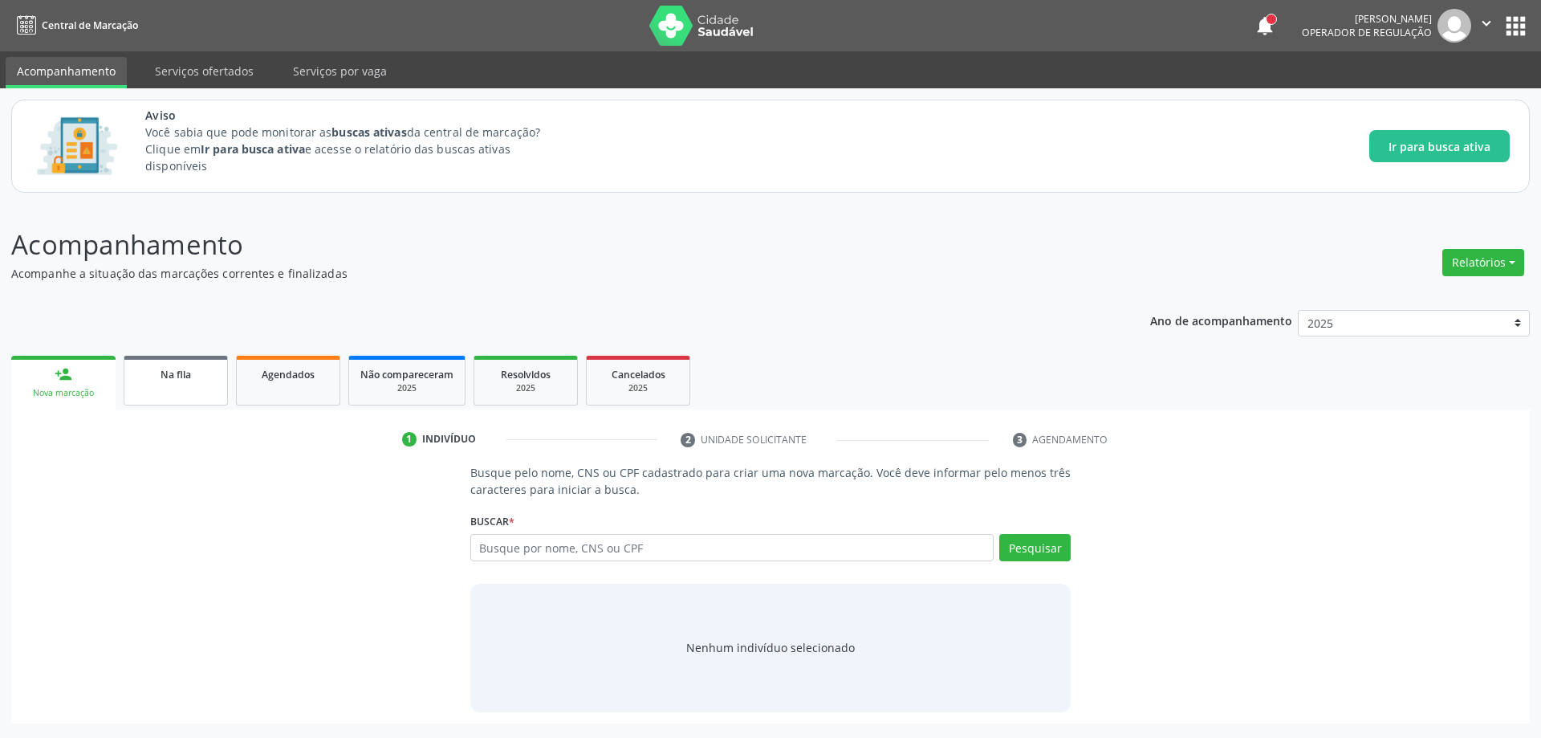
click at [177, 371] on span "Na fila" at bounding box center [176, 375] width 31 height 14
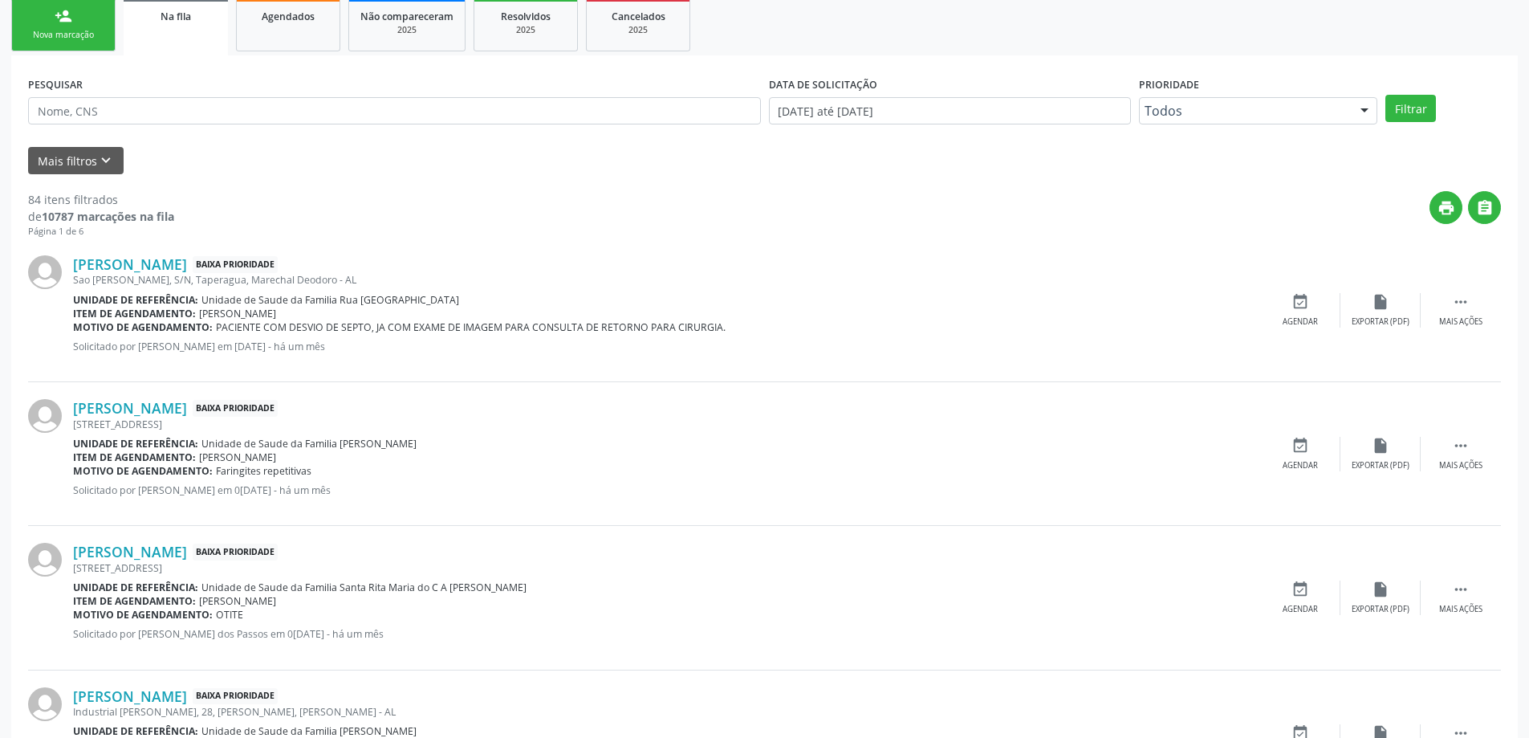
scroll to position [401, 0]
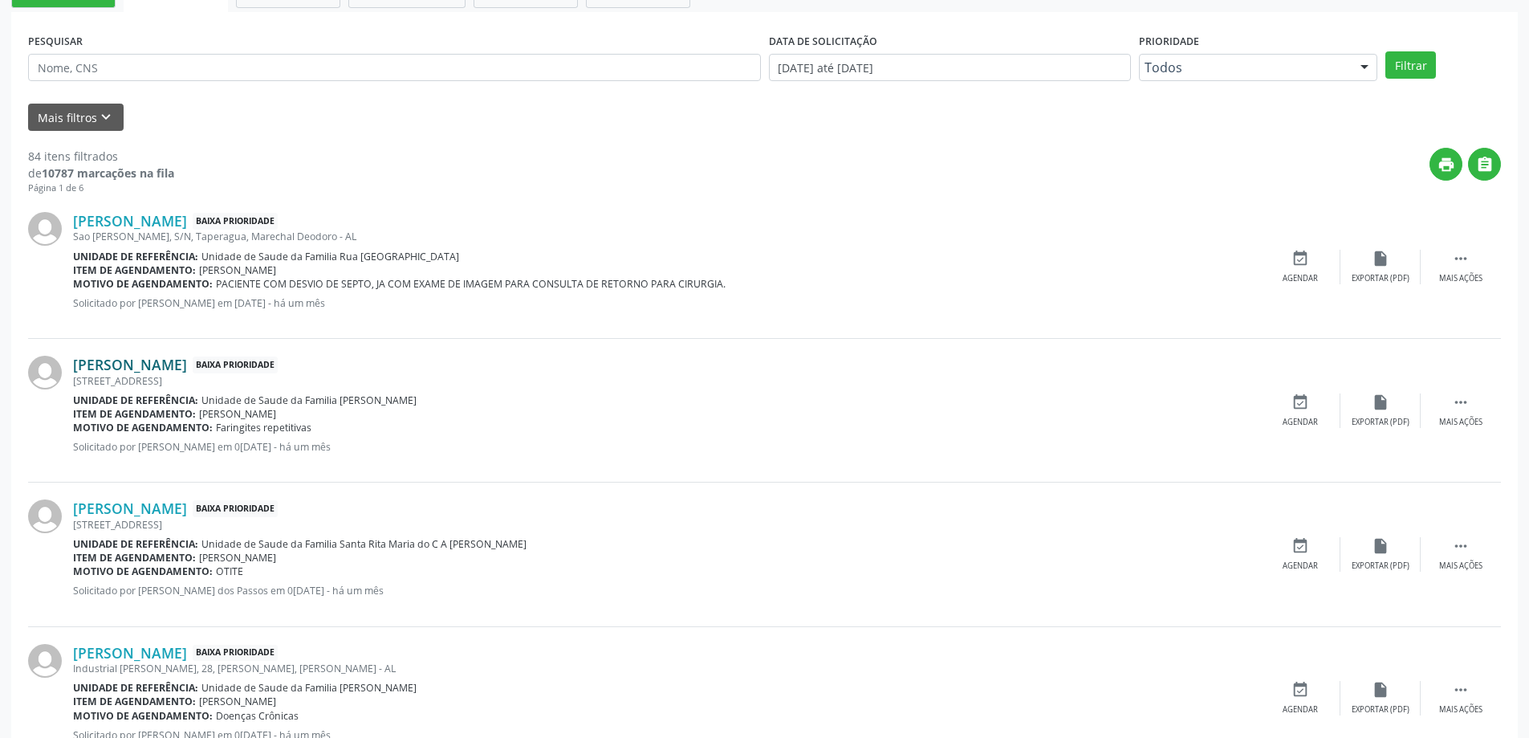
click at [165, 369] on link "[PERSON_NAME]" at bounding box center [130, 365] width 114 height 18
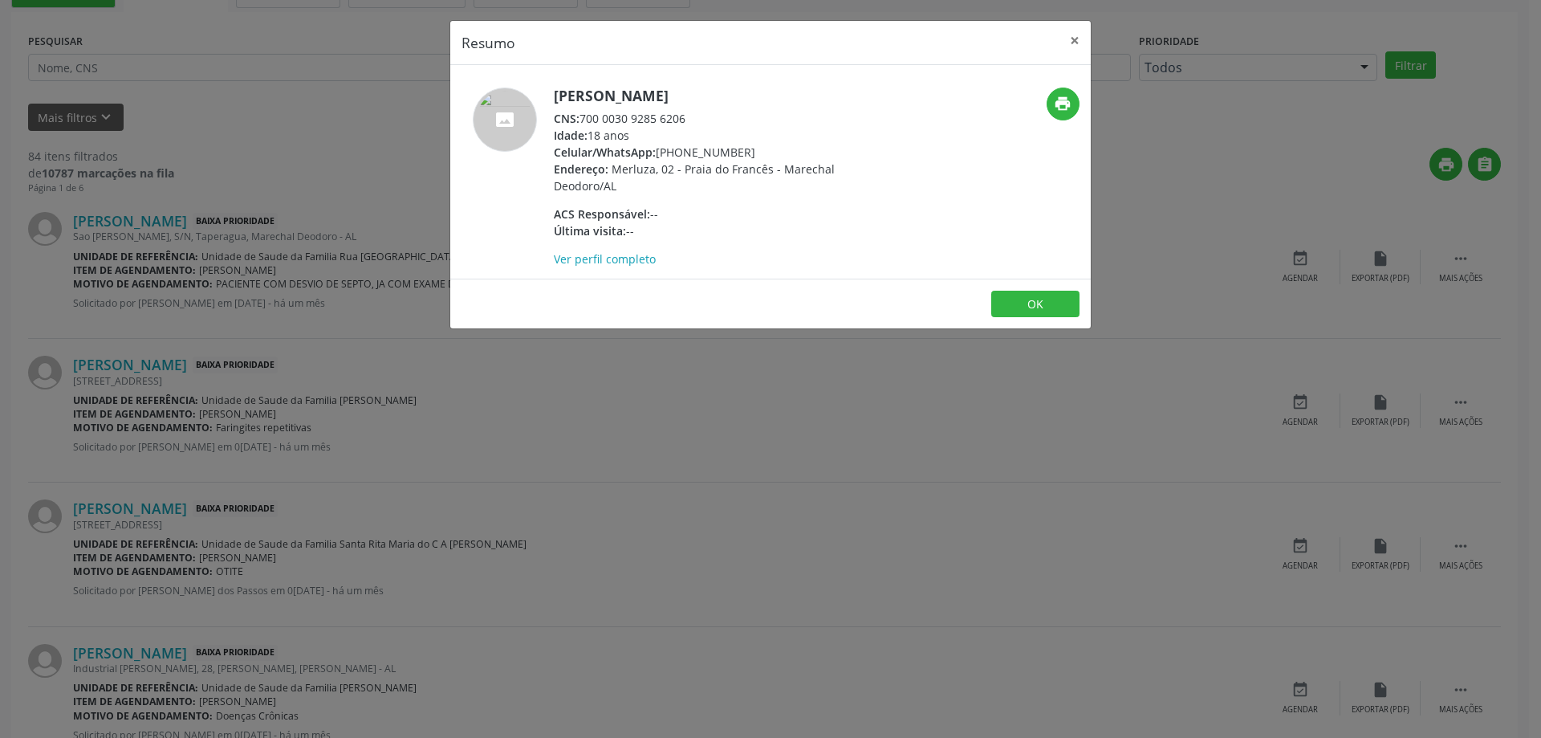
drag, startPoint x: 583, startPoint y: 112, endPoint x: 685, endPoint y: 110, distance: 102.0
click at [685, 110] on div "CNS: 700 0030 9285 6206" at bounding box center [710, 118] width 312 height 17
click at [1075, 33] on button "×" at bounding box center [1075, 40] width 32 height 39
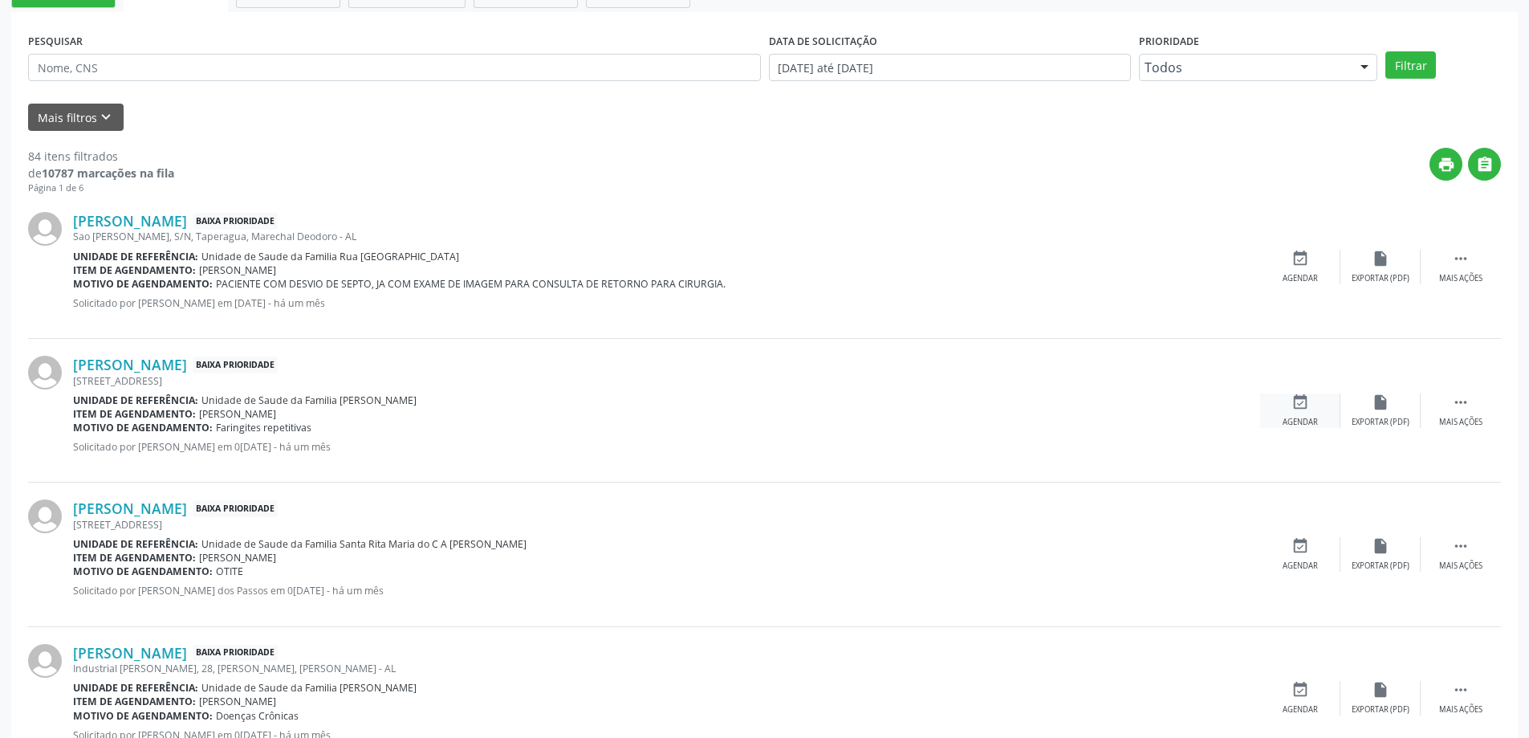
click at [1289, 395] on div "event_available Agendar" at bounding box center [1300, 410] width 80 height 35
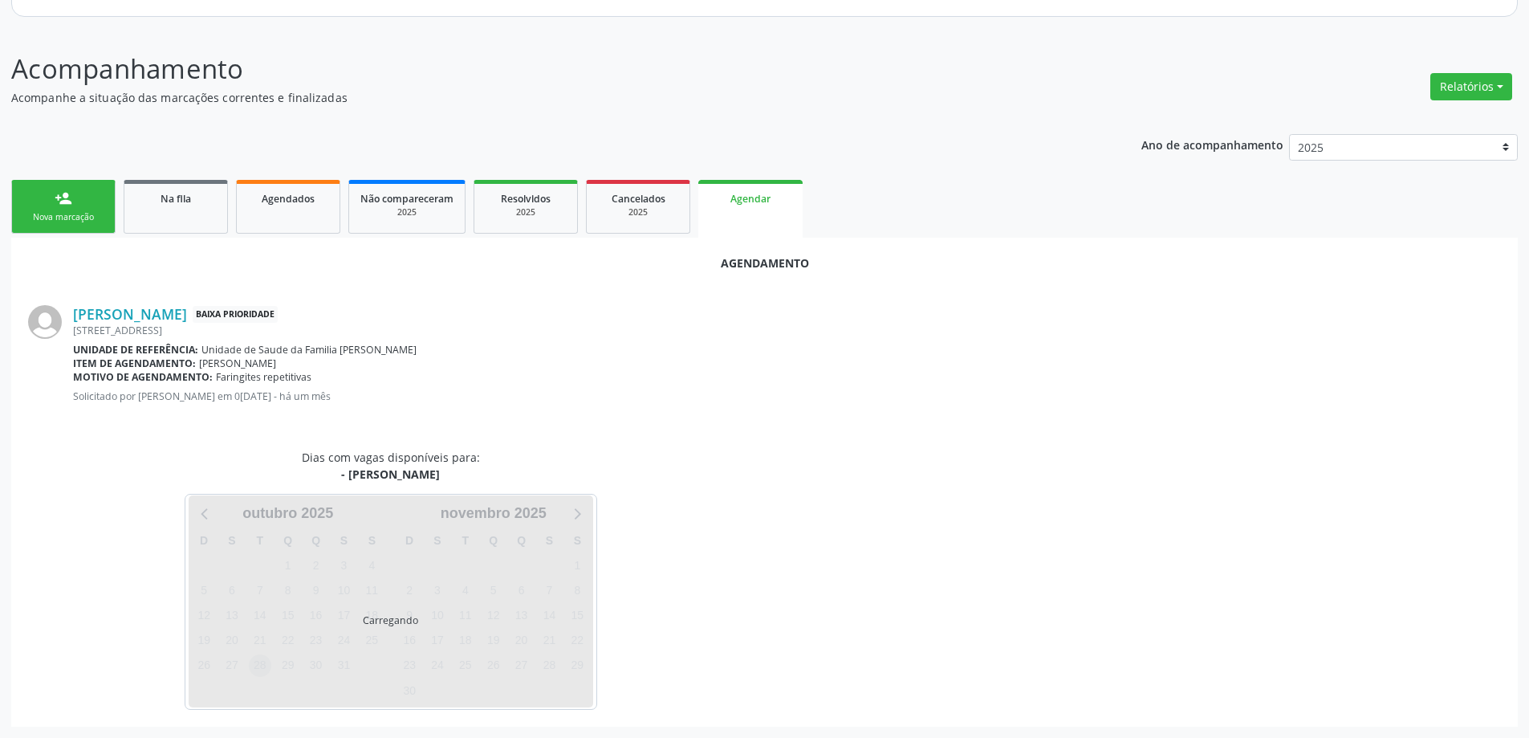
scroll to position [214, 0]
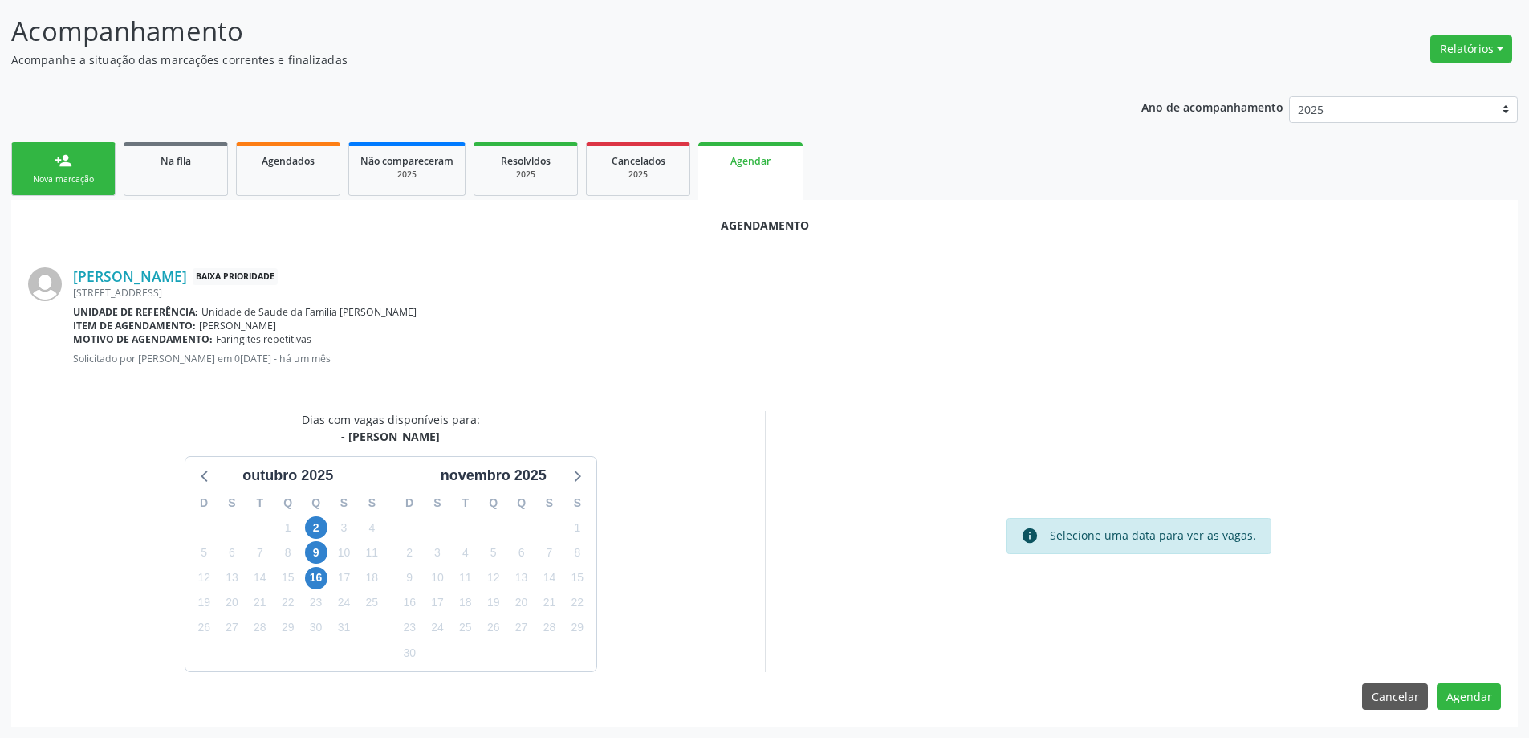
click at [323, 588] on div "16" at bounding box center [316, 577] width 22 height 25
click at [322, 580] on span "16" at bounding box center [316, 578] width 22 height 22
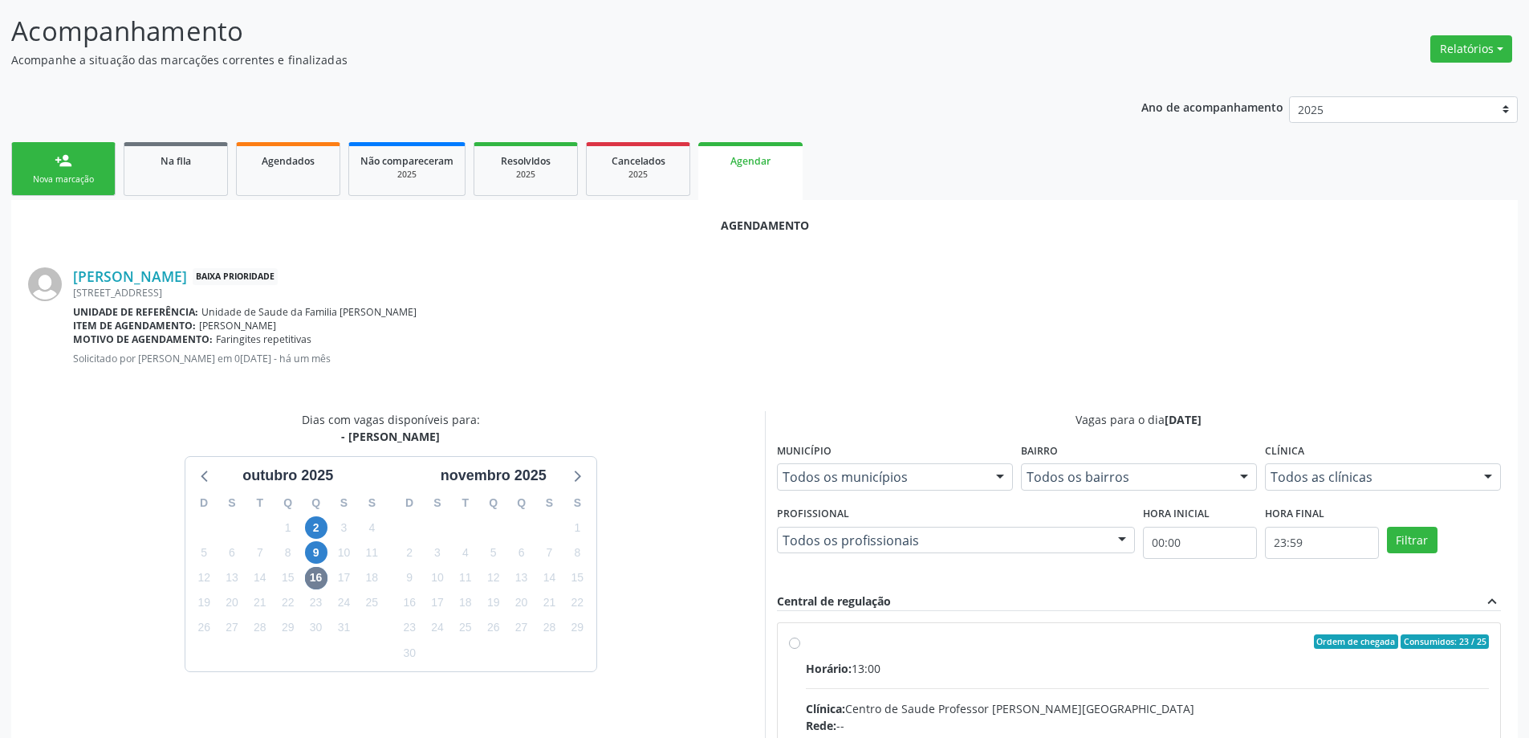
click at [789, 643] on input "Ordem de chegada Consumidos: 23 / 25 Horário: 13:00 Clínica: Centro de Saude Pr…" at bounding box center [794, 641] width 11 height 14
radio input "true"
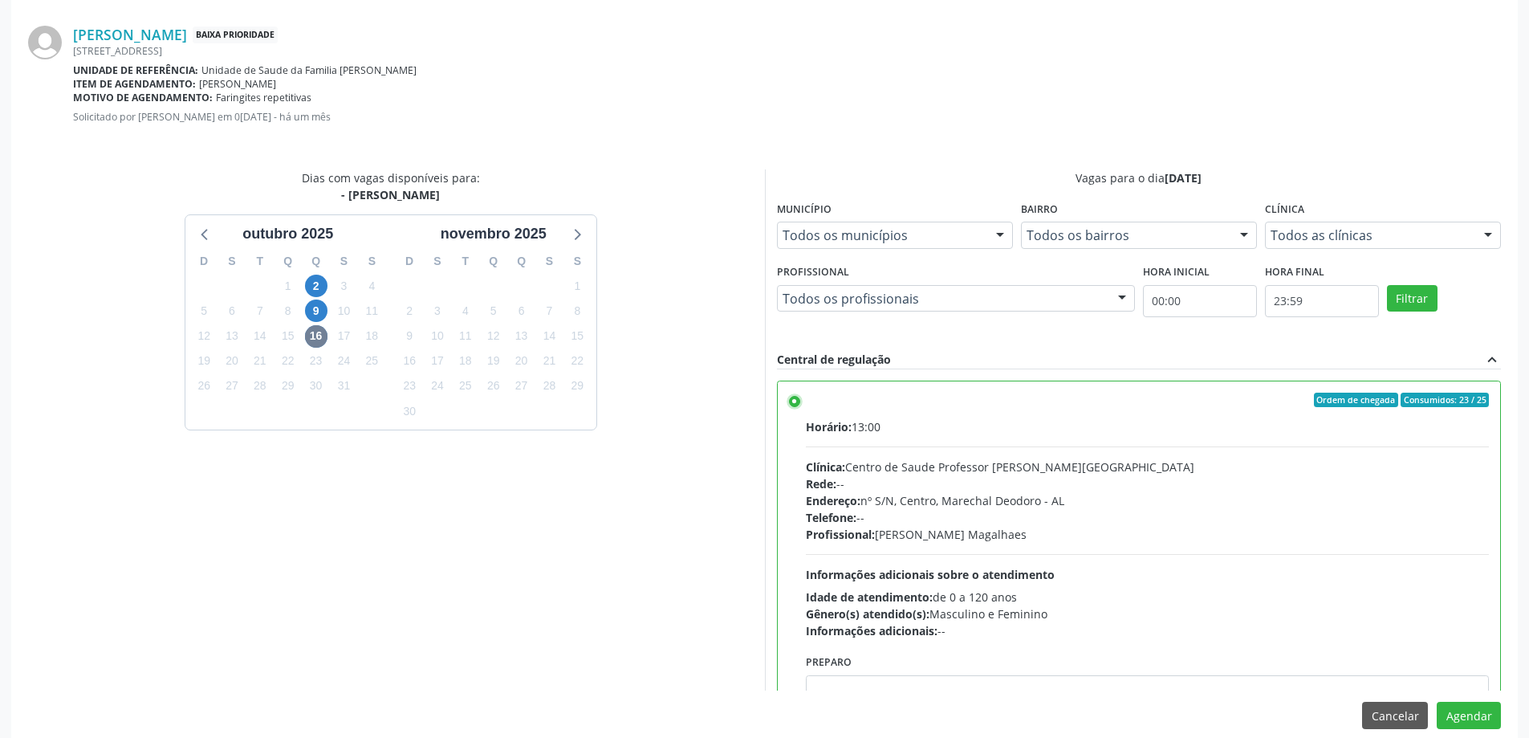
scroll to position [474, 0]
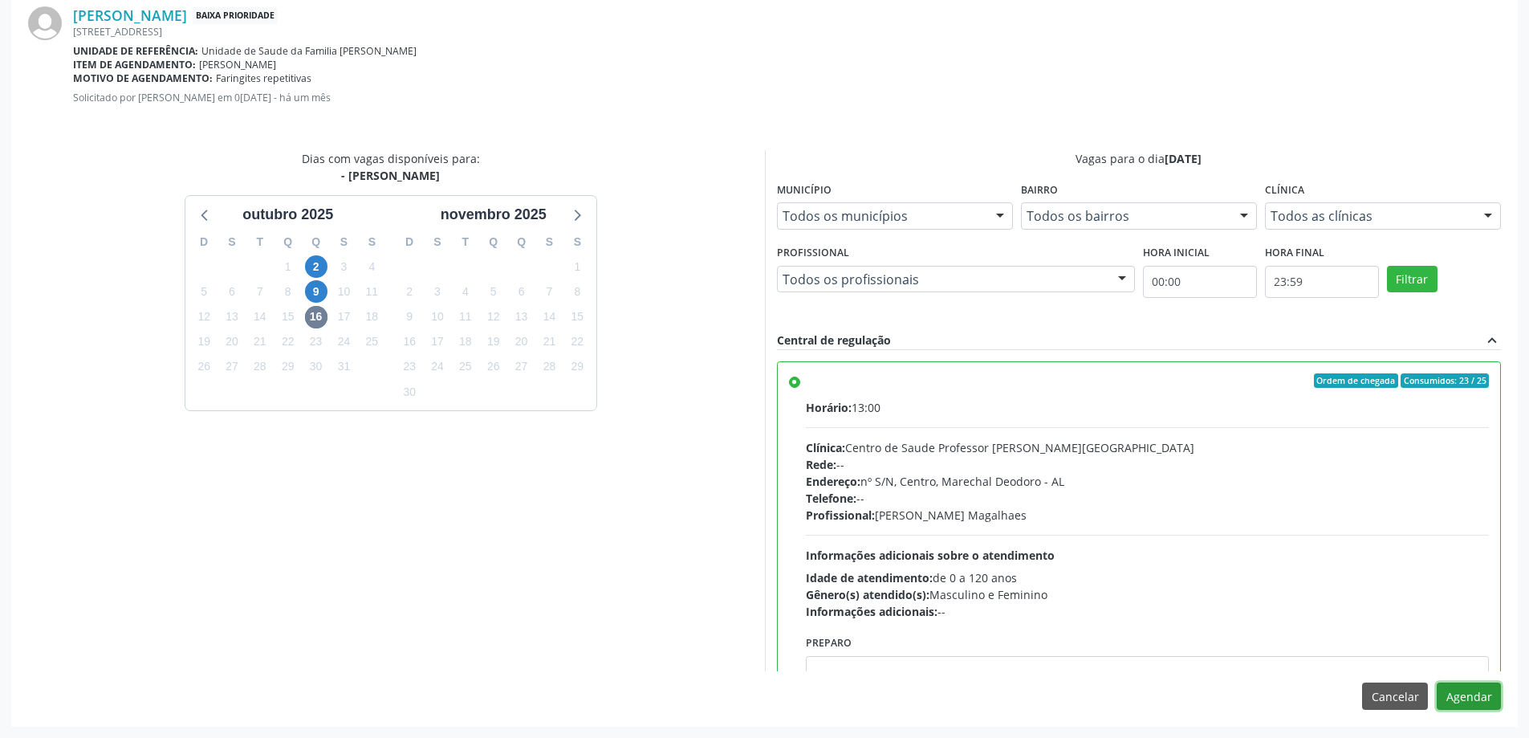
click at [1456, 704] on button "Agendar" at bounding box center [1469, 695] width 64 height 27
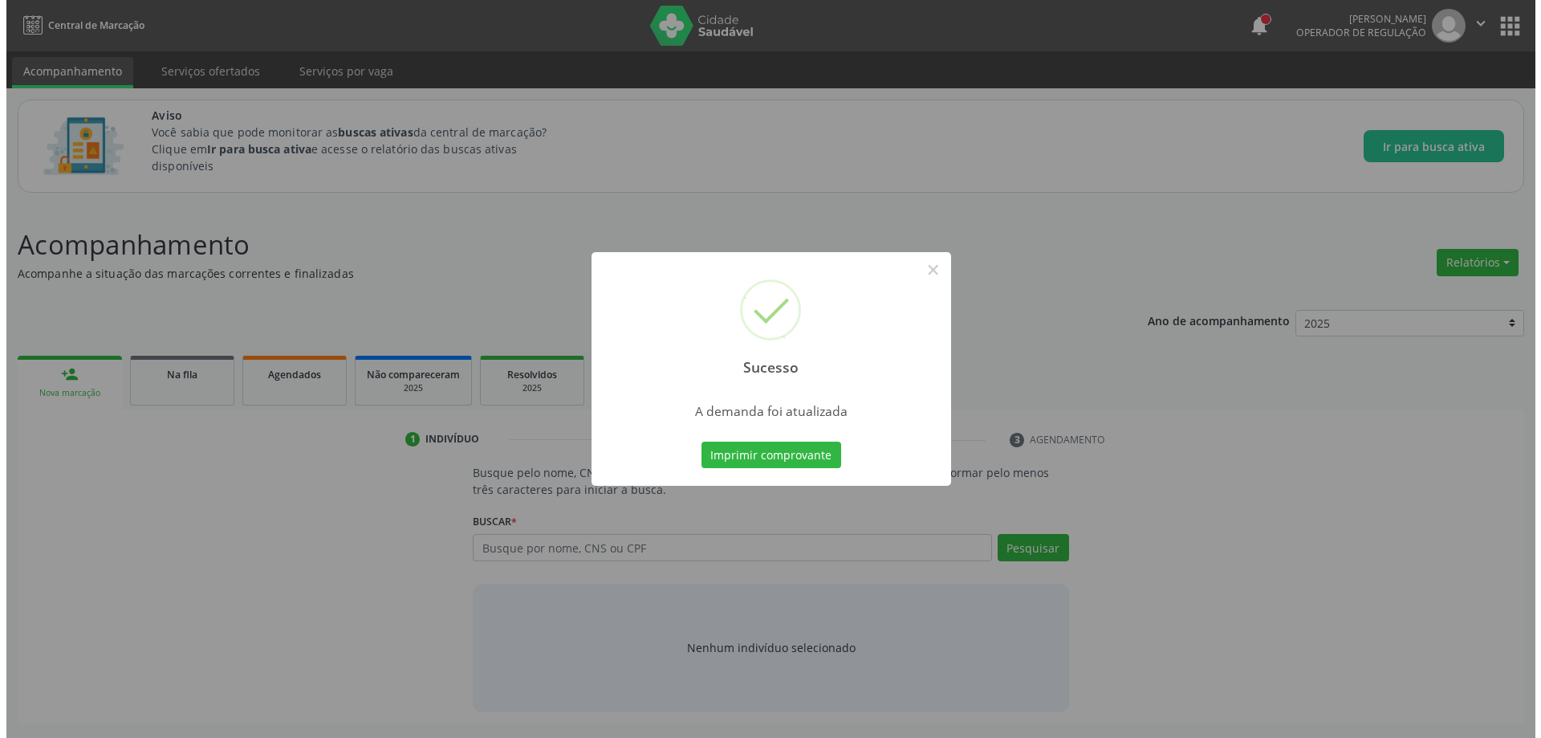
scroll to position [0, 0]
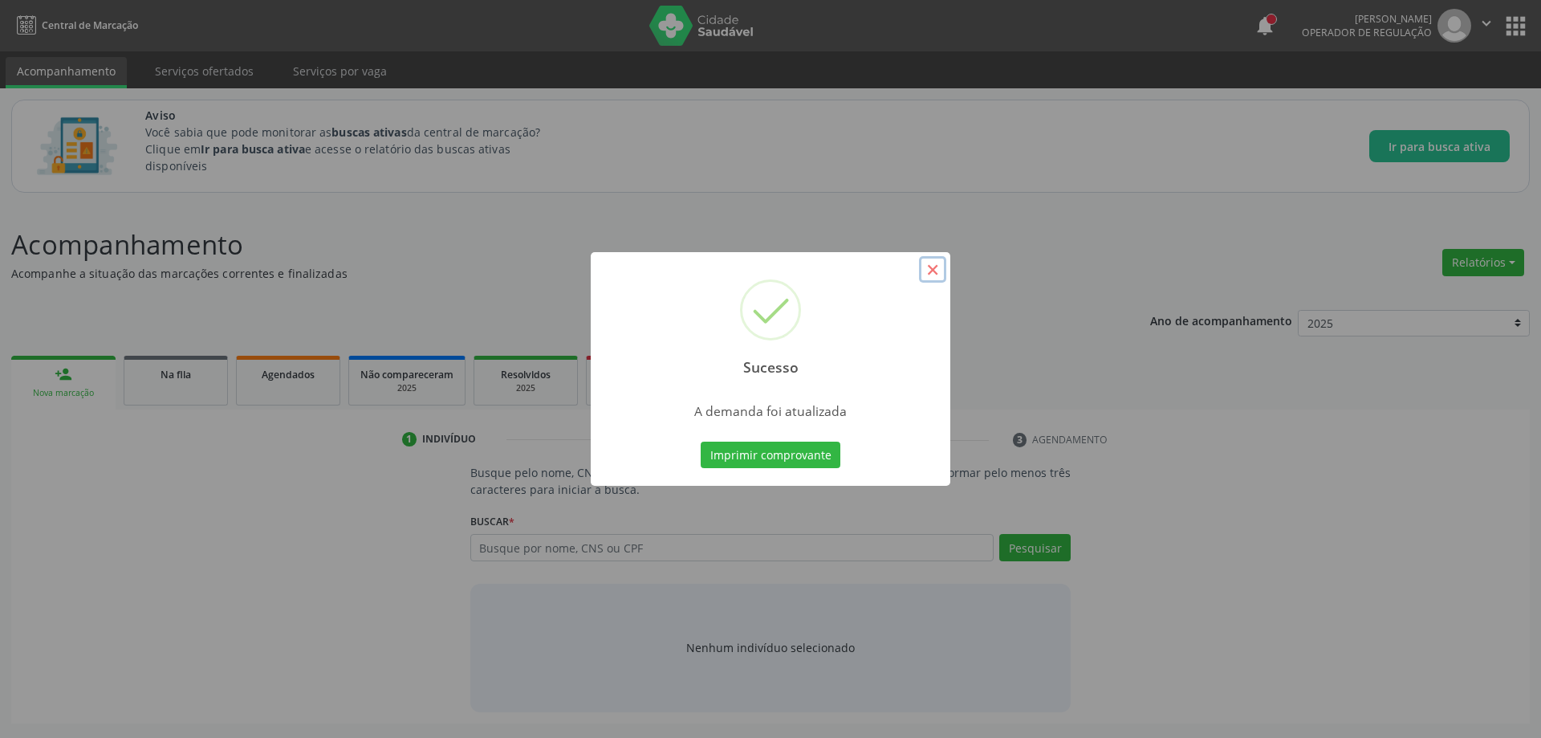
click at [929, 270] on button "×" at bounding box center [932, 269] width 27 height 27
